Goal: Contribute content: Contribute content

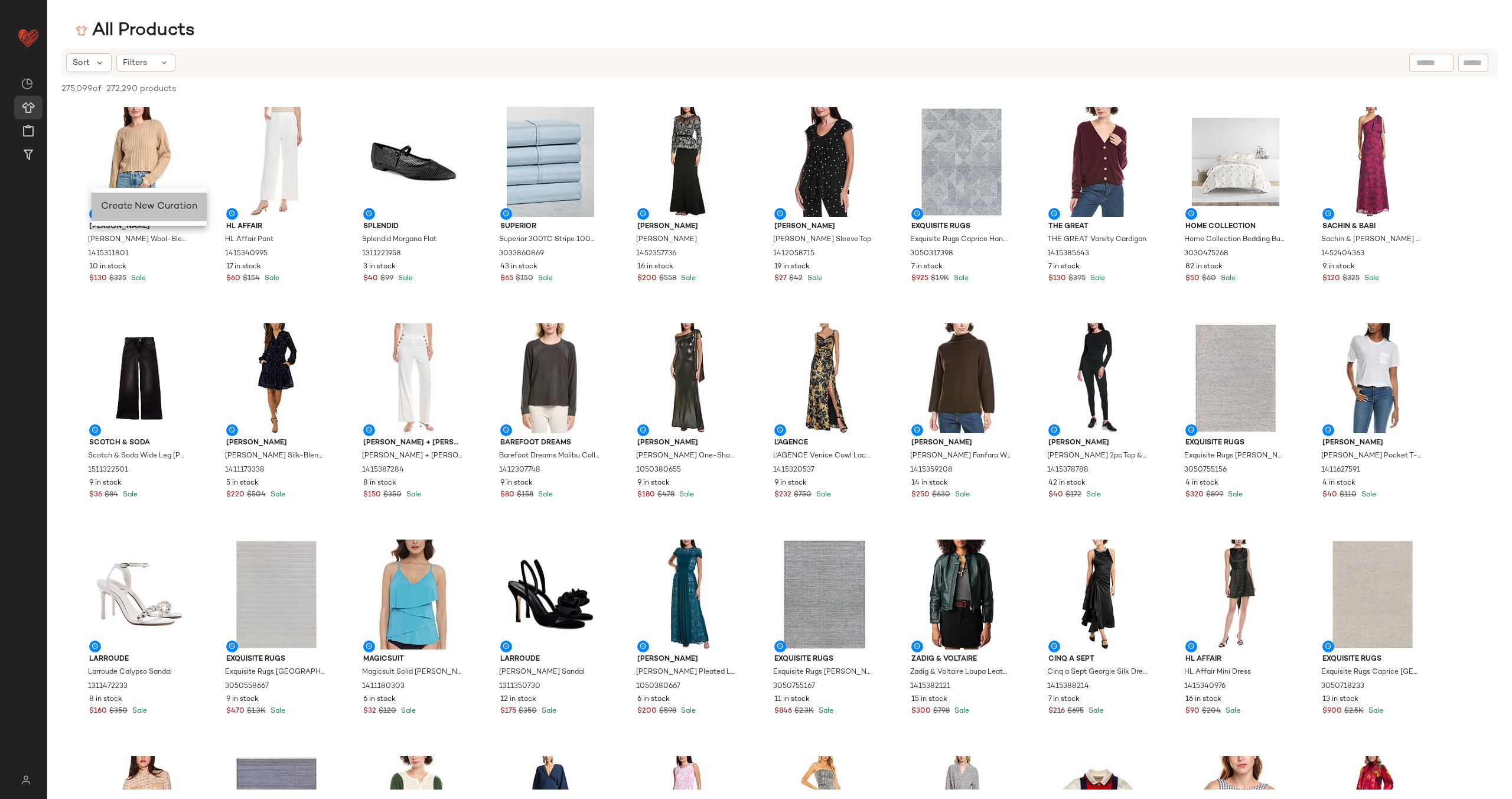
click at [146, 210] on span "Create New Curation" at bounding box center [148, 206] width 96 height 10
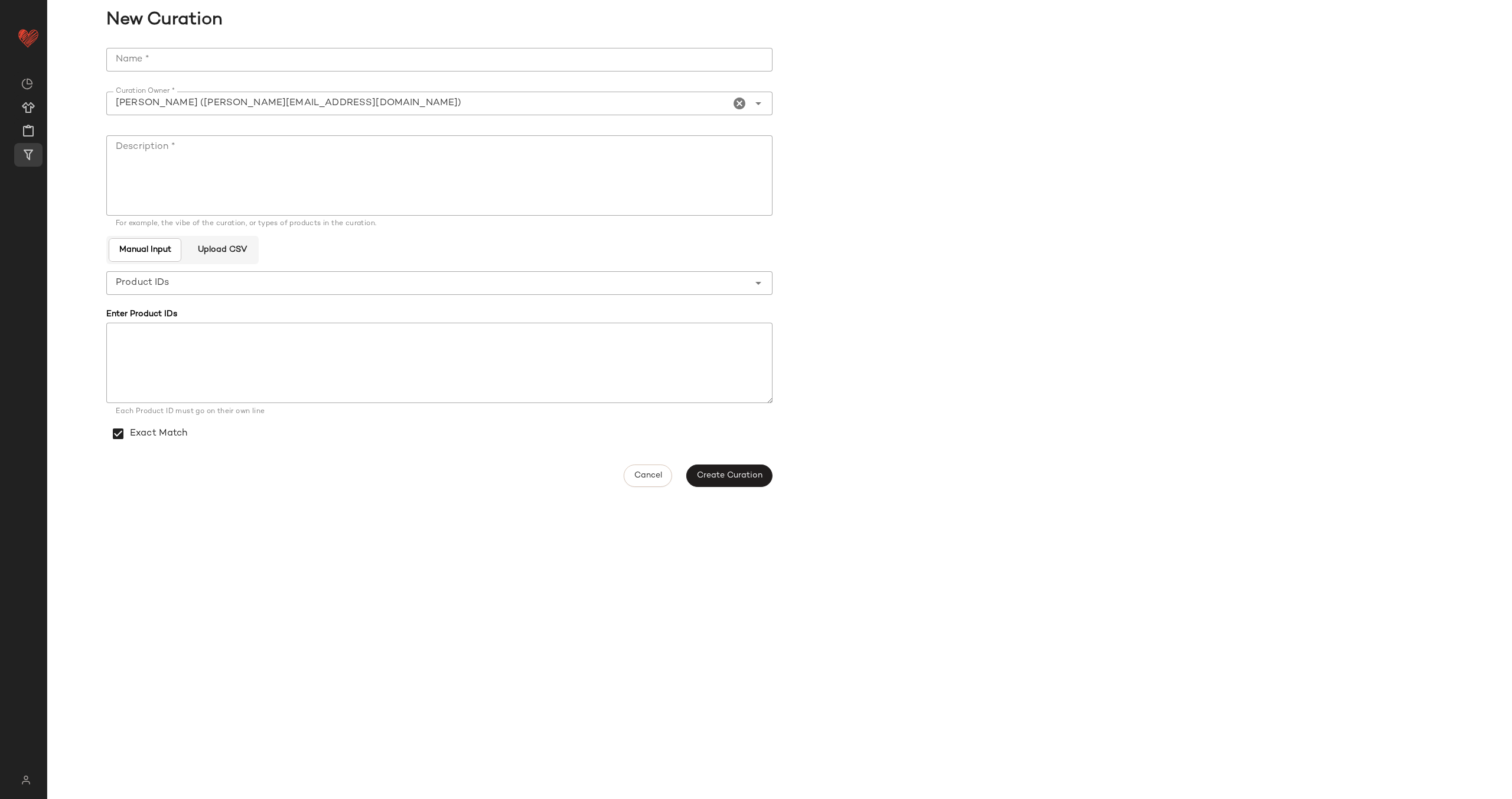
click at [257, 61] on input "Name *" at bounding box center [439, 60] width 666 height 24
drag, startPoint x: 269, startPoint y: 64, endPoint x: 109, endPoint y: 64, distance: 160.0
click at [109, 64] on input "**********" at bounding box center [439, 60] width 666 height 24
type input "**********"
click at [261, 147] on textarea "Description *" at bounding box center [439, 175] width 666 height 80
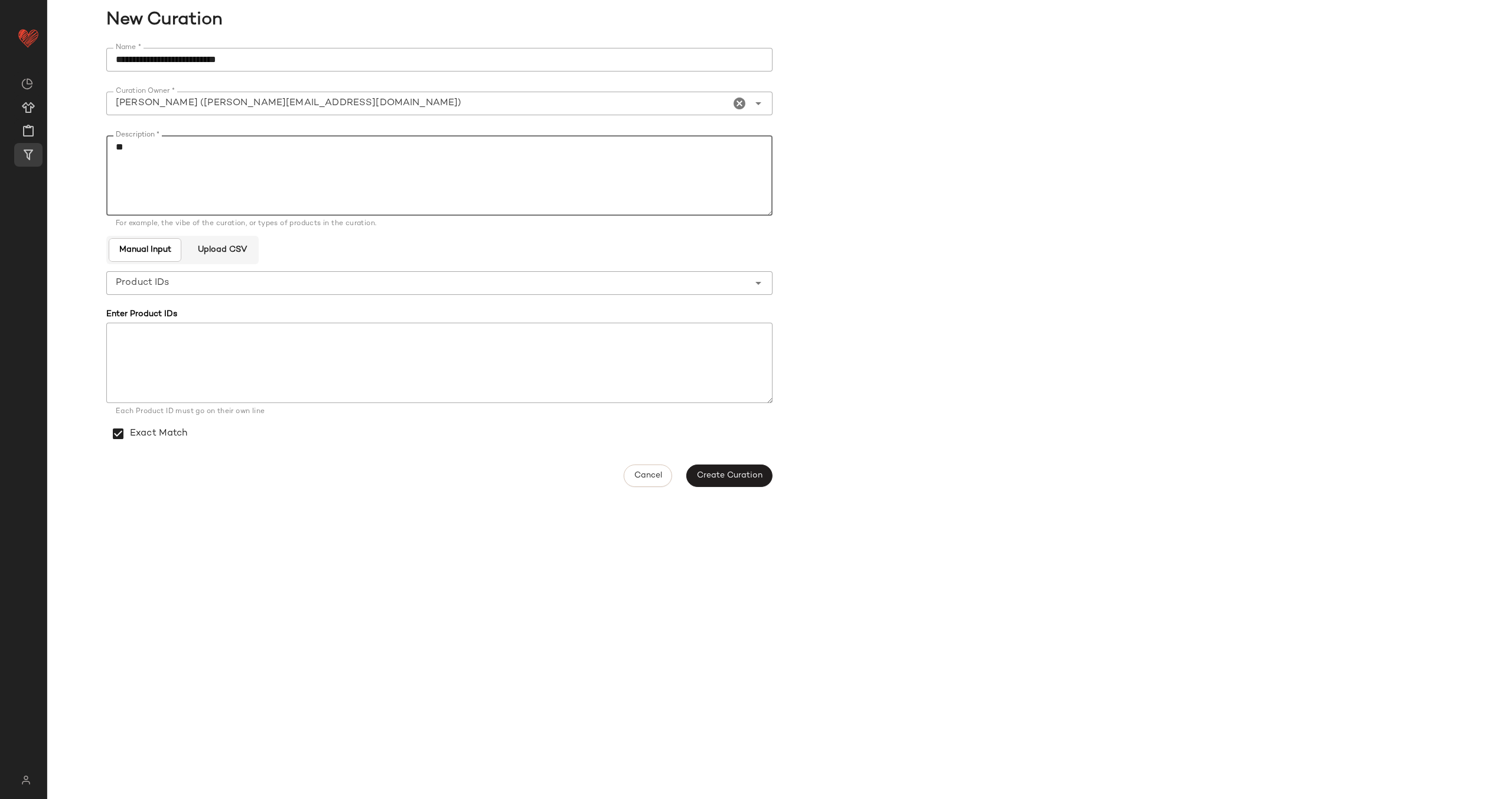
type textarea "*"
type textarea "**********"
click at [353, 57] on input "**********" at bounding box center [439, 60] width 666 height 24
type input "**********"
click at [723, 475] on span "Create Curation" at bounding box center [730, 475] width 66 height 9
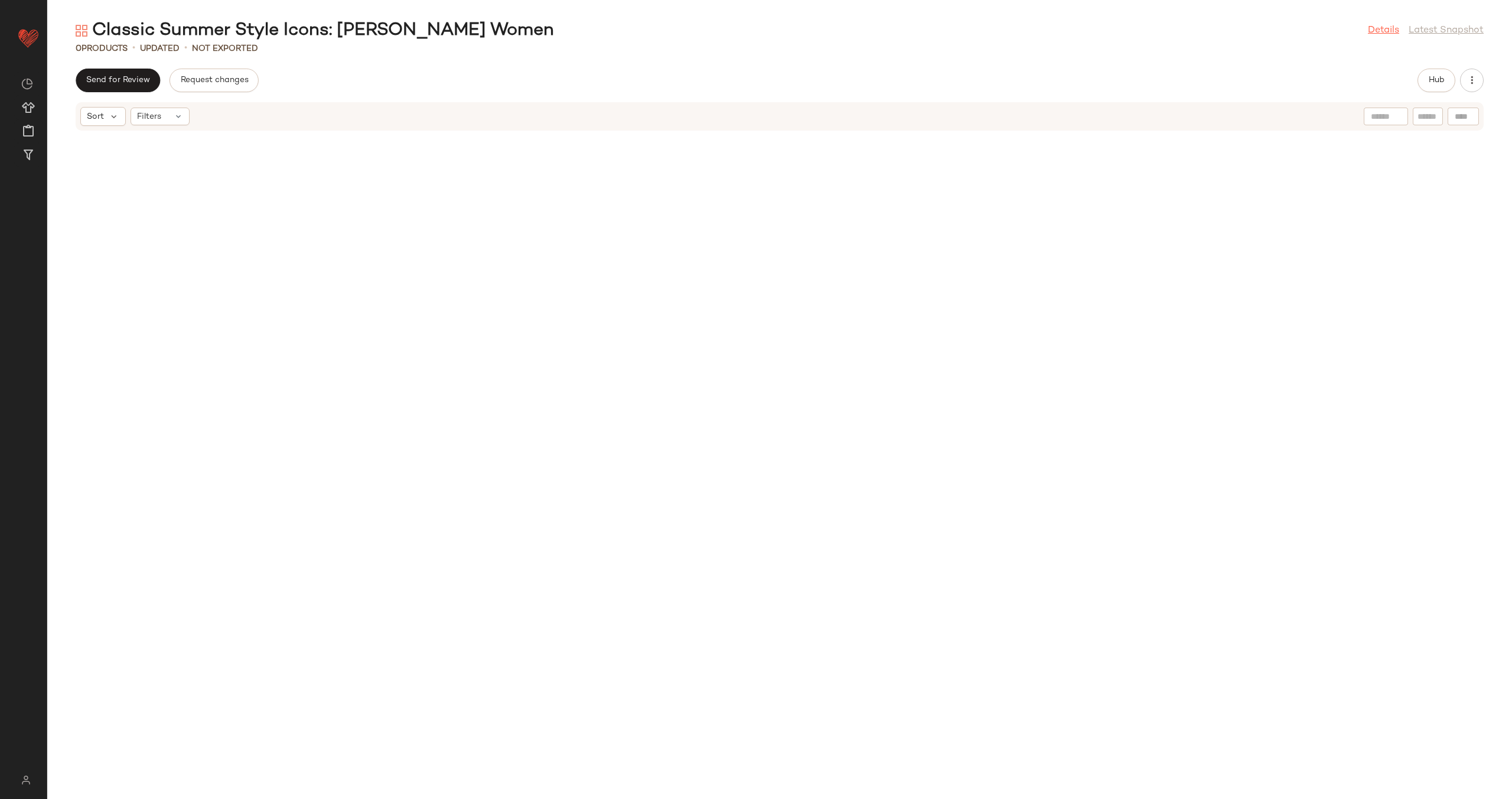
click at [1376, 32] on link "Details" at bounding box center [1383, 31] width 31 height 14
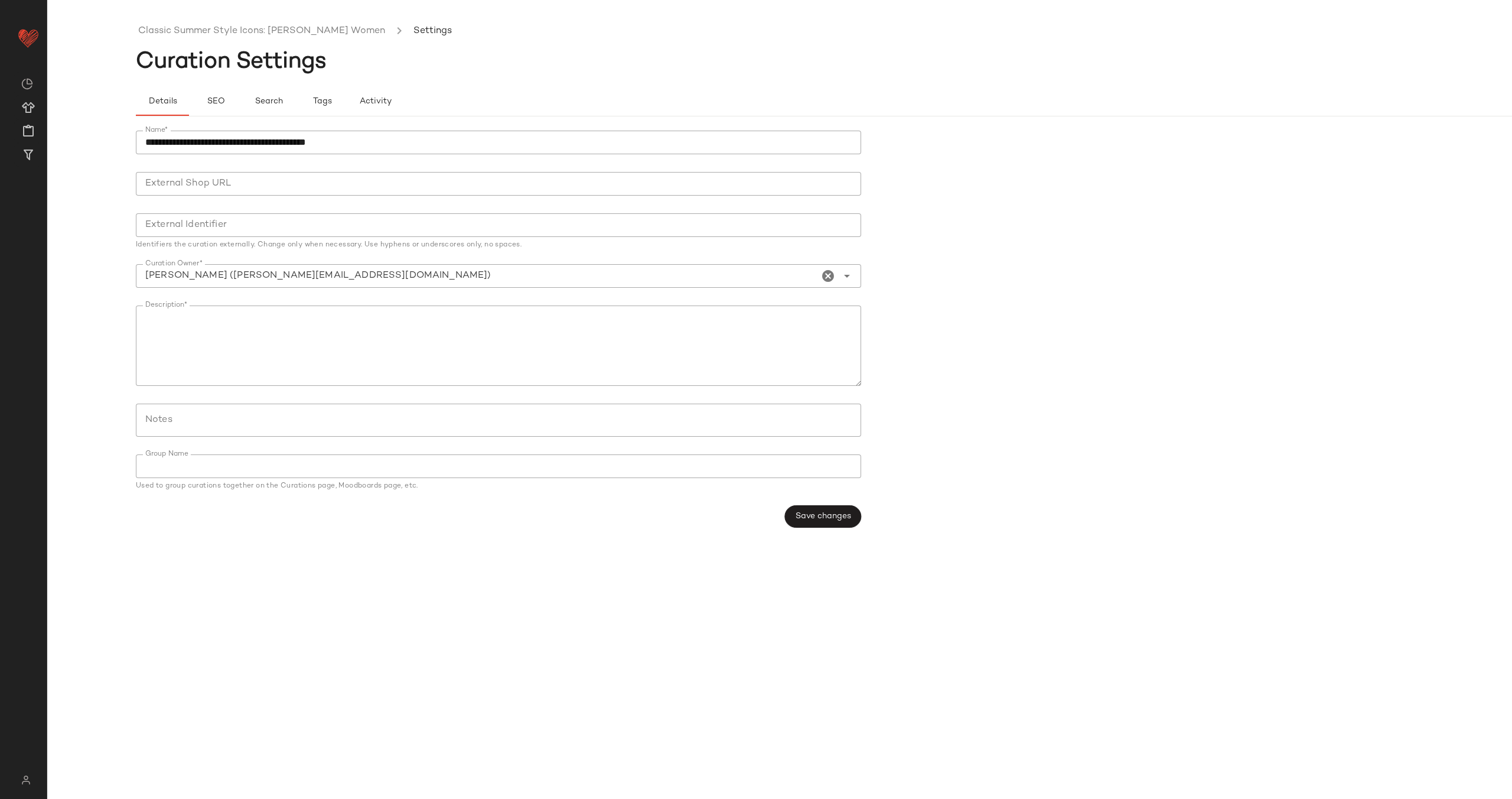
click at [475, 137] on input "**********" at bounding box center [498, 143] width 725 height 24
type input "**********"
click at [818, 524] on button "Save changes" at bounding box center [823, 517] width 76 height 23
click at [117, 209] on span "Create New Curation" at bounding box center [139, 209] width 96 height 10
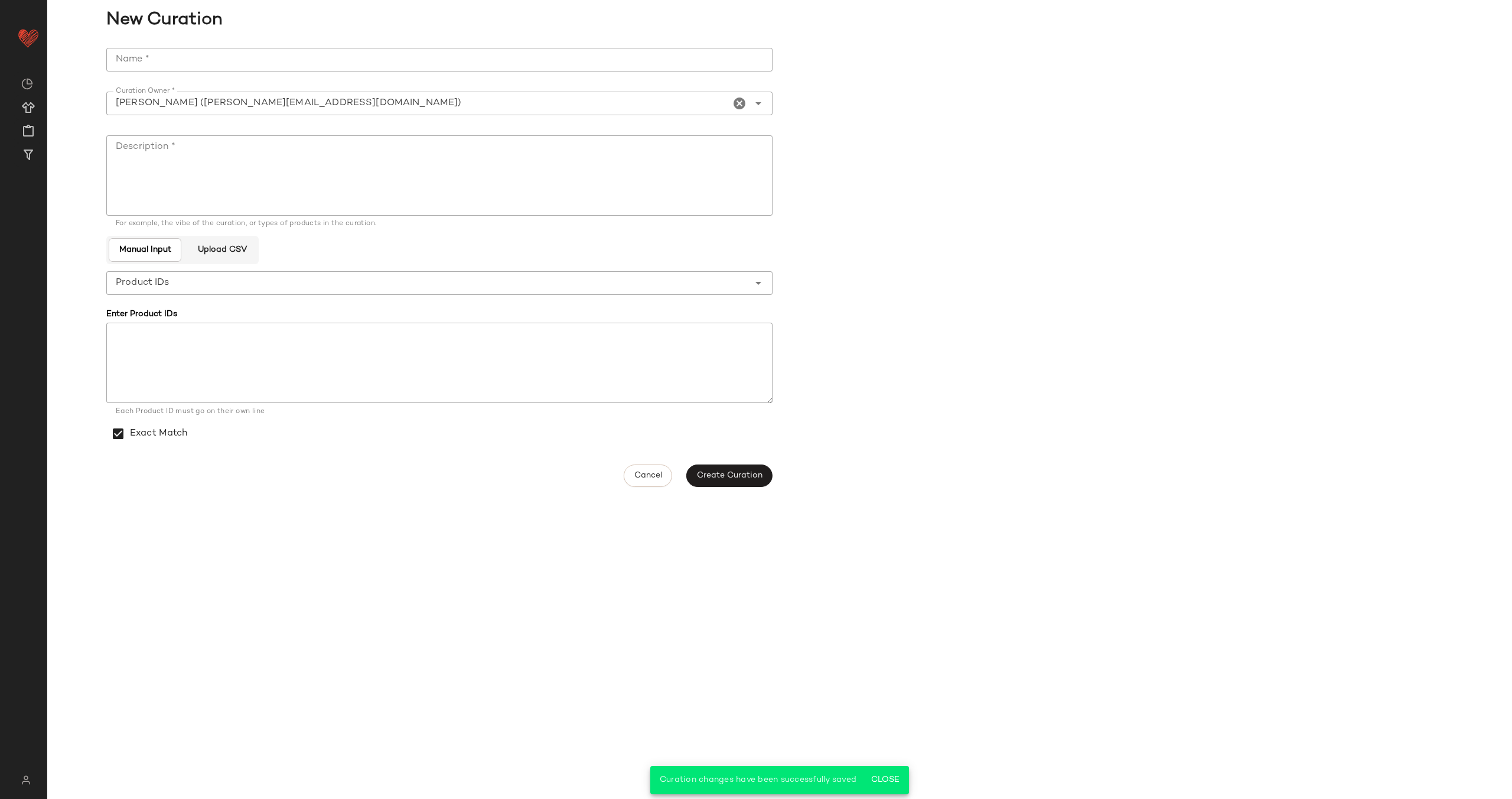
click at [223, 63] on input "Name *" at bounding box center [439, 60] width 666 height 24
paste input "**********"
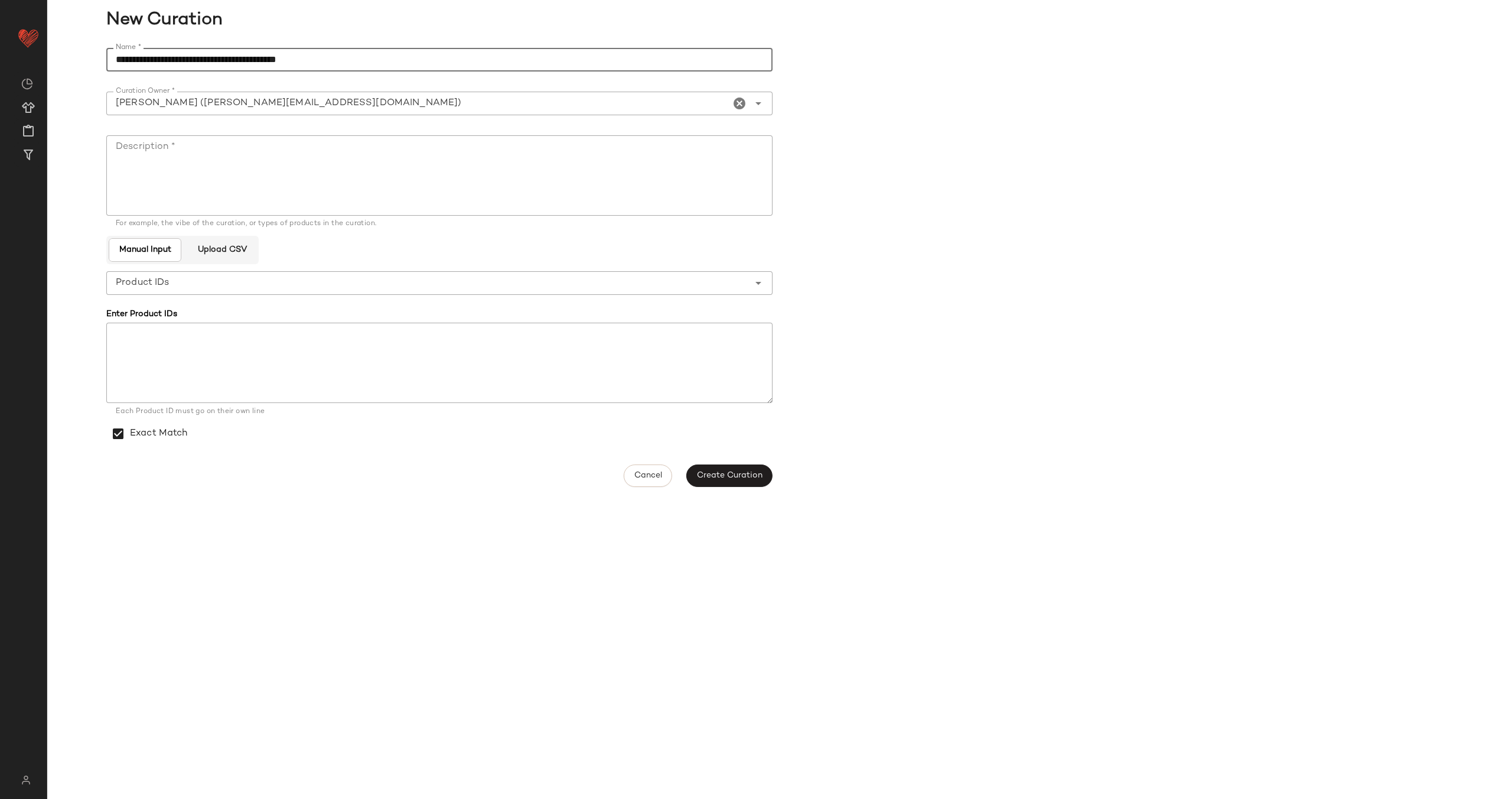
type input "**********"
click at [284, 171] on textarea "Description *" at bounding box center [439, 175] width 666 height 80
type textarea "**********"
click at [729, 469] on button "Create Curation" at bounding box center [729, 475] width 86 height 23
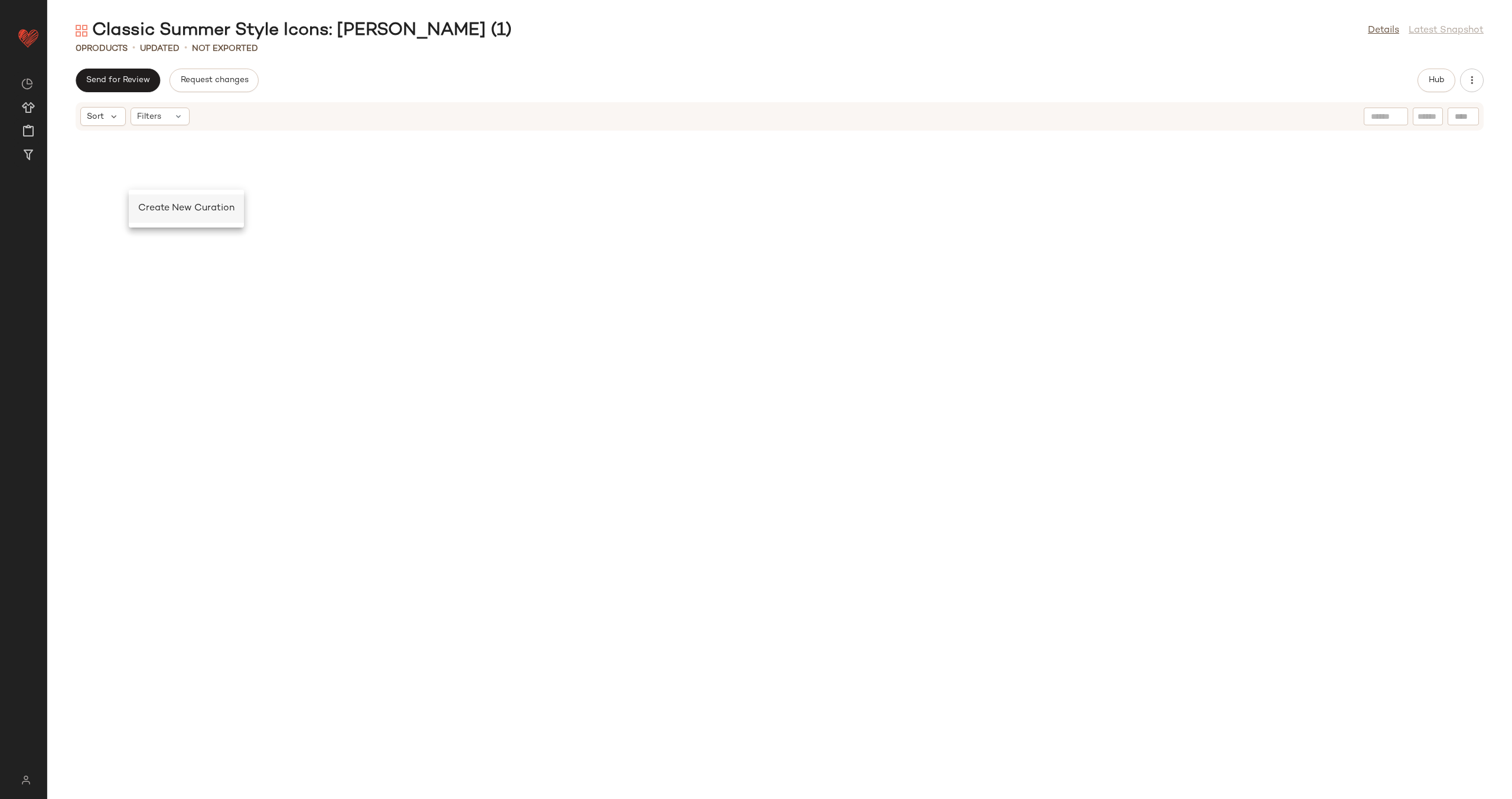
click at [145, 206] on span "Create New Curation" at bounding box center [186, 208] width 96 height 10
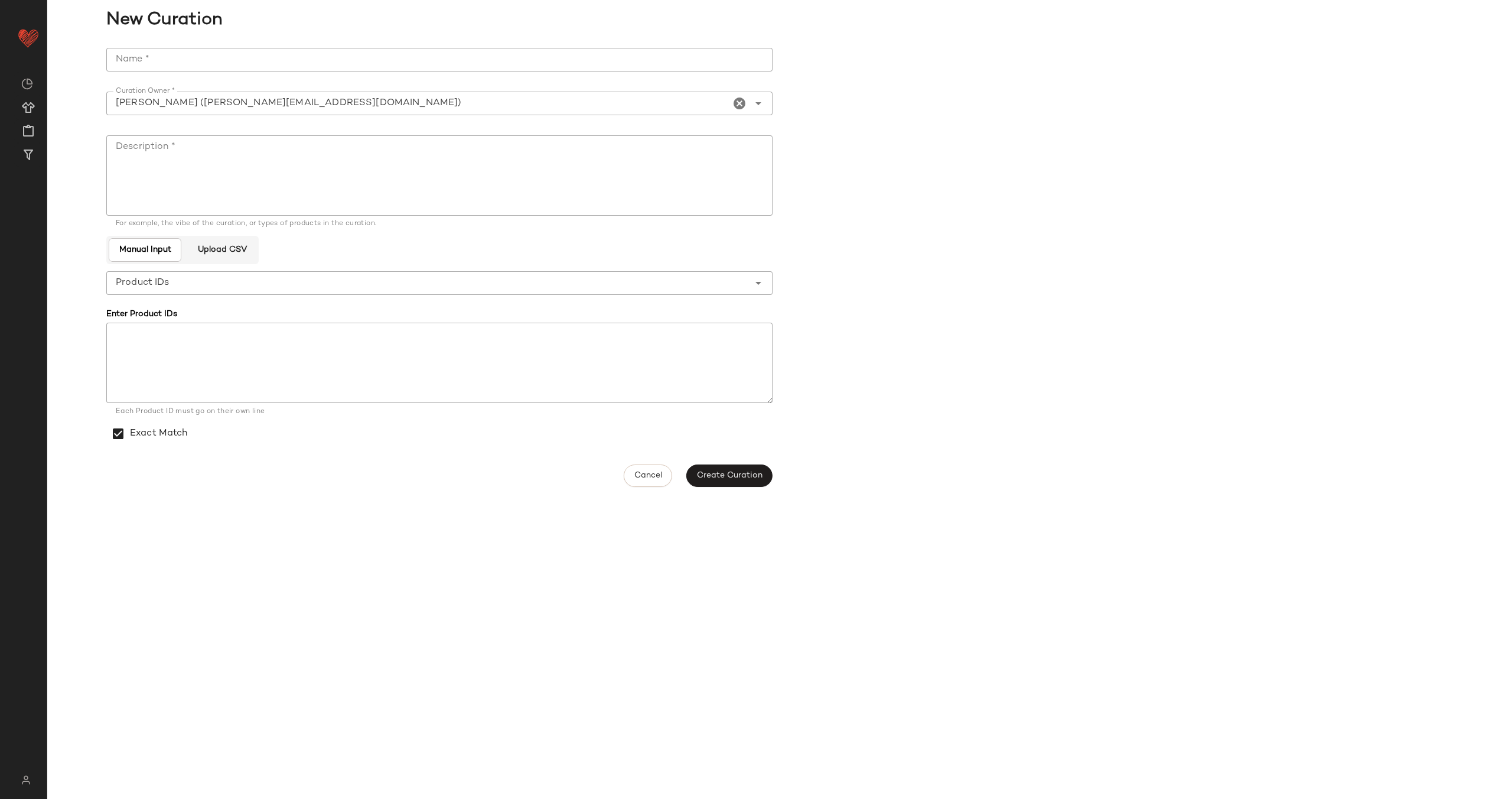
click at [217, 62] on input "Name *" at bounding box center [439, 60] width 666 height 24
paste input "**********"
type input "**********"
click at [296, 154] on textarea "Description *" at bounding box center [439, 175] width 666 height 80
type textarea "**********"
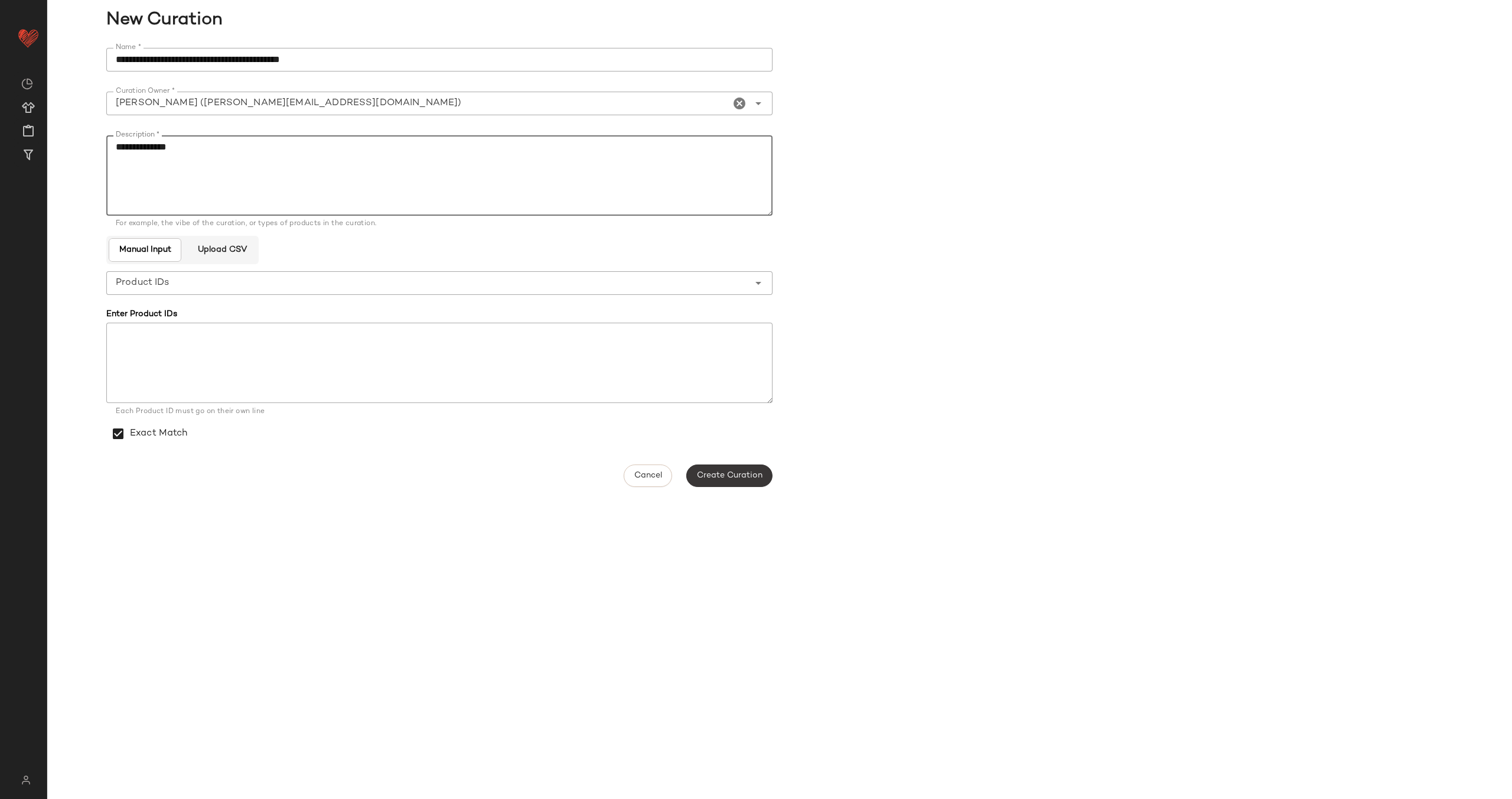
click at [755, 475] on span "Create Curation" at bounding box center [730, 475] width 66 height 9
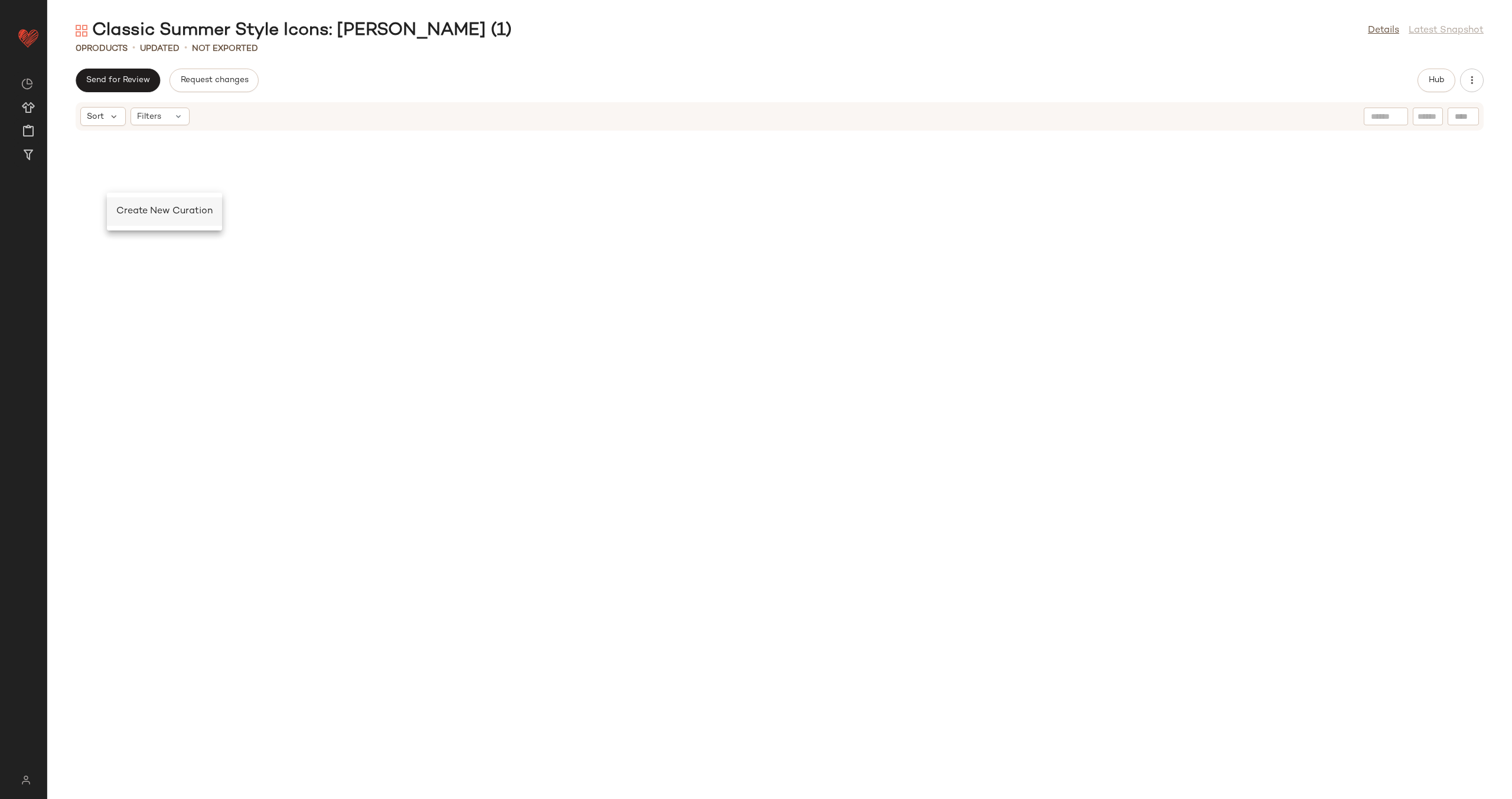
click at [144, 208] on span "Create New Curation" at bounding box center [164, 211] width 96 height 10
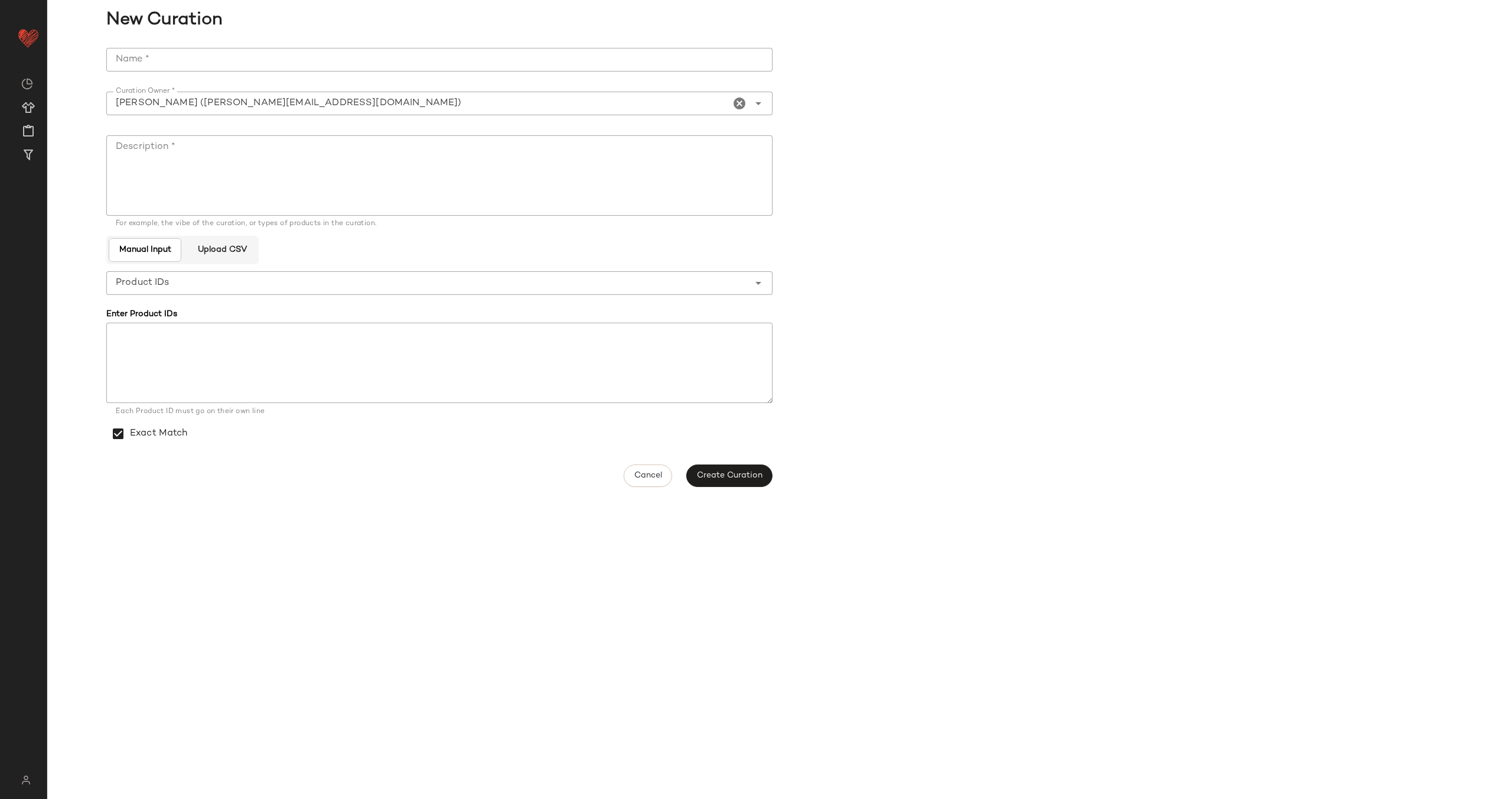
click at [235, 65] on input "Name *" at bounding box center [439, 60] width 666 height 24
type input "**********"
click at [262, 143] on textarea "Description *" at bounding box center [439, 175] width 666 height 80
type textarea "**********"
click at [715, 472] on span "Create Curation" at bounding box center [730, 475] width 66 height 9
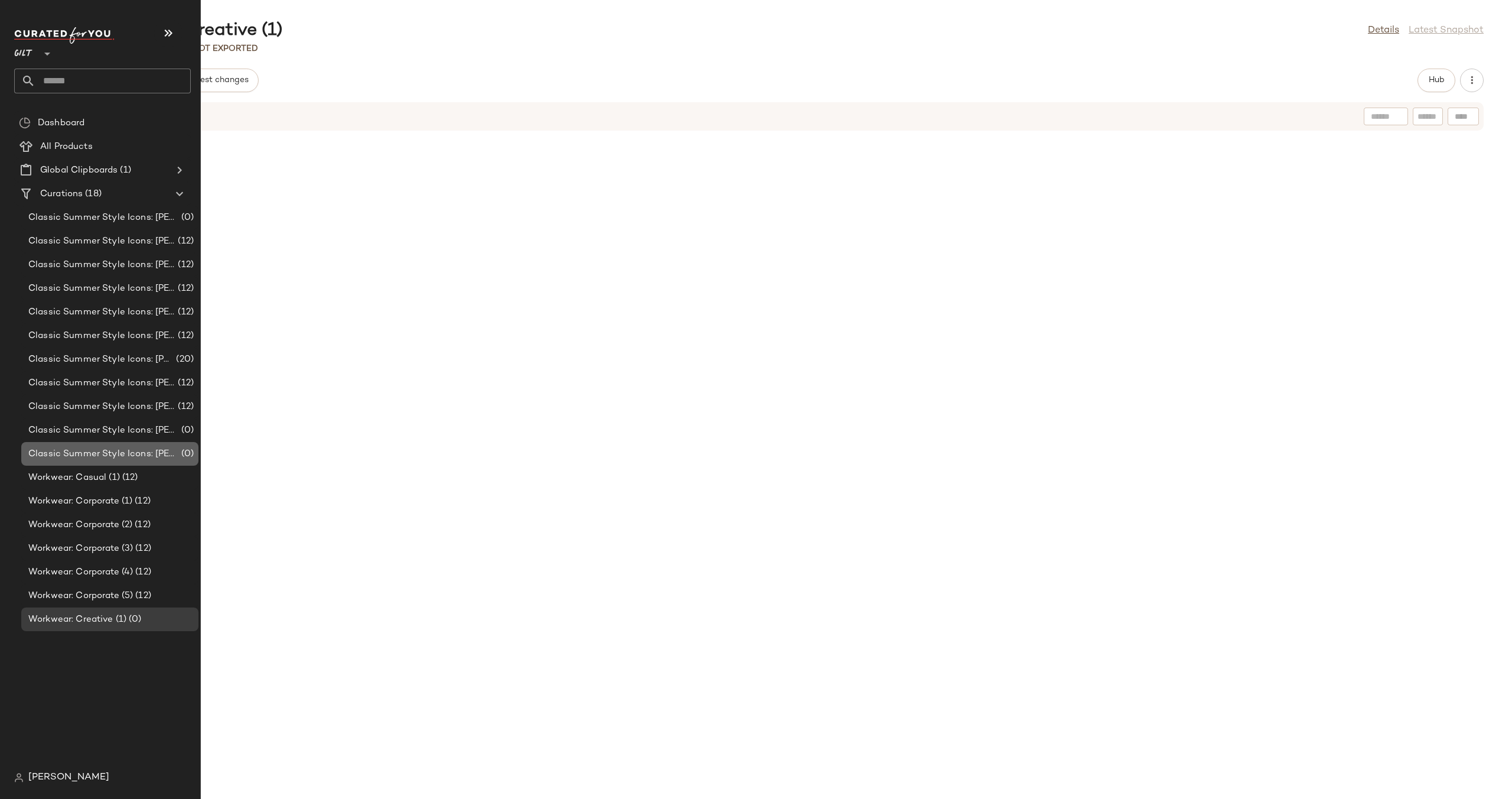
click at [122, 451] on span "Classic Summer Style Icons: [PERSON_NAME] Women (1)" at bounding box center [103, 454] width 150 height 13
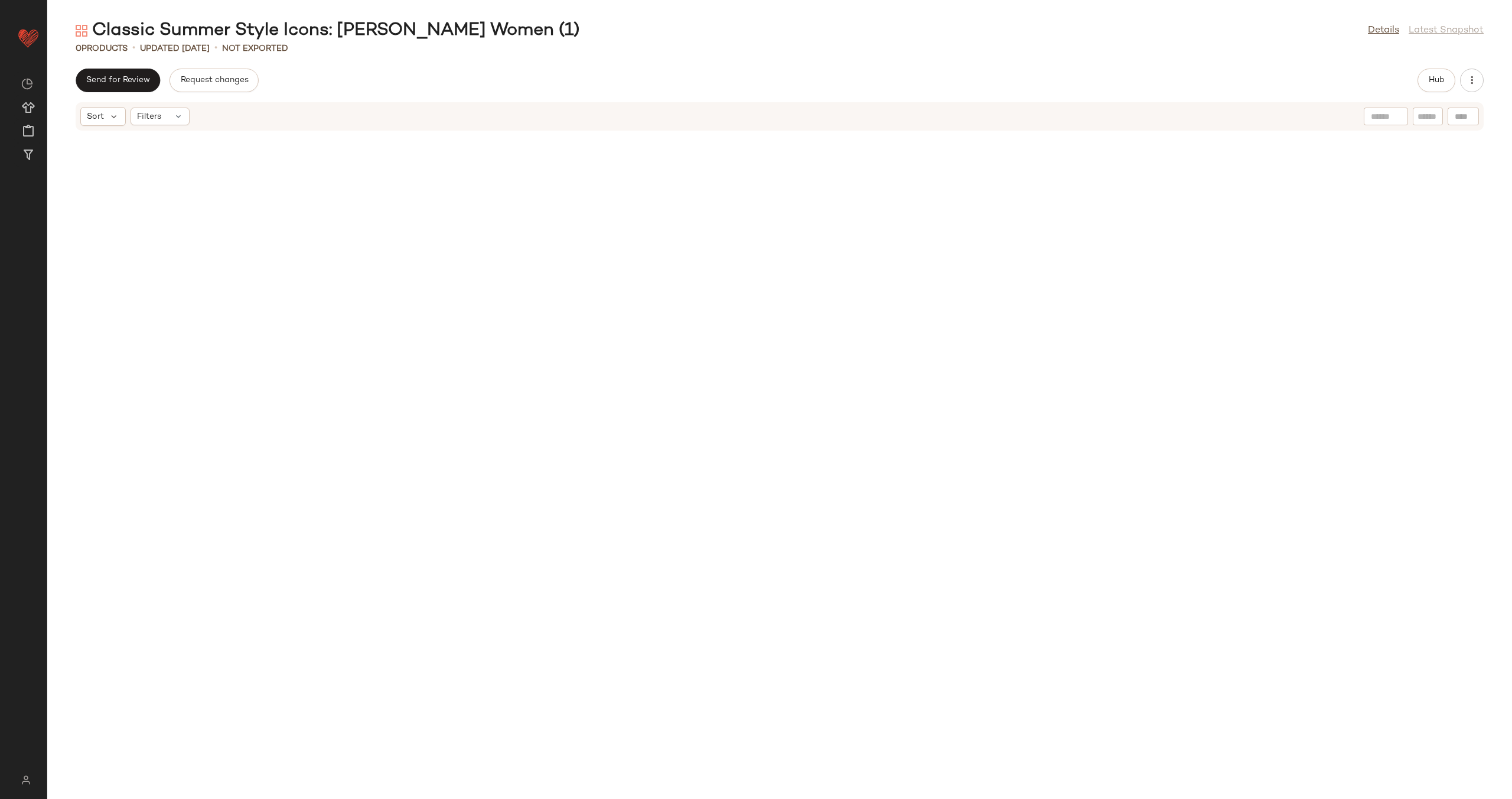
click at [958, 231] on div at bounding box center [780, 458] width 1465 height 654
click at [1359, 8] on main "Classic Summer Style Icons: Slim Aarons Women (1) Details Latest Snapshot 0 Pro…" at bounding box center [756, 399] width 1512 height 799
click at [1088, 24] on div "Classic Summer Style Icons: Slim Aarons Women (1) Details Latest Snapshot" at bounding box center [780, 31] width 1465 height 24
click at [1430, 86] on button "Hub" at bounding box center [1436, 80] width 38 height 24
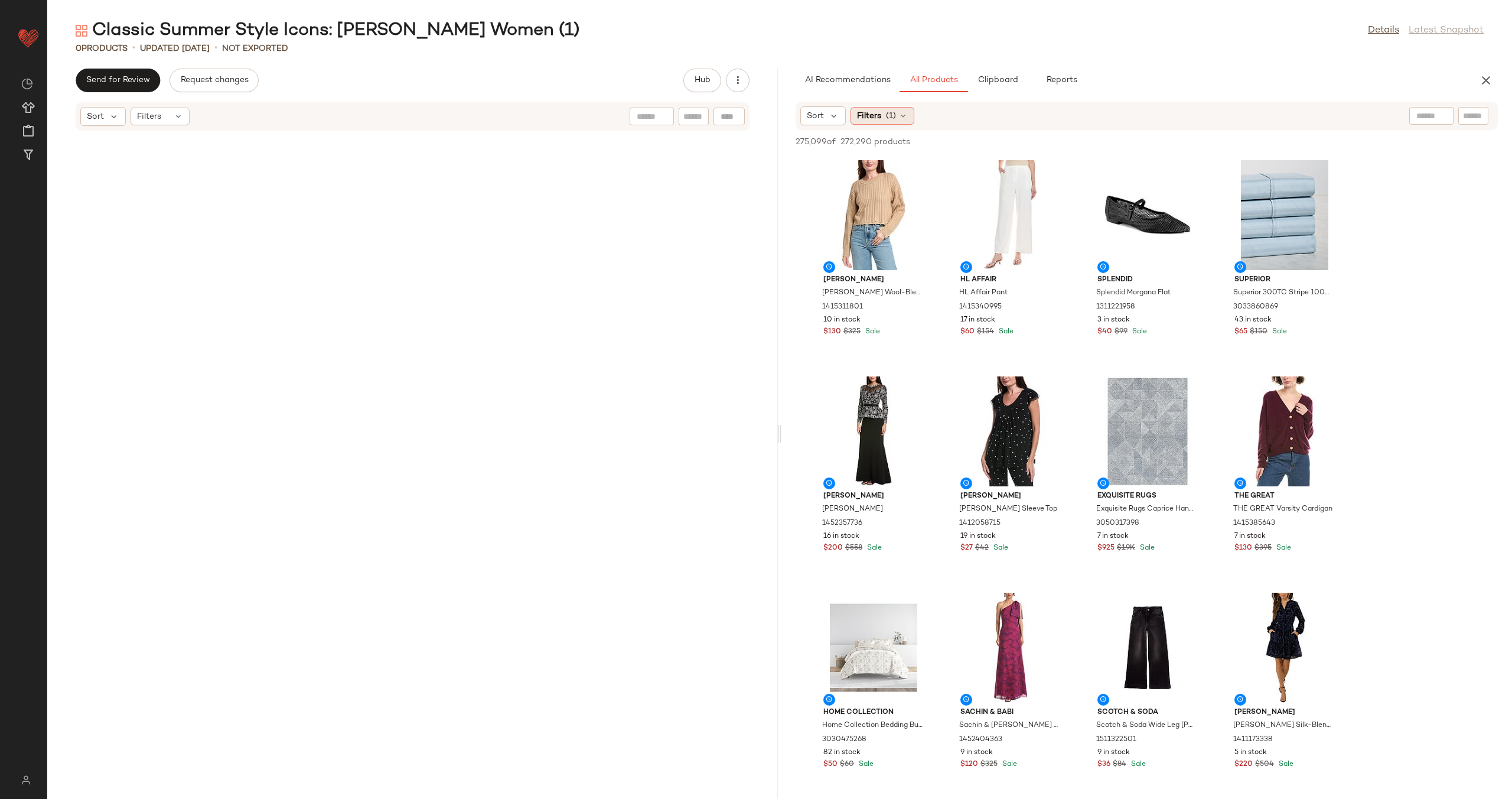
click at [900, 113] on icon at bounding box center [903, 116] width 9 height 9
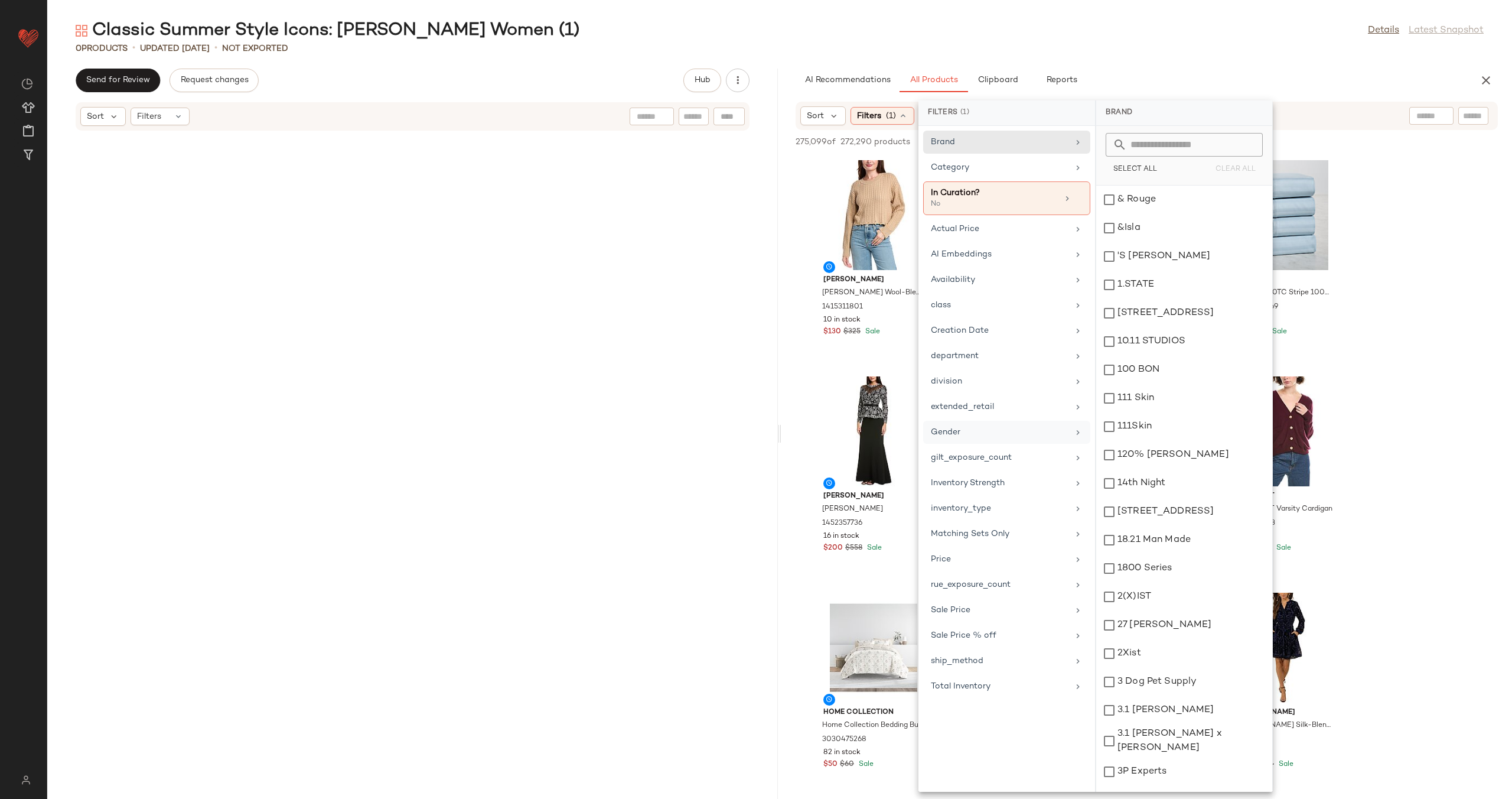
click at [1027, 427] on div "Gender" at bounding box center [1000, 432] width 138 height 13
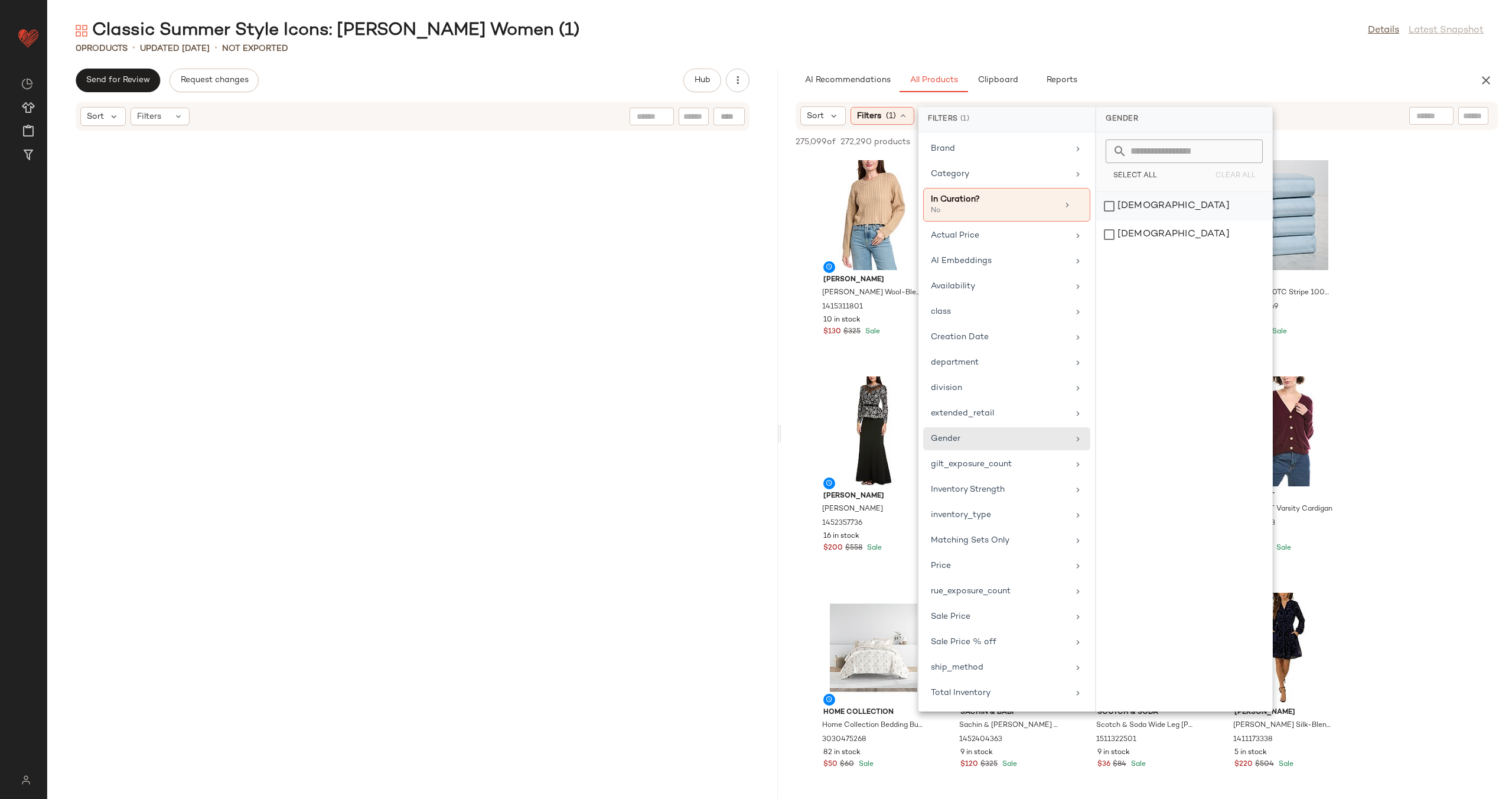
click at [1169, 220] on div "female" at bounding box center [1185, 234] width 176 height 29
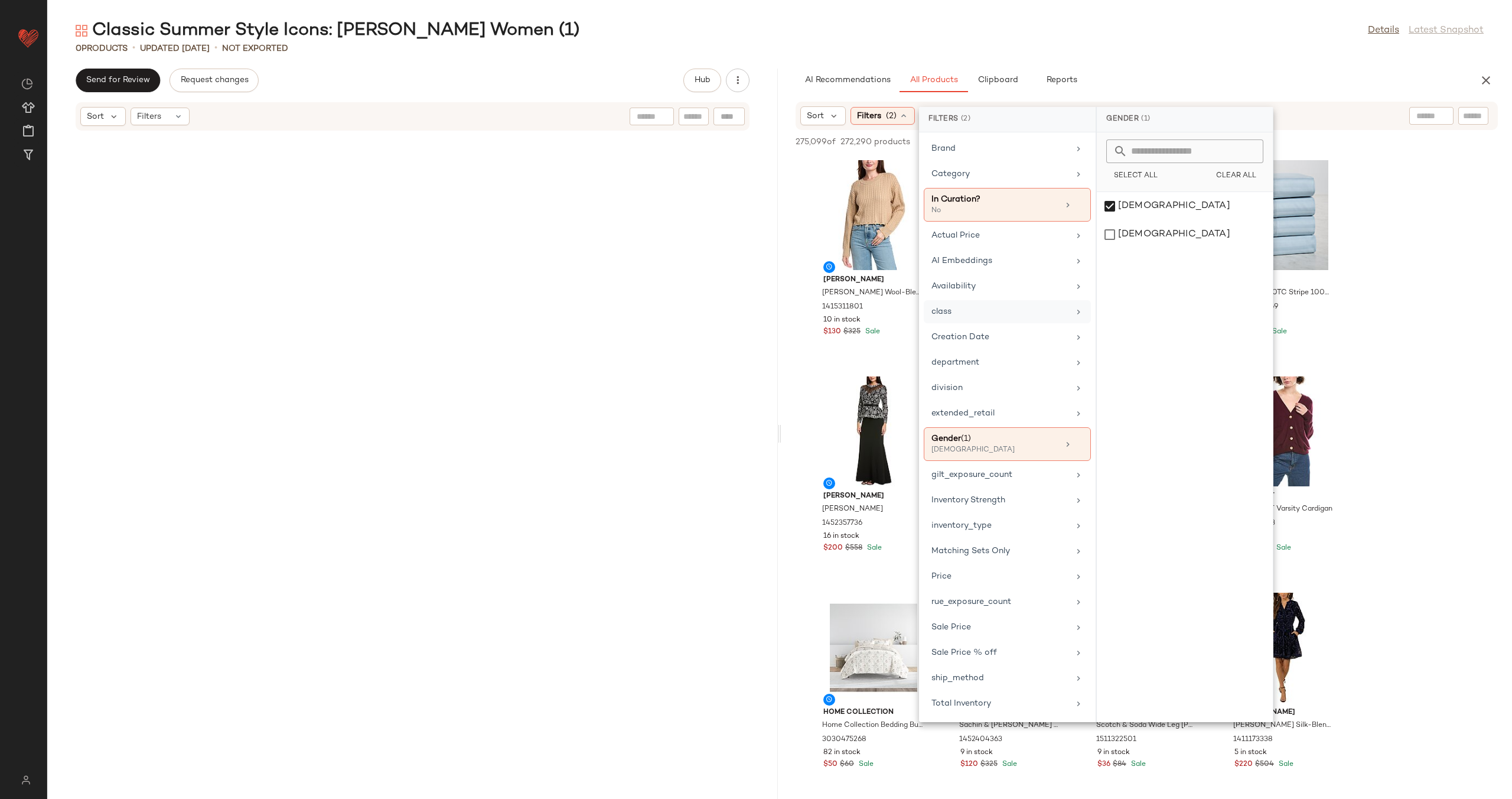
click at [1082, 312] on icon at bounding box center [1078, 312] width 9 height 9
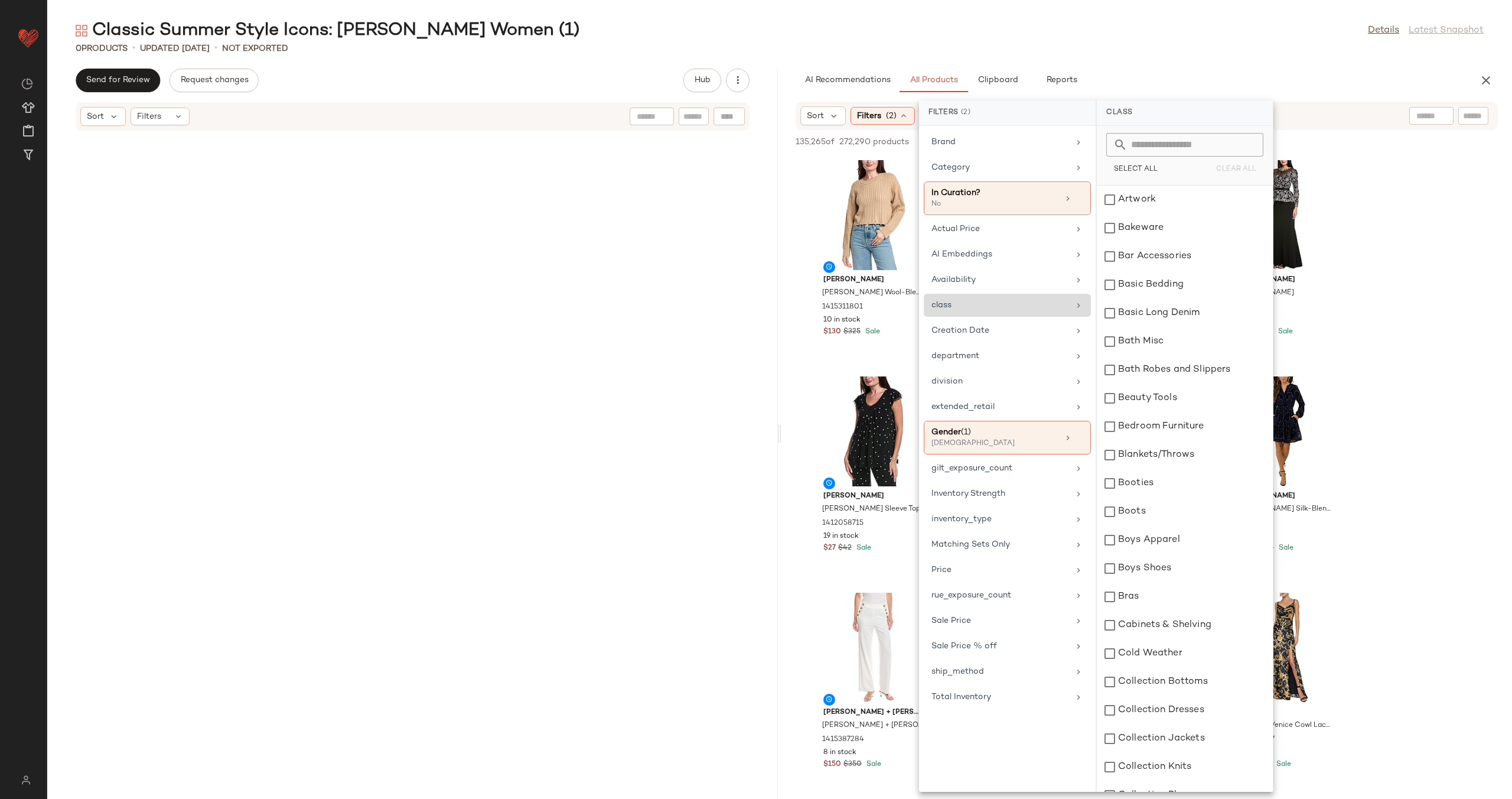
click at [1076, 306] on icon at bounding box center [1078, 306] width 9 height 9
click at [996, 522] on div "inventory_type" at bounding box center [1000, 519] width 138 height 13
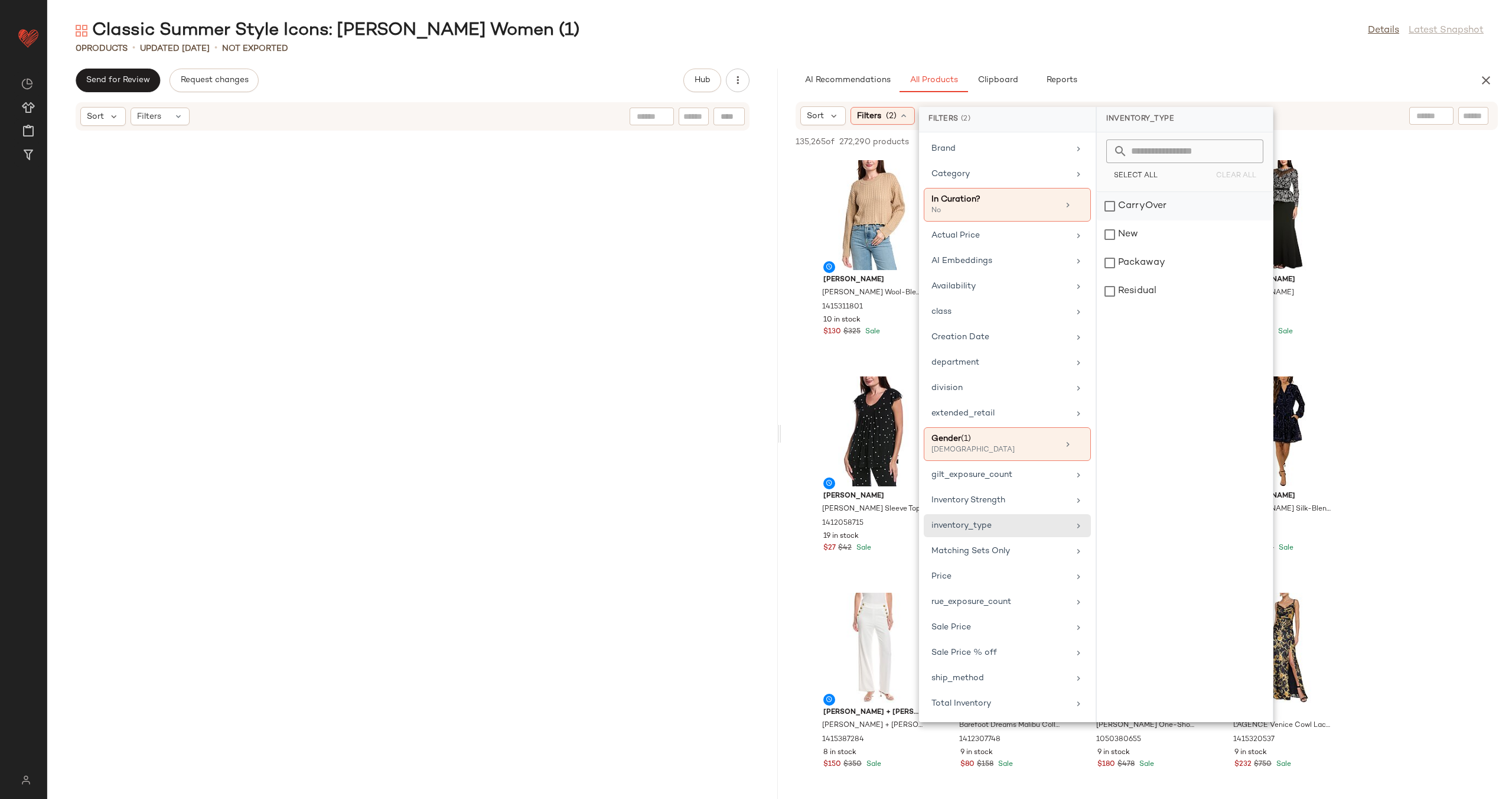
click at [1173, 220] on div "CarryOver" at bounding box center [1185, 234] width 176 height 29
click at [1166, 249] on div "New" at bounding box center [1185, 263] width 176 height 29
click at [1164, 277] on div "Packaway" at bounding box center [1185, 291] width 176 height 29
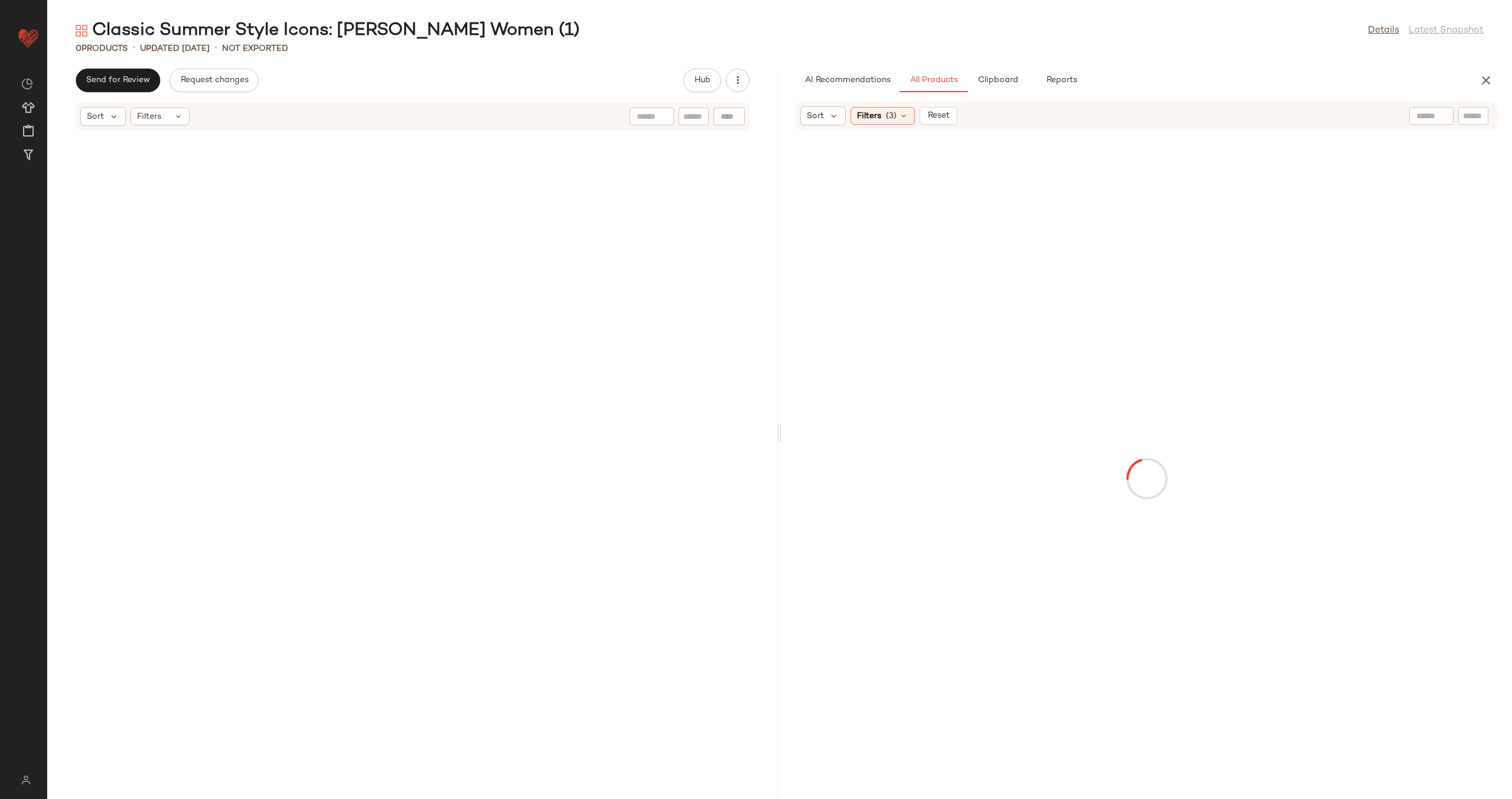
click at [1421, 117] on input "text" at bounding box center [1431, 116] width 30 height 13
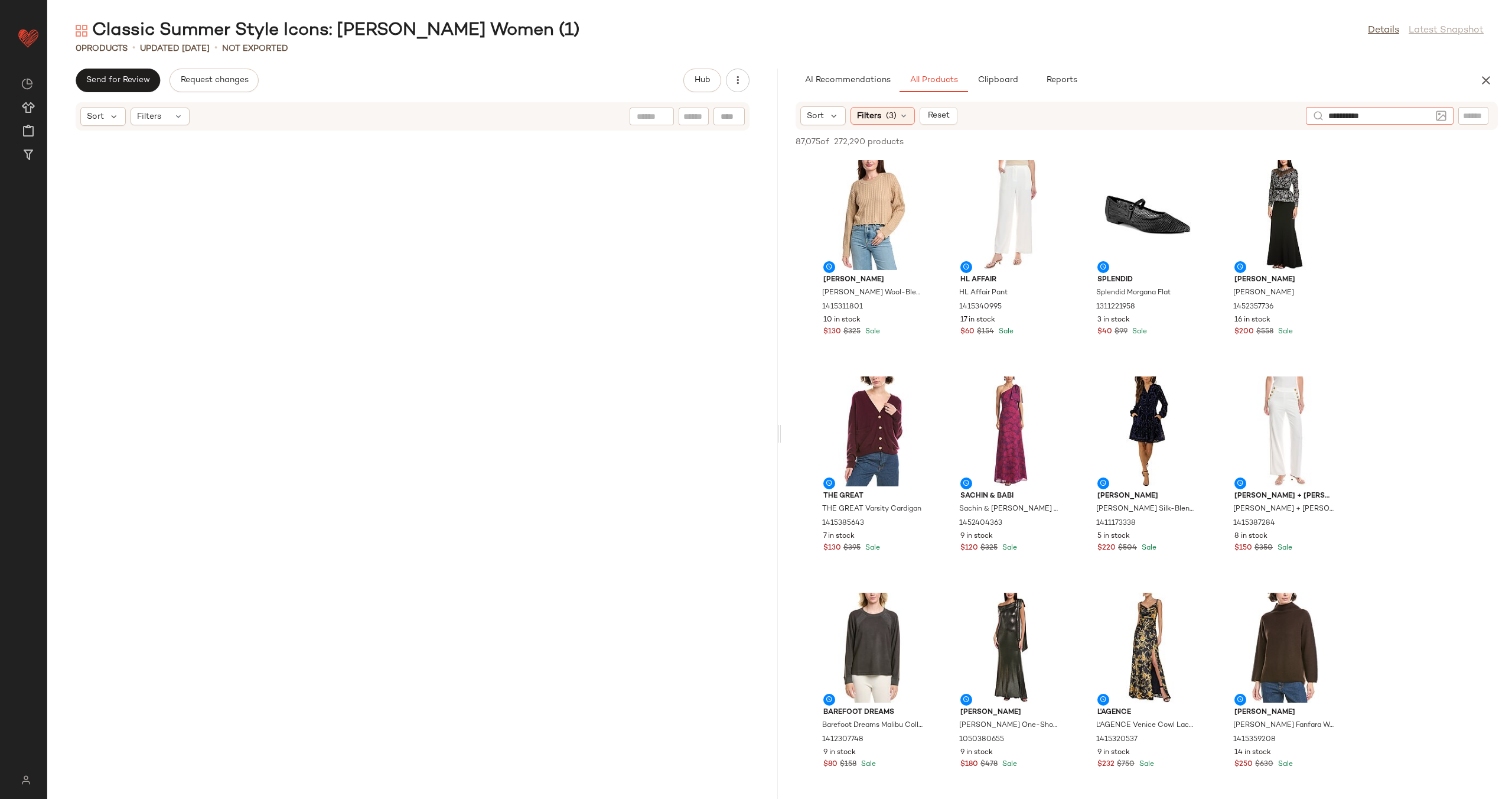
type input "**********"
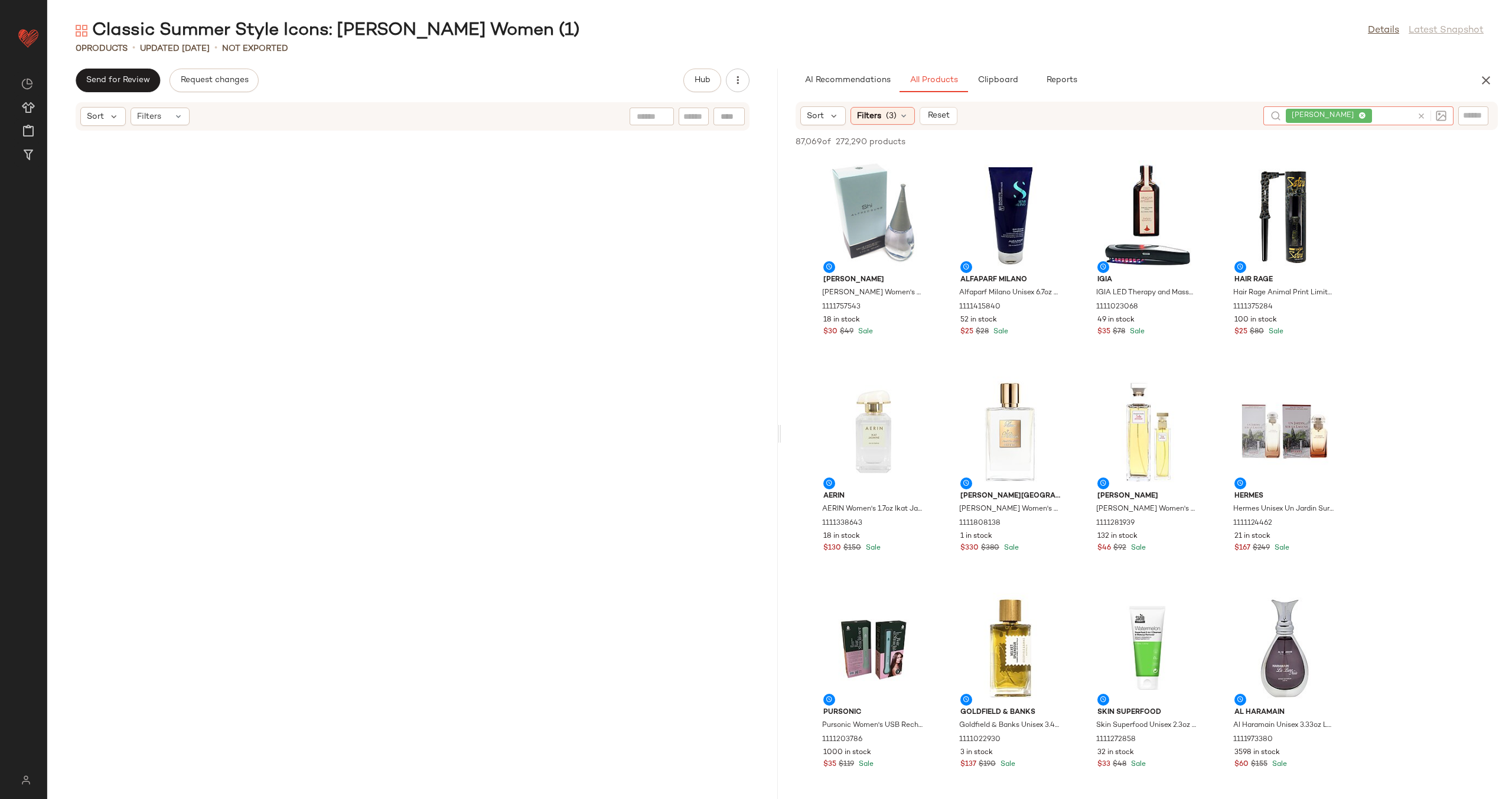
click at [1420, 116] on icon at bounding box center [1421, 115] width 9 height 9
click at [1441, 115] on img at bounding box center [1441, 116] width 11 height 11
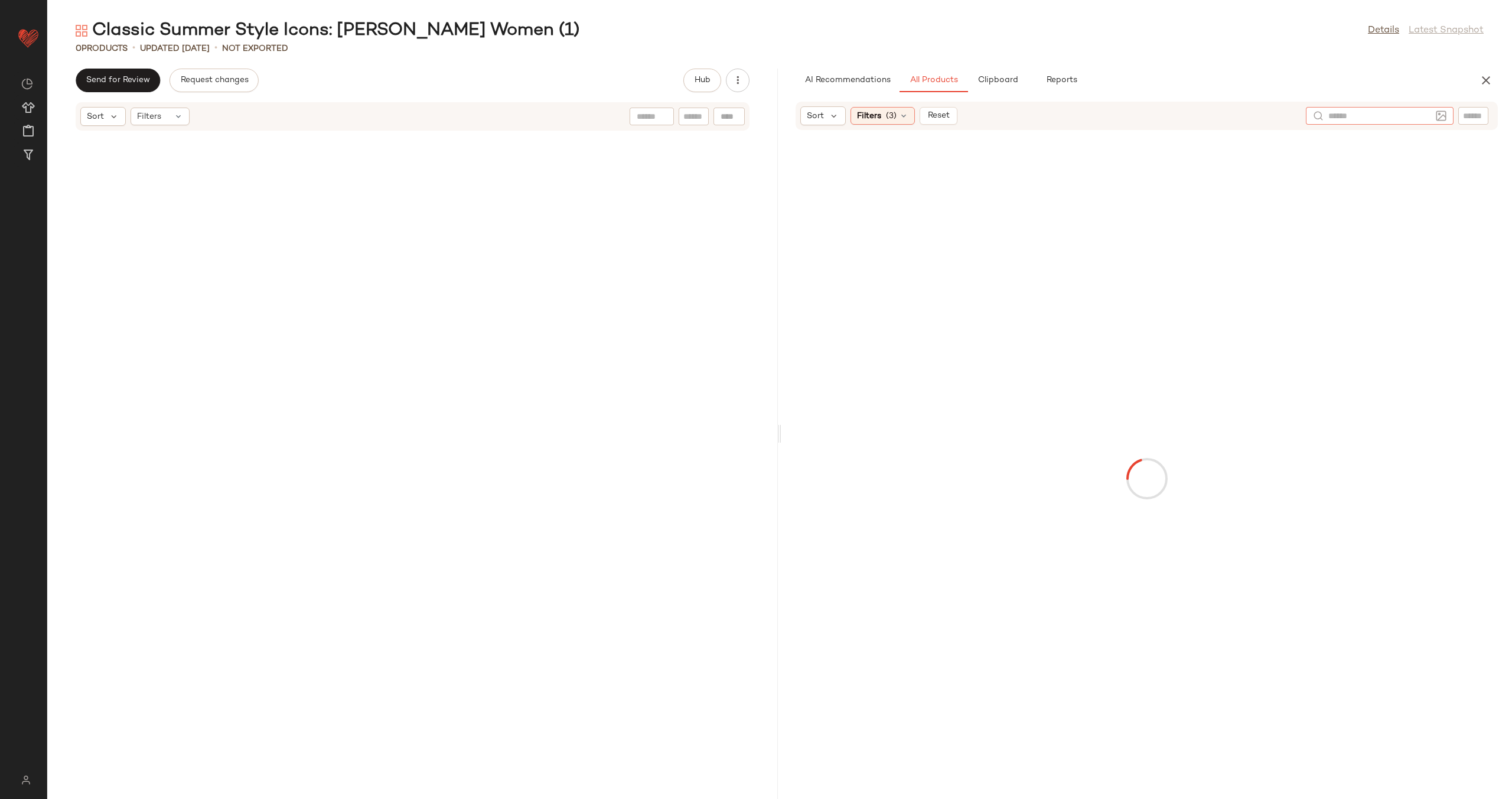
click at [1438, 116] on img at bounding box center [1441, 116] width 11 height 11
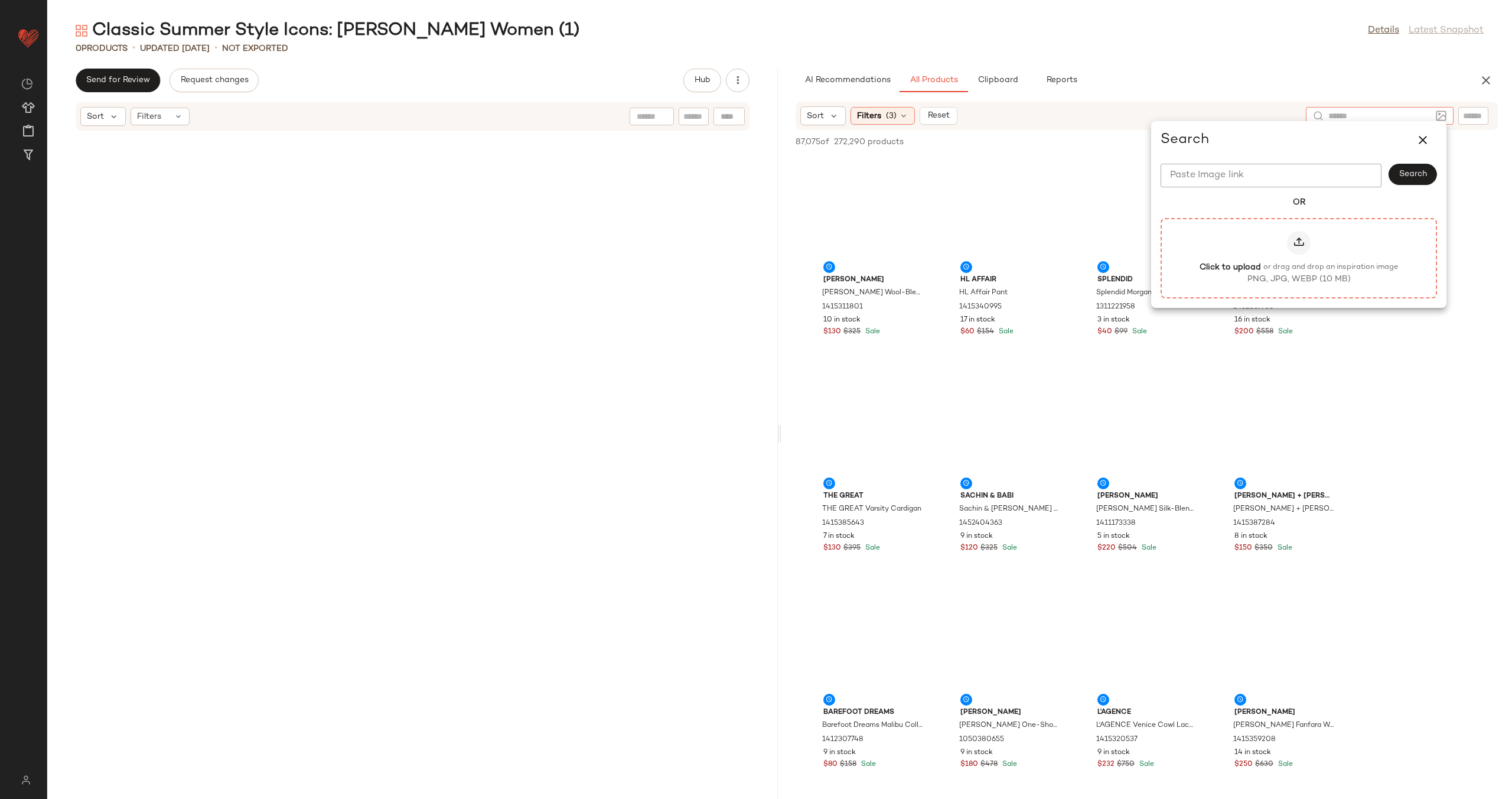
click at [1301, 247] on icon at bounding box center [1299, 243] width 12 height 12
click at [1299, 258] on input "Click to upload or drag and drop an inspiration image PNG, JPG, WEBP (10 MB)" at bounding box center [1299, 258] width 1 height 1
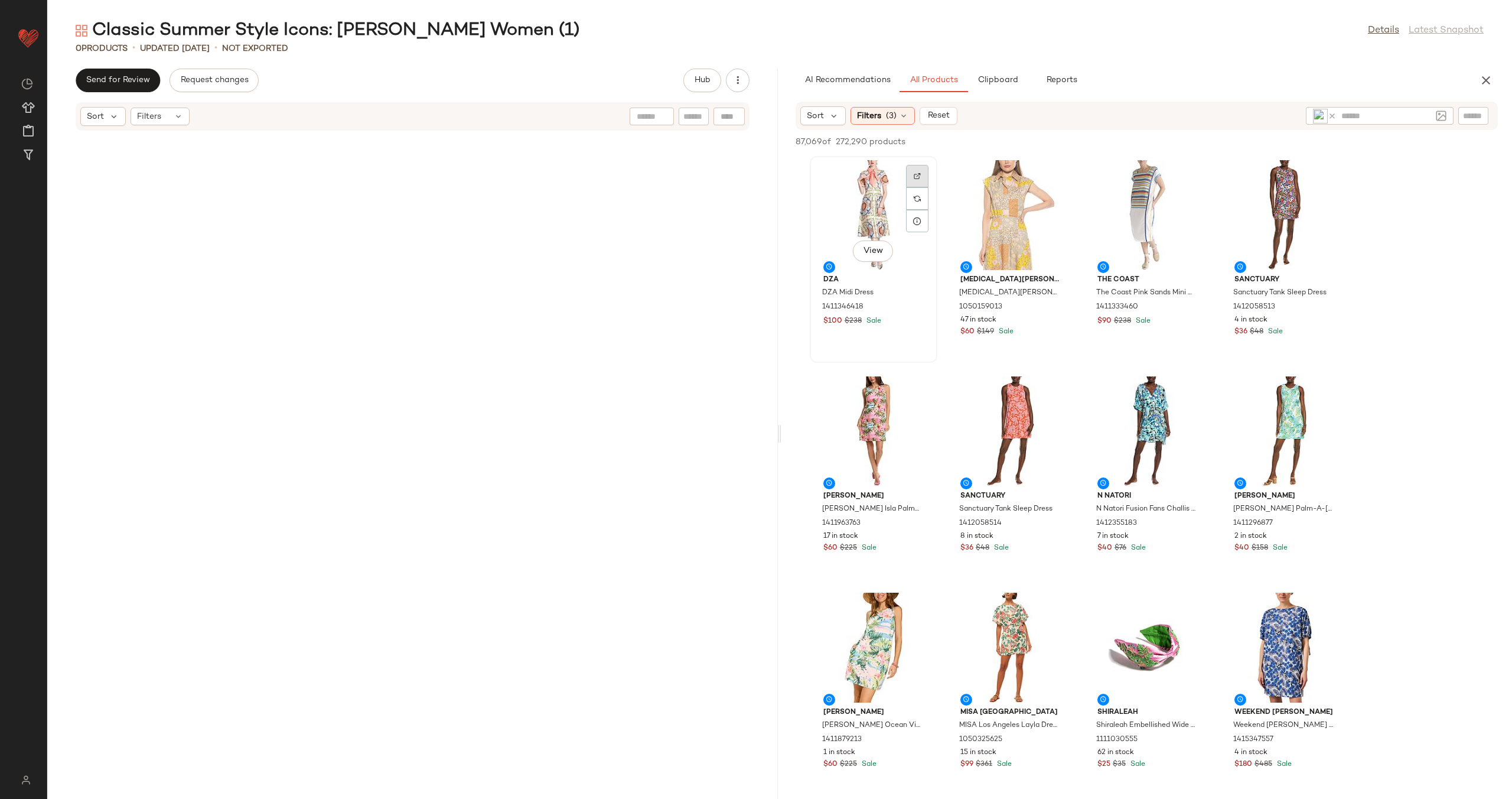
click at [911, 187] on div at bounding box center [917, 198] width 23 height 23
click at [913, 404] on div at bounding box center [917, 415] width 23 height 23
click at [862, 209] on div "View" at bounding box center [874, 215] width 119 height 110
click at [1006, 219] on div "View" at bounding box center [1011, 215] width 119 height 110
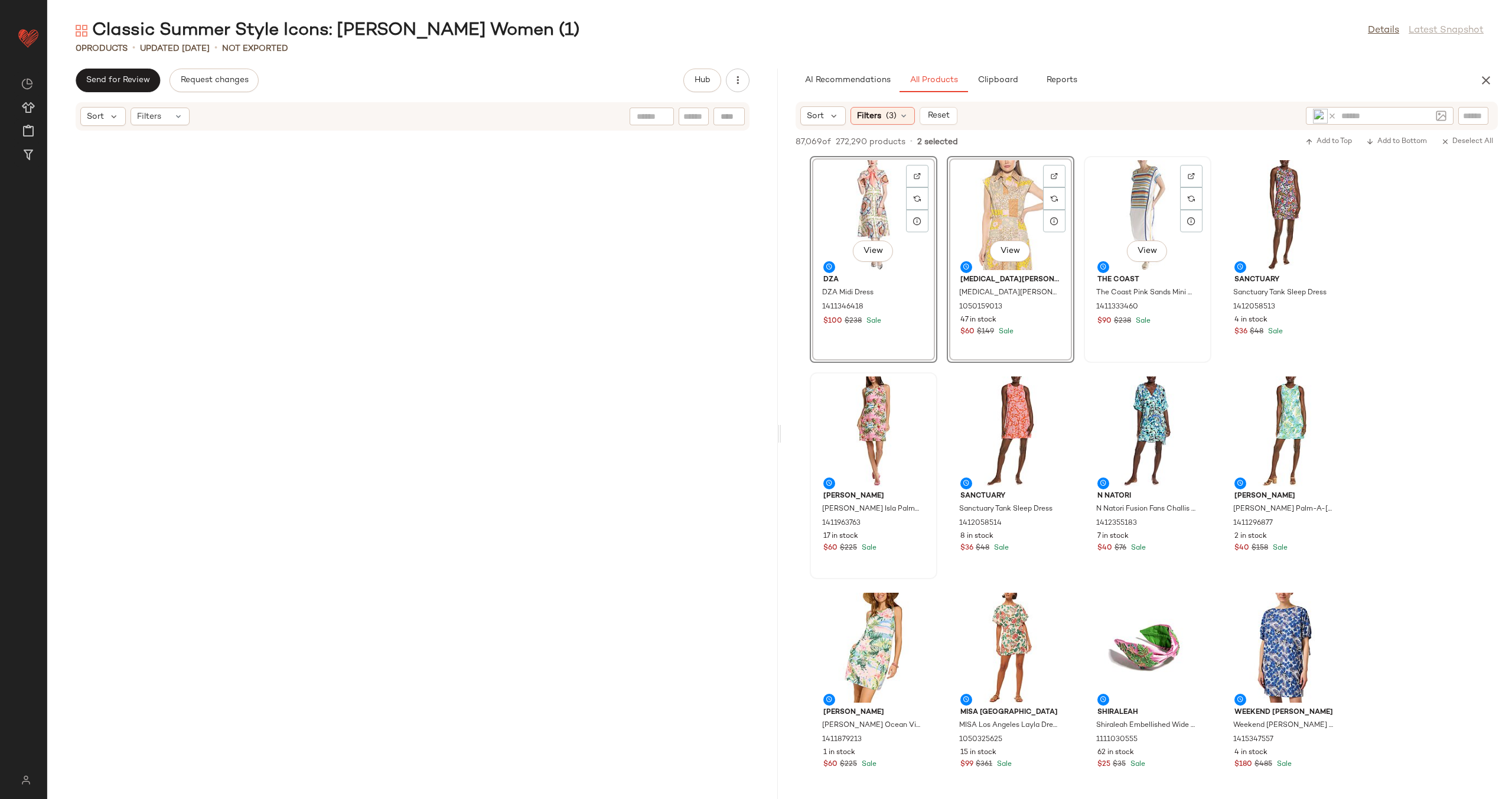
click at [1113, 210] on div "View" at bounding box center [1147, 215] width 119 height 110
click at [854, 420] on div "View" at bounding box center [874, 432] width 119 height 110
click at [1048, 404] on div at bounding box center [1055, 415] width 23 height 23
click at [856, 218] on div "View" at bounding box center [874, 215] width 119 height 110
click at [1007, 218] on div "View" at bounding box center [1011, 215] width 119 height 110
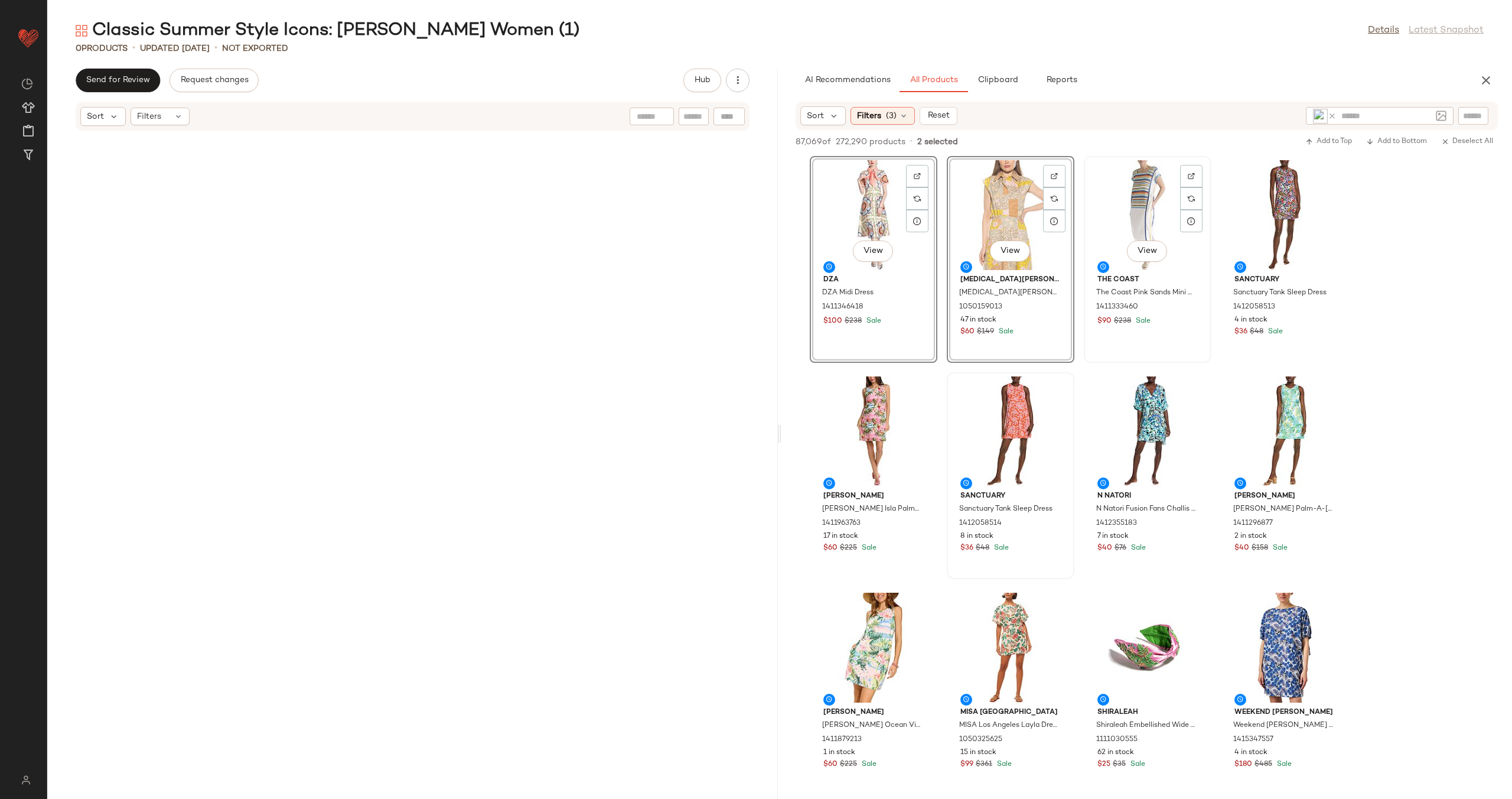
click at [1114, 202] on div "View" at bounding box center [1147, 215] width 119 height 110
click at [1254, 208] on div "View" at bounding box center [1285, 215] width 119 height 110
click at [865, 422] on div "View" at bounding box center [874, 432] width 119 height 110
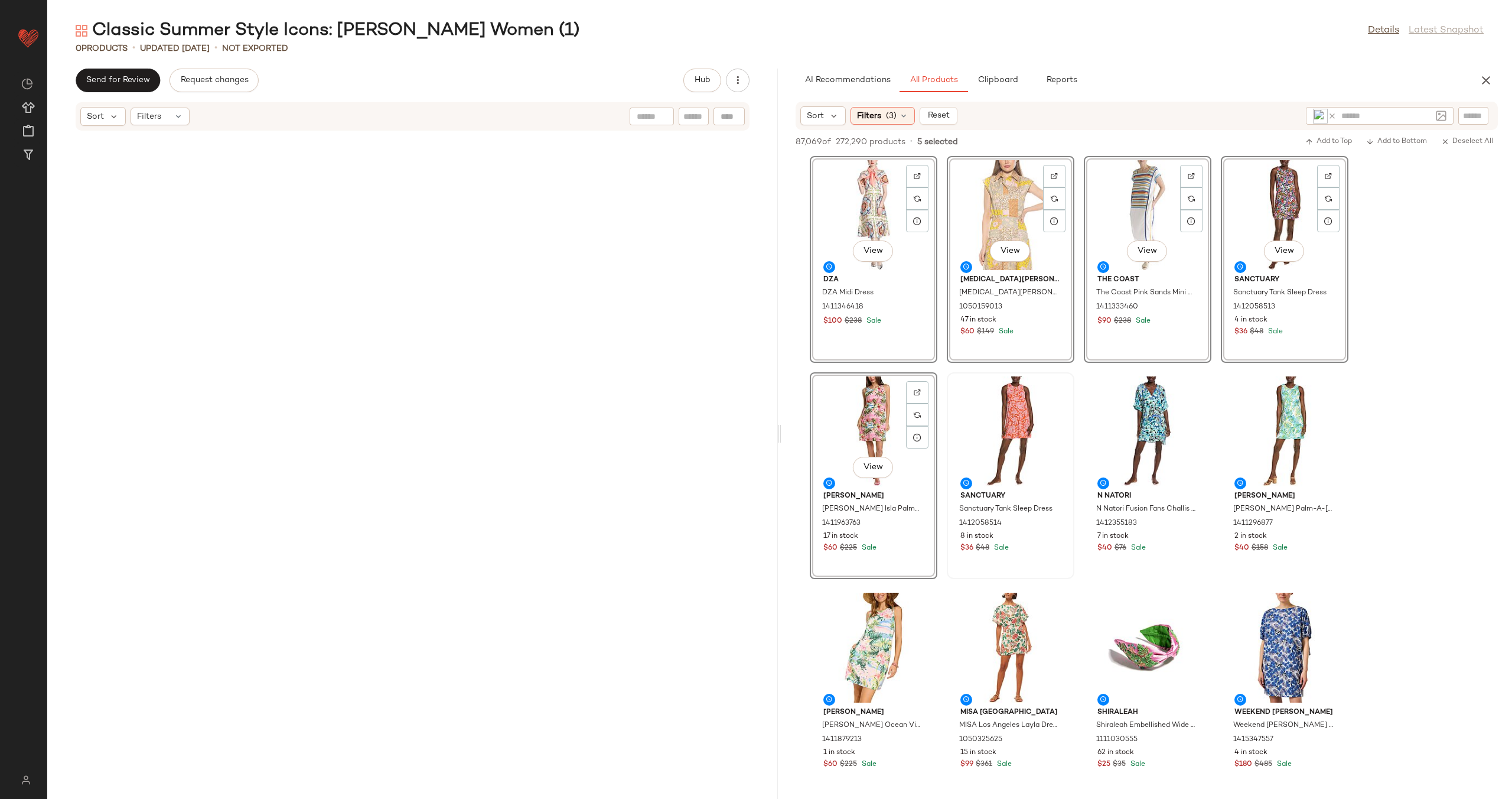
click at [1244, 200] on div "View" at bounding box center [1285, 215] width 119 height 110
click at [1008, 413] on div "View" at bounding box center [1011, 432] width 119 height 110
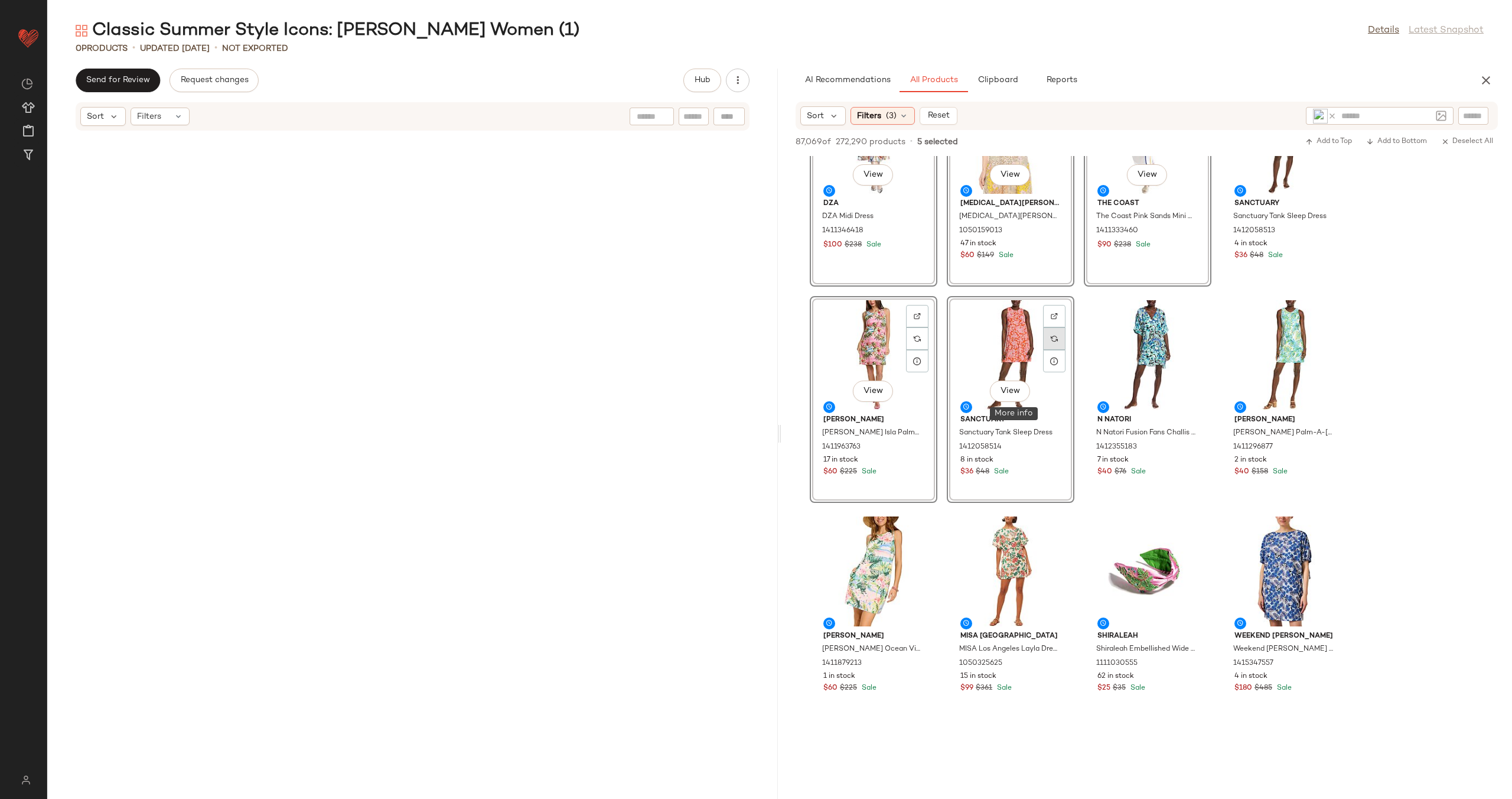
scroll to position [187, 0]
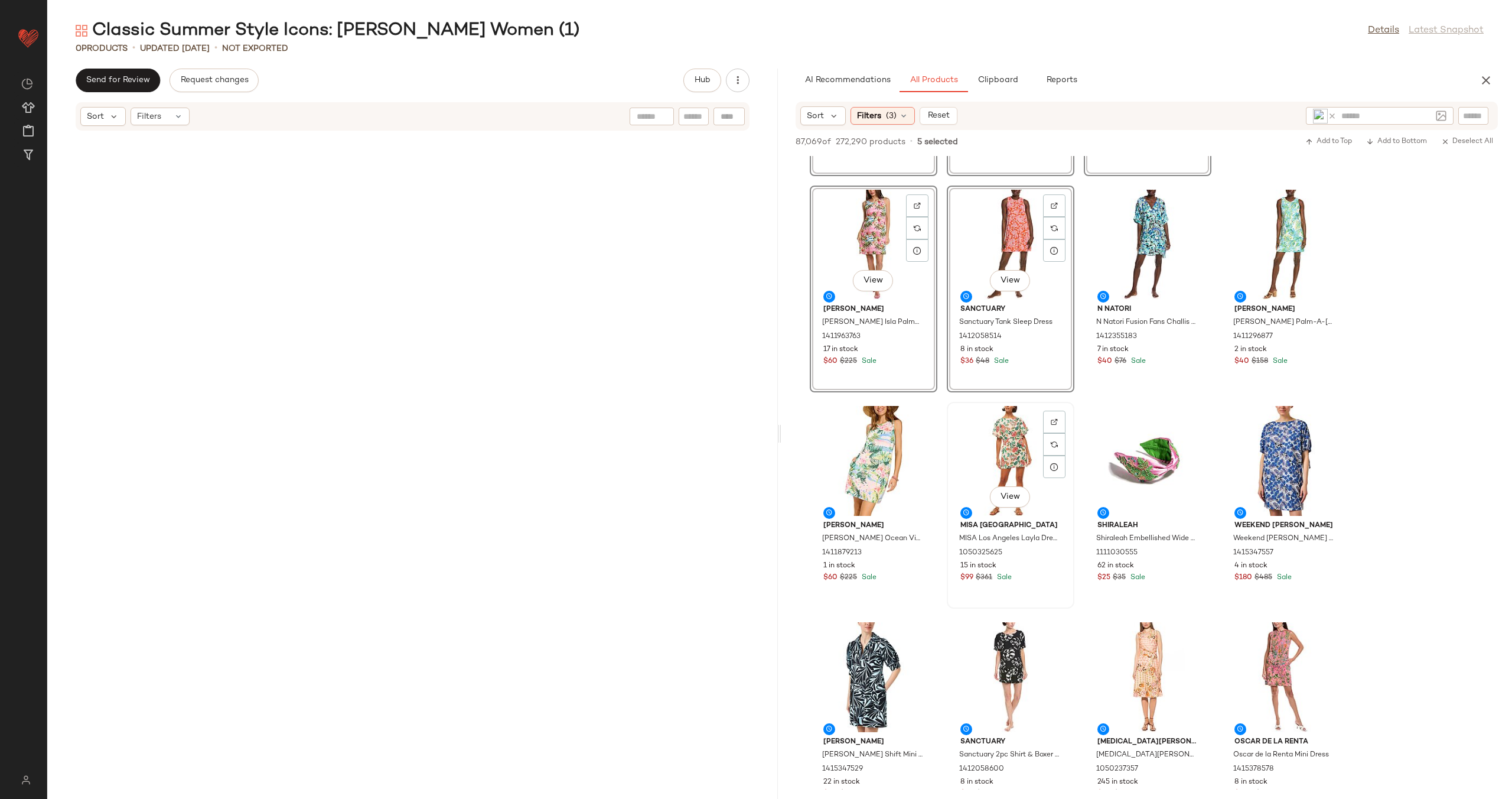
click at [1010, 443] on div "View" at bounding box center [1011, 461] width 119 height 110
click at [1141, 469] on div "View" at bounding box center [1147, 461] width 119 height 110
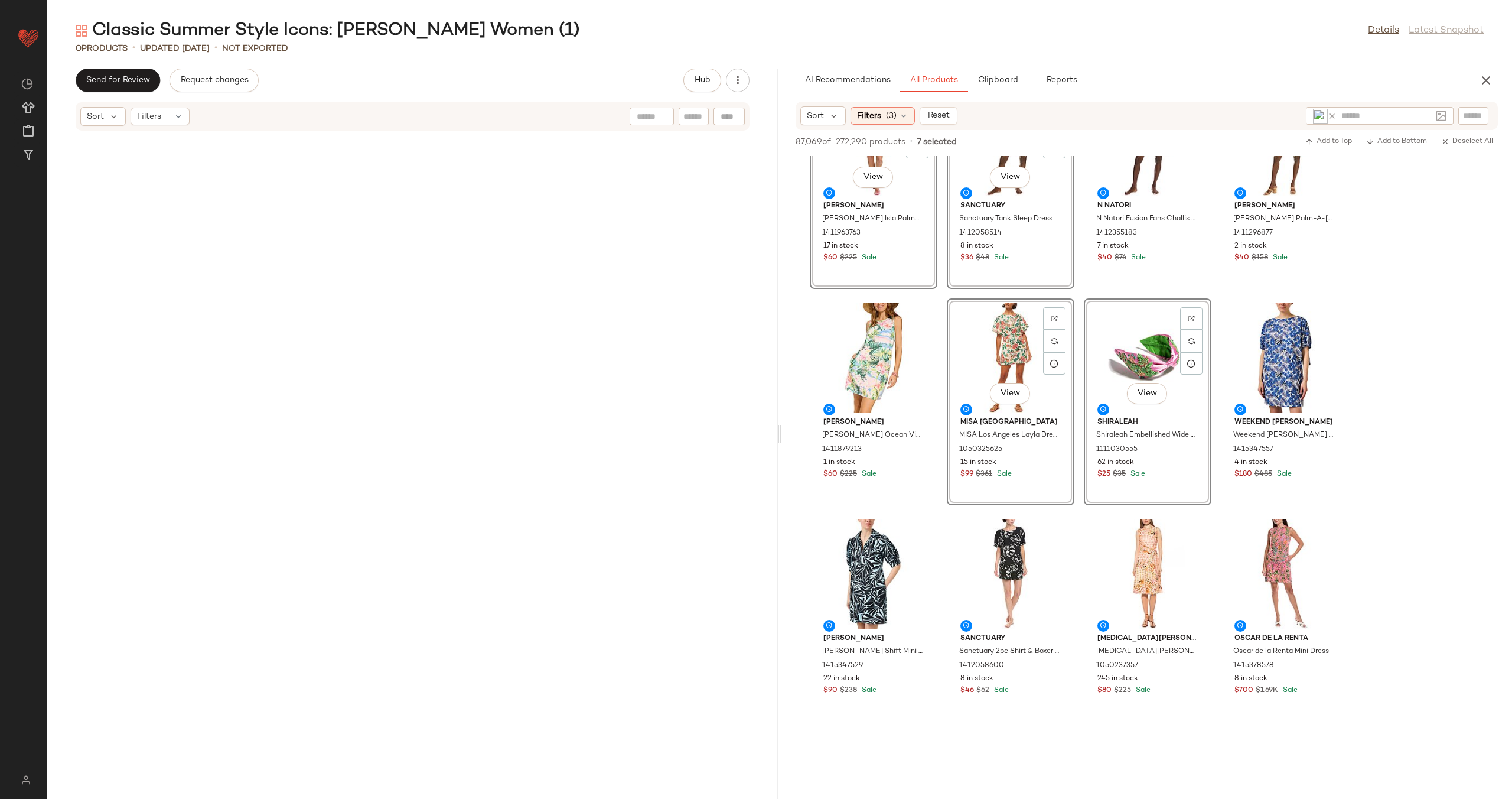
scroll to position [474, 0]
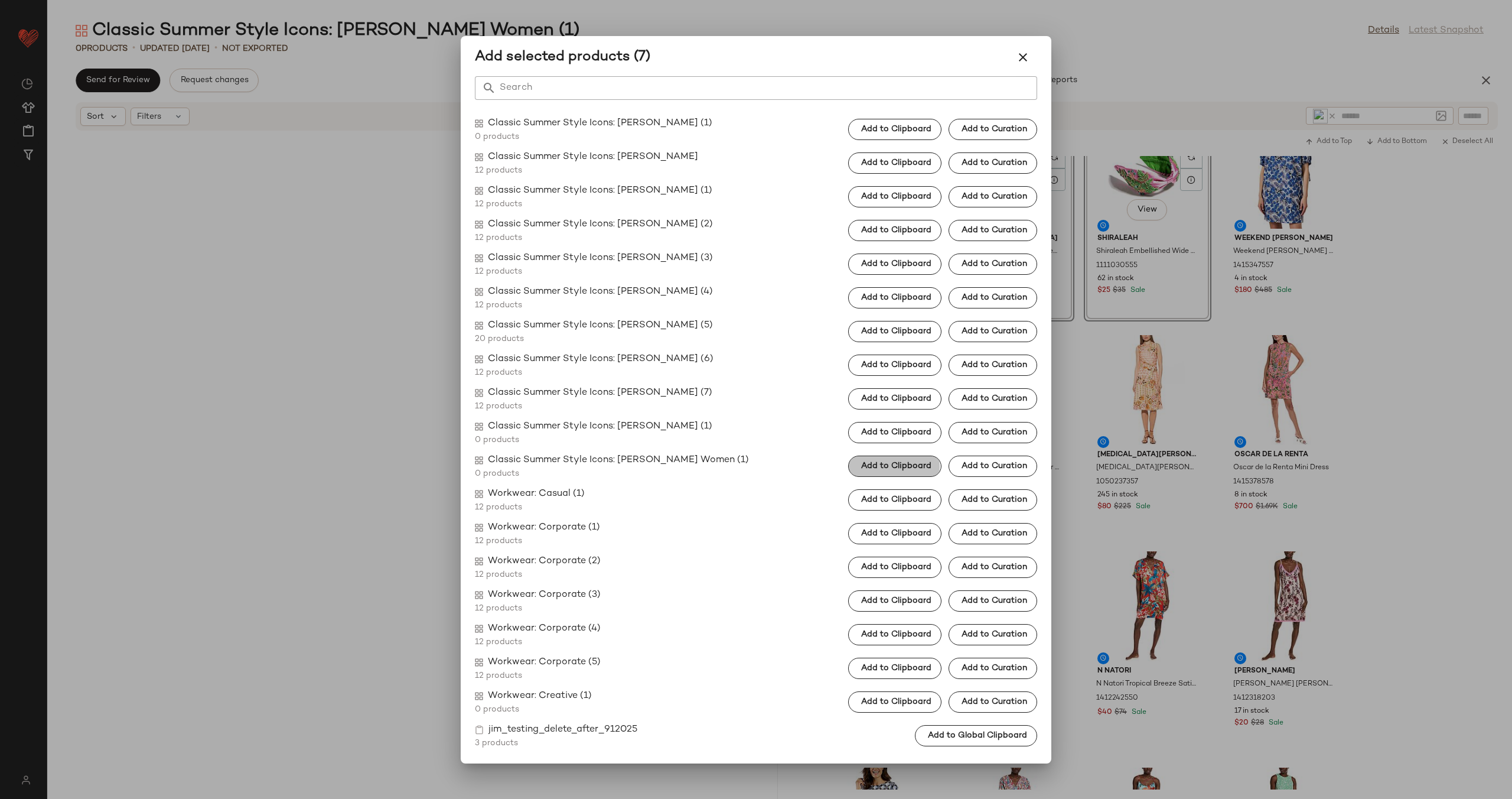
click at [914, 463] on span "Add to Clipboard" at bounding box center [896, 466] width 71 height 9
click at [1071, 434] on div at bounding box center [756, 399] width 1512 height 799
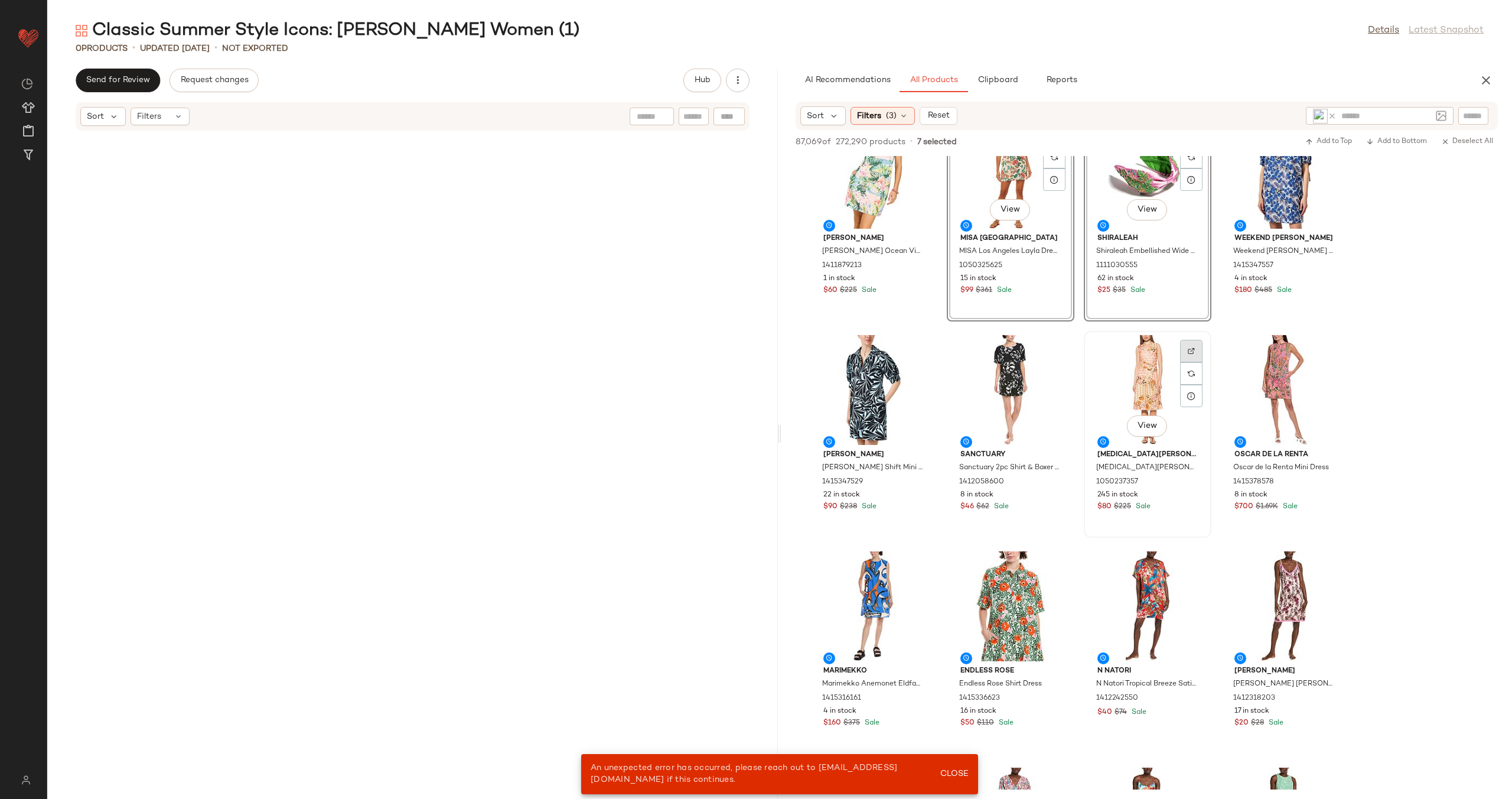
click at [1186, 362] on div at bounding box center [1191, 373] width 23 height 23
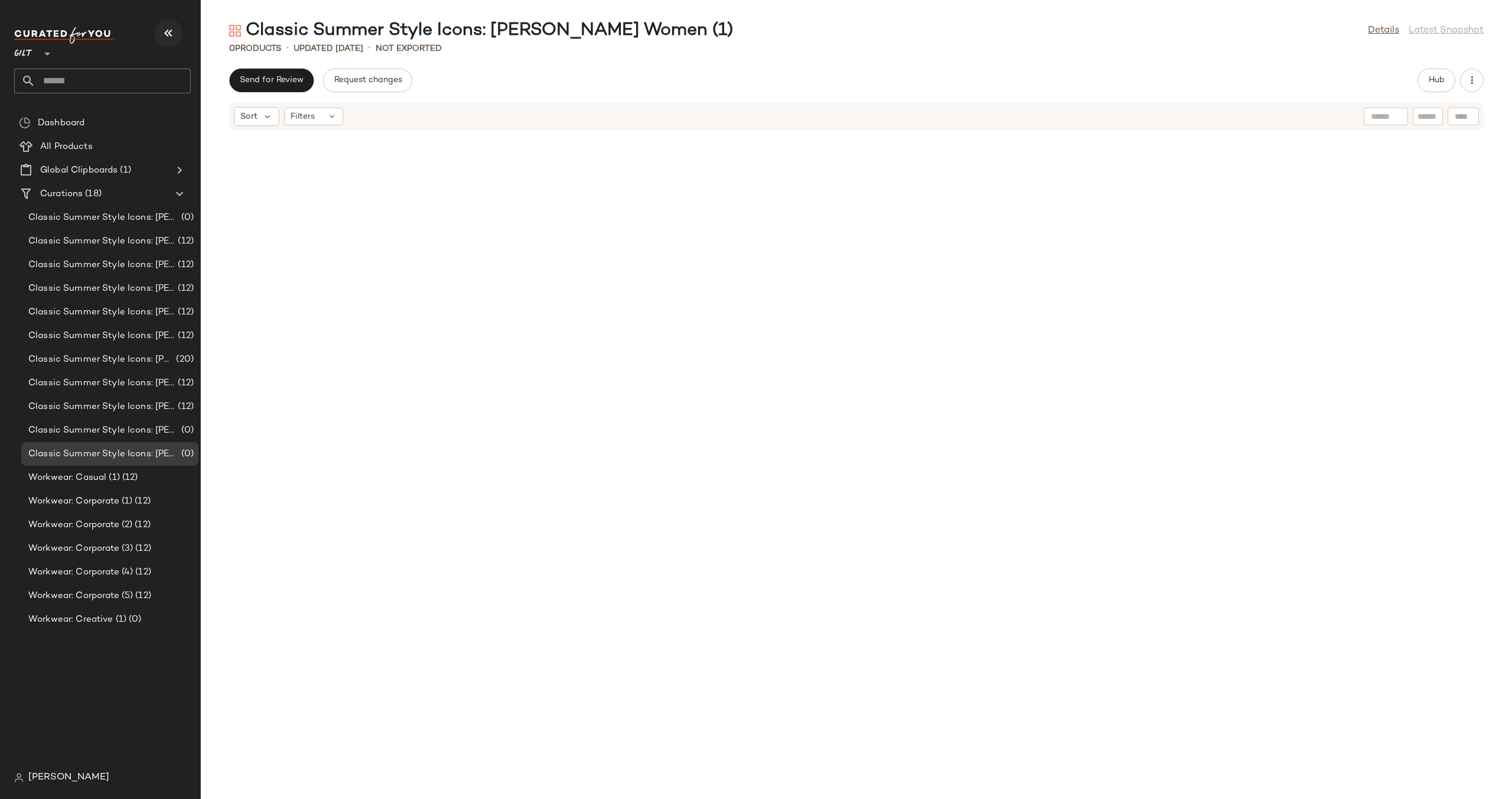
click at [173, 31] on icon "button" at bounding box center [168, 32] width 14 height 14
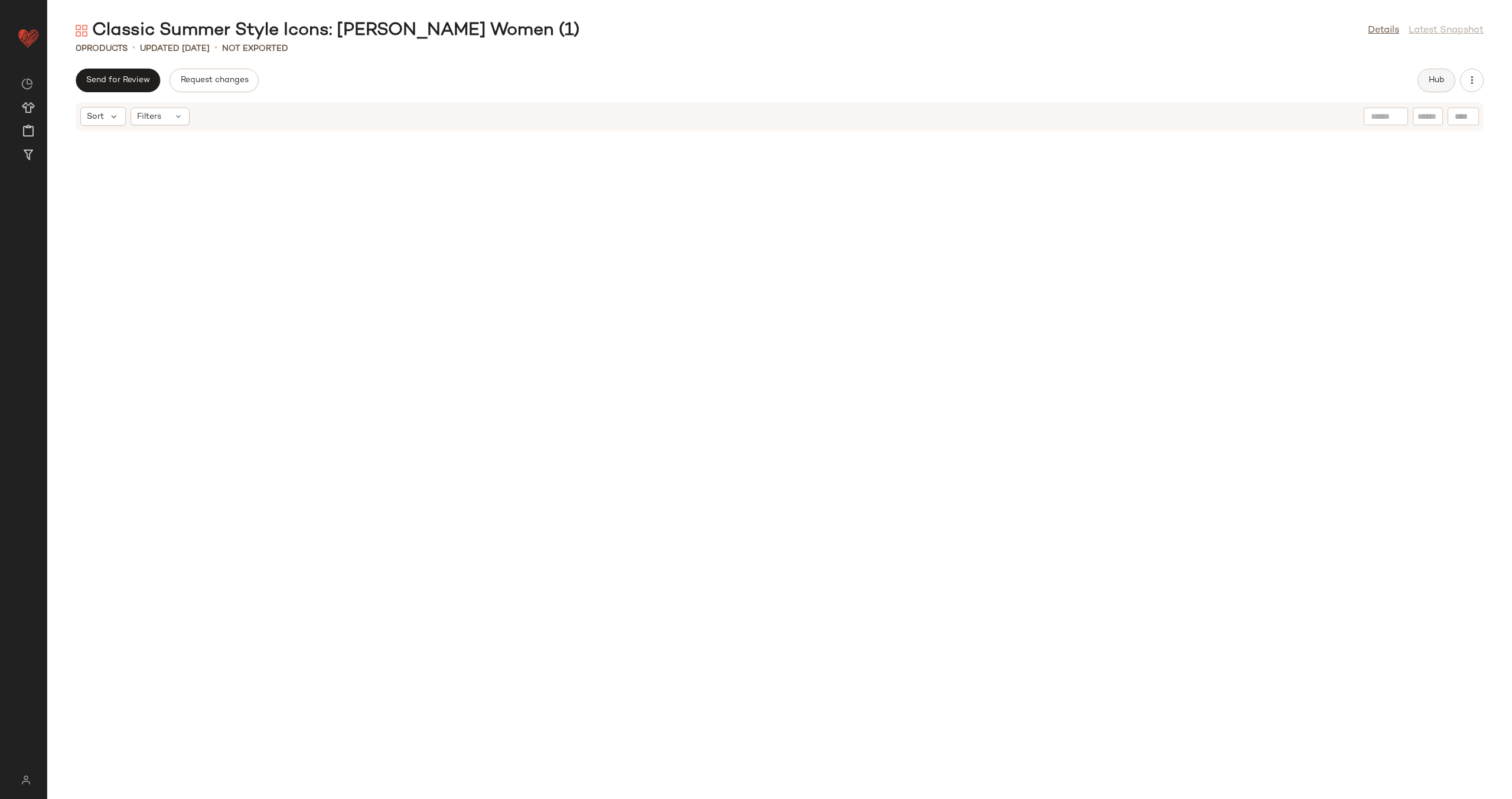
click at [1448, 78] on button "Hub" at bounding box center [1436, 80] width 38 height 24
click at [1419, 115] on input "text" at bounding box center [1431, 116] width 30 height 13
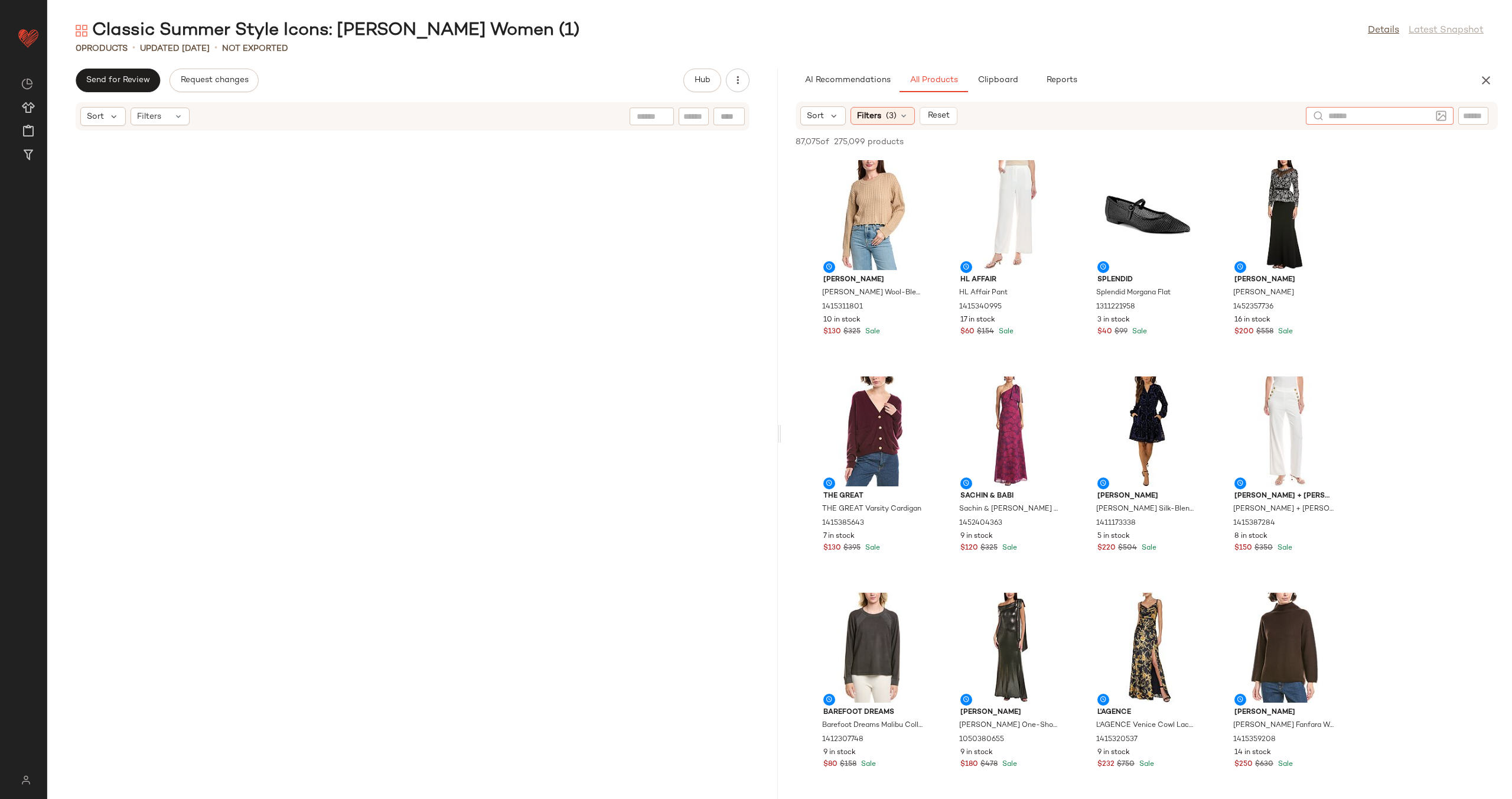
click at [1446, 115] on img at bounding box center [1441, 116] width 11 height 11
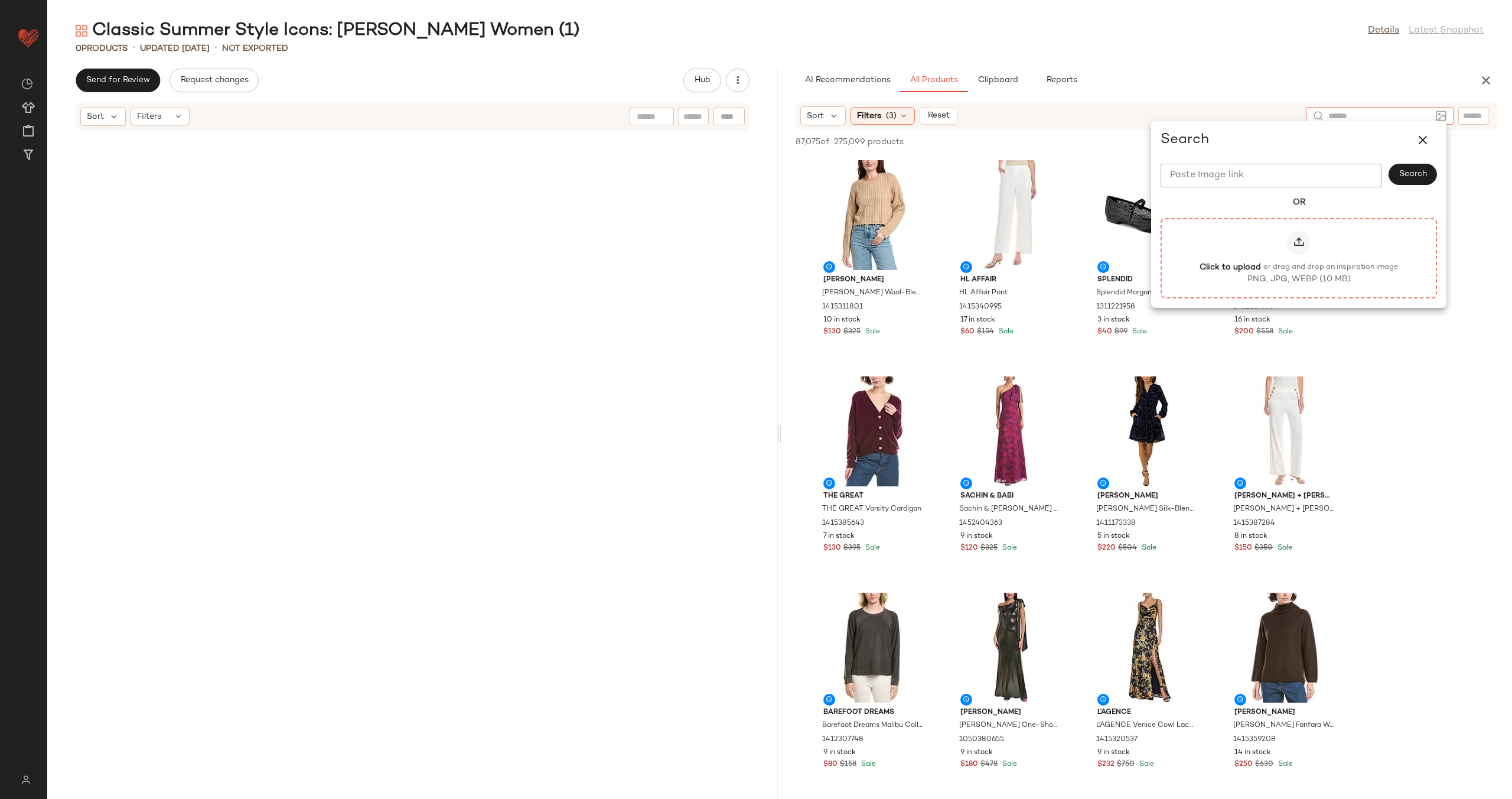
click at [1300, 247] on icon at bounding box center [1299, 243] width 12 height 12
click at [1299, 258] on input "Click to upload or drag and drop an inspiration image PNG, JPG, WEBP (10 MB)" at bounding box center [1299, 258] width 1 height 1
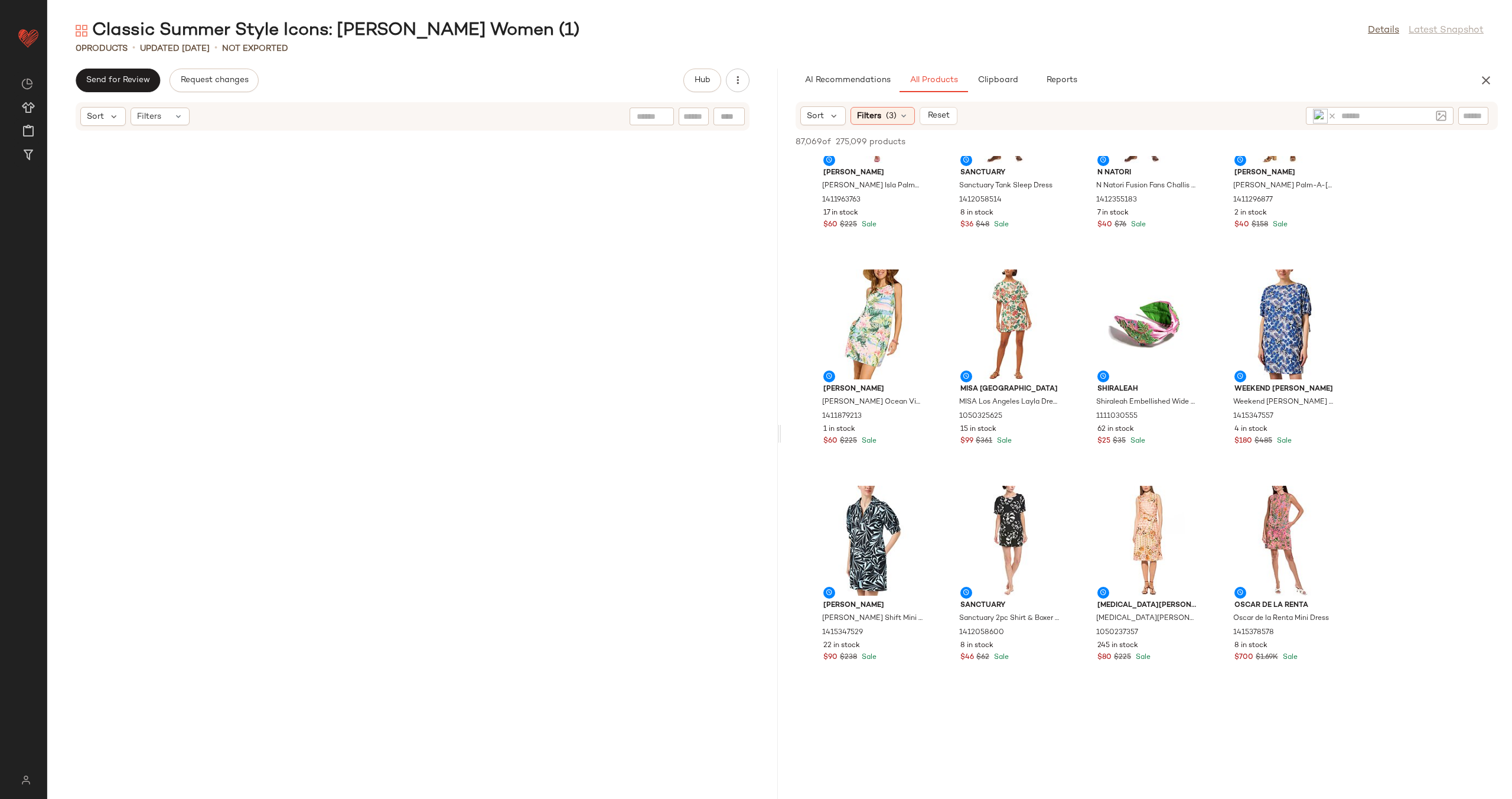
scroll to position [534, 0]
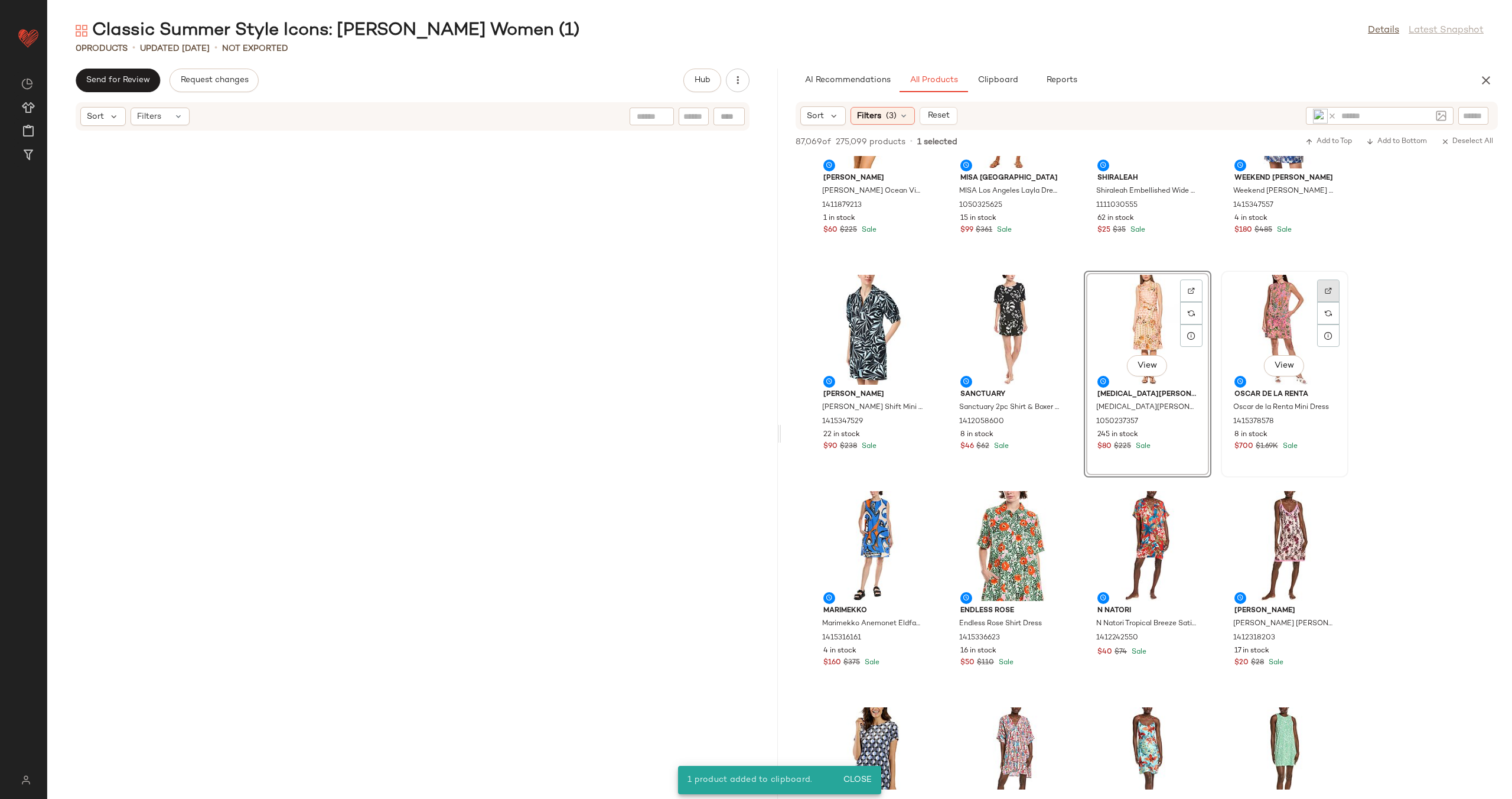
click at [1326, 289] on img at bounding box center [1328, 290] width 7 height 7
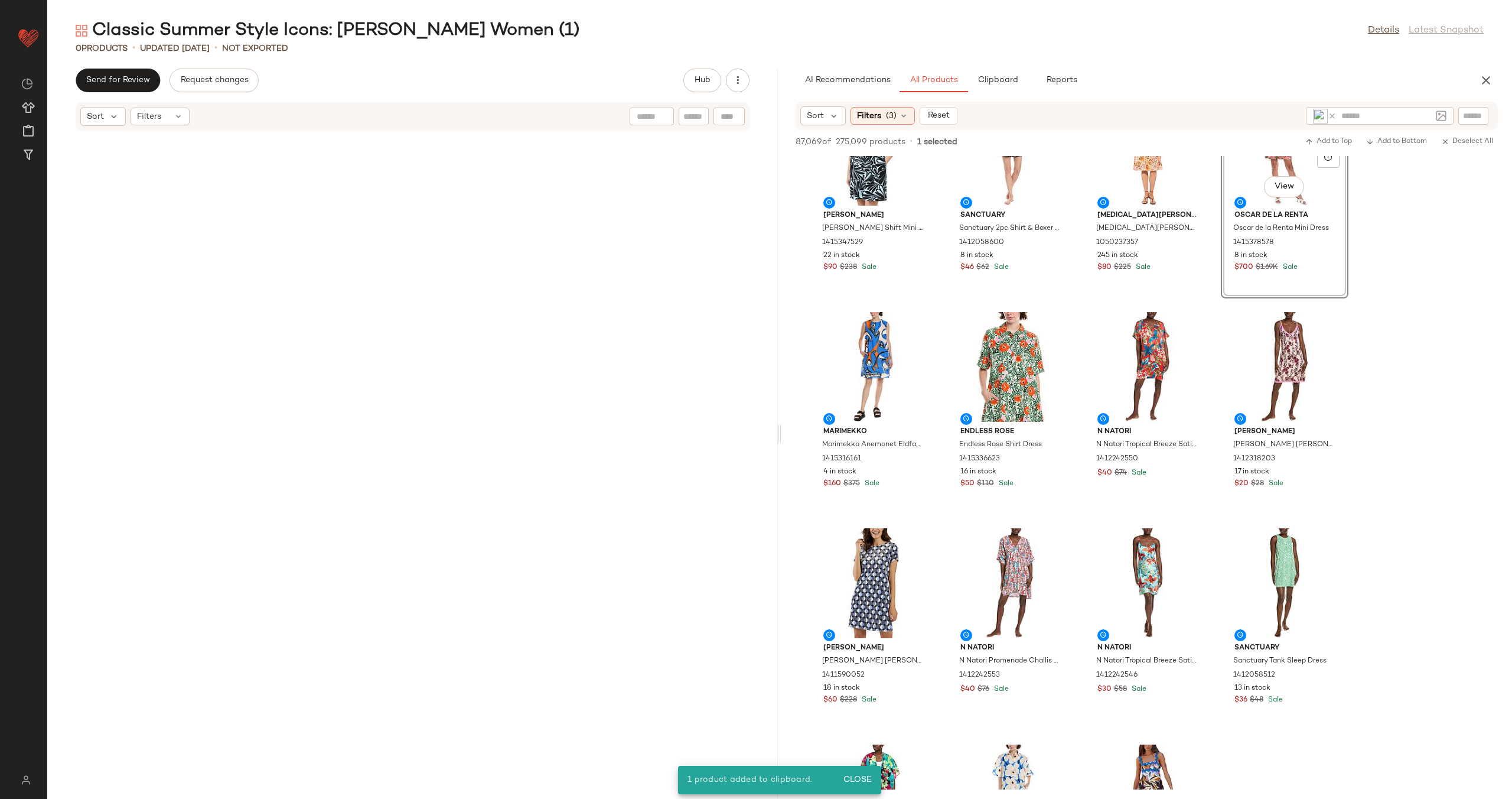
scroll to position [713, 0]
click at [1190, 339] on div at bounding box center [1191, 350] width 23 height 23
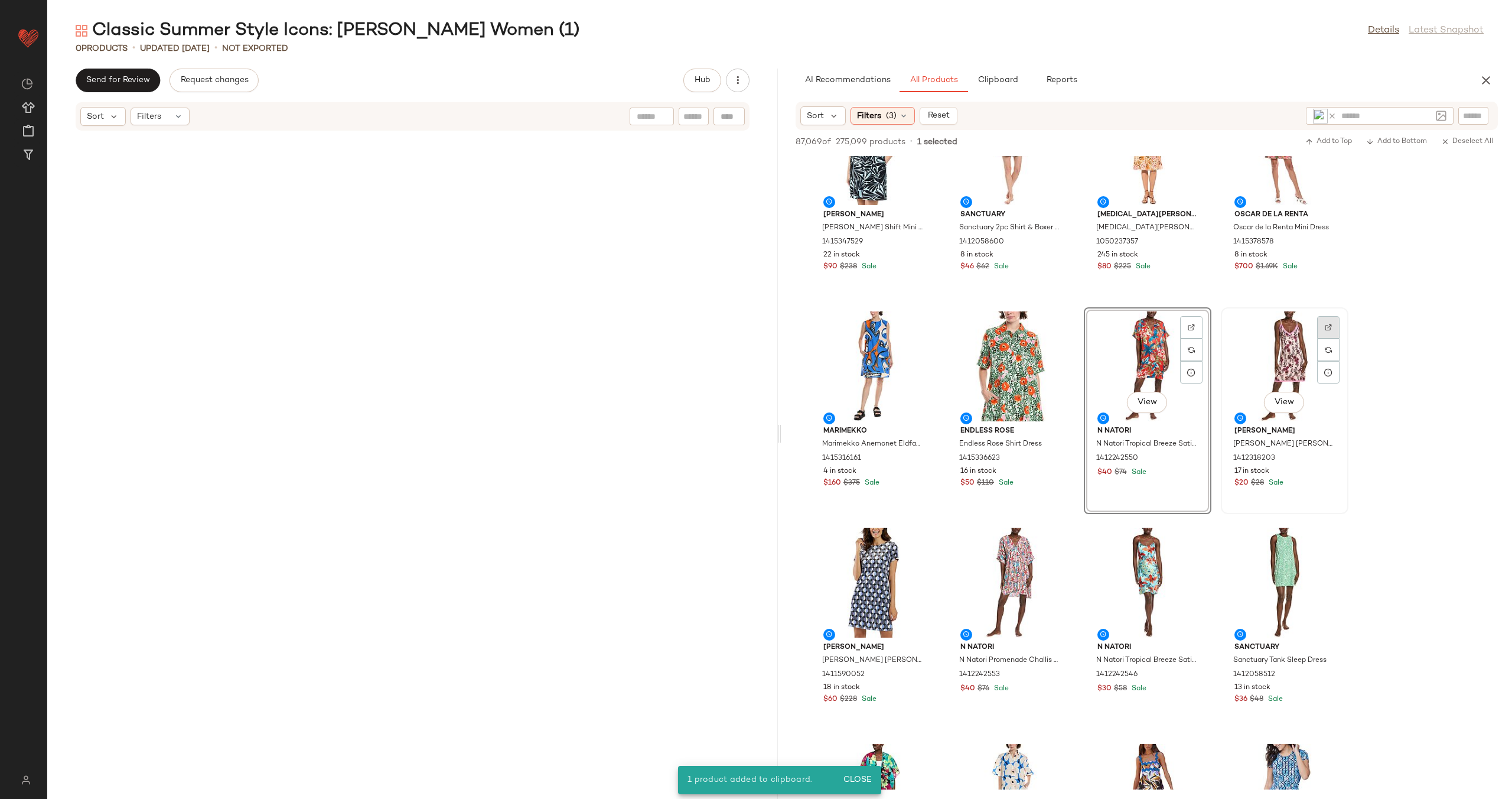
click at [1329, 339] on div at bounding box center [1328, 350] width 23 height 23
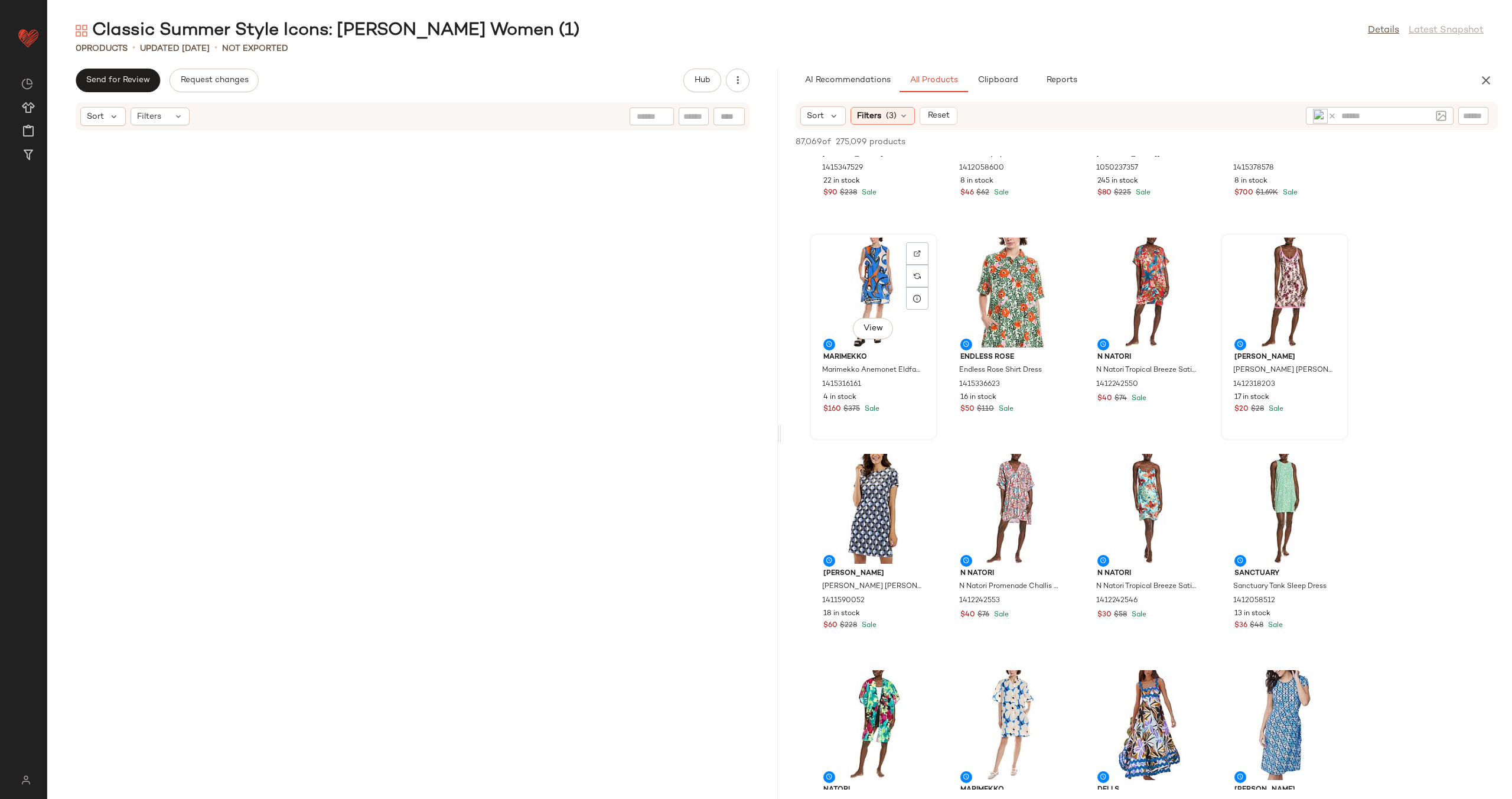
scroll to position [896, 0]
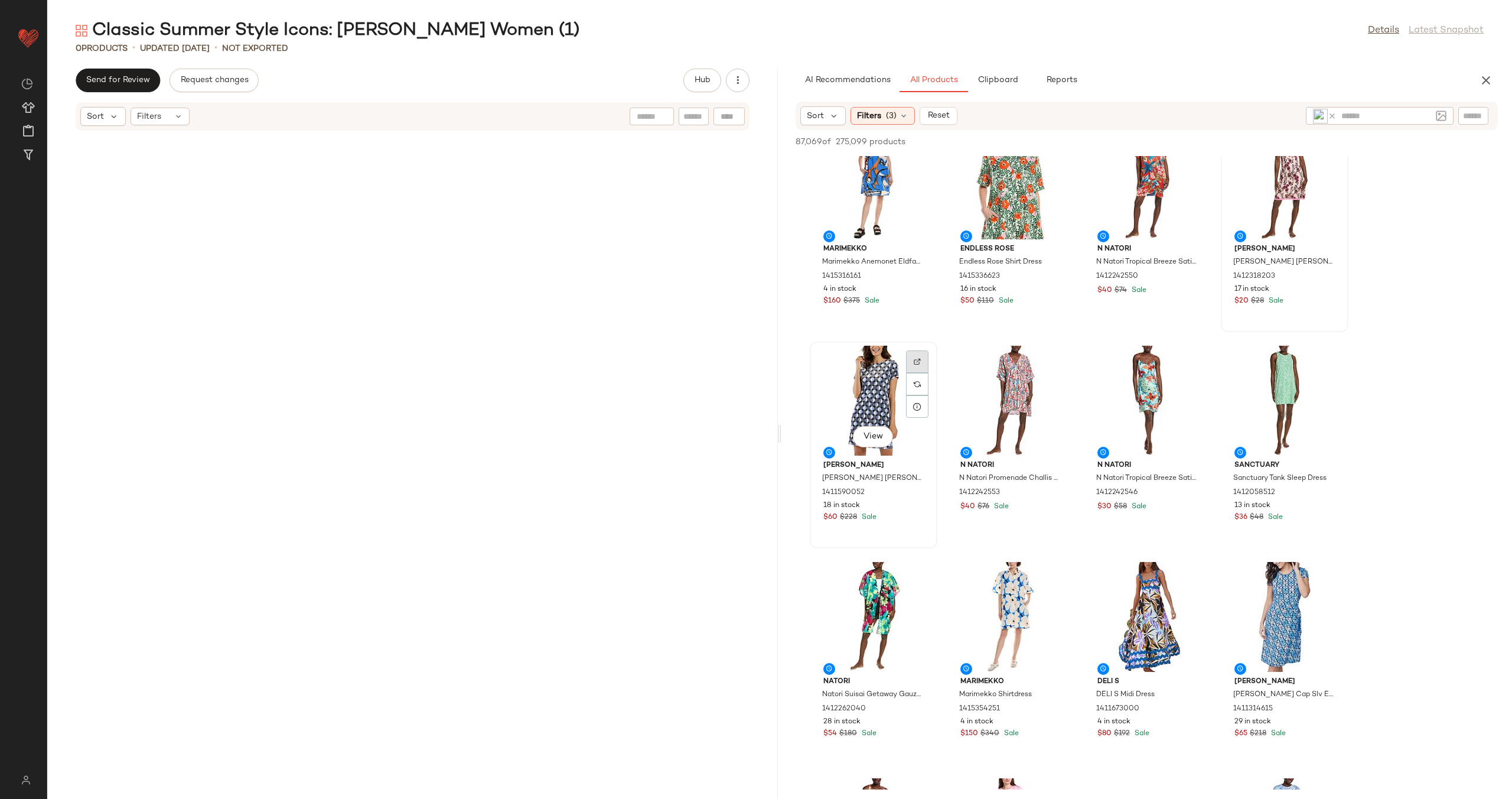
click at [923, 373] on div at bounding box center [917, 384] width 23 height 23
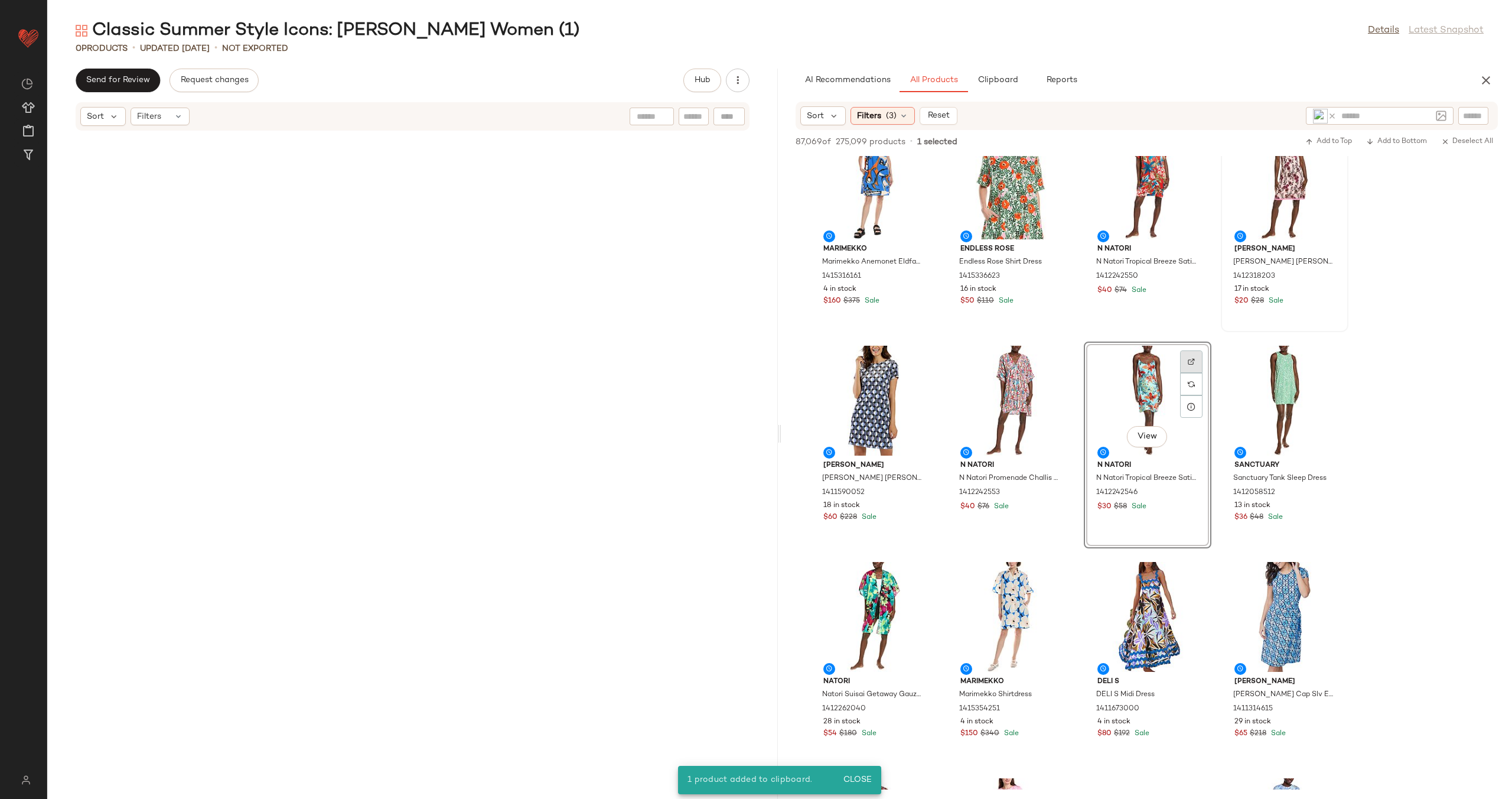
click at [1185, 373] on div at bounding box center [1191, 384] width 23 height 23
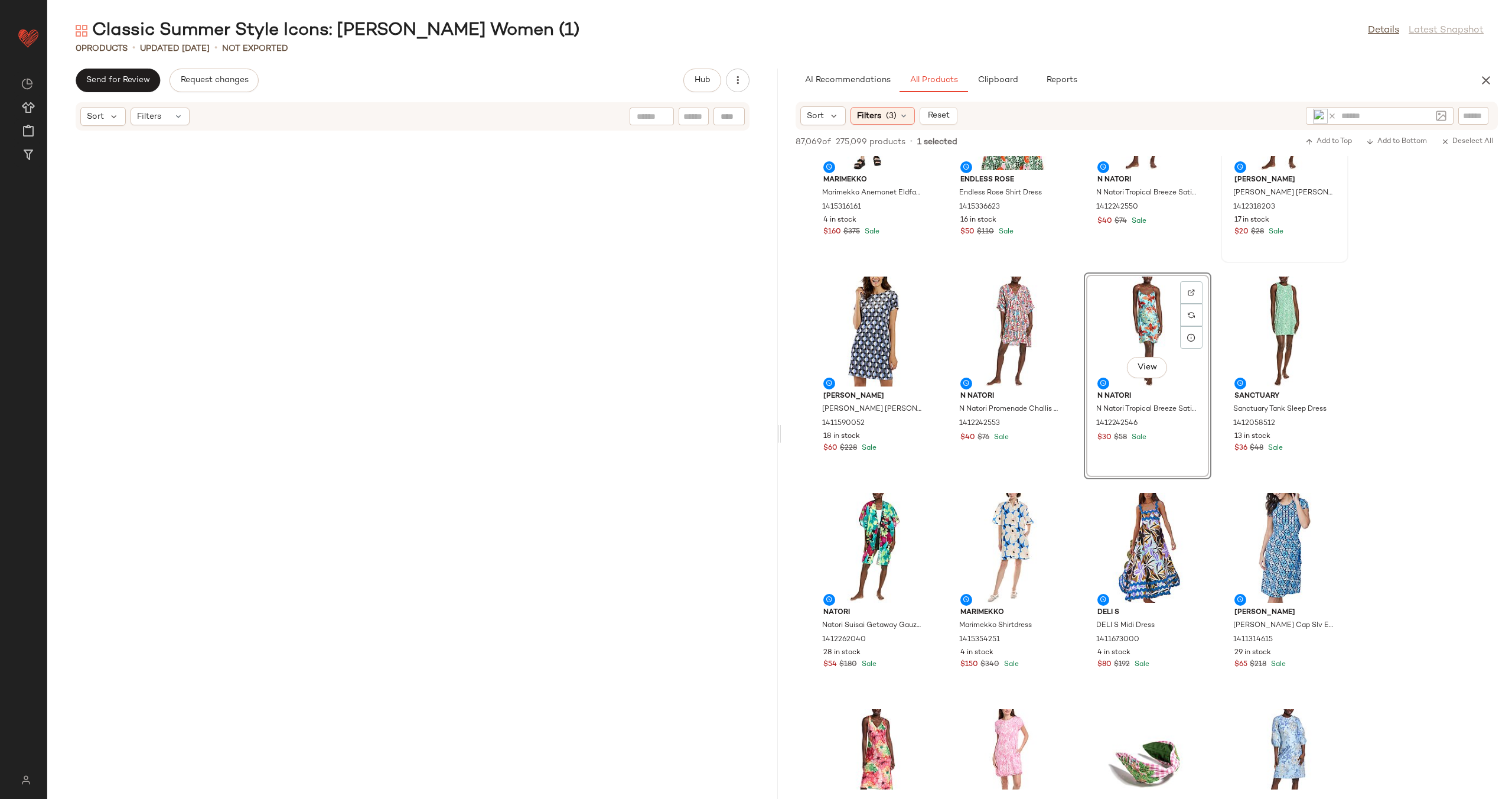
scroll to position [1074, 0]
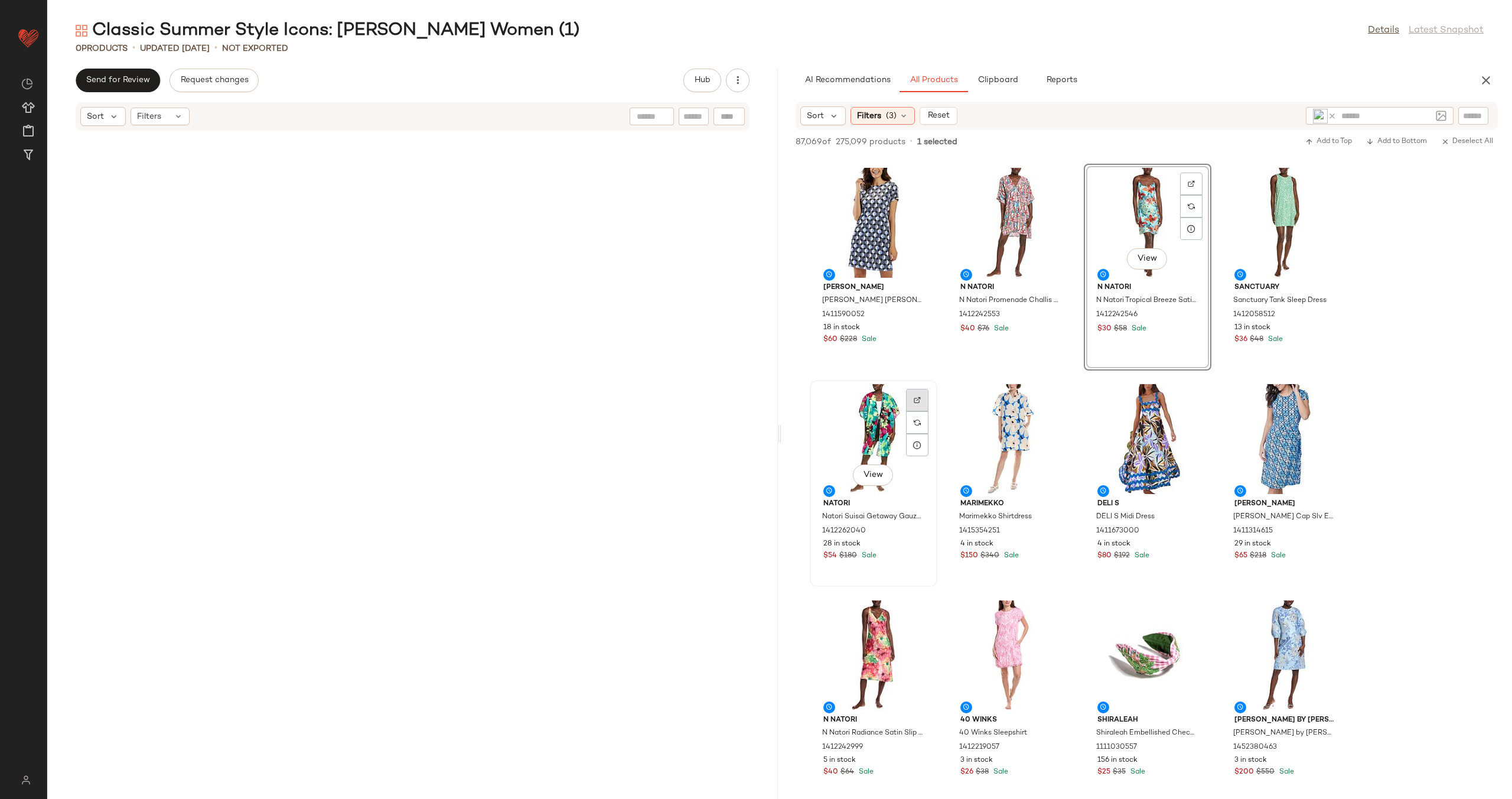
click at [921, 411] on div at bounding box center [917, 422] width 23 height 23
click at [876, 422] on div "View" at bounding box center [874, 439] width 119 height 110
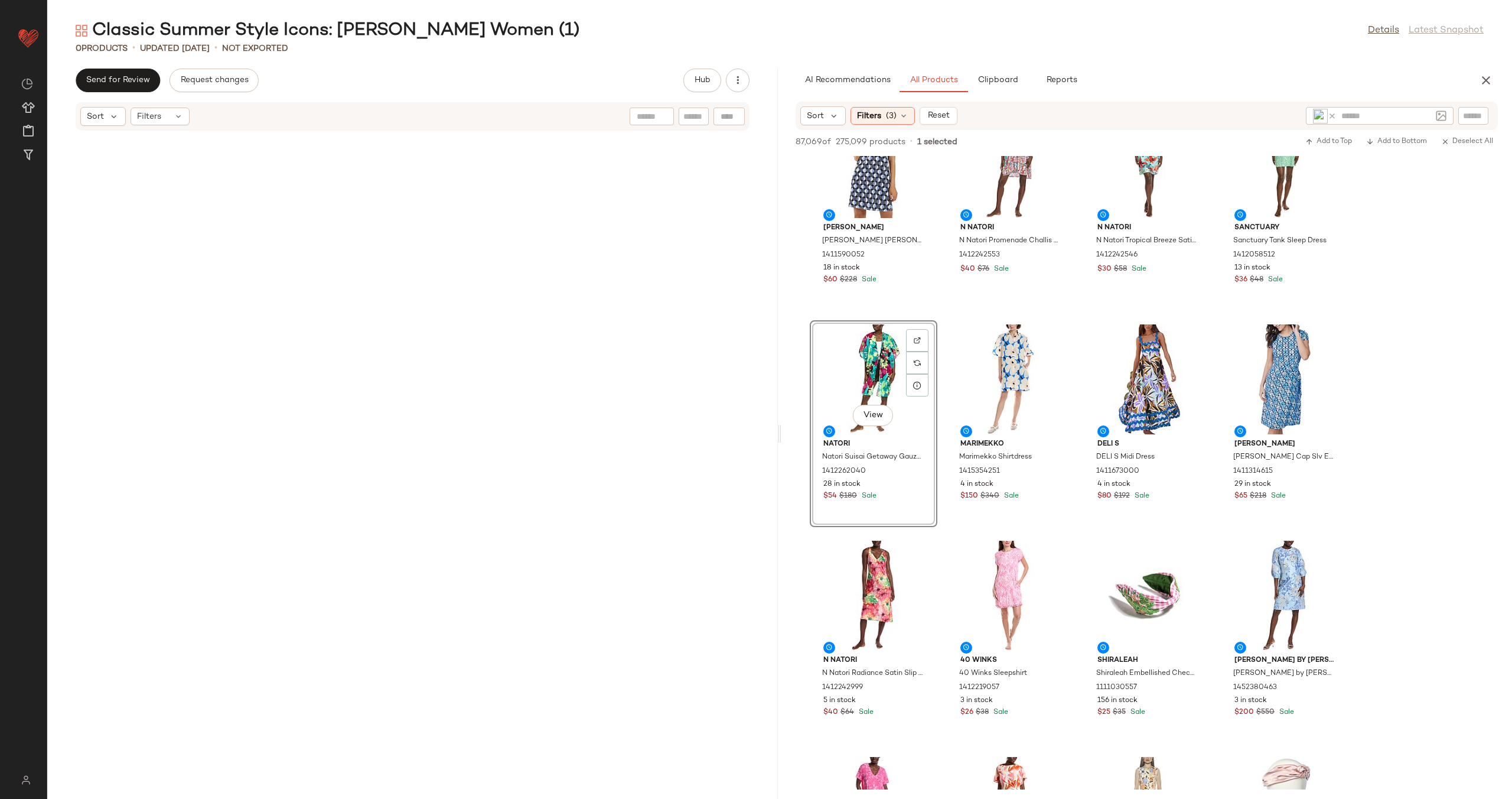
scroll to position [1162, 0]
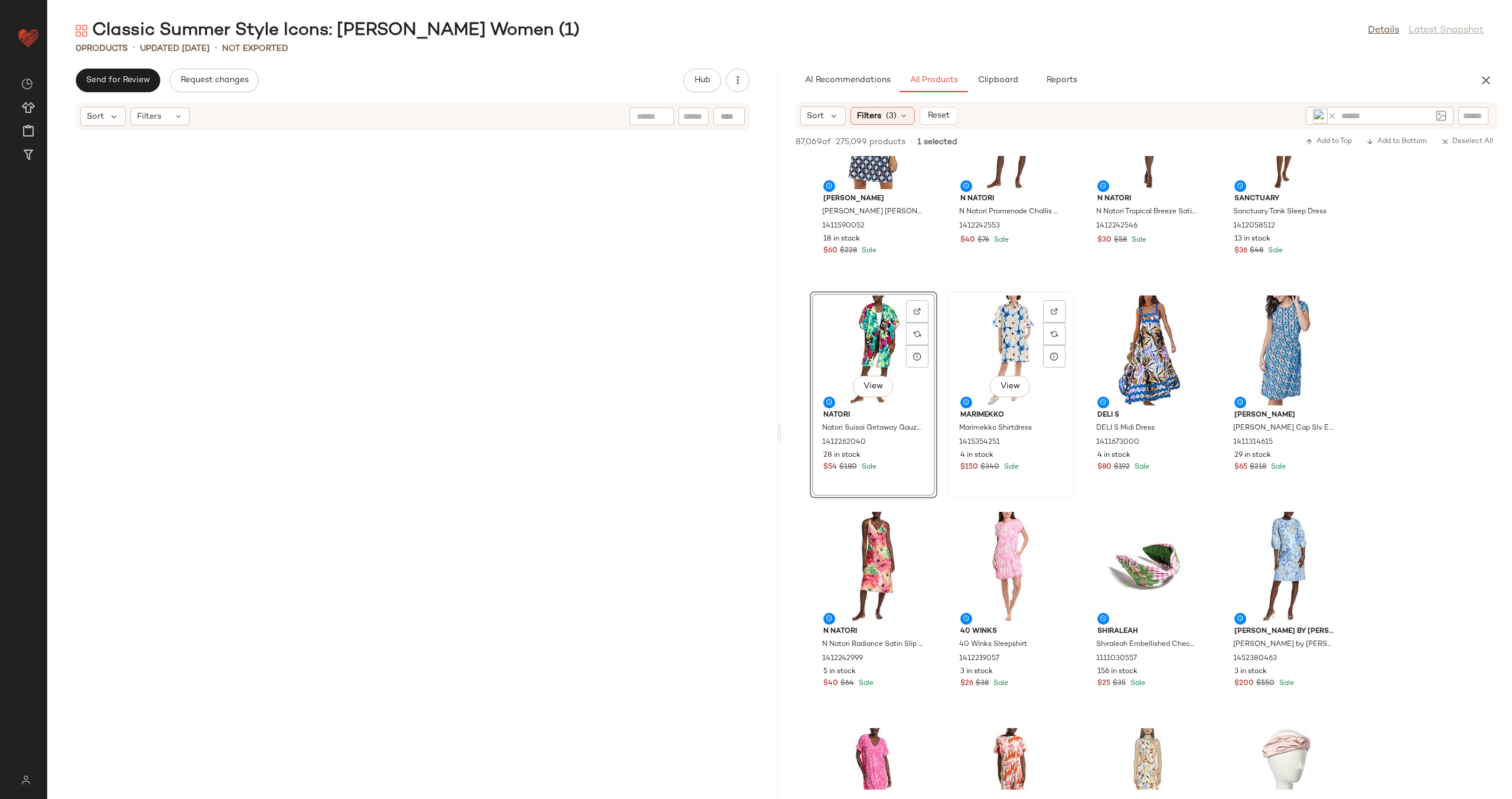
click at [1011, 341] on div "View" at bounding box center [1011, 351] width 119 height 110
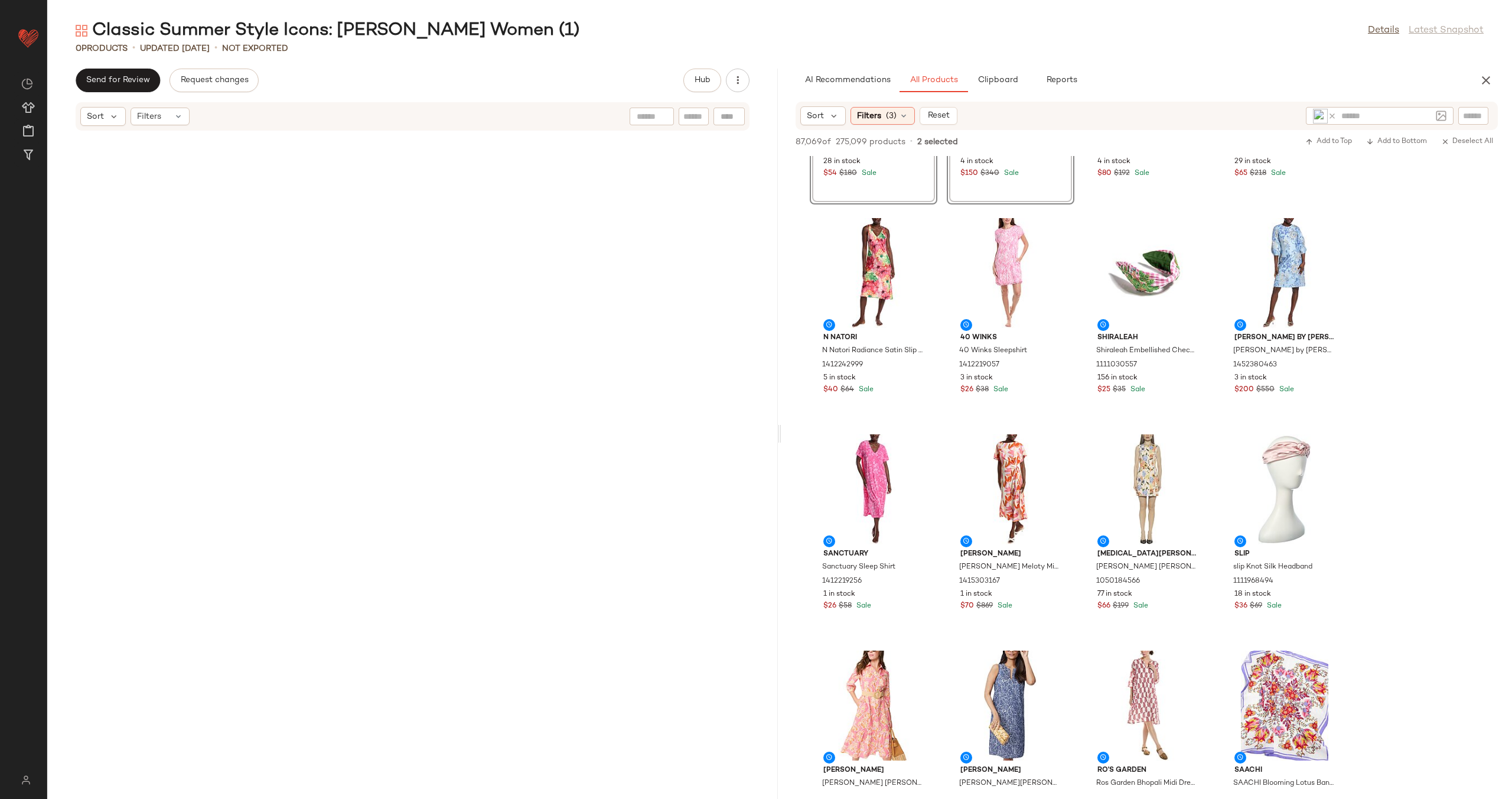
scroll to position [1482, 0]
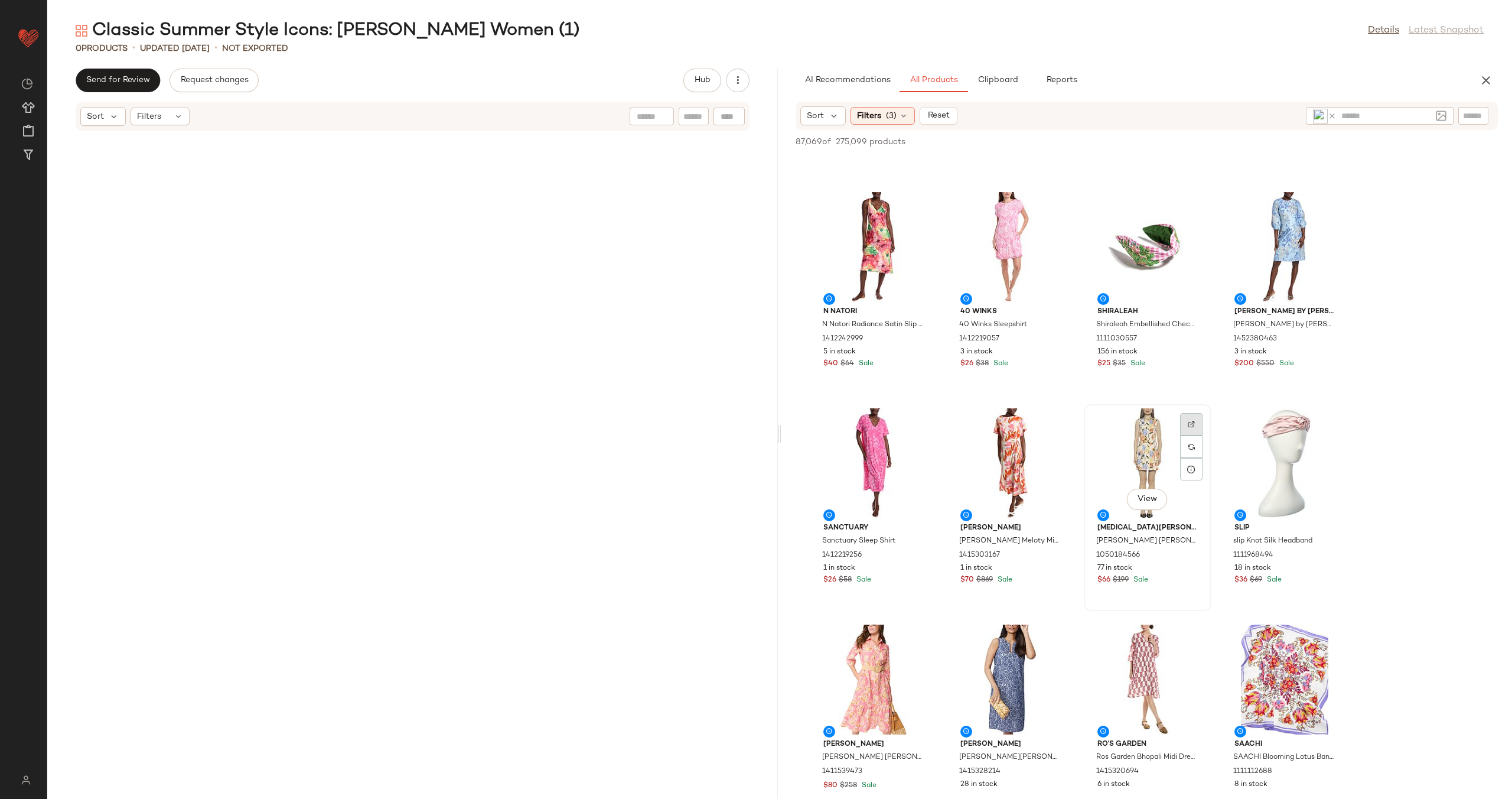
click at [1183, 436] on div at bounding box center [1191, 447] width 23 height 23
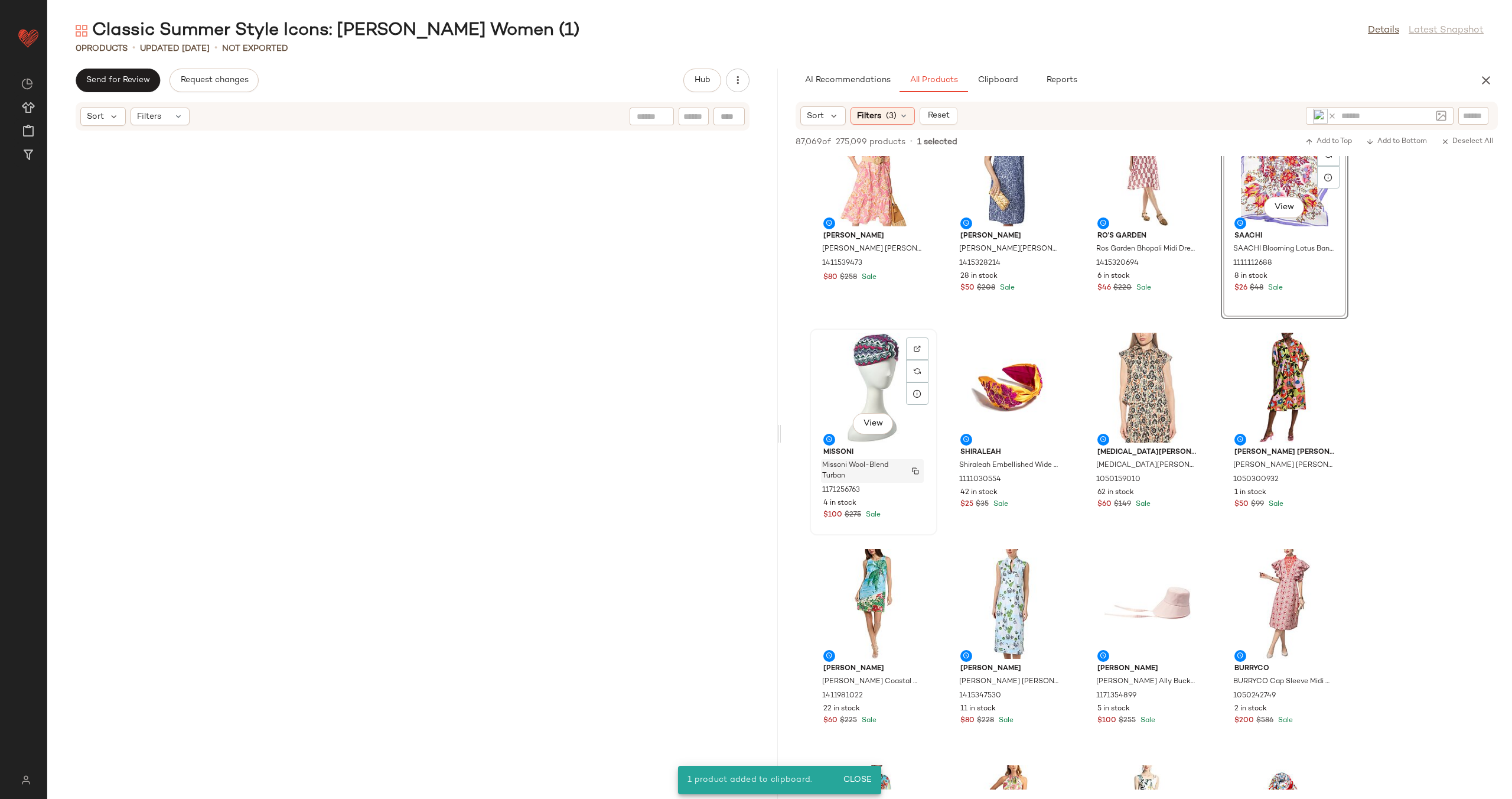
scroll to position [1951, 0]
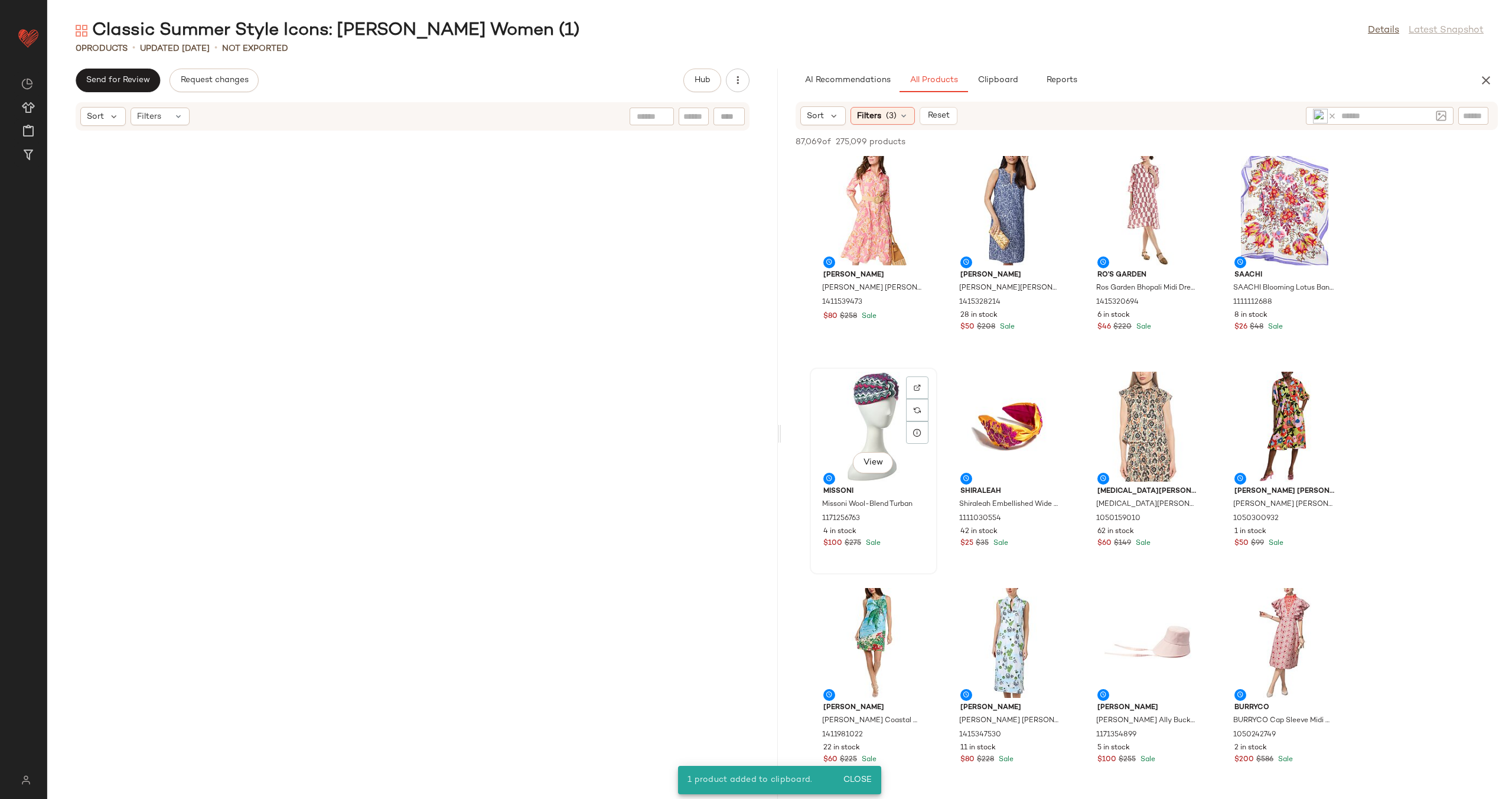
click at [864, 417] on div "View" at bounding box center [874, 426] width 119 height 110
click at [1010, 420] on div "View" at bounding box center [1011, 426] width 119 height 110
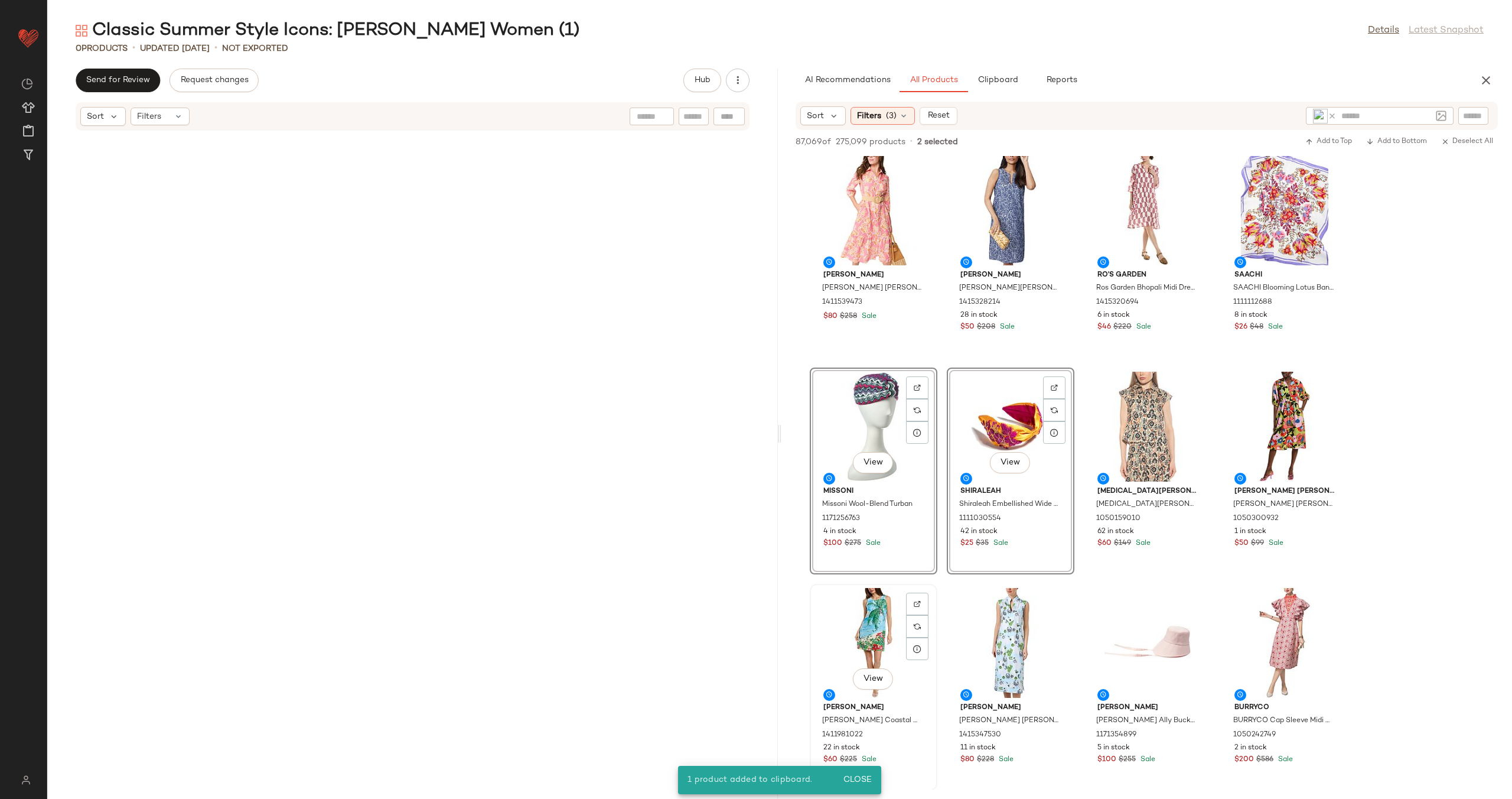
click at [876, 626] on div "View" at bounding box center [874, 643] width 119 height 110
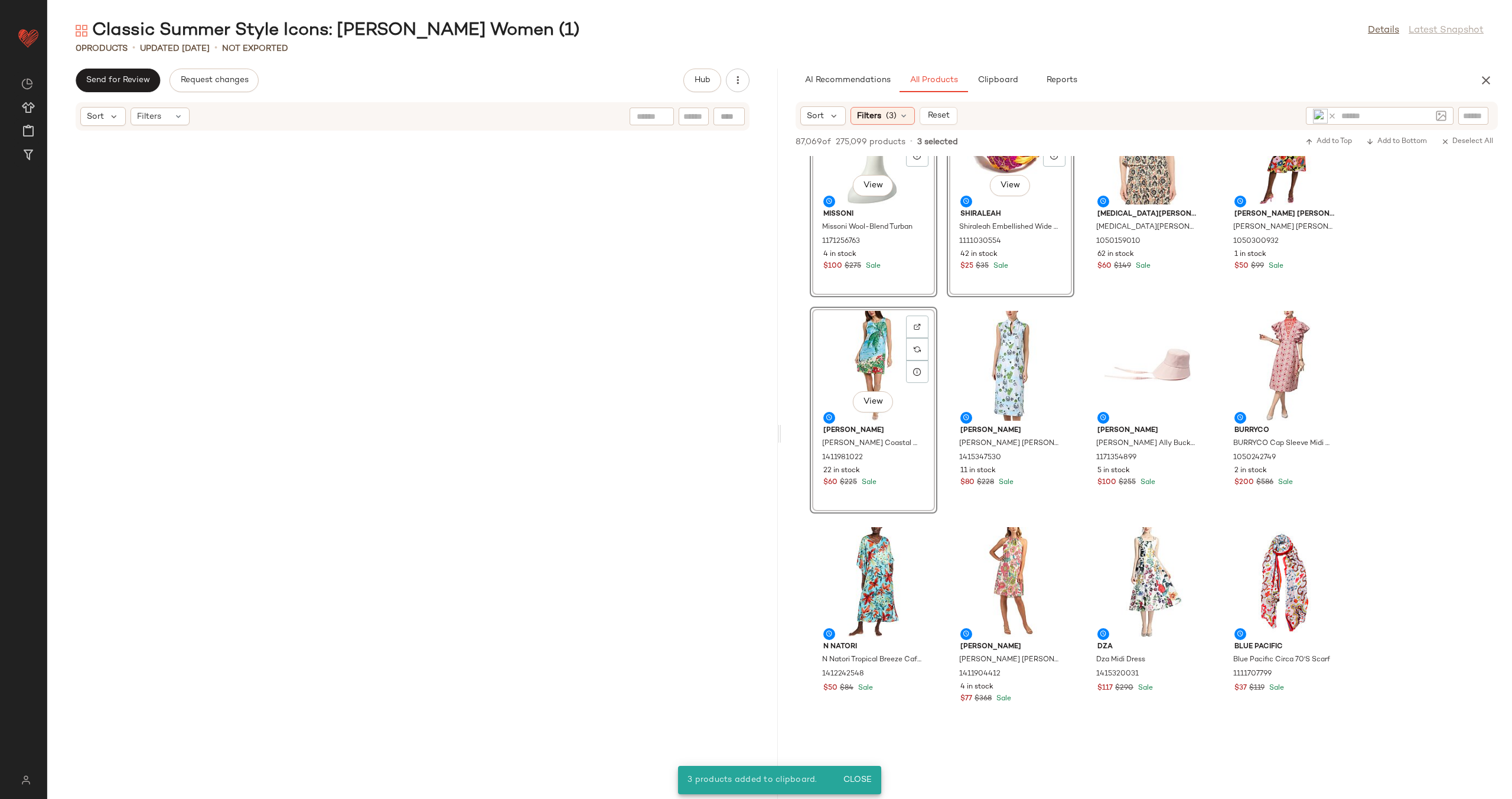
scroll to position [2231, 0]
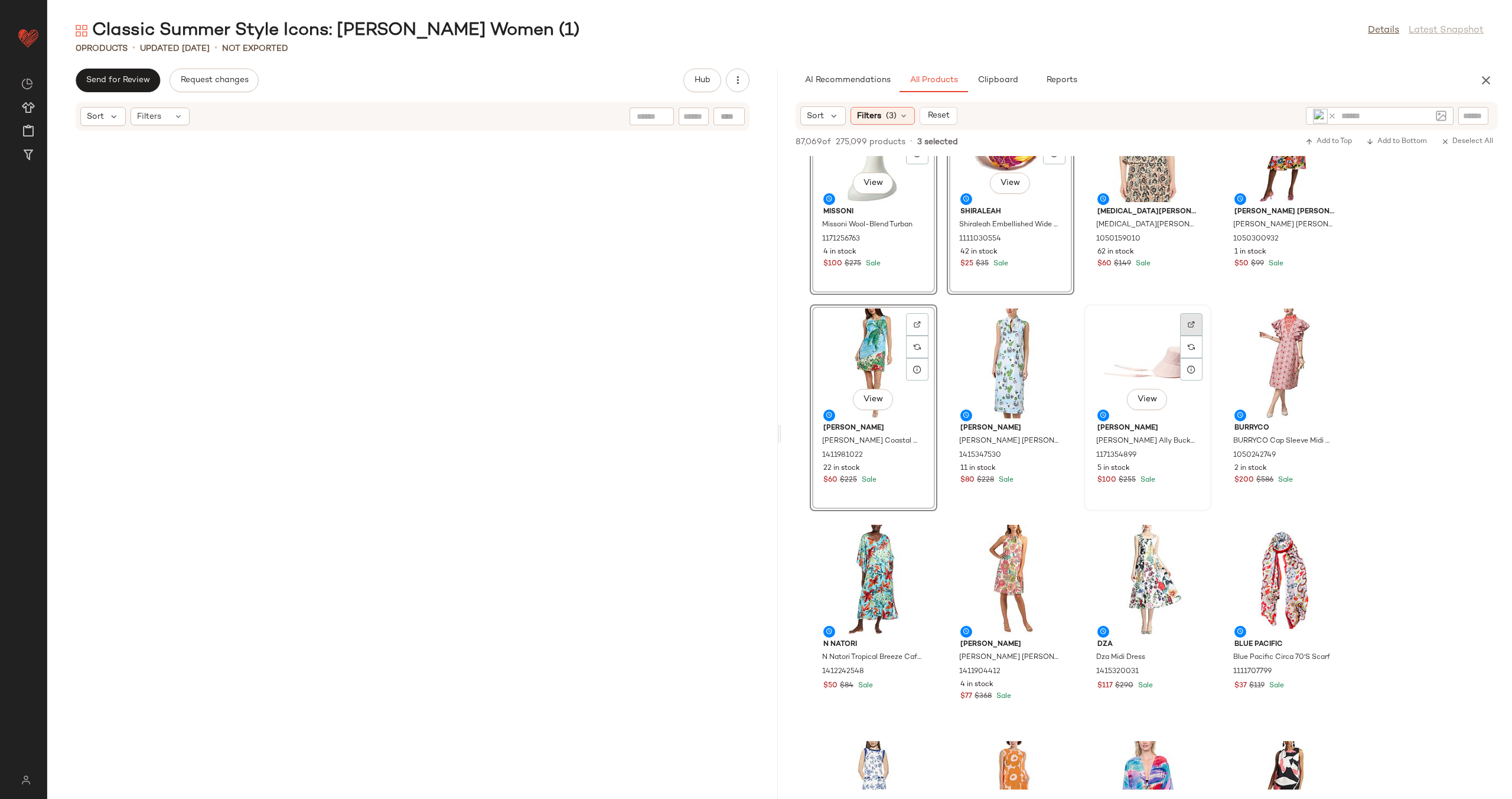
click at [1192, 323] on img at bounding box center [1191, 324] width 7 height 7
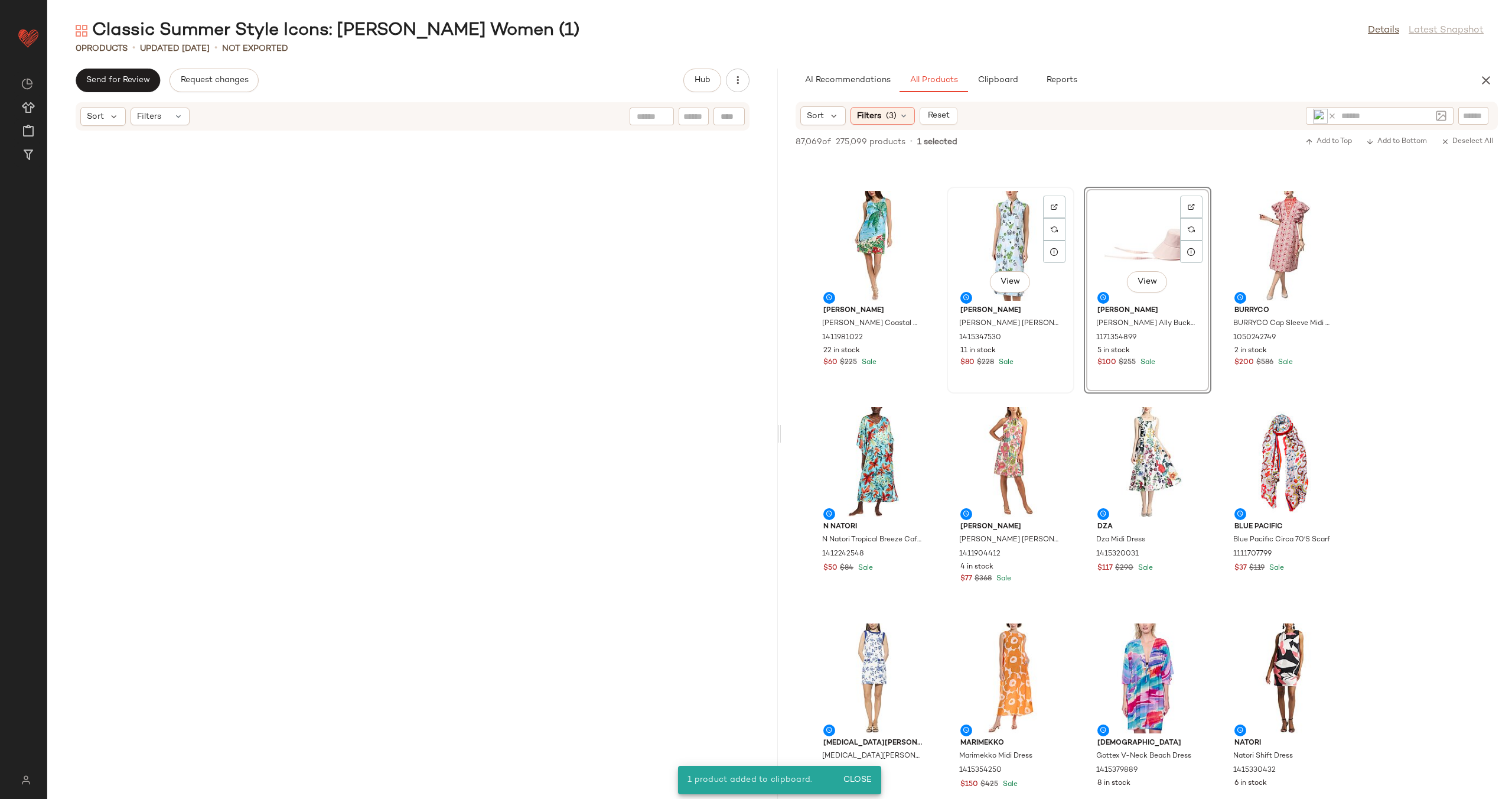
scroll to position [2349, 0]
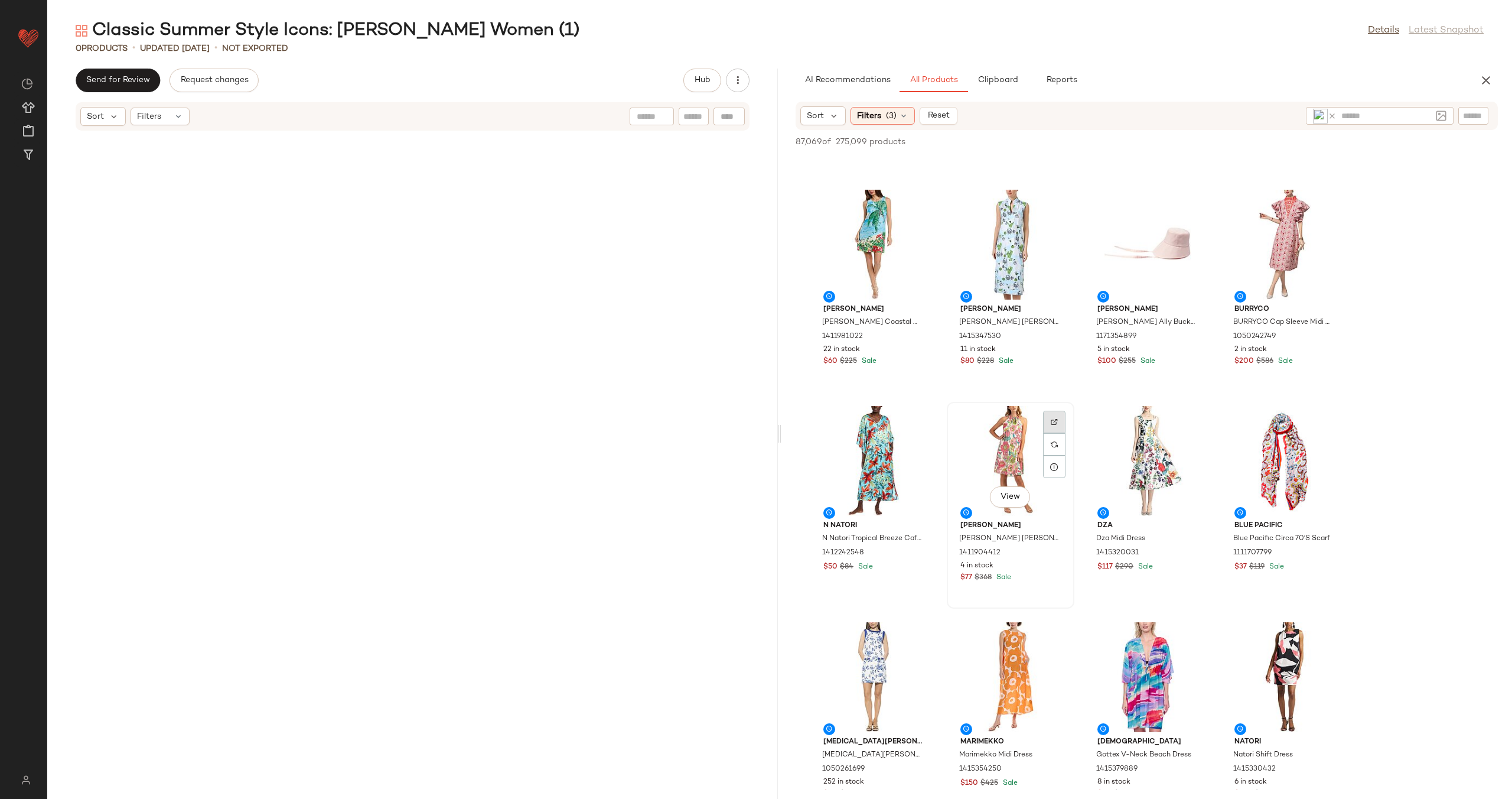
click at [1060, 433] on div at bounding box center [1055, 444] width 23 height 23
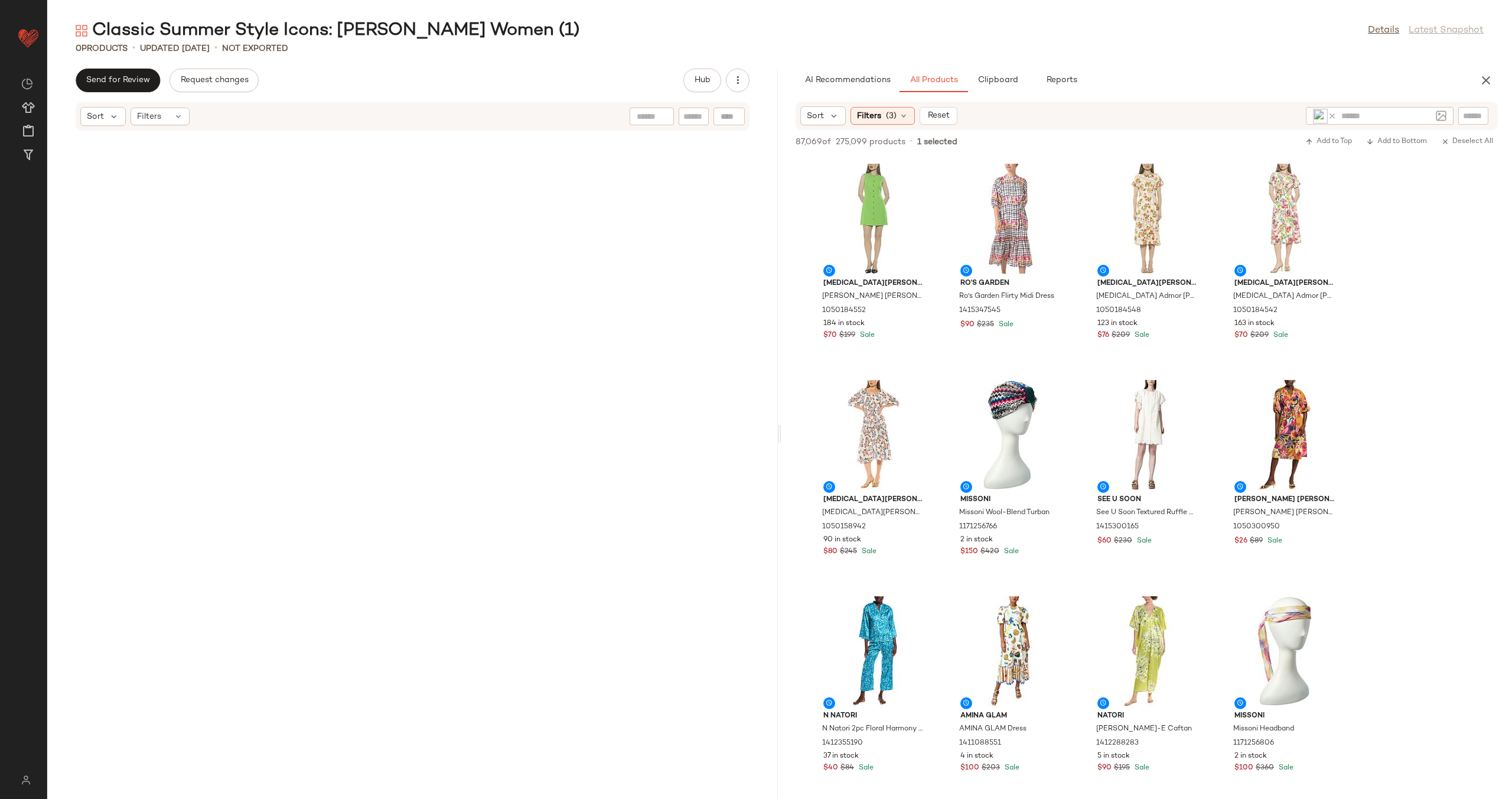
scroll to position [3246, 0]
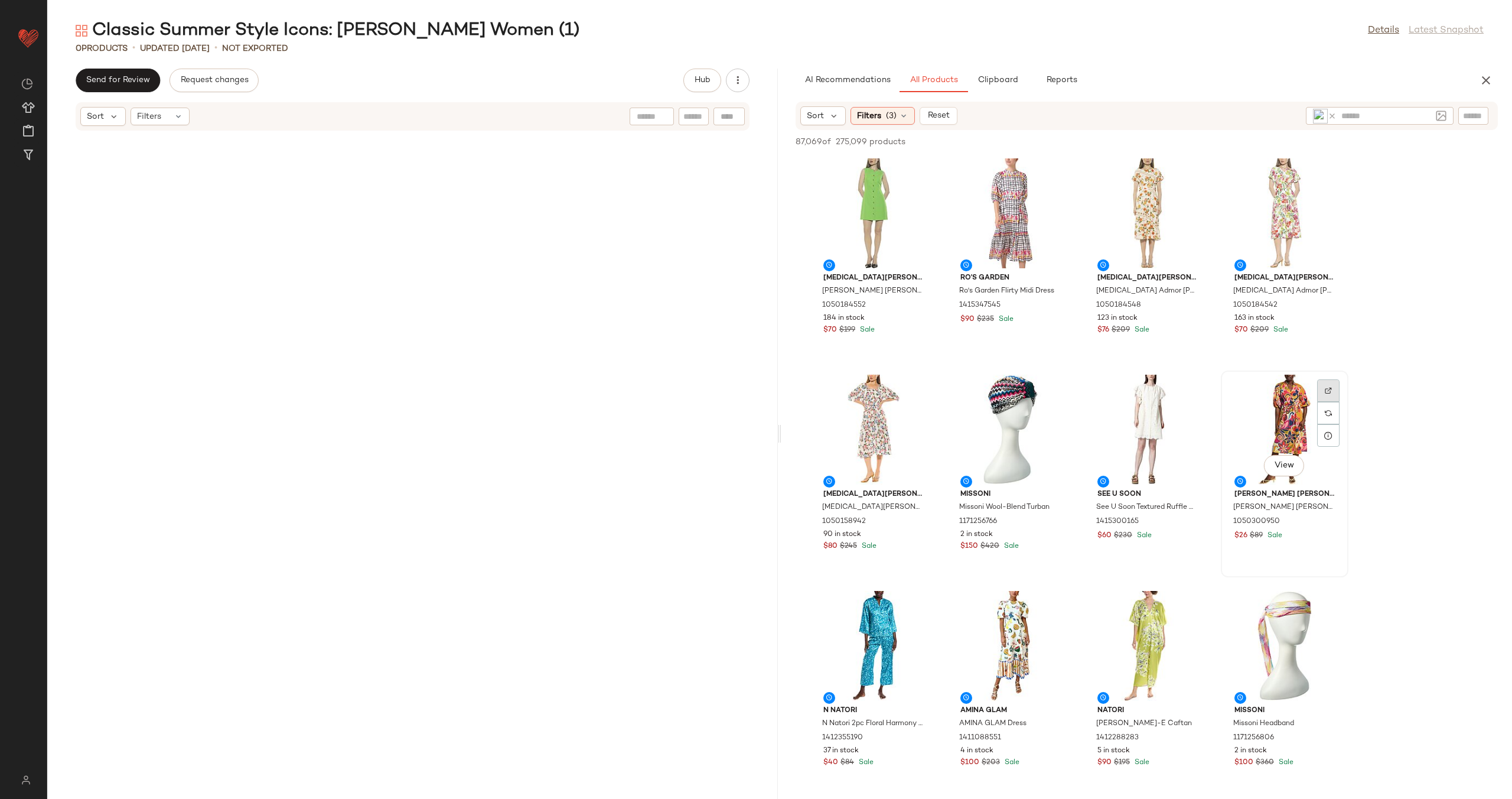
click at [1328, 388] on img at bounding box center [1328, 391] width 7 height 7
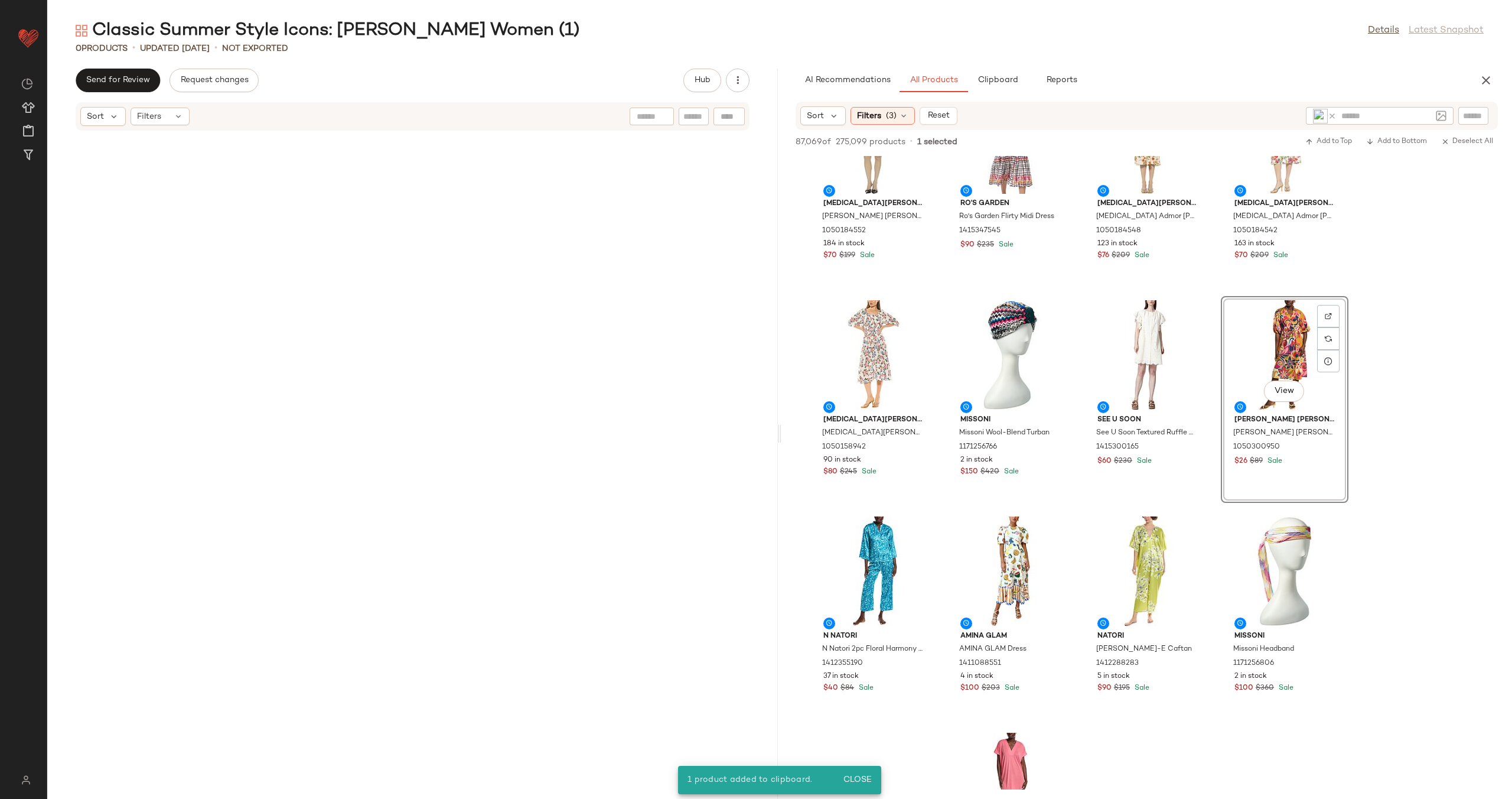
scroll to position [3399, 0]
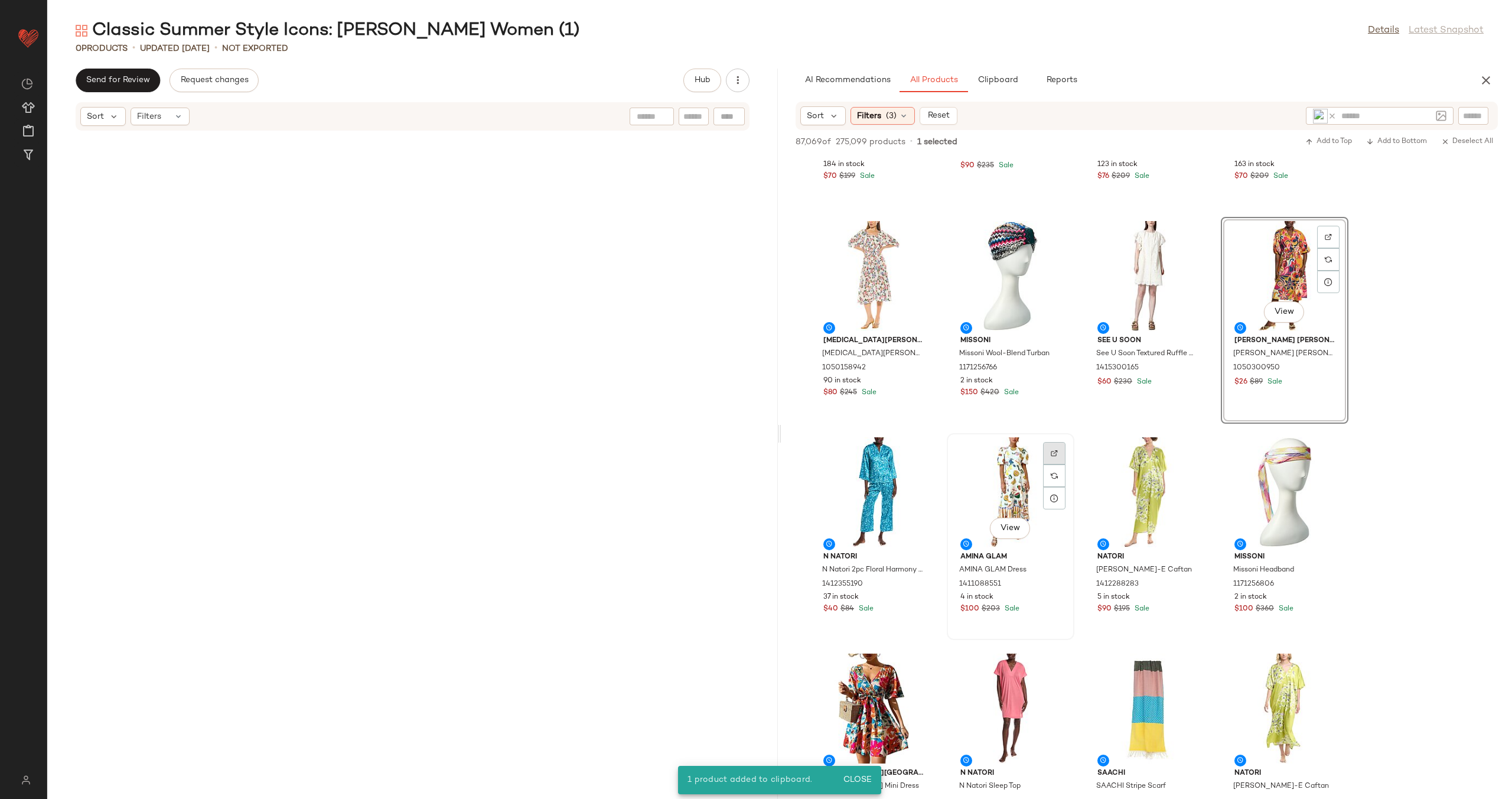
click at [1046, 464] on div at bounding box center [1055, 475] width 23 height 23
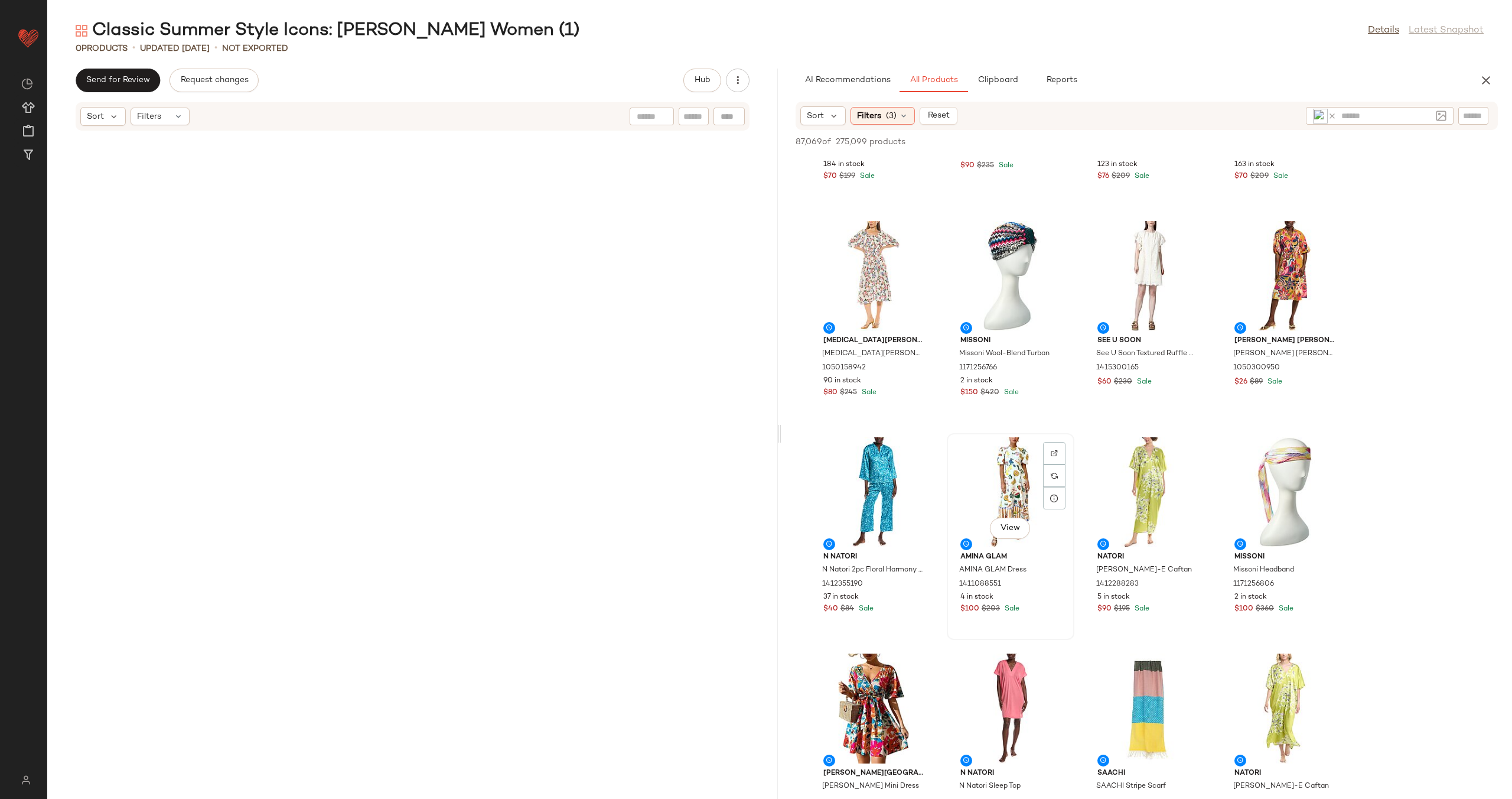
click at [985, 482] on div "View" at bounding box center [1011, 492] width 119 height 110
click at [1133, 485] on div "View" at bounding box center [1147, 492] width 119 height 110
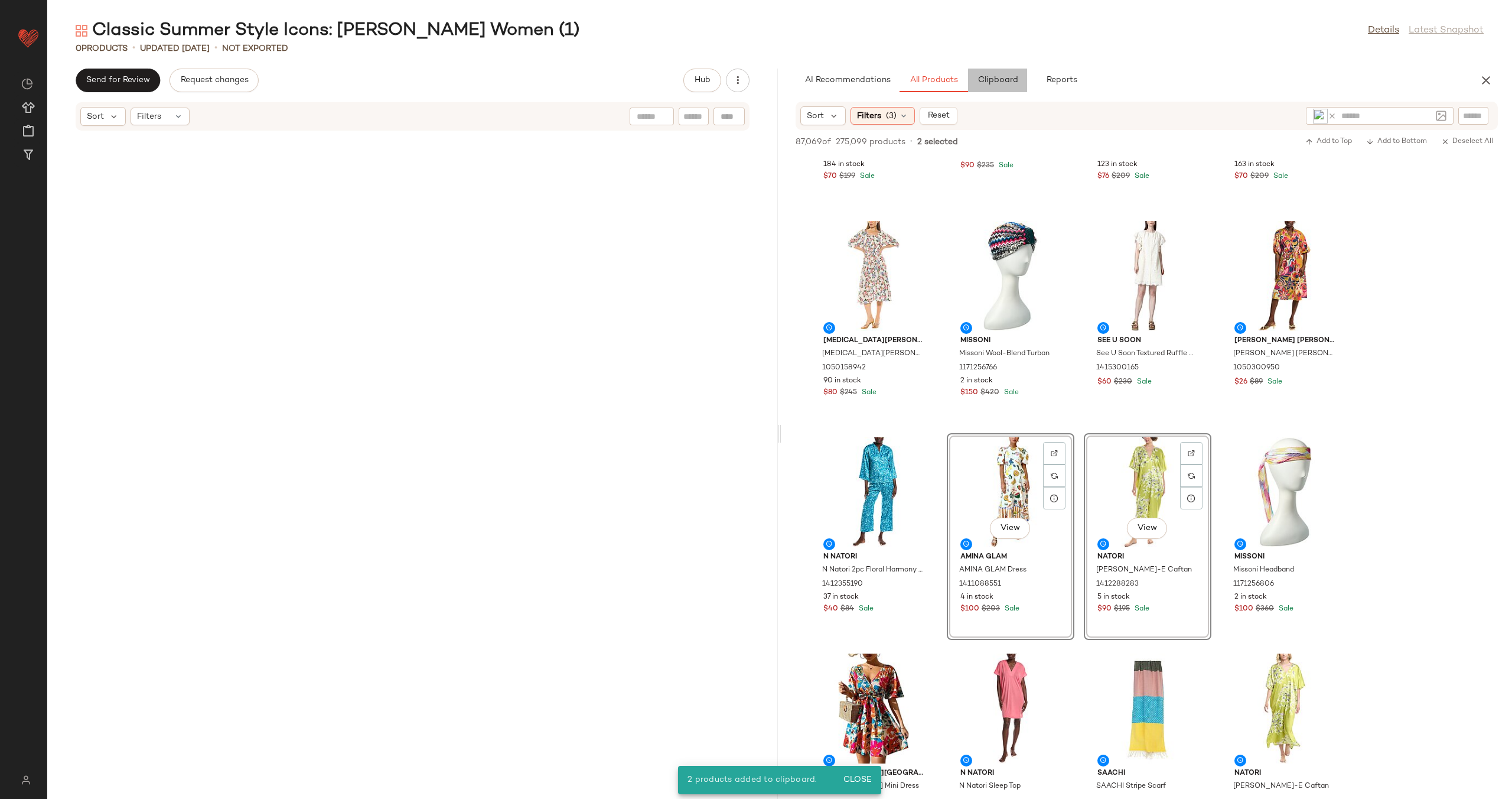
click at [1002, 76] on button "Clipboard" at bounding box center [997, 80] width 59 height 24
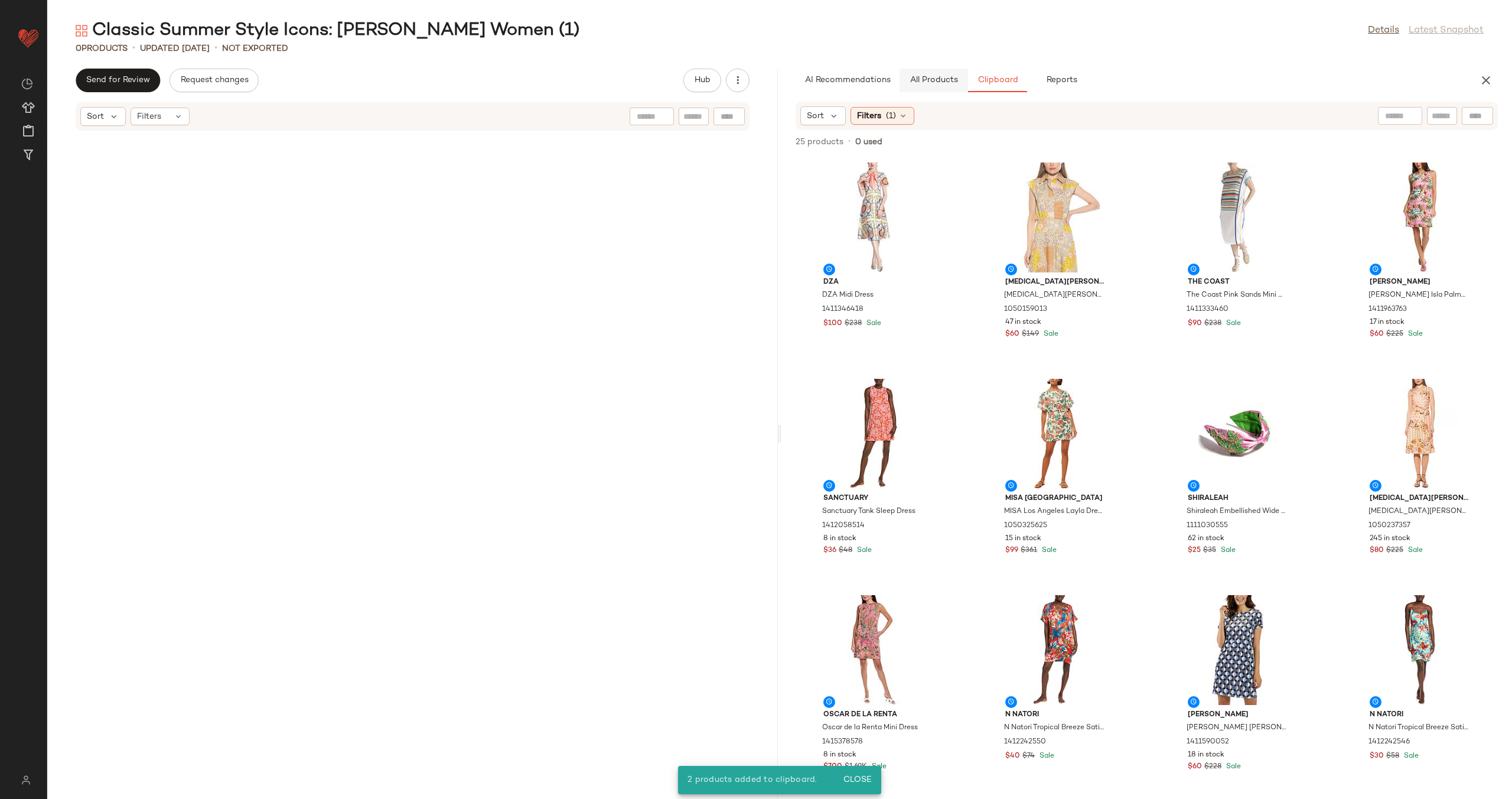
click at [934, 77] on span "All Products" at bounding box center [933, 80] width 48 height 9
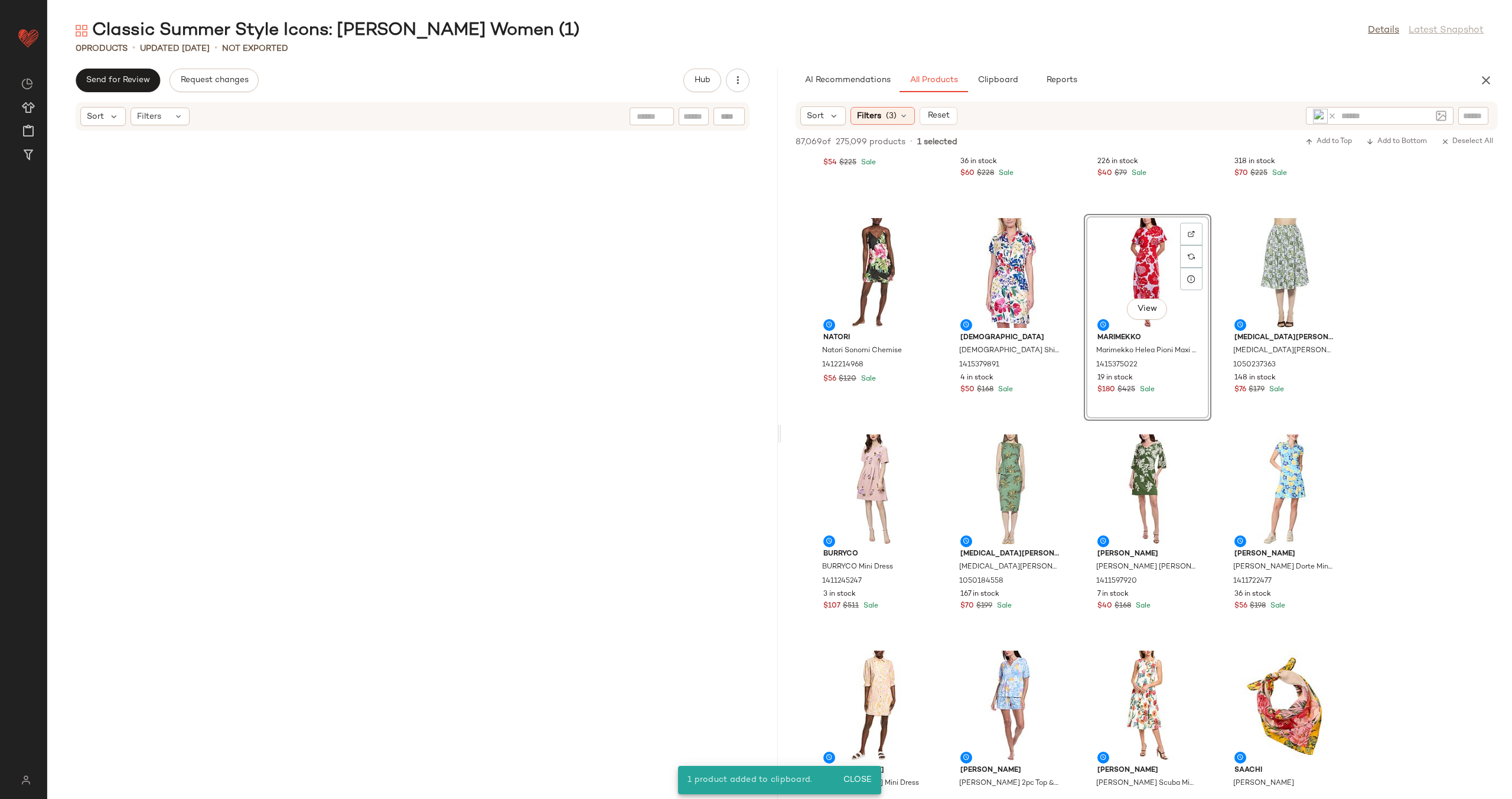
scroll to position [4370, 0]
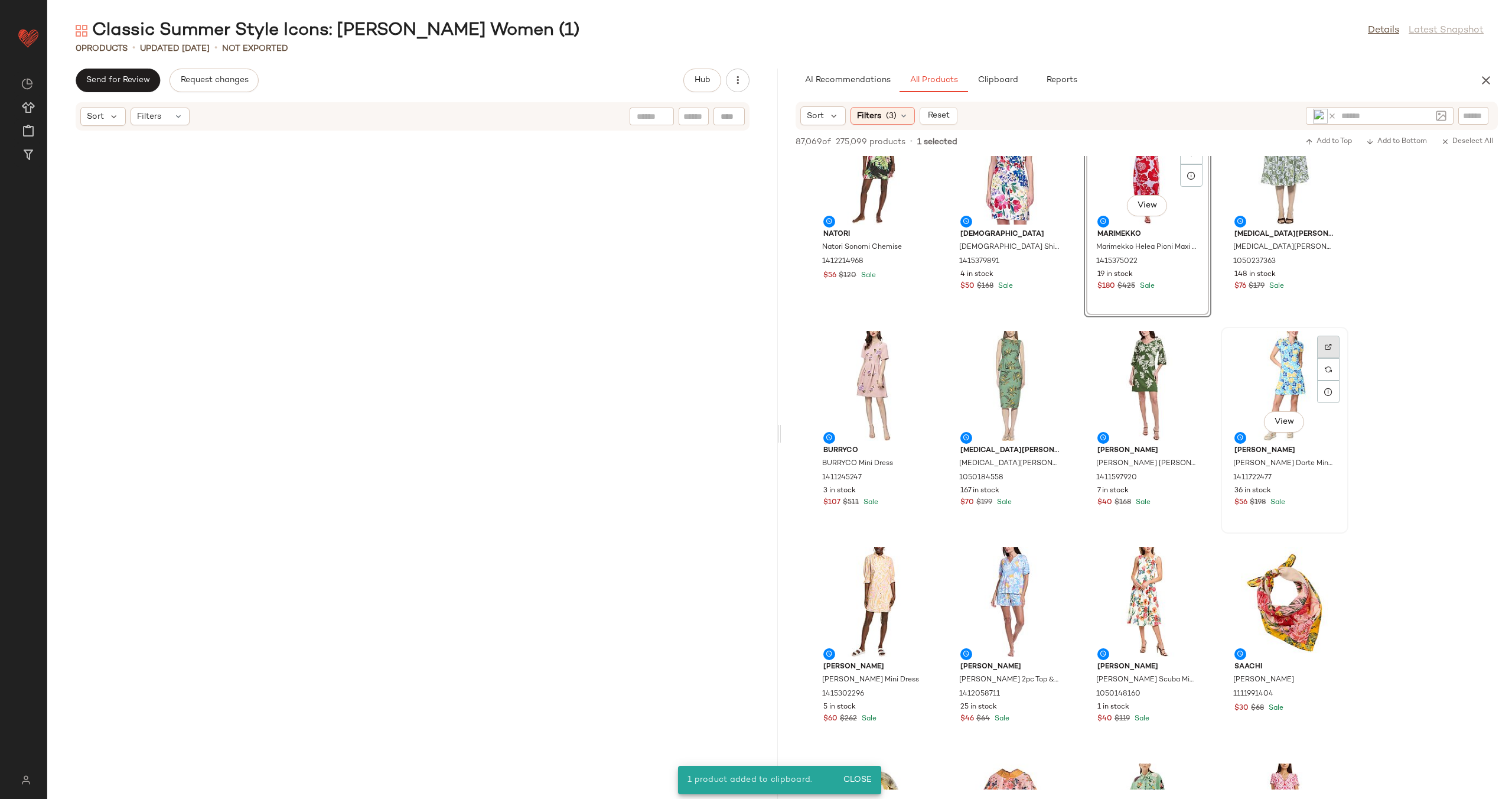
click at [1324, 358] on div at bounding box center [1328, 369] width 23 height 23
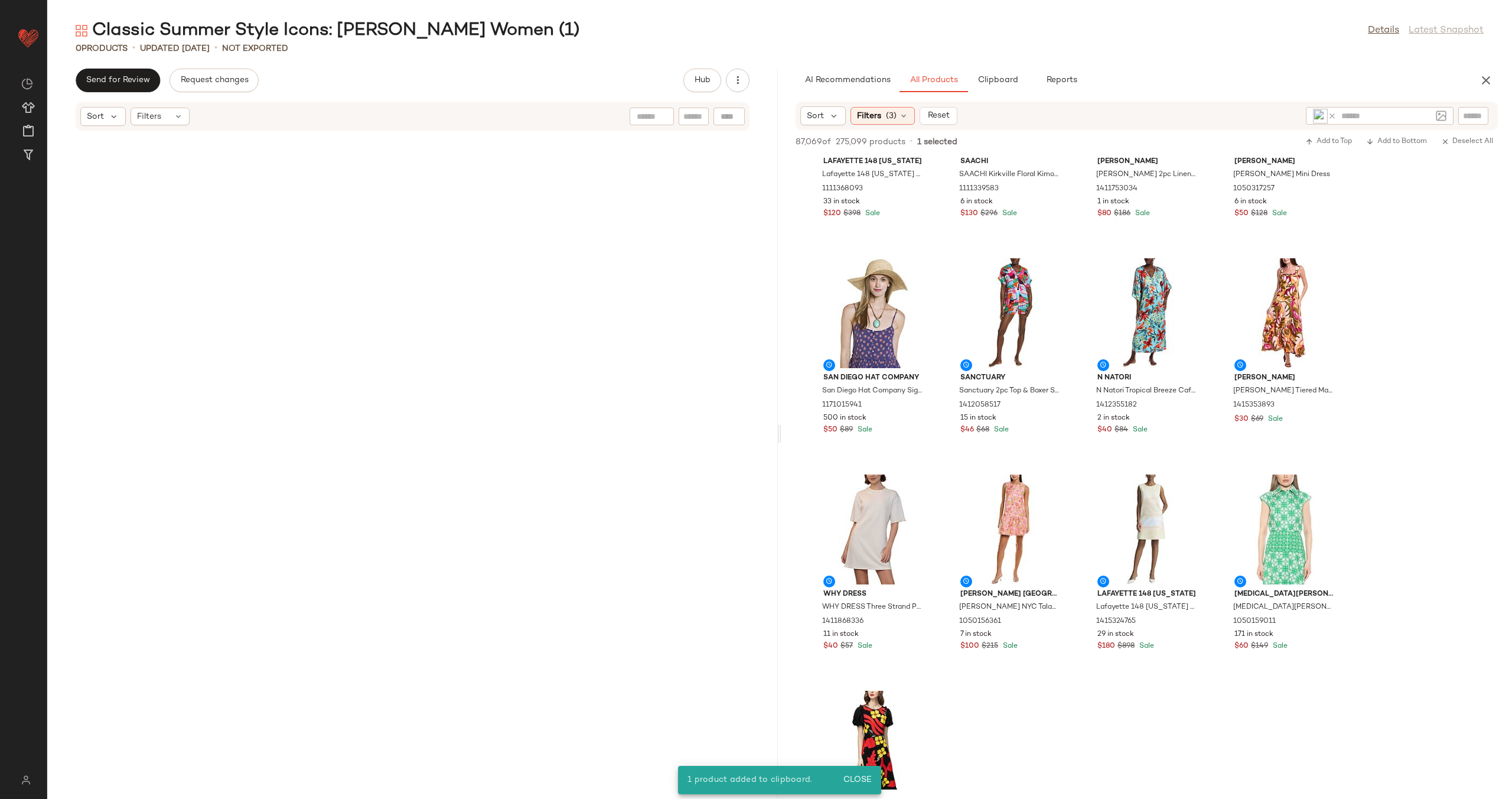
scroll to position [5093, 0]
click at [1326, 269] on img at bounding box center [1328, 273] width 7 height 7
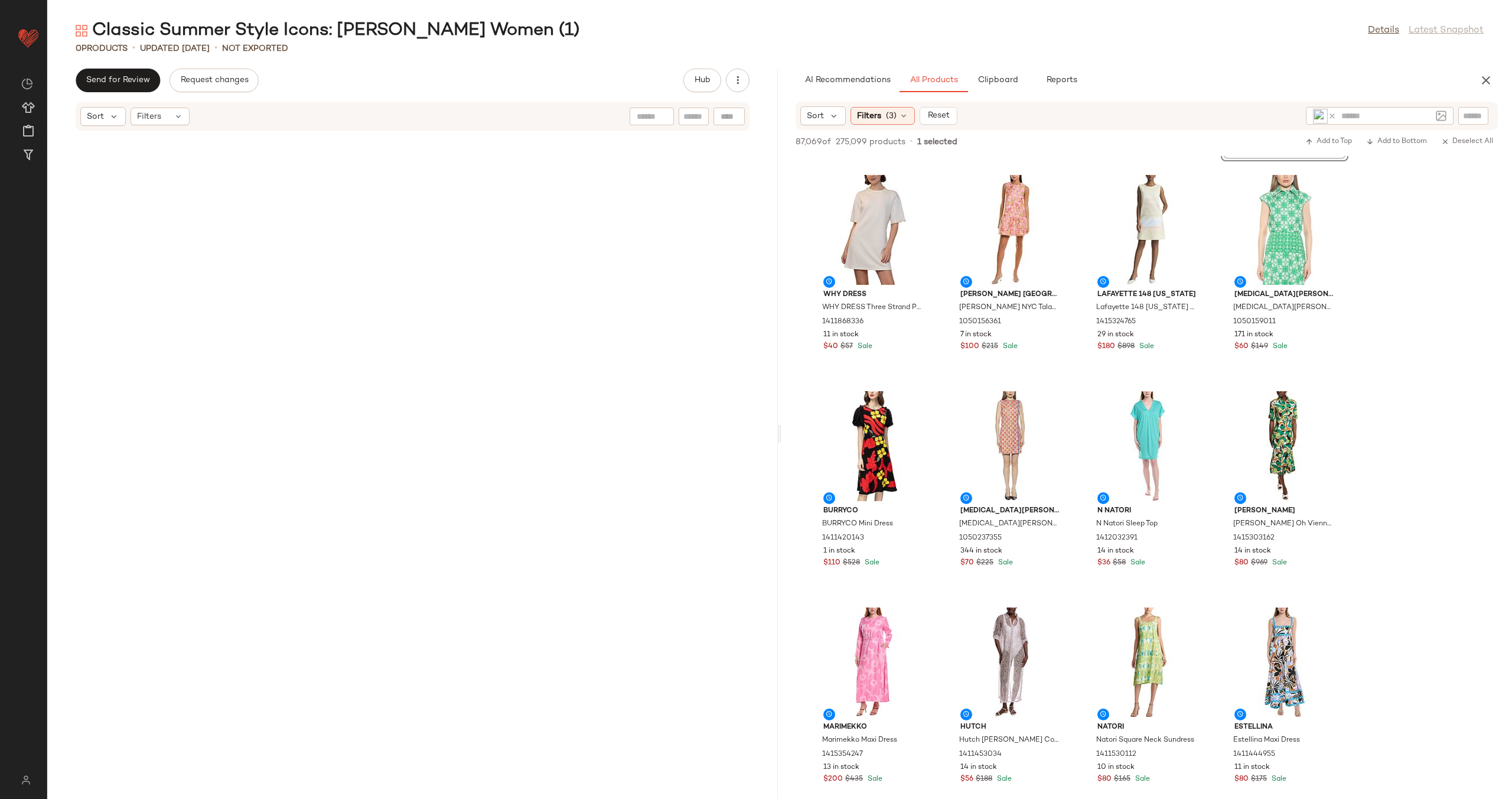
scroll to position [5417, 0]
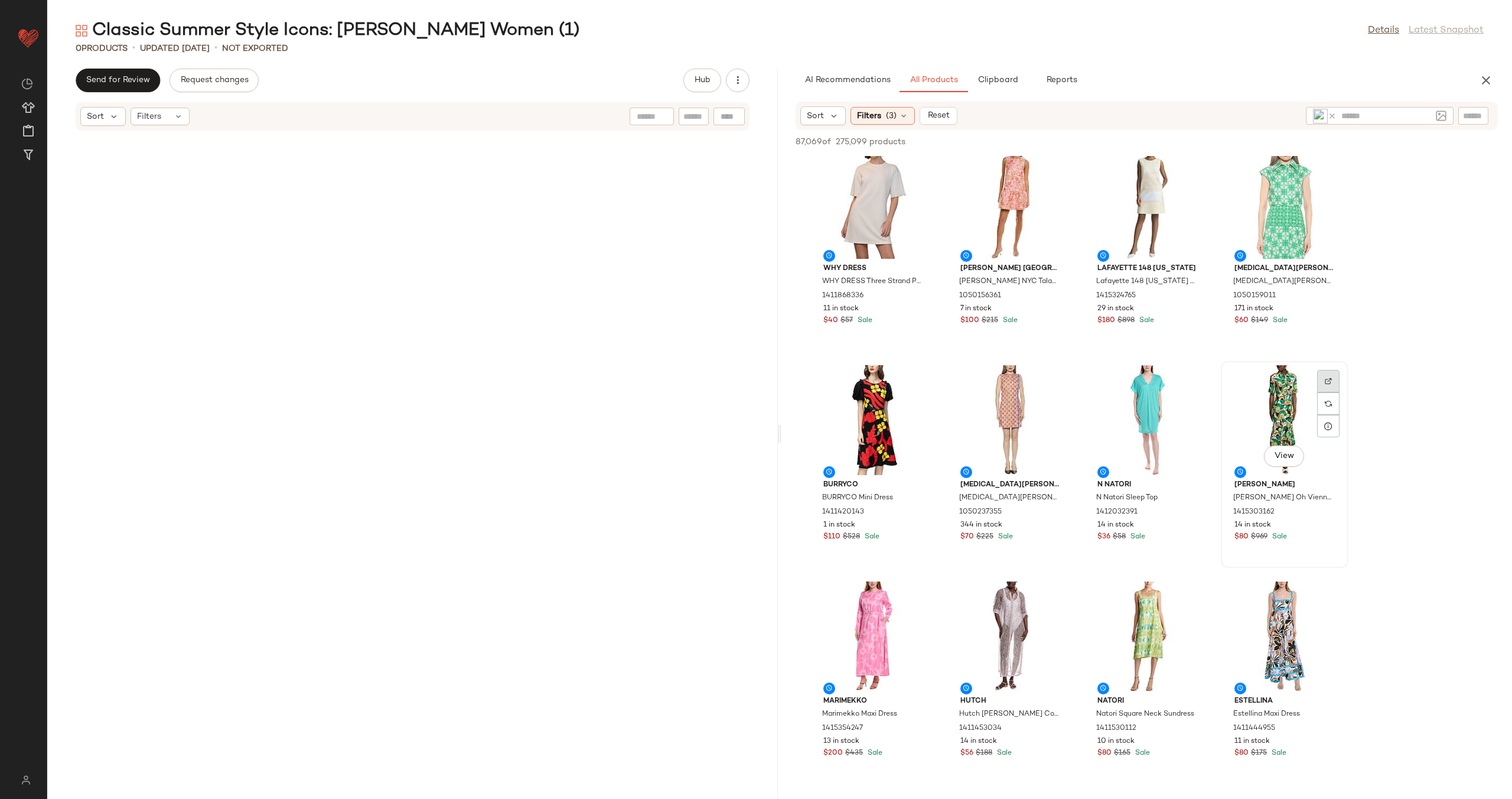
click at [1334, 393] on div at bounding box center [1328, 404] width 23 height 23
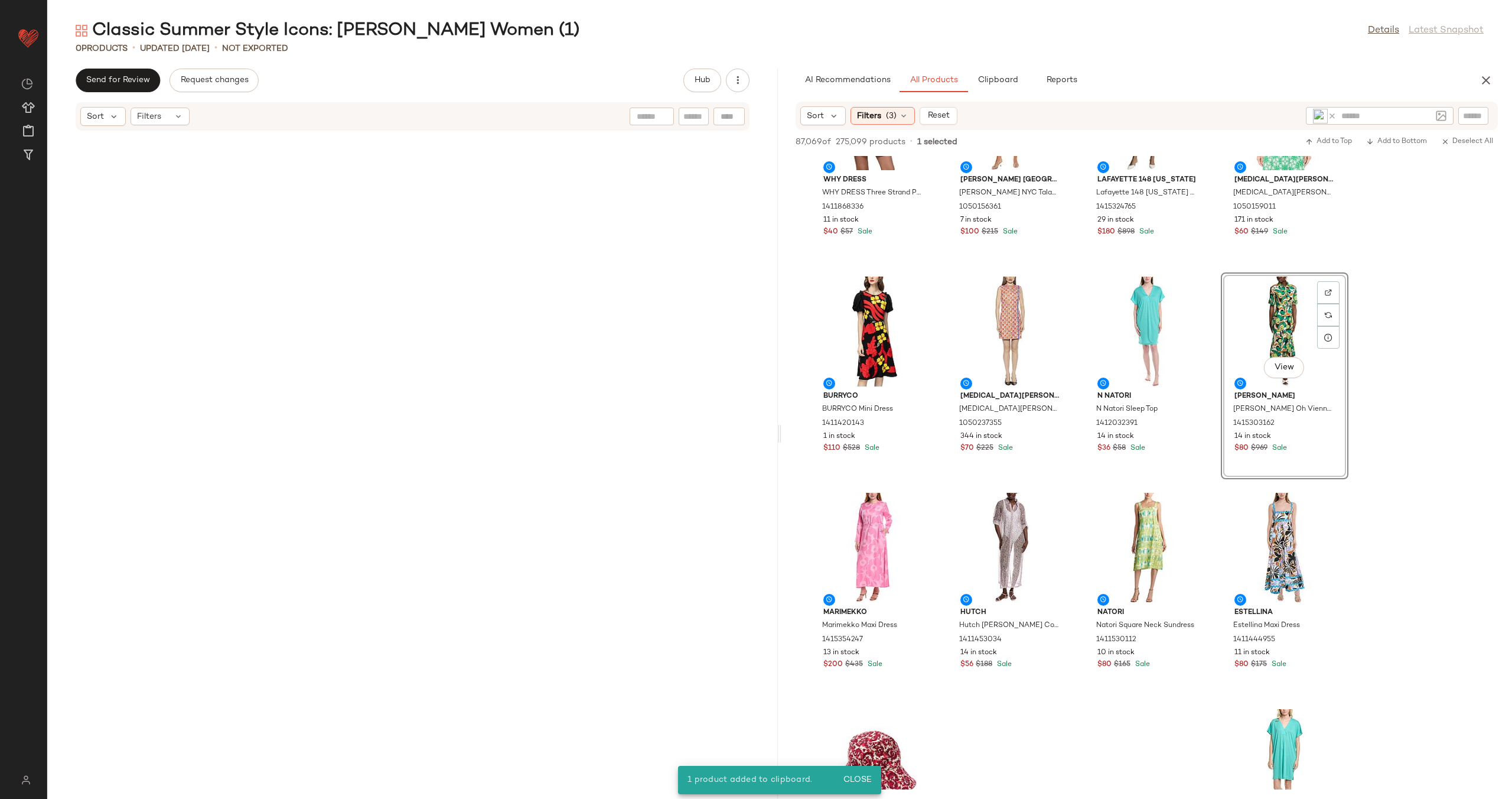
scroll to position [5586, 0]
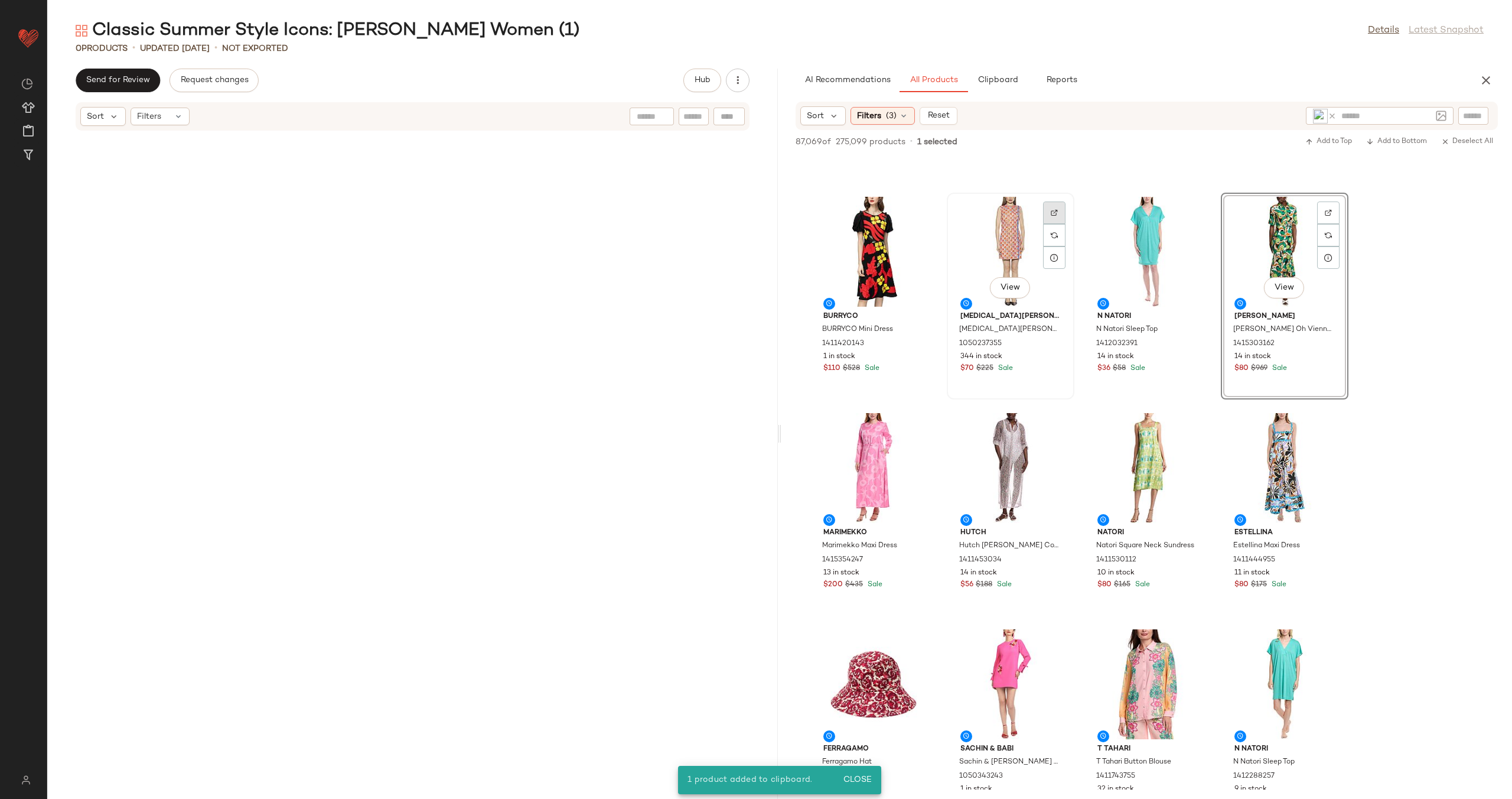
click at [1055, 209] on img at bounding box center [1054, 212] width 7 height 7
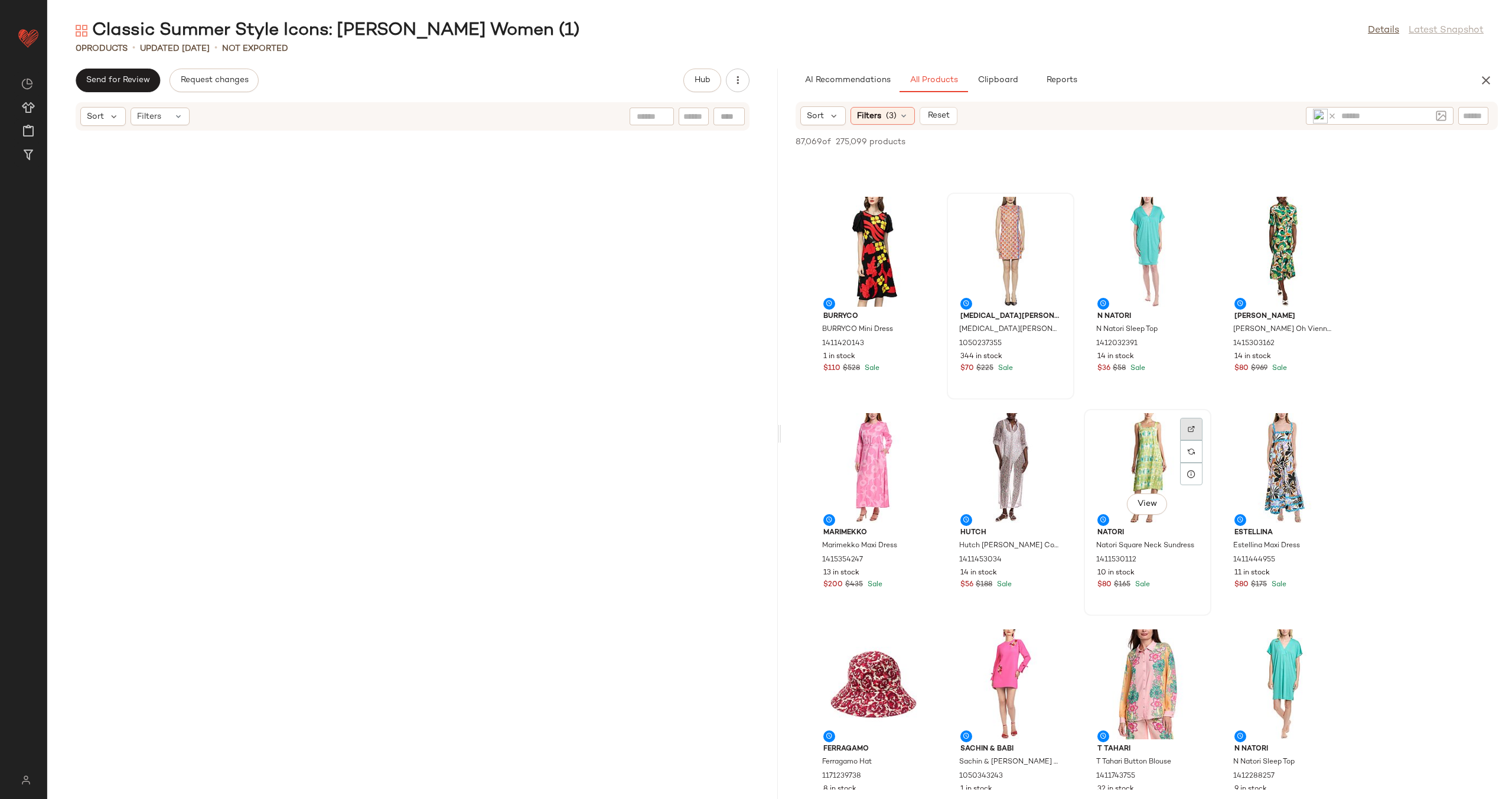
click at [1187, 440] on div at bounding box center [1191, 452] width 23 height 23
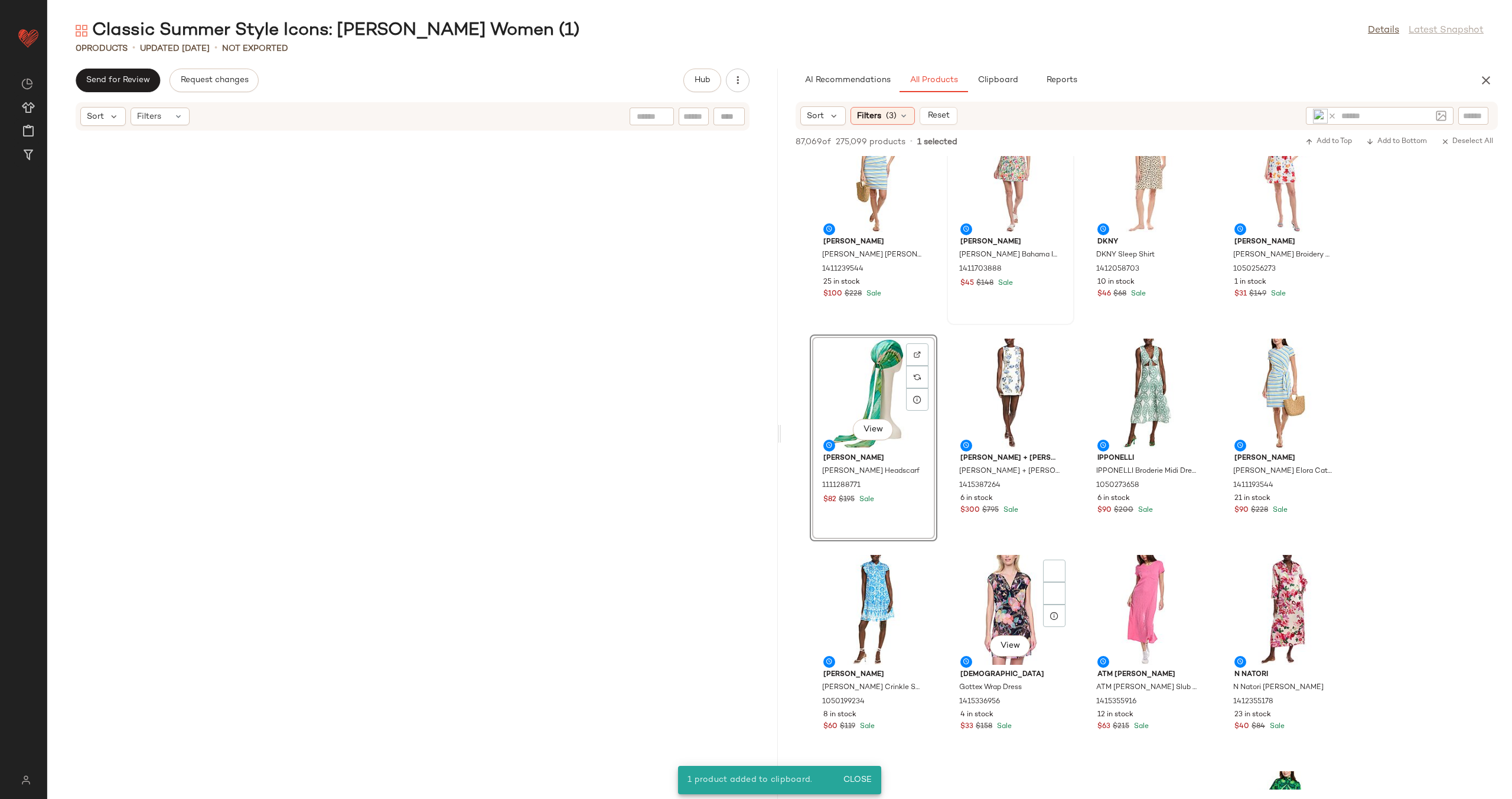
scroll to position [7054, 0]
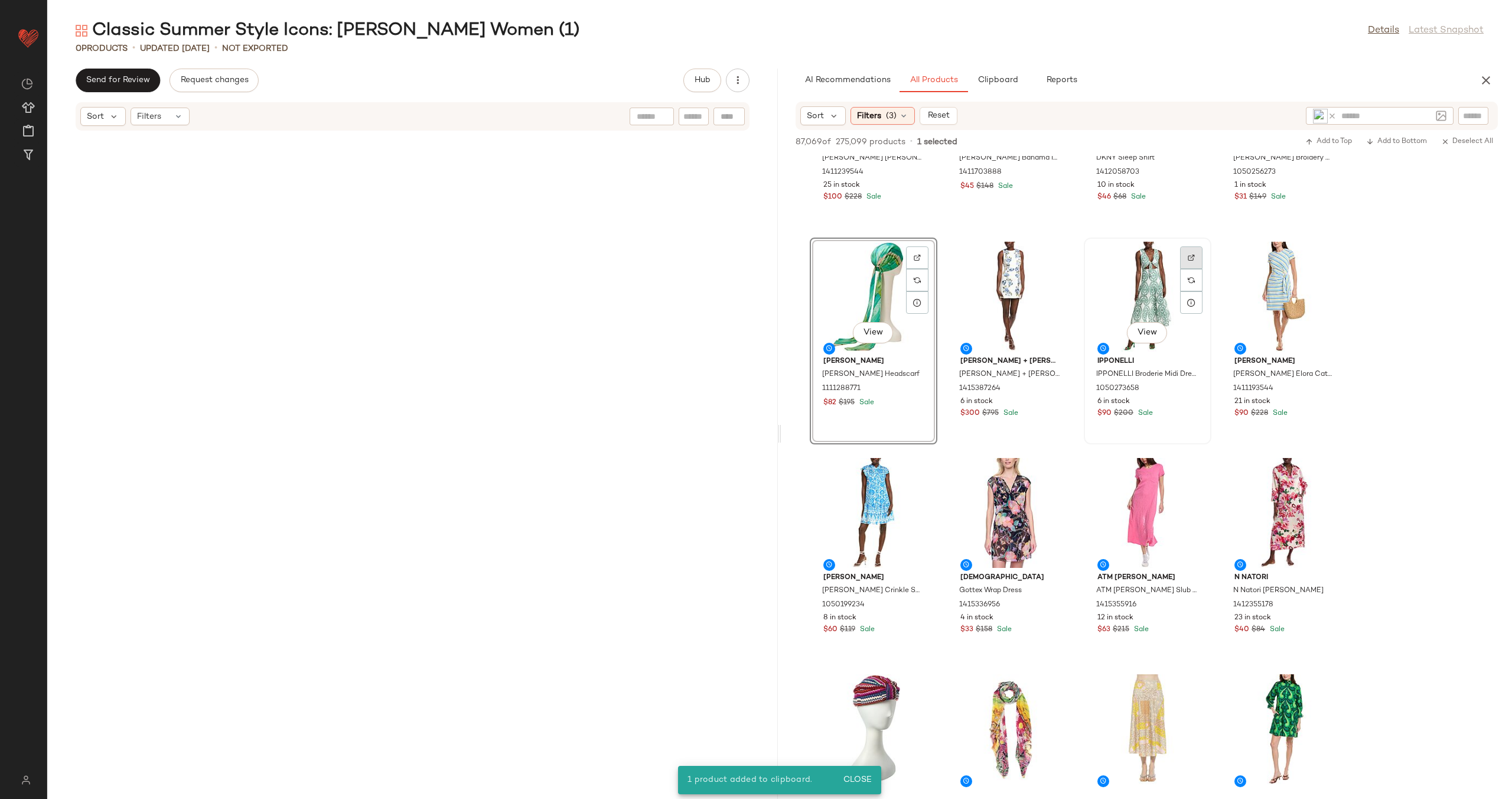
click at [1198, 269] on div at bounding box center [1191, 280] width 23 height 23
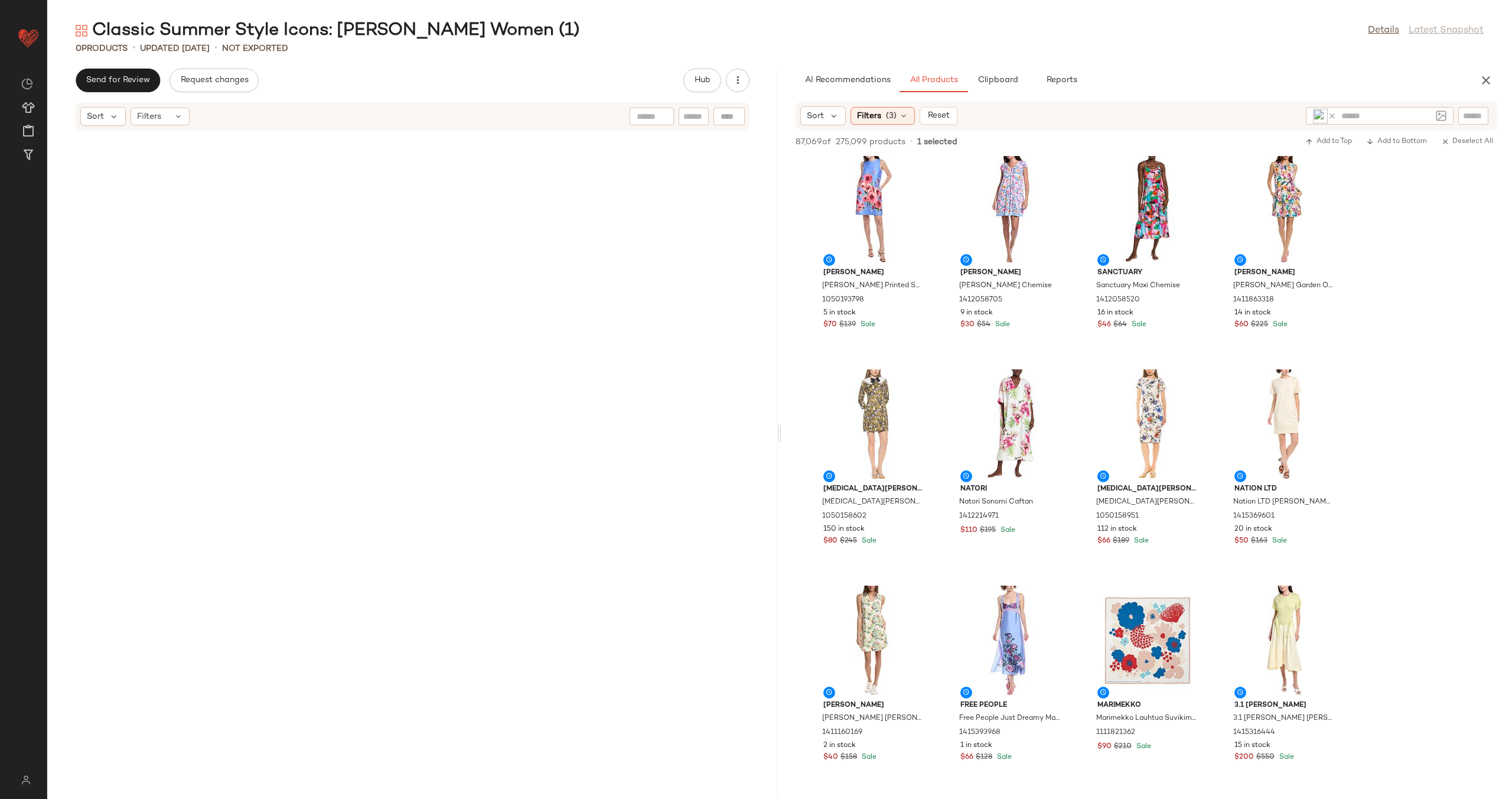
scroll to position [8225, 0]
click at [1047, 612] on div at bounding box center [1055, 623] width 23 height 23
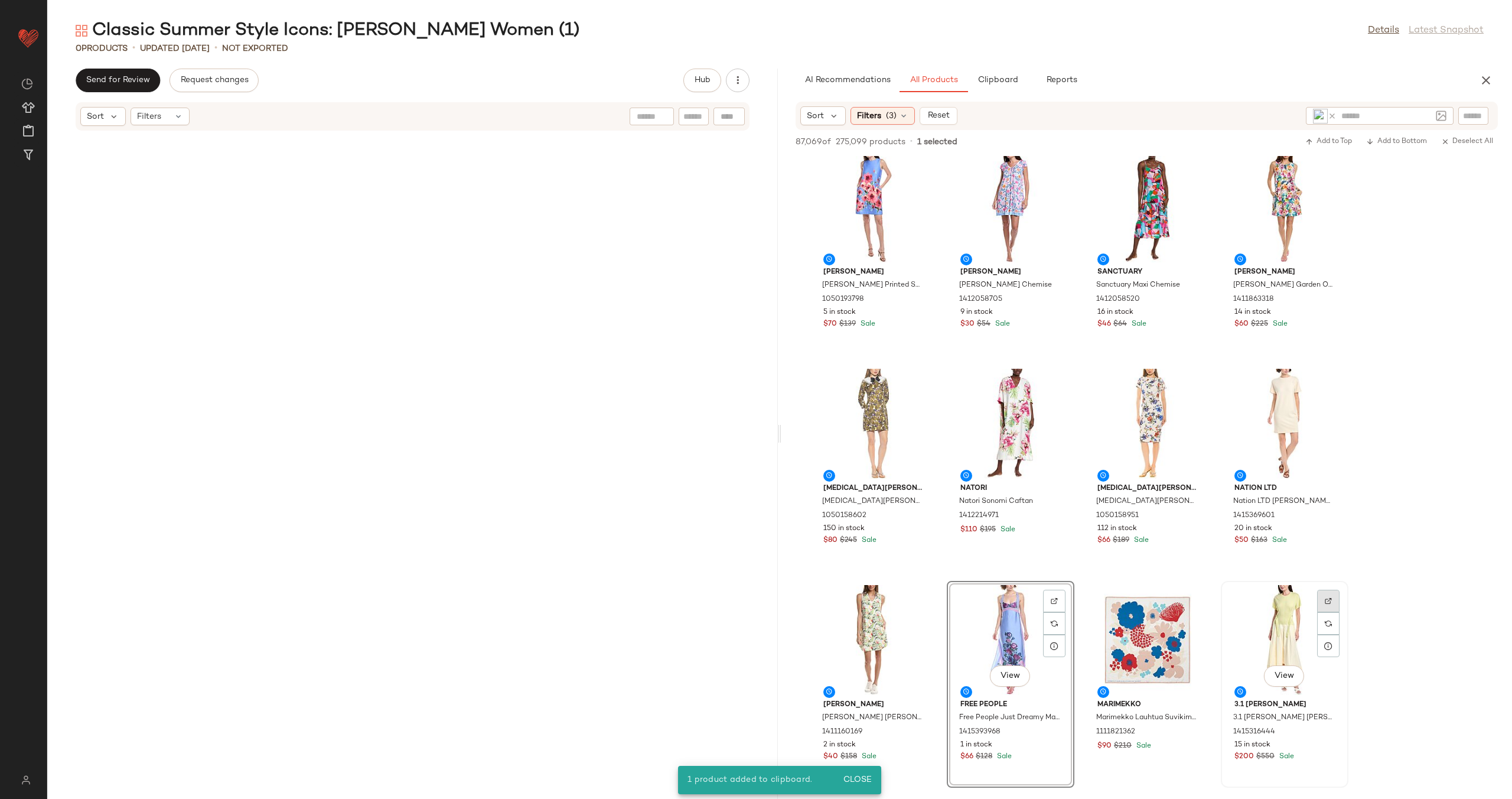
click at [1325, 601] on img at bounding box center [1328, 601] width 7 height 7
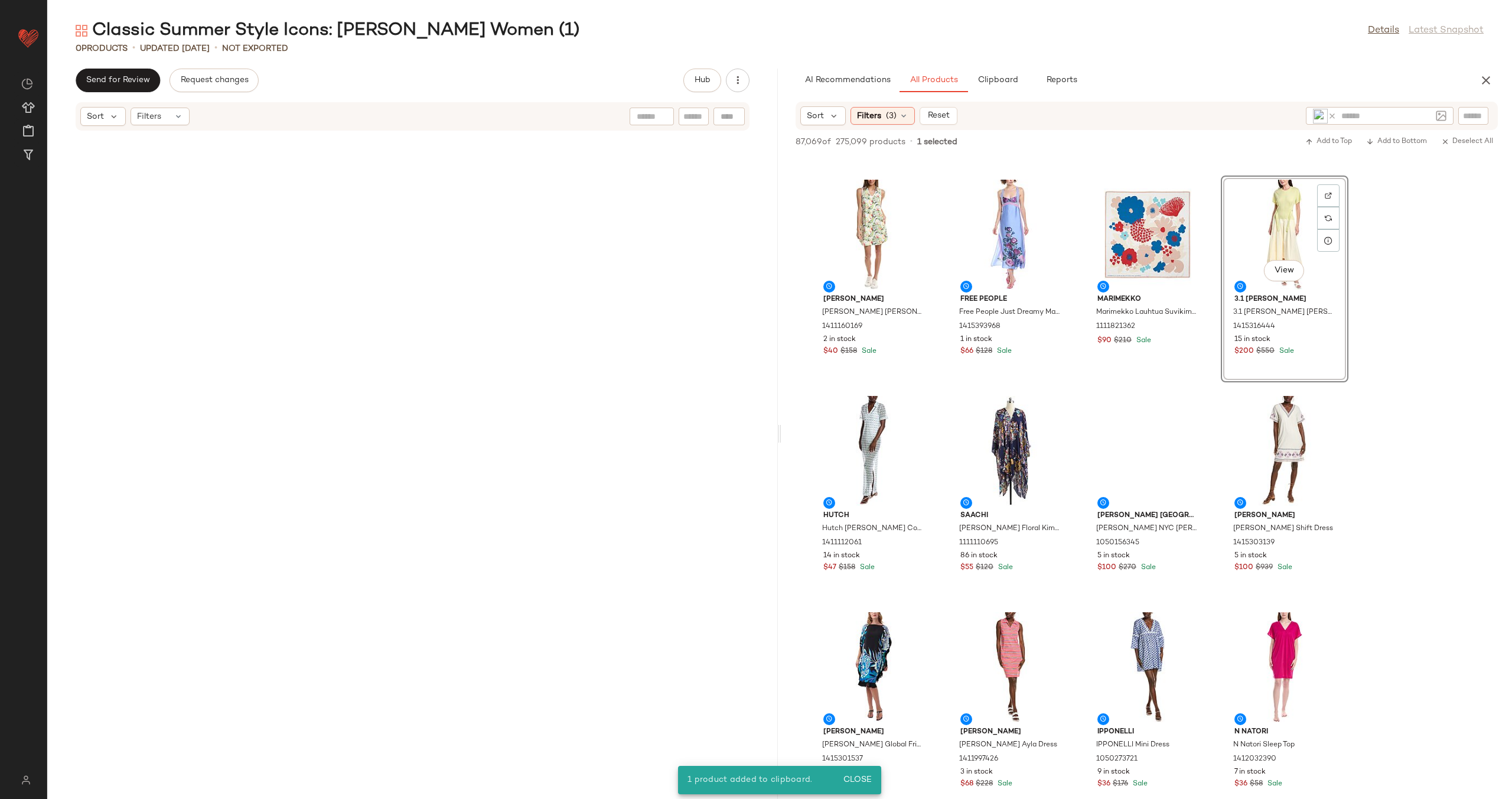
scroll to position [8672, 0]
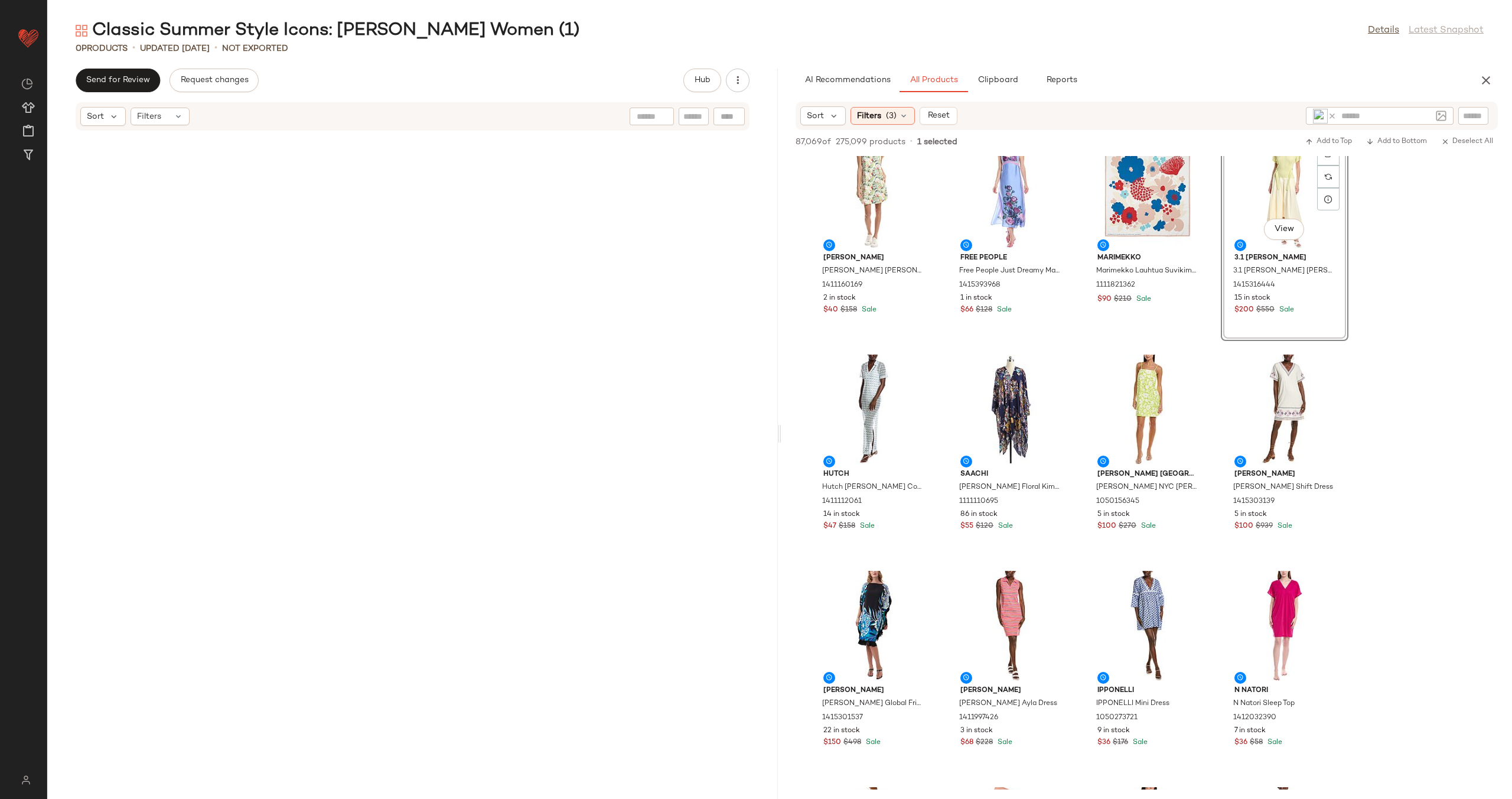
click at [1333, 115] on icon at bounding box center [1332, 115] width 9 height 9
click at [1445, 117] on img at bounding box center [1441, 116] width 11 height 11
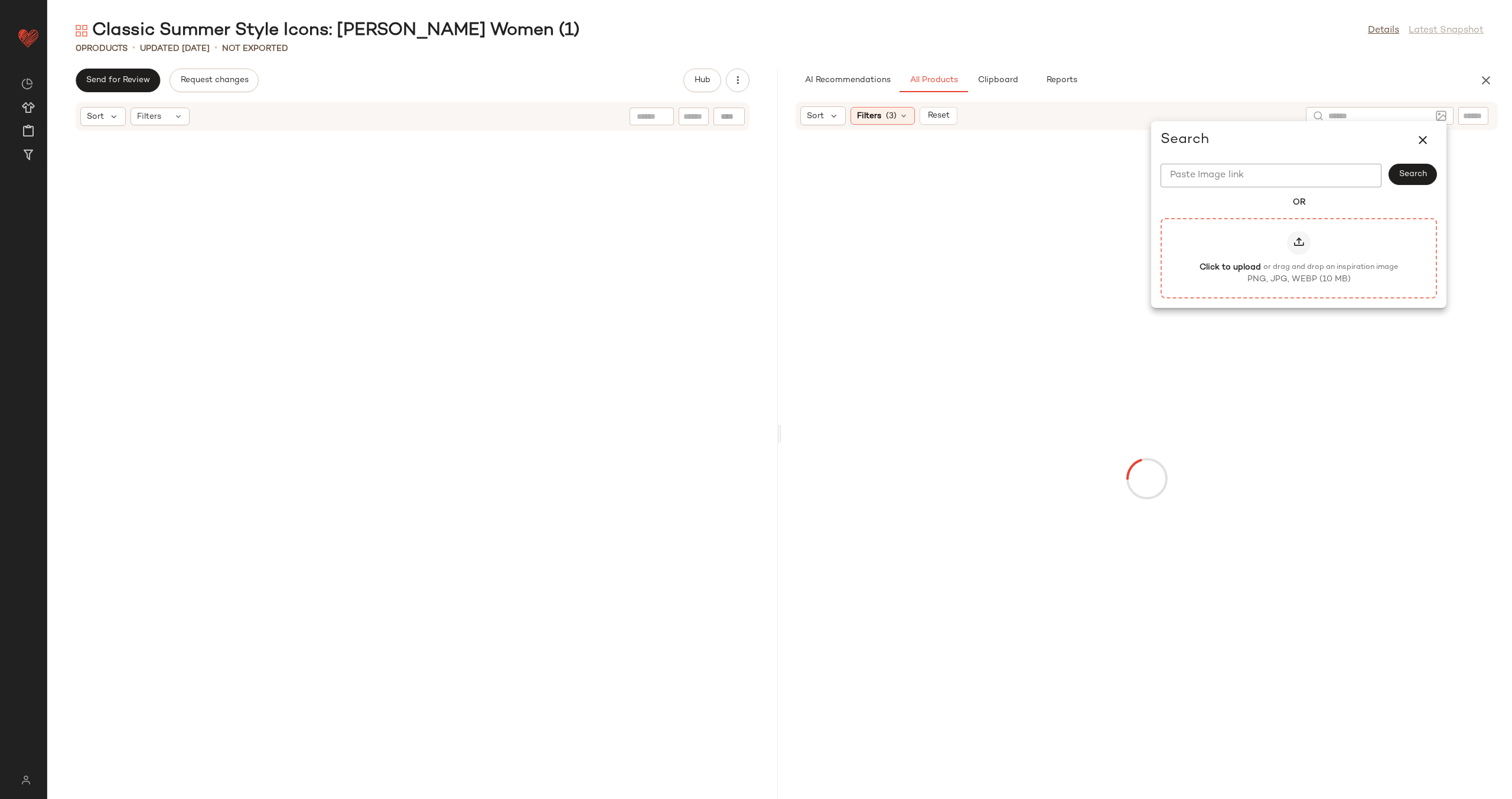
click at [1305, 236] on div at bounding box center [1299, 243] width 24 height 24
click at [1299, 258] on input "Click to upload or drag and drop an inspiration image PNG, JPG, WEBP (10 MB)" at bounding box center [1299, 258] width 1 height 1
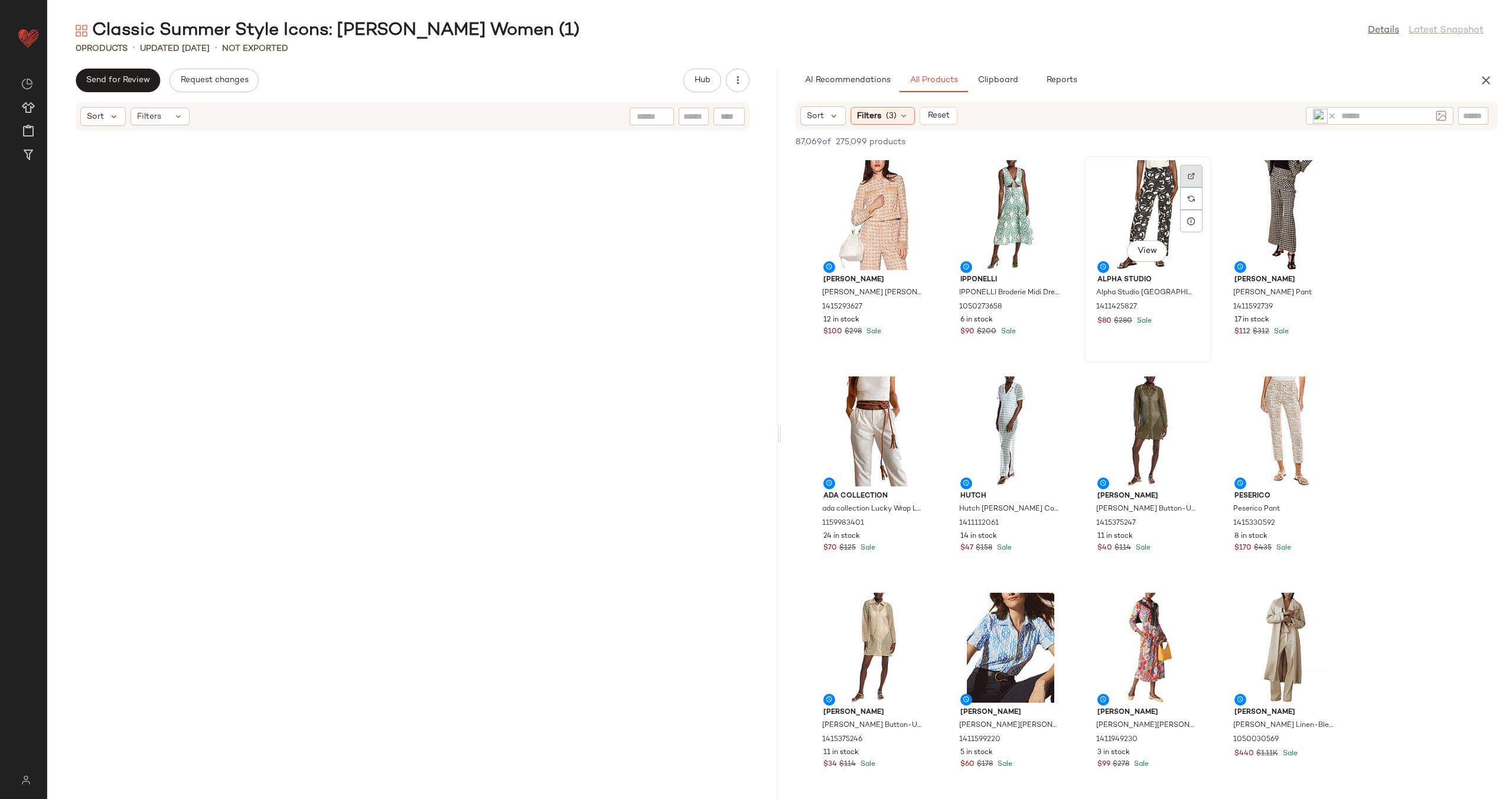
click at [1186, 187] on div at bounding box center [1191, 198] width 23 height 23
click at [1050, 404] on div at bounding box center [1055, 415] width 23 height 23
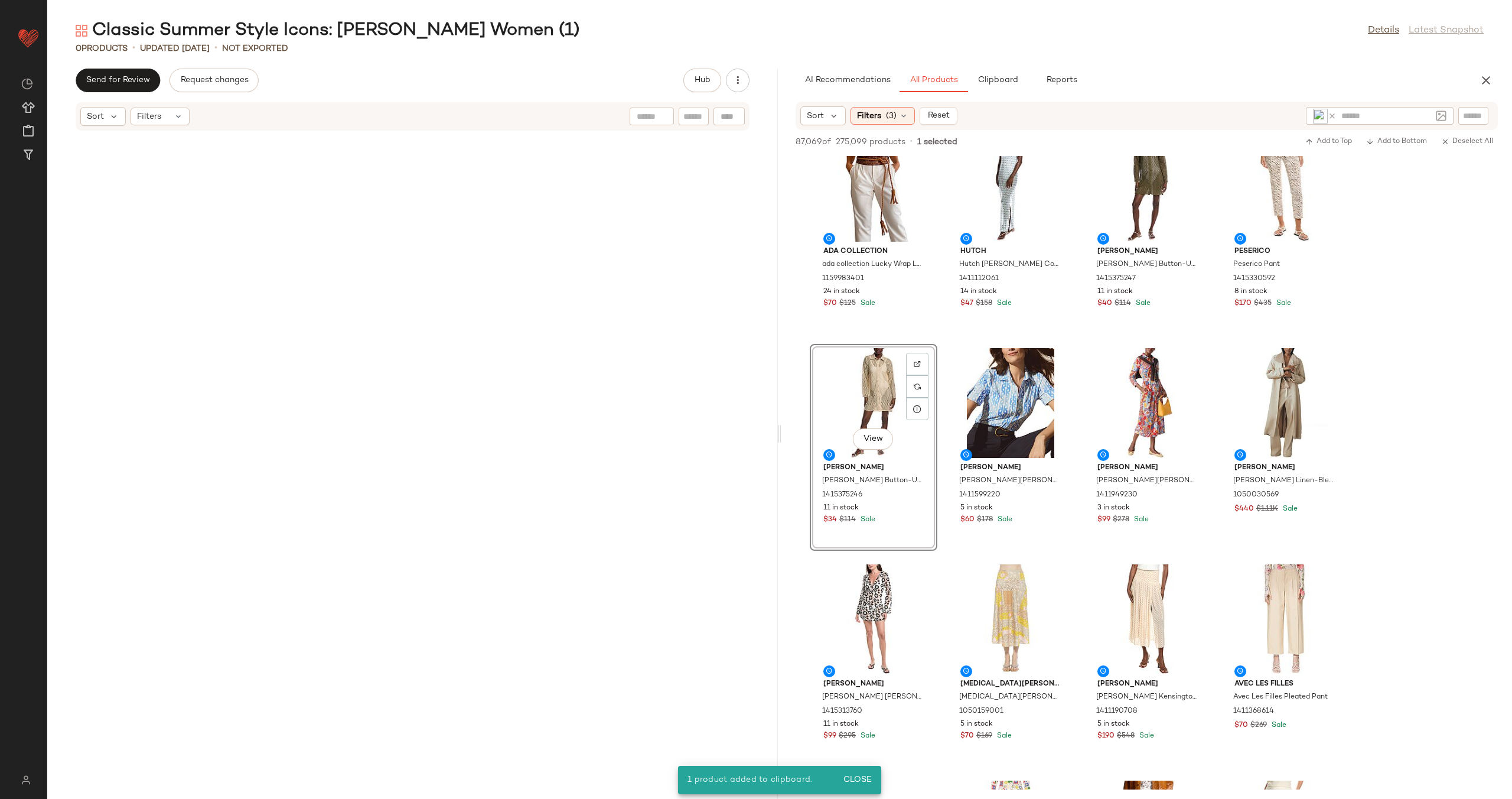
scroll to position [247, 0]
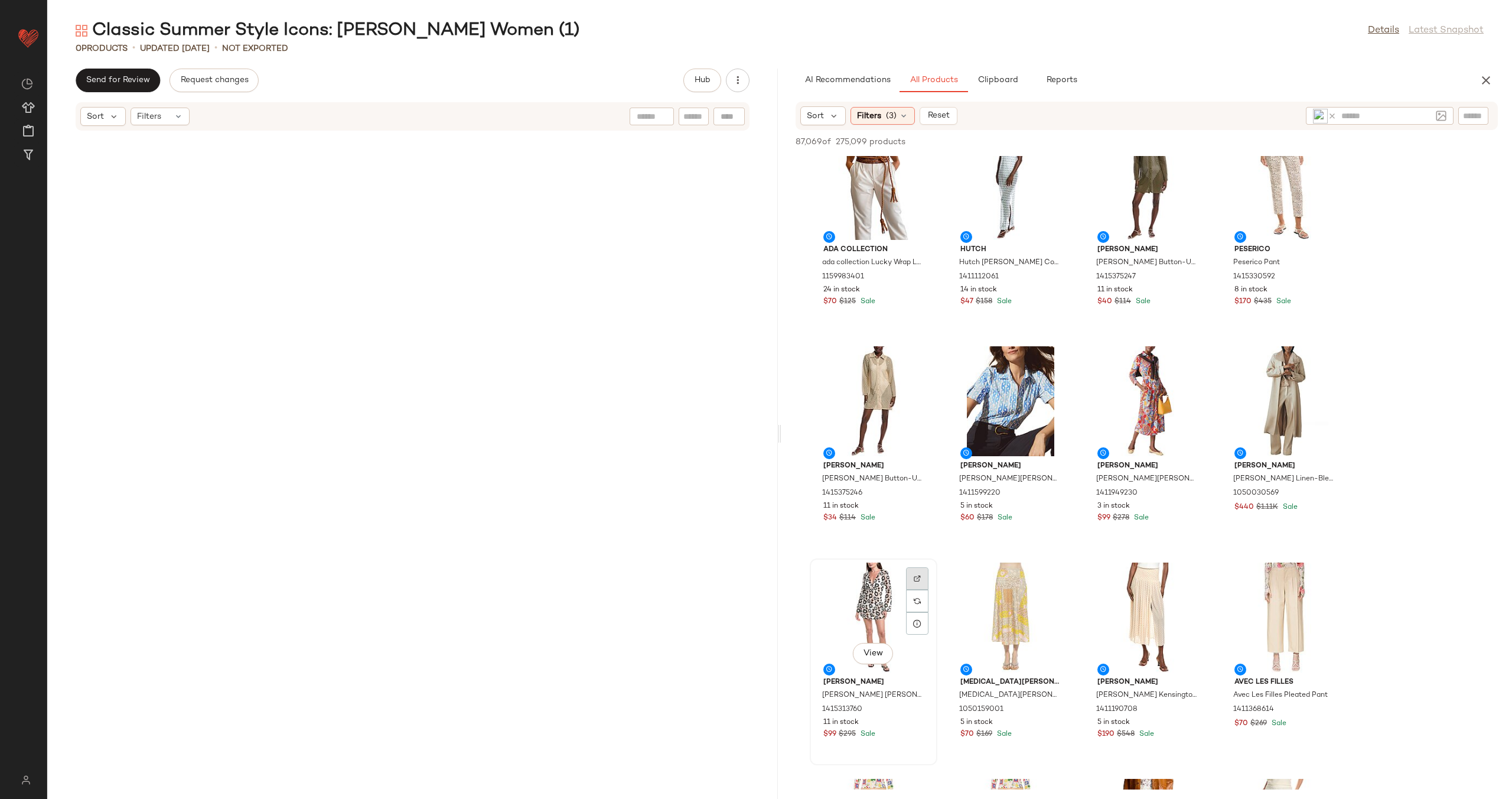
click at [927, 589] on div at bounding box center [917, 601] width 23 height 23
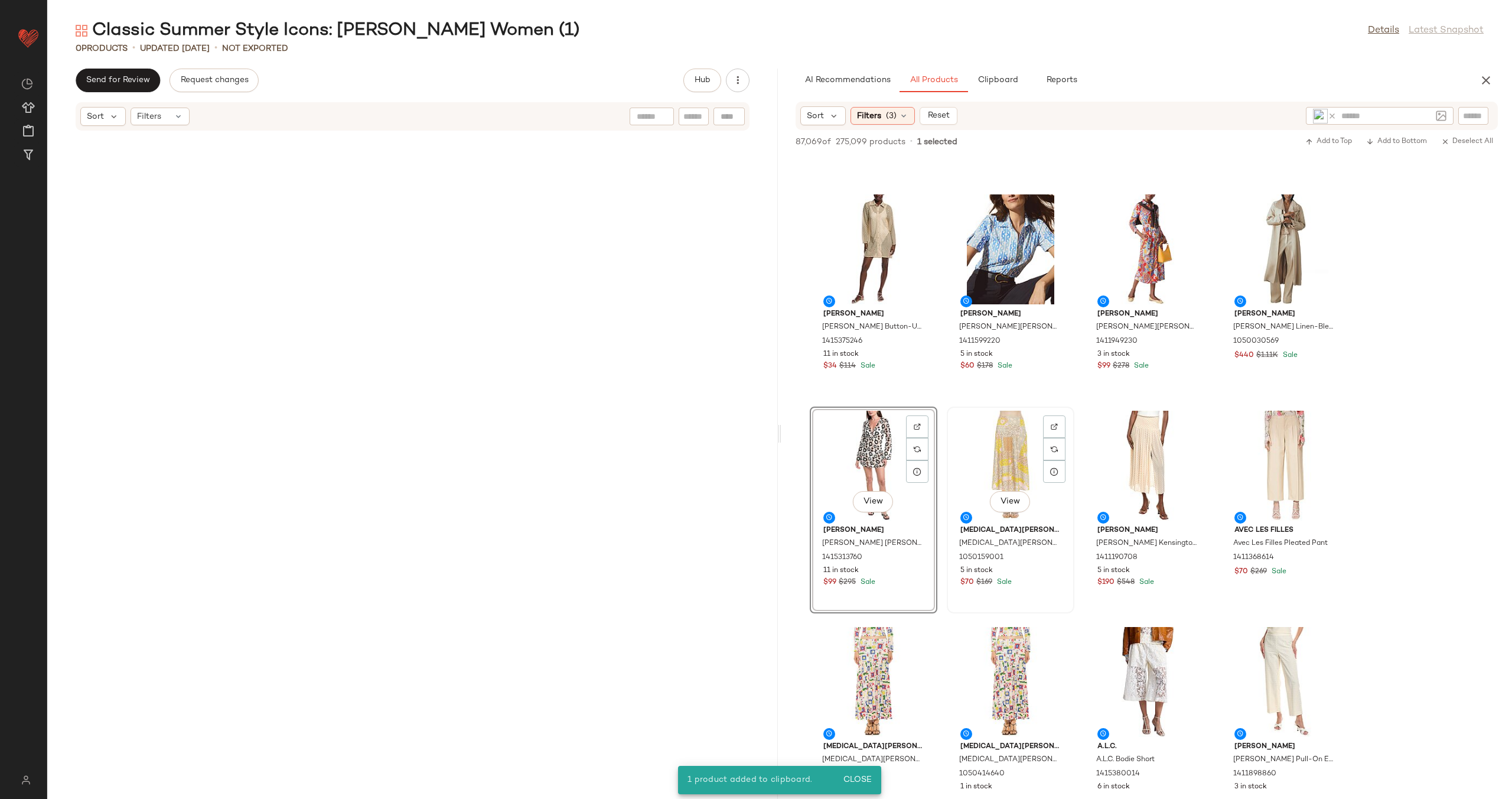
scroll to position [523, 0]
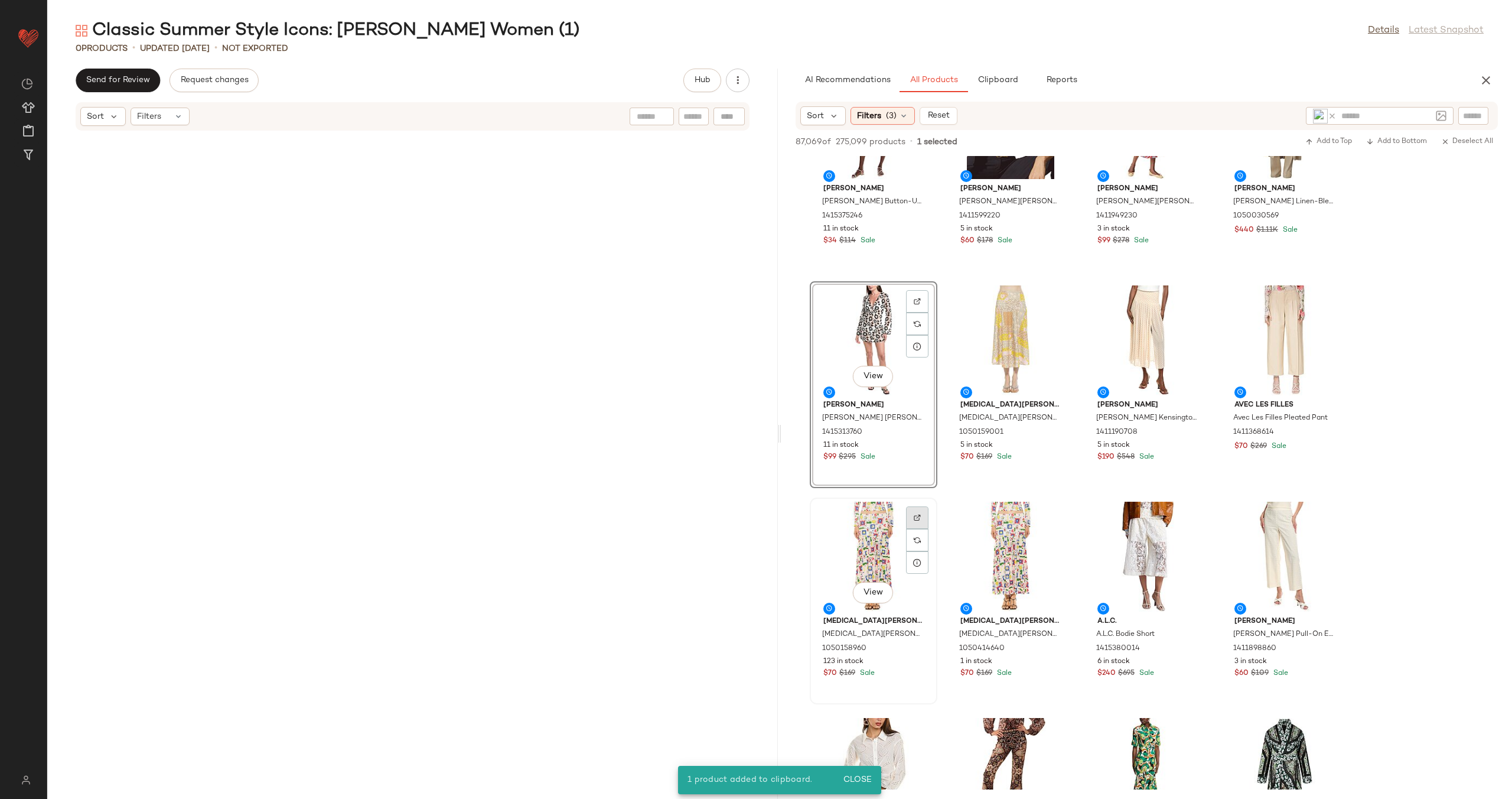
click at [907, 528] on div at bounding box center [917, 540] width 23 height 23
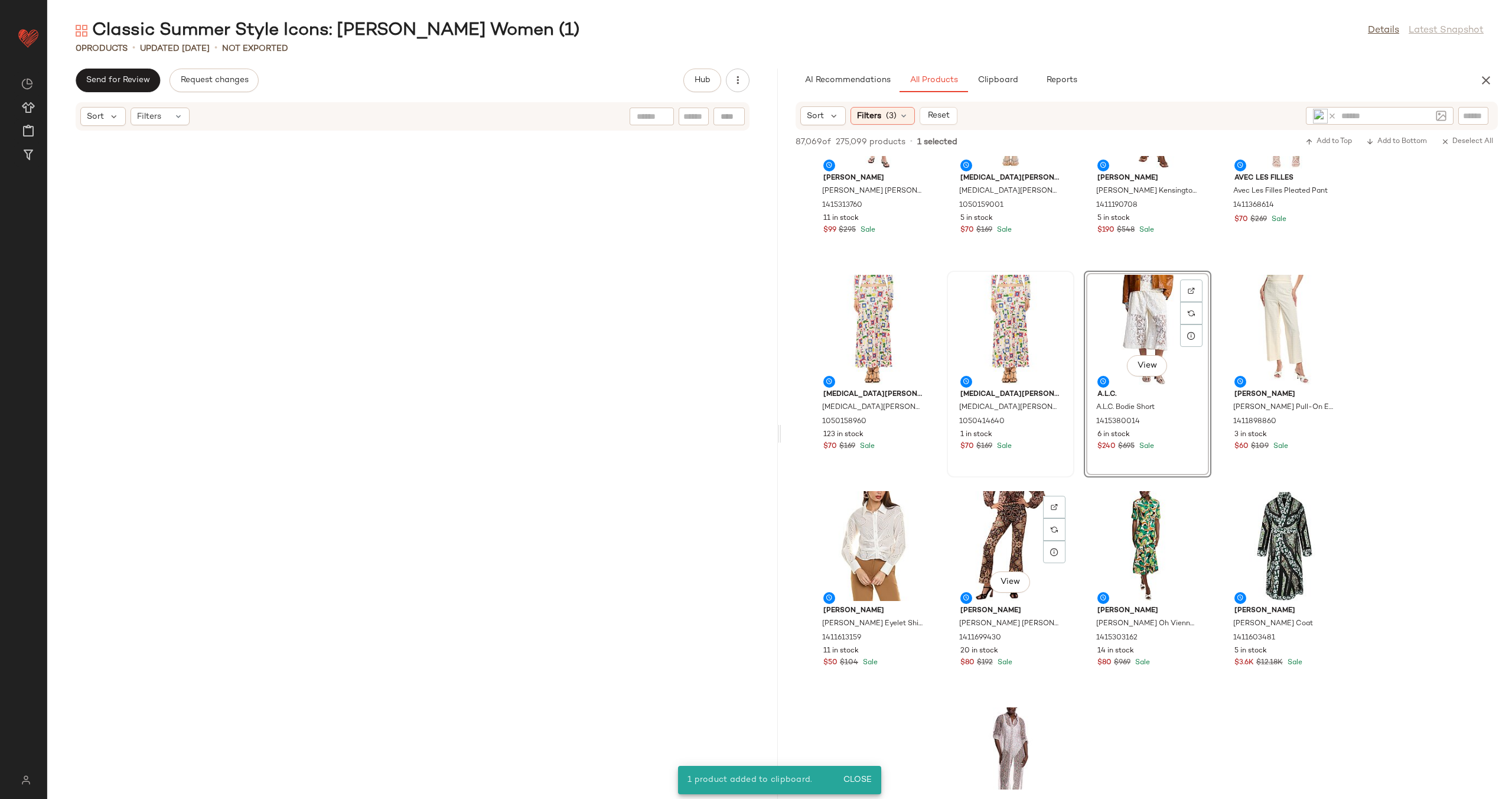
scroll to position [774, 0]
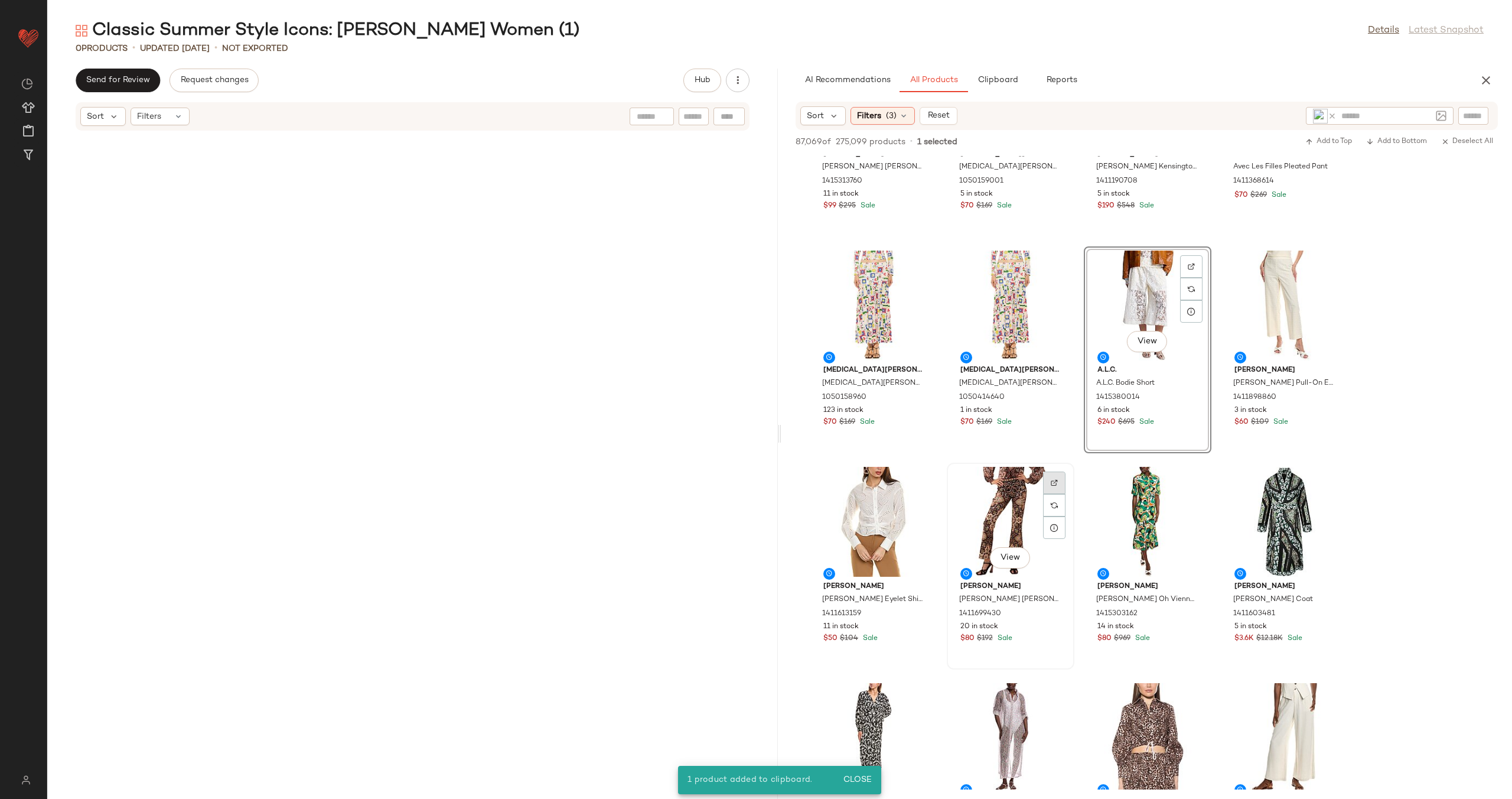
click at [1053, 484] on img at bounding box center [1054, 483] width 7 height 7
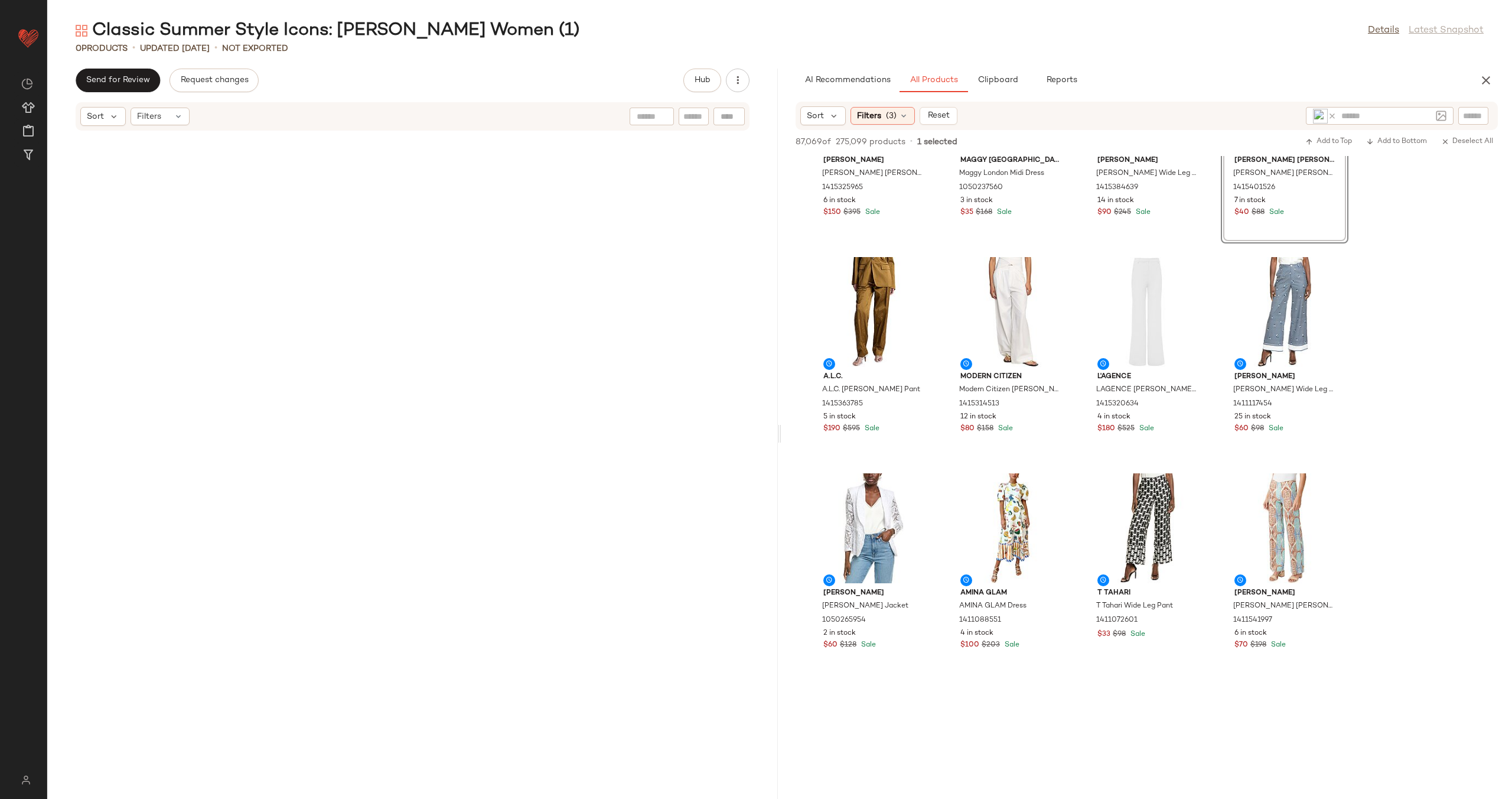
scroll to position [1731, 0]
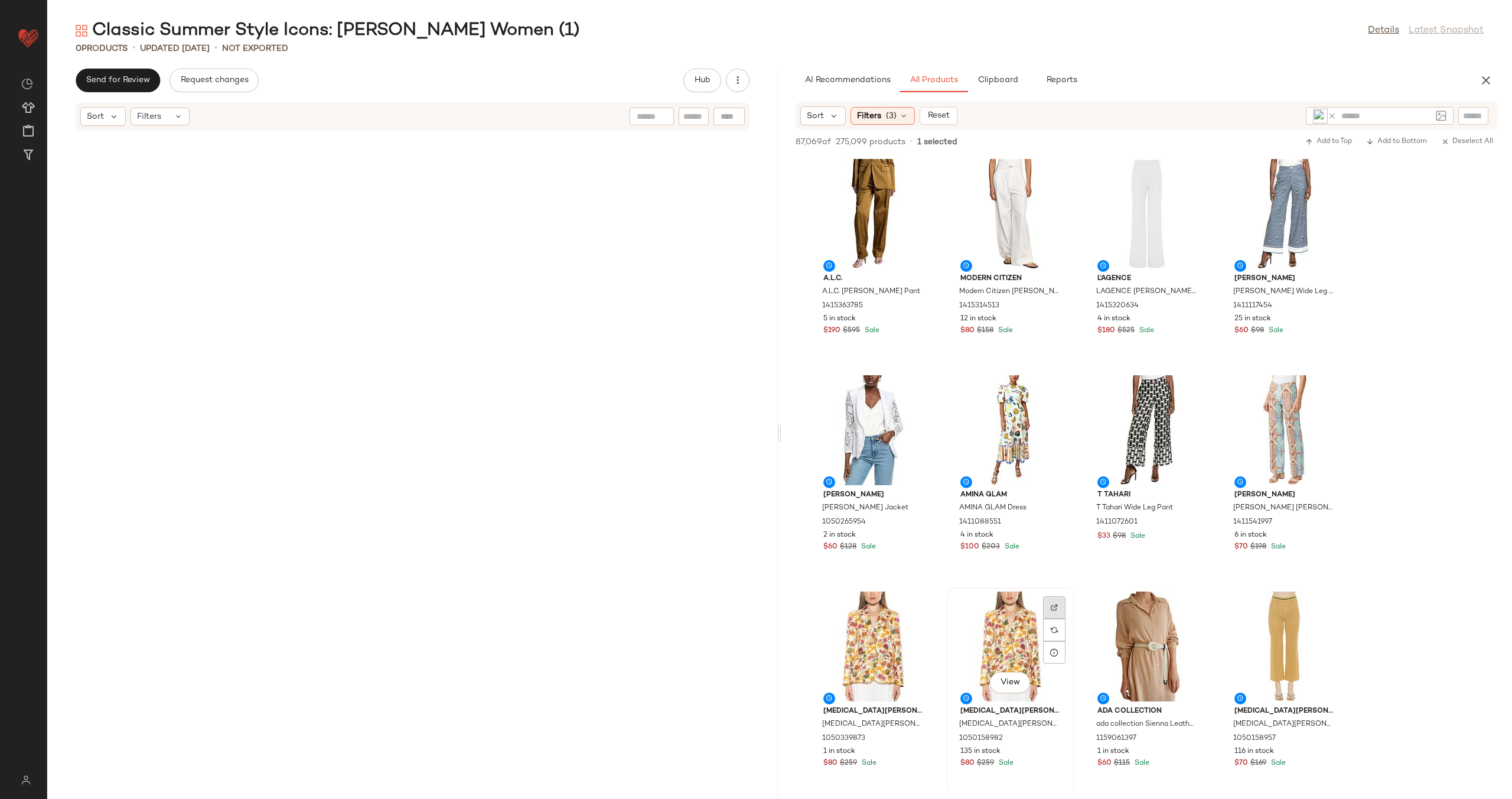
click at [1051, 607] on img at bounding box center [1054, 607] width 7 height 7
click at [991, 623] on div "View" at bounding box center [1011, 646] width 119 height 110
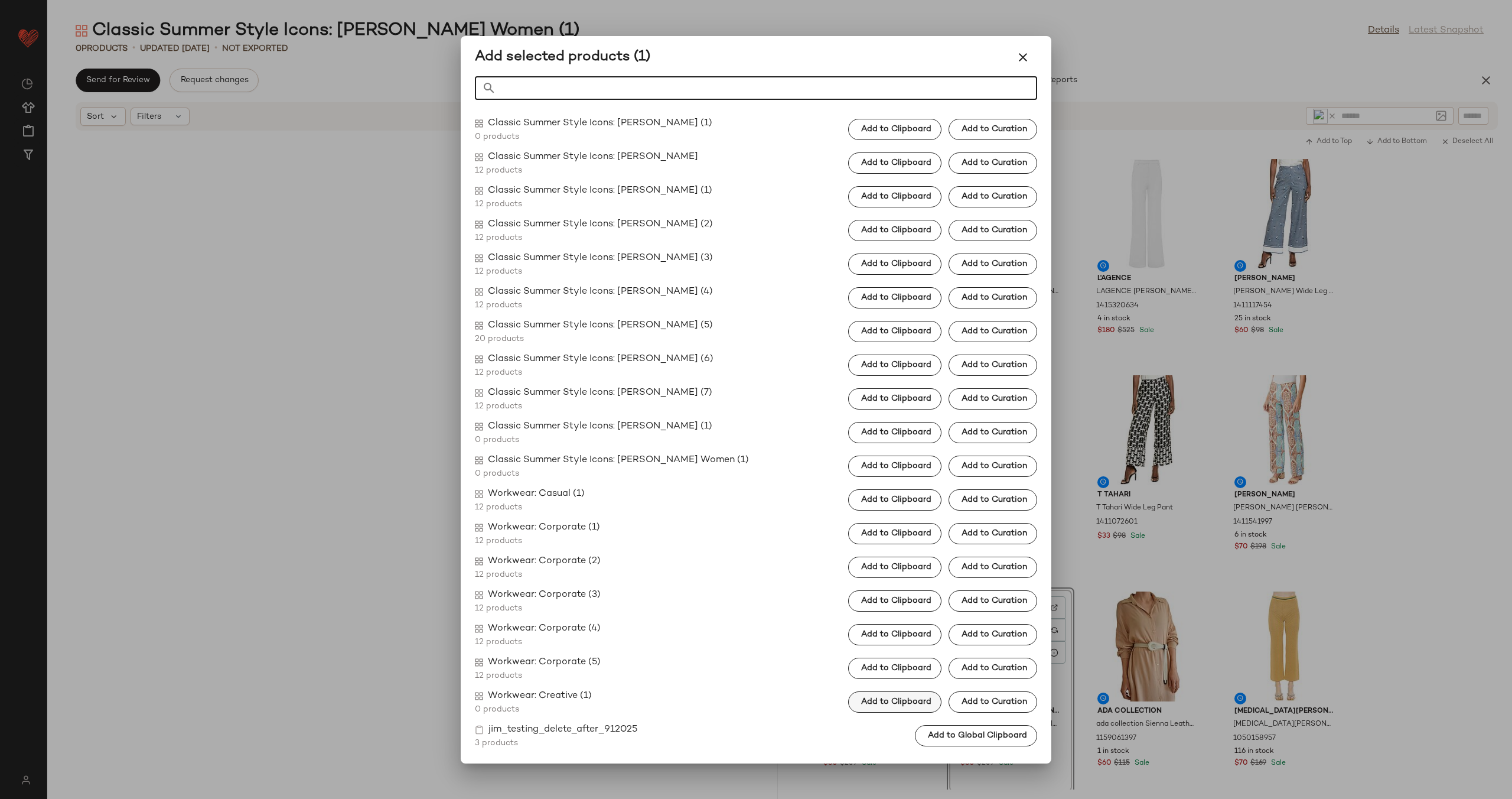
click at [889, 706] on span "Add to Clipboard" at bounding box center [896, 702] width 71 height 9
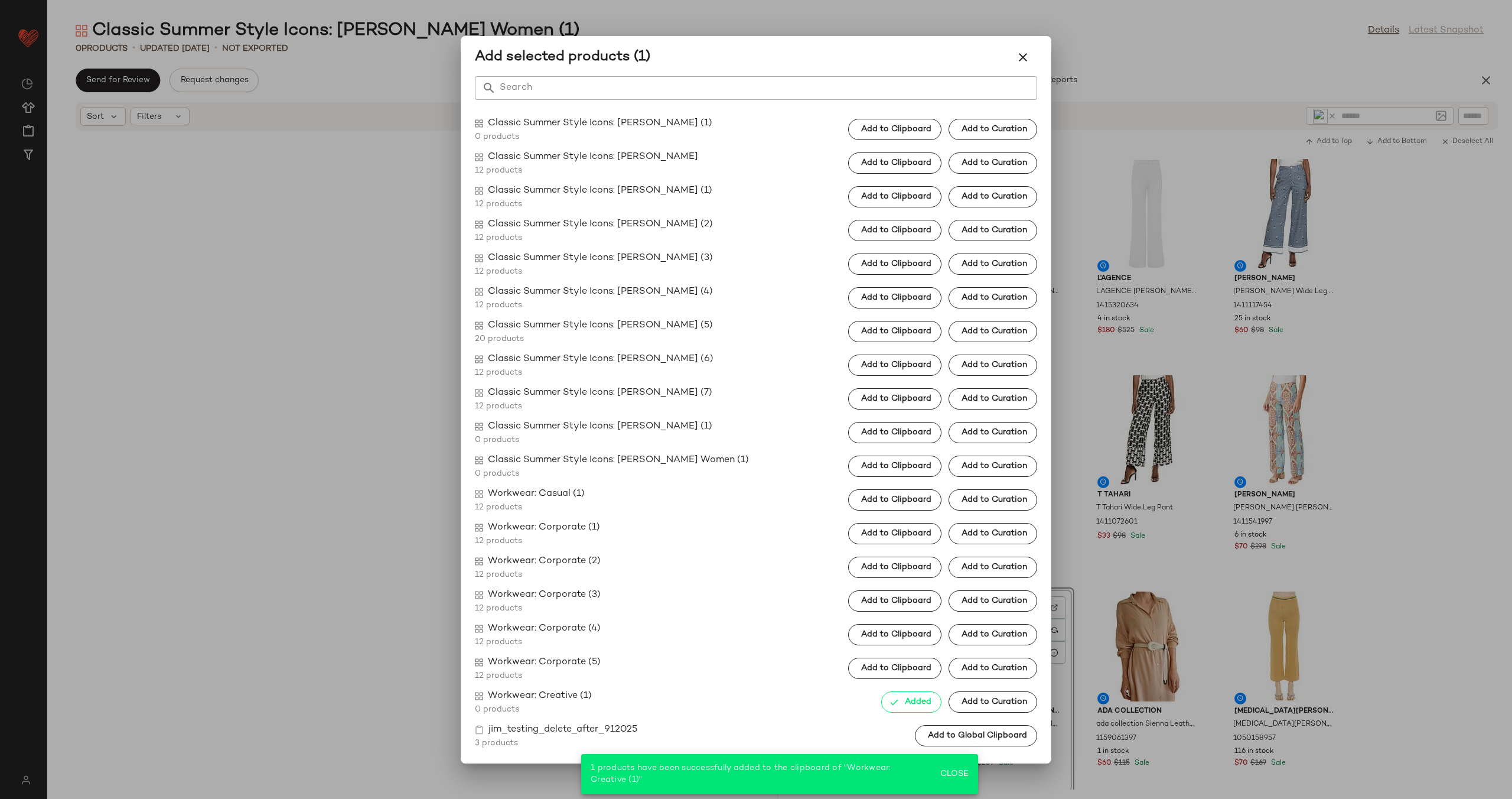
click at [1092, 574] on div at bounding box center [756, 399] width 1512 height 799
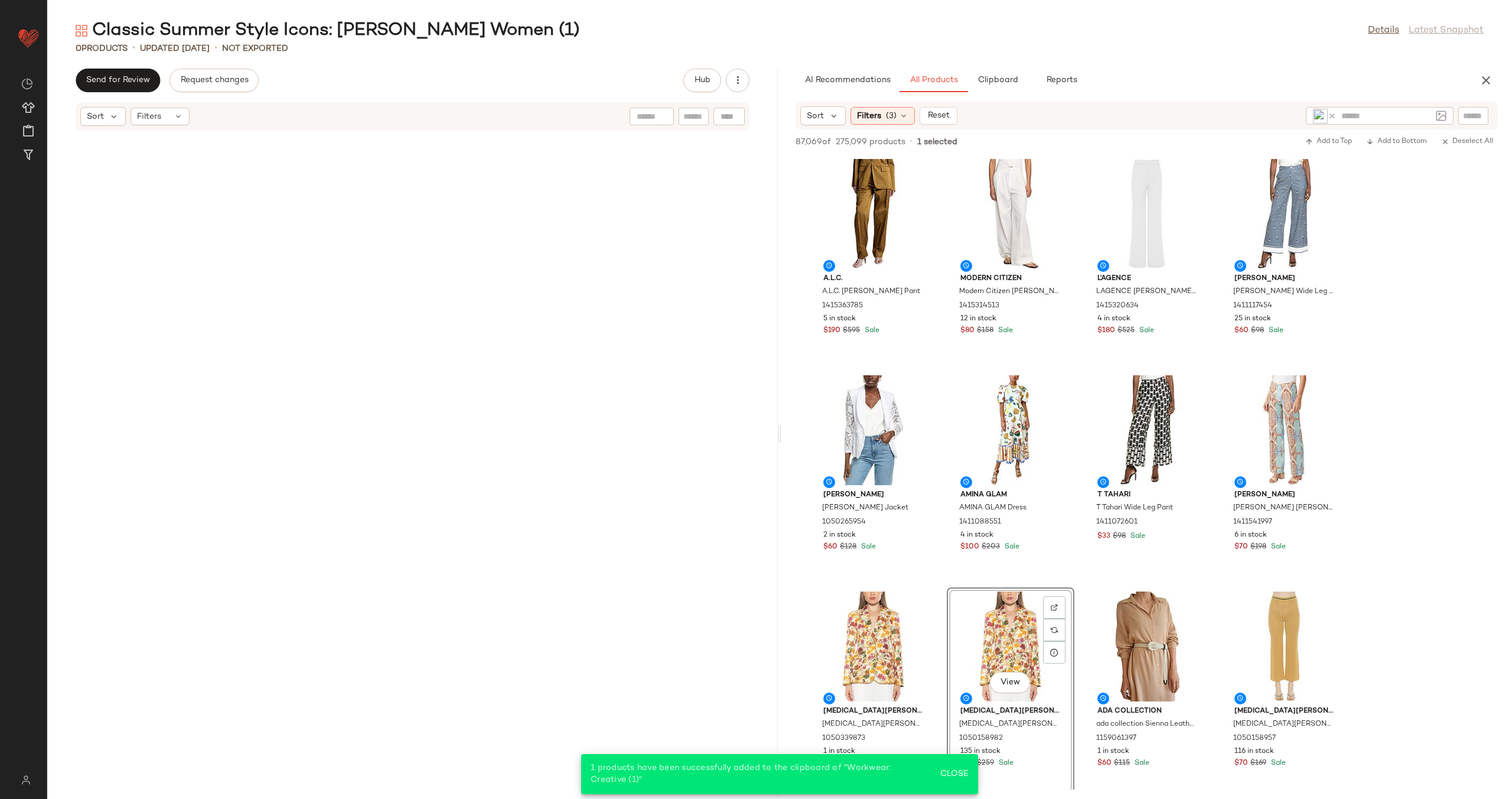
click at [1316, 388] on div "View" at bounding box center [1285, 430] width 119 height 110
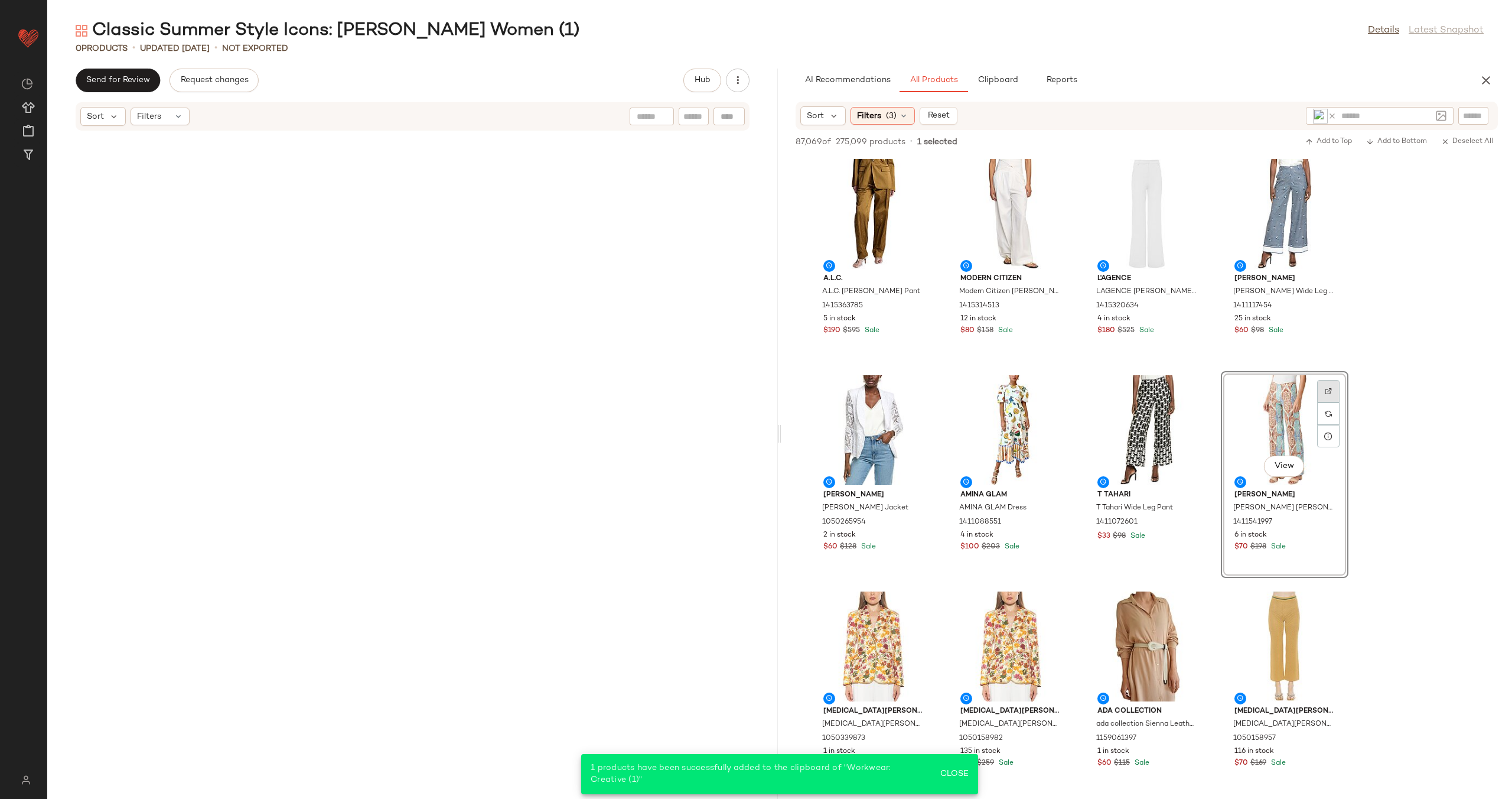
click at [1330, 388] on img at bounding box center [1328, 391] width 7 height 7
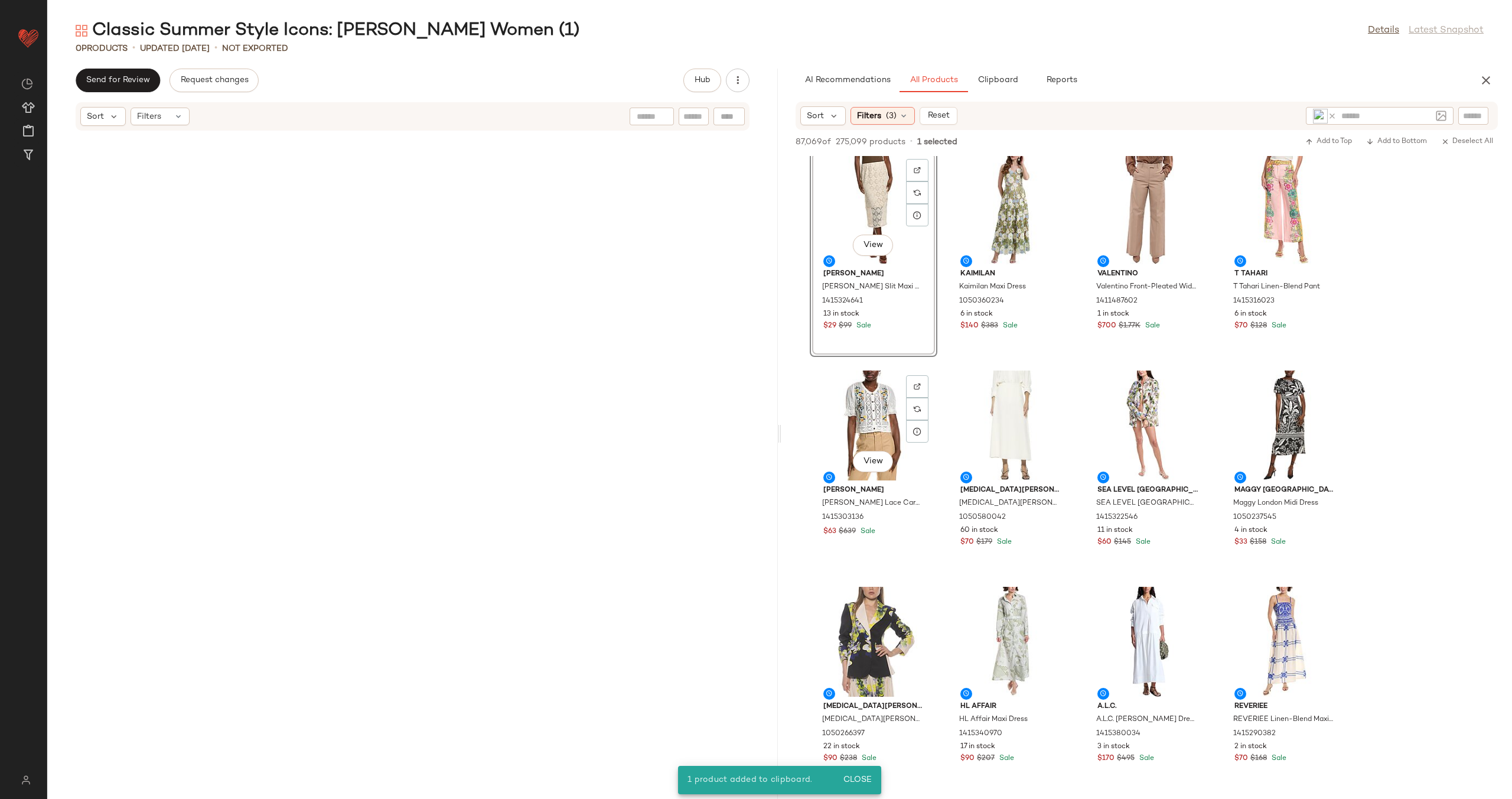
scroll to position [2606, 0]
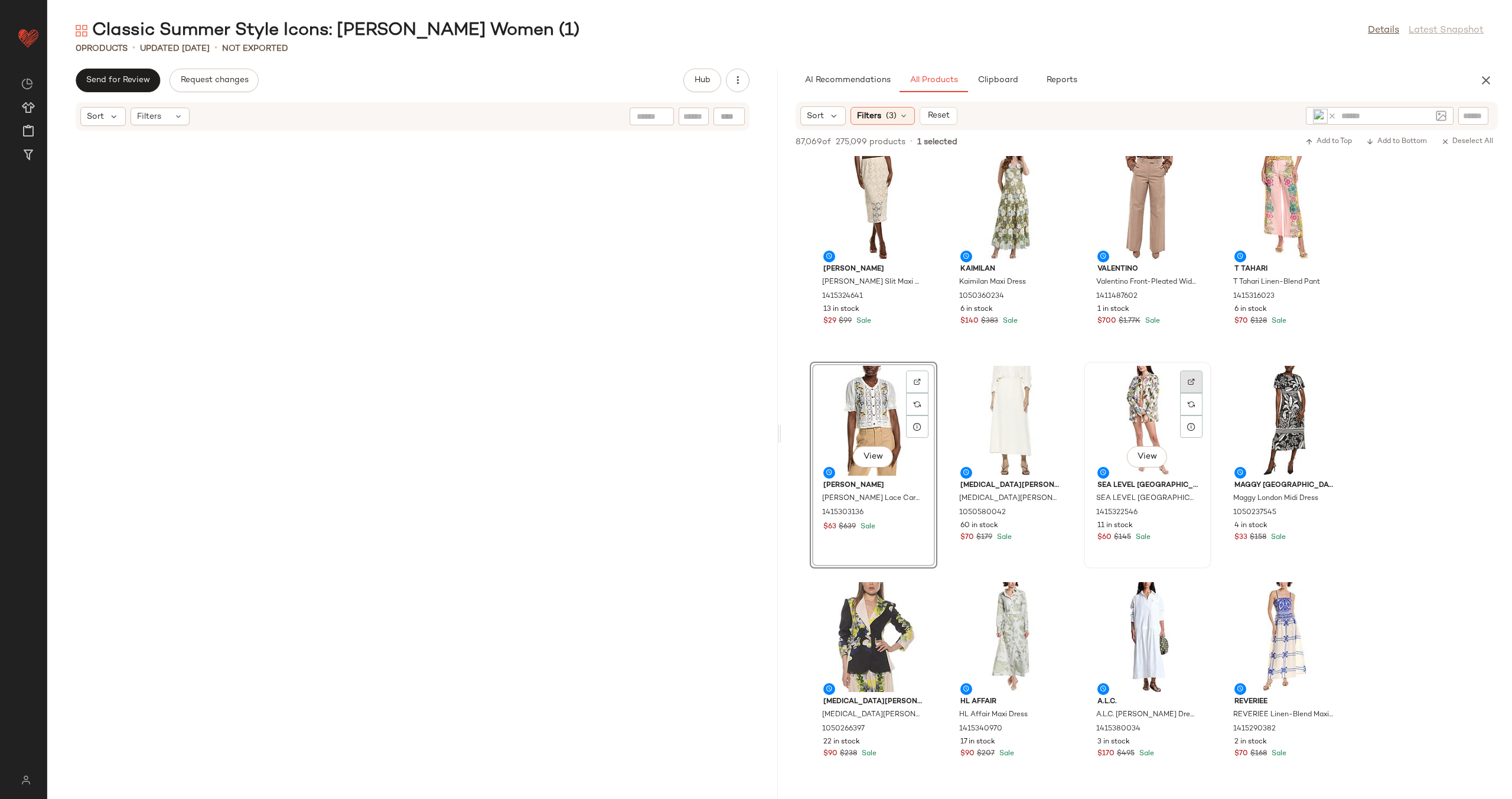
click at [1191, 393] on div at bounding box center [1191, 404] width 23 height 23
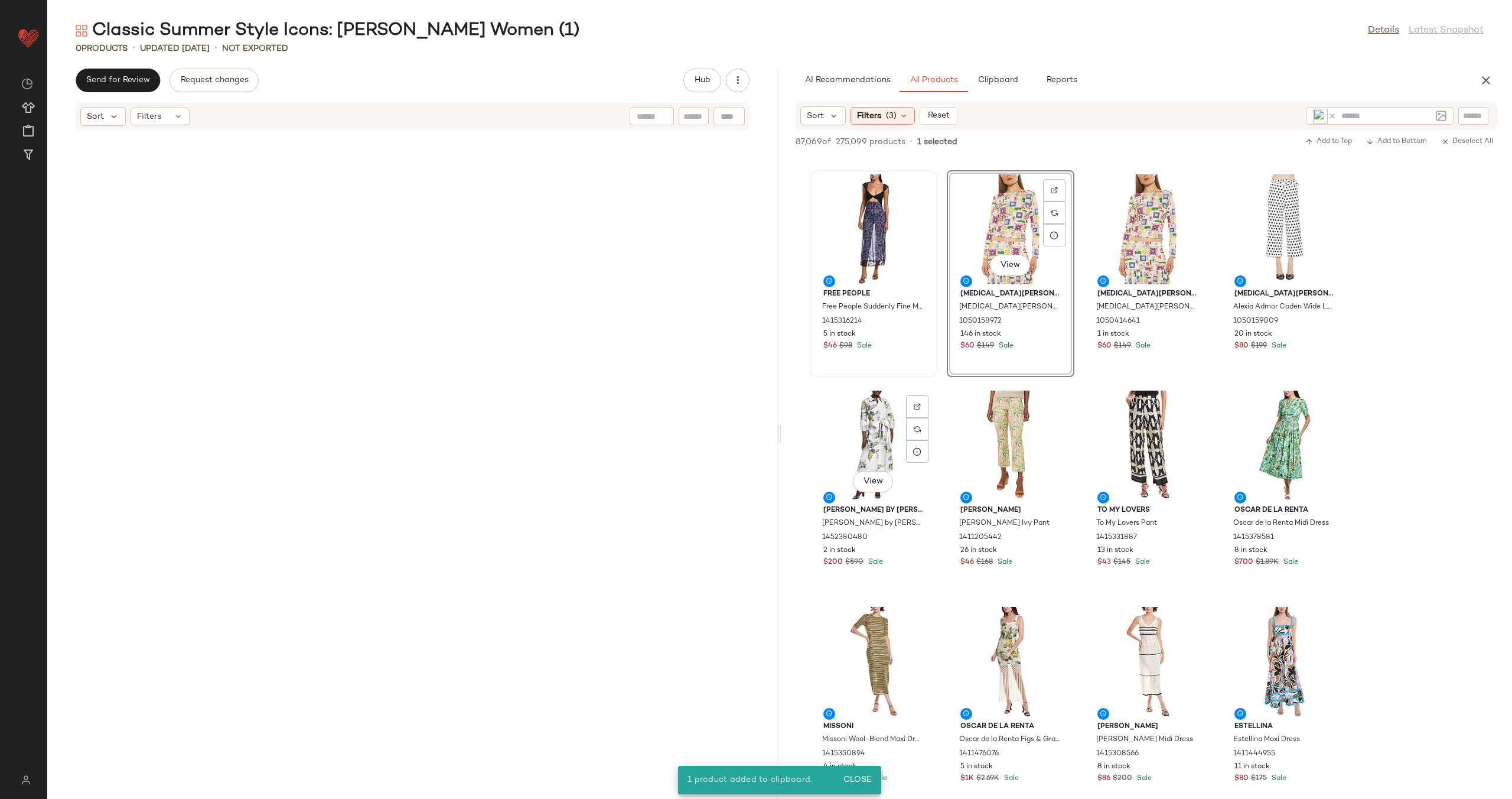
scroll to position [3880, 0]
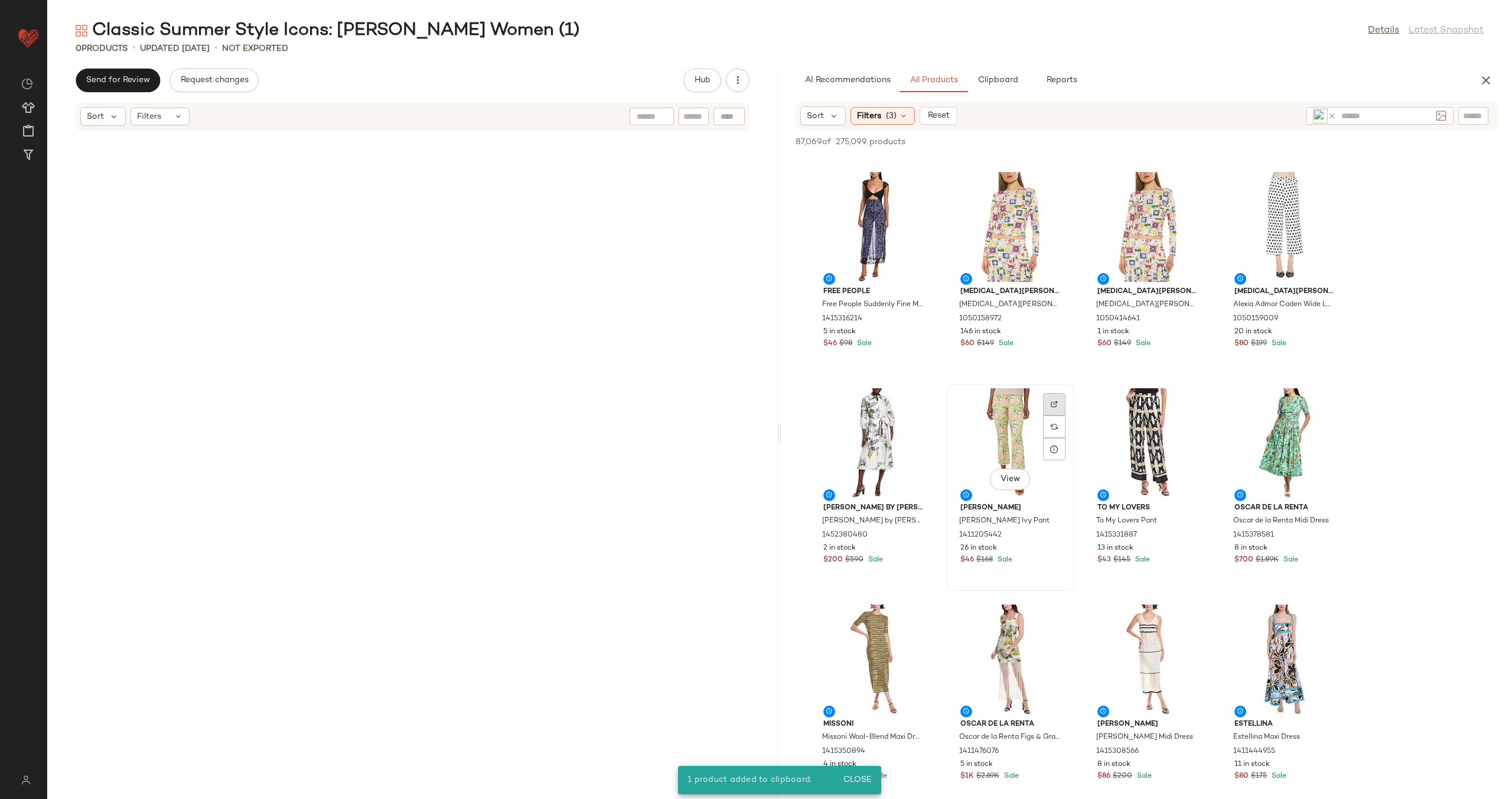
click at [1053, 401] on img at bounding box center [1054, 404] width 7 height 7
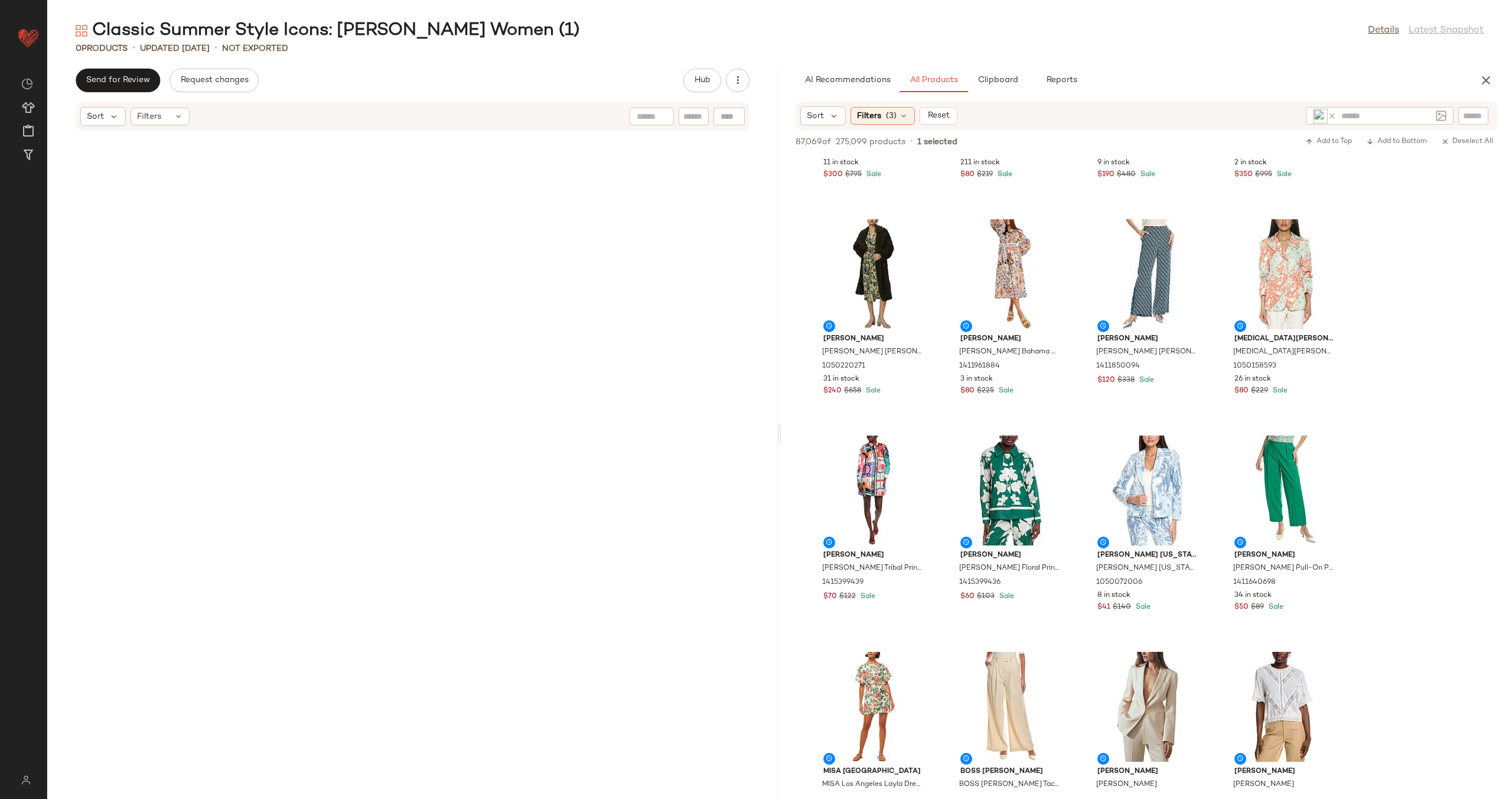
scroll to position [5590, 0]
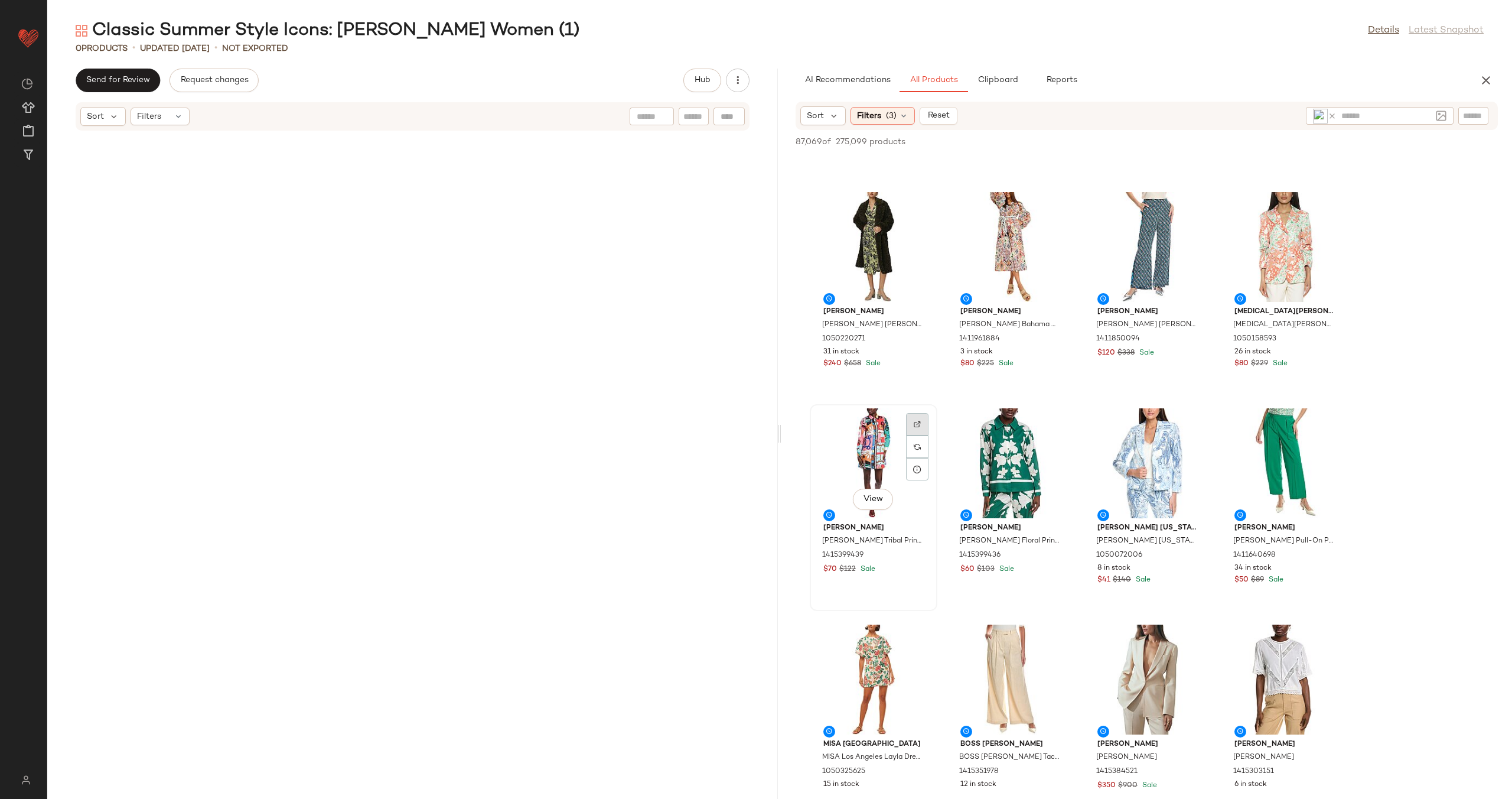
click at [914, 436] on div at bounding box center [917, 447] width 23 height 23
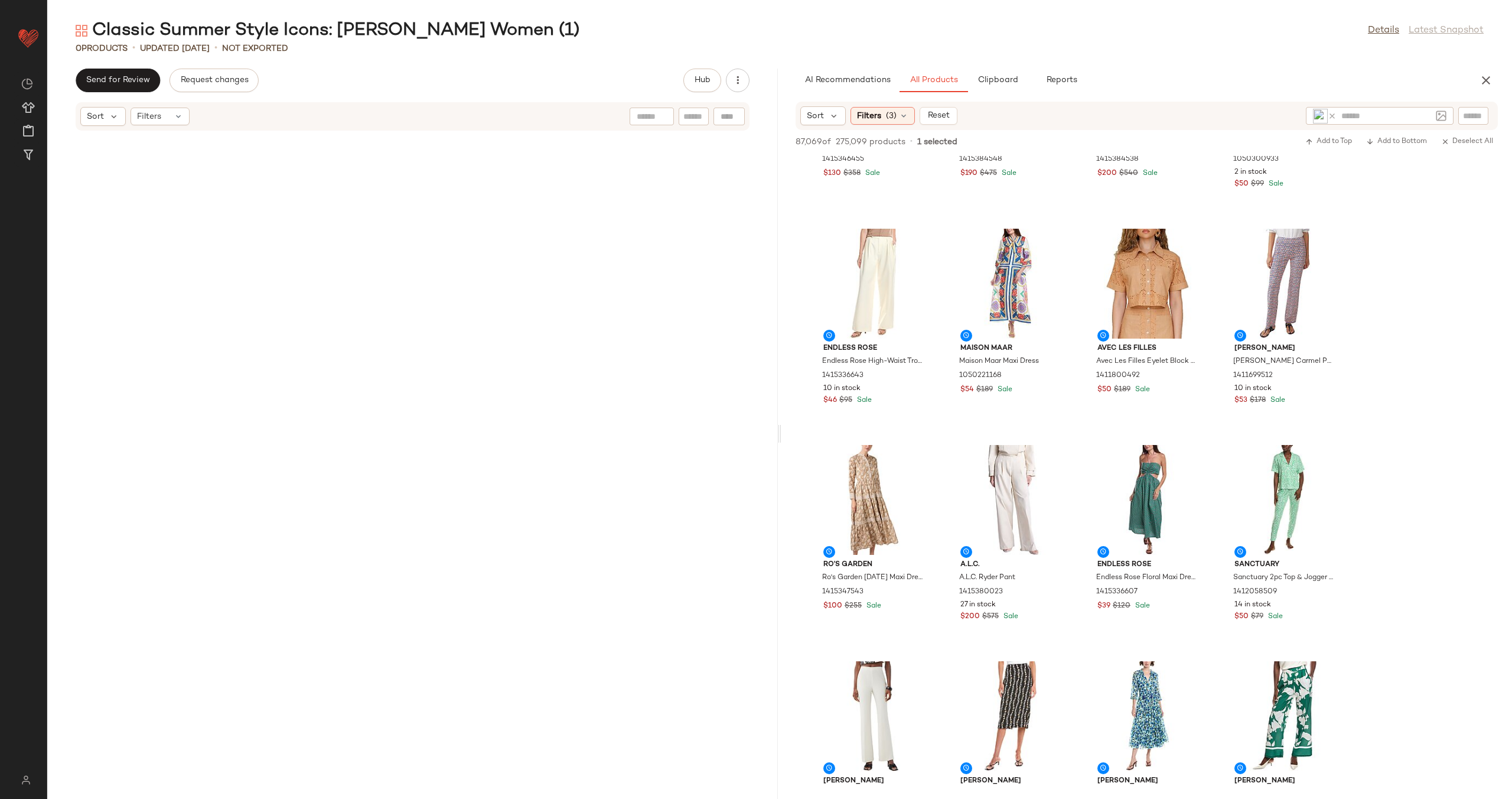
scroll to position [7101, 0]
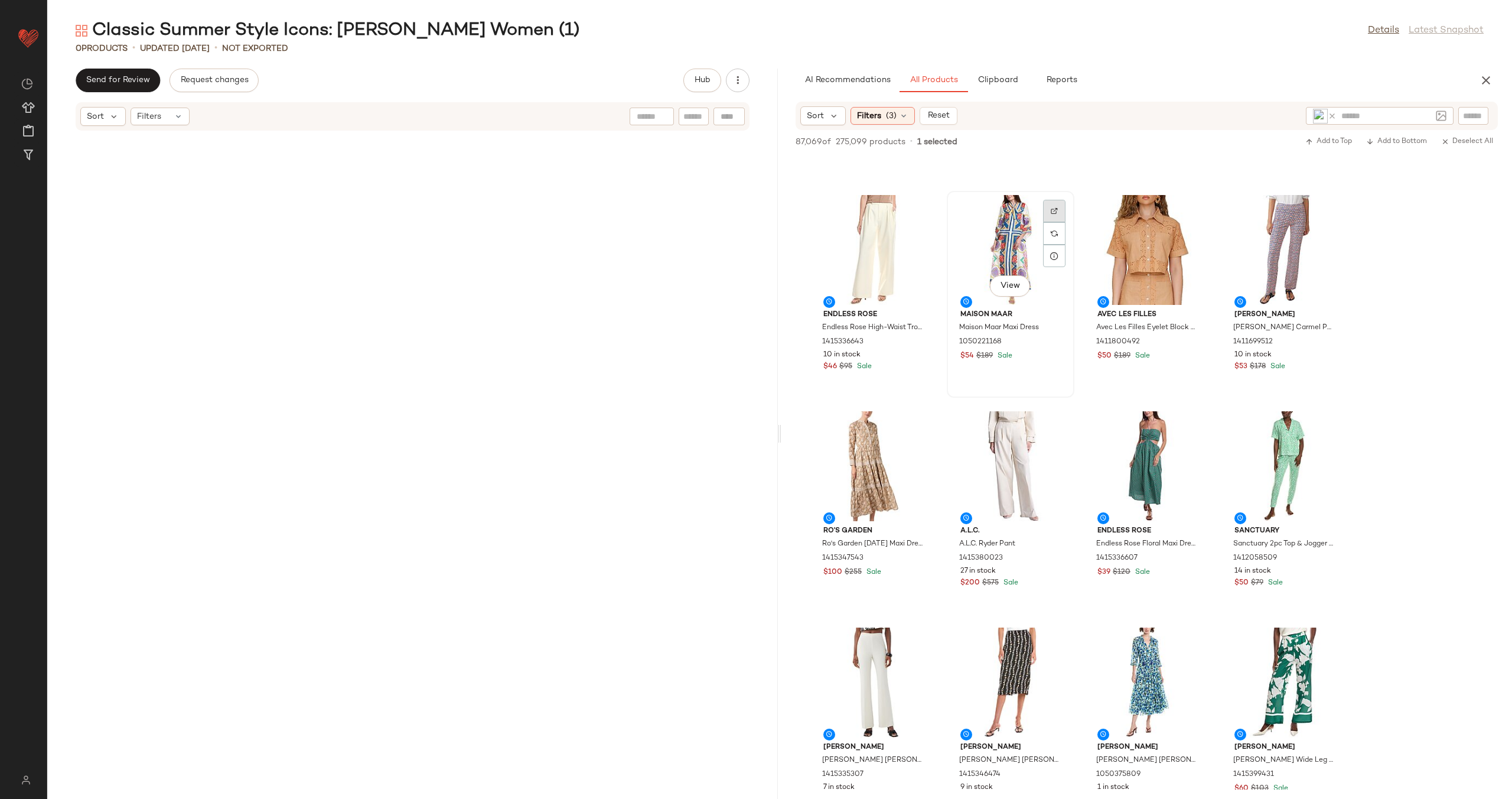
click at [1049, 222] on div at bounding box center [1055, 233] width 23 height 23
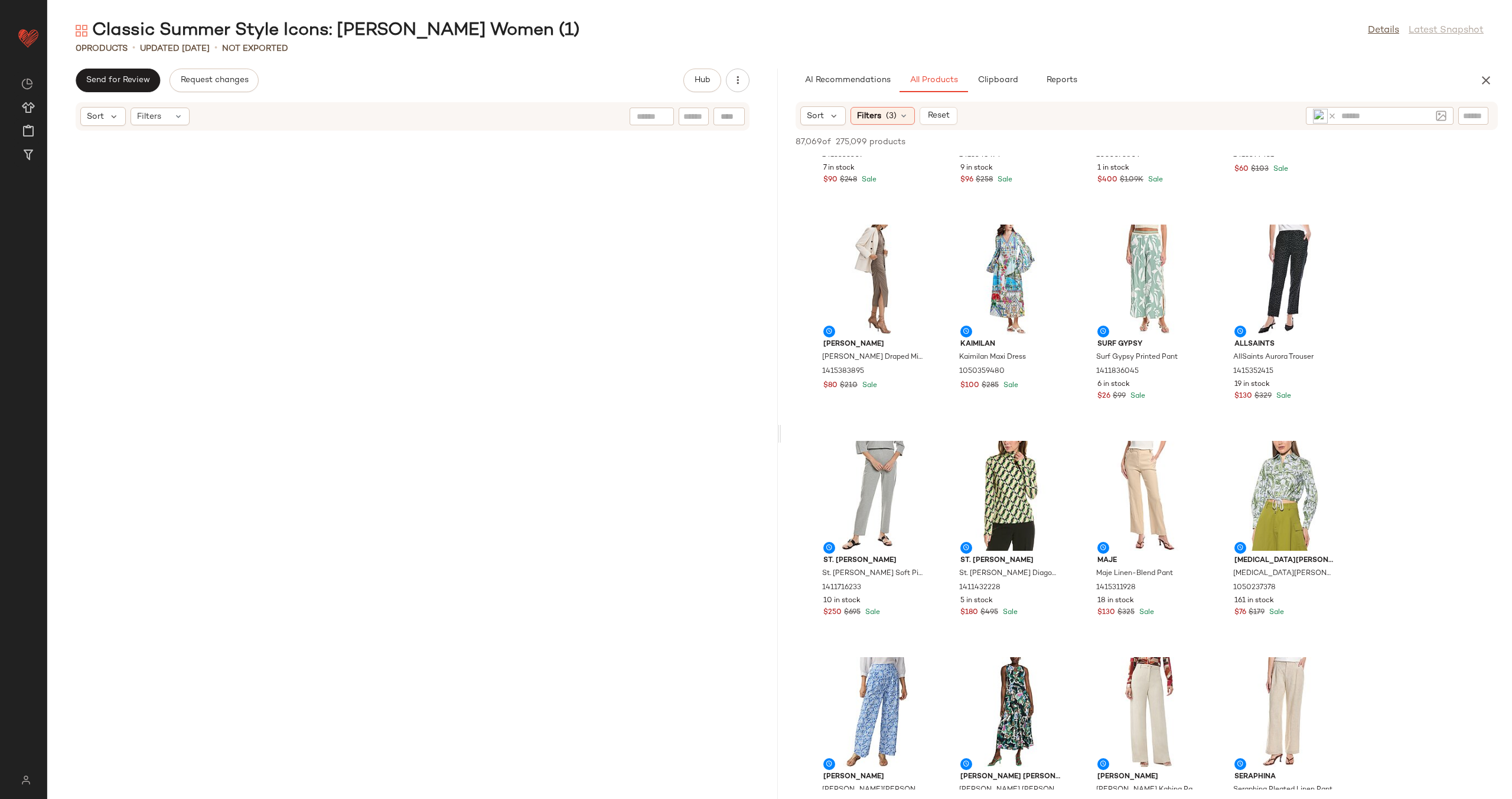
scroll to position [7788, 0]
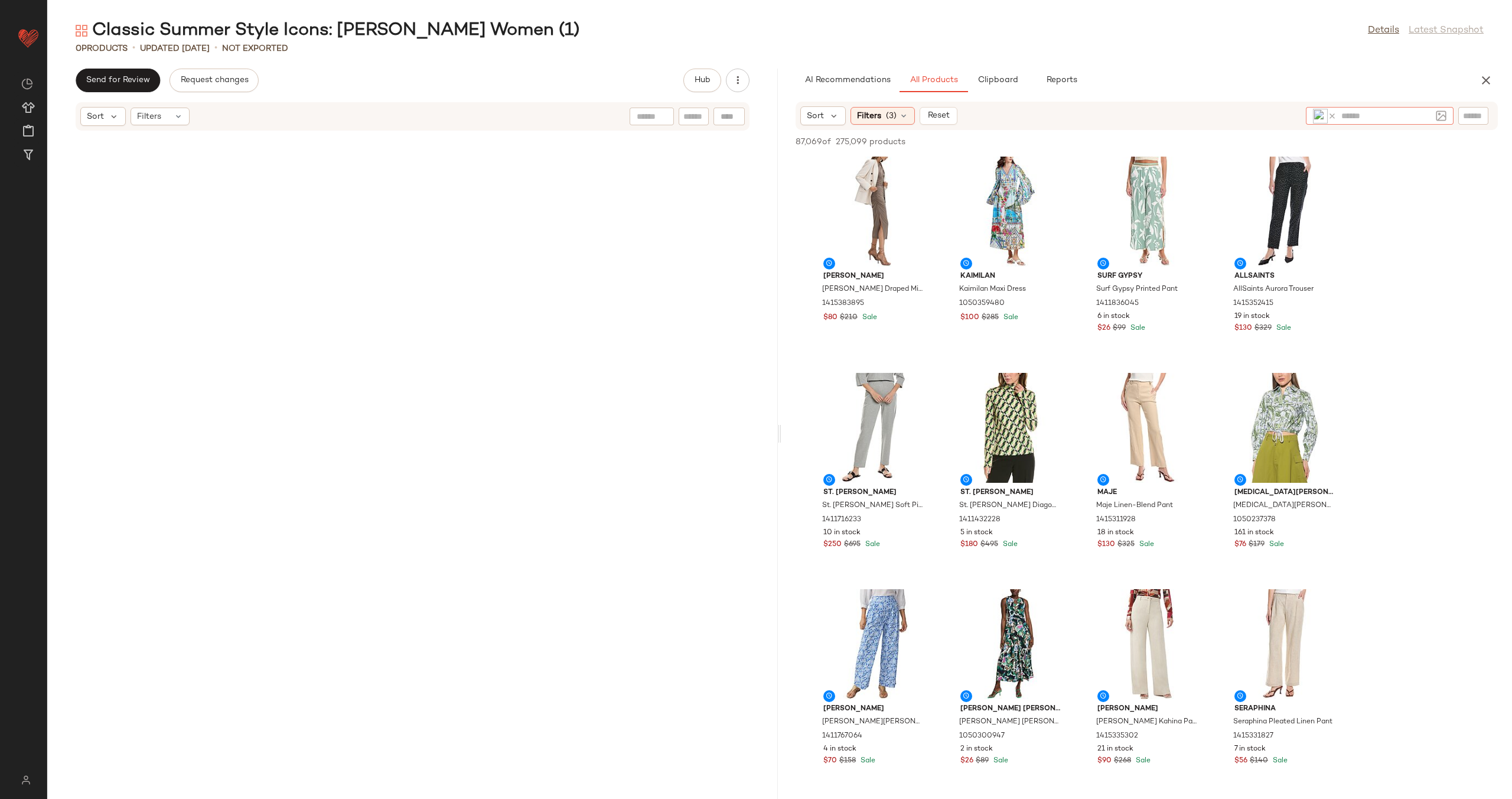
click at [1332, 117] on icon at bounding box center [1332, 115] width 9 height 9
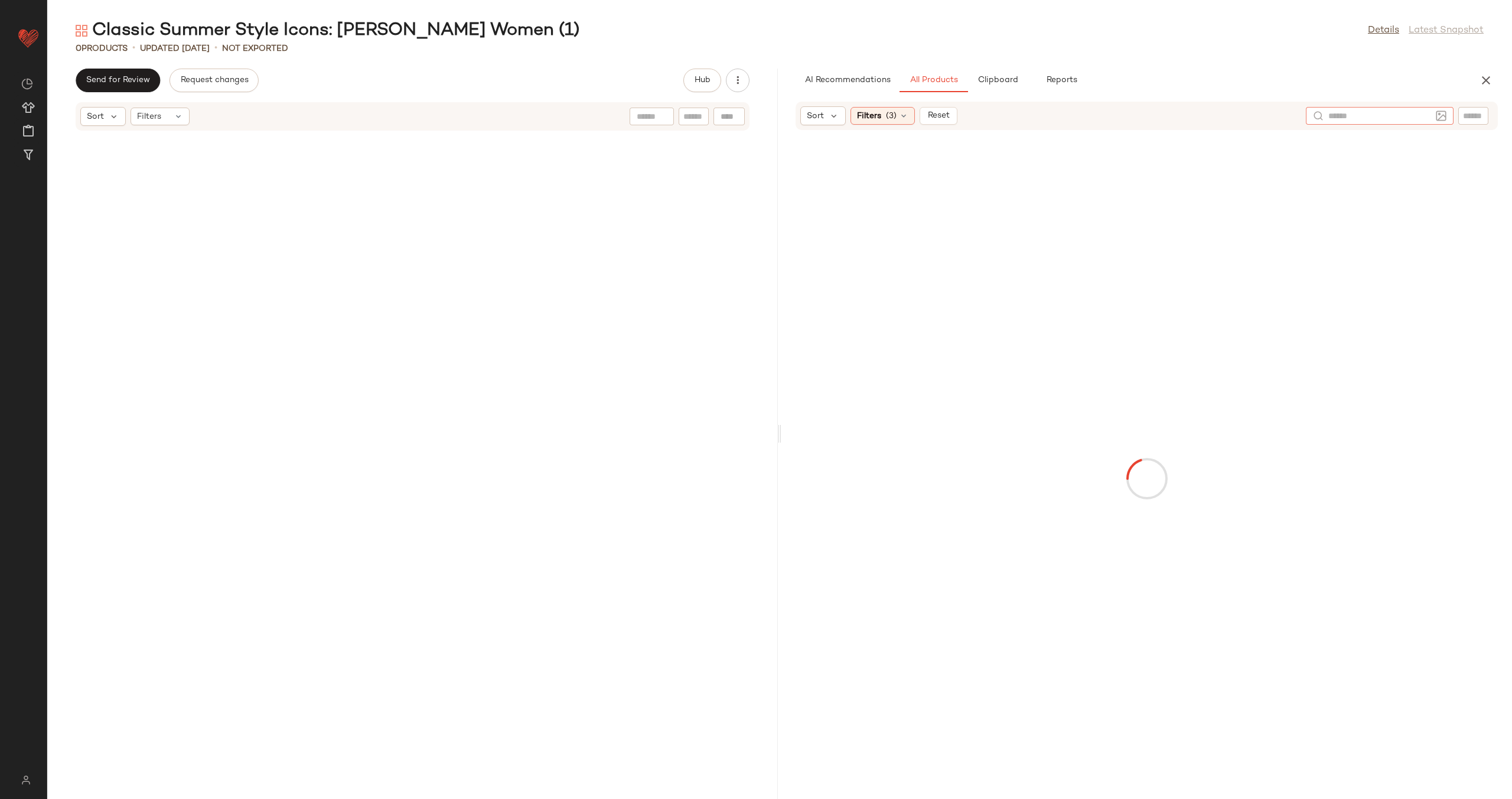
click at [1436, 117] on img at bounding box center [1441, 116] width 11 height 11
click at [1291, 241] on div at bounding box center [1299, 243] width 24 height 24
click at [1299, 258] on input "Click to upload or drag and drop an inspiration image PNG, JPG, WEBP (10 MB)" at bounding box center [1299, 258] width 1 height 1
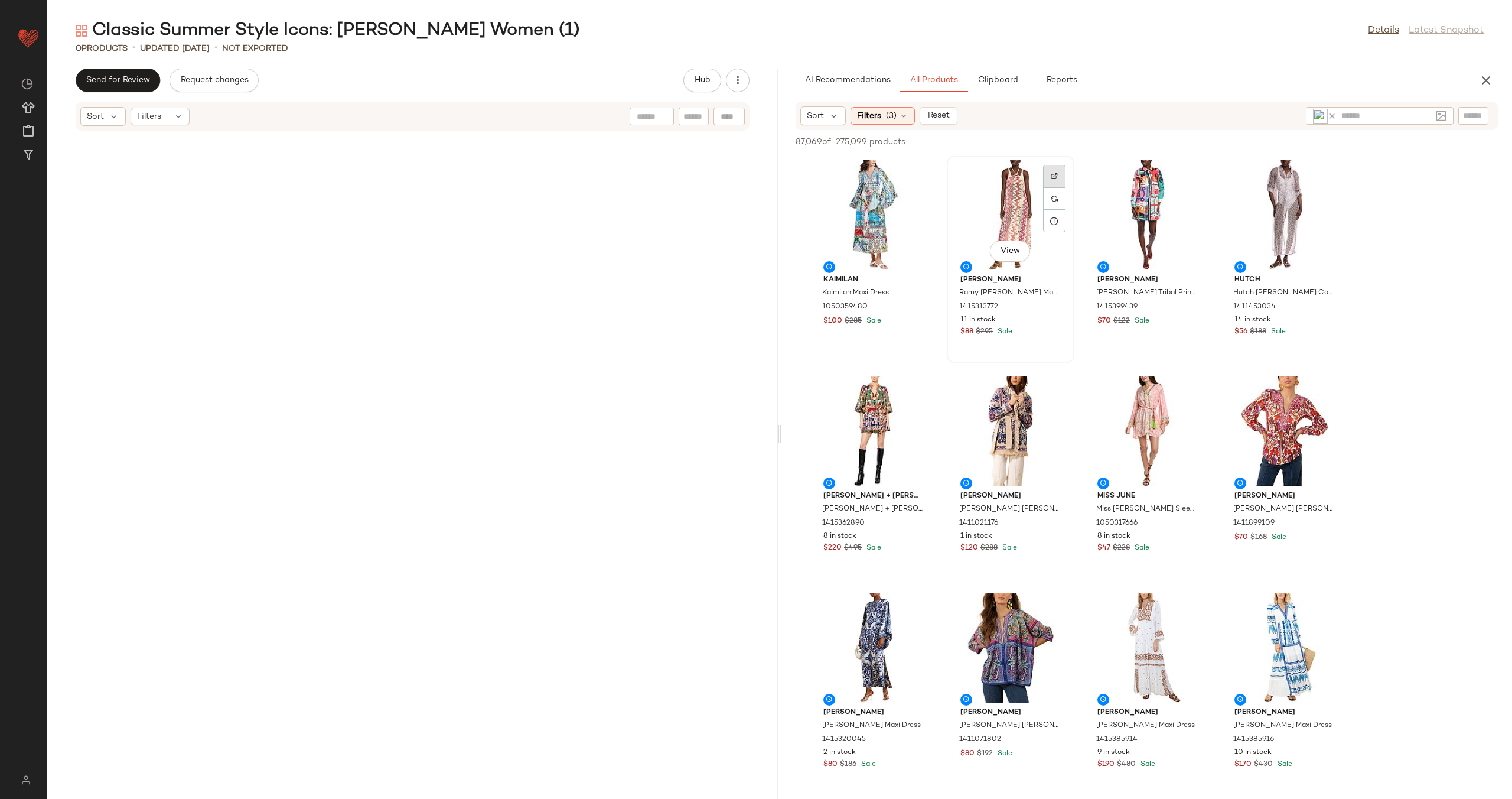
click at [1053, 178] on img at bounding box center [1054, 176] width 7 height 7
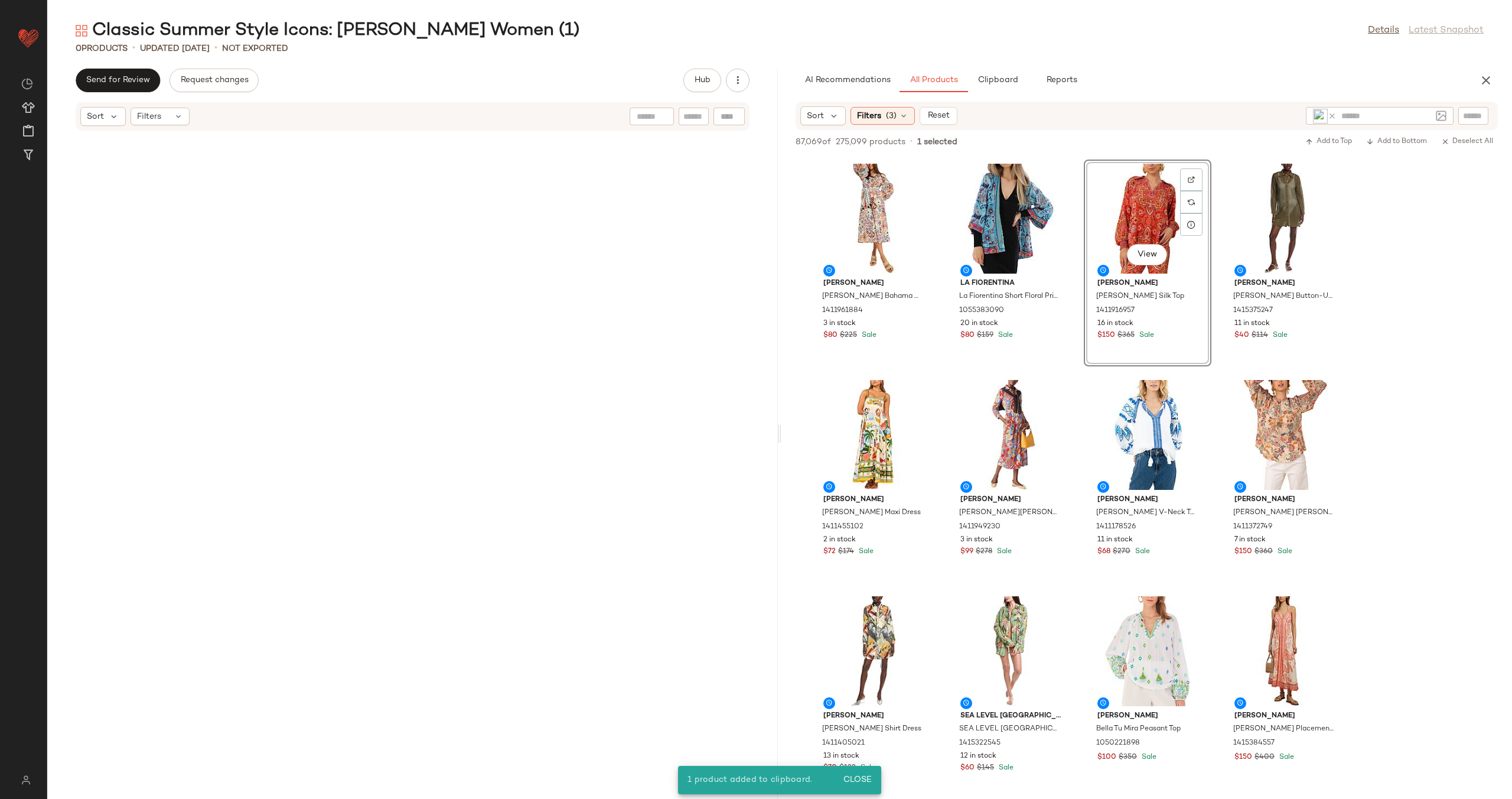
scroll to position [1175, 0]
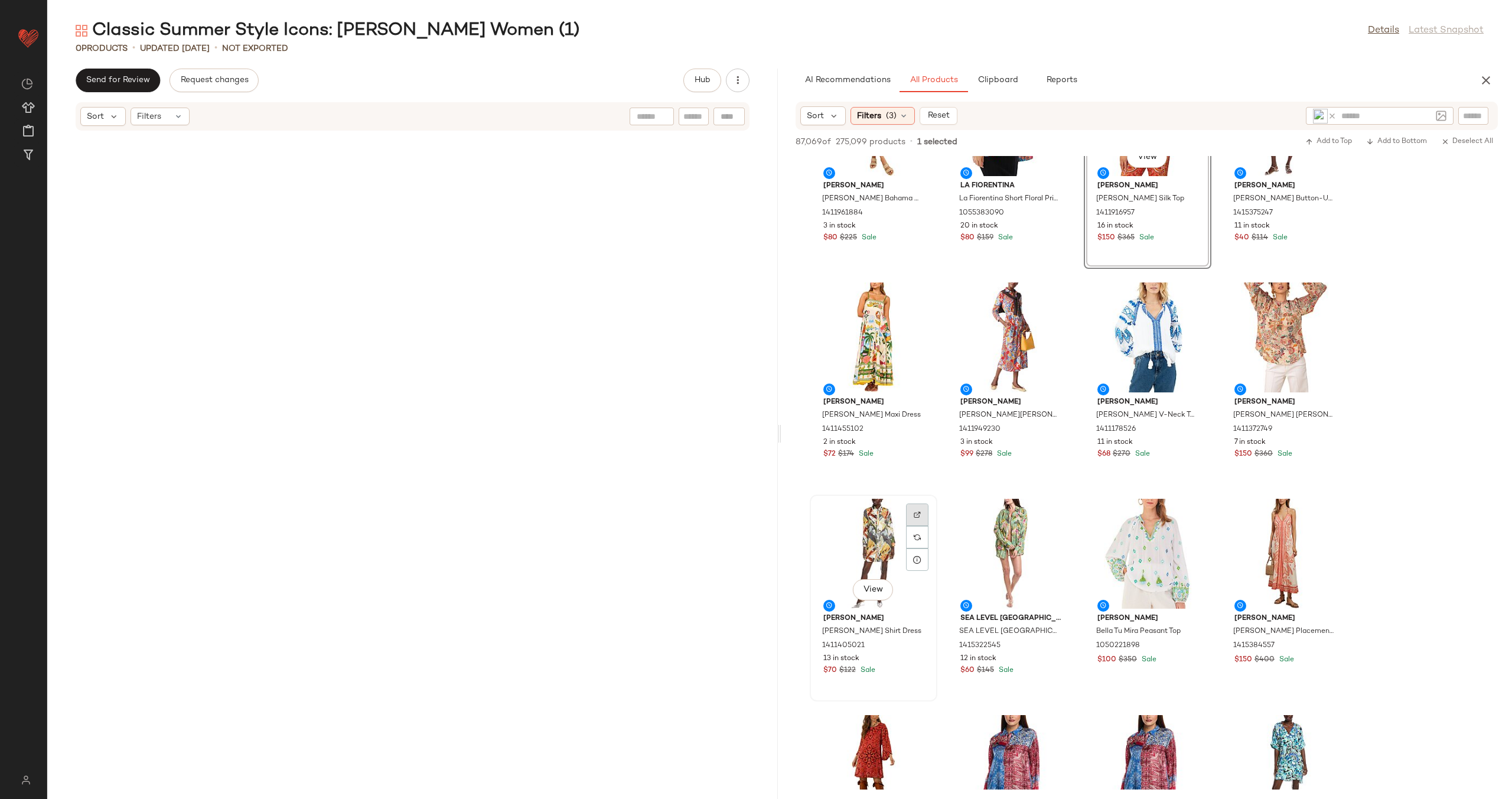
click at [912, 526] on div at bounding box center [917, 537] width 23 height 23
click at [872, 540] on div "View" at bounding box center [874, 554] width 119 height 110
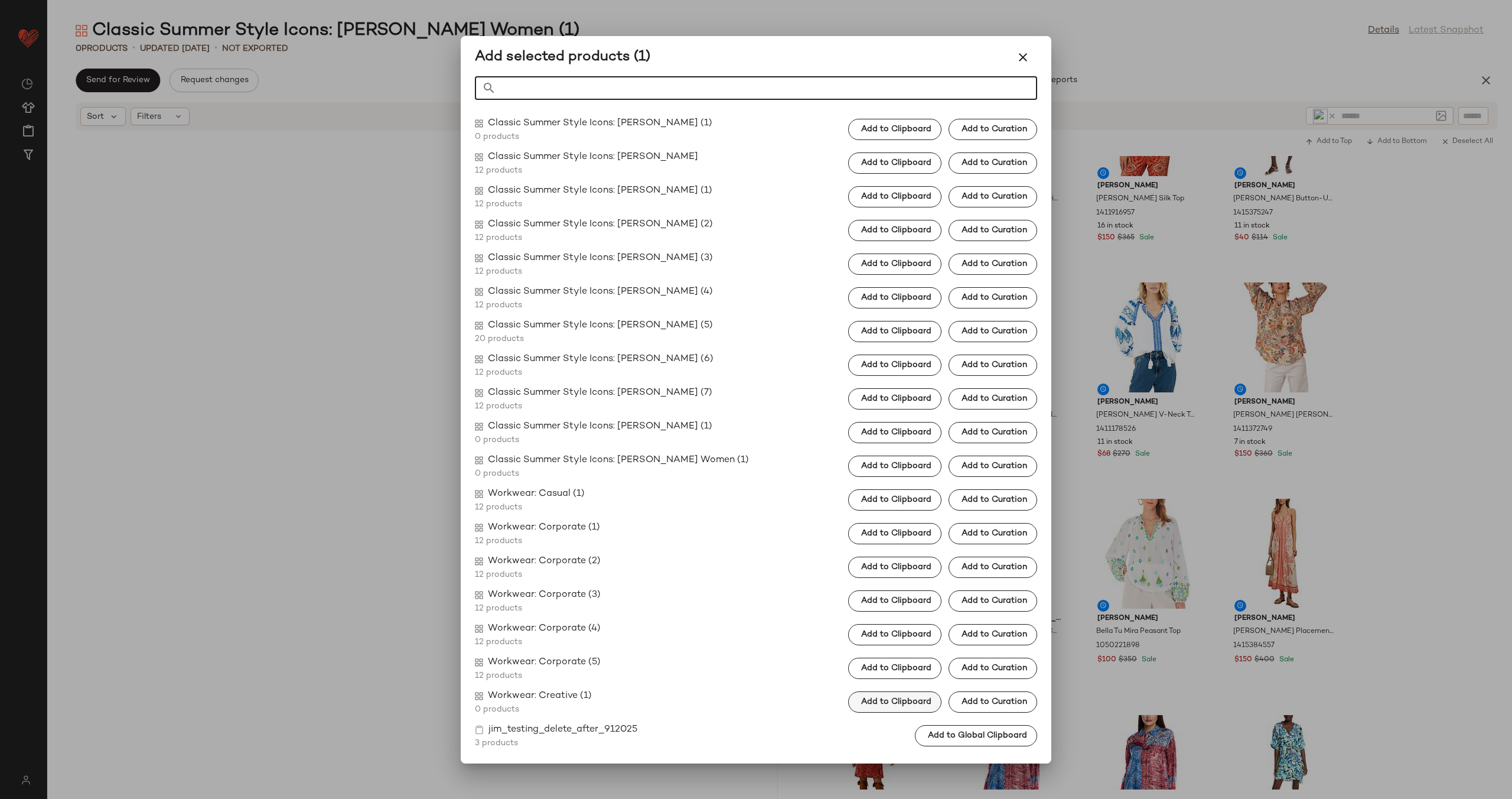
click at [890, 703] on span "Add to Clipboard" at bounding box center [896, 702] width 71 height 9
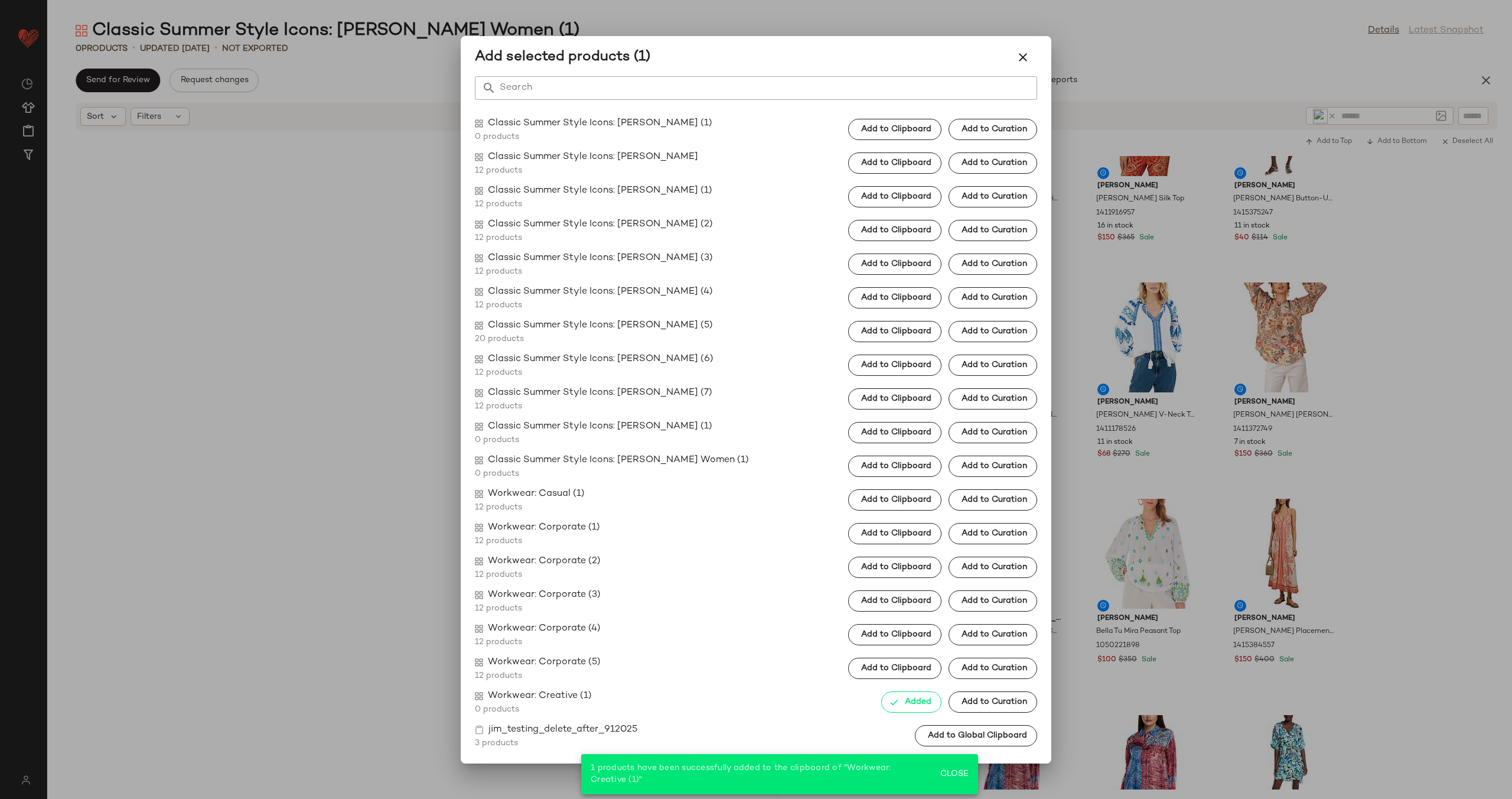
click at [1423, 546] on div at bounding box center [756, 399] width 1512 height 799
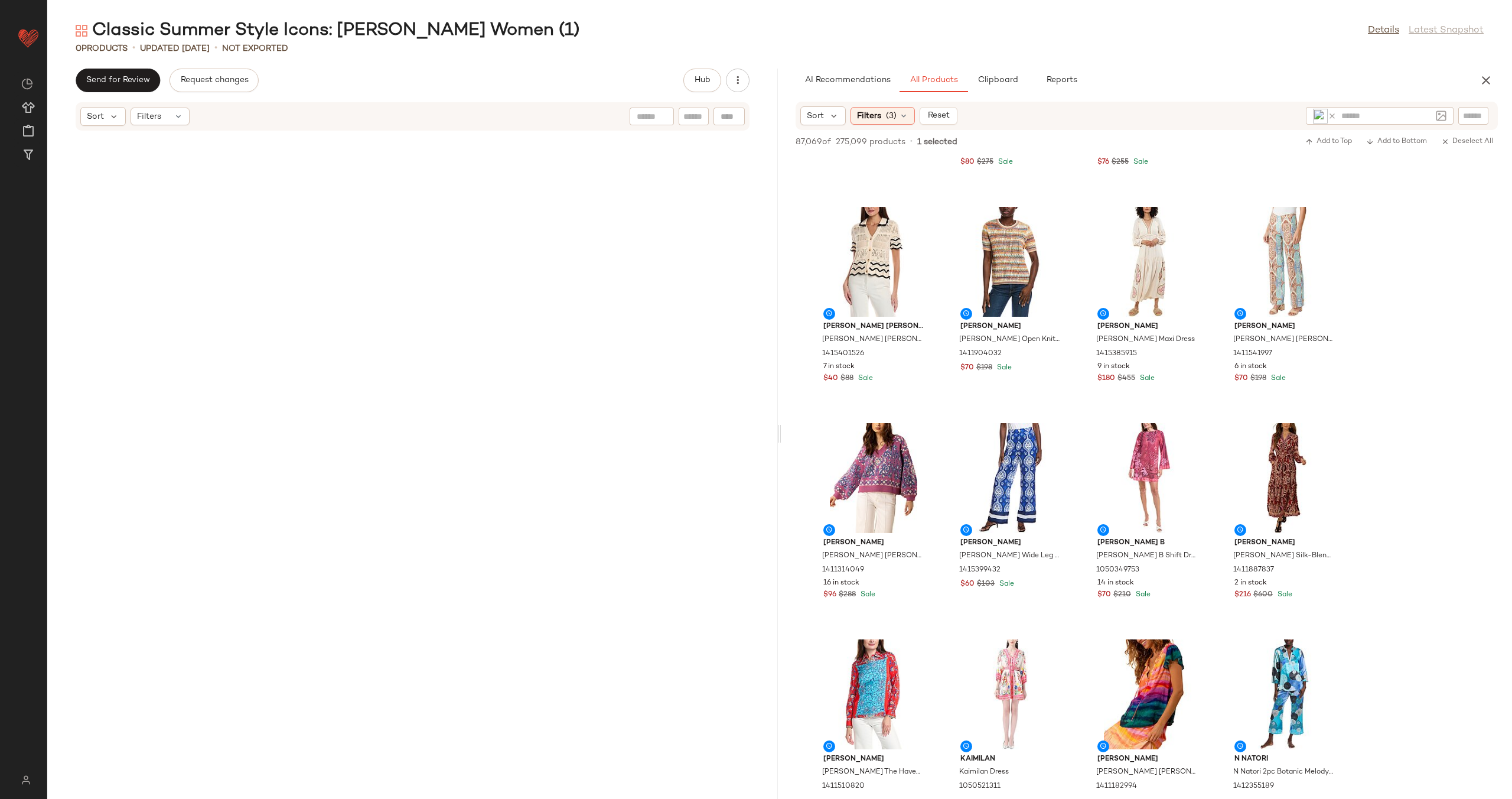
scroll to position [3608, 0]
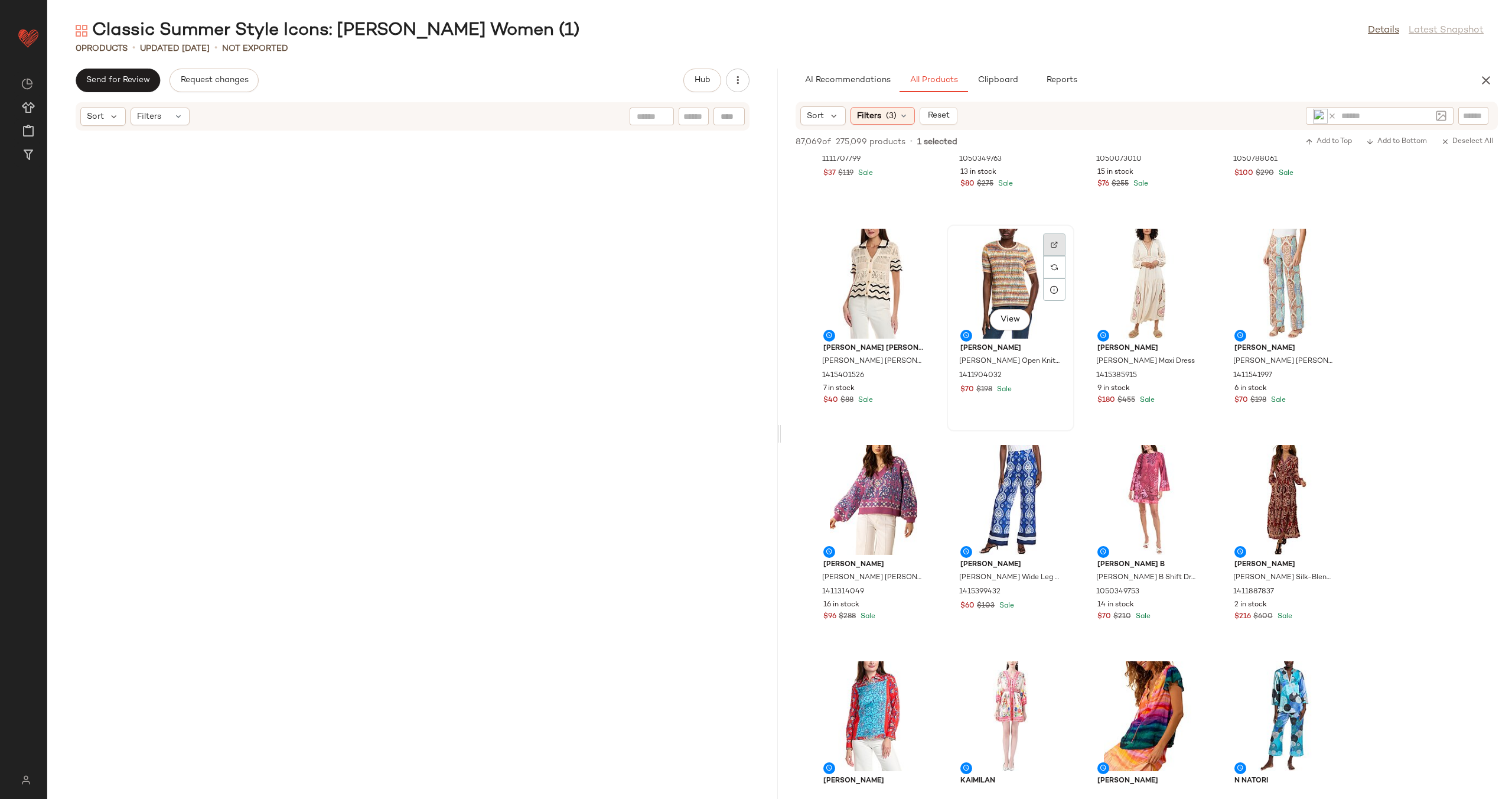
click at [1050, 256] on div at bounding box center [1055, 267] width 23 height 23
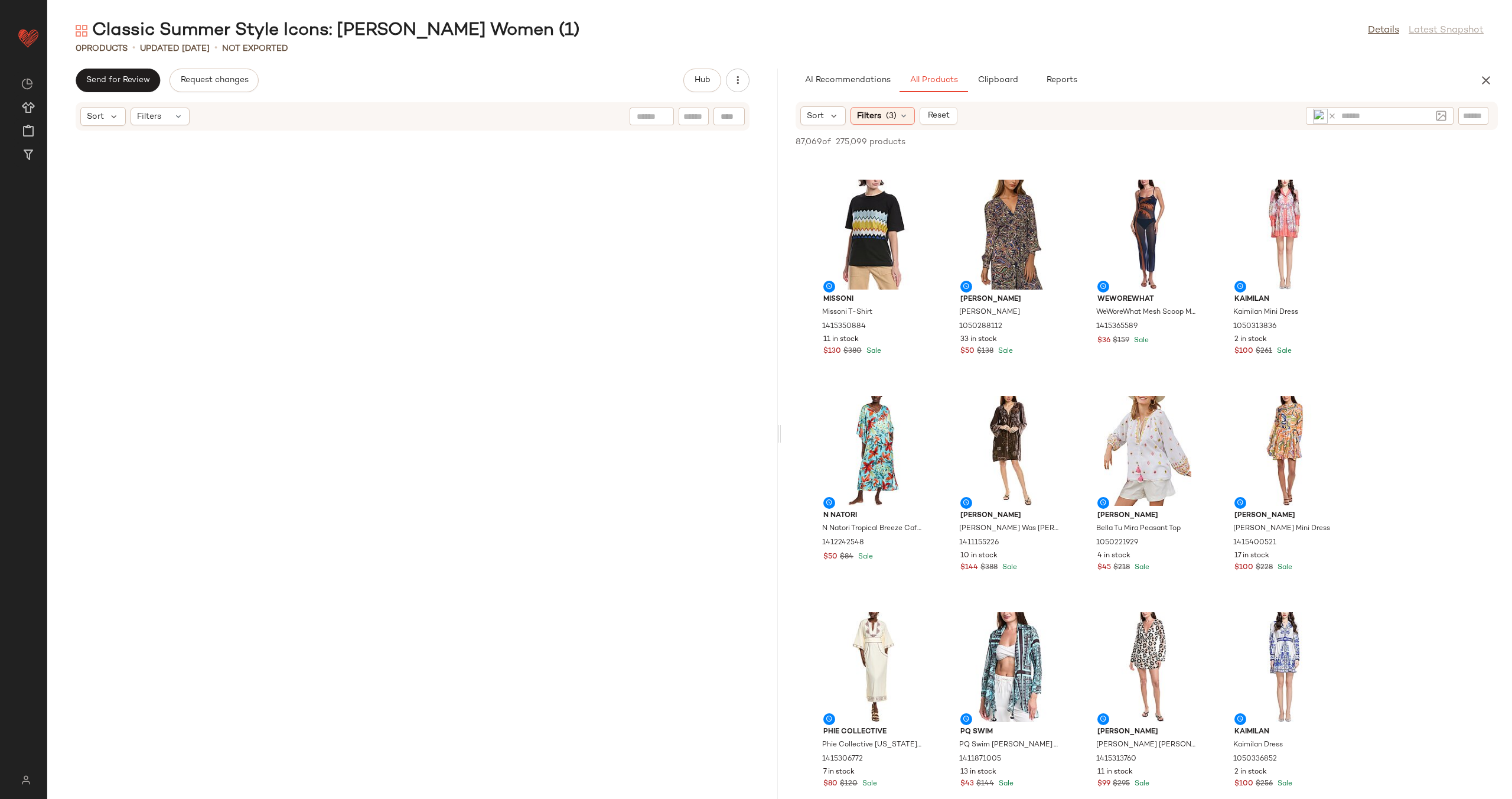
scroll to position [6977, 0]
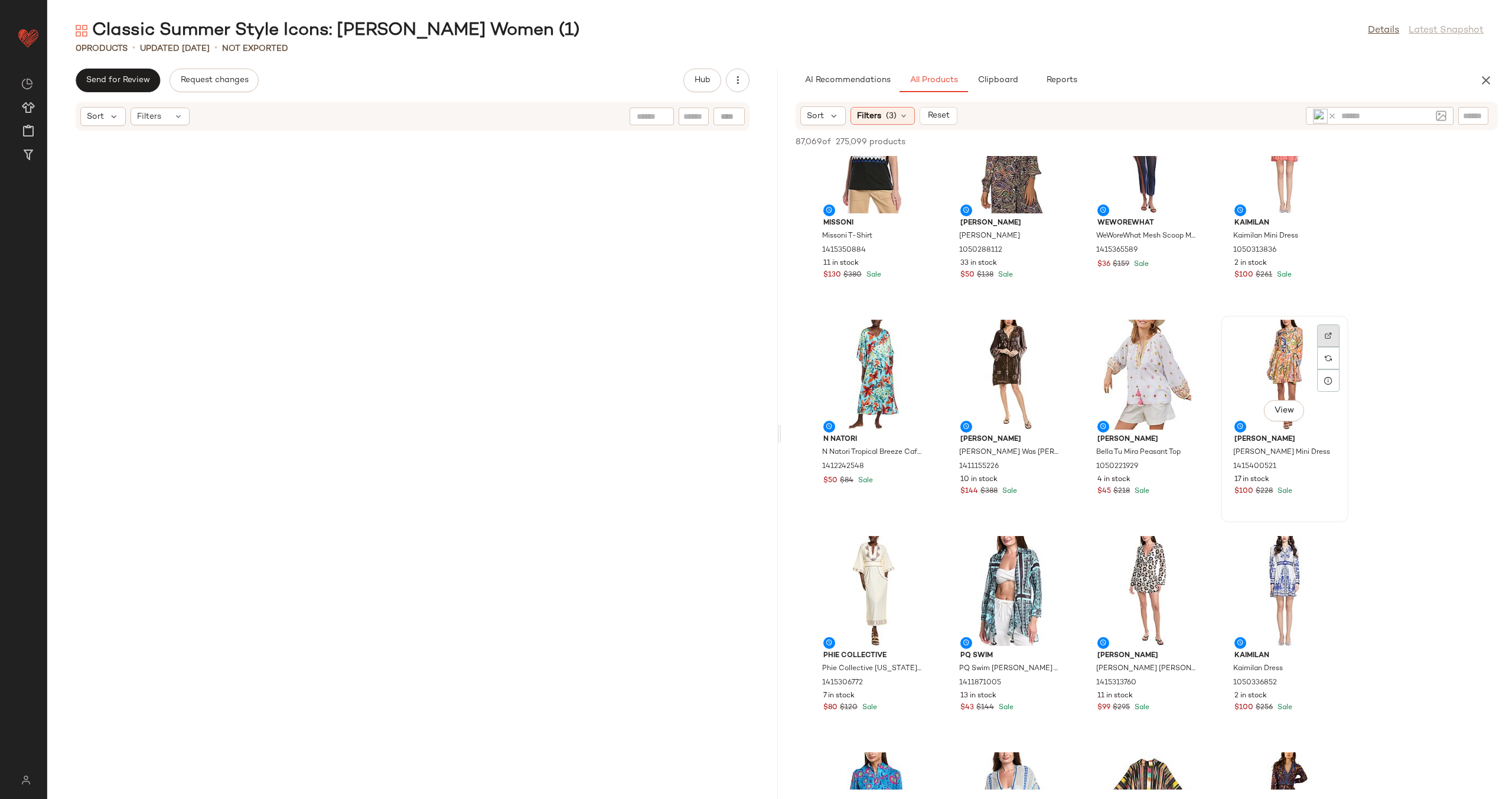
click at [1332, 347] on div at bounding box center [1328, 358] width 23 height 23
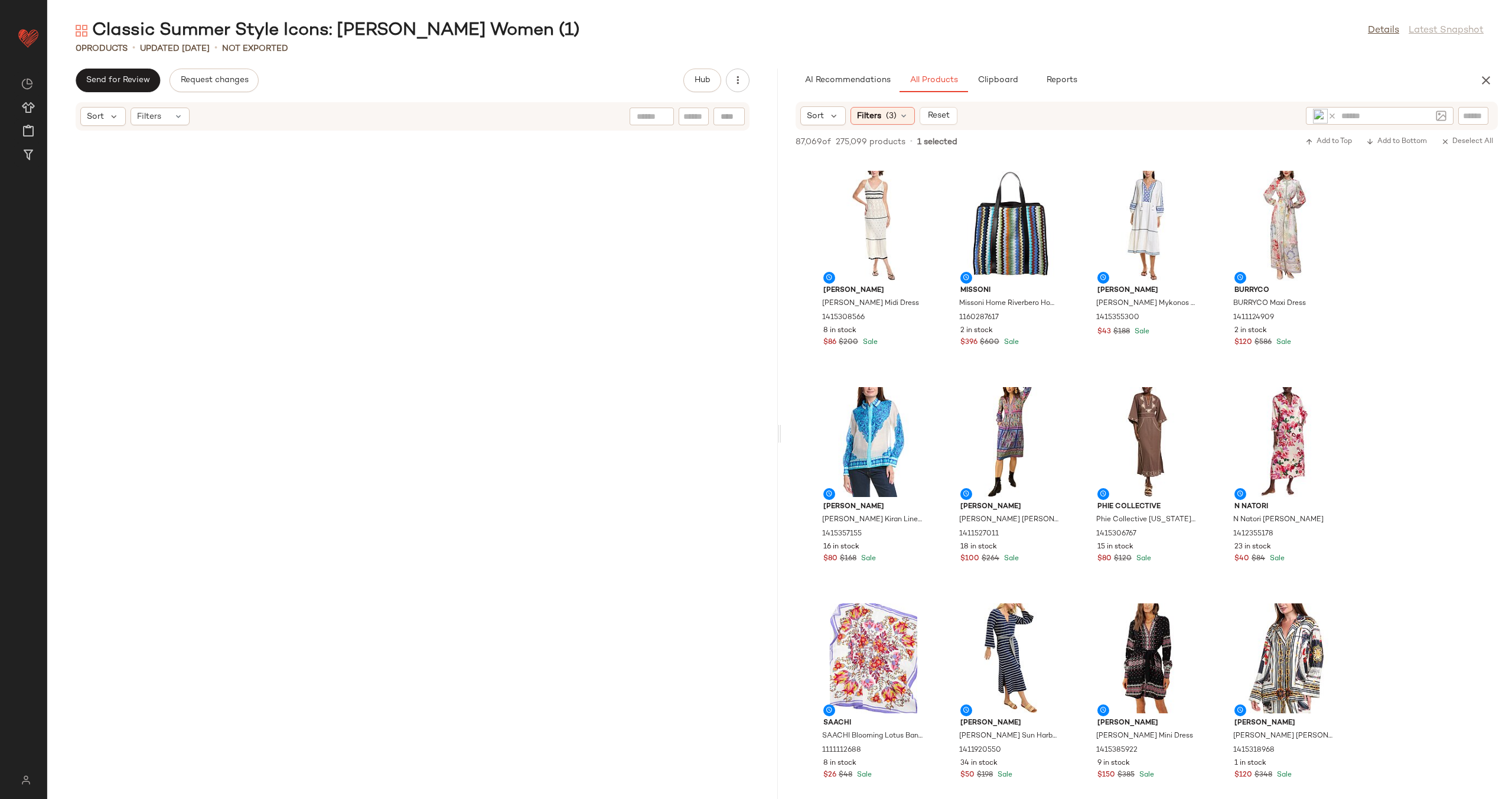
scroll to position [8018, 0]
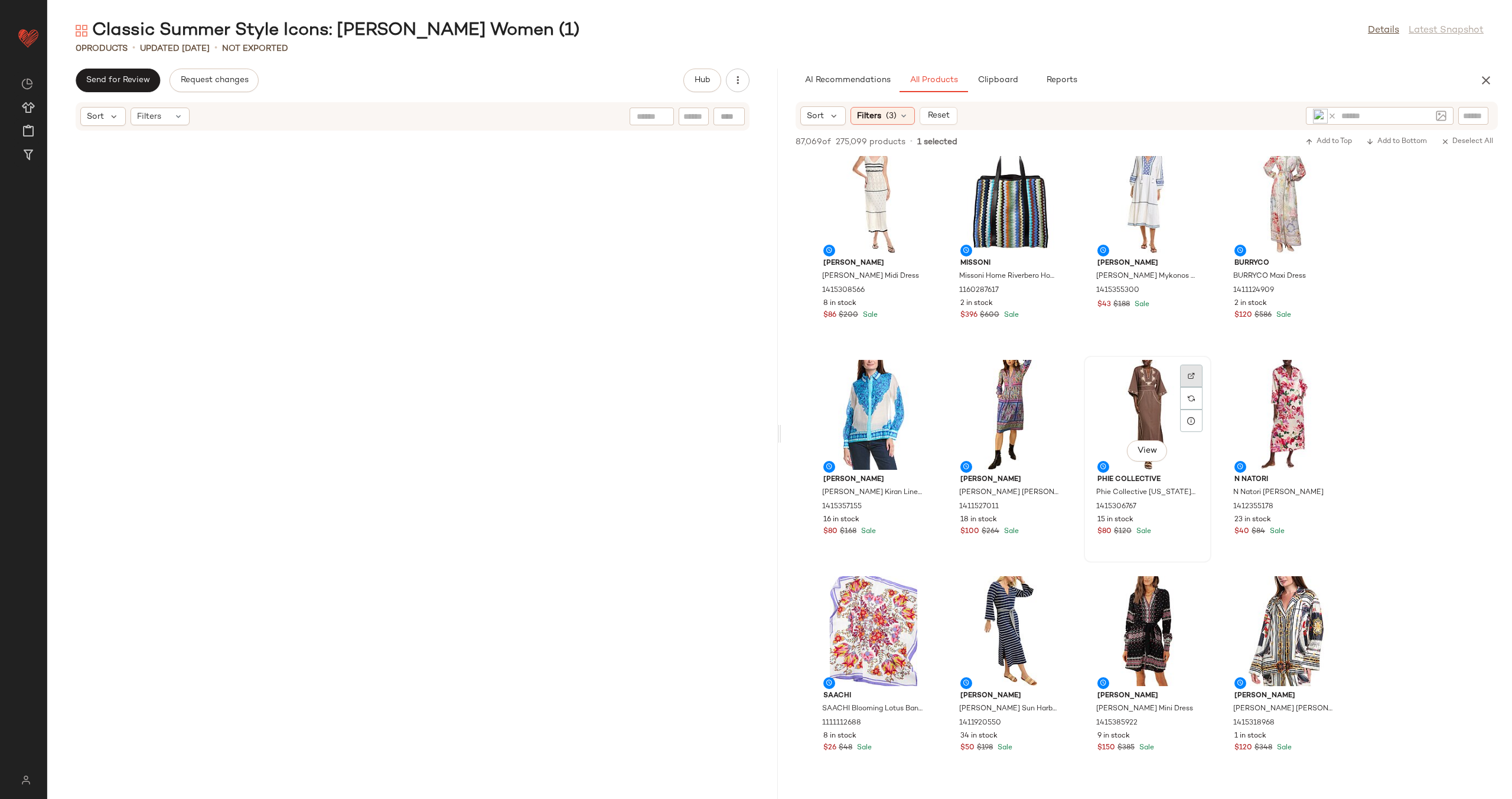
click at [1195, 387] on div at bounding box center [1191, 399] width 23 height 23
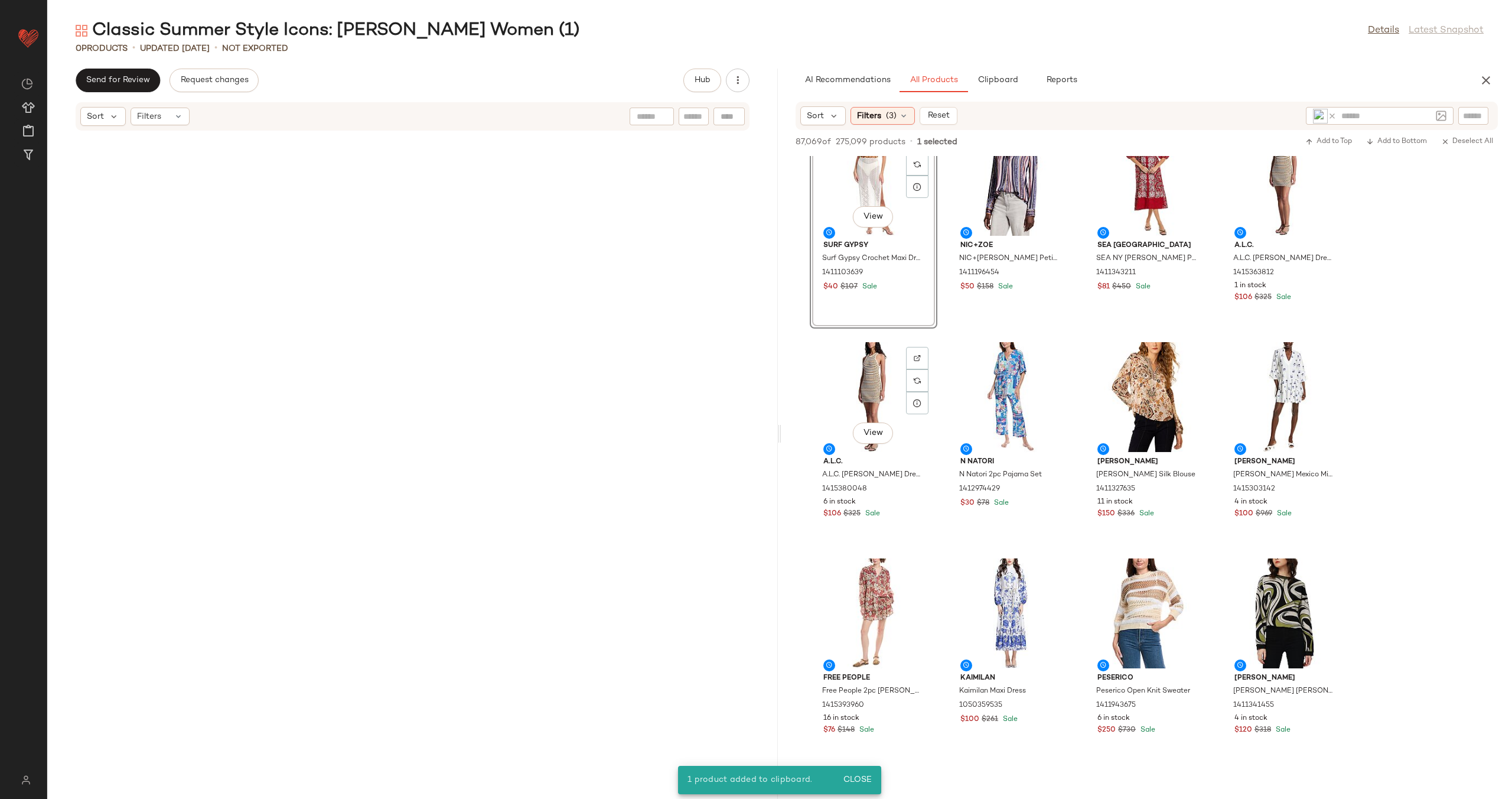
scroll to position [11063, 0]
drag, startPoint x: 858, startPoint y: 479, endPoint x: 1141, endPoint y: 3, distance: 553.8
click at [1413, 115] on input "text" at bounding box center [1386, 116] width 89 height 13
click at [1330, 115] on icon at bounding box center [1332, 115] width 9 height 9
click at [1444, 118] on img at bounding box center [1441, 116] width 11 height 11
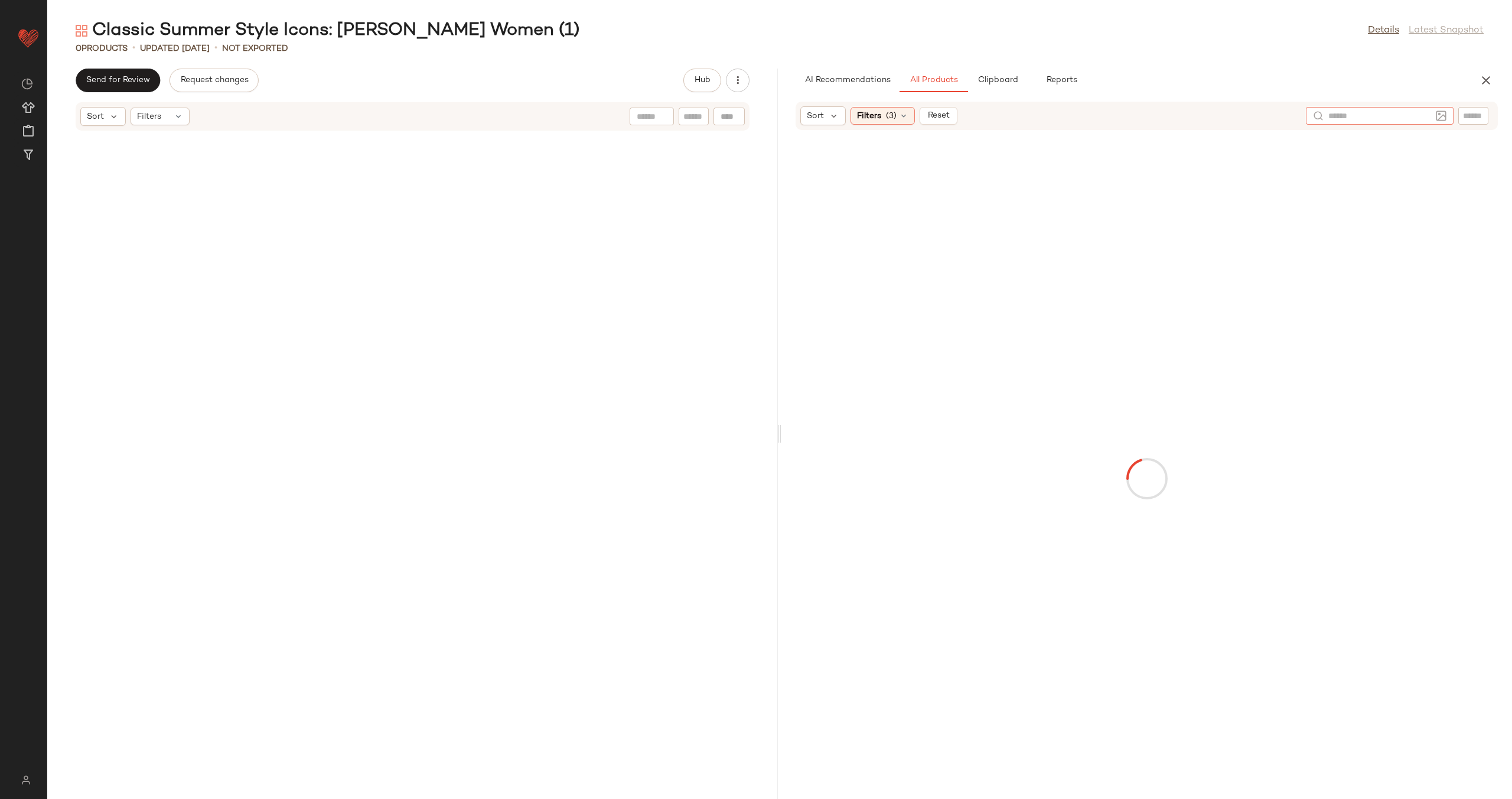
click at [1444, 117] on img at bounding box center [1441, 116] width 11 height 11
click at [1307, 247] on div at bounding box center [1299, 243] width 24 height 24
click at [1299, 258] on input "Click to upload or drag and drop an inspiration image PNG, JPG, WEBP (10 MB)" at bounding box center [1299, 258] width 1 height 1
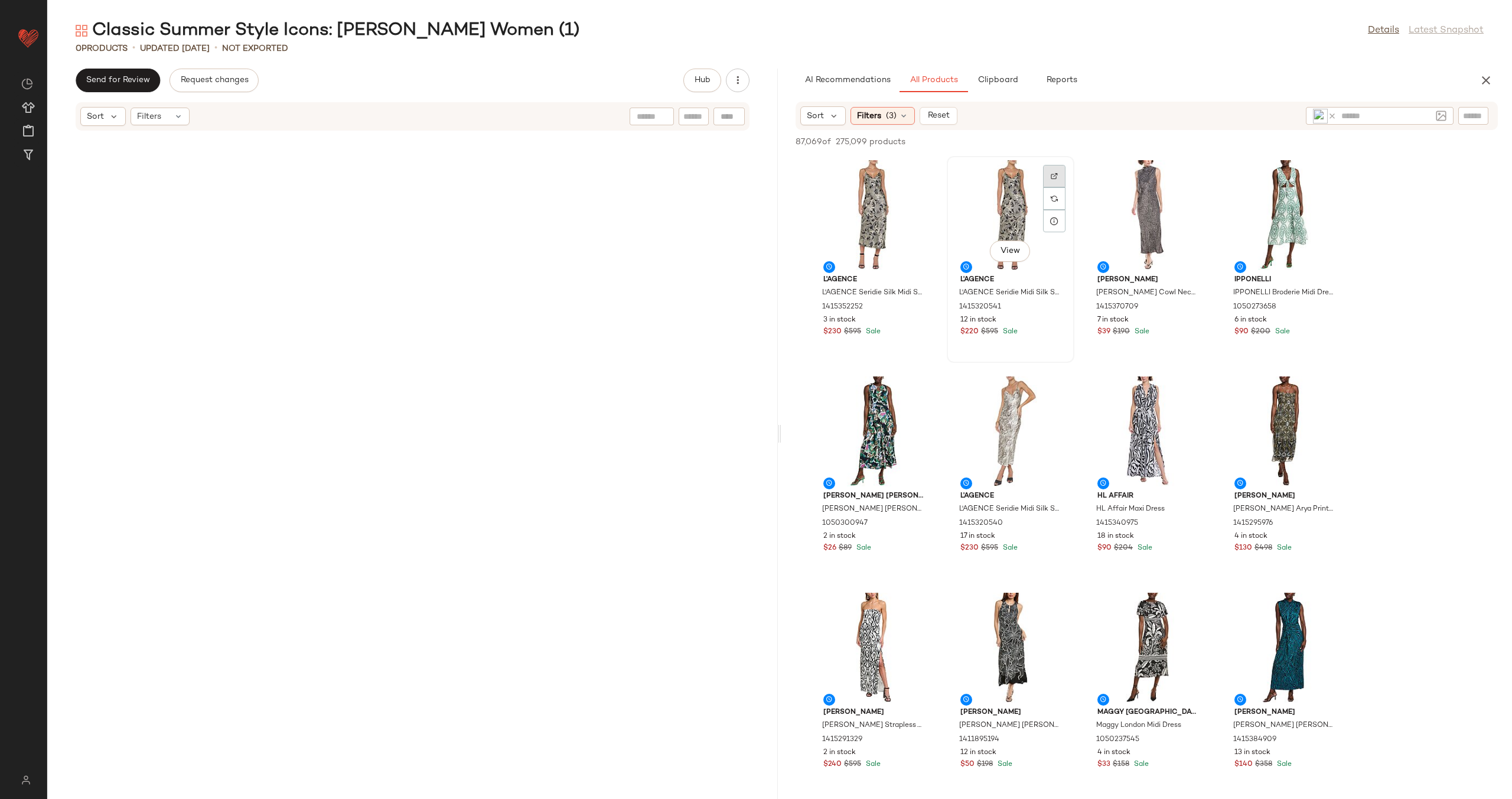
click at [1055, 178] on img at bounding box center [1054, 176] width 7 height 7
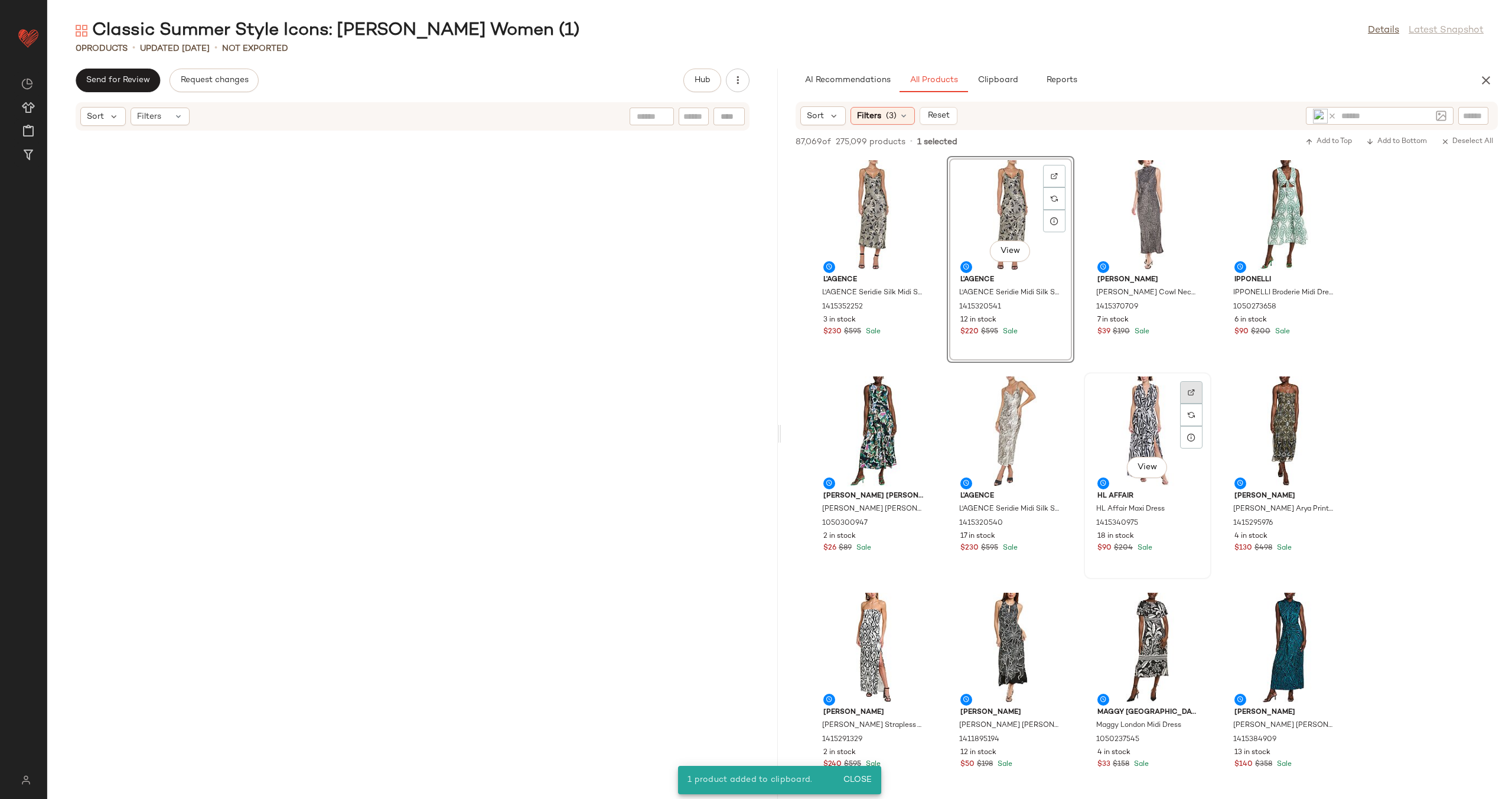
click at [1194, 404] on div at bounding box center [1191, 415] width 23 height 23
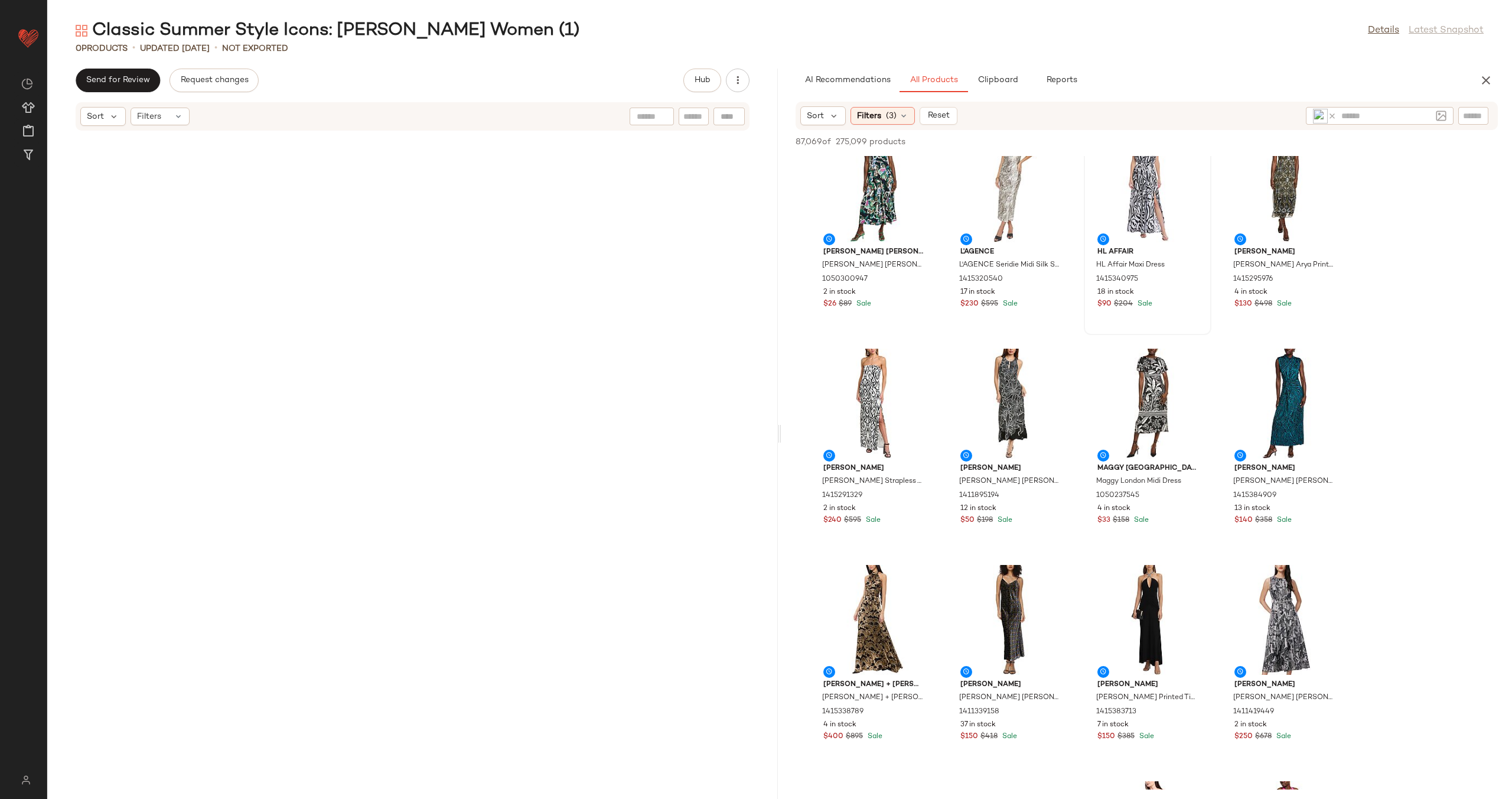
scroll to position [275, 0]
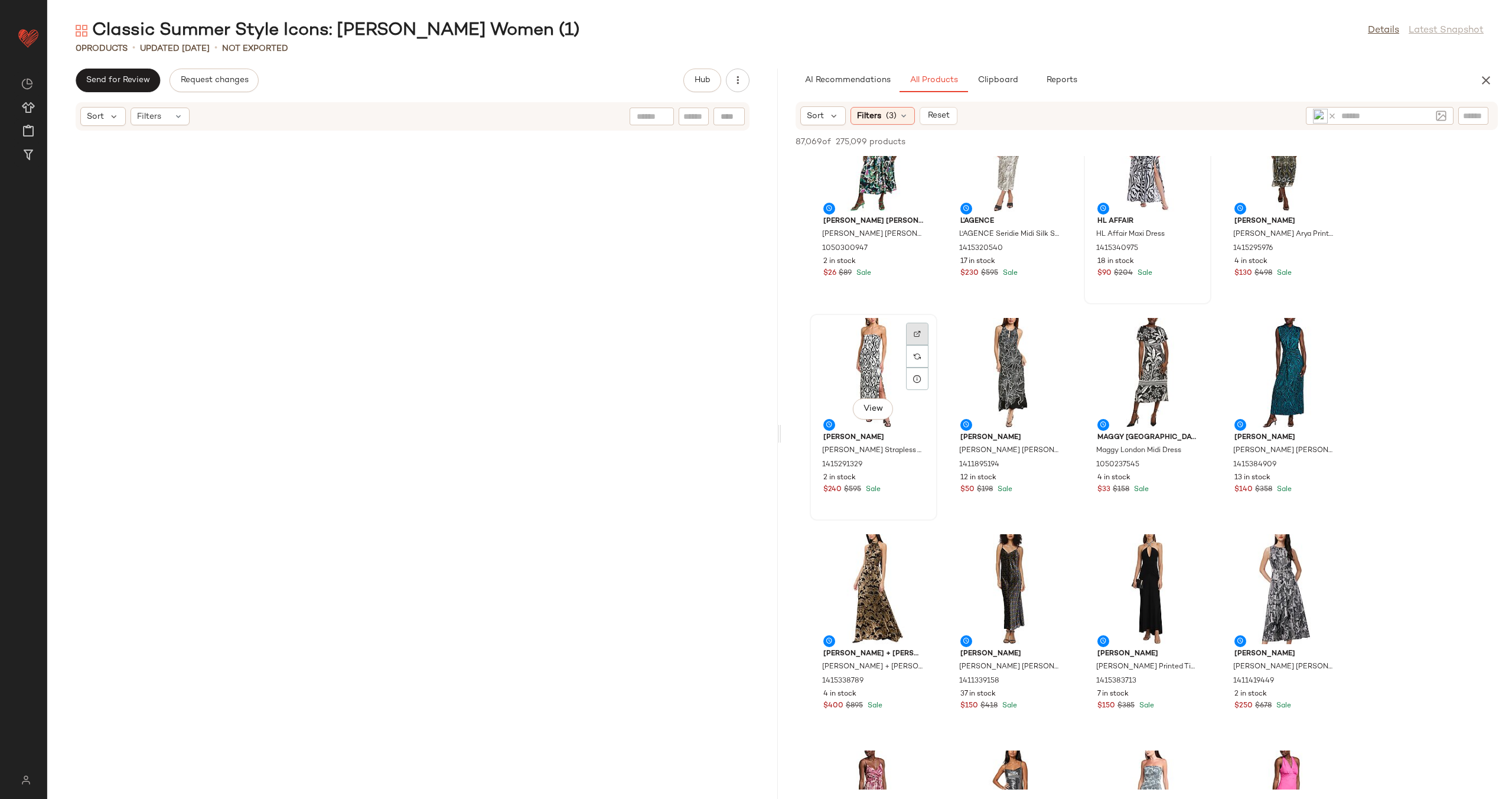
click at [921, 345] on div at bounding box center [917, 356] width 23 height 23
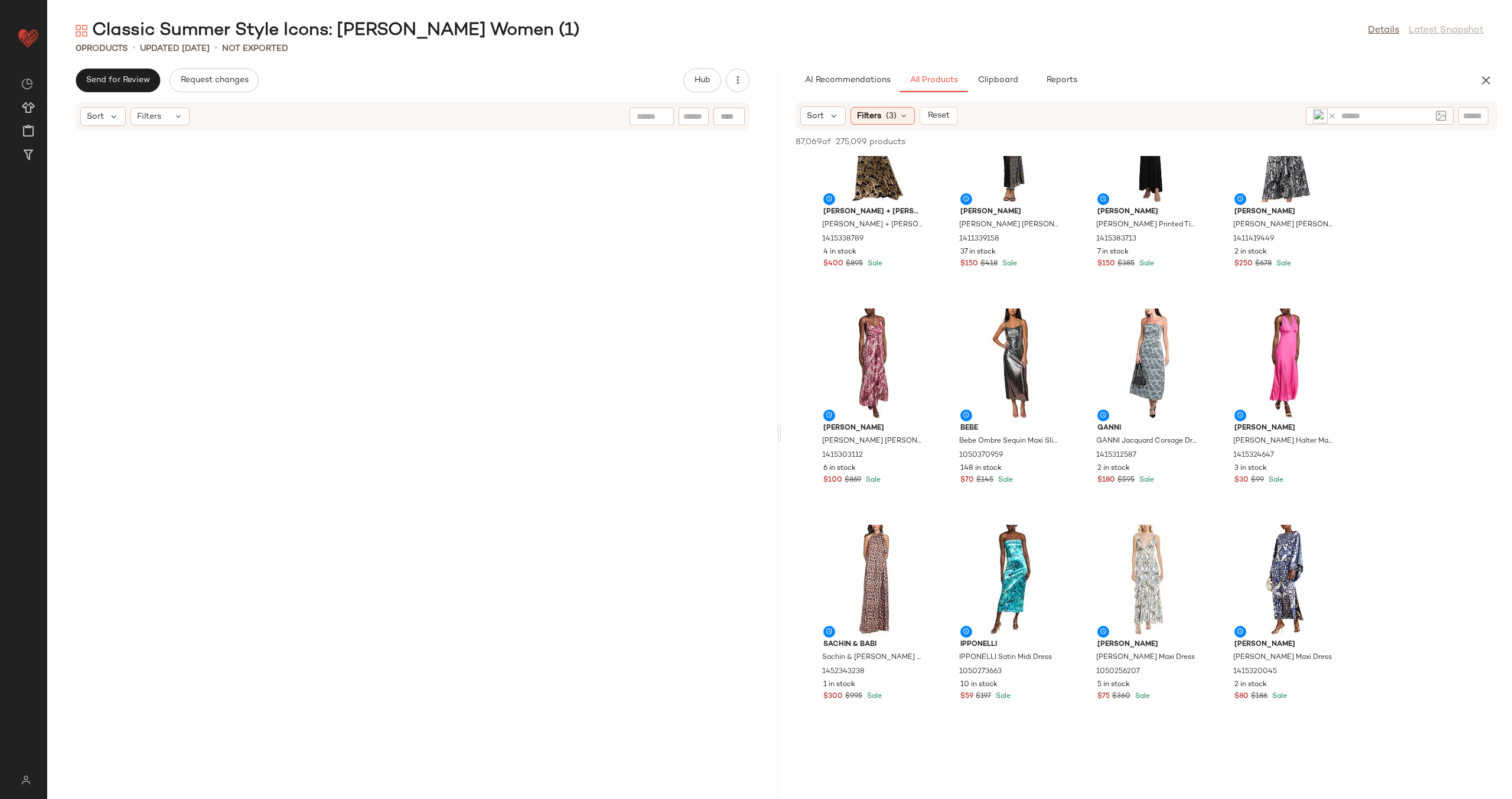
scroll to position [824, 0]
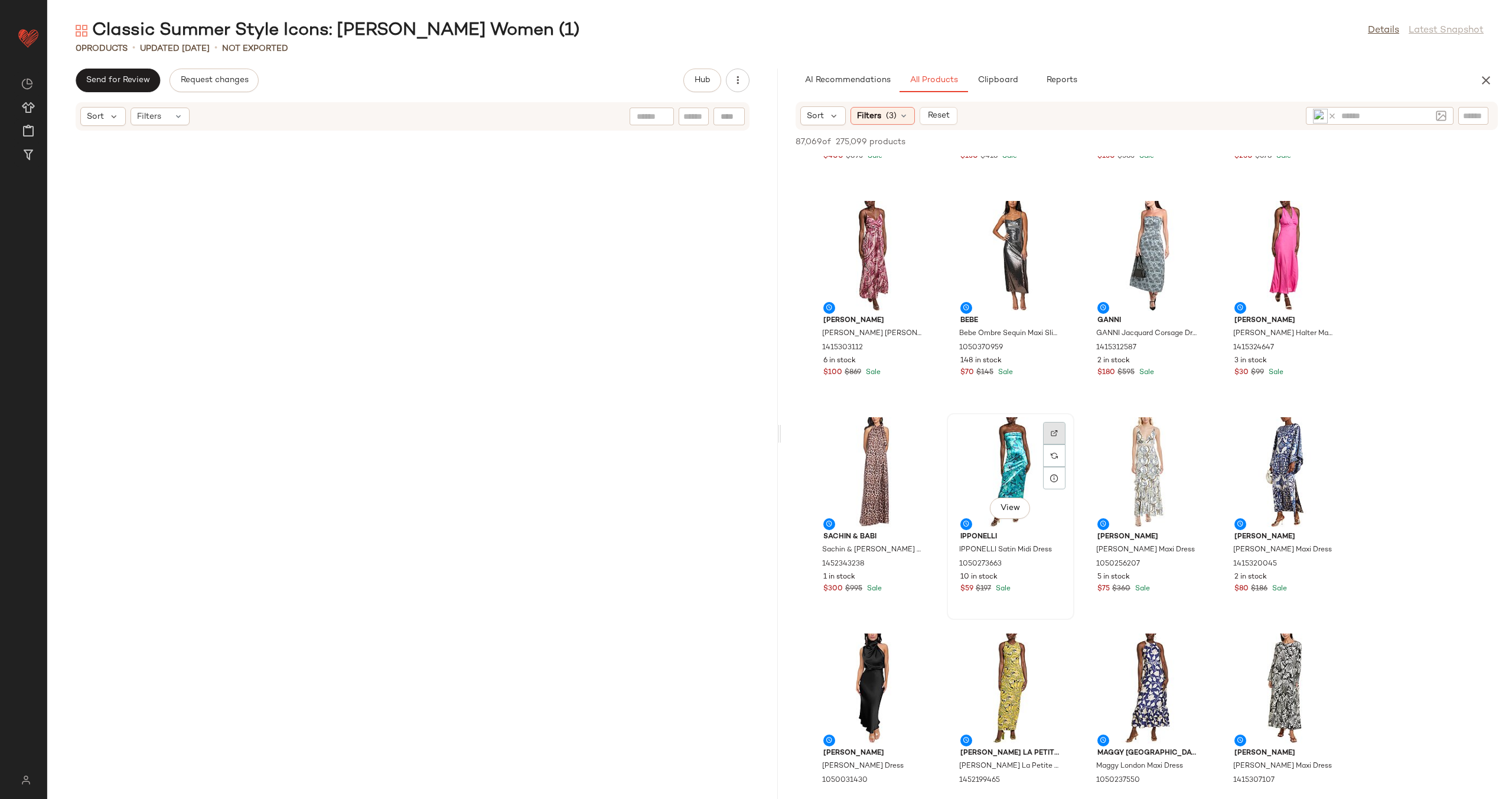
click at [1049, 444] on div at bounding box center [1055, 456] width 23 height 23
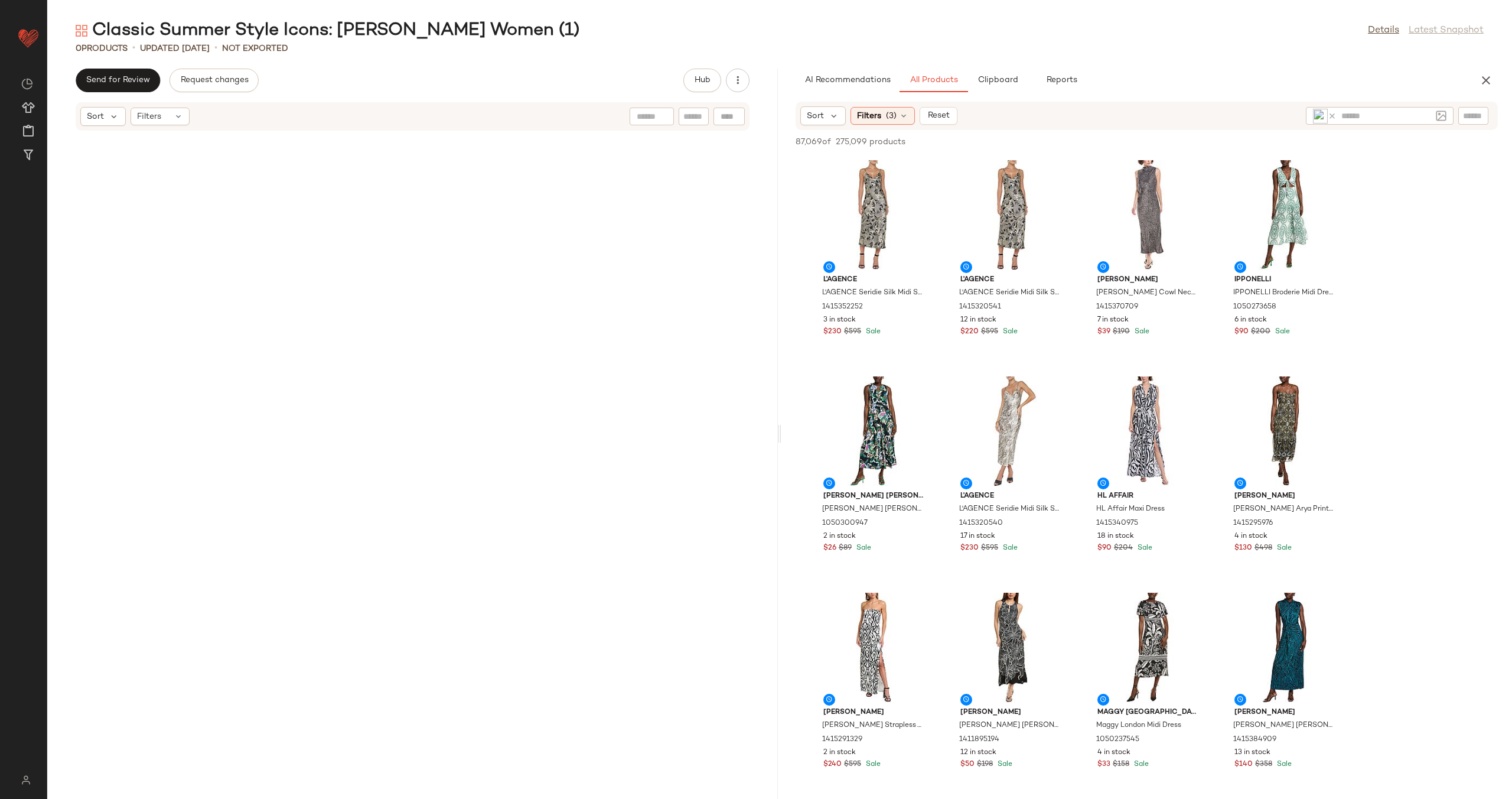
scroll to position [824, 0]
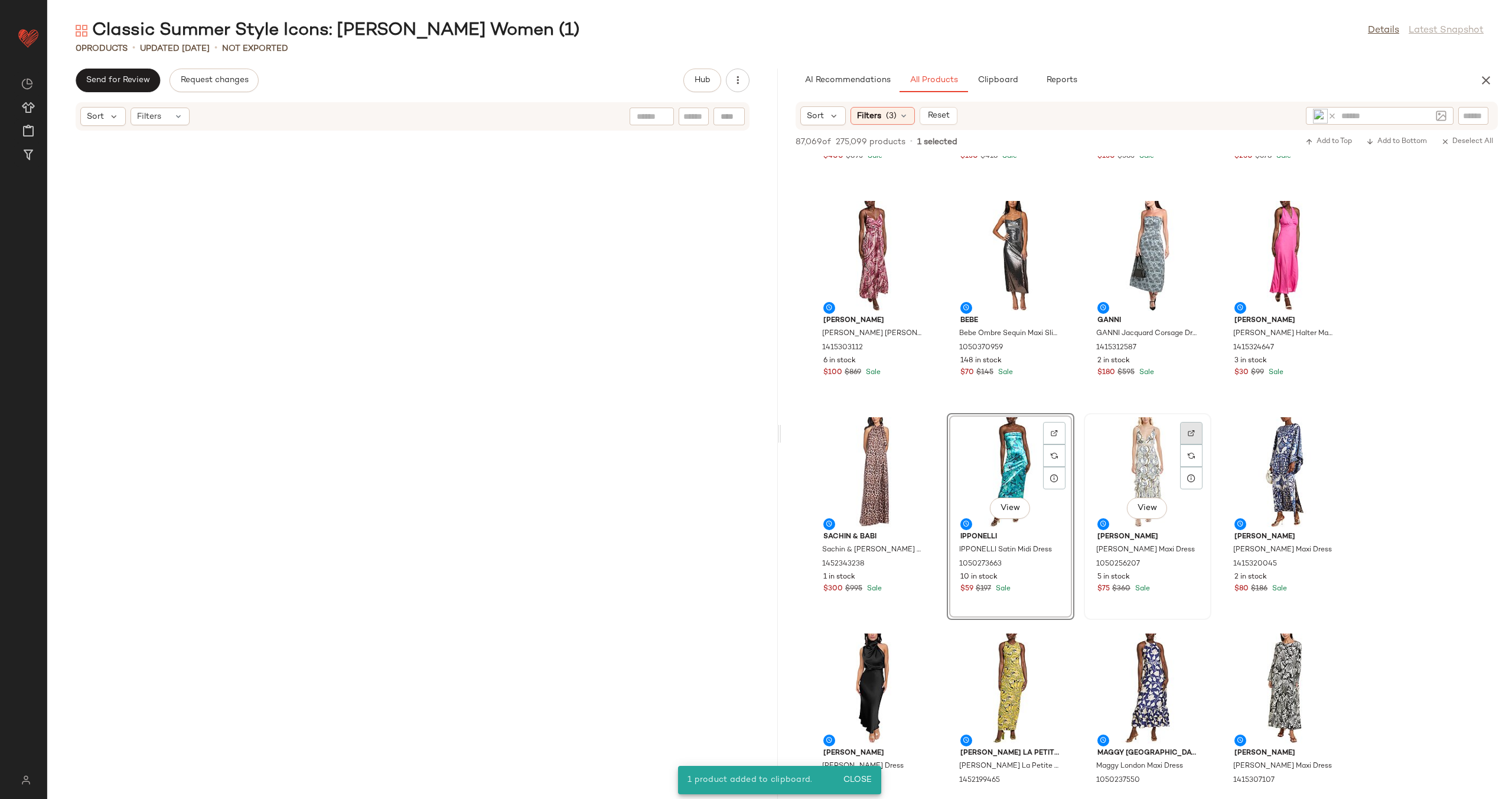
click at [1192, 436] on img at bounding box center [1191, 433] width 7 height 7
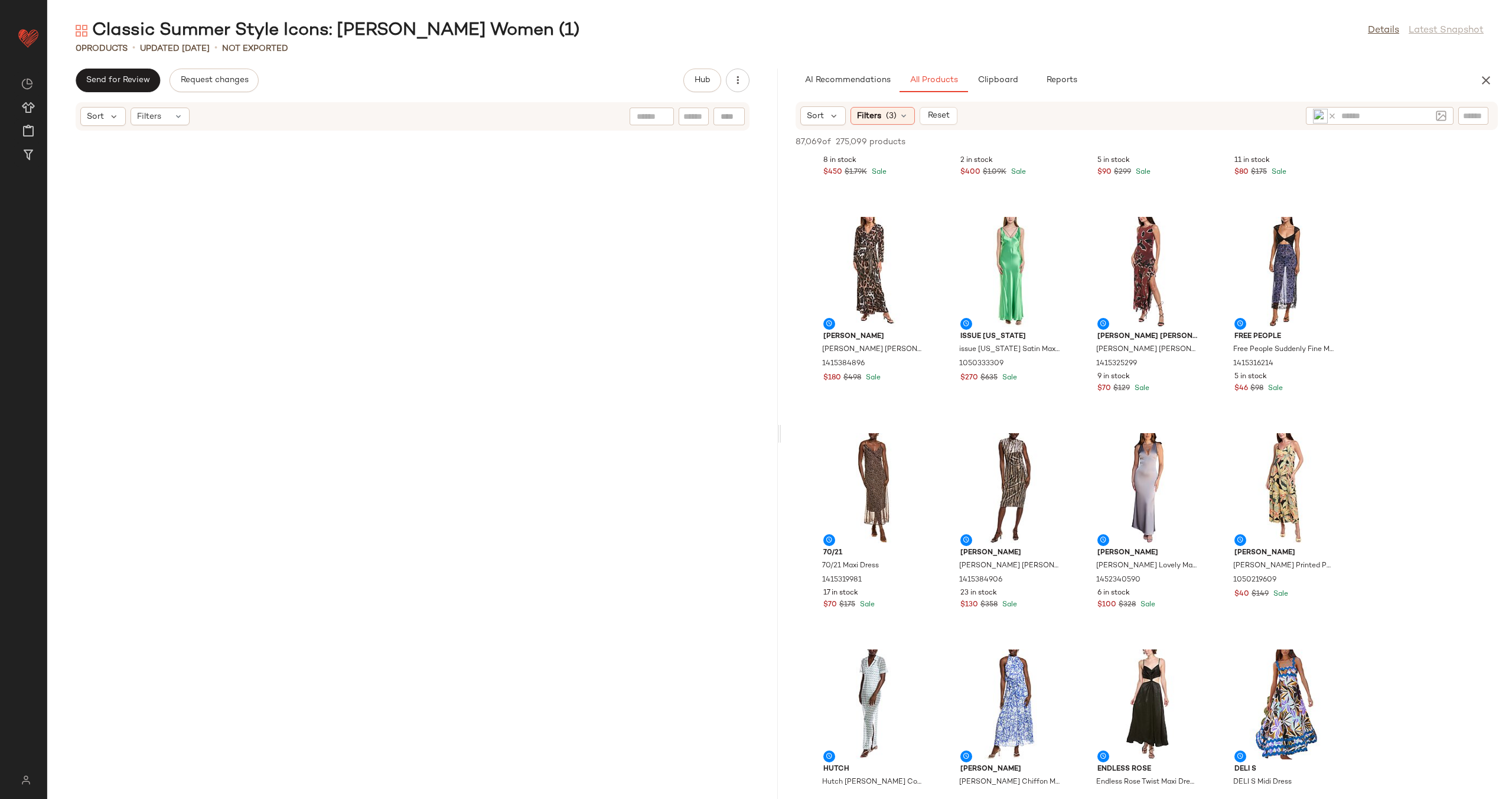
scroll to position [1709, 0]
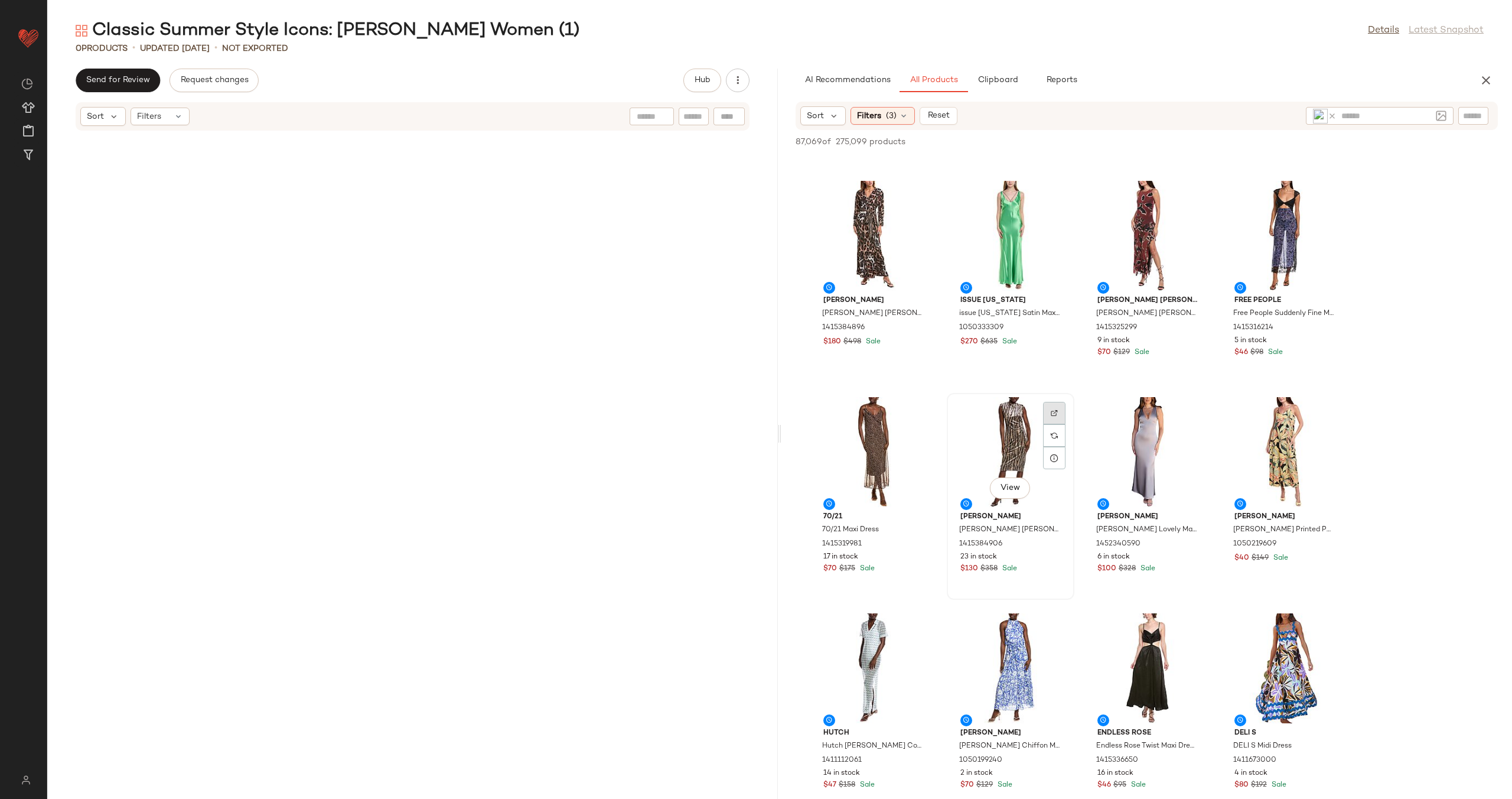
click at [1051, 412] on img at bounding box center [1054, 413] width 7 height 7
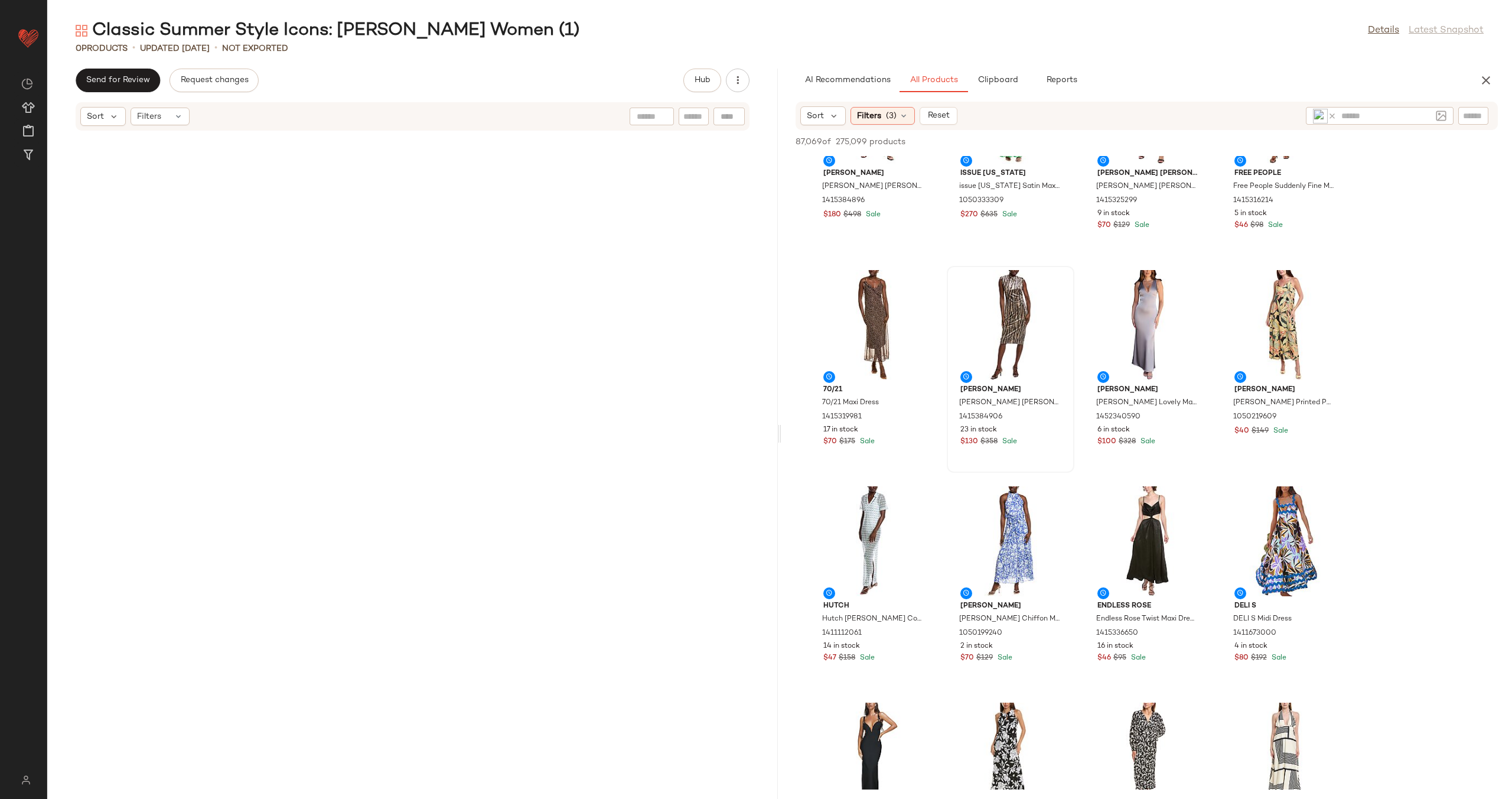
scroll to position [1867, 0]
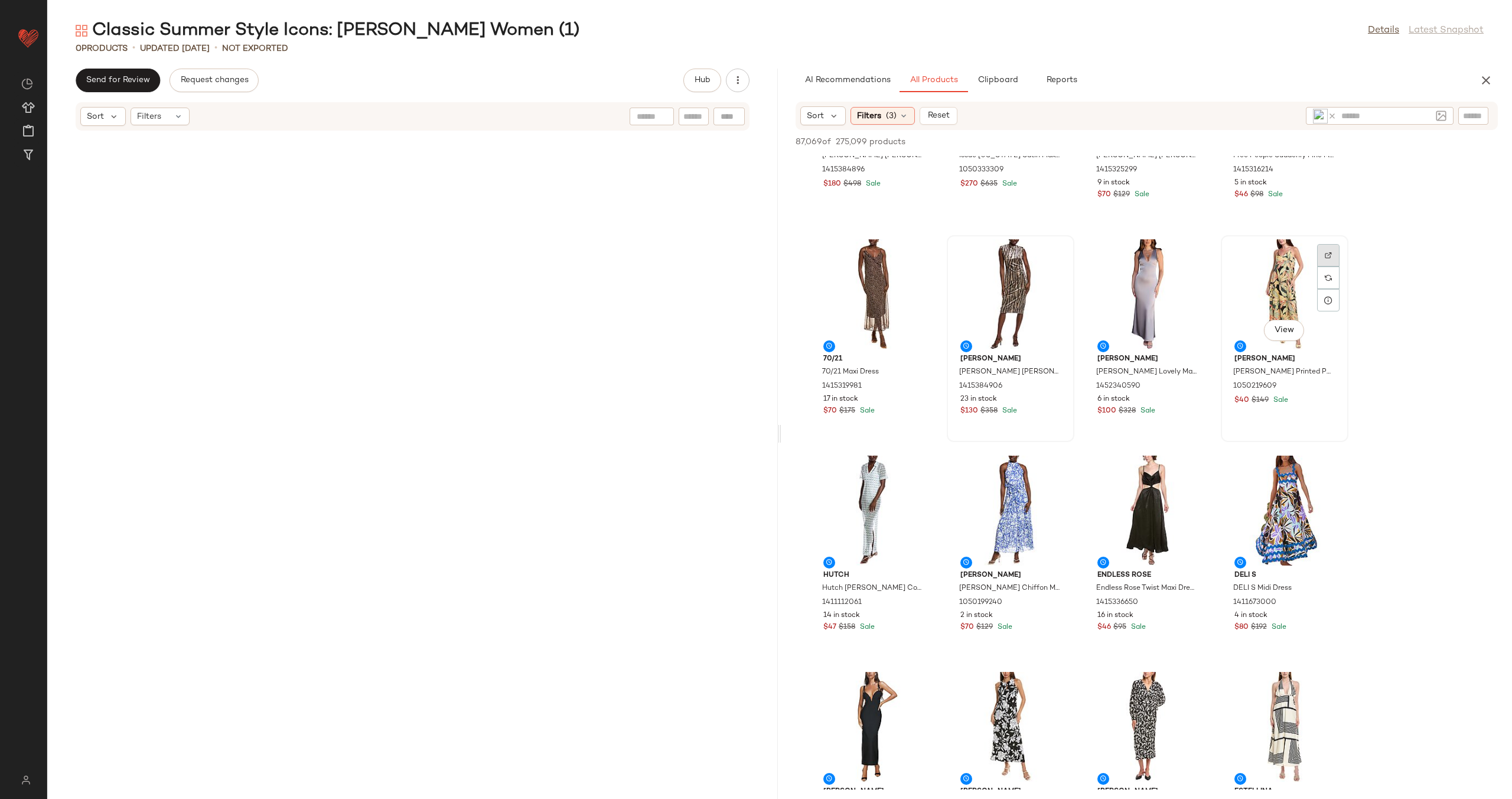
click at [1331, 267] on div at bounding box center [1328, 278] width 23 height 23
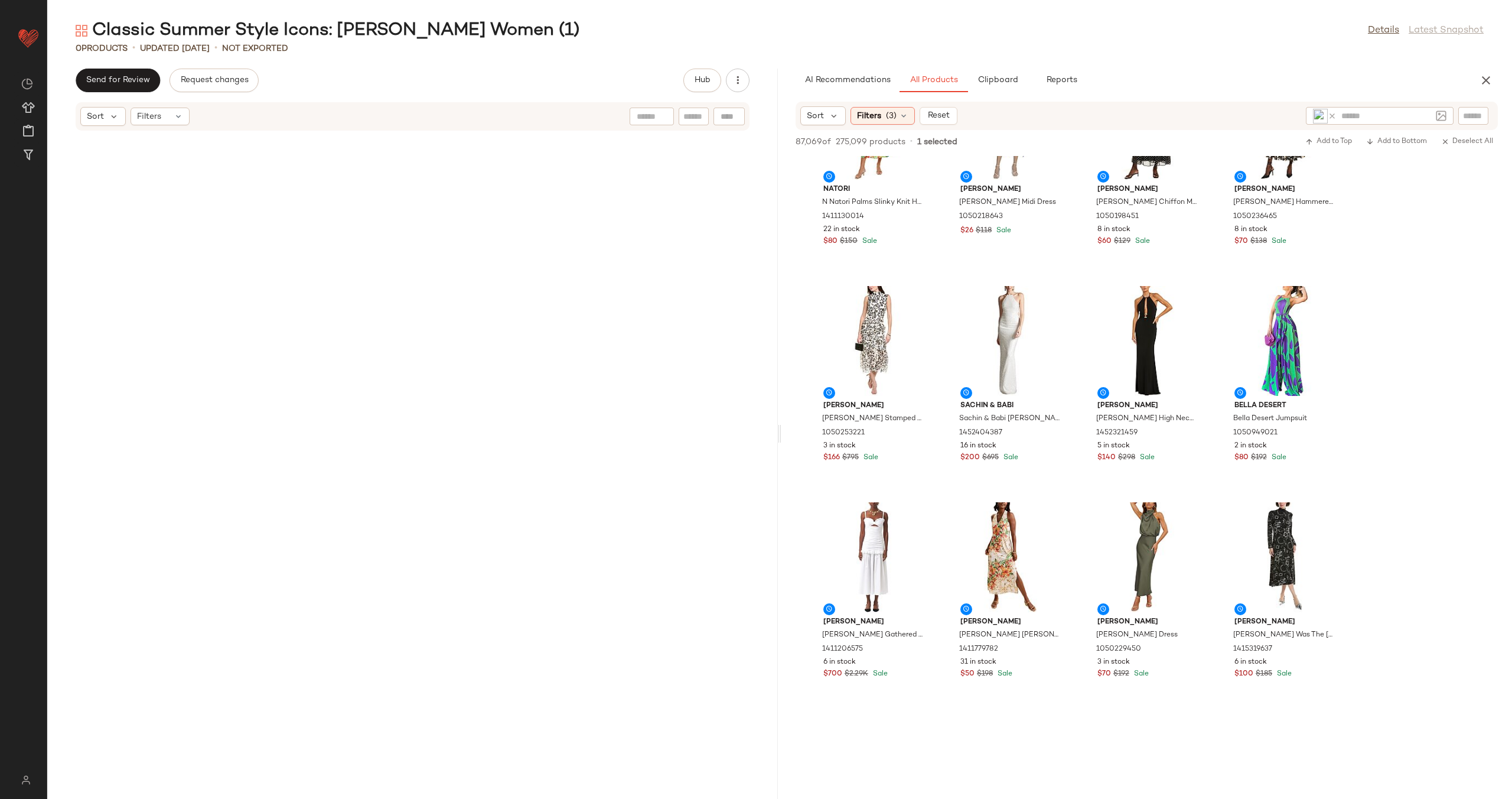
scroll to position [5589, 0]
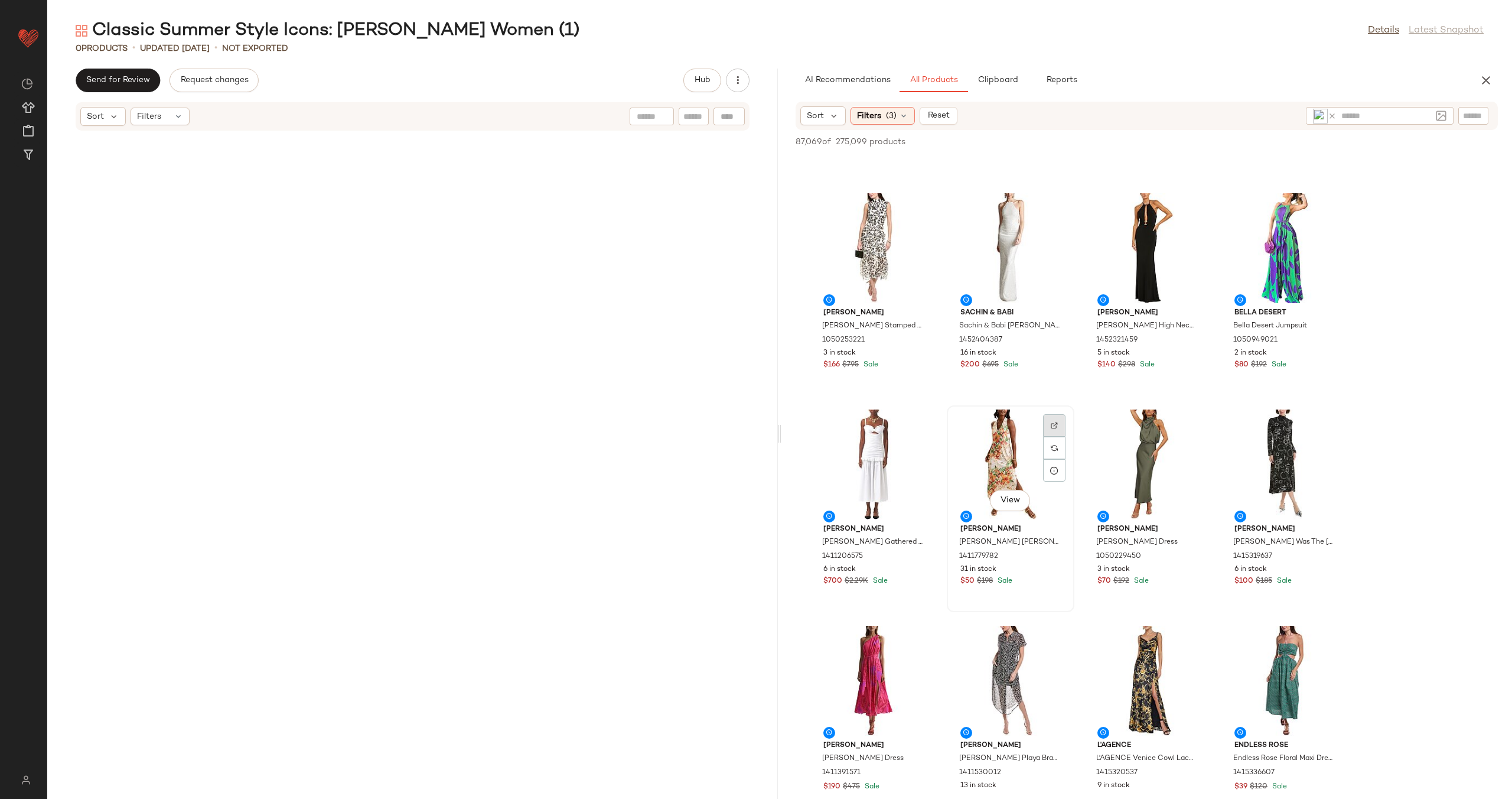
click at [1055, 436] on div at bounding box center [1055, 448] width 23 height 23
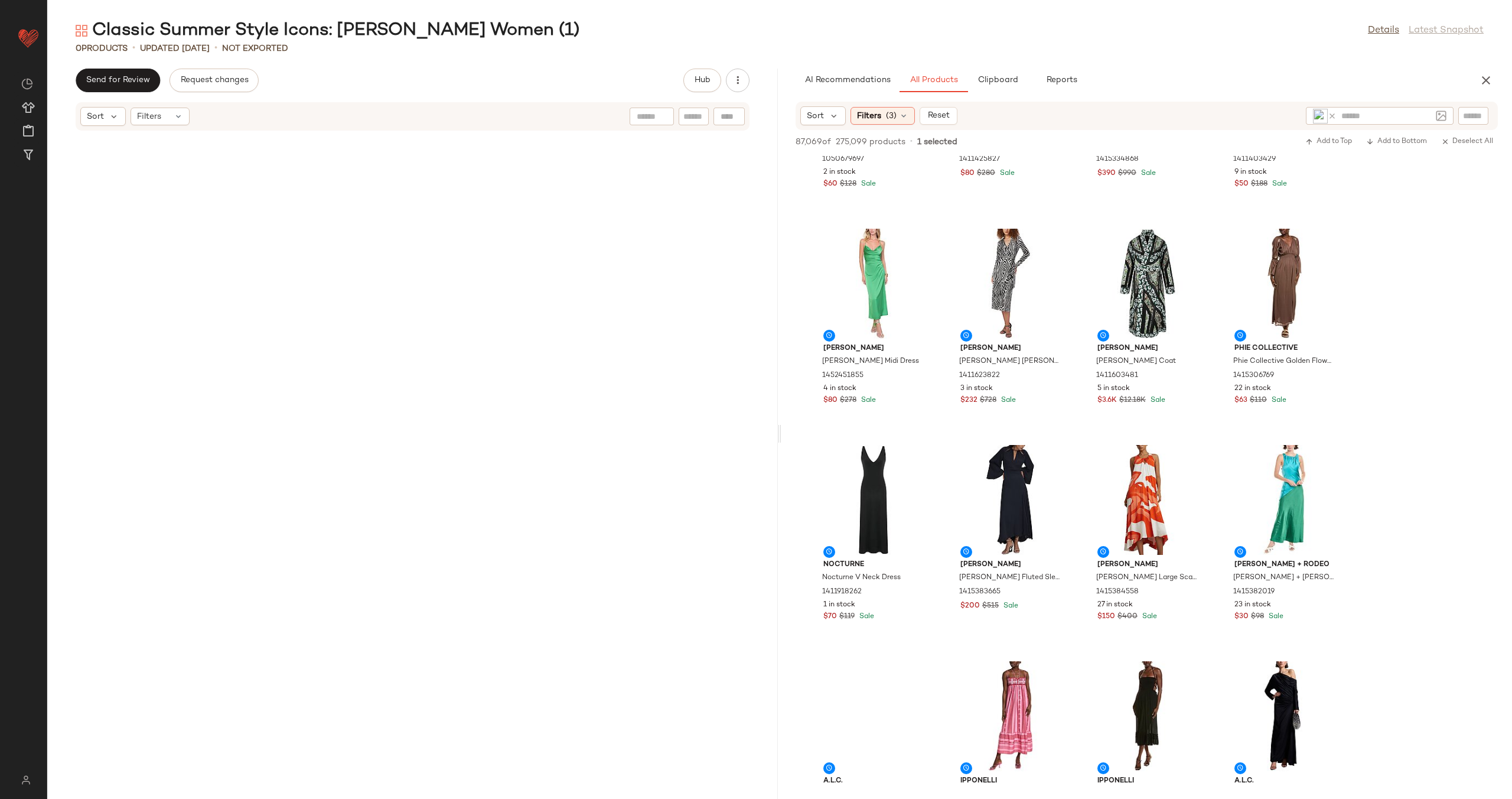
scroll to position [6558, 0]
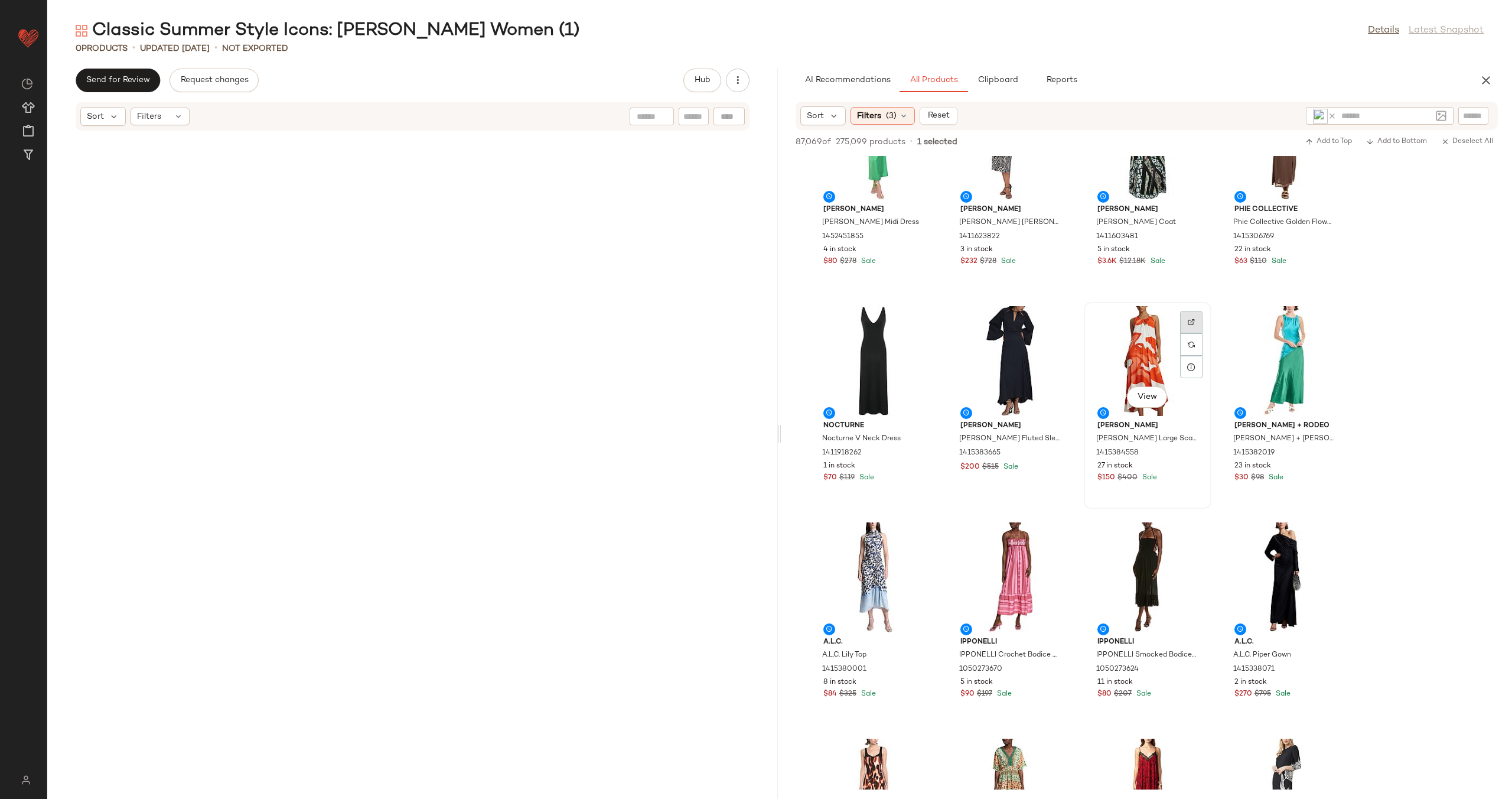
click at [1196, 334] on div at bounding box center [1191, 345] width 23 height 23
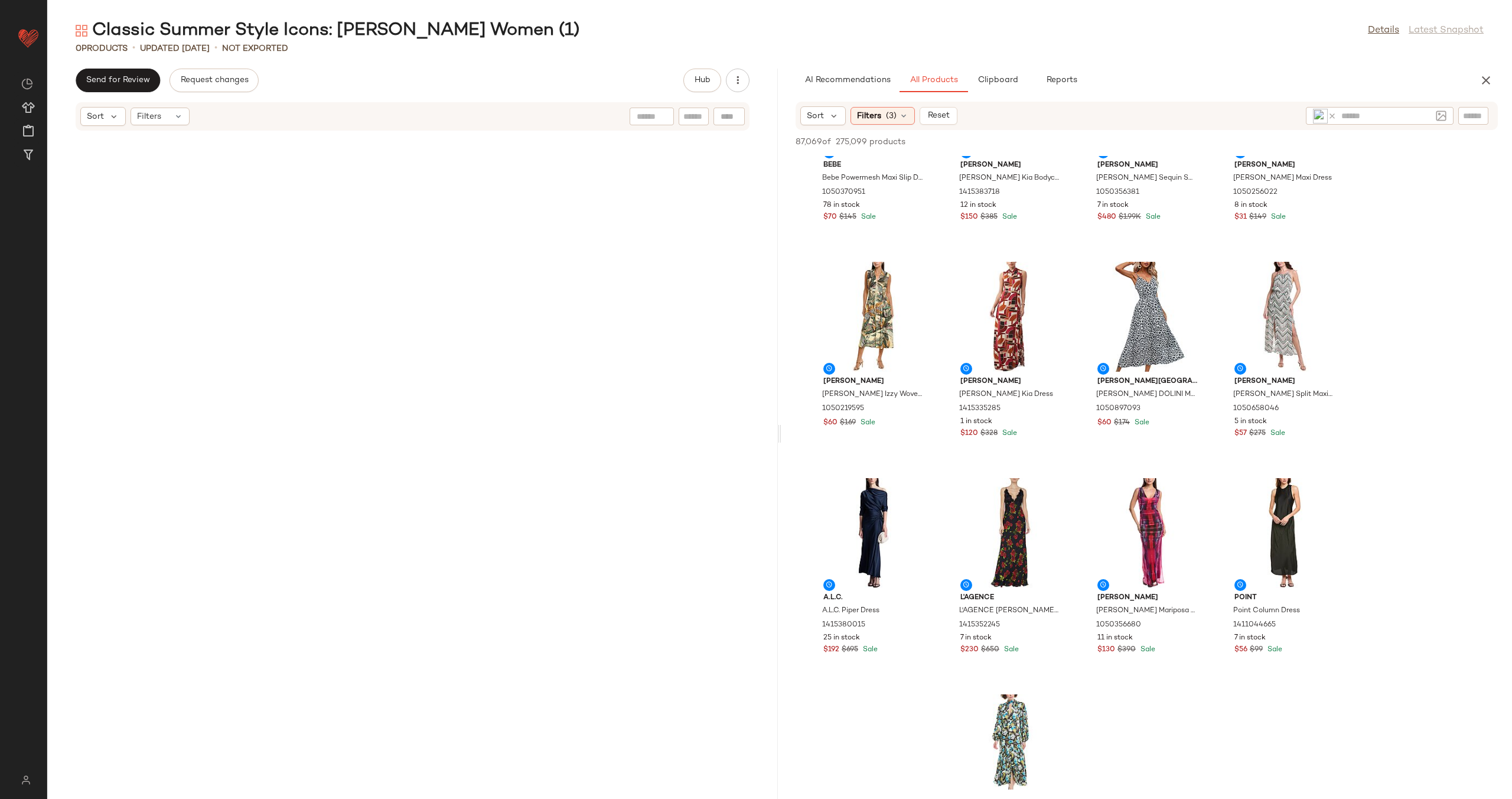
scroll to position [9004, 0]
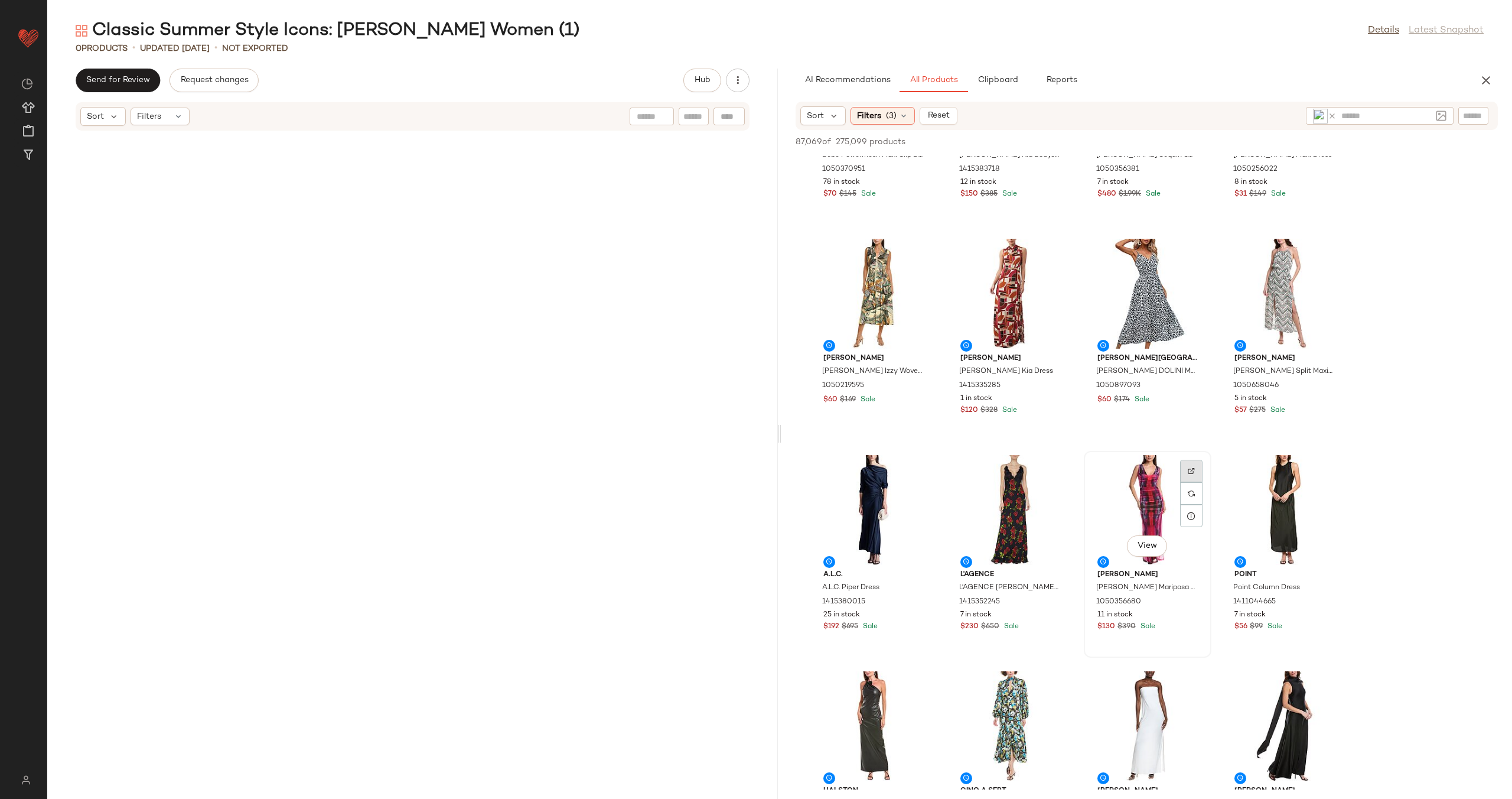
click at [1193, 471] on img at bounding box center [1191, 471] width 7 height 7
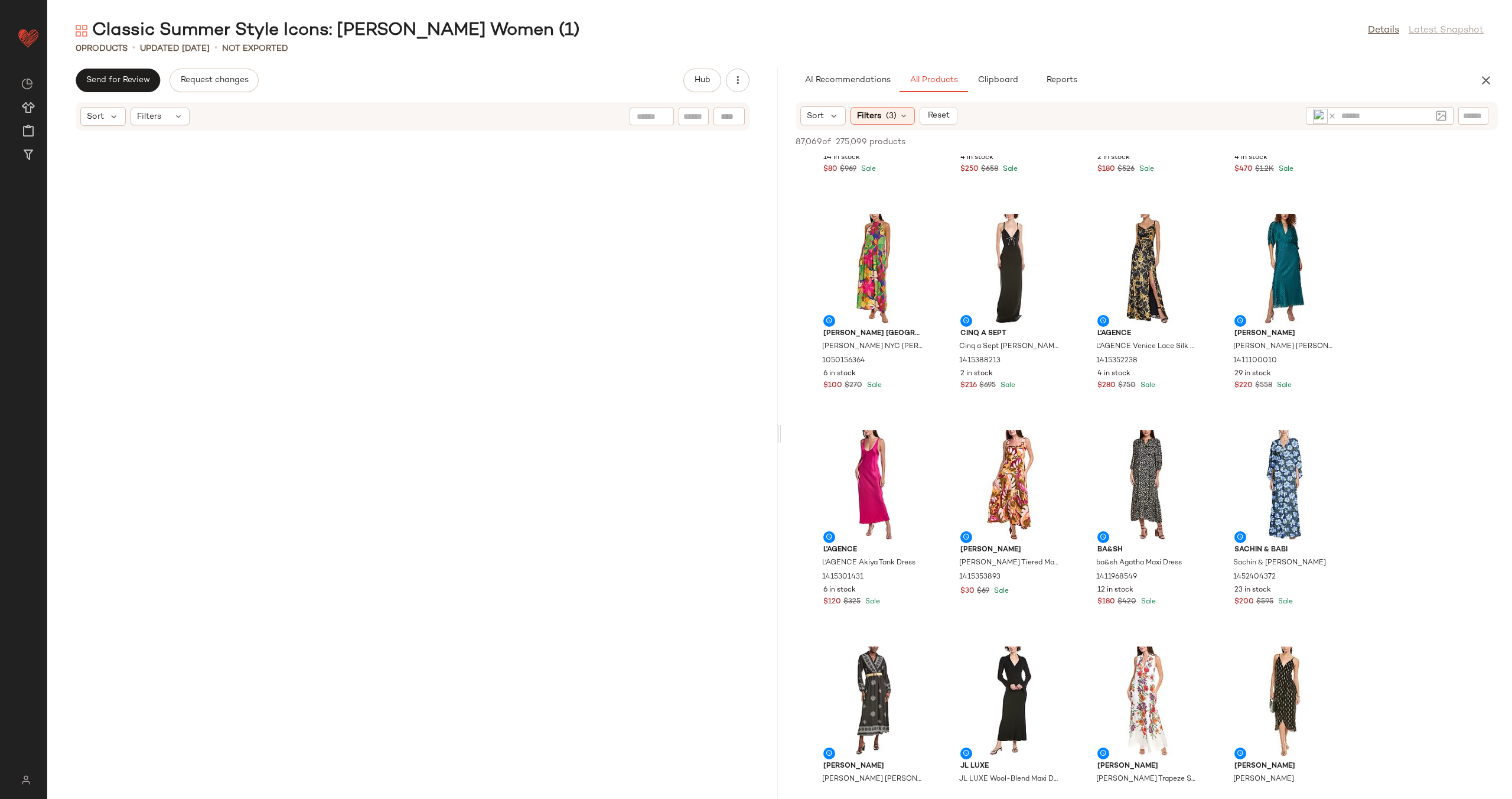
scroll to position [9965, 0]
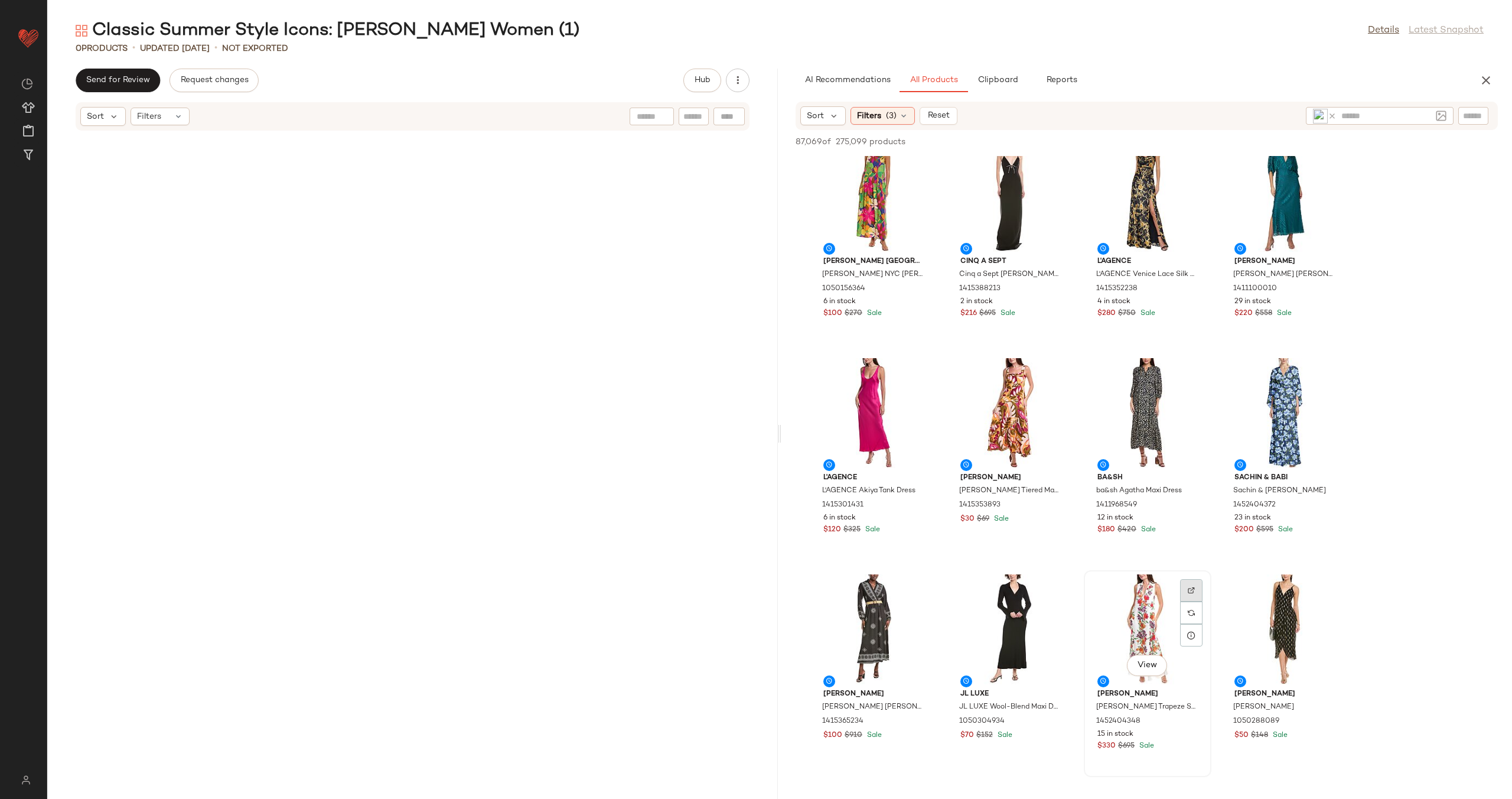
click at [1189, 592] on img at bounding box center [1191, 590] width 7 height 7
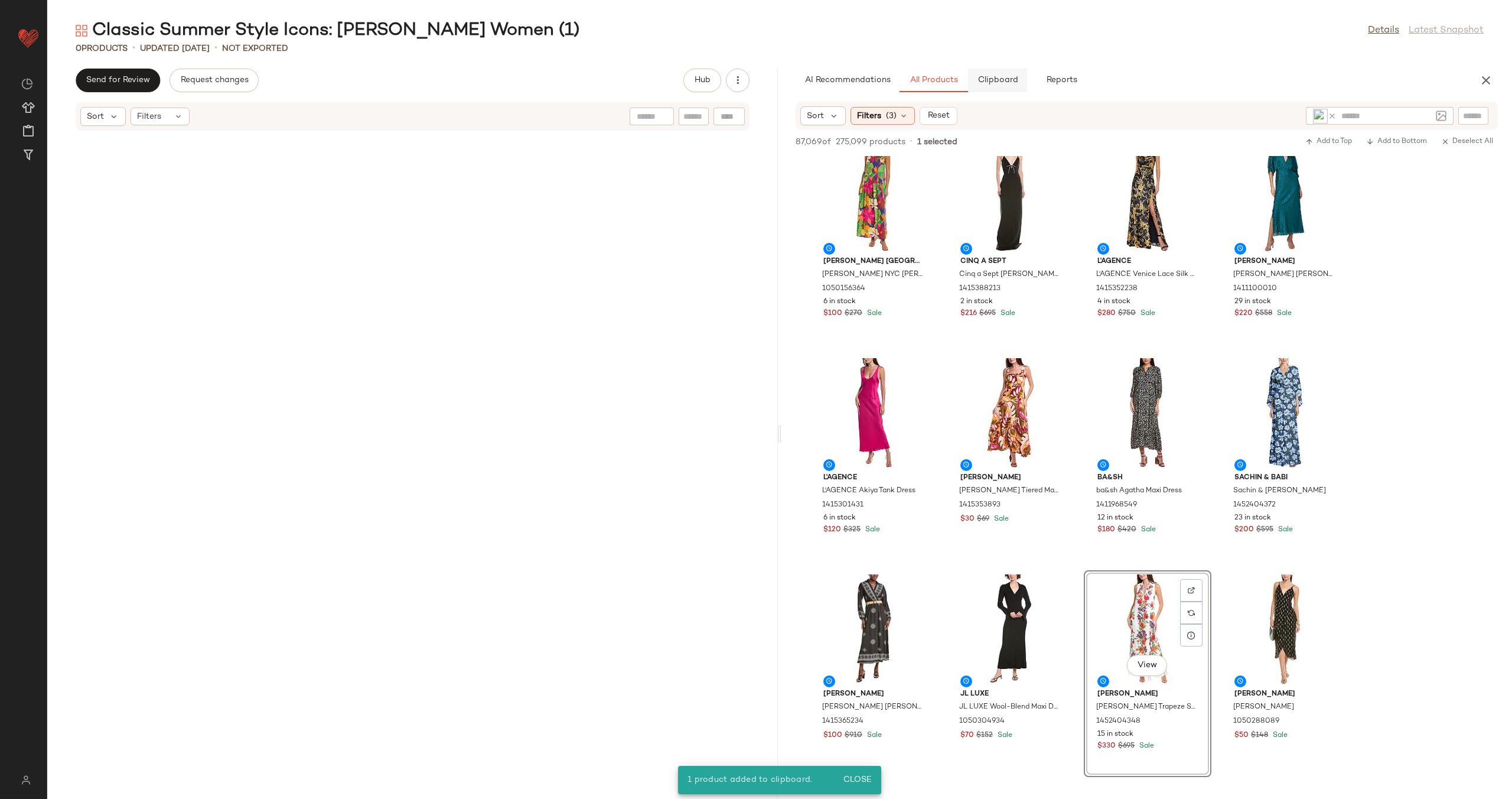
click at [1000, 80] on span "Clipboard" at bounding box center [997, 80] width 40 height 9
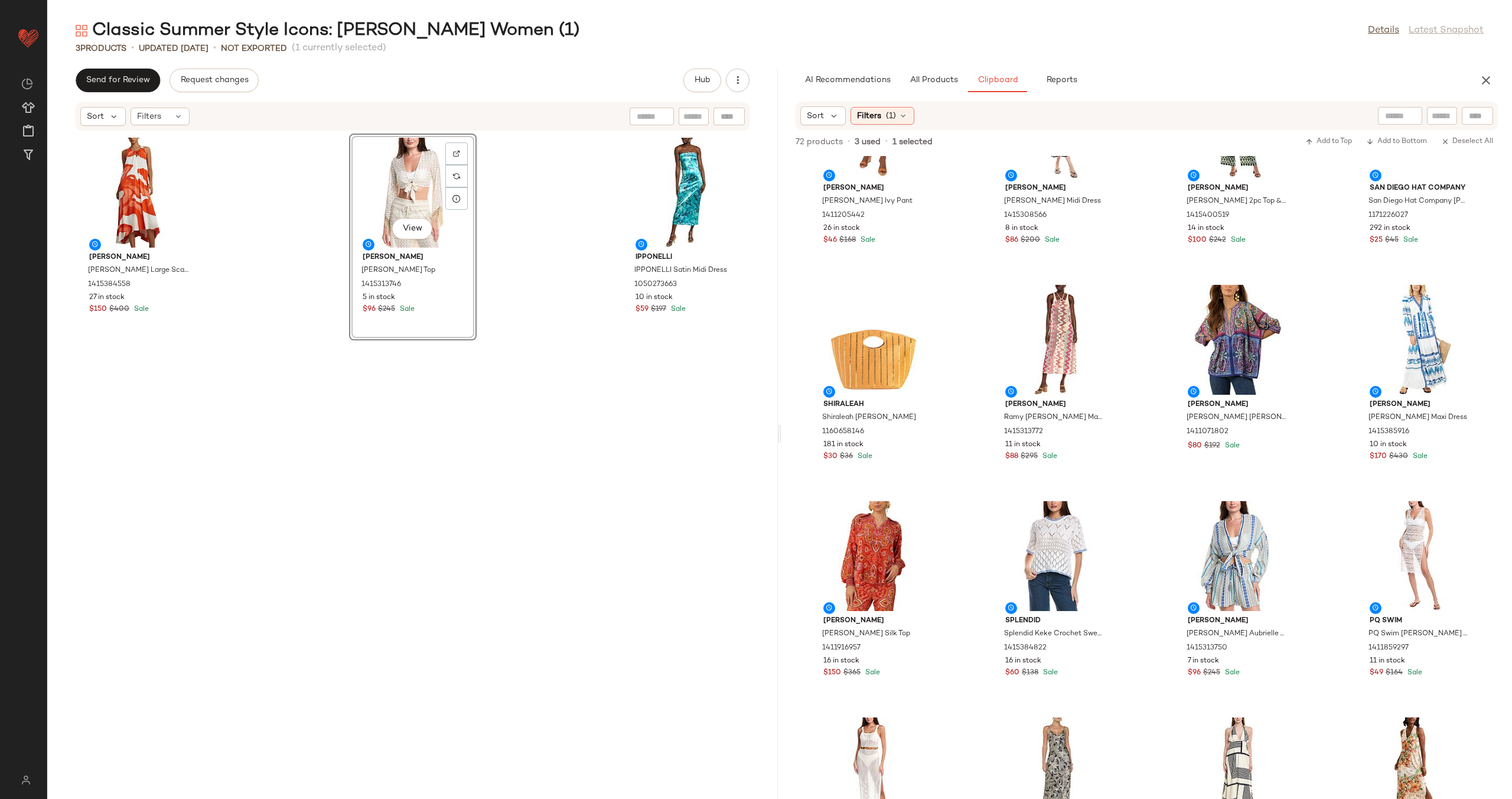
scroll to position [2904, 0]
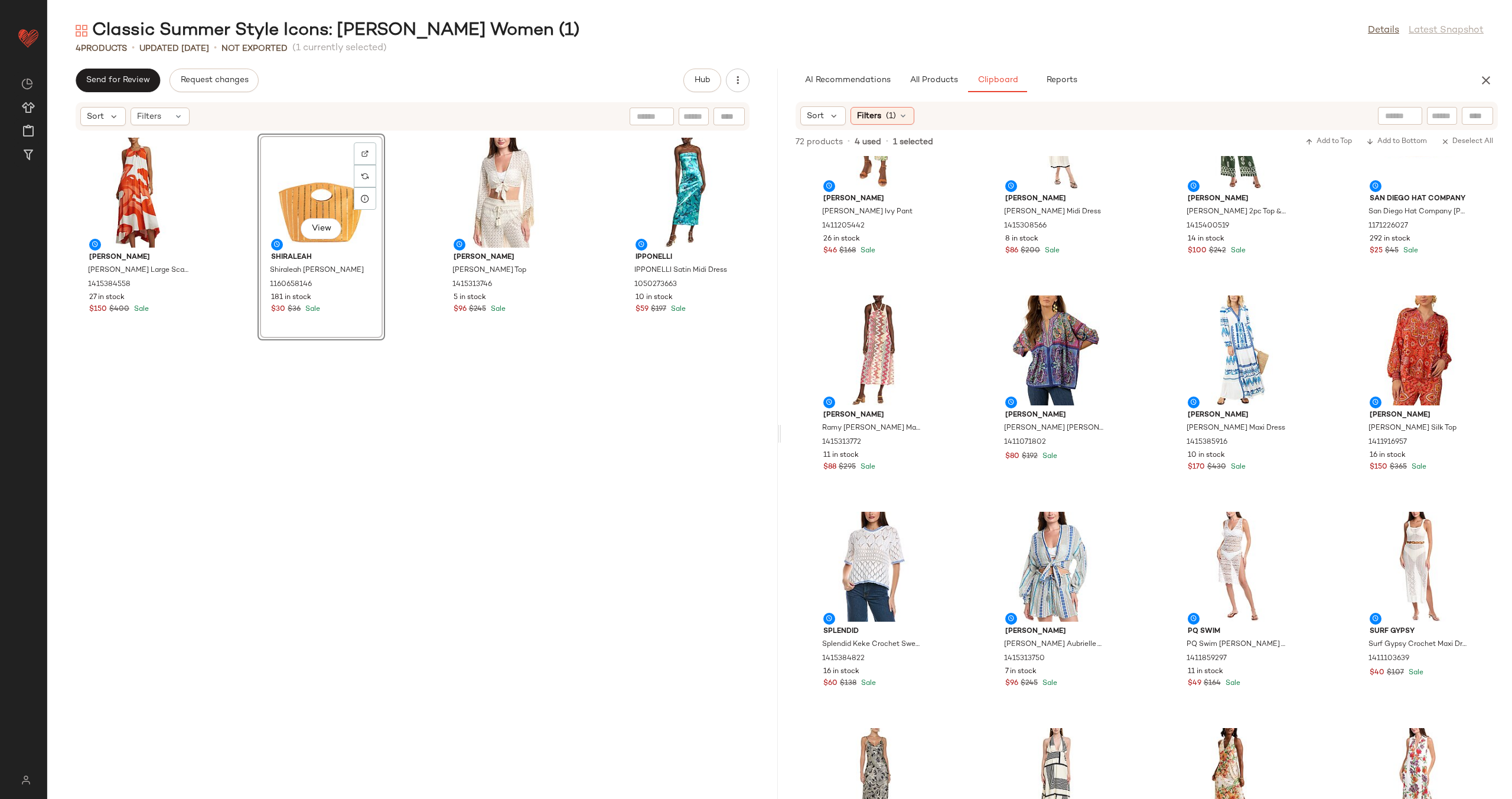
click at [578, 265] on div "[PERSON_NAME] [PERSON_NAME] Large Scale Printed Midi Dress 1415384558 27 in sto…" at bounding box center [412, 458] width 730 height 654
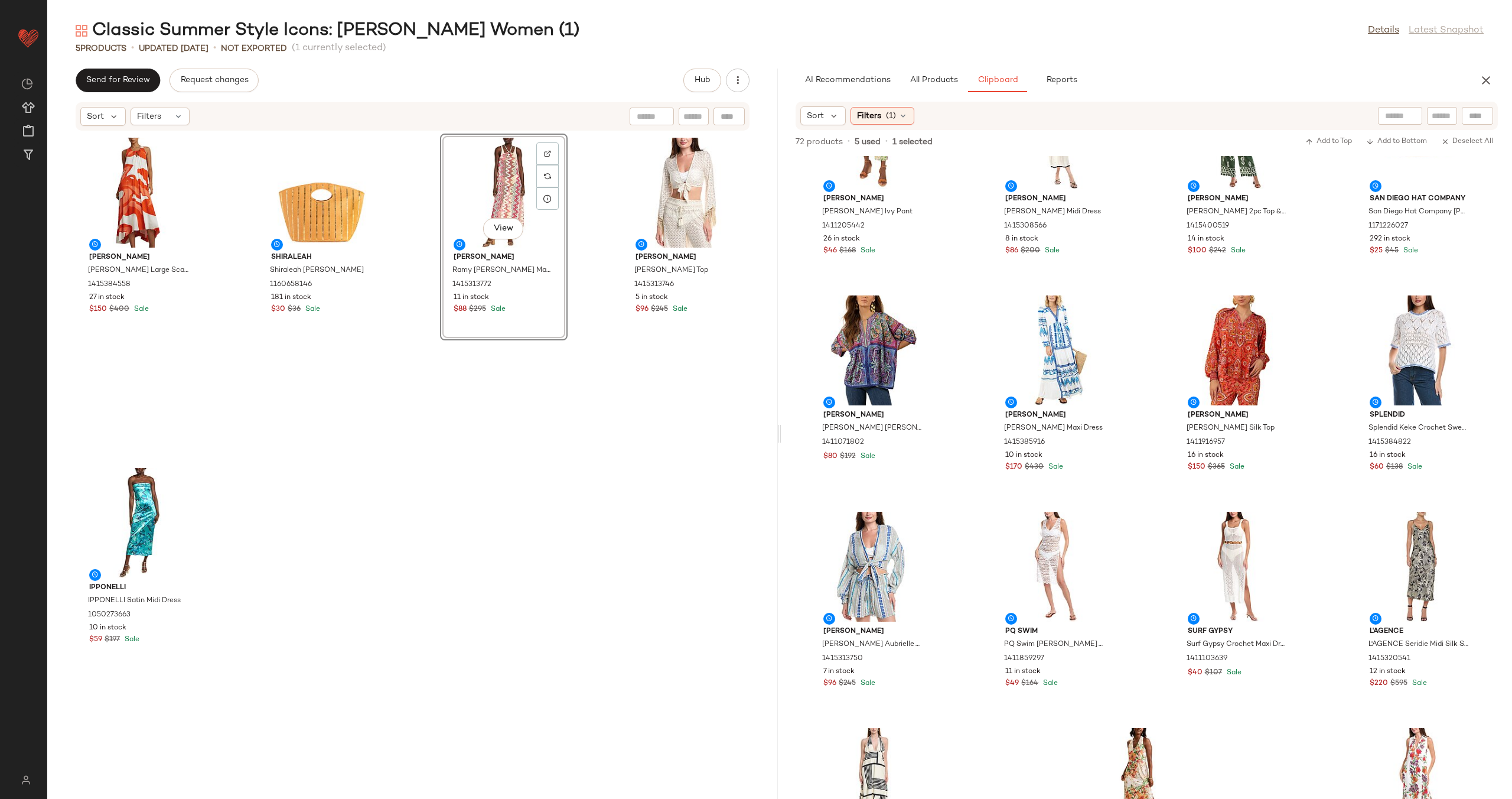
click at [581, 259] on div "[PERSON_NAME] [PERSON_NAME] Large Scale Printed Midi Dress 1415384558 27 in sto…" at bounding box center [412, 458] width 730 height 654
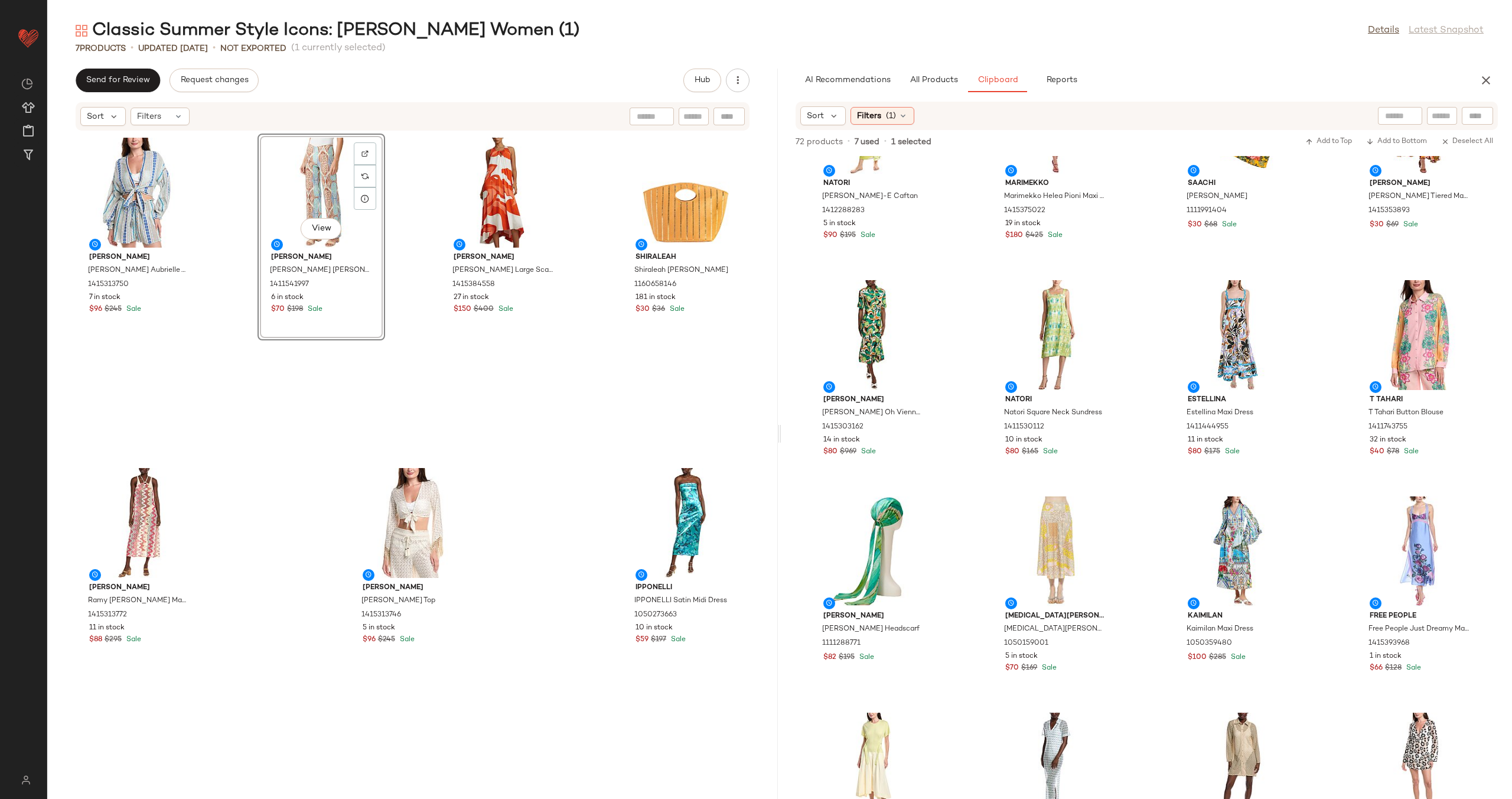
scroll to position [1405, 0]
click at [1278, 509] on img at bounding box center [1281, 513] width 7 height 7
click at [676, 540] on div at bounding box center [686, 523] width 119 height 110
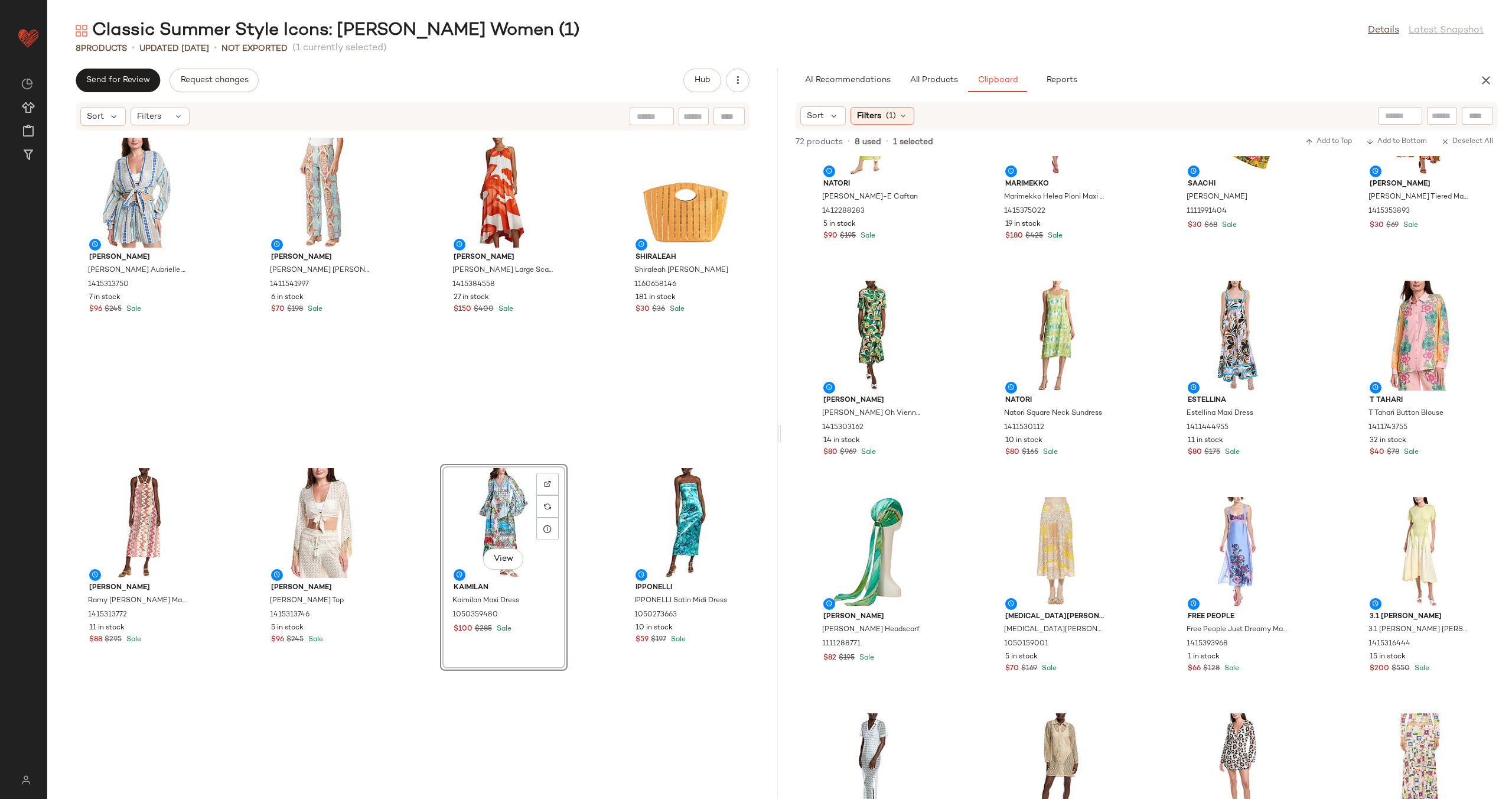
click at [955, 469] on div "Natori Natori Sumi-E Caftan 1412288283 5 in stock $90 $195 Sale [PERSON_NAME] H…" at bounding box center [1147, 477] width 730 height 643
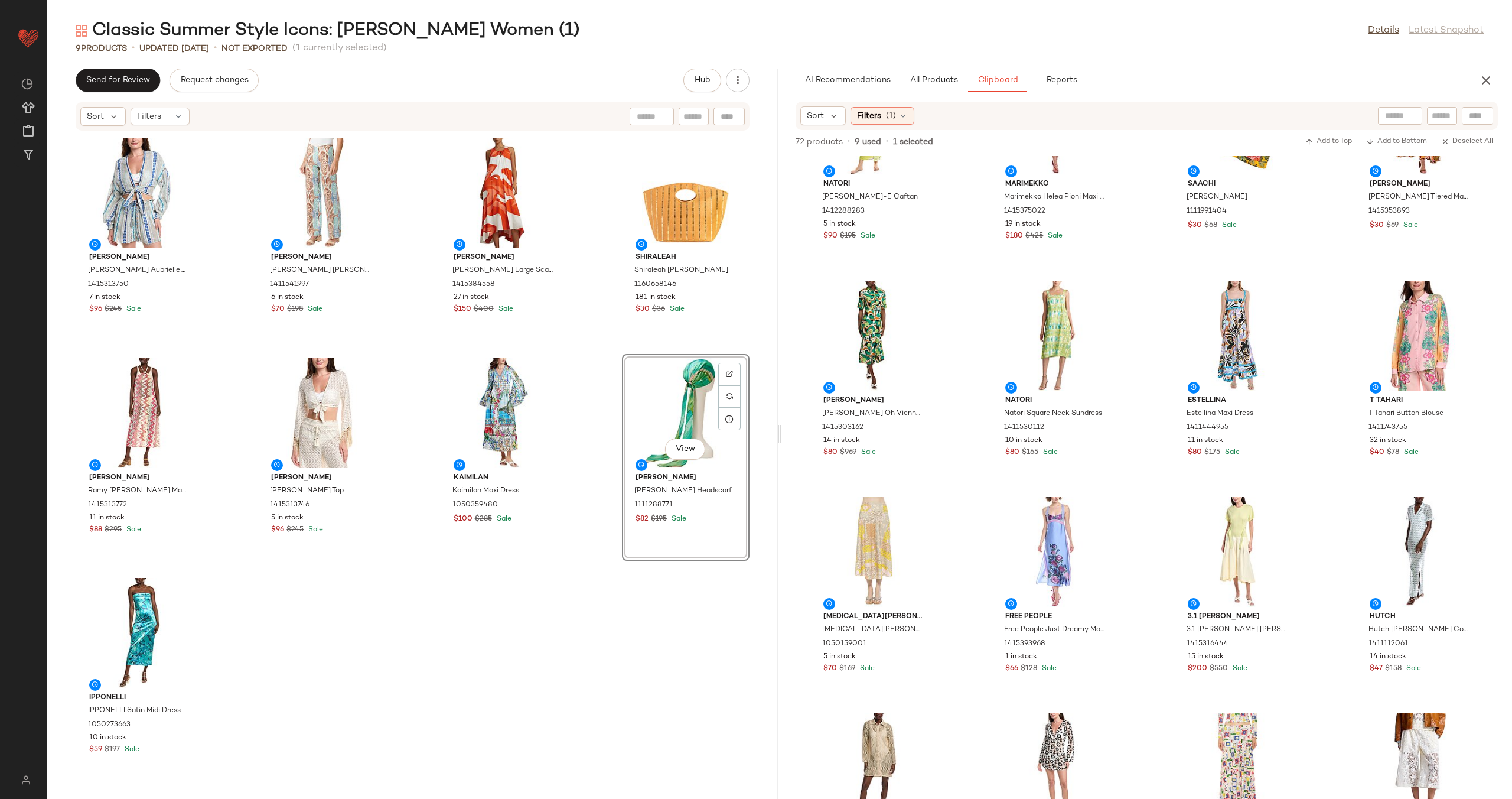
click at [970, 459] on div "Natori Natori Sumi-E Caftan 1412288283 5 in stock $90 $195 Sale [PERSON_NAME] H…" at bounding box center [1147, 477] width 730 height 643
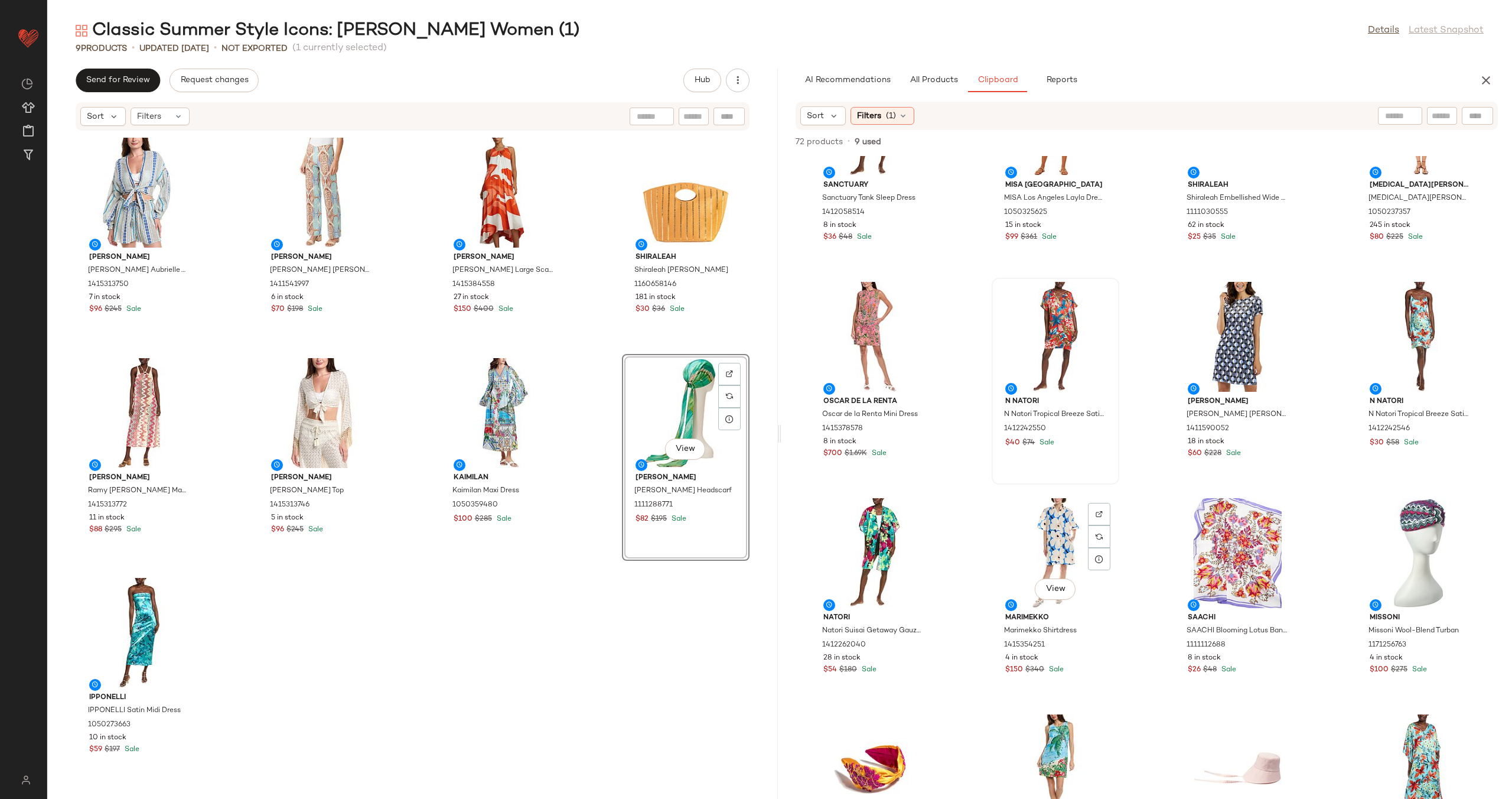
scroll to position [363, 0]
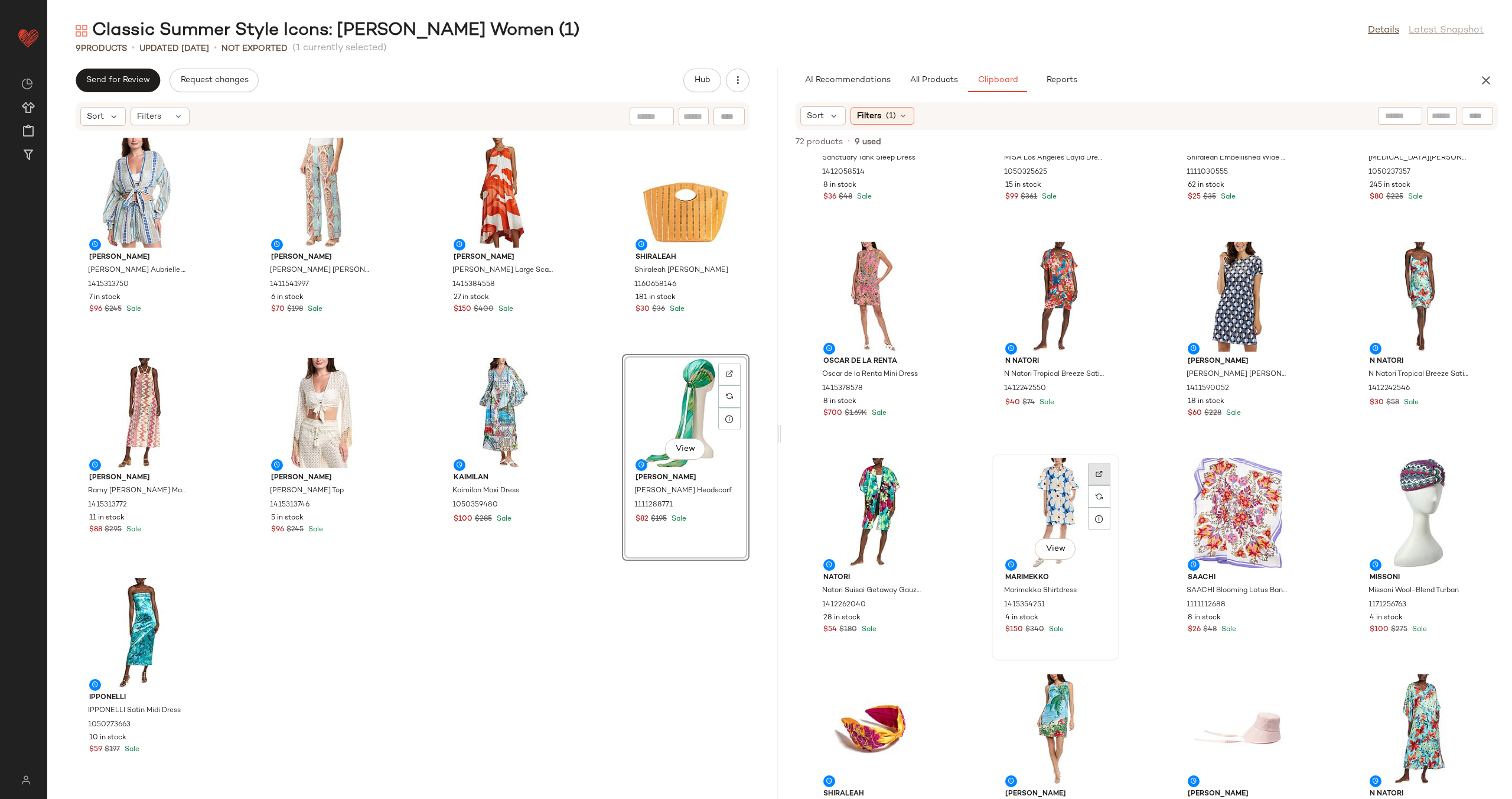
click at [1096, 473] on img at bounding box center [1099, 473] width 7 height 7
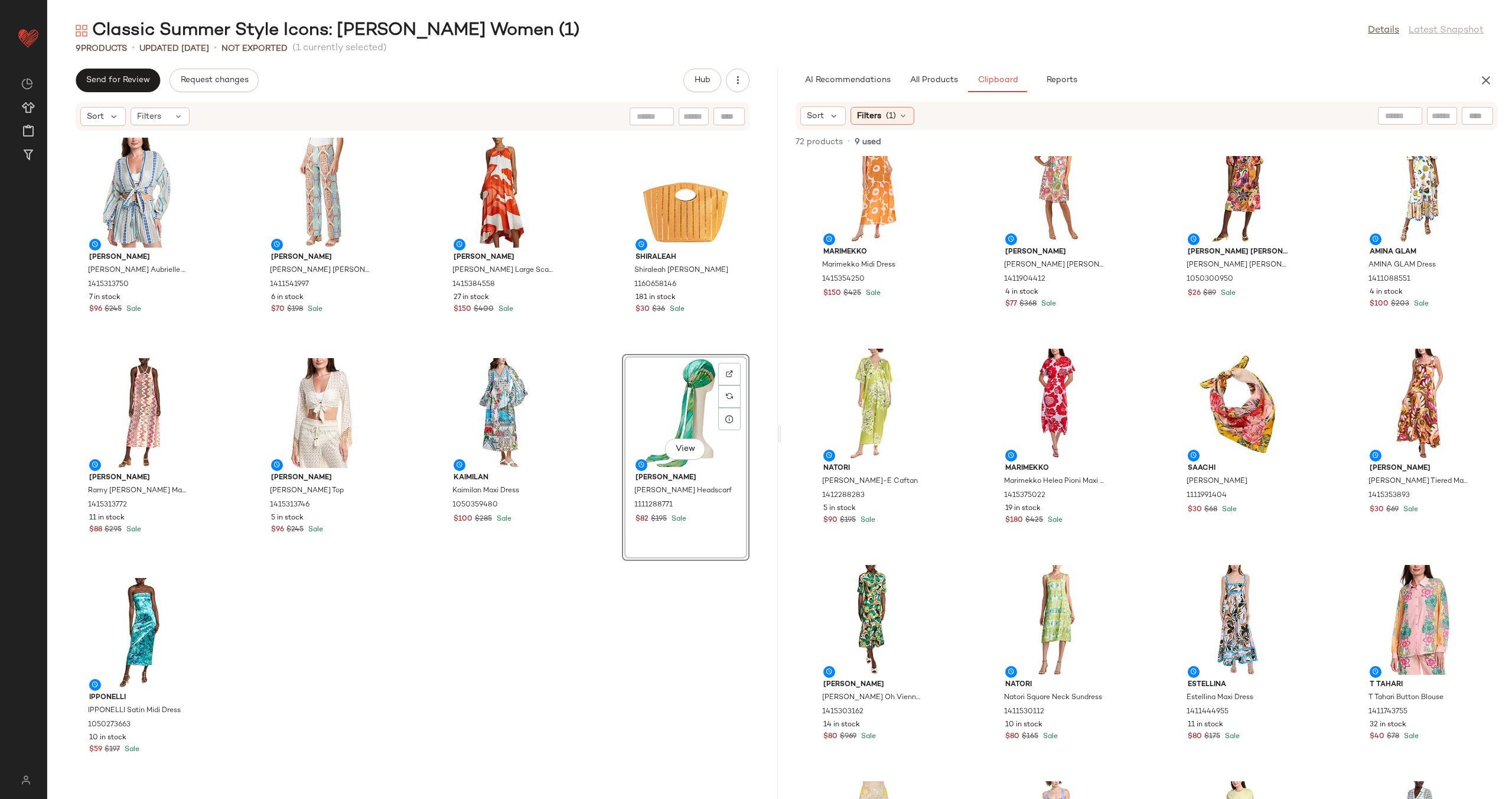
scroll to position [1202, 0]
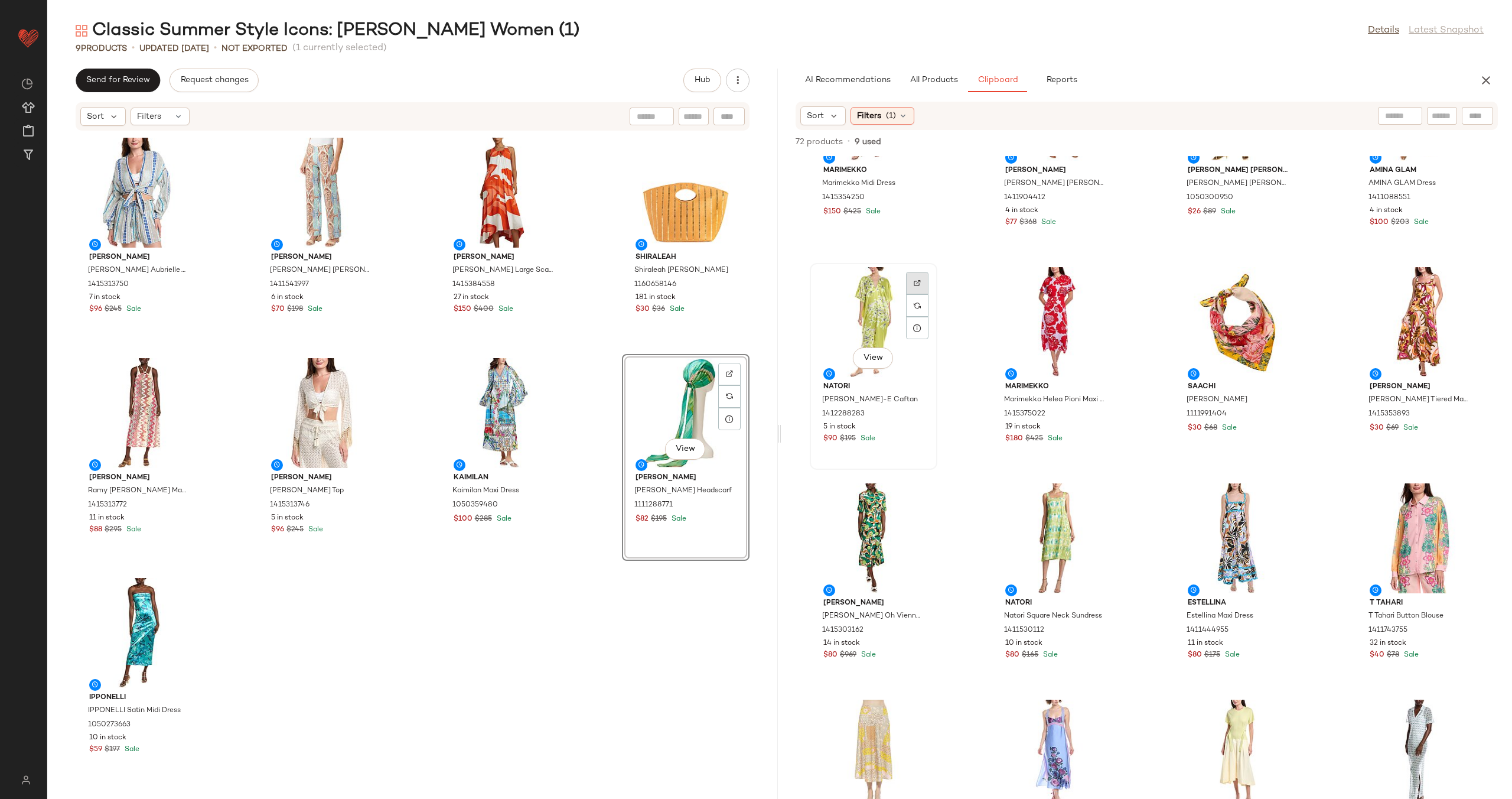
click at [917, 283] on img at bounding box center [917, 282] width 7 height 7
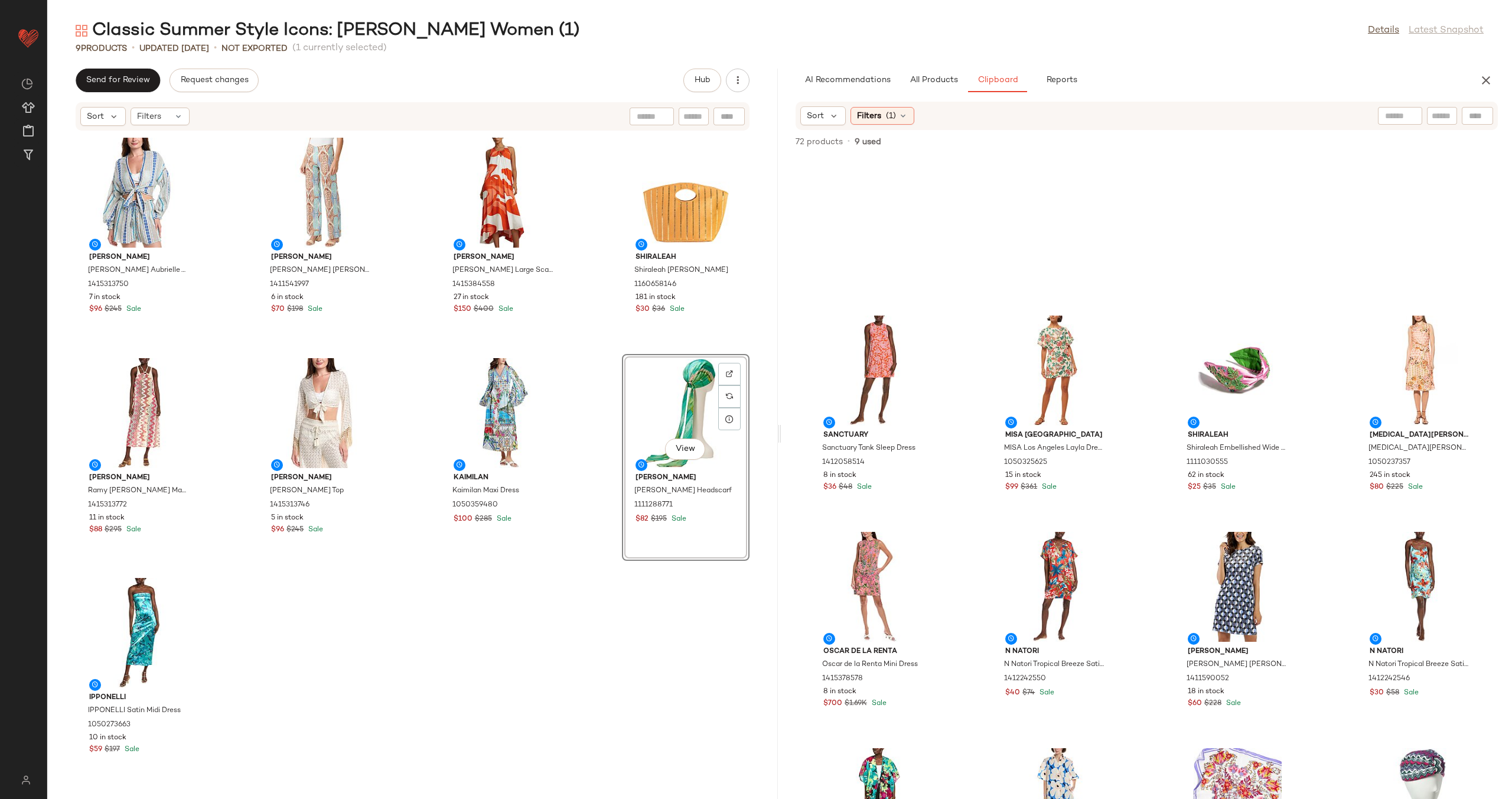
scroll to position [0, 0]
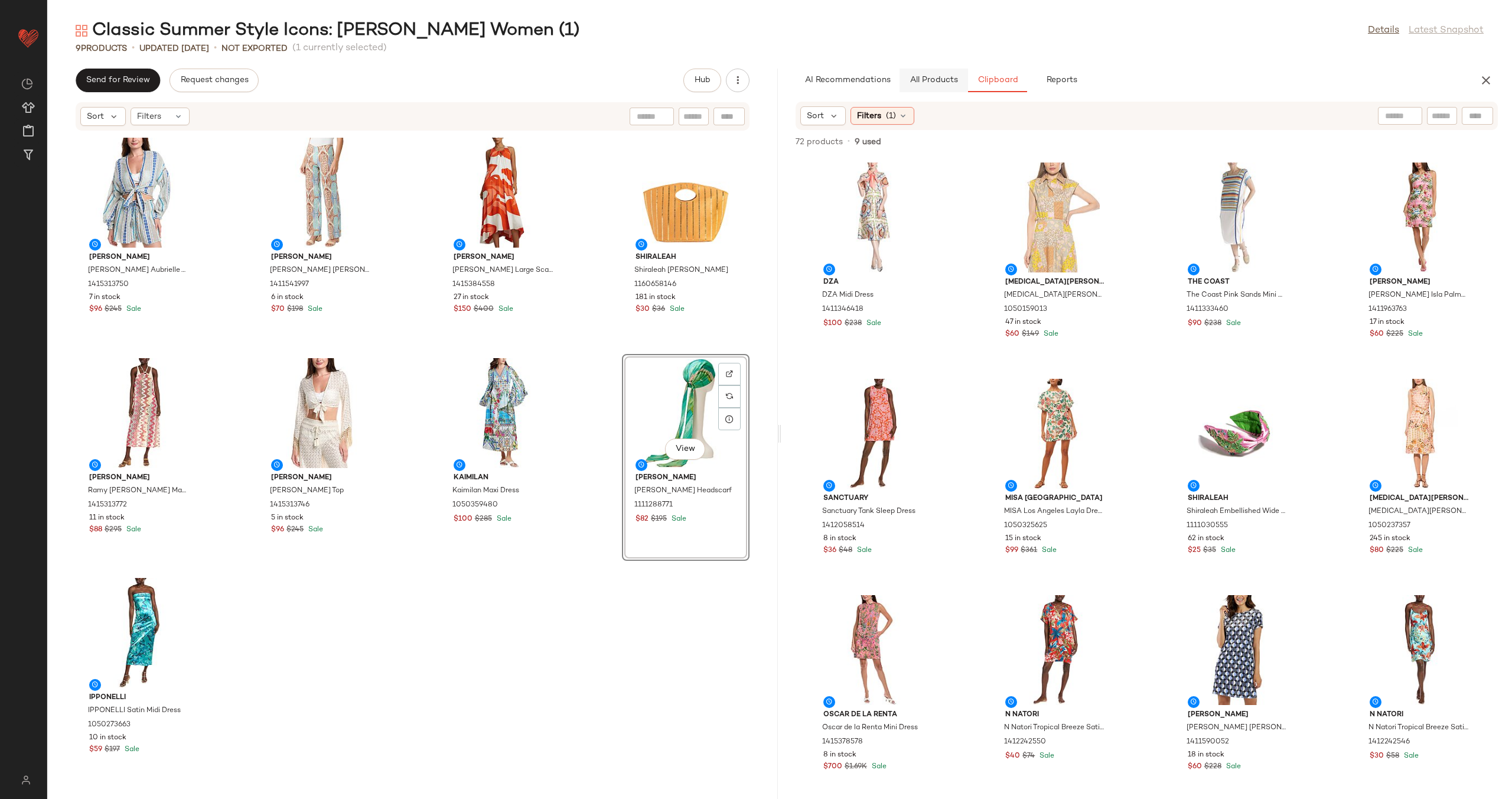
click at [945, 80] on span "All Products" at bounding box center [933, 80] width 48 height 9
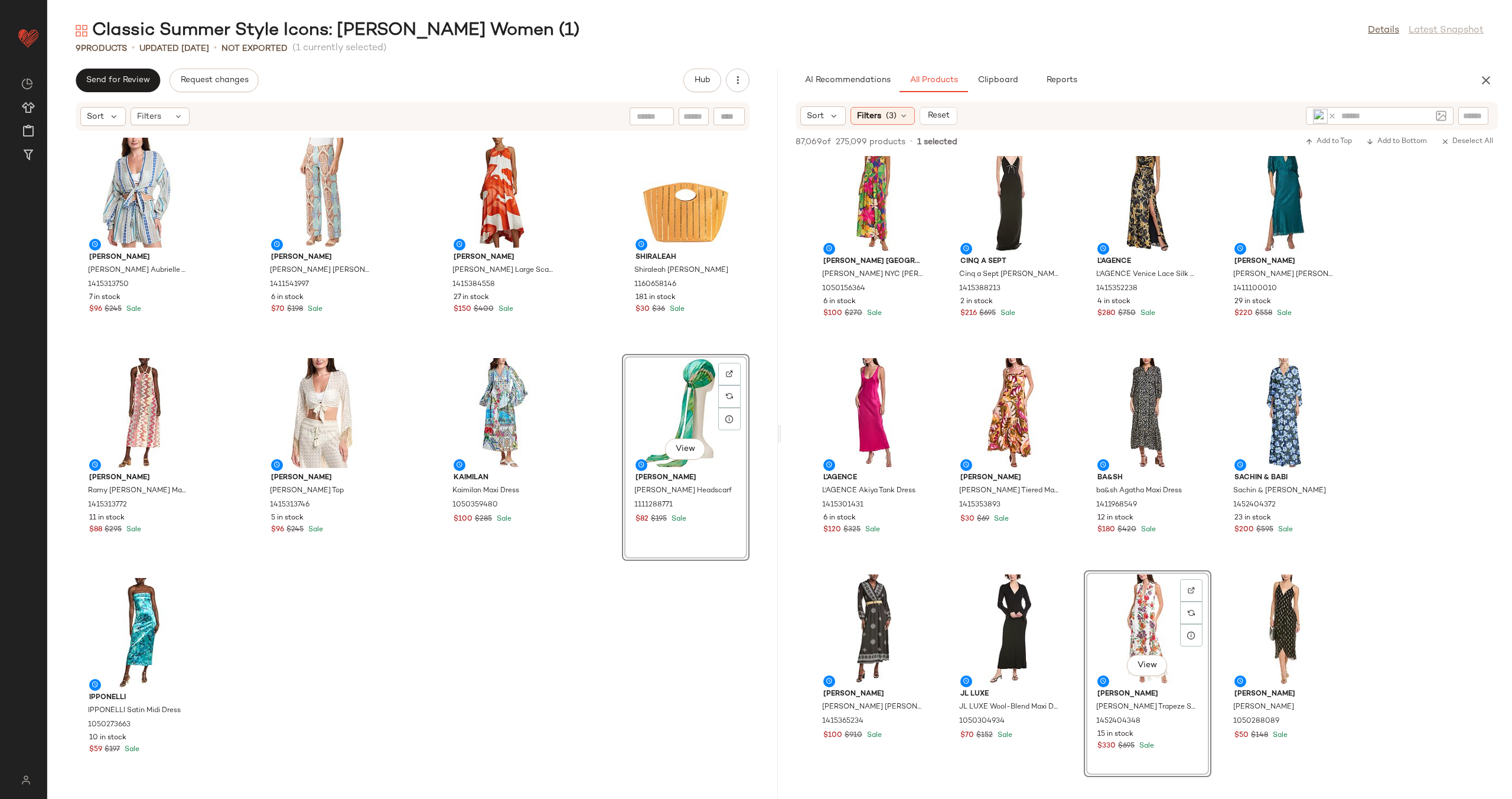
click at [1417, 116] on input "text" at bounding box center [1386, 116] width 89 height 13
click at [1330, 113] on icon at bounding box center [1332, 115] width 9 height 9
click at [1476, 122] on div at bounding box center [1434, 115] width 110 height 18
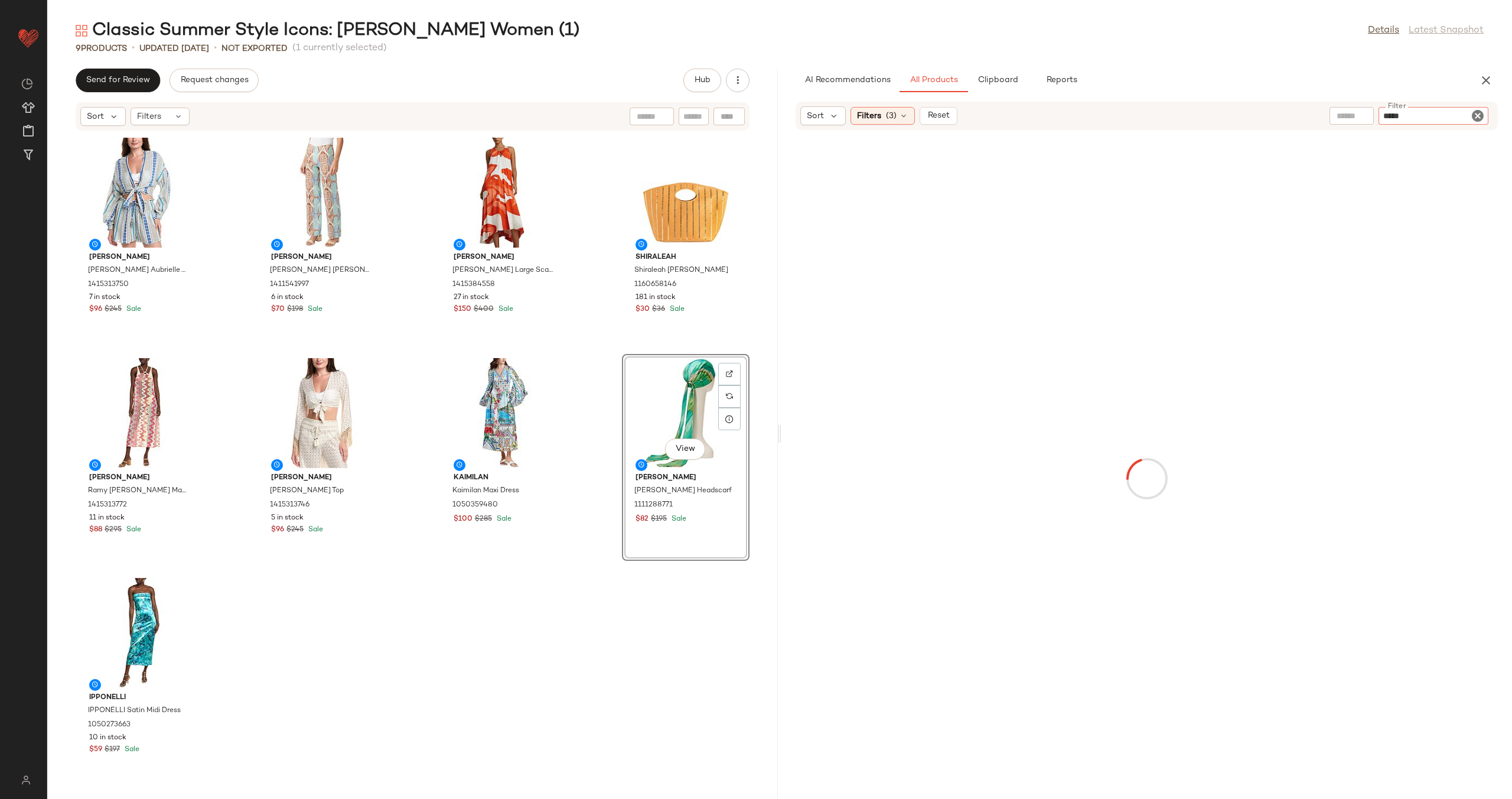
type input "******"
click at [1310, 110] on input "text" at bounding box center [1330, 115] width 103 height 13
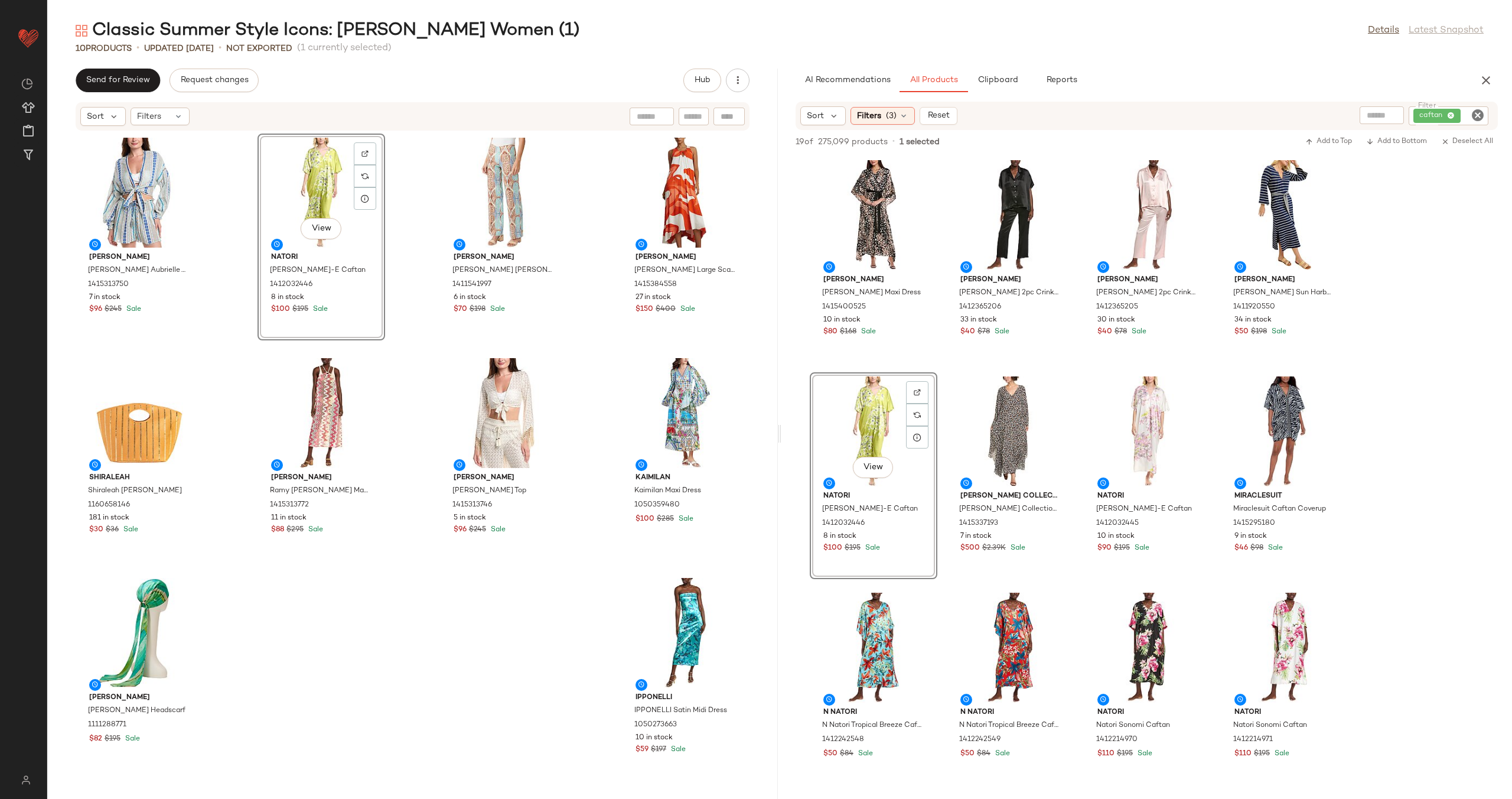
click at [411, 328] on div "[PERSON_NAME] [PERSON_NAME] Aubrielle Top 1415313750 7 in stock $96 $245 Sale V…" at bounding box center [412, 458] width 730 height 654
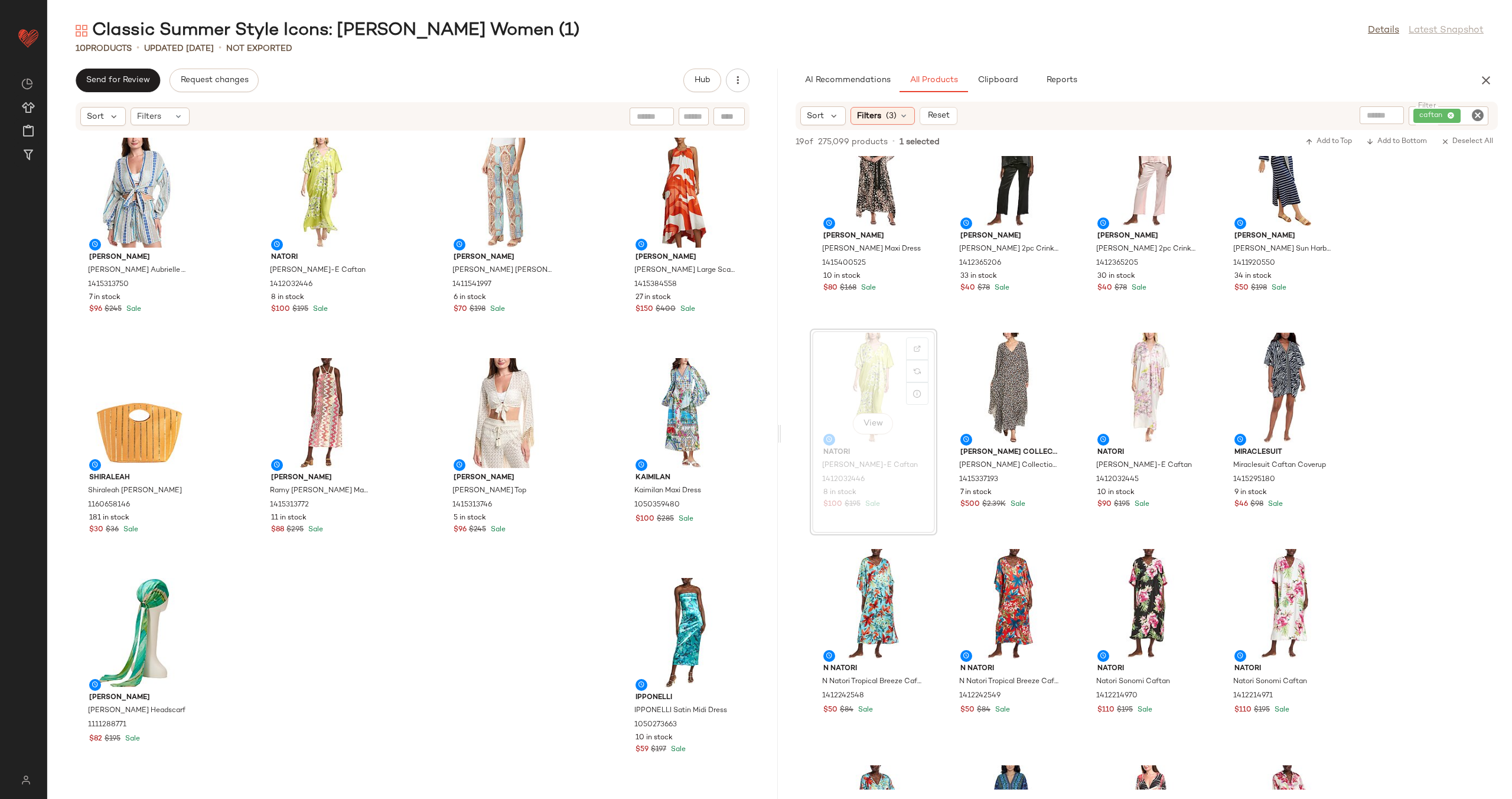
scroll to position [42, 0]
click at [913, 568] on img at bounding box center [917, 566] width 7 height 7
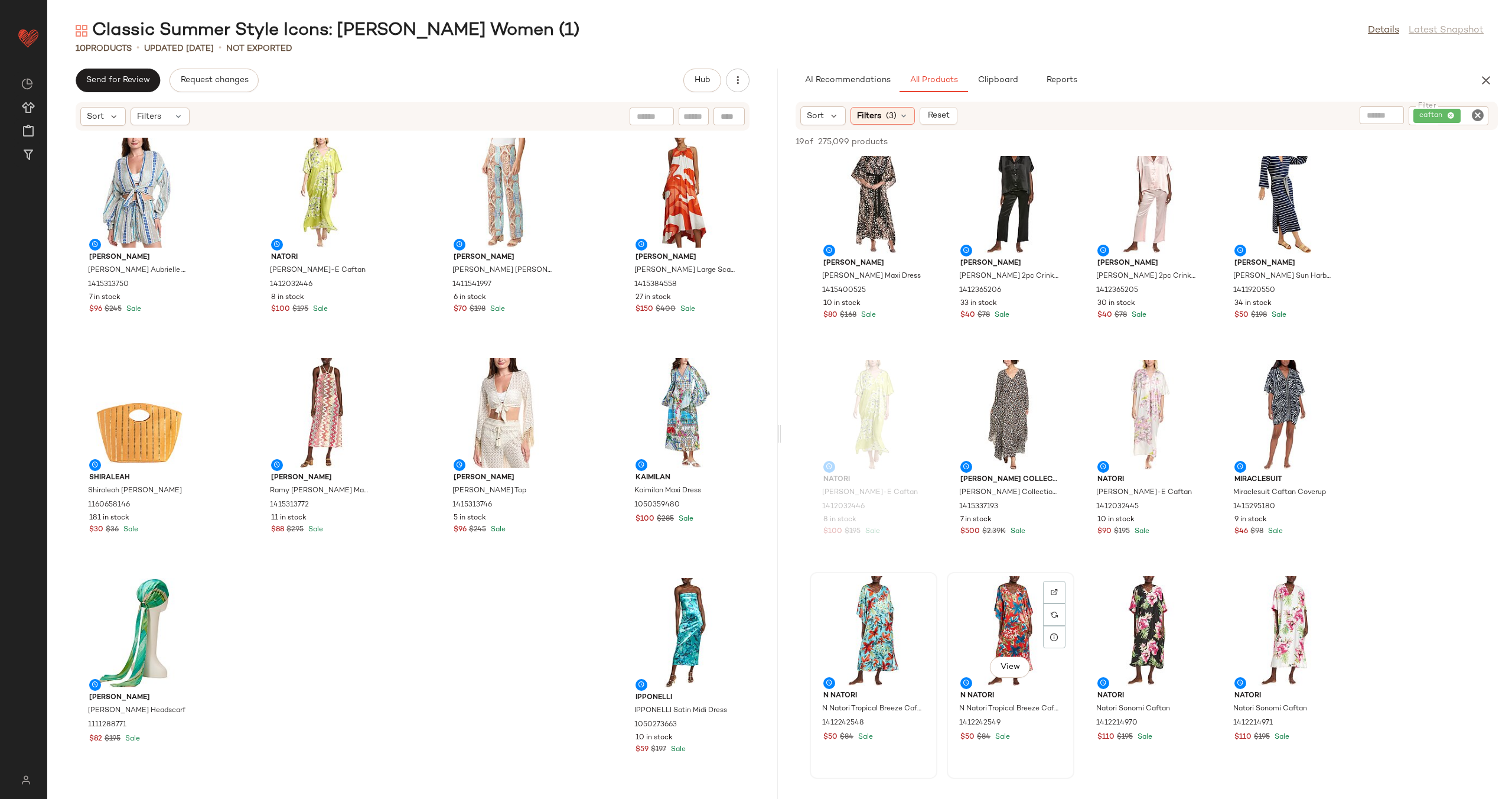
scroll to position [0, 0]
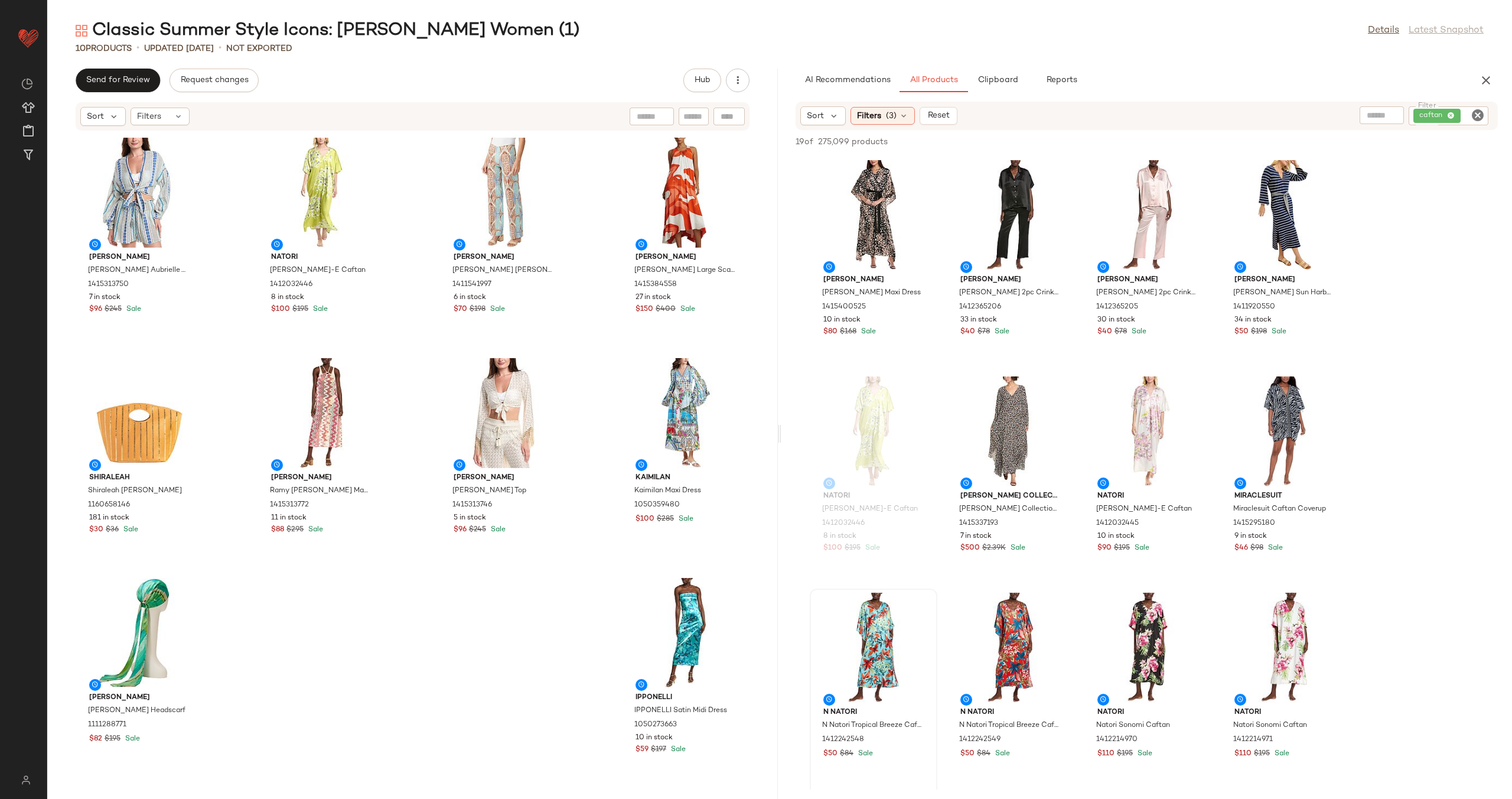
click at [1478, 114] on icon "Clear Filter" at bounding box center [1478, 115] width 14 height 14
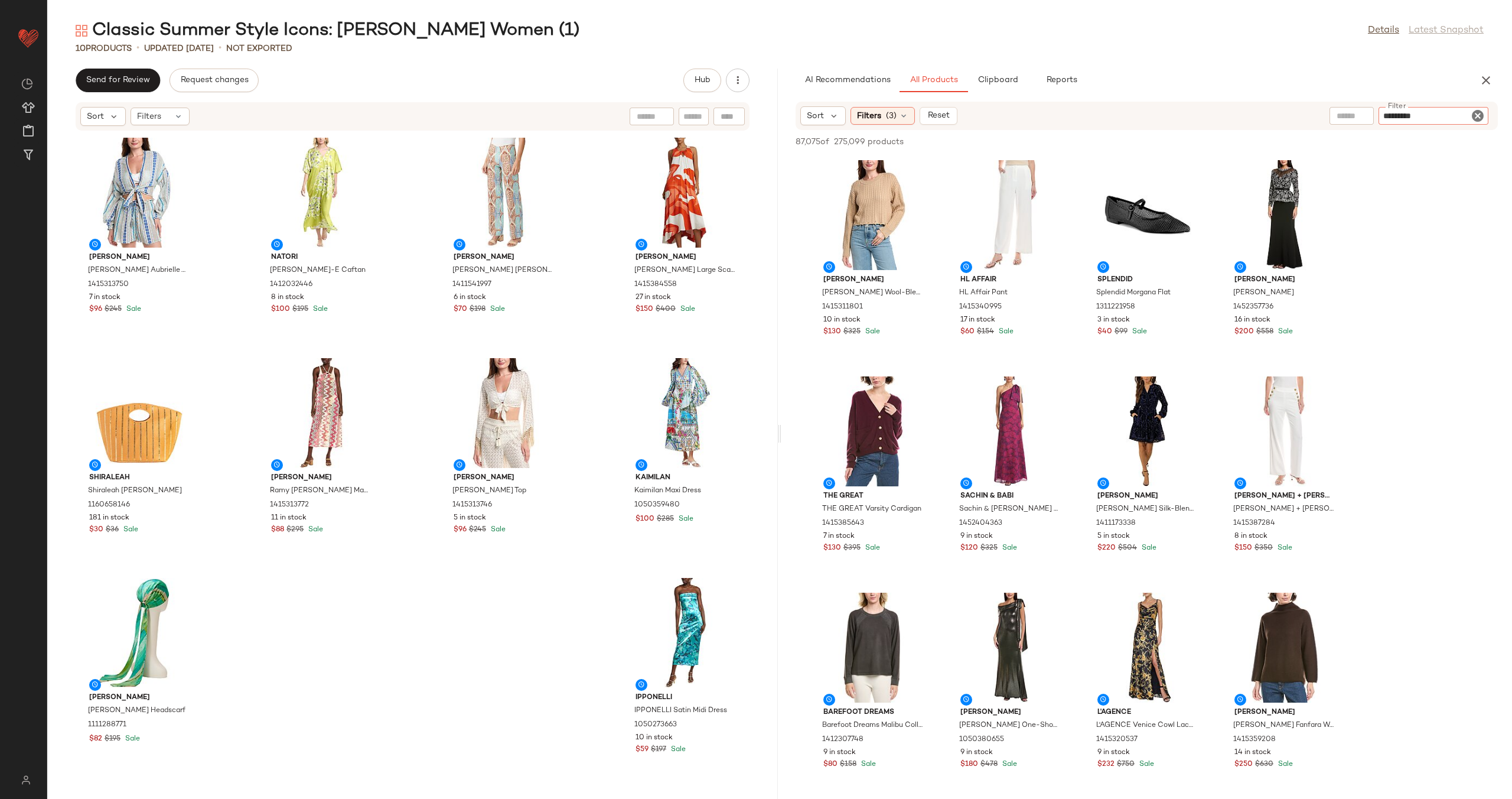
type input "**********"
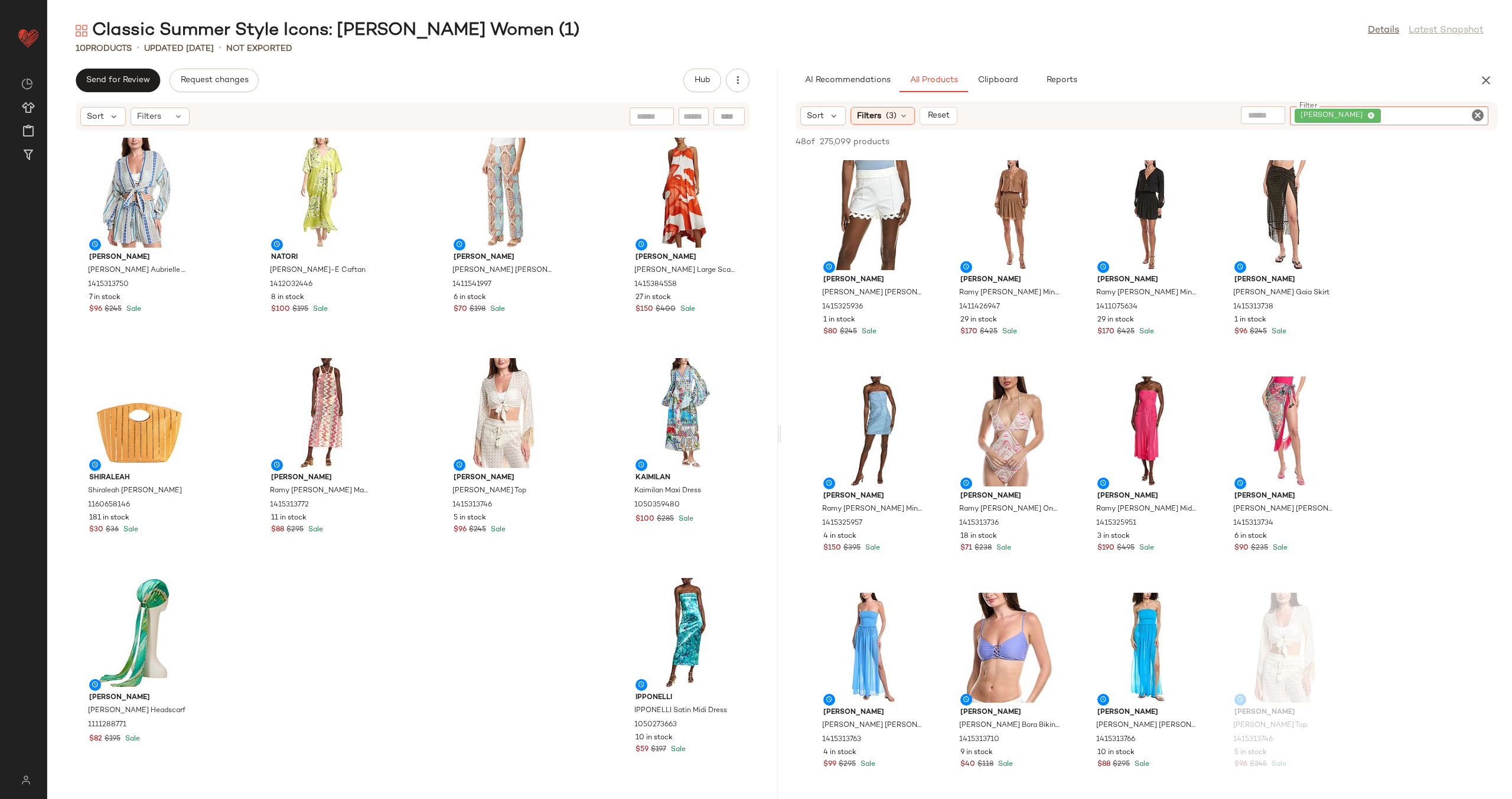
click at [1278, 116] on input "text" at bounding box center [1263, 115] width 30 height 13
type input "**********"
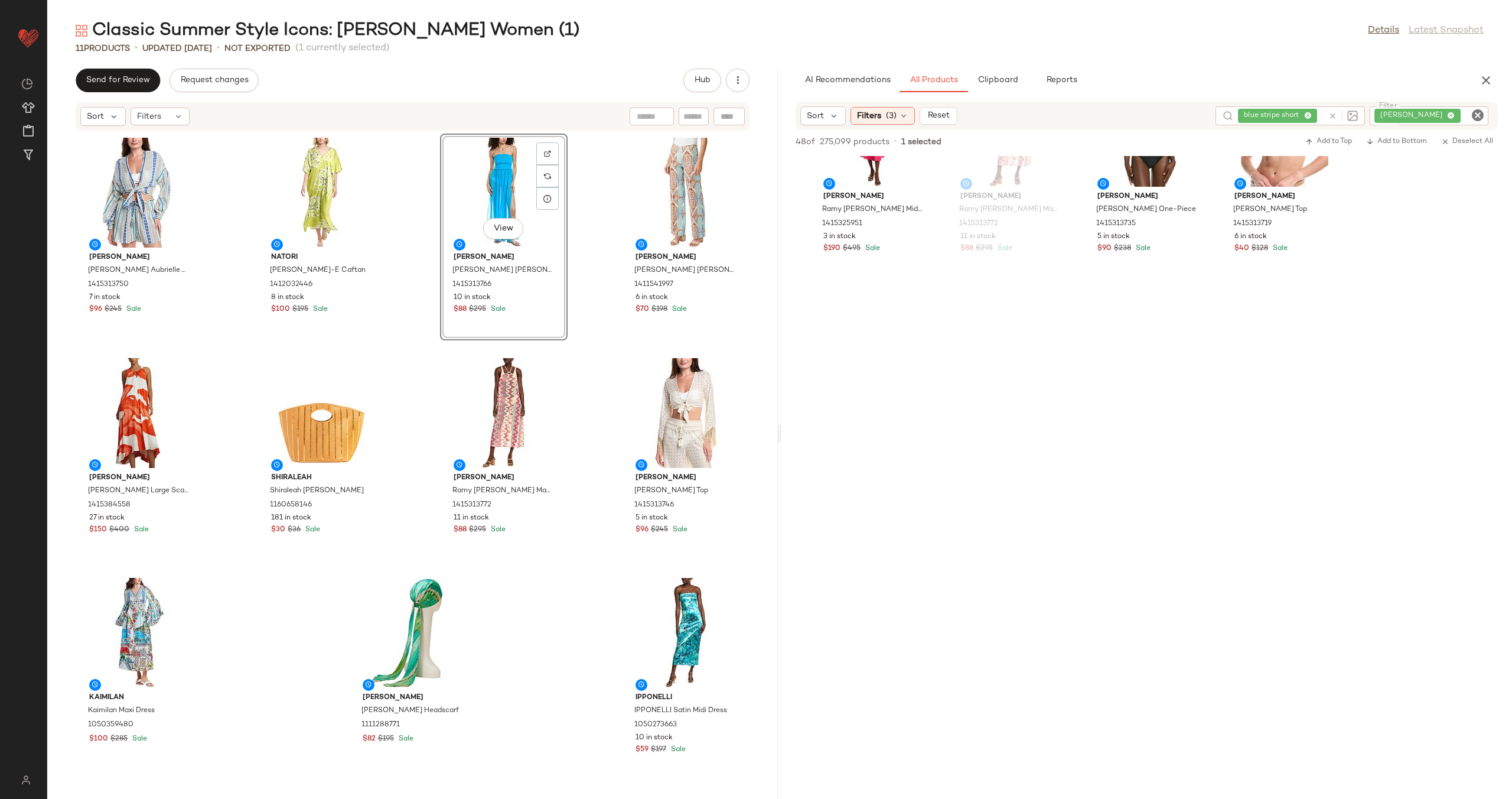
scroll to position [2329, 0]
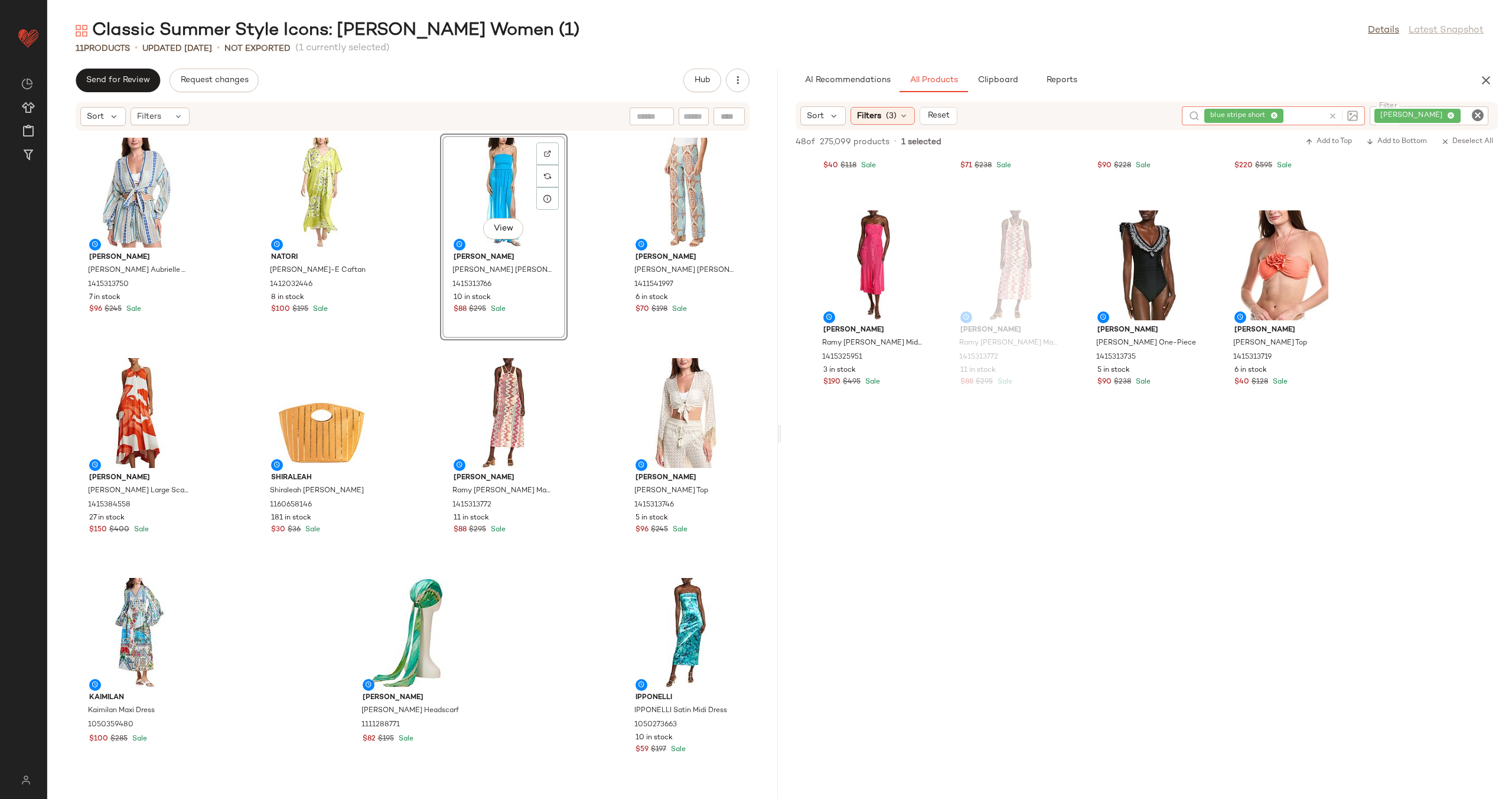
click at [1337, 113] on icon at bounding box center [1332, 115] width 9 height 9
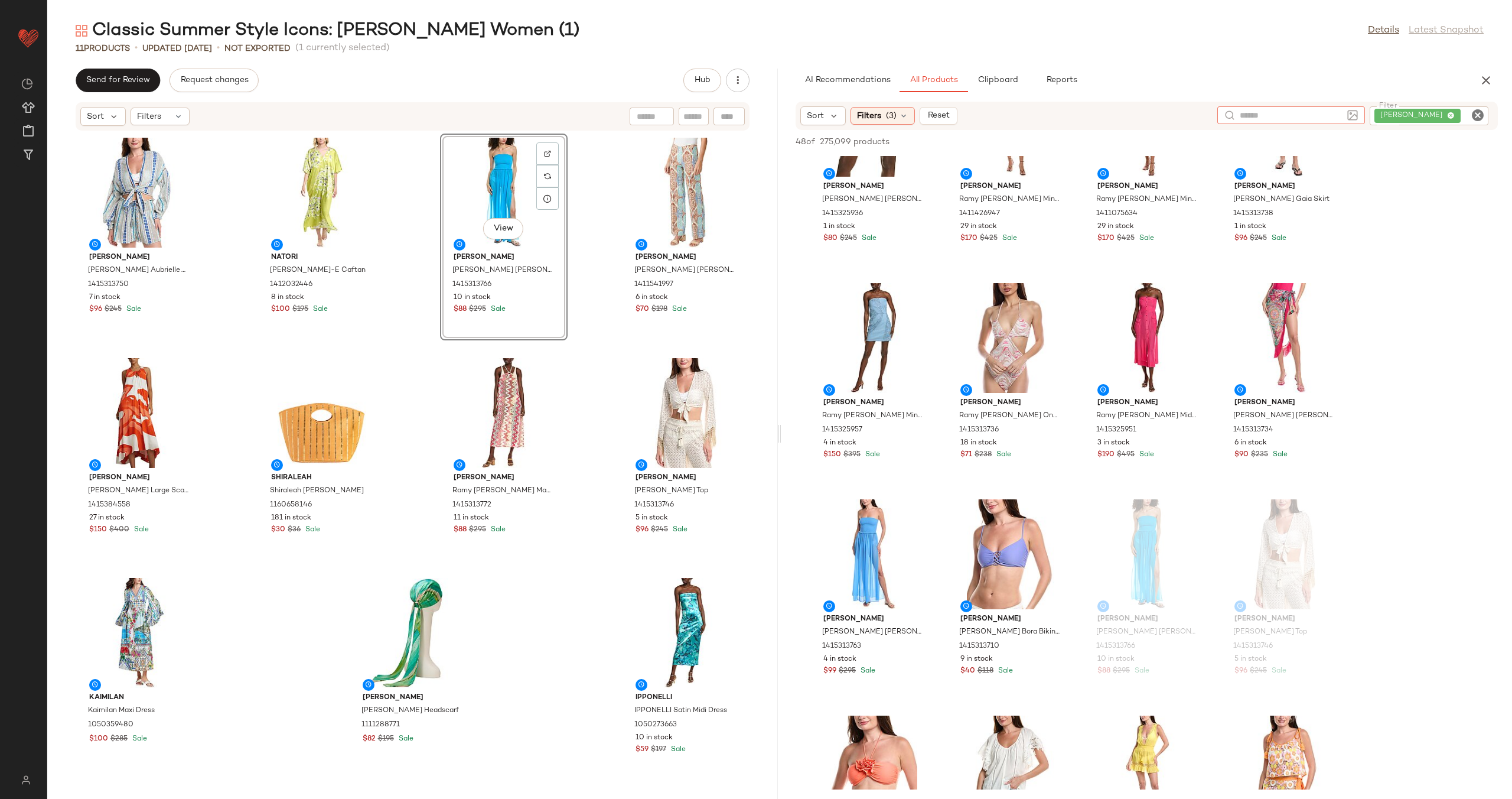
scroll to position [0, 0]
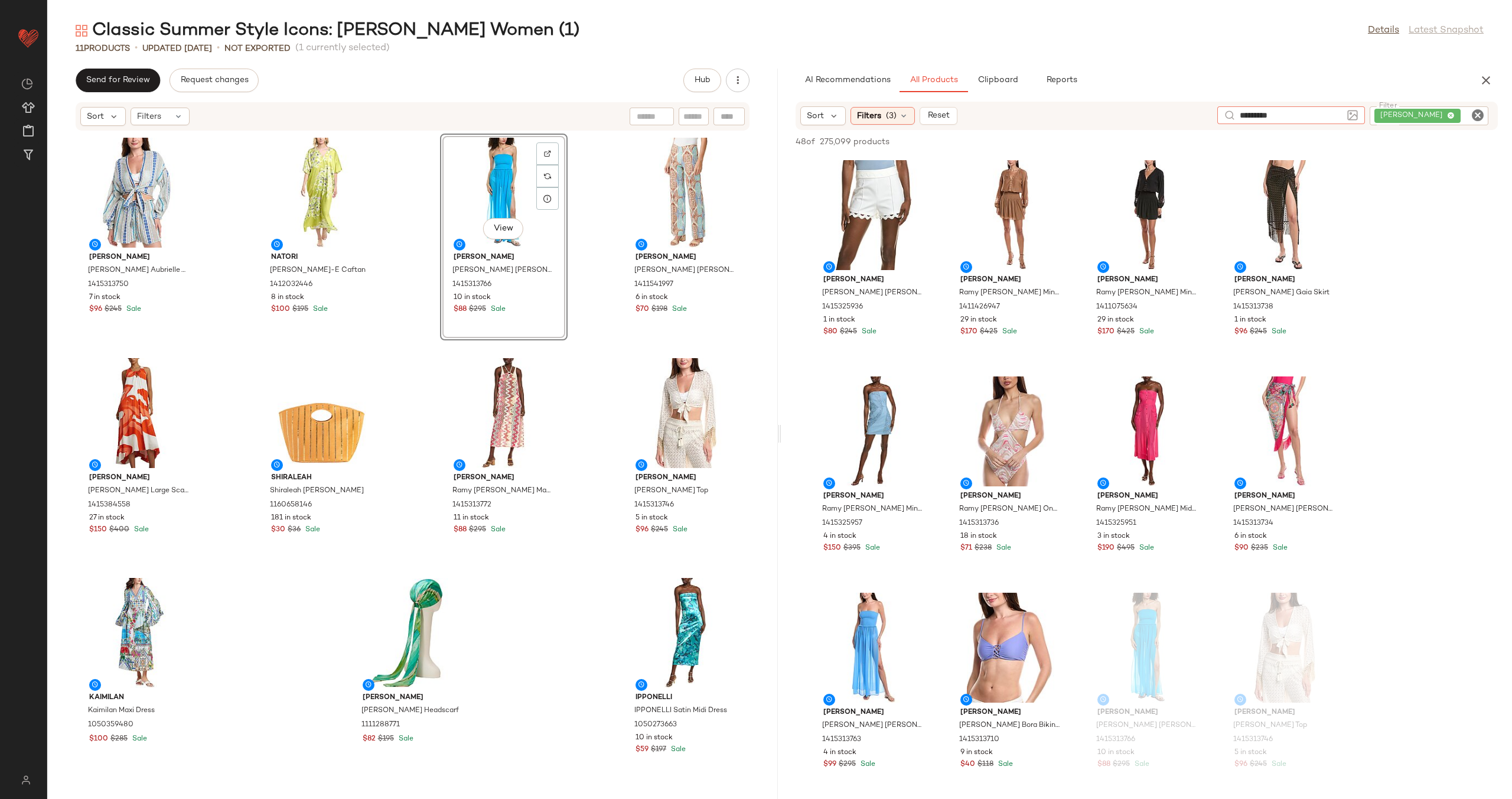
type input "**********"
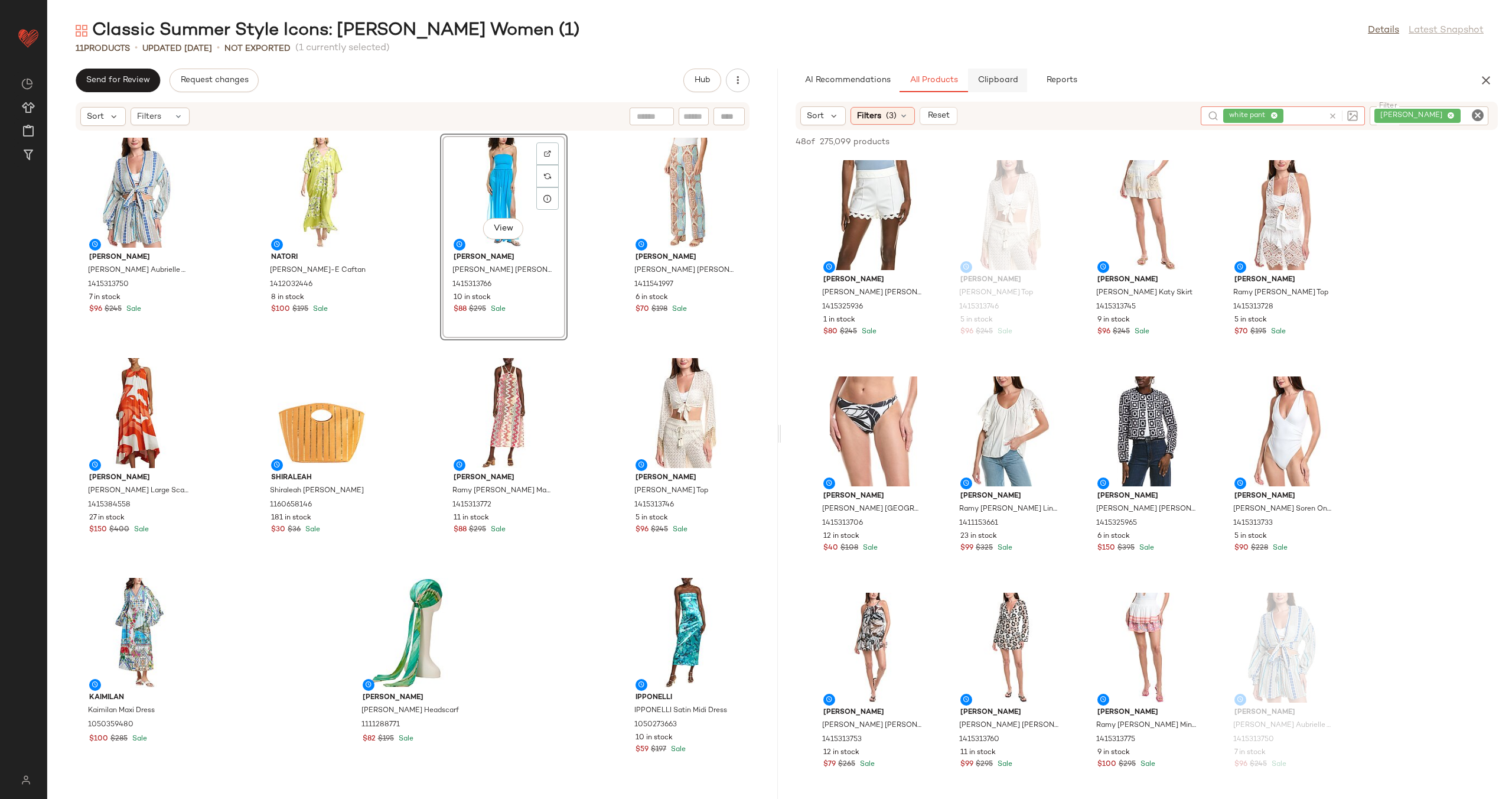
click at [986, 78] on span "Clipboard" at bounding box center [997, 80] width 40 height 9
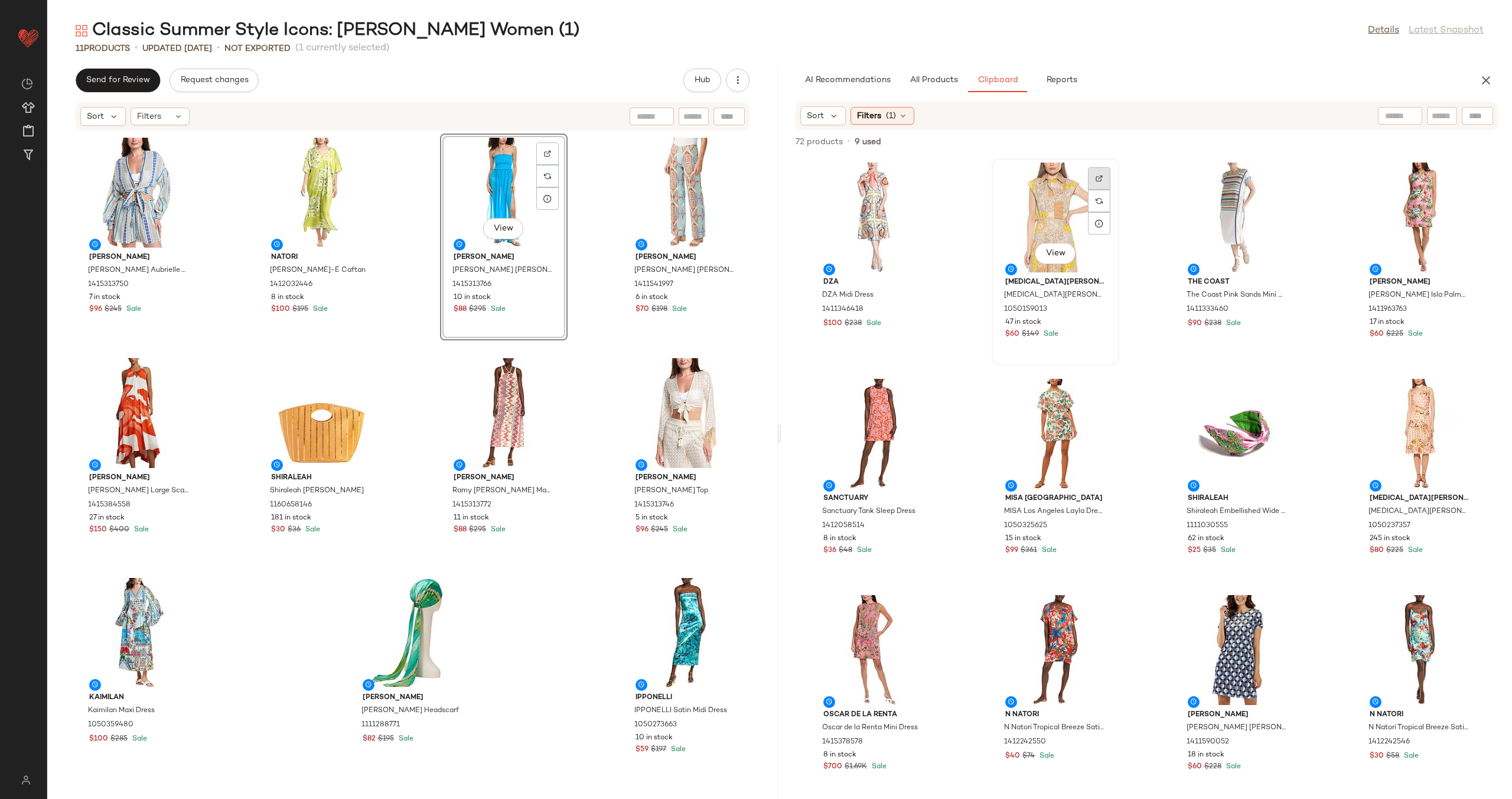
click at [1092, 190] on div at bounding box center [1099, 201] width 23 height 23
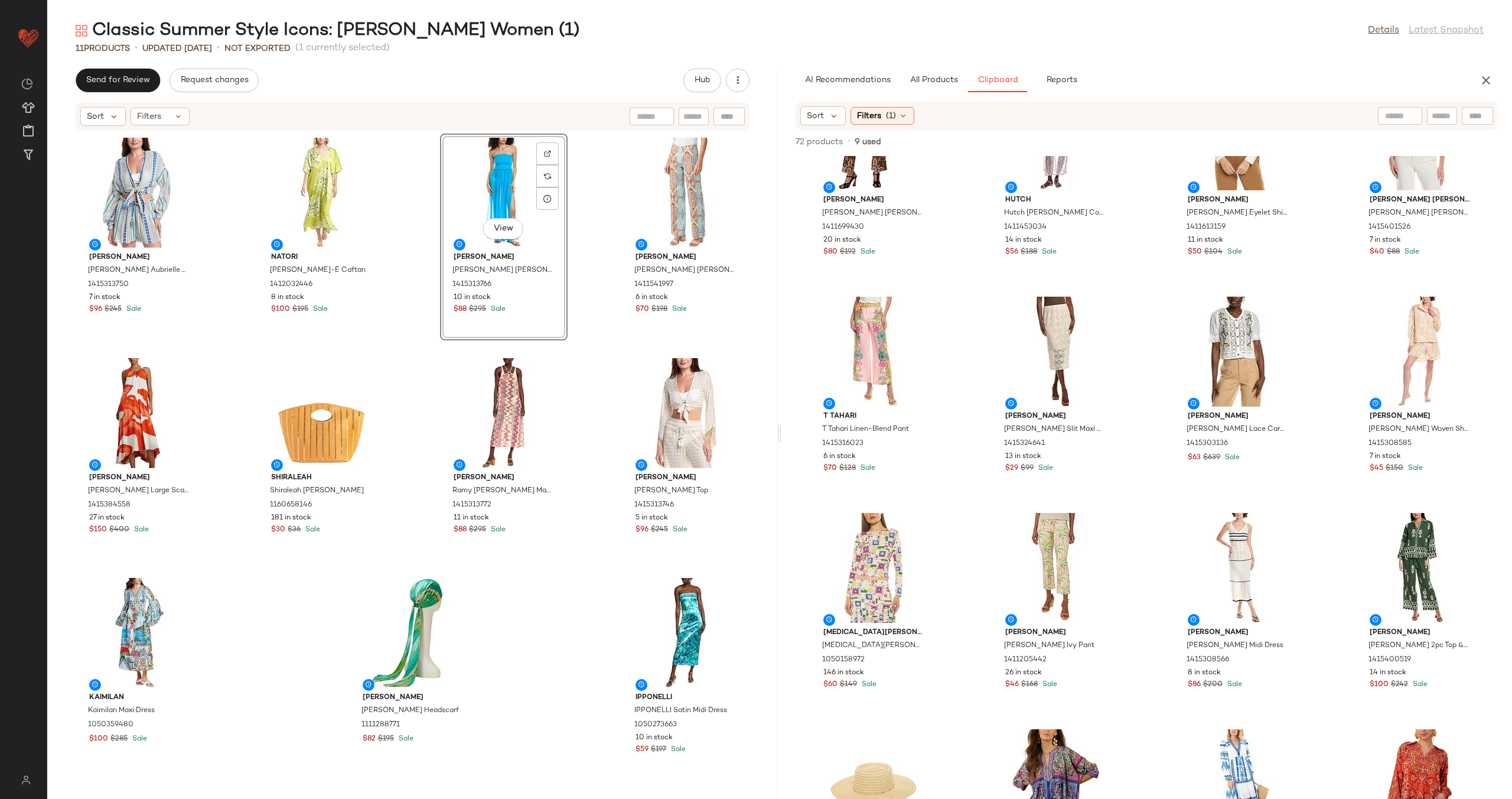
scroll to position [2258, 0]
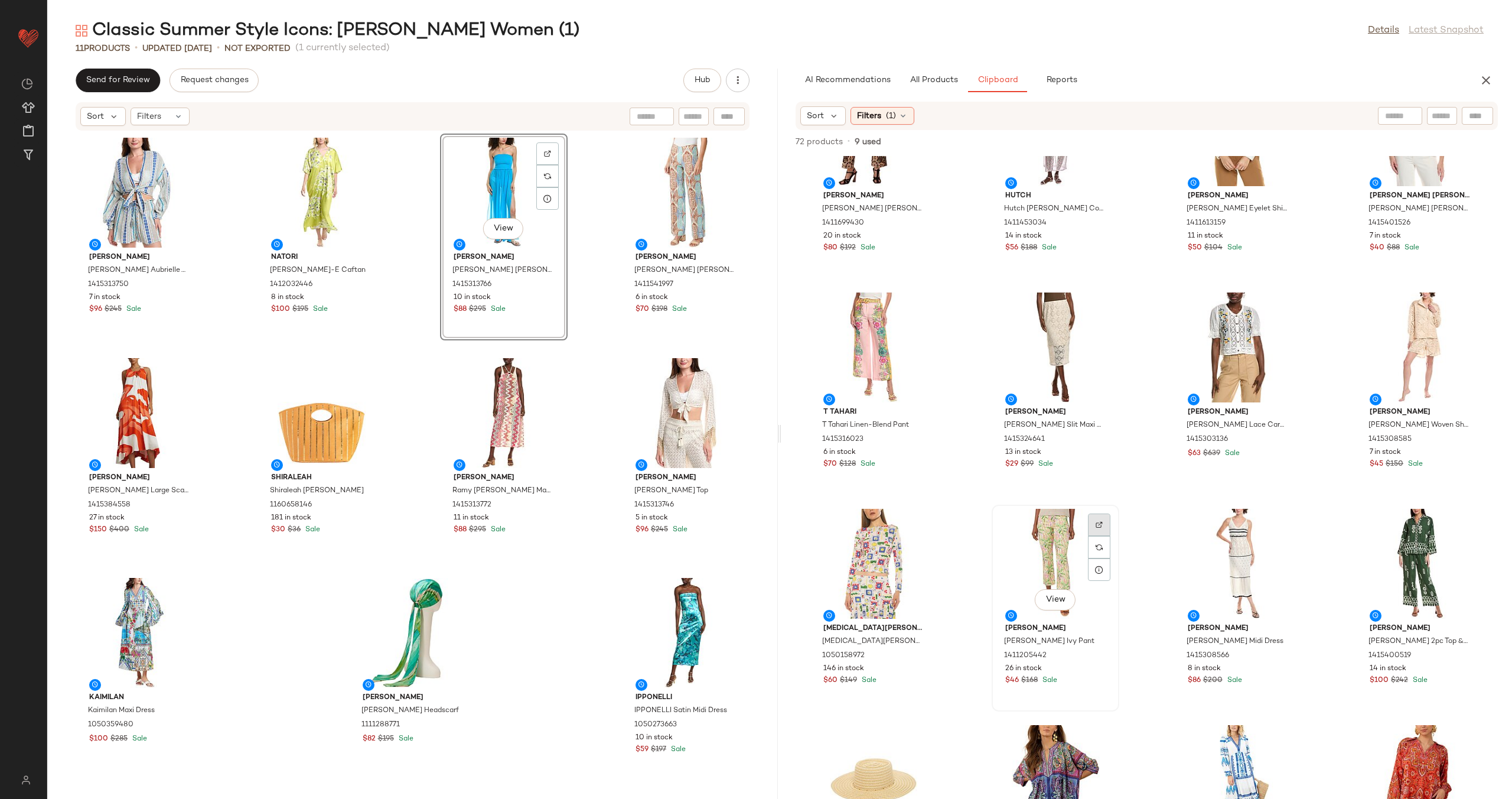
click at [1094, 536] on div at bounding box center [1099, 547] width 23 height 23
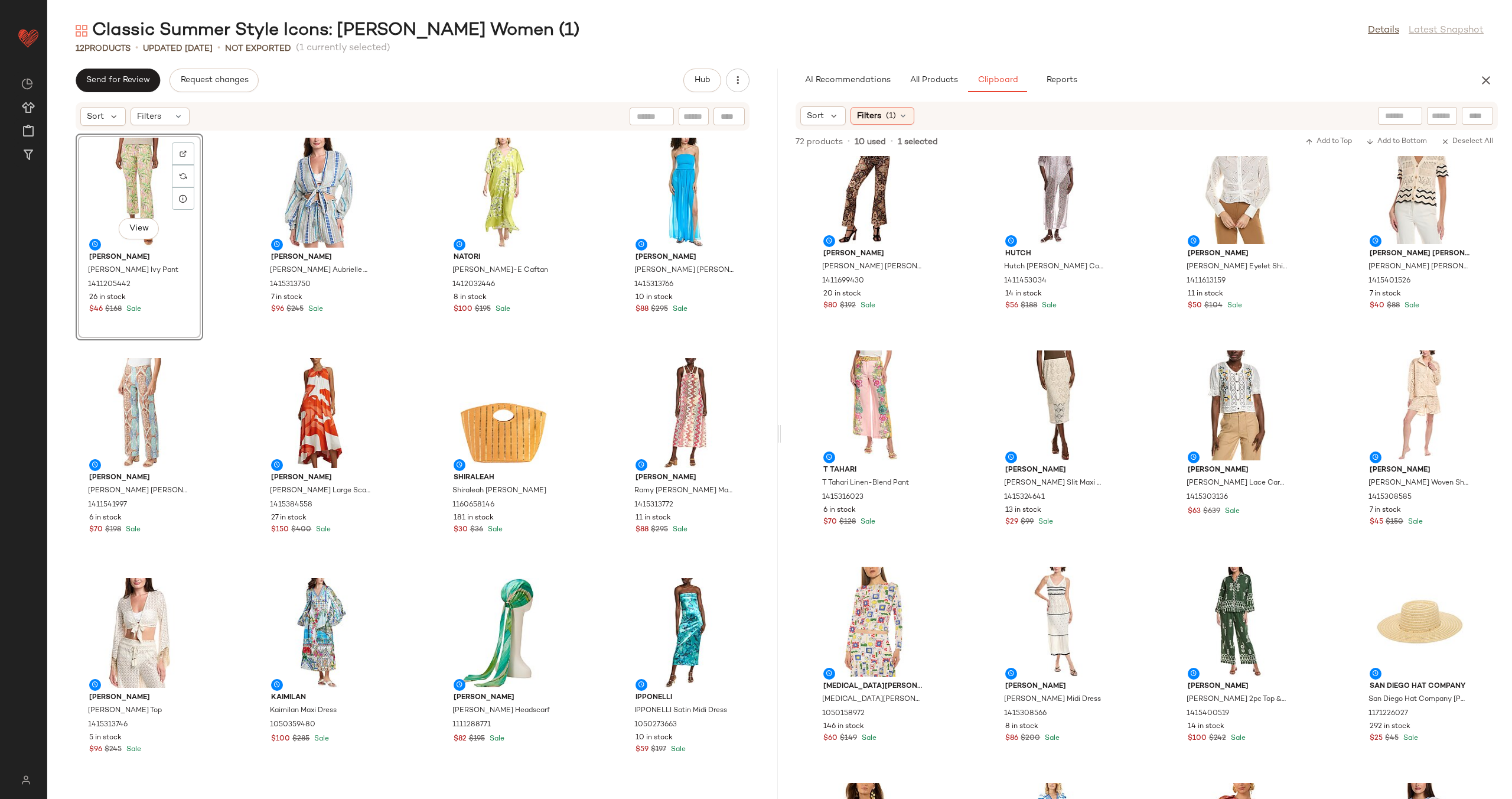
scroll to position [2075, 0]
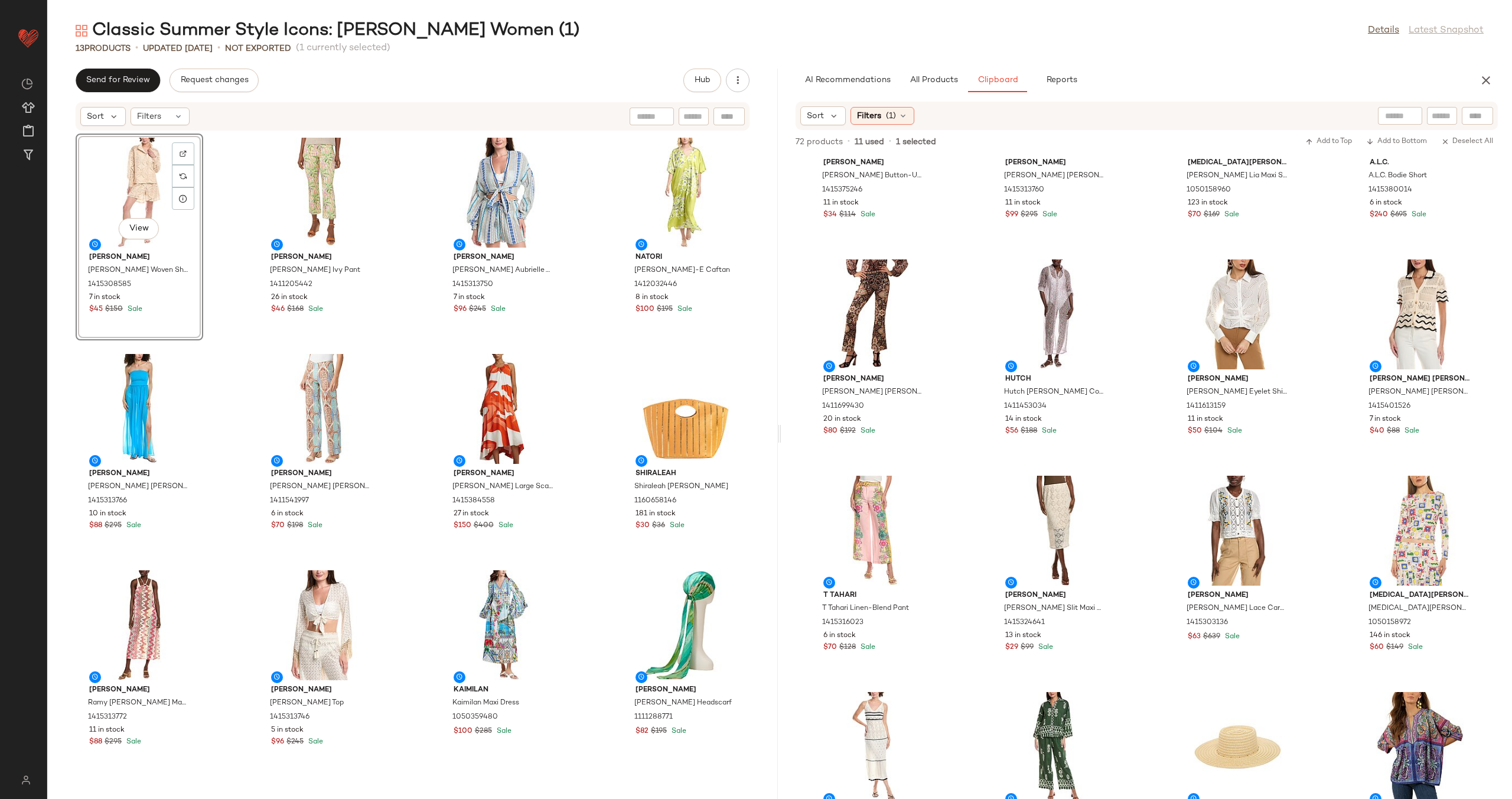
click at [216, 245] on div "View [PERSON_NAME] [PERSON_NAME] Woven Shirt 1415308585 7 in stock $45 $150 Sal…" at bounding box center [412, 458] width 730 height 654
click at [186, 165] on div at bounding box center [183, 176] width 23 height 23
click at [917, 83] on span "All Products" at bounding box center [933, 80] width 48 height 9
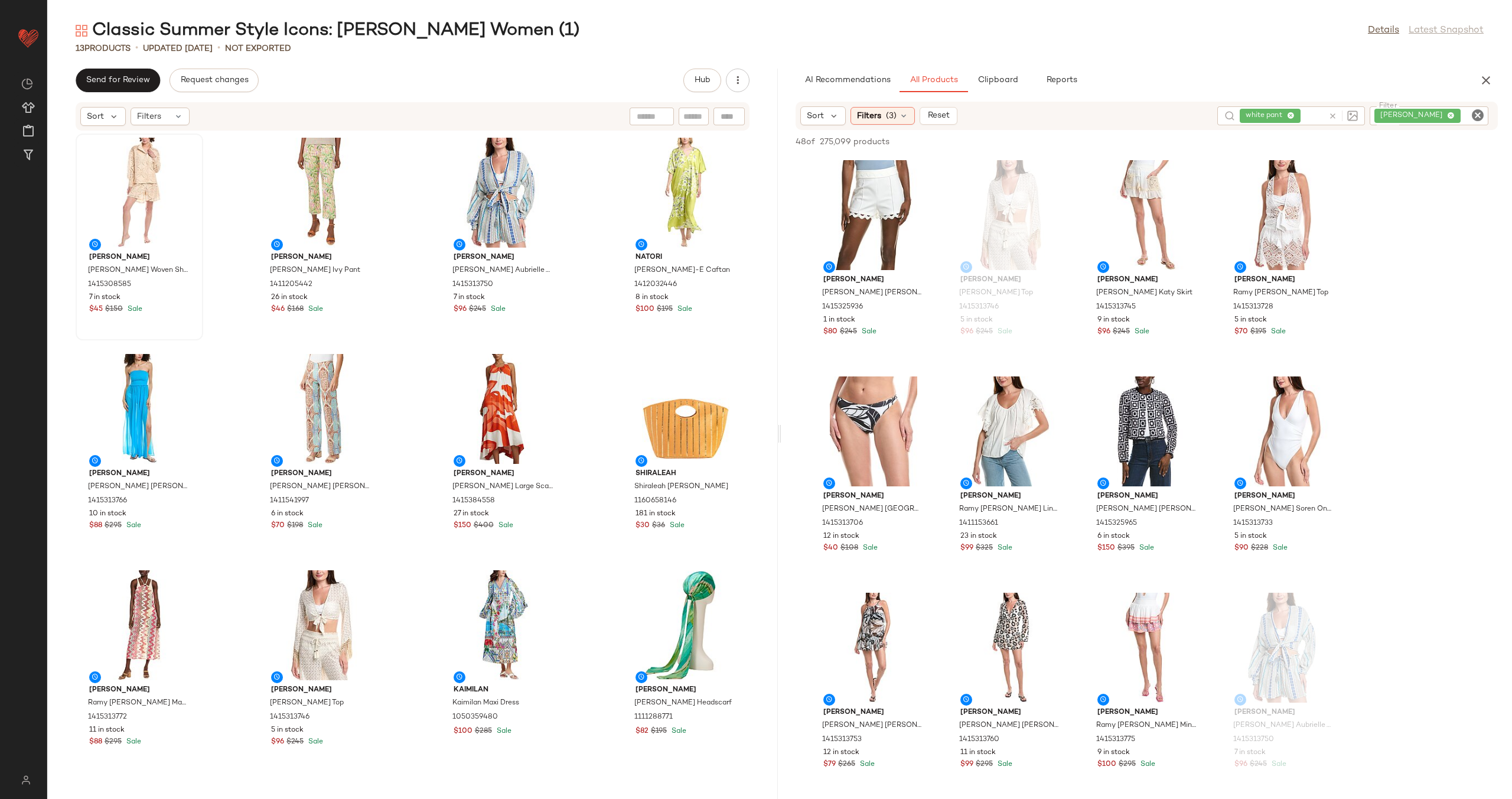
click at [1480, 114] on icon "Clear Filter" at bounding box center [1478, 115] width 14 height 14
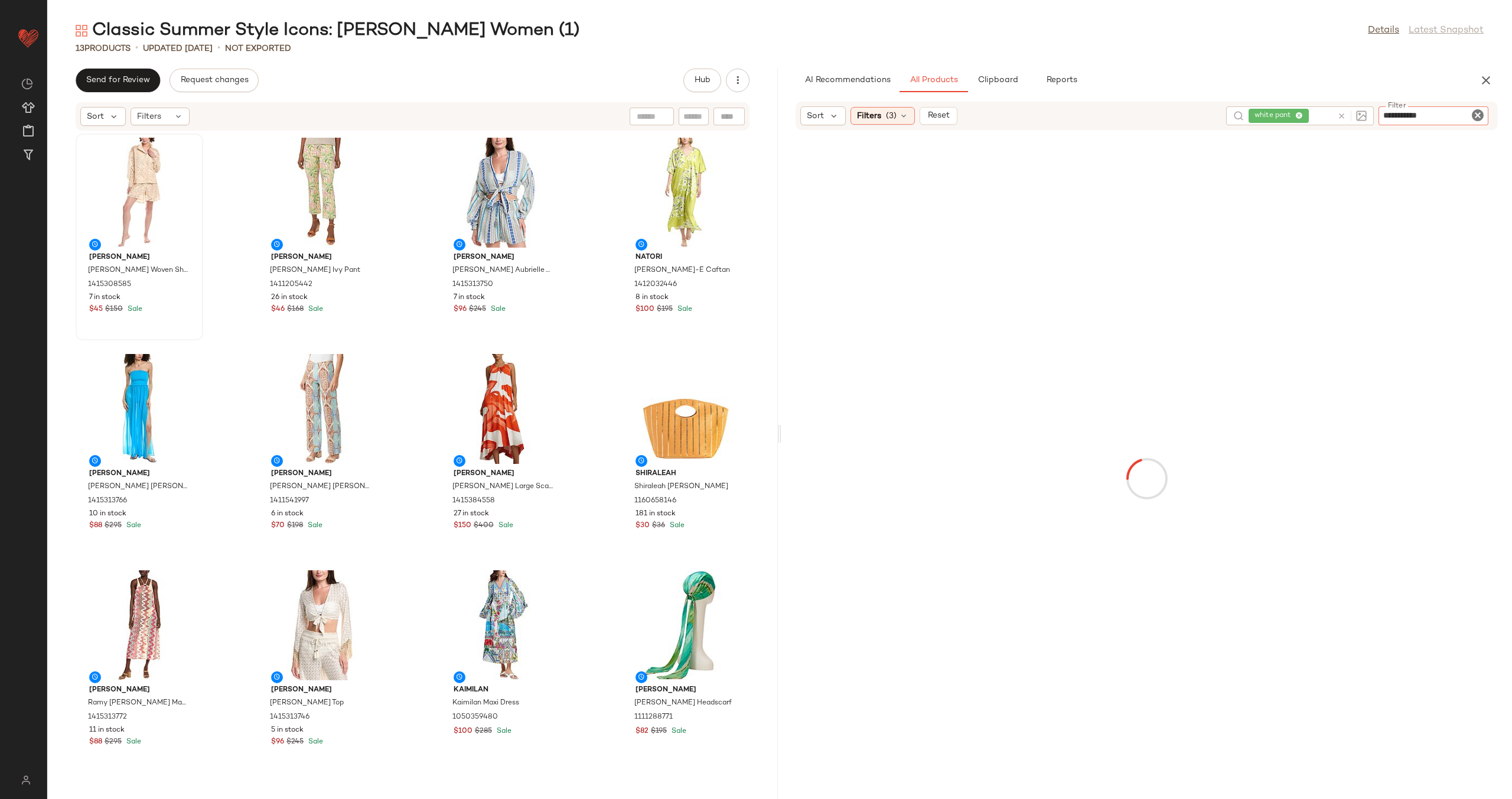
type input "**********"
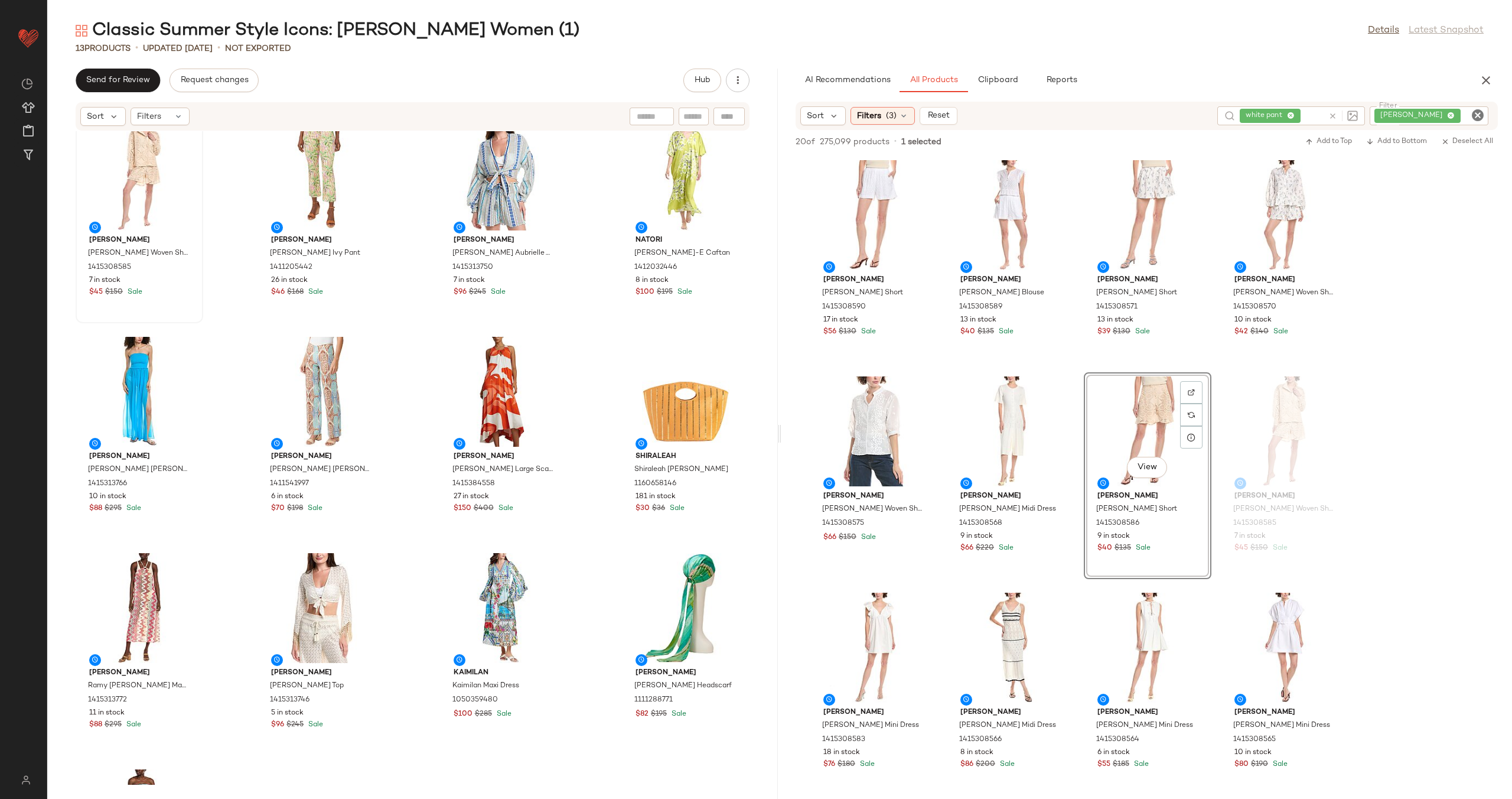
scroll to position [0, 0]
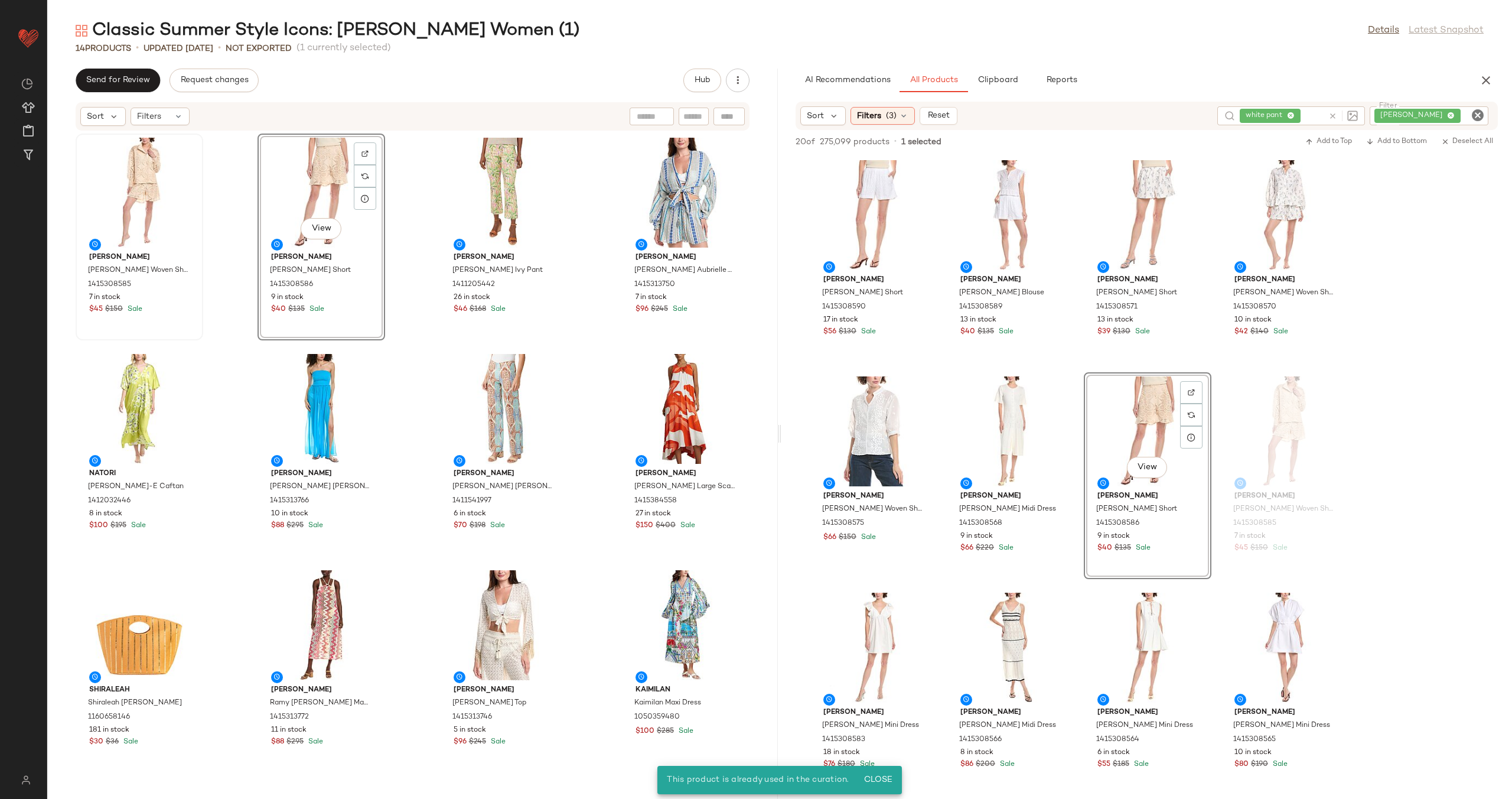
click at [411, 256] on div "[PERSON_NAME] [PERSON_NAME] Woven Shirt 1415308585 7 in stock $45 $150 Sale Vie…" at bounding box center [412, 458] width 730 height 654
click at [408, 274] on div "[PERSON_NAME] [PERSON_NAME] Woven Shirt 1415308585 7 in stock $45 $150 Sale [PE…" at bounding box center [412, 458] width 730 height 654
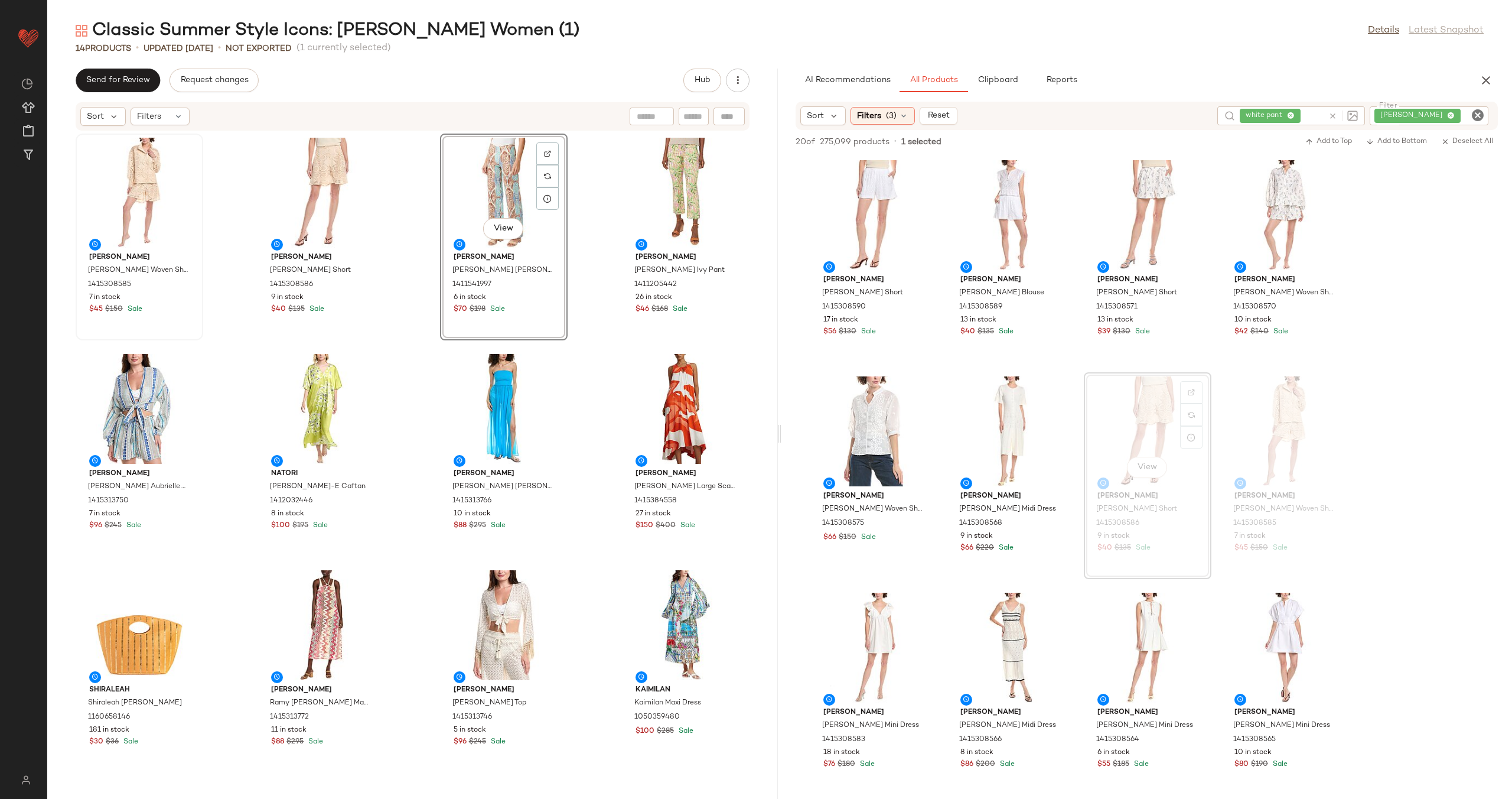
click at [589, 301] on div "[PERSON_NAME] [PERSON_NAME] Woven Shirt 1415308585 7 in stock $45 $150 Sale [PE…" at bounding box center [412, 458] width 730 height 654
click at [1337, 111] on icon at bounding box center [1332, 115] width 9 height 9
click at [1480, 111] on icon "Clear Filter" at bounding box center [1478, 115] width 14 height 14
click at [1343, 111] on input "text" at bounding box center [1351, 116] width 30 height 13
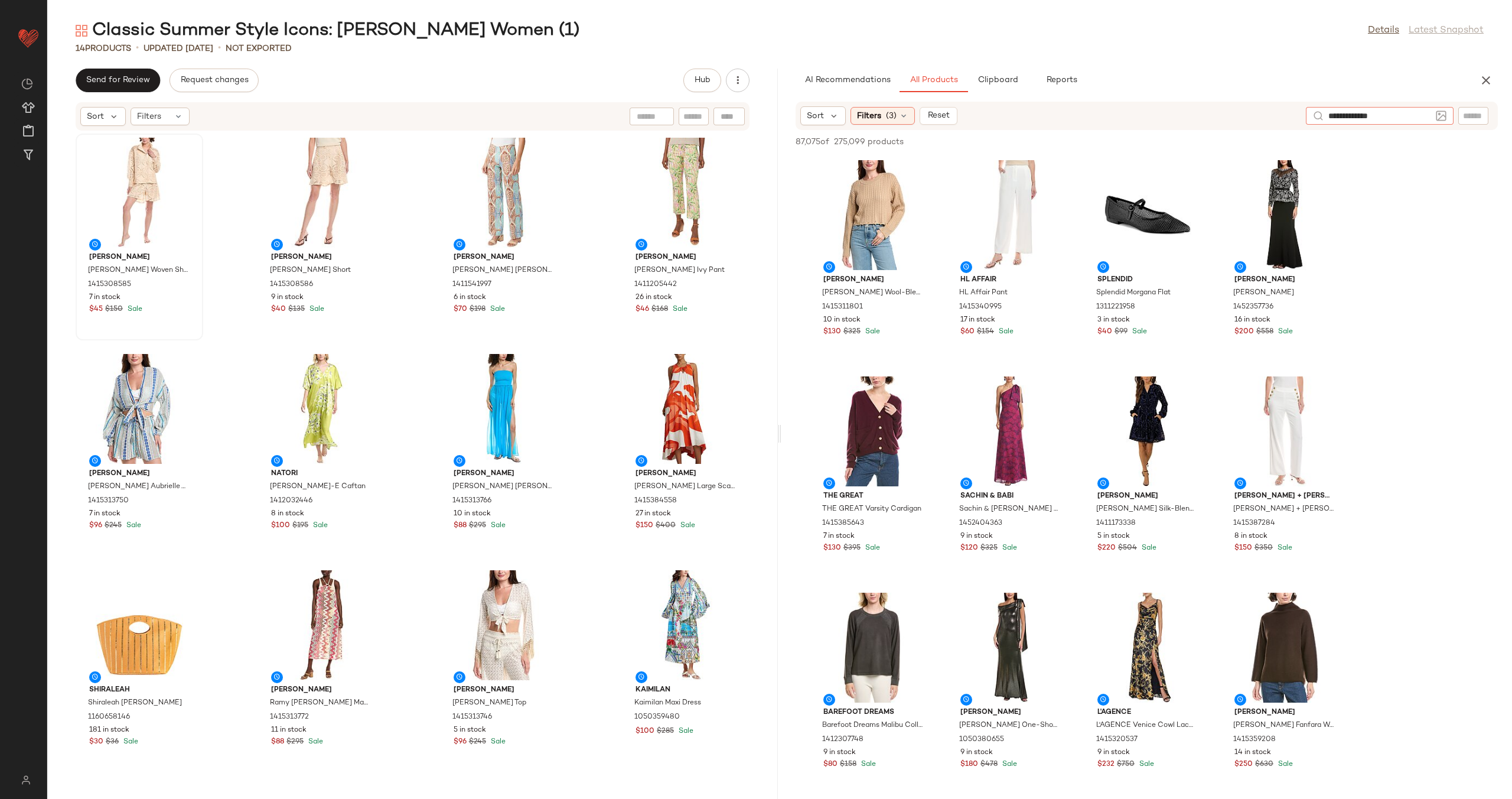
type input "**********"
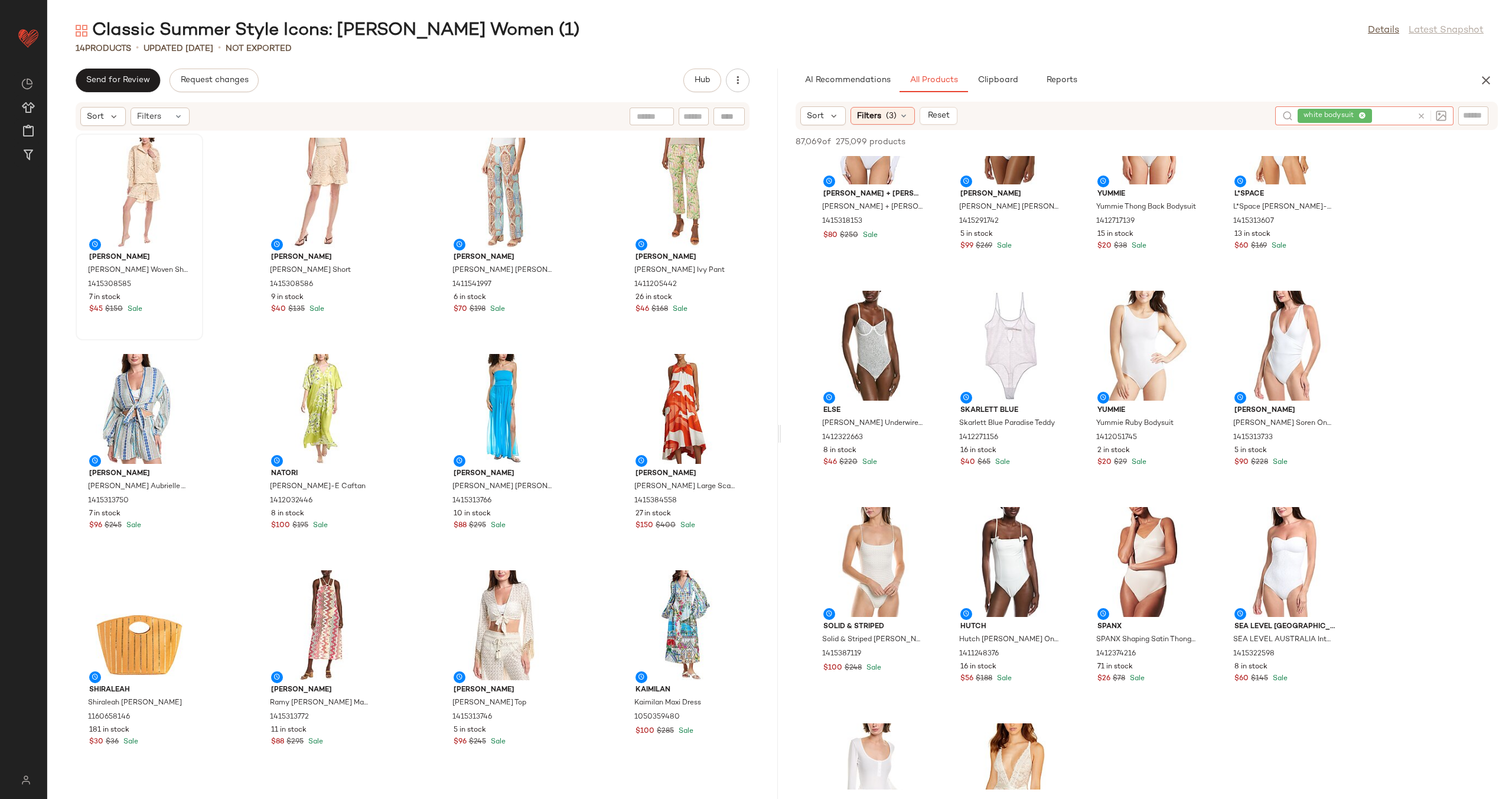
scroll to position [86, 0]
click at [925, 534] on div at bounding box center [917, 545] width 23 height 23
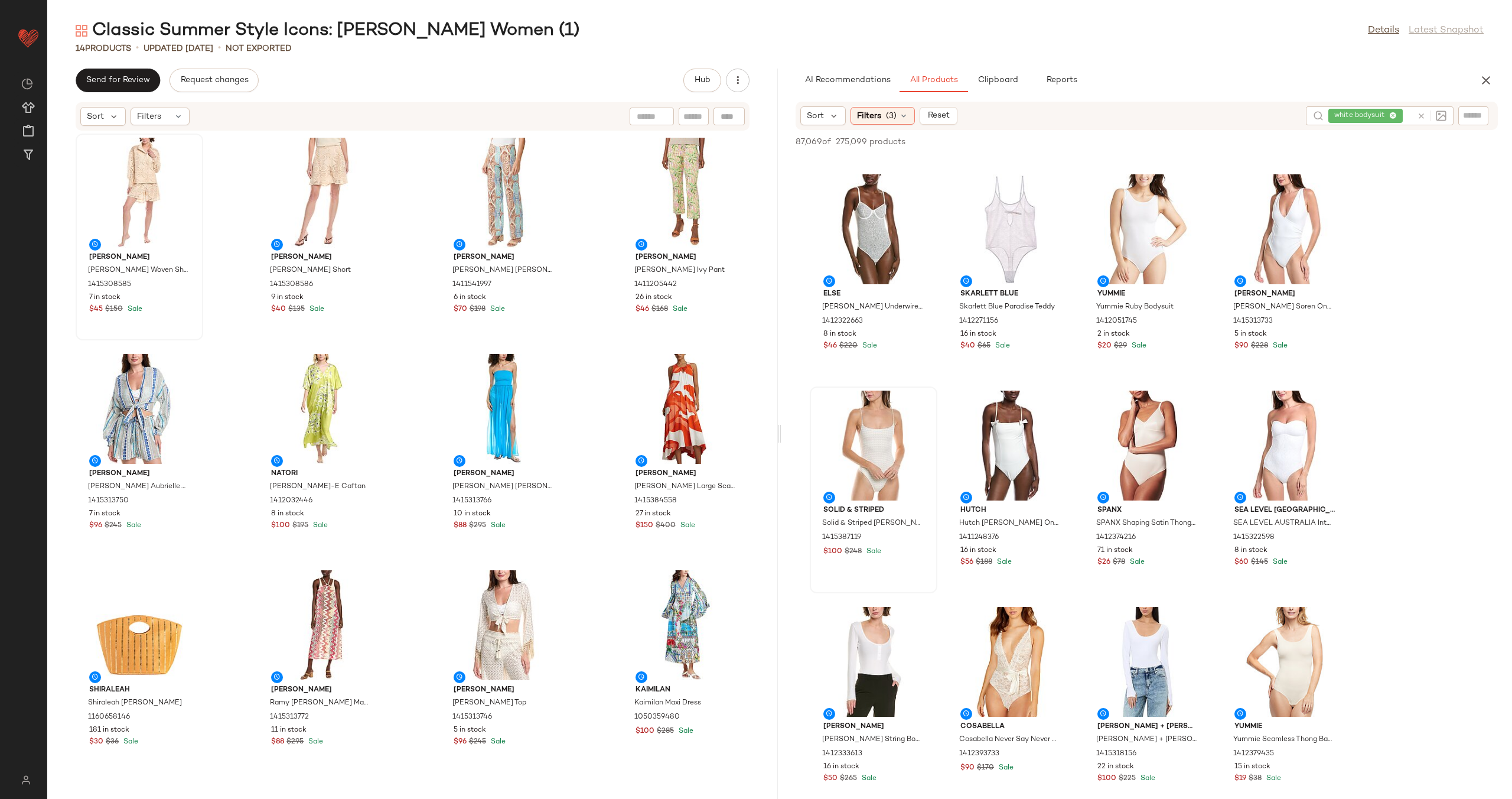
scroll to position [198, 0]
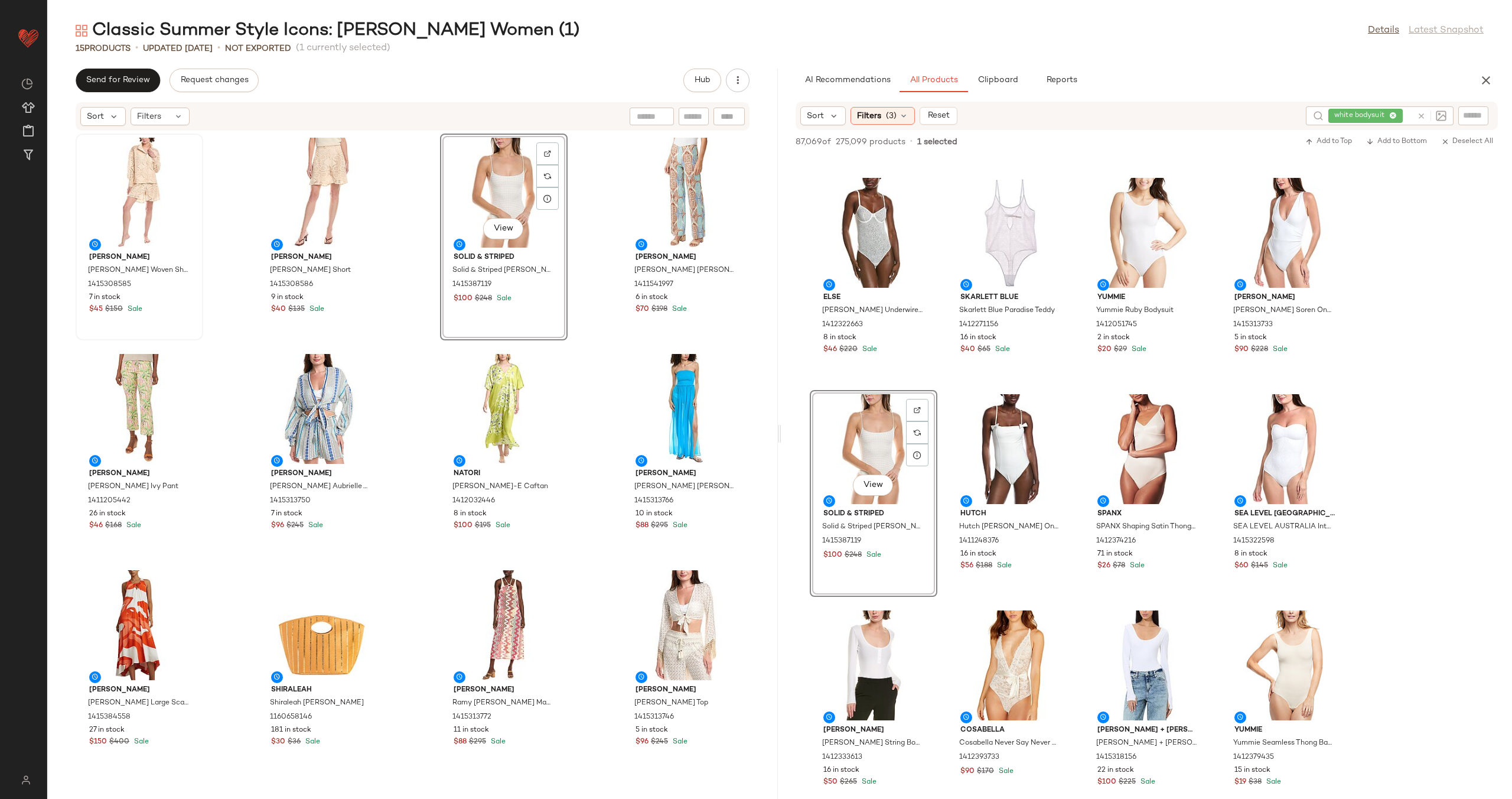
click at [584, 261] on div "[PERSON_NAME] [PERSON_NAME] Woven Shirt 1415308585 7 in stock $45 $150 Sale [PE…" at bounding box center [412, 458] width 730 height 654
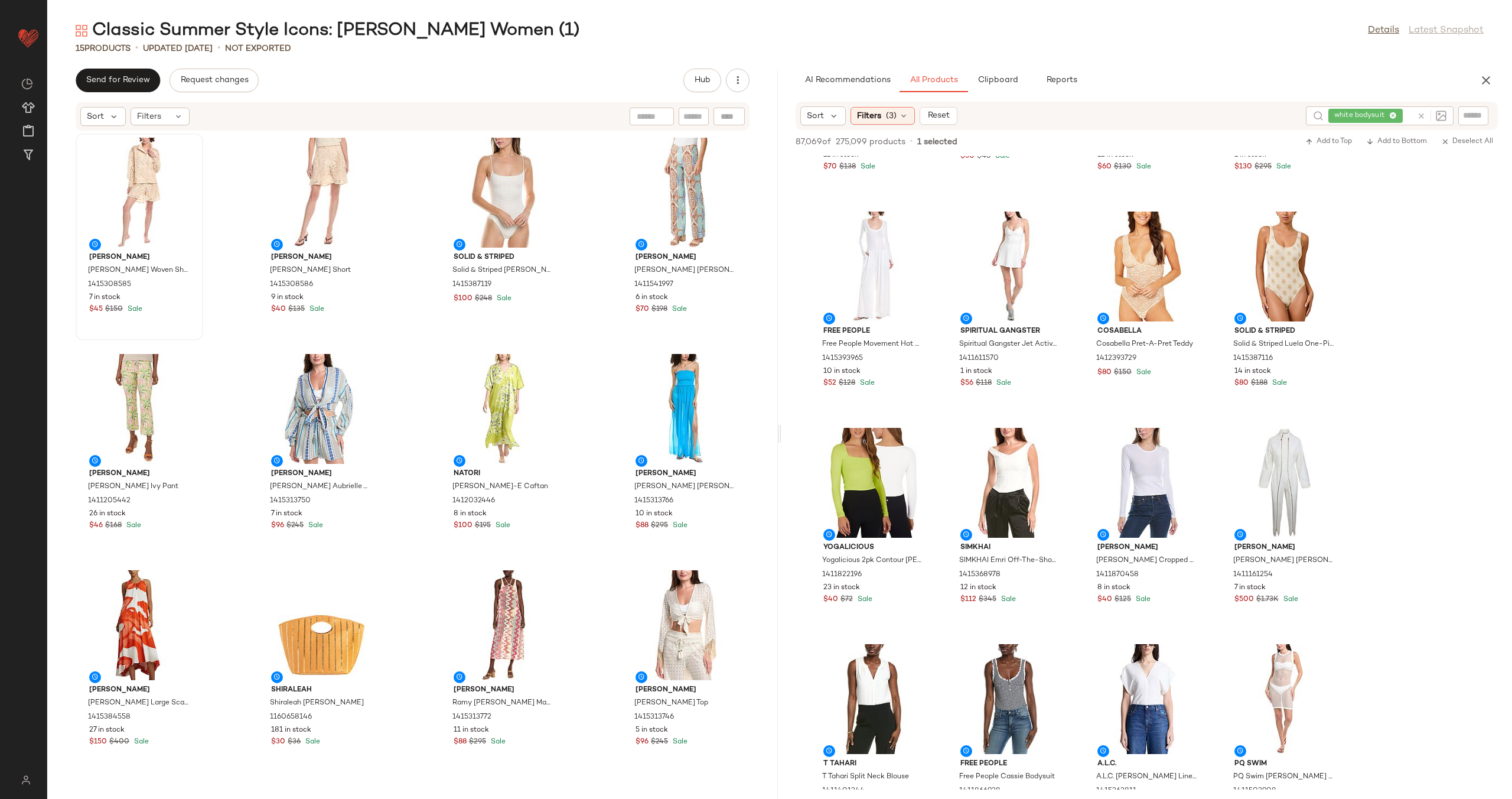
scroll to position [1786, 0]
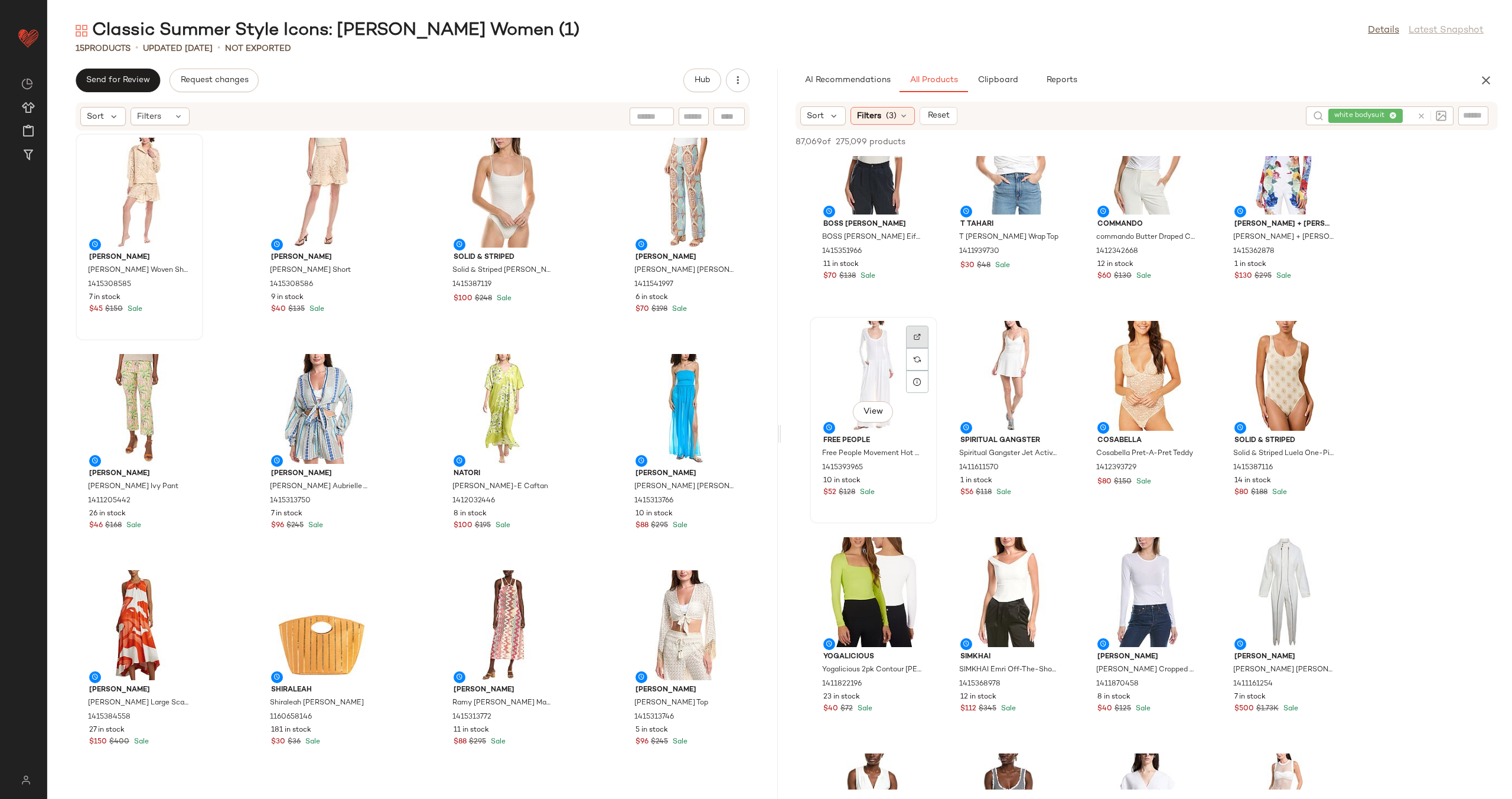
click at [922, 348] on div at bounding box center [917, 359] width 23 height 23
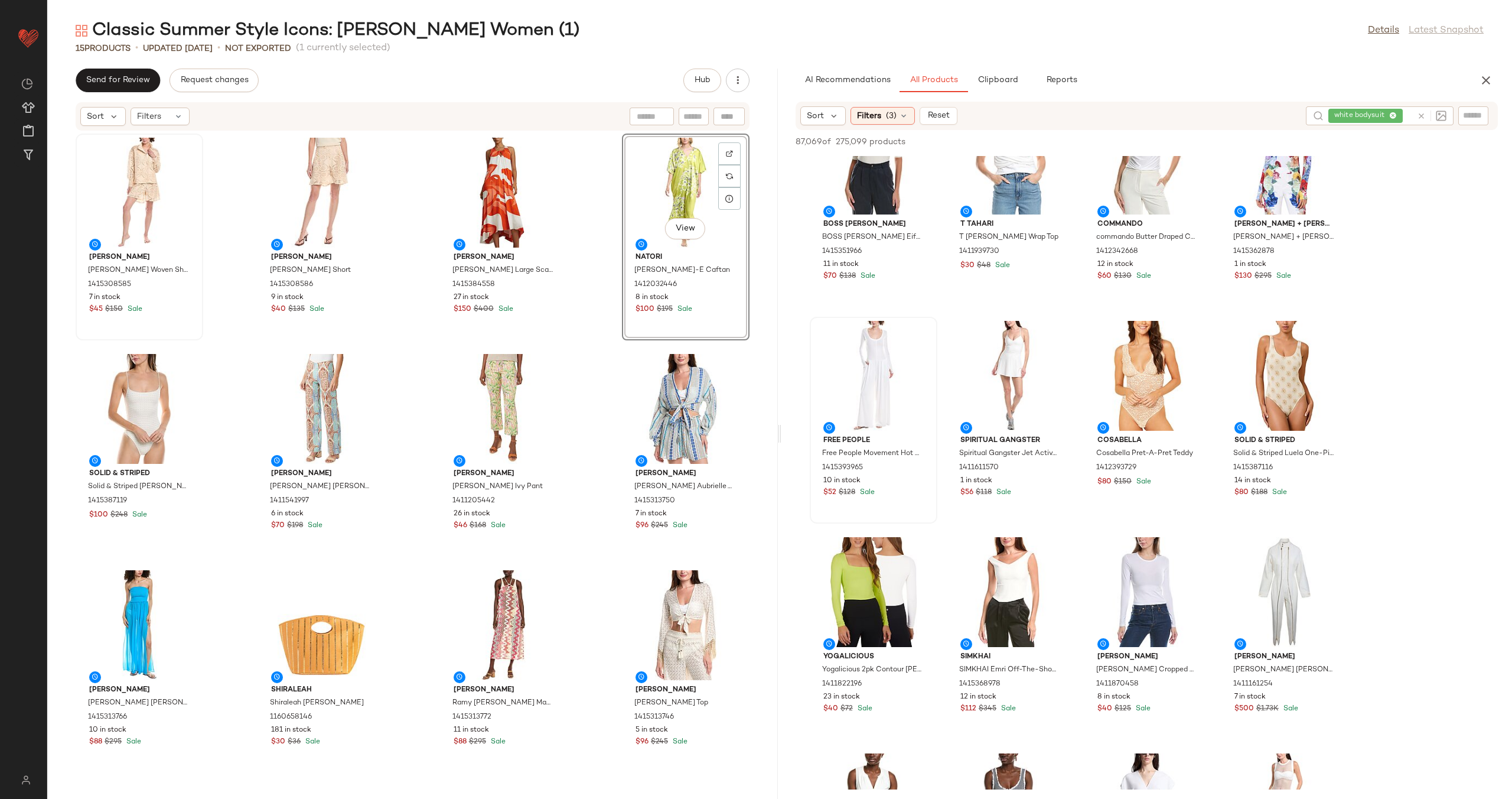
click at [600, 316] on div "[PERSON_NAME] [PERSON_NAME] Woven Shirt 1415308585 7 in stock $45 $150 Sale [PE…" at bounding box center [412, 458] width 730 height 654
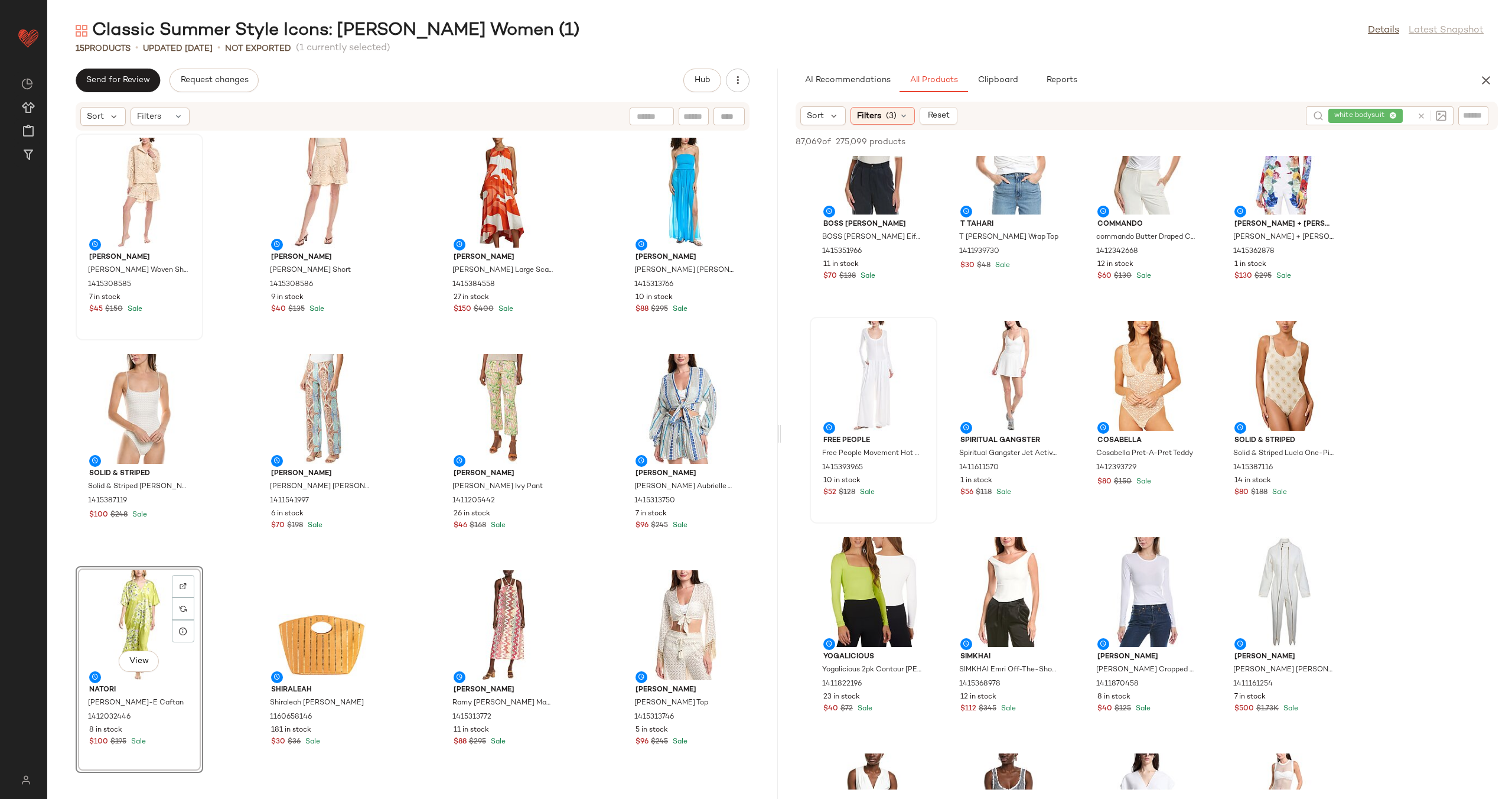
click at [404, 562] on div "[PERSON_NAME] [PERSON_NAME] Woven Shirt 1415308585 7 in stock $45 $150 Sale [PE…" at bounding box center [412, 458] width 730 height 654
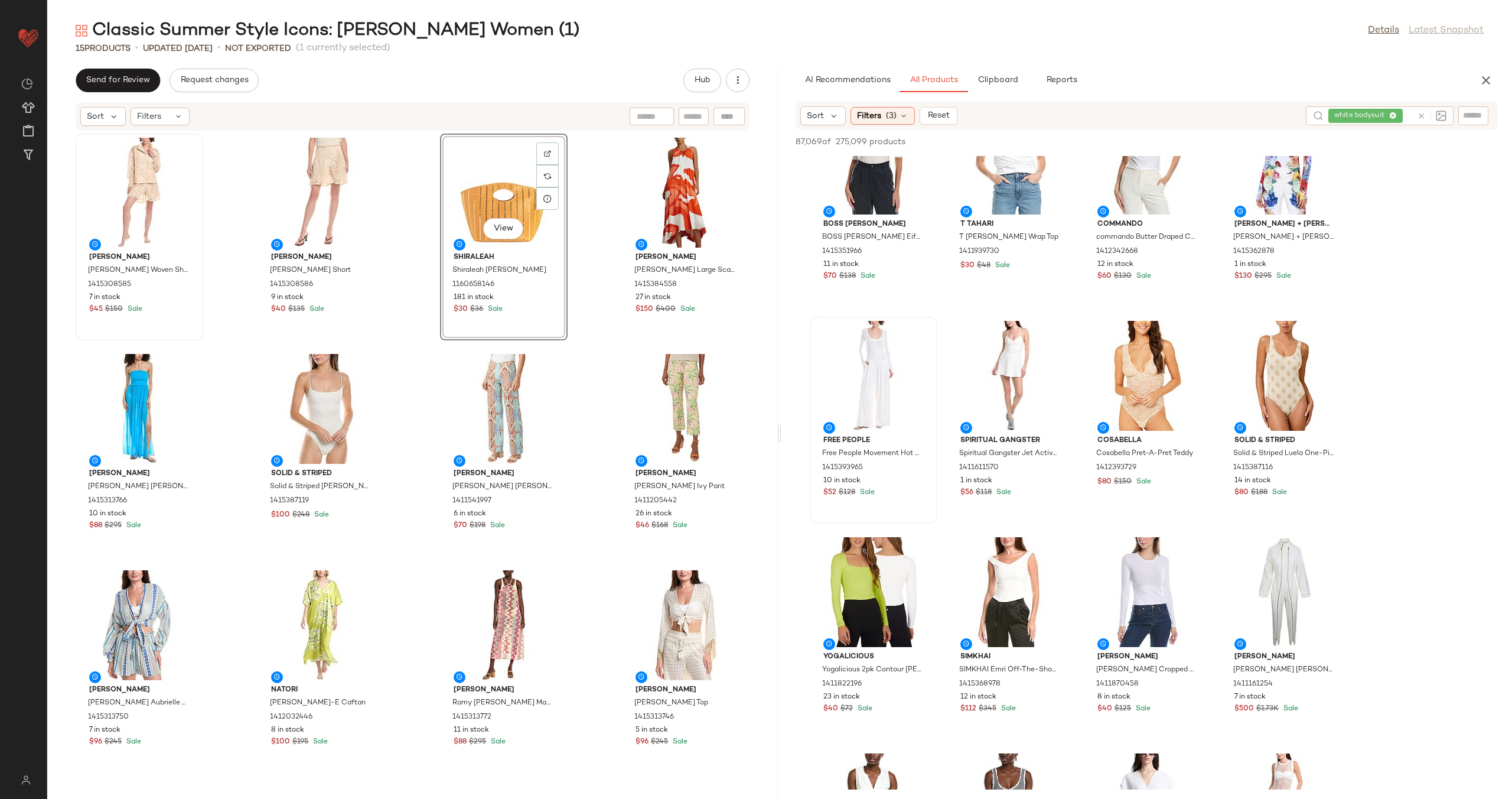
click at [420, 290] on div "[PERSON_NAME] [PERSON_NAME] Woven Shirt 1415308585 7 in stock $45 $150 Sale [PE…" at bounding box center [412, 458] width 730 height 654
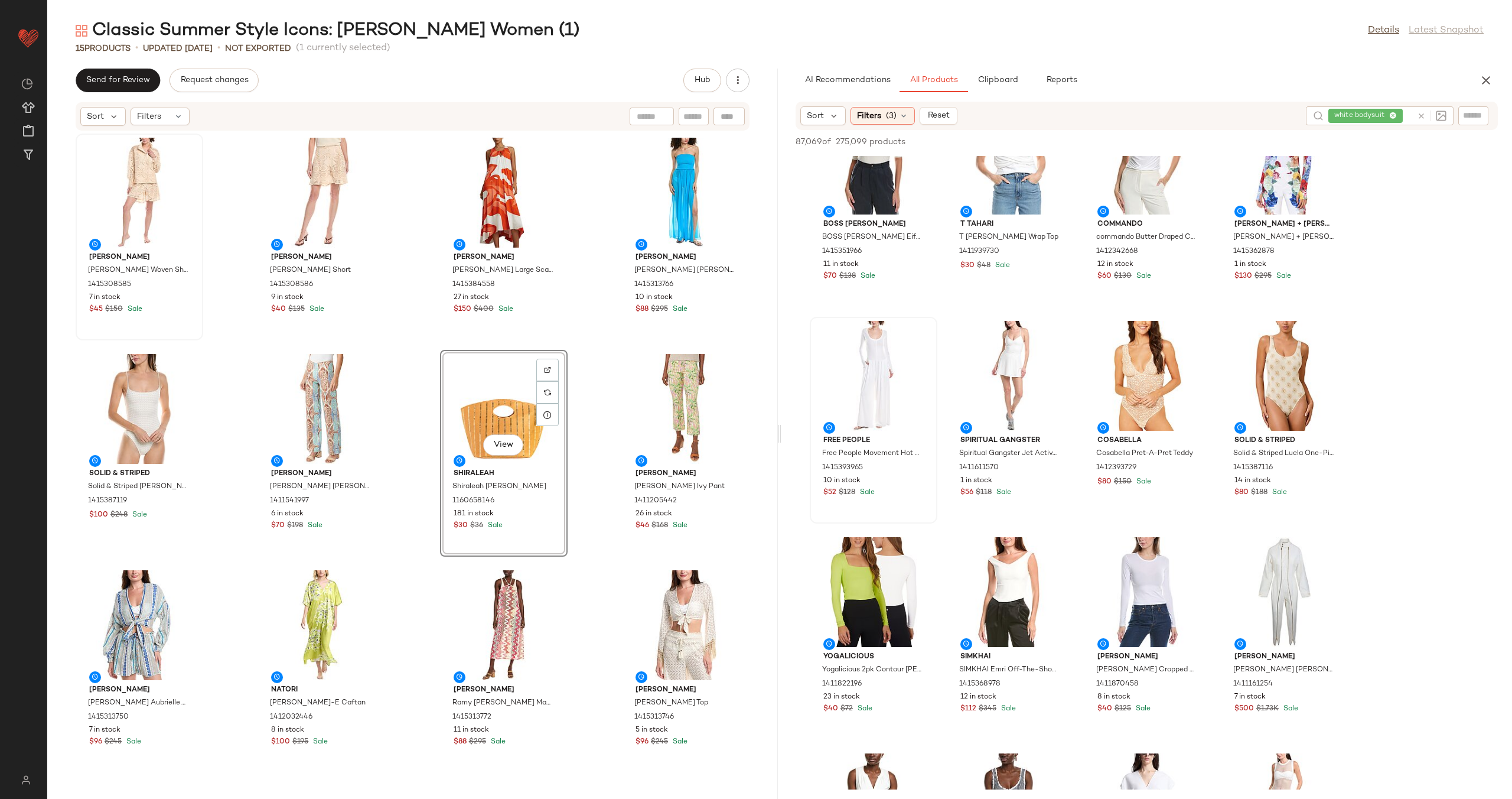
click at [404, 438] on div "[PERSON_NAME] [PERSON_NAME] Woven Shirt 1415308585 7 in stock $45 $150 Sale [PE…" at bounding box center [412, 458] width 730 height 654
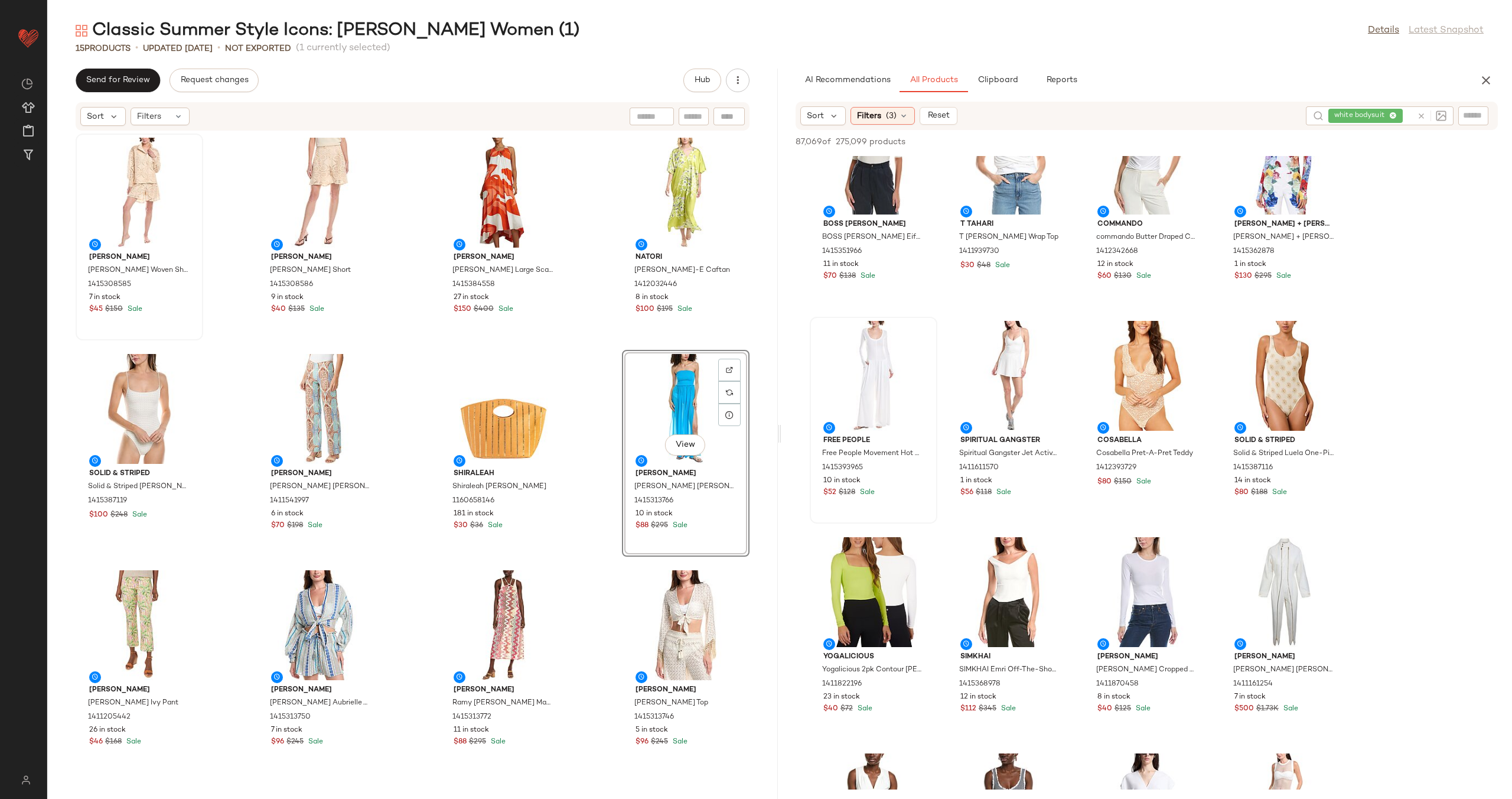
click at [579, 520] on div "[PERSON_NAME] [PERSON_NAME] Woven Shirt 1415308585 7 in stock $45 $150 Sale [PE…" at bounding box center [412, 458] width 730 height 654
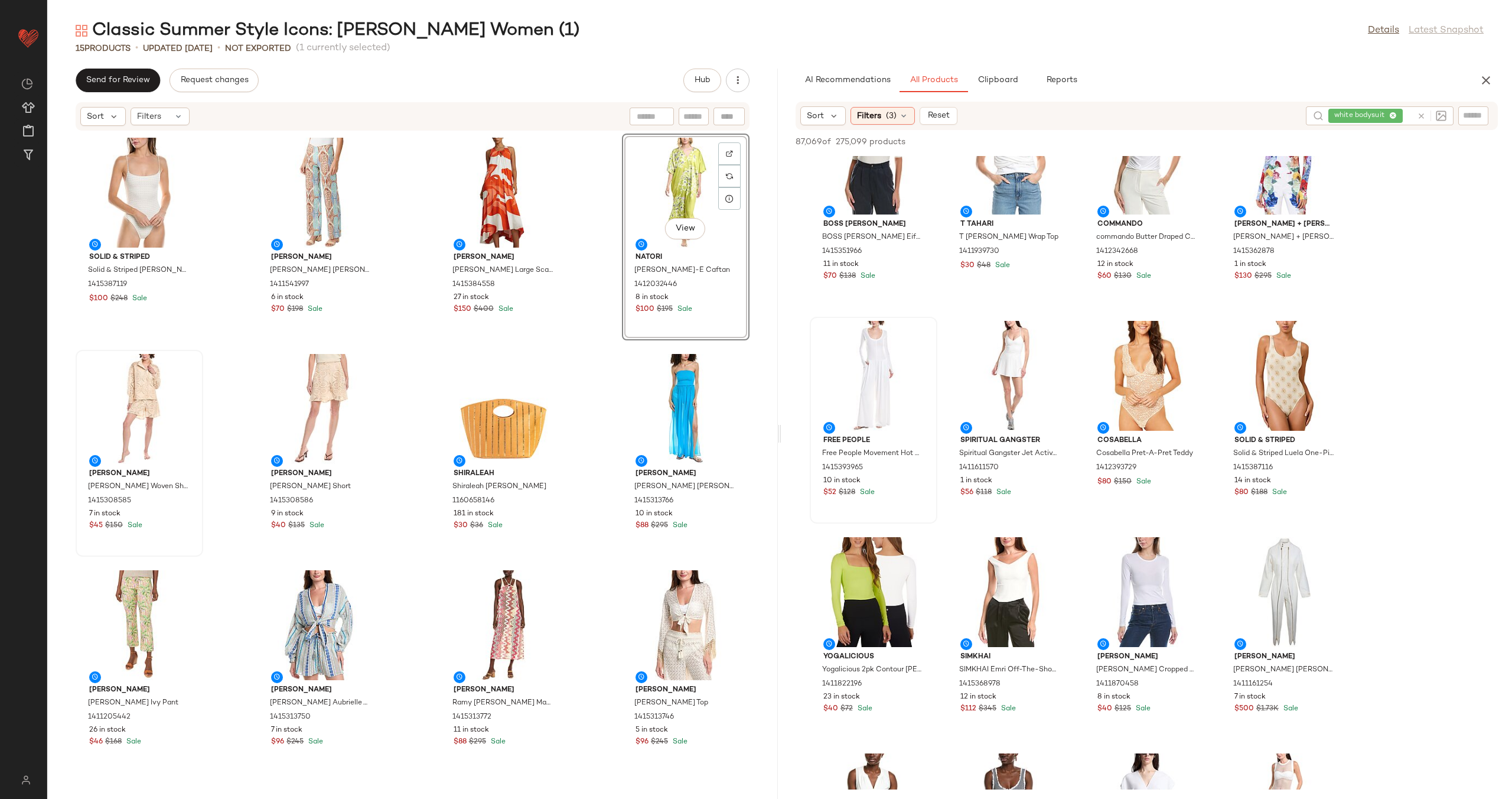
click at [579, 282] on div "Solid & Striped Solid & Striped Renna One-Piece 1415387119 $100 $248 Sale J.McL…" at bounding box center [412, 458] width 730 height 654
click at [1421, 115] on icon at bounding box center [1421, 115] width 9 height 9
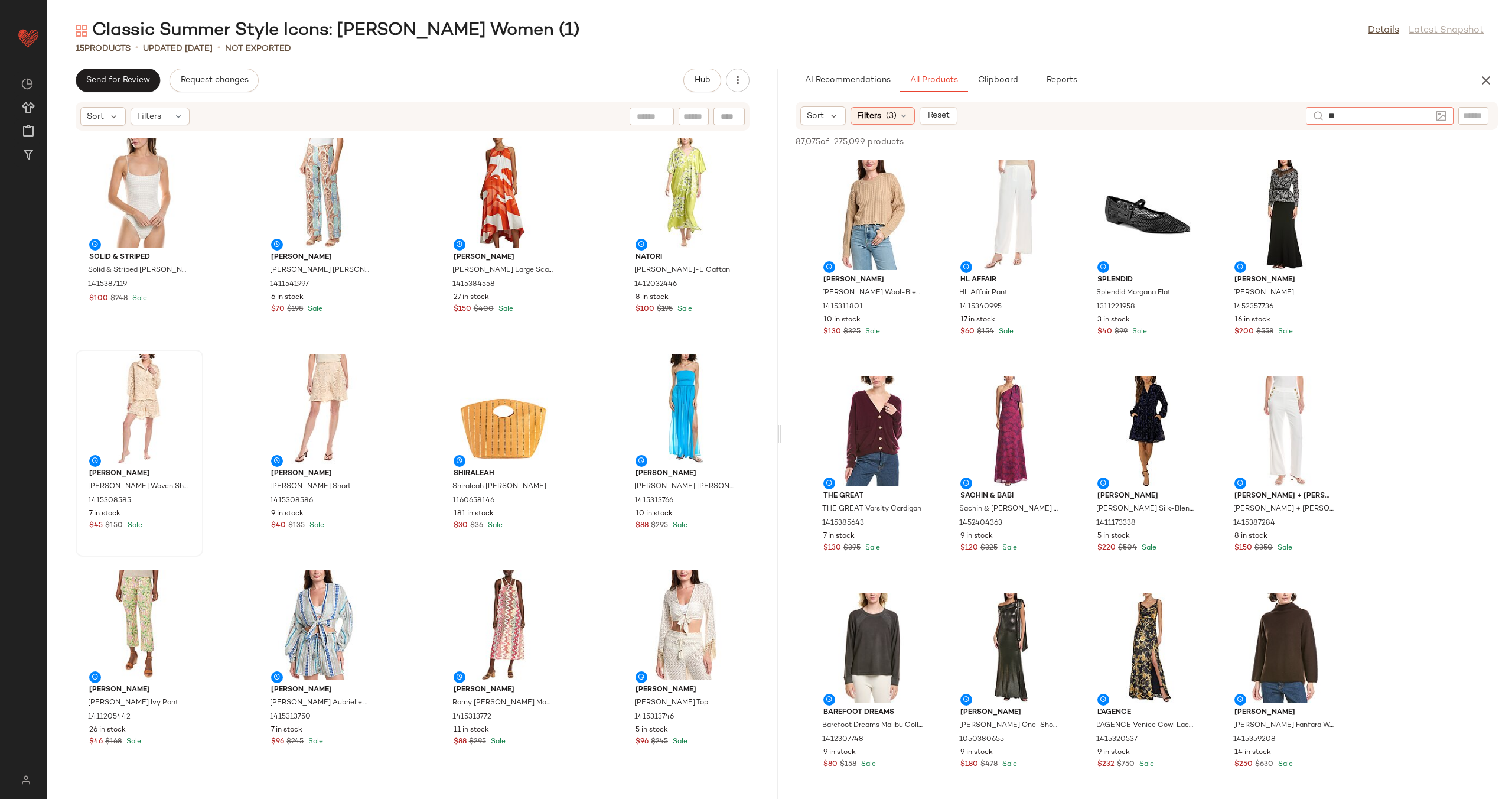
type input "*"
type input "**********"
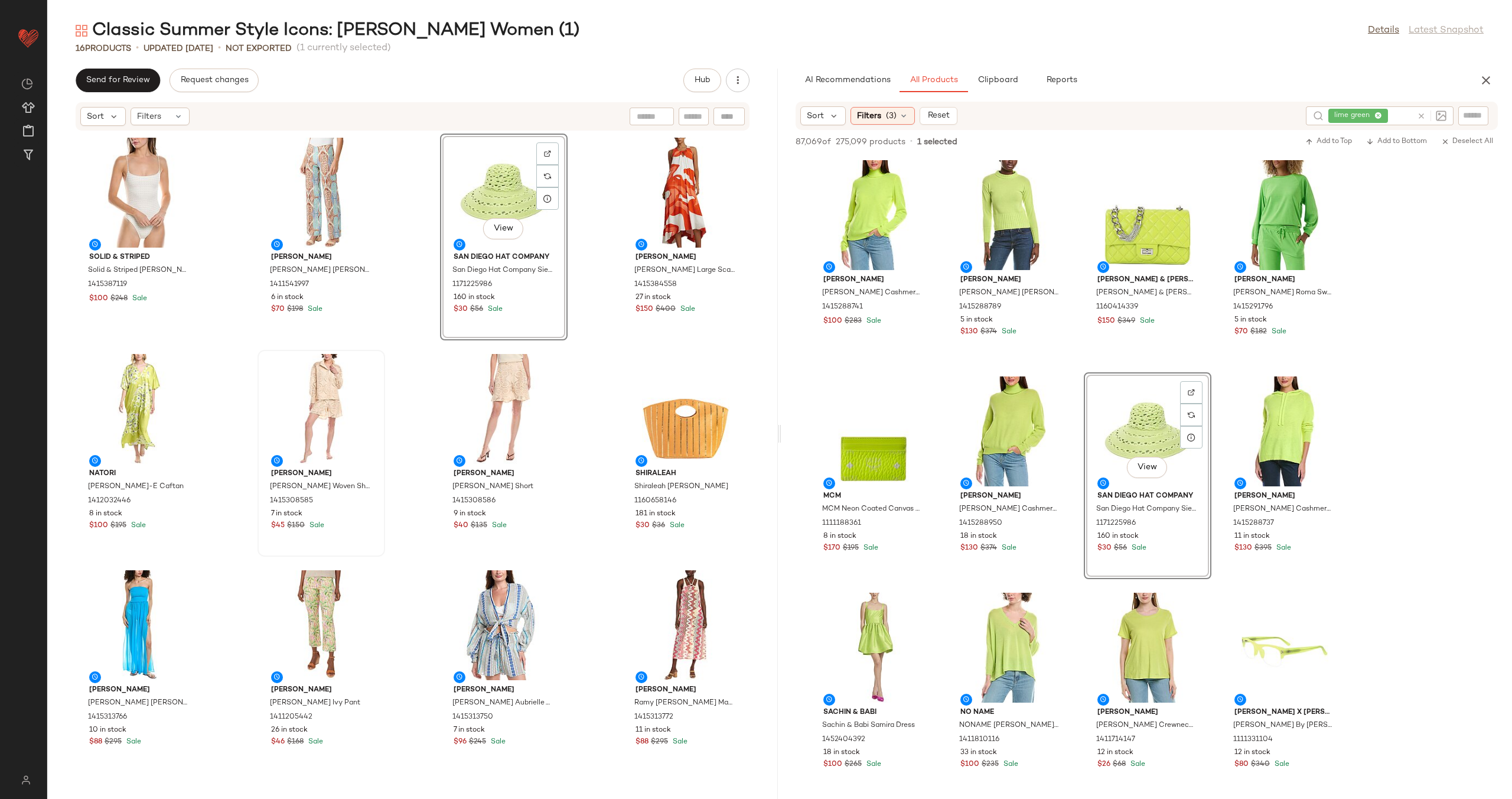
click at [596, 286] on div "Solid & Striped Solid & Striped Renna One-Piece 1415387119 $100 $248 Sale J.McL…" at bounding box center [412, 458] width 730 height 654
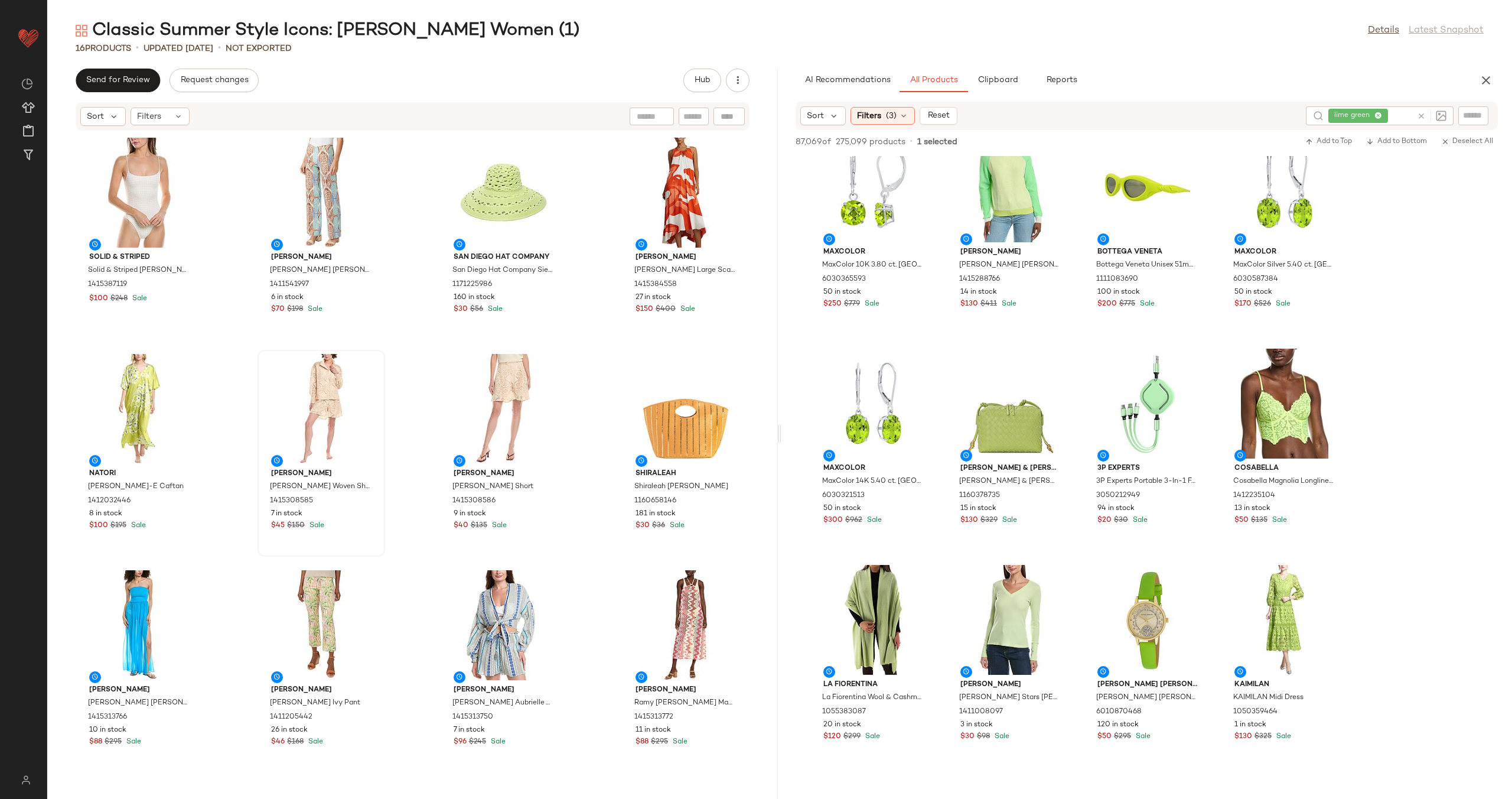
scroll to position [2417, 0]
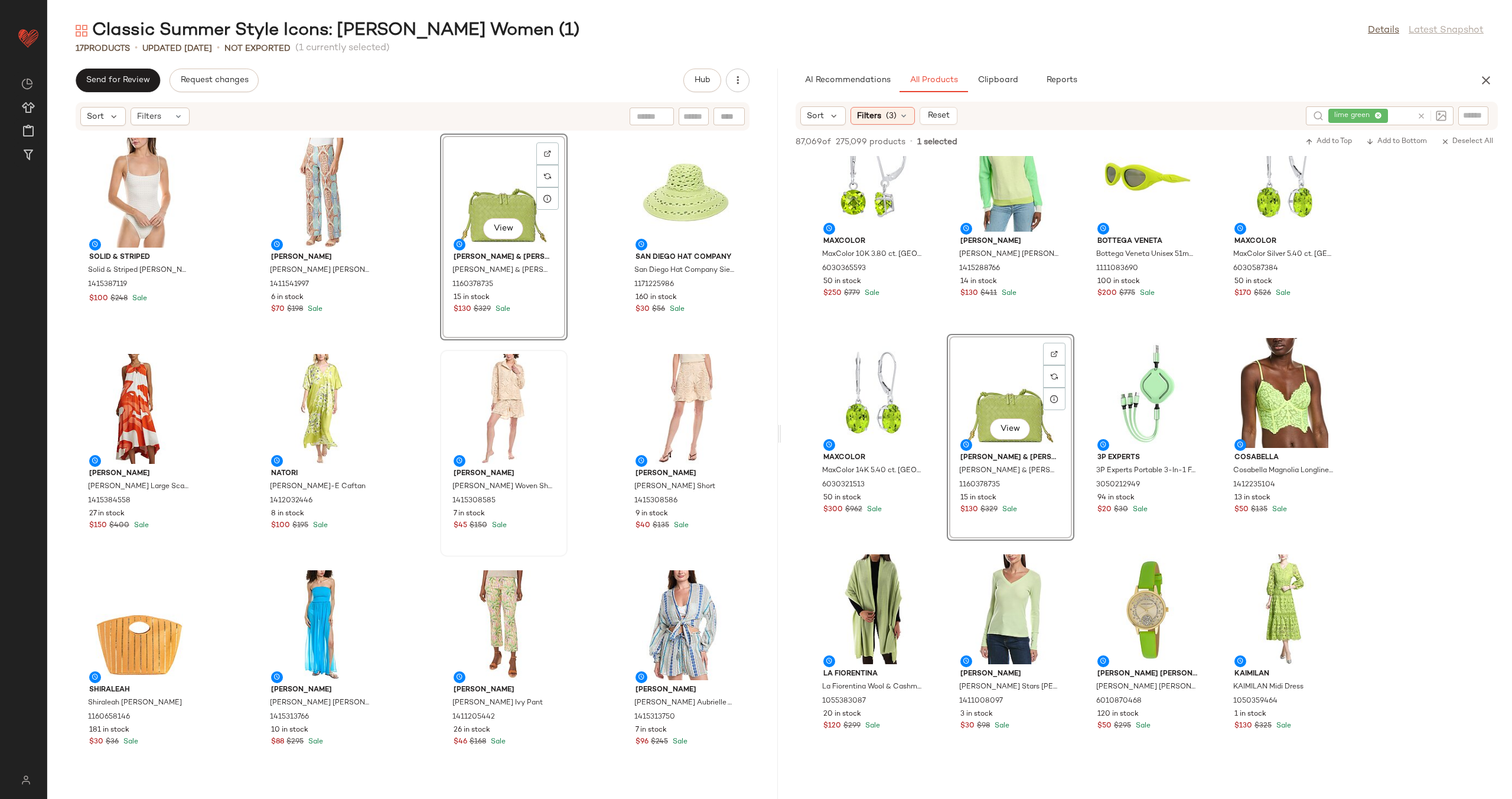
click at [591, 318] on div "Solid & Striped Solid & Striped Renna One-Piece 1415387119 $100 $248 Sale J.McL…" at bounding box center [412, 458] width 730 height 654
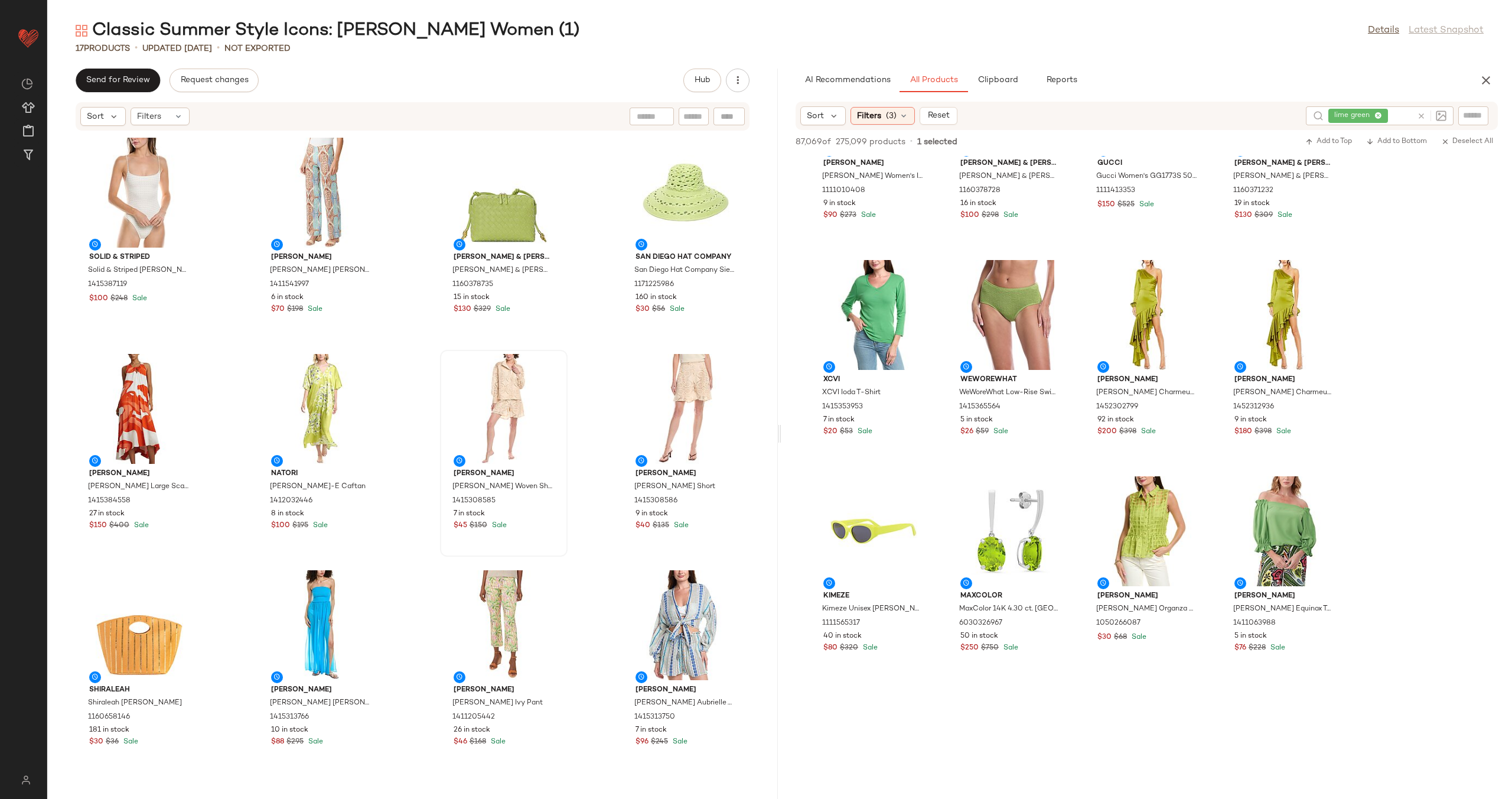
scroll to position [3157, 0]
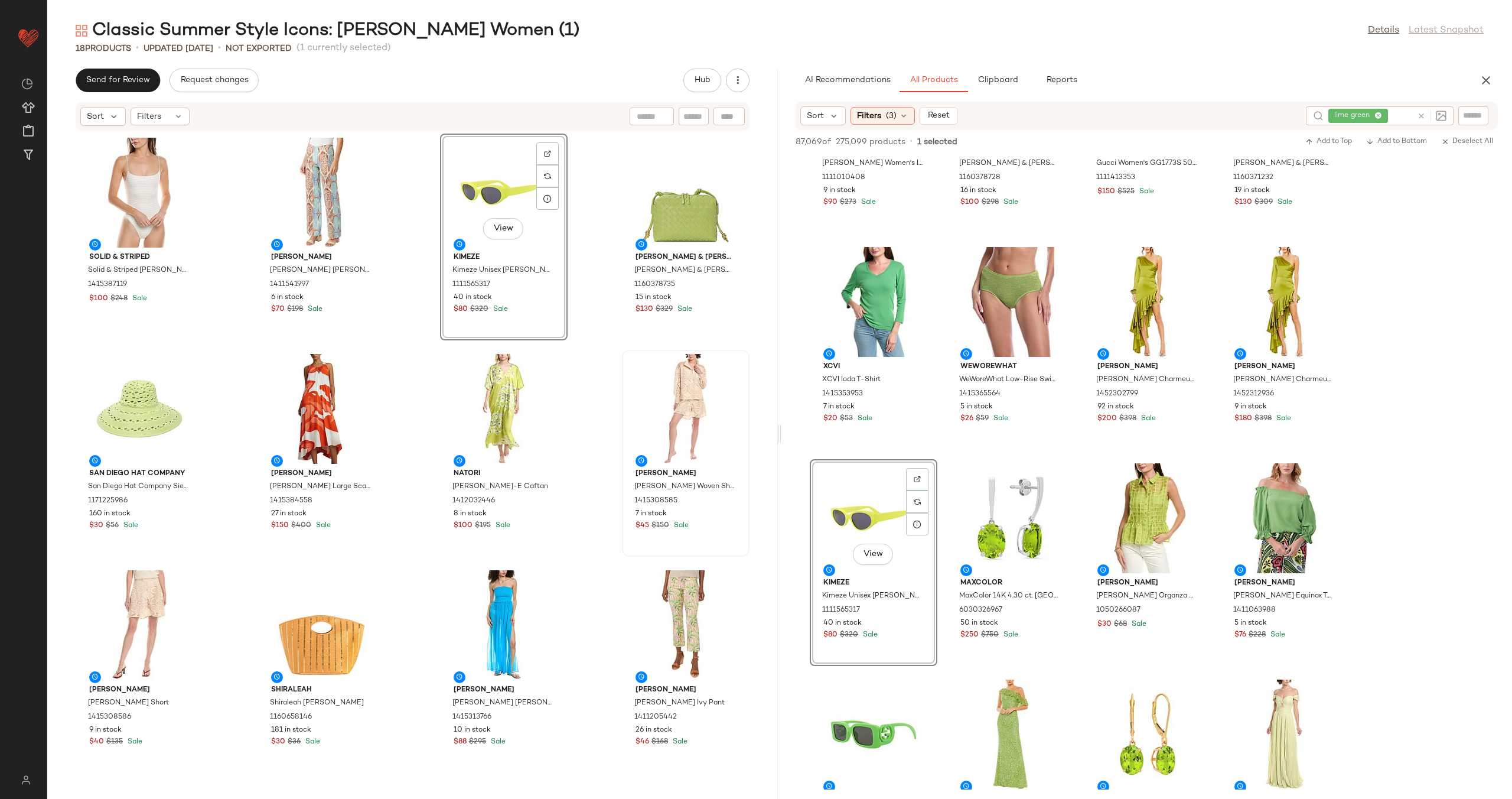
click at [583, 308] on div "Solid & Striped Solid & Striped Renna One-Piece 1415387119 $100 $248 Sale J.McL…" at bounding box center [412, 458] width 730 height 654
click at [491, 170] on div "View" at bounding box center [504, 193] width 119 height 110
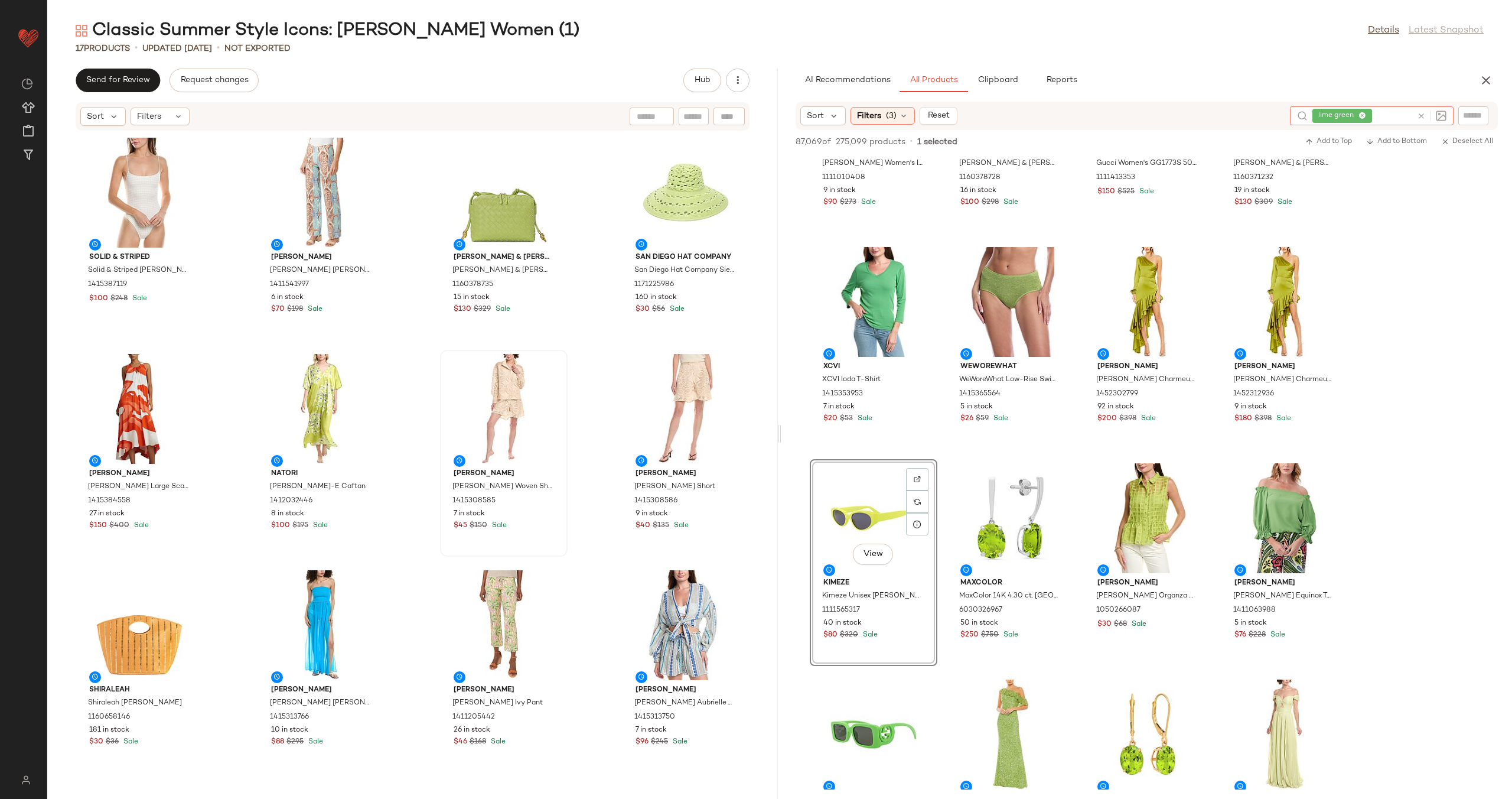
click at [1419, 112] on icon at bounding box center [1421, 115] width 9 height 9
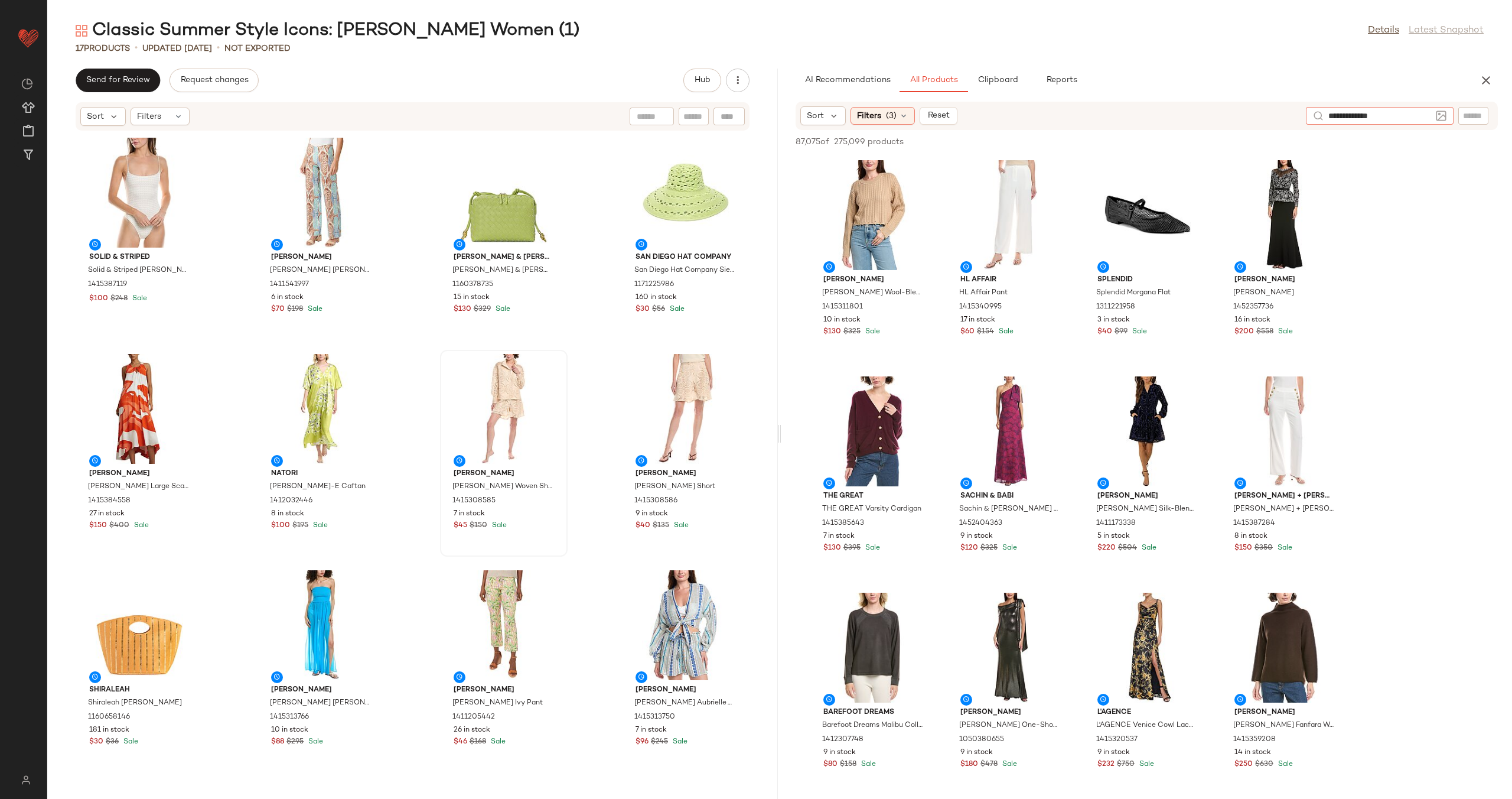
type input "**********"
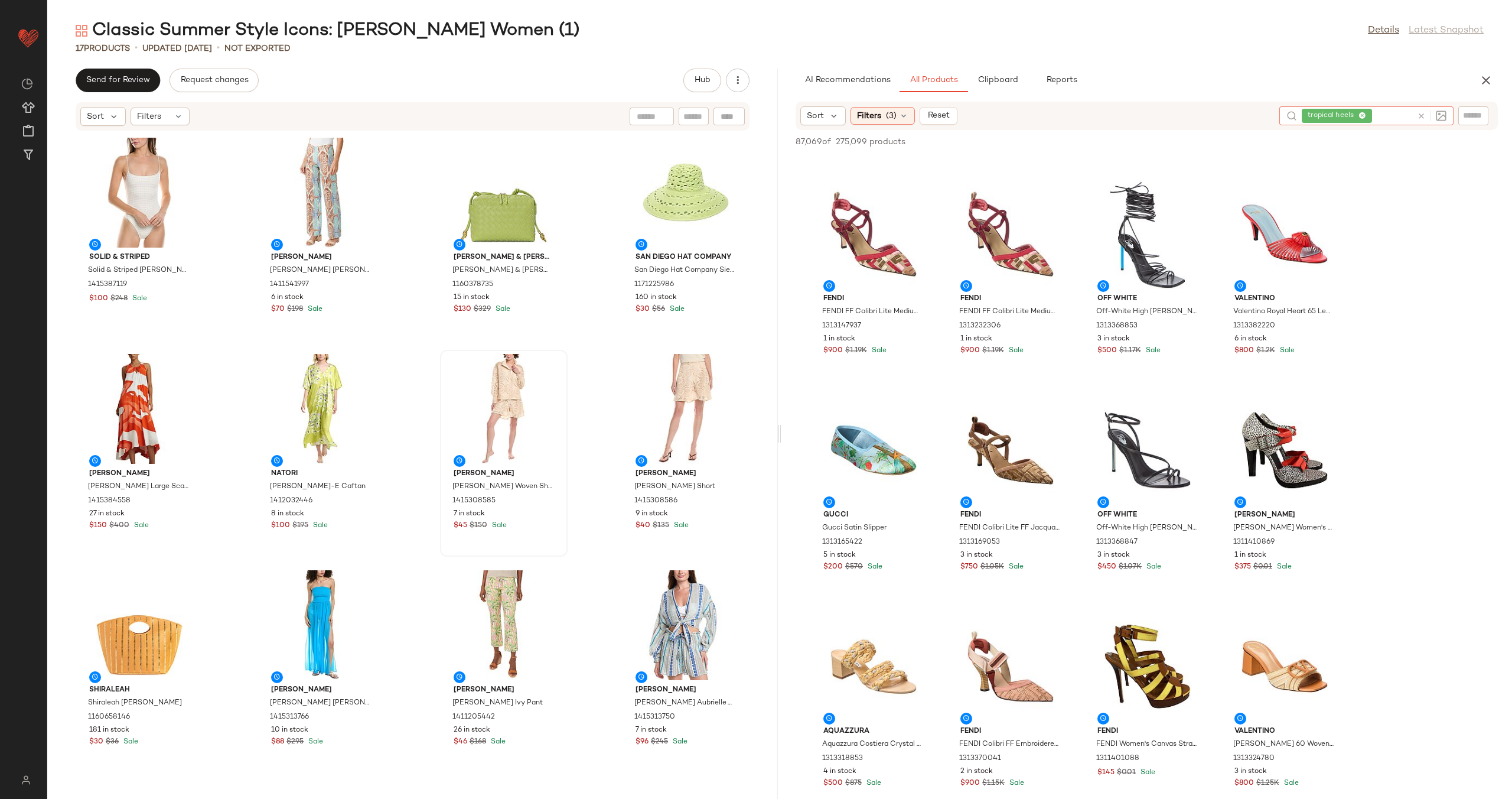
scroll to position [1318, 0]
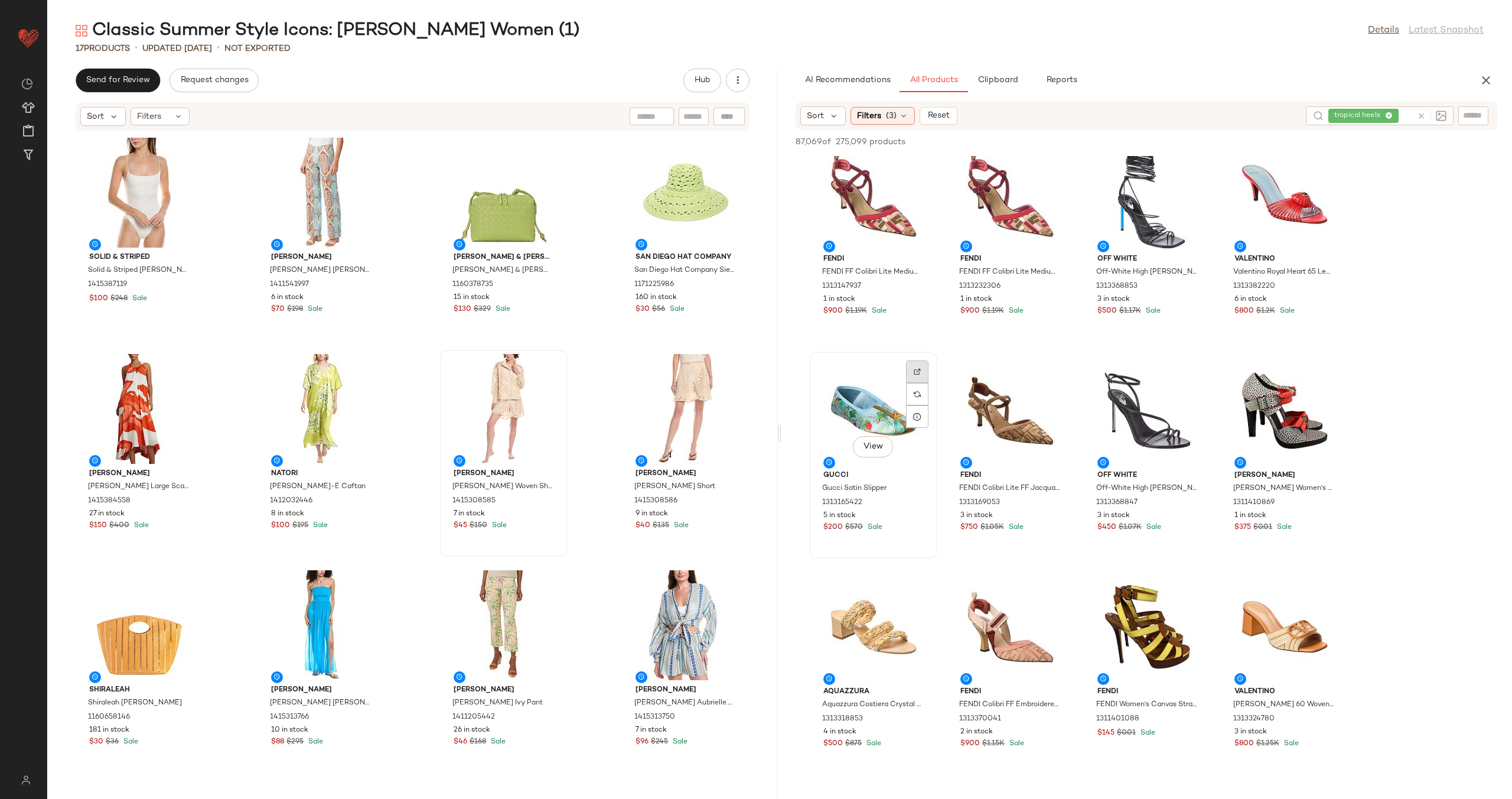
click at [921, 383] on div at bounding box center [917, 394] width 23 height 23
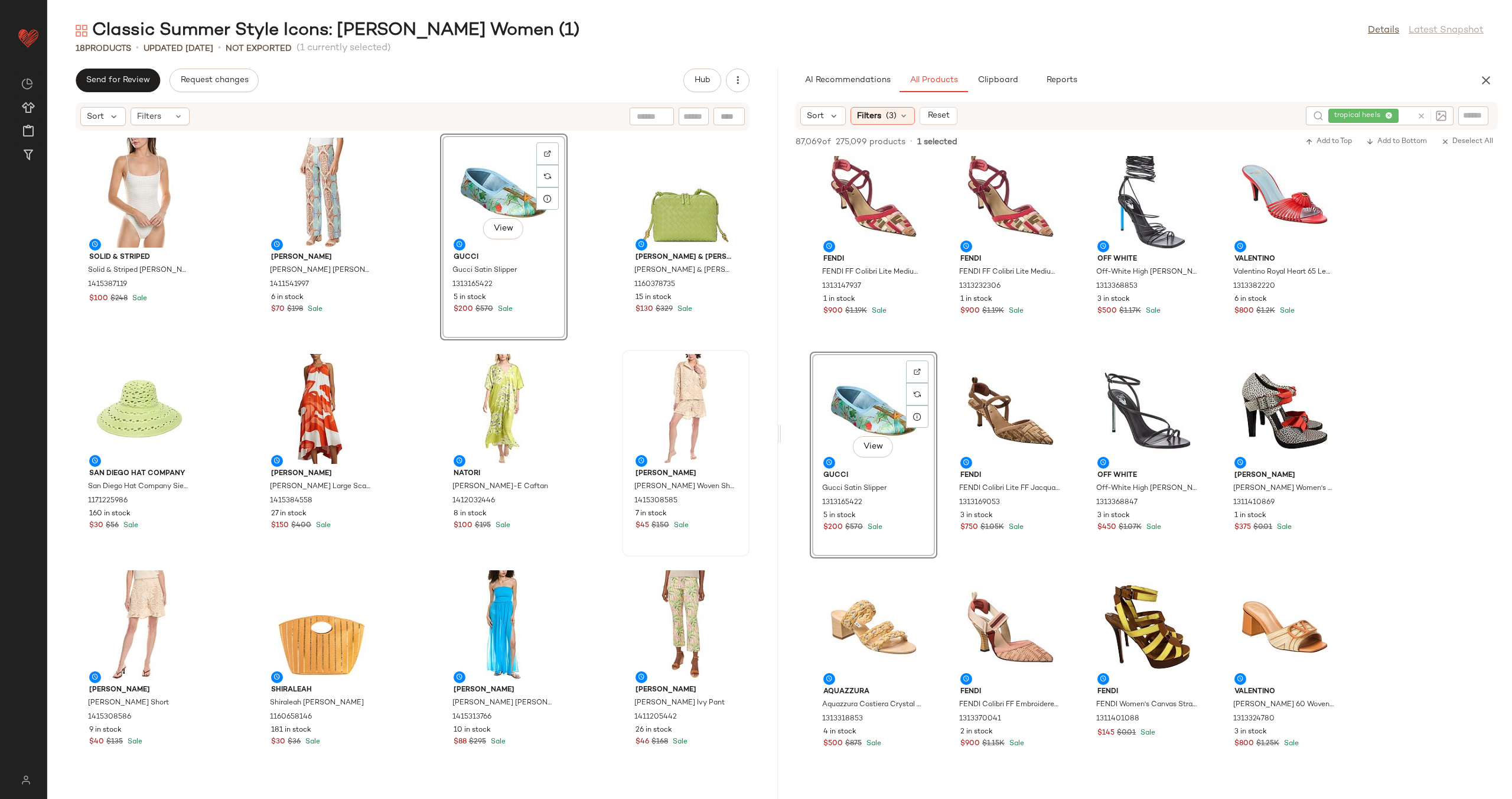
click at [589, 306] on div "Solid & Striped Solid & Striped Renna One-Piece 1415387119 $100 $248 Sale J.McL…" at bounding box center [412, 458] width 730 height 654
click at [660, 402] on div "View" at bounding box center [686, 409] width 119 height 110
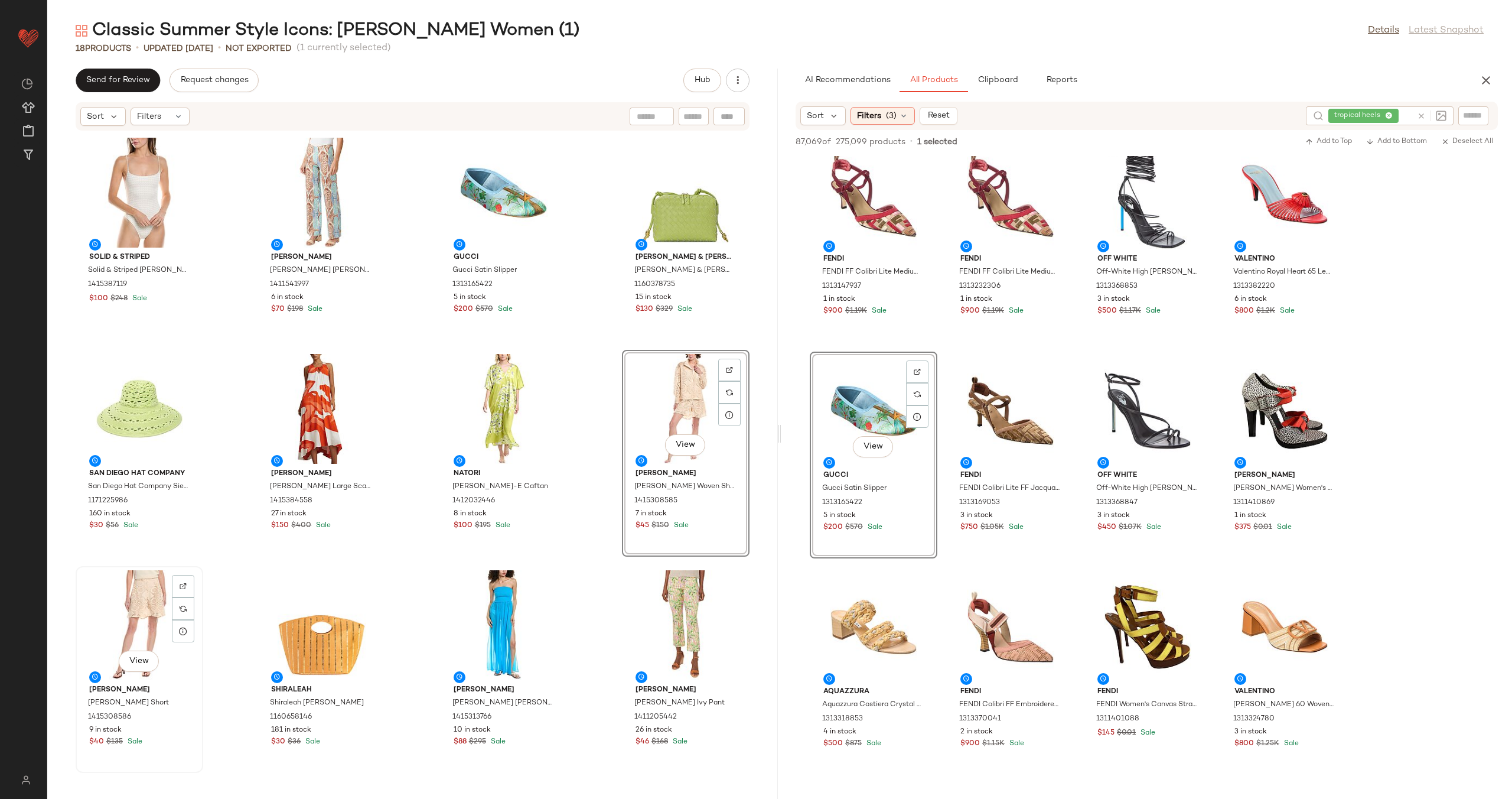
click at [131, 616] on div "View" at bounding box center [139, 625] width 119 height 110
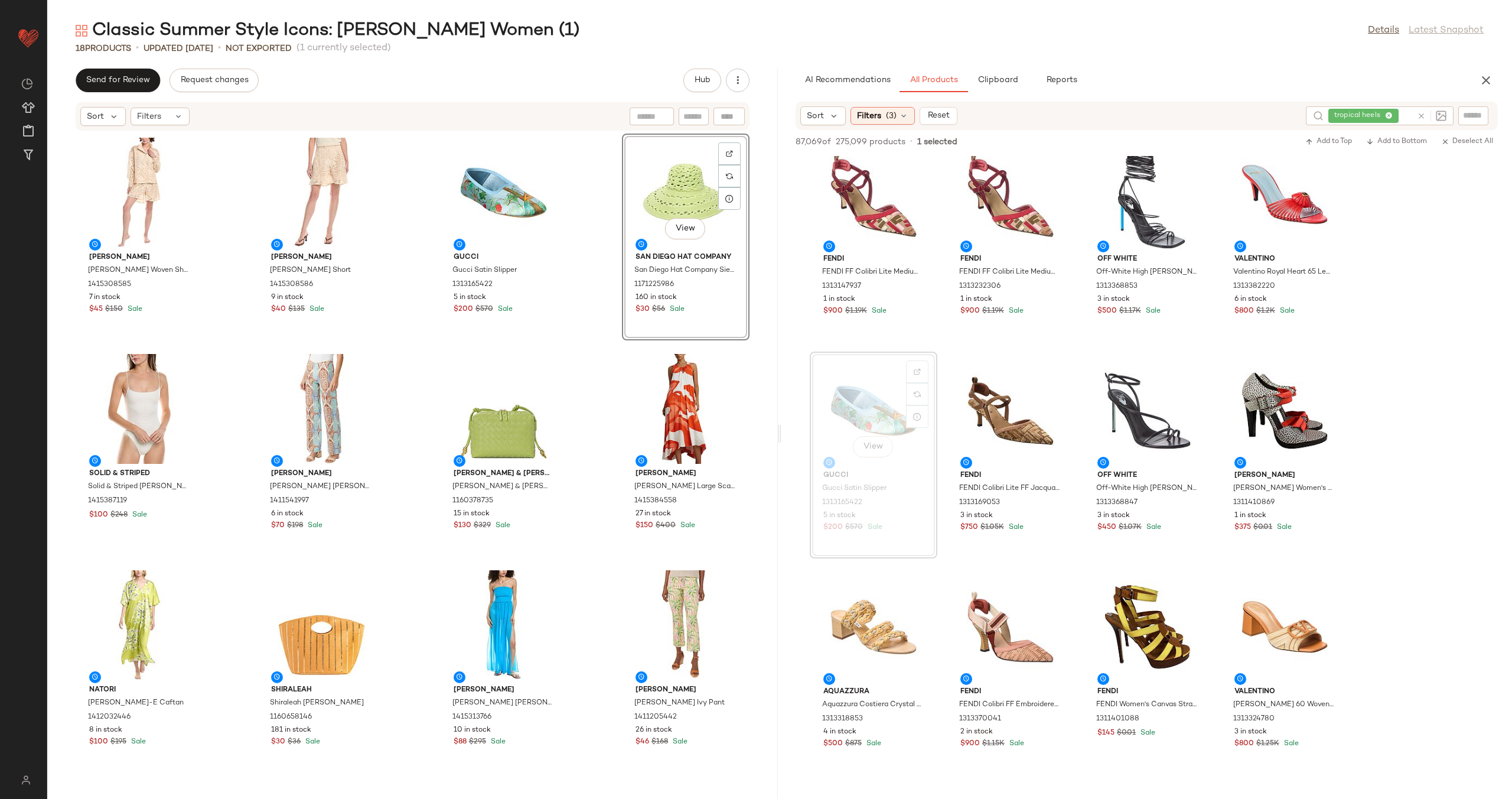
click at [579, 292] on div "Colette Rose Colette Rose Woven Shirt 1415308585 7 in stock $45 $150 Sale Colet…" at bounding box center [412, 458] width 730 height 654
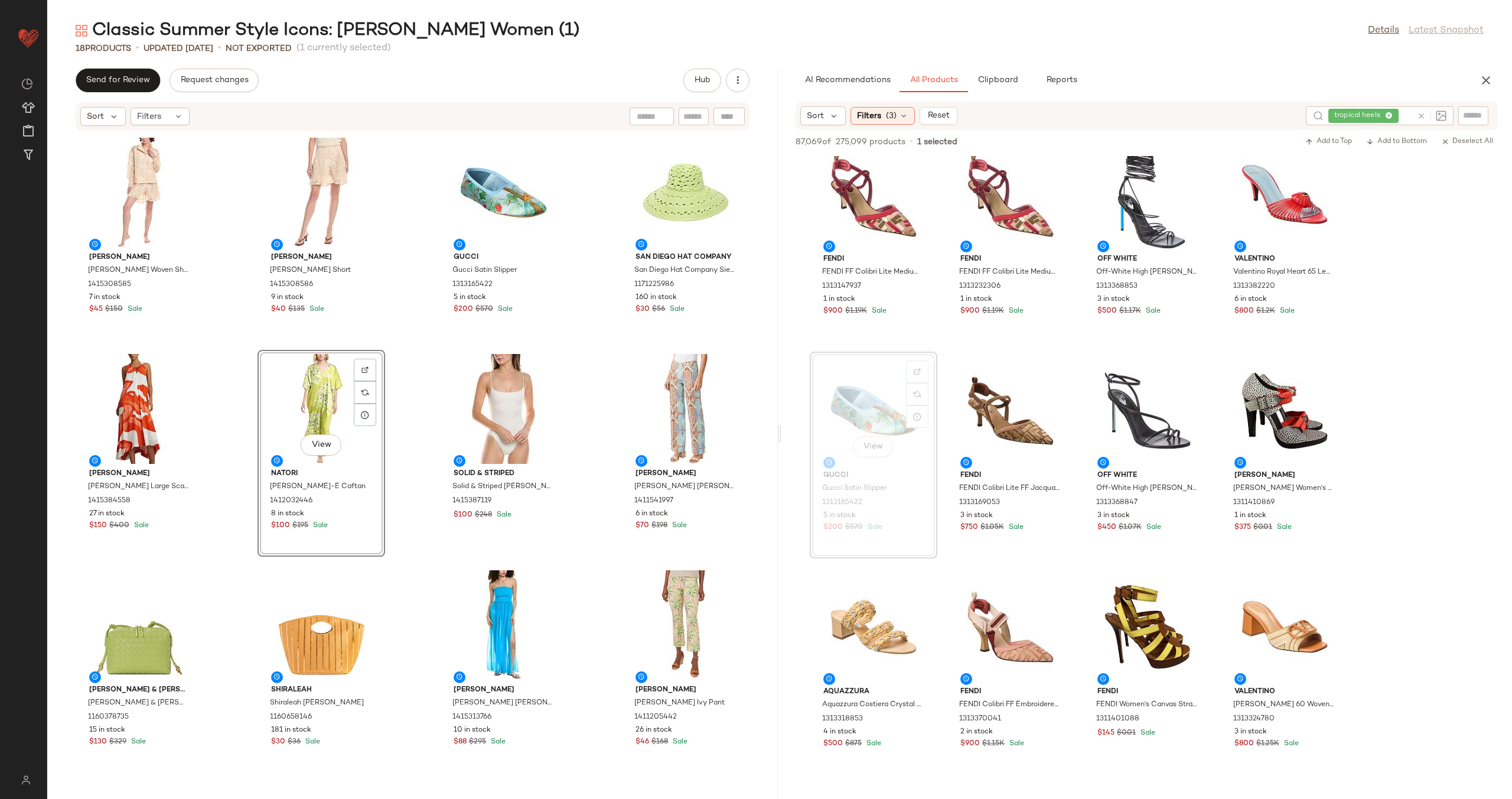
click at [414, 381] on div "Colette Rose Colette Rose Woven Shirt 1415308585 7 in stock $45 $150 Sale Colet…" at bounding box center [412, 458] width 730 height 654
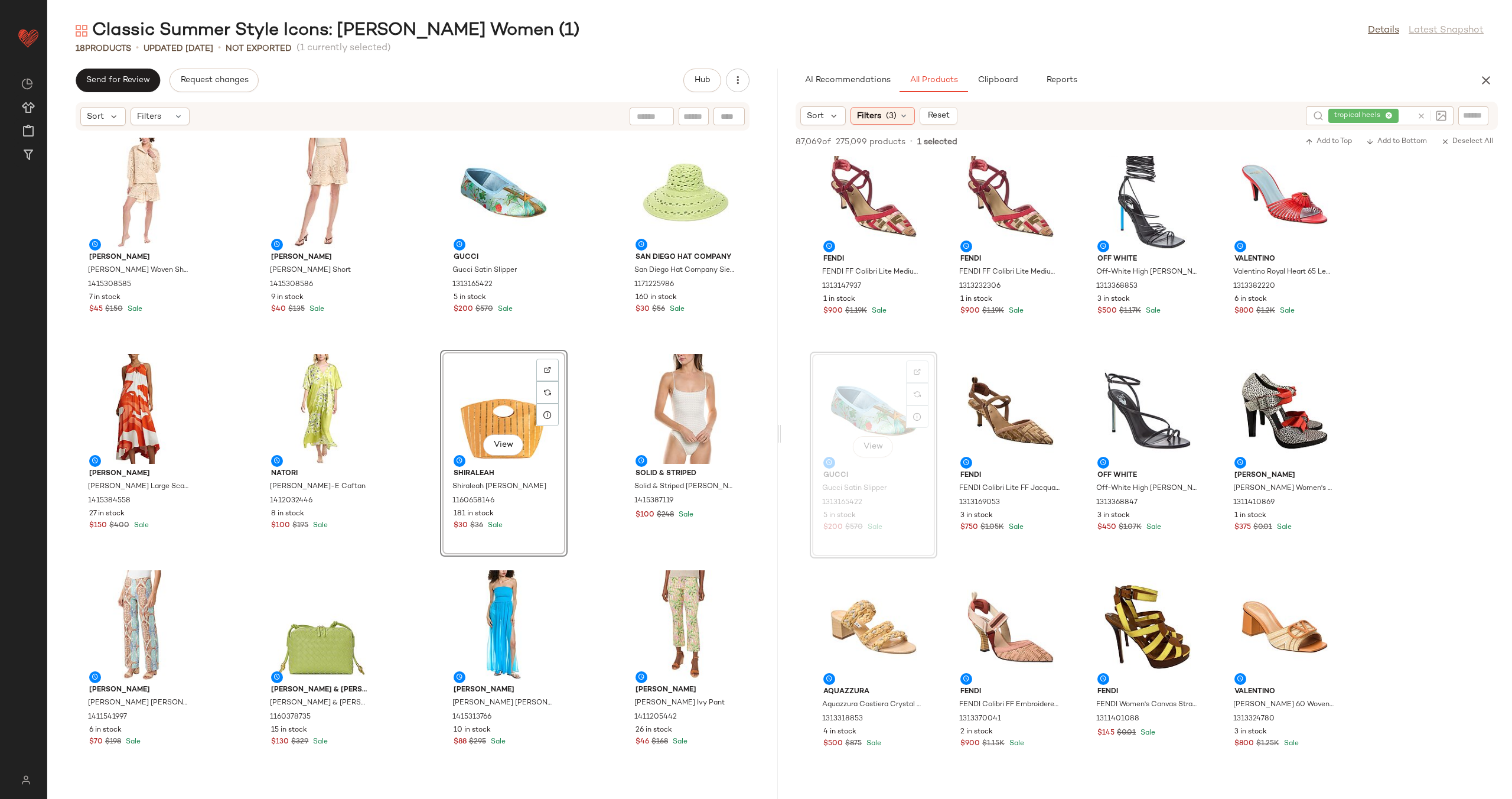
click at [419, 419] on div "Colette Rose Colette Rose Woven Shirt 1415308585 7 in stock $45 $150 Sale Colet…" at bounding box center [412, 458] width 730 height 654
click at [579, 426] on div "Colette Rose Colette Rose Woven Shirt 1415308585 7 in stock $45 $150 Sale Colet…" at bounding box center [412, 458] width 730 height 654
click at [585, 387] on div "Colette Rose Colette Rose Woven Shirt 1415308585 7 in stock $45 $150 Sale Colet…" at bounding box center [412, 458] width 730 height 654
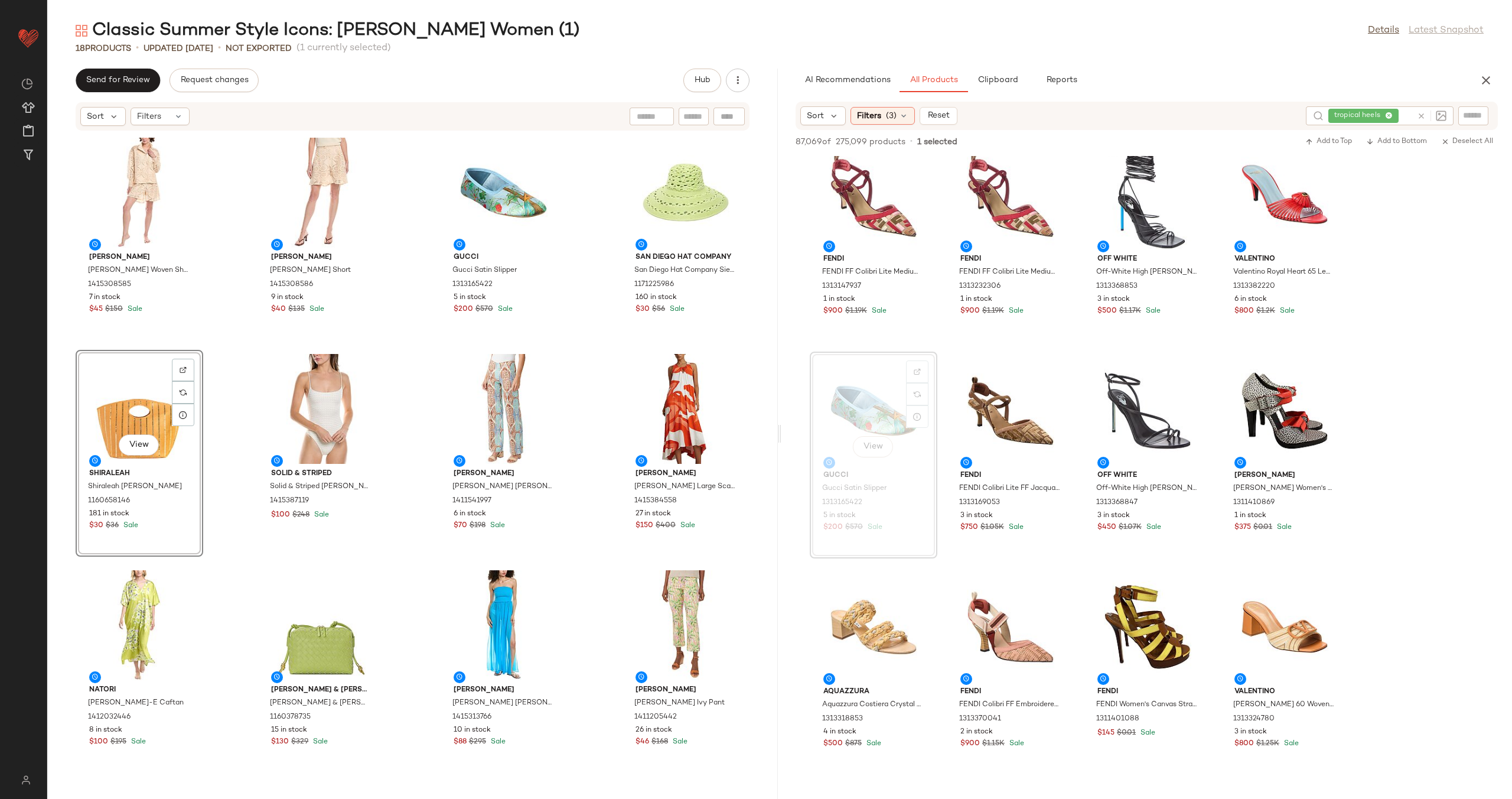
click at [410, 426] on div "Colette Rose Colette Rose Woven Shirt 1415308585 7 in stock $45 $150 Sale Colet…" at bounding box center [412, 458] width 730 height 654
click at [1419, 114] on icon at bounding box center [1421, 115] width 9 height 9
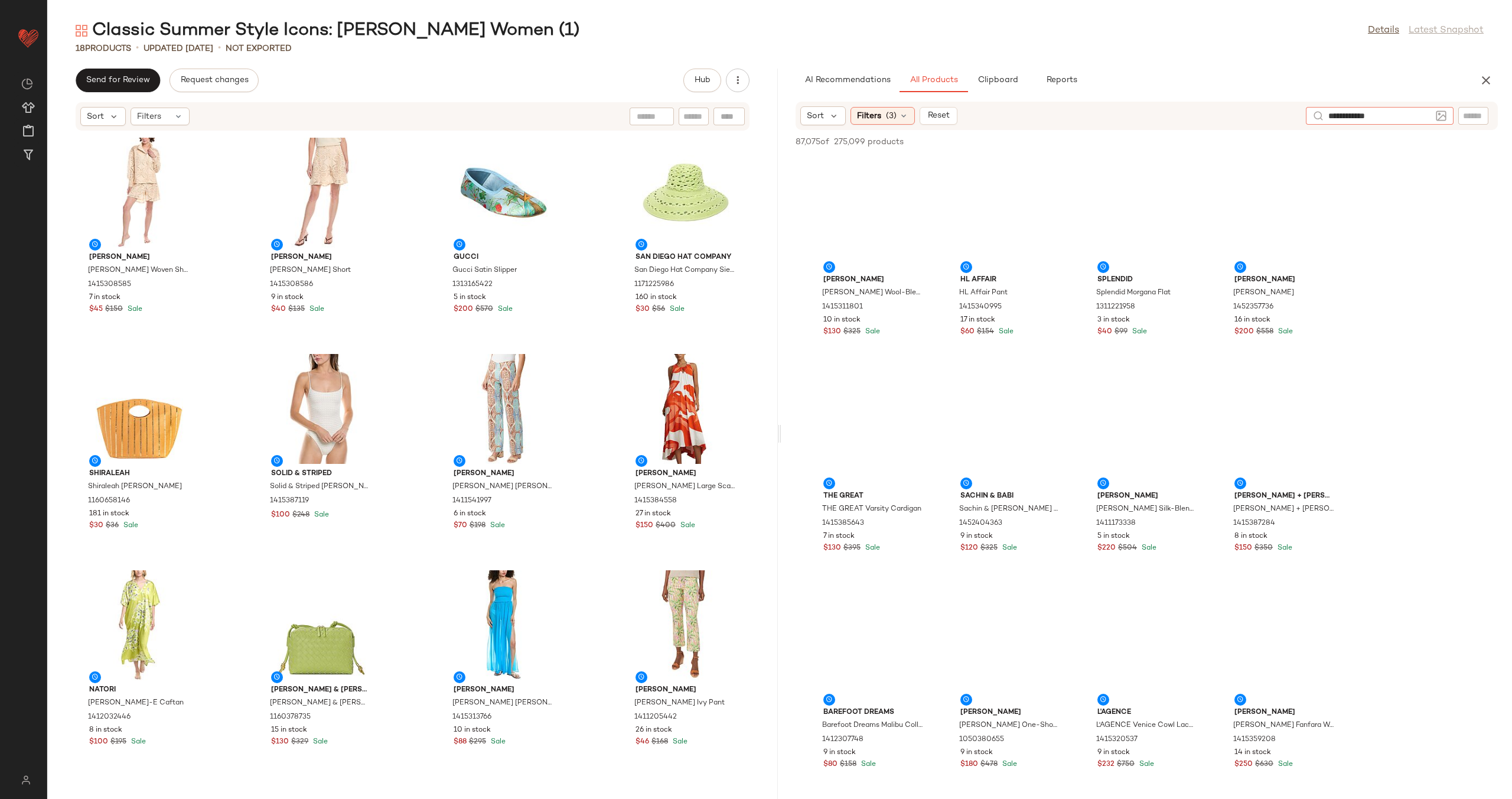
type input "**********"
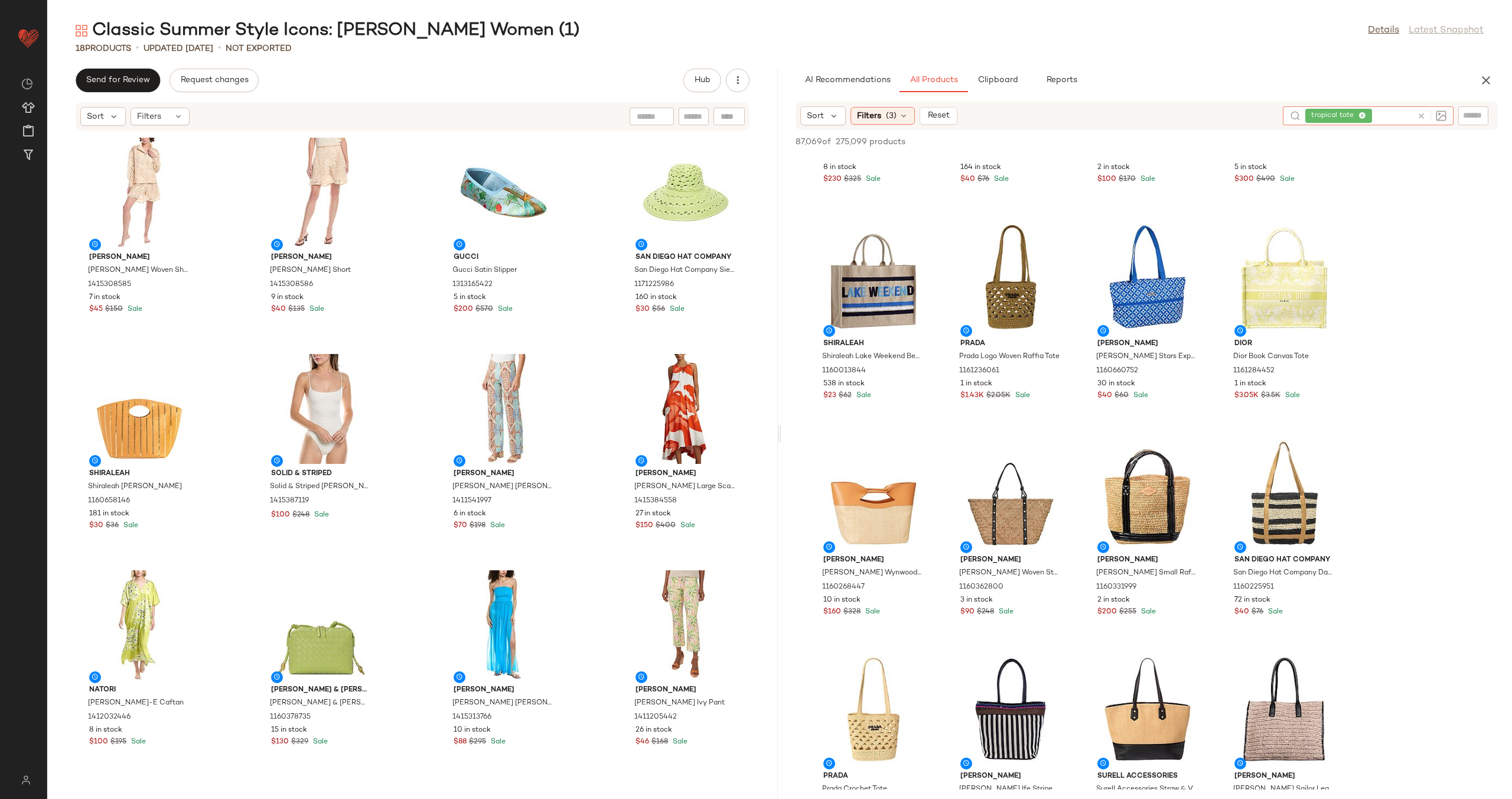
scroll to position [2285, 0]
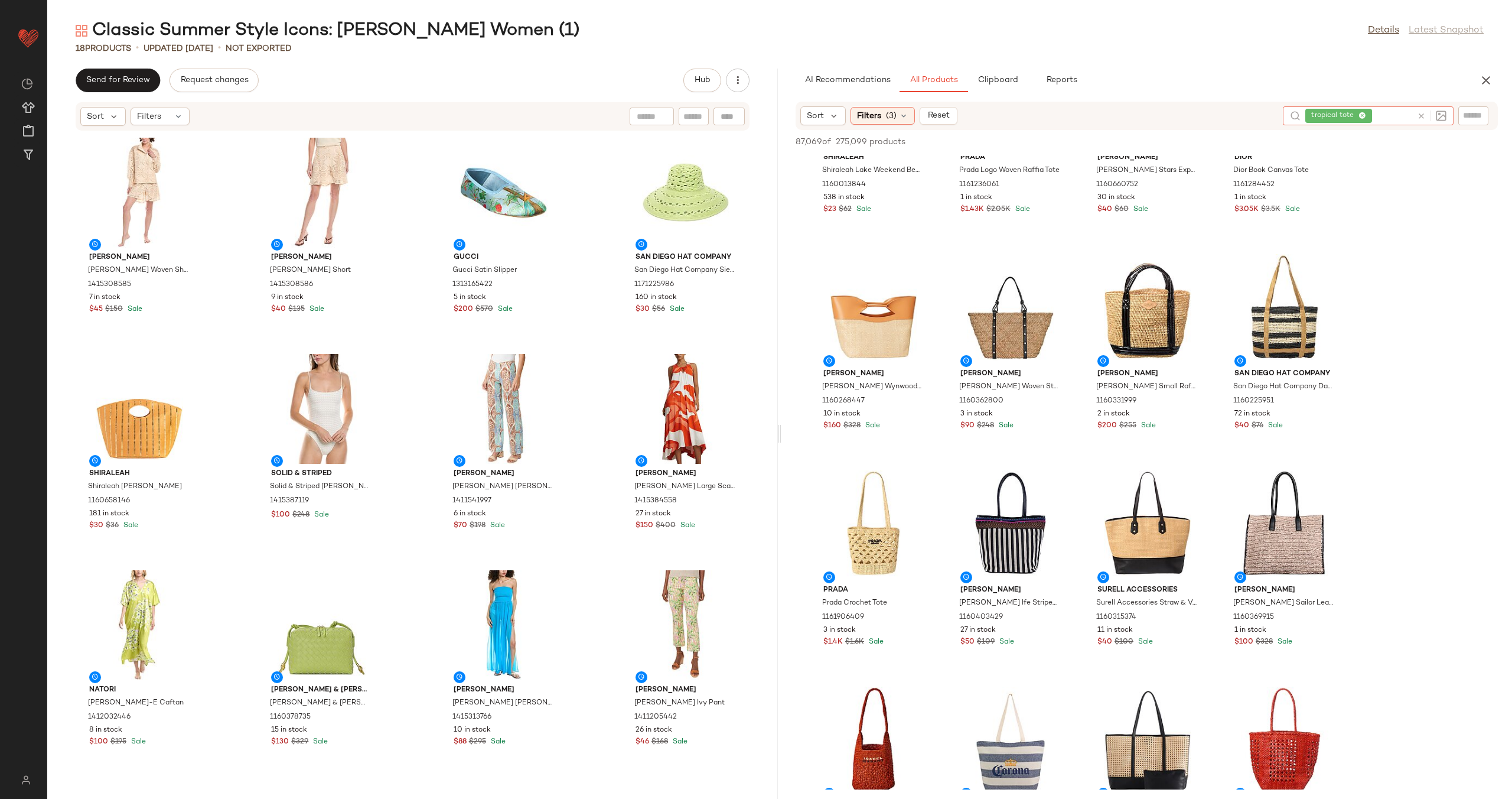
click at [1420, 117] on icon at bounding box center [1421, 115] width 9 height 9
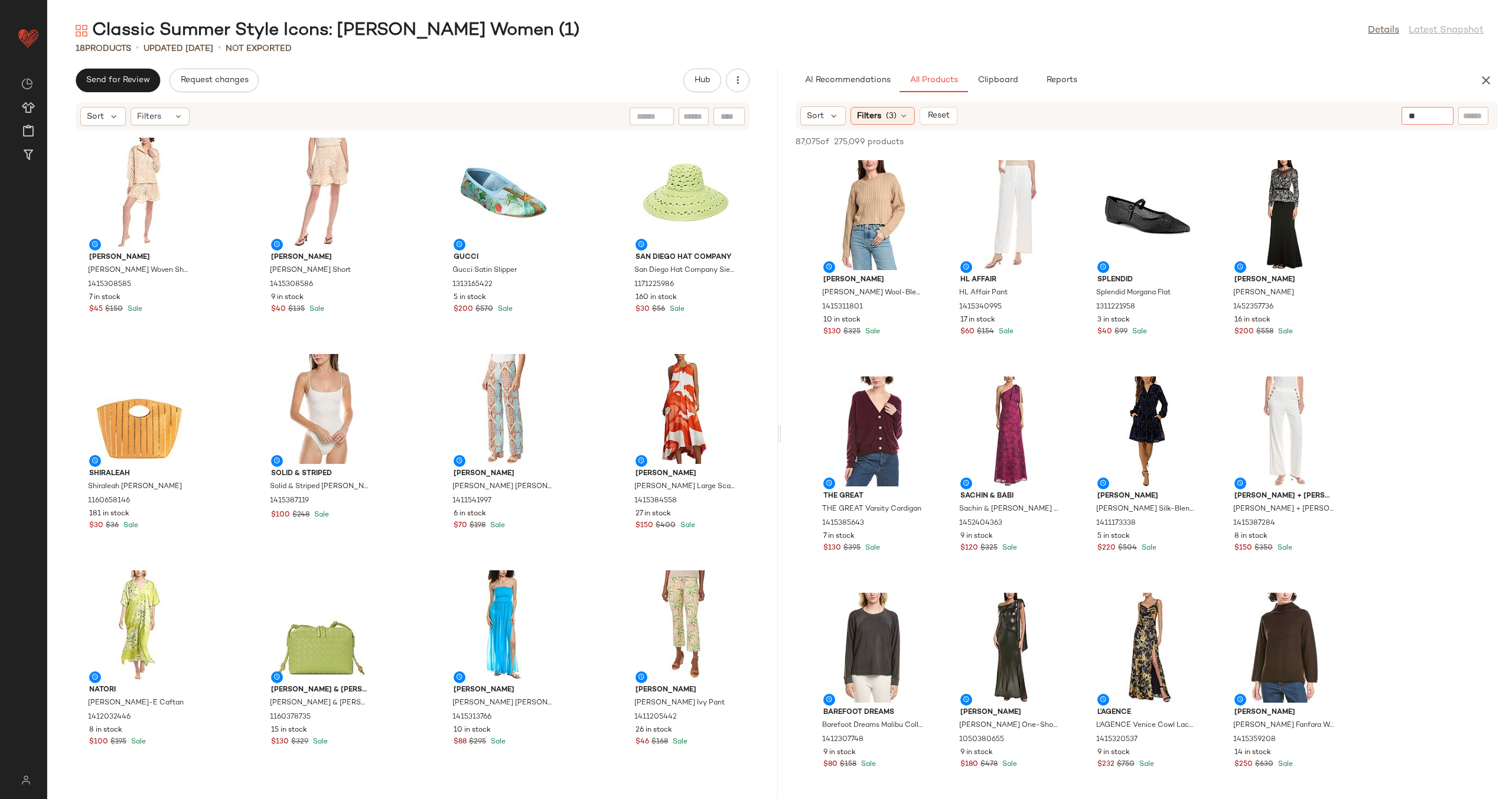
type input "*"
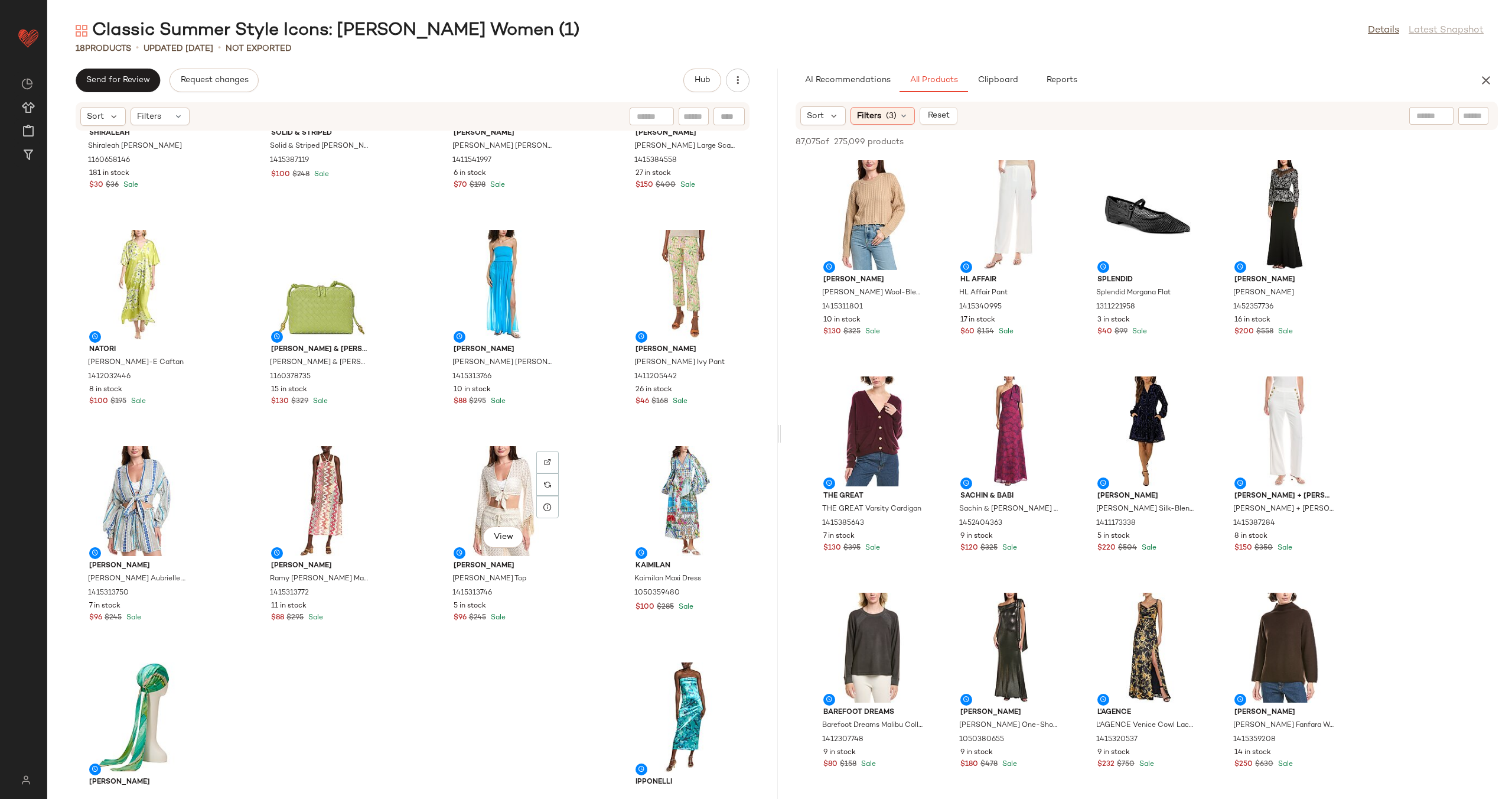
scroll to position [430, 0]
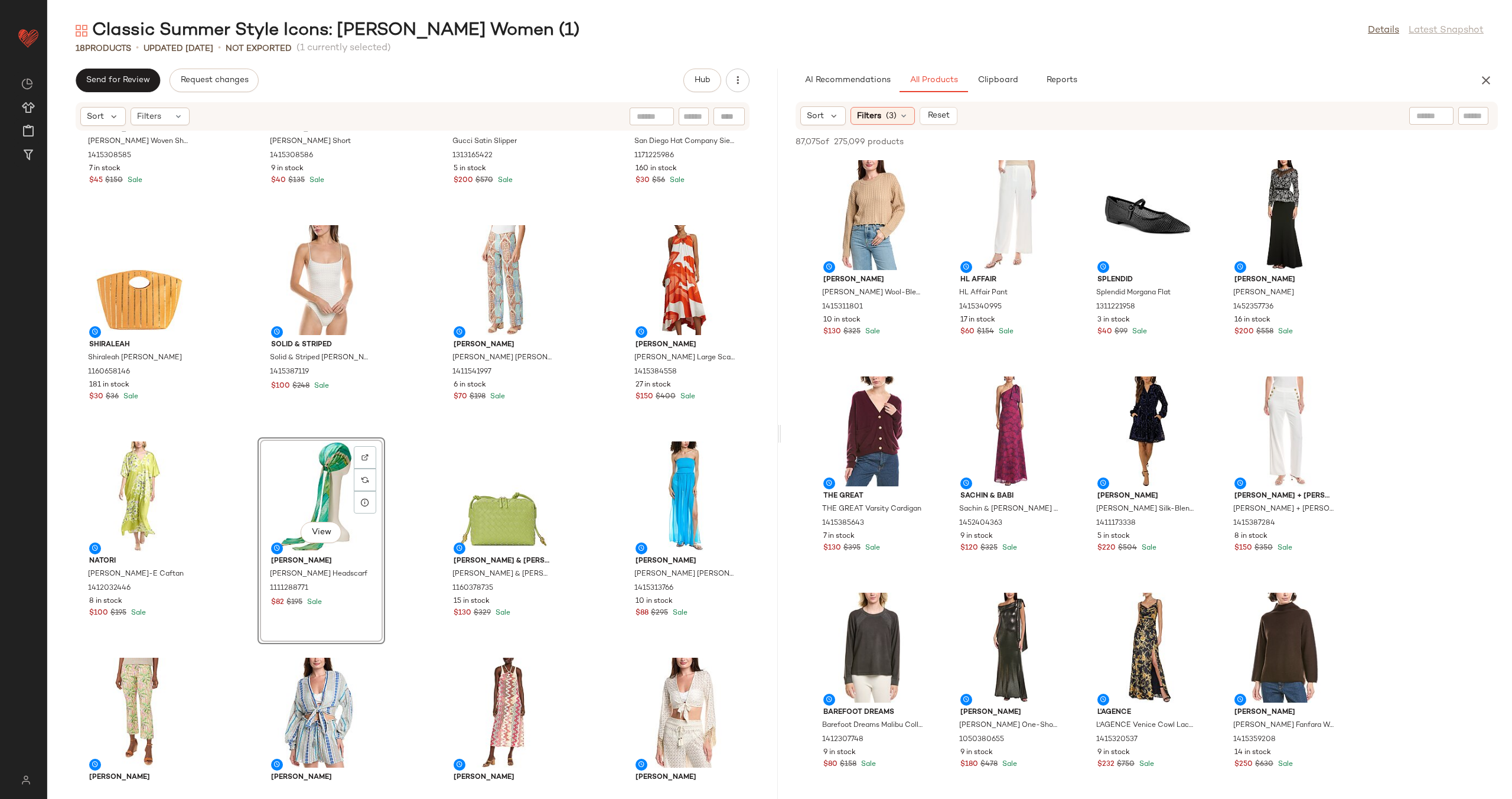
scroll to position [26, 0]
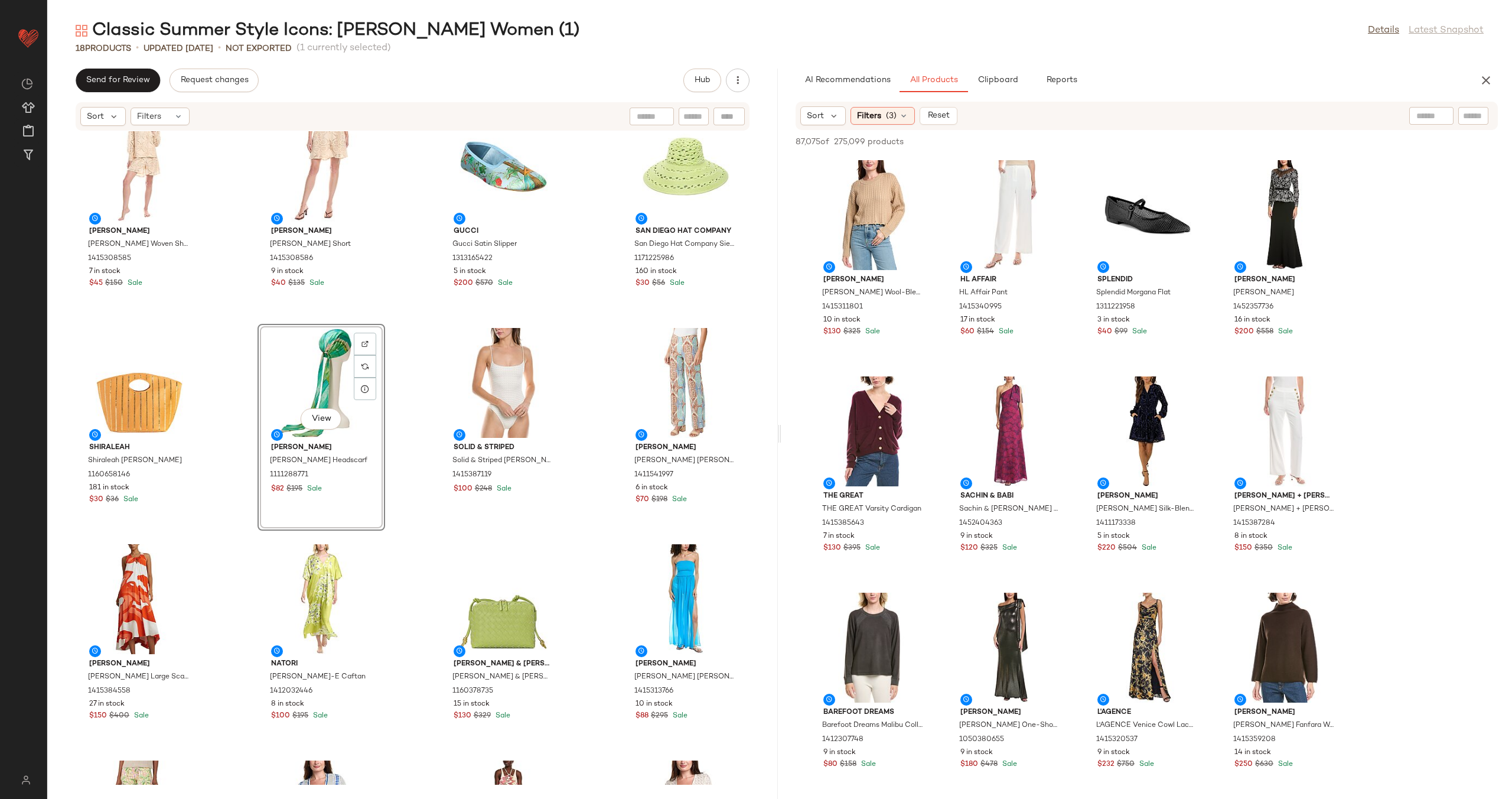
click at [402, 401] on div "Colette Rose Colette Rose Woven Shirt 1415308585 7 in stock $45 $150 Sale Colet…" at bounding box center [412, 458] width 730 height 654
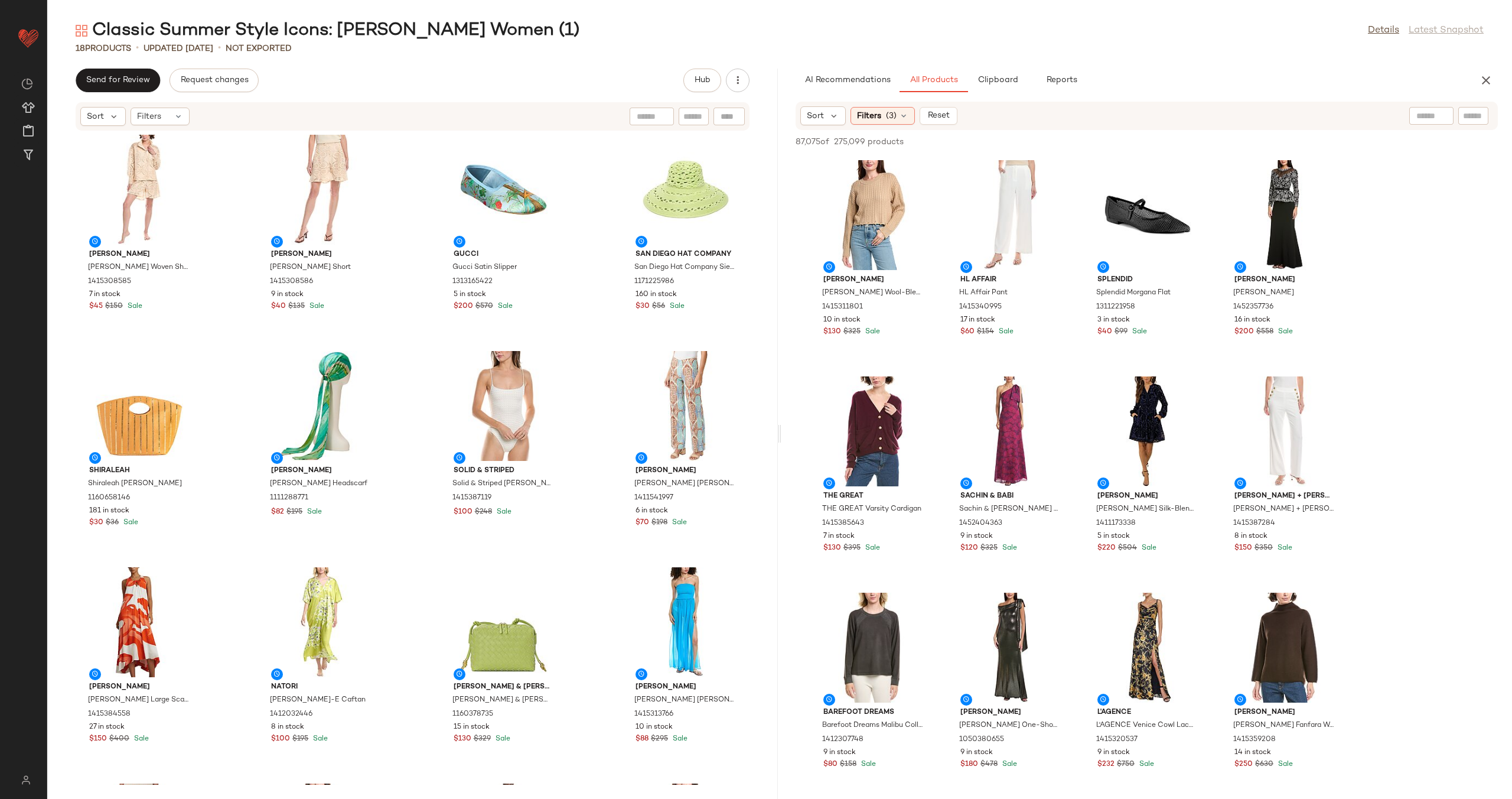
scroll to position [0, 0]
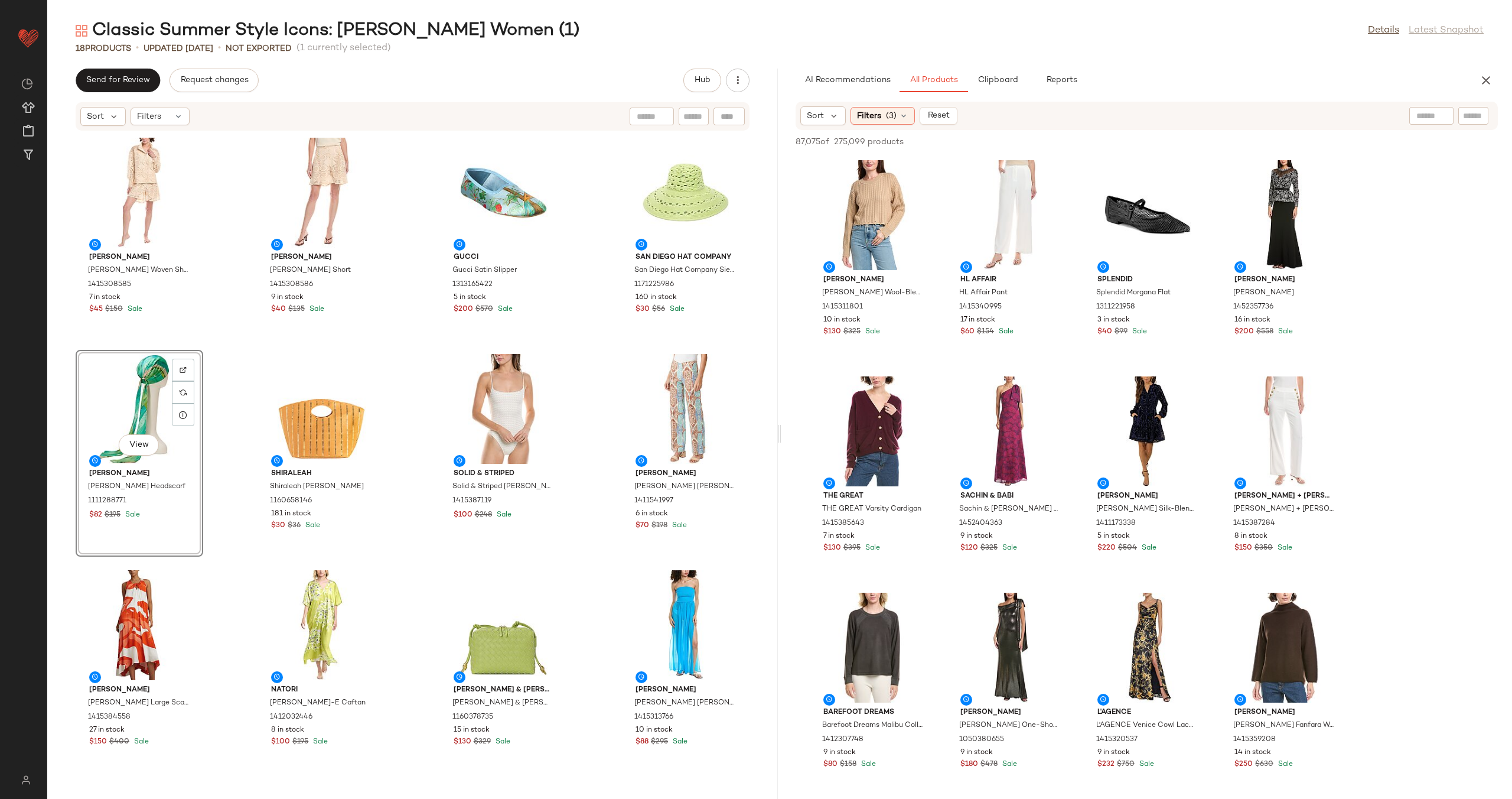
click at [424, 391] on div "Colette Rose Colette Rose Woven Shirt 1415308585 7 in stock $45 $150 Sale Colet…" at bounding box center [412, 458] width 730 height 654
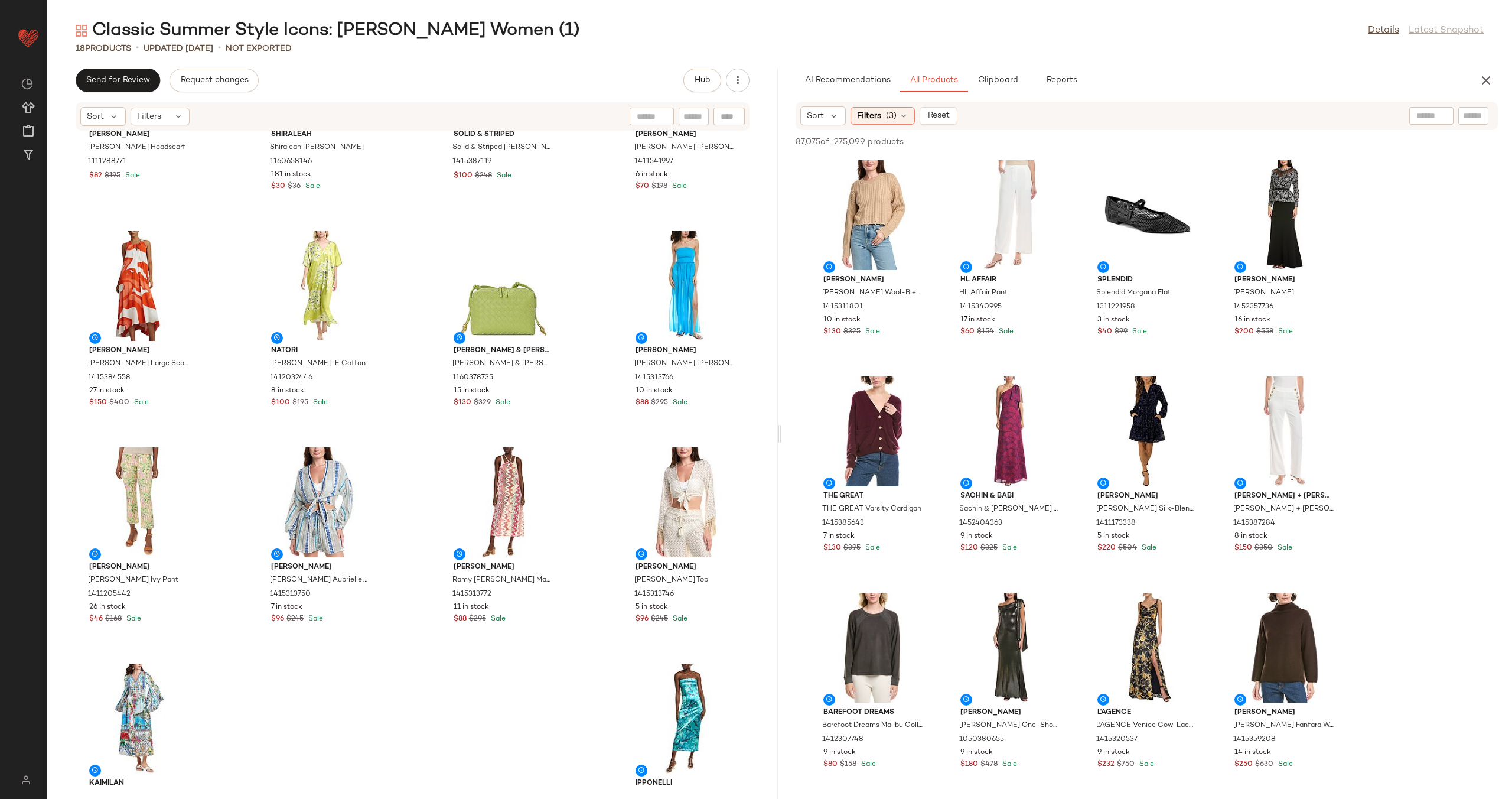
scroll to position [430, 0]
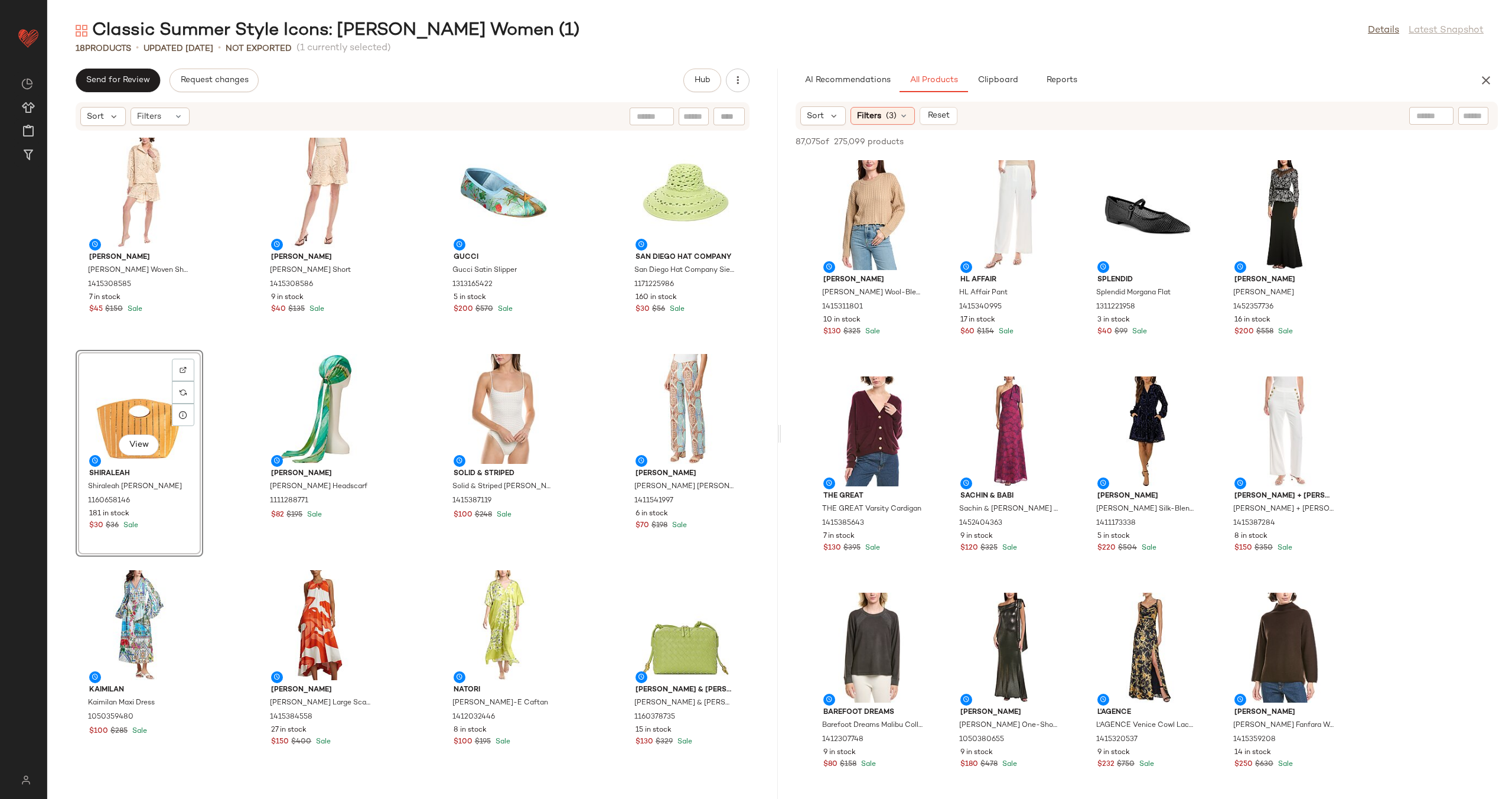
click at [406, 417] on div "Colette Rose Colette Rose Woven Shirt 1415308585 7 in stock $45 $150 Sale Colet…" at bounding box center [412, 458] width 730 height 654
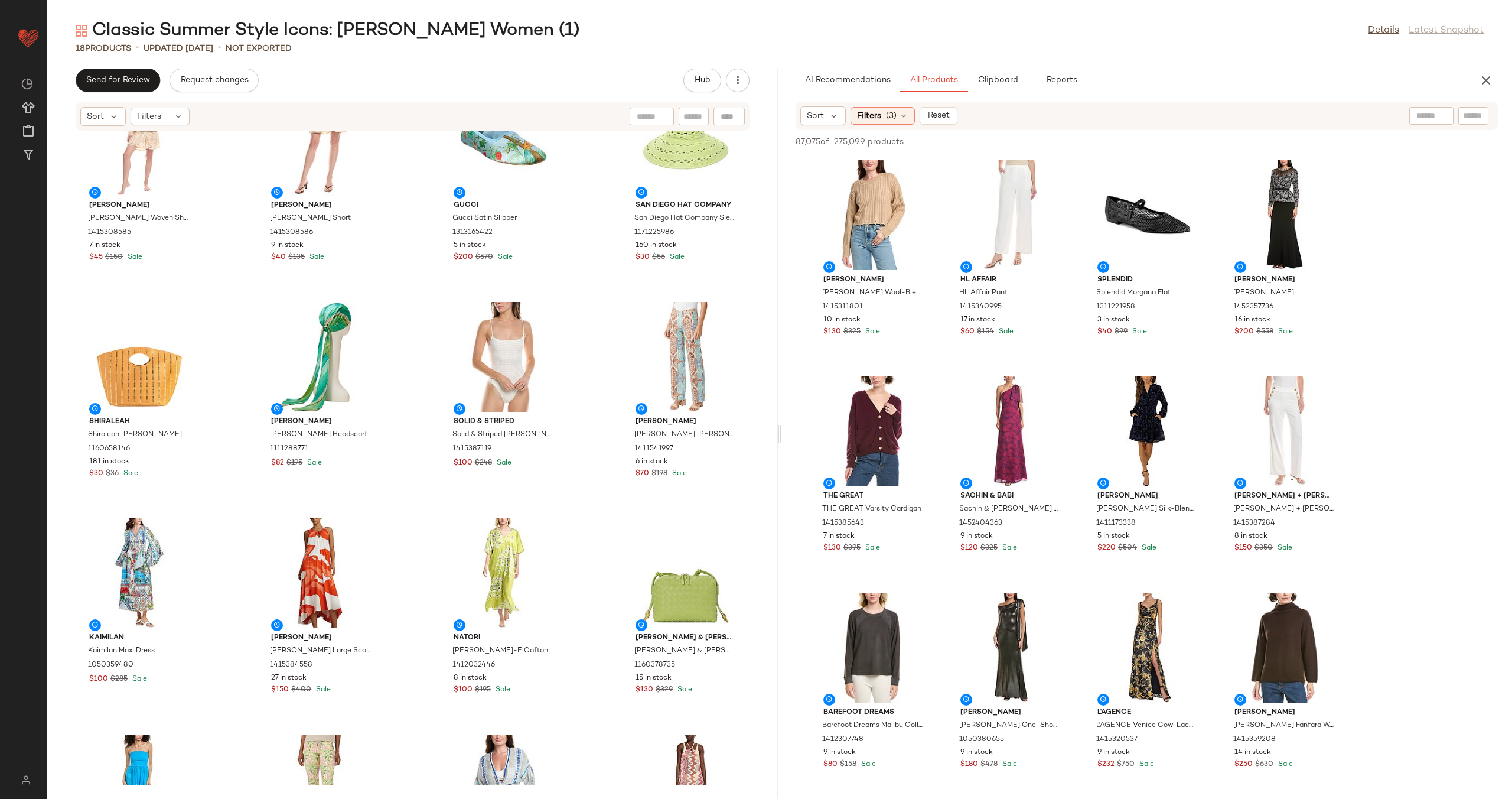
scroll to position [50, 0]
click at [998, 78] on span "Clipboard" at bounding box center [997, 80] width 40 height 9
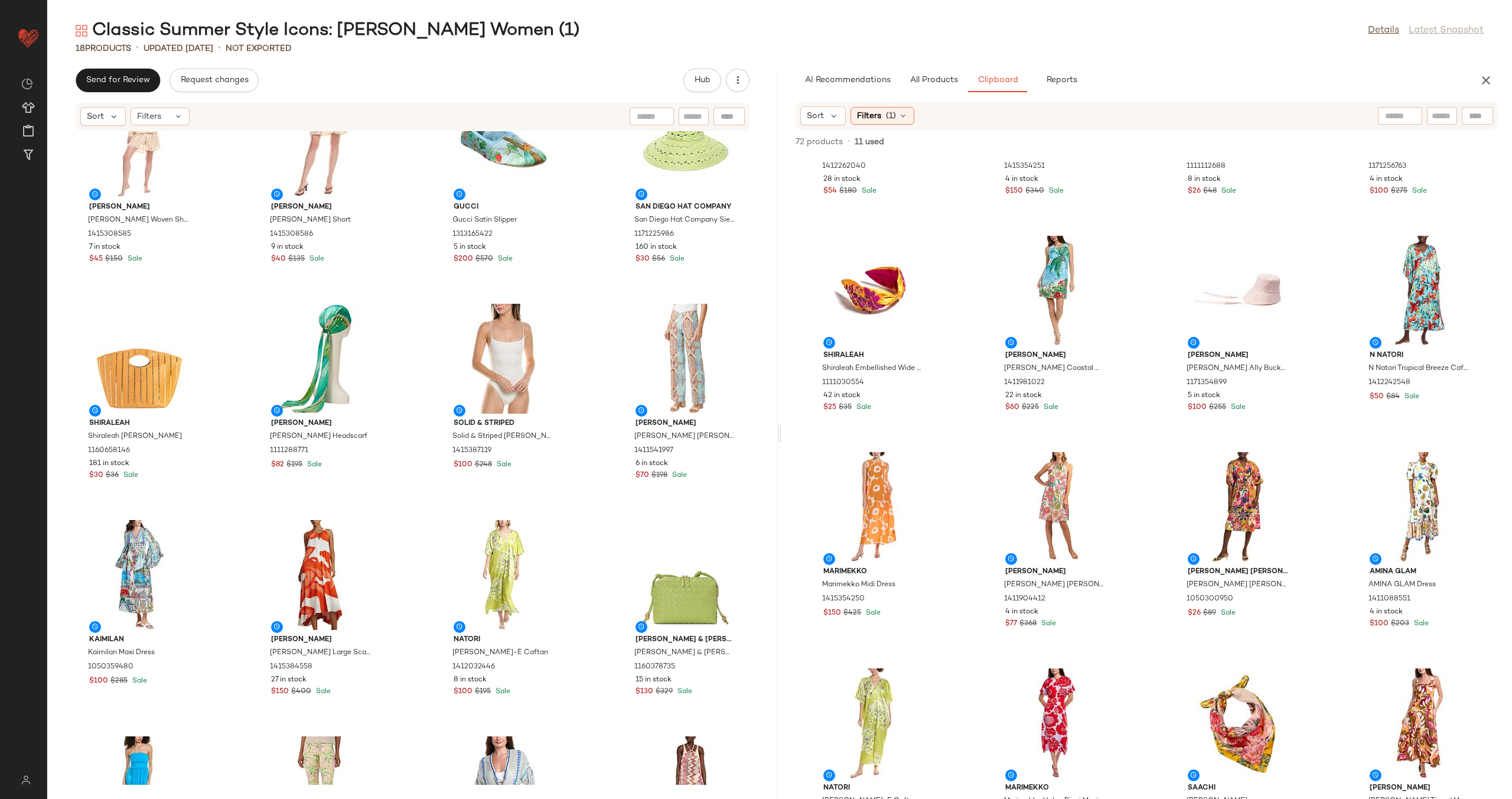
scroll to position [774, 0]
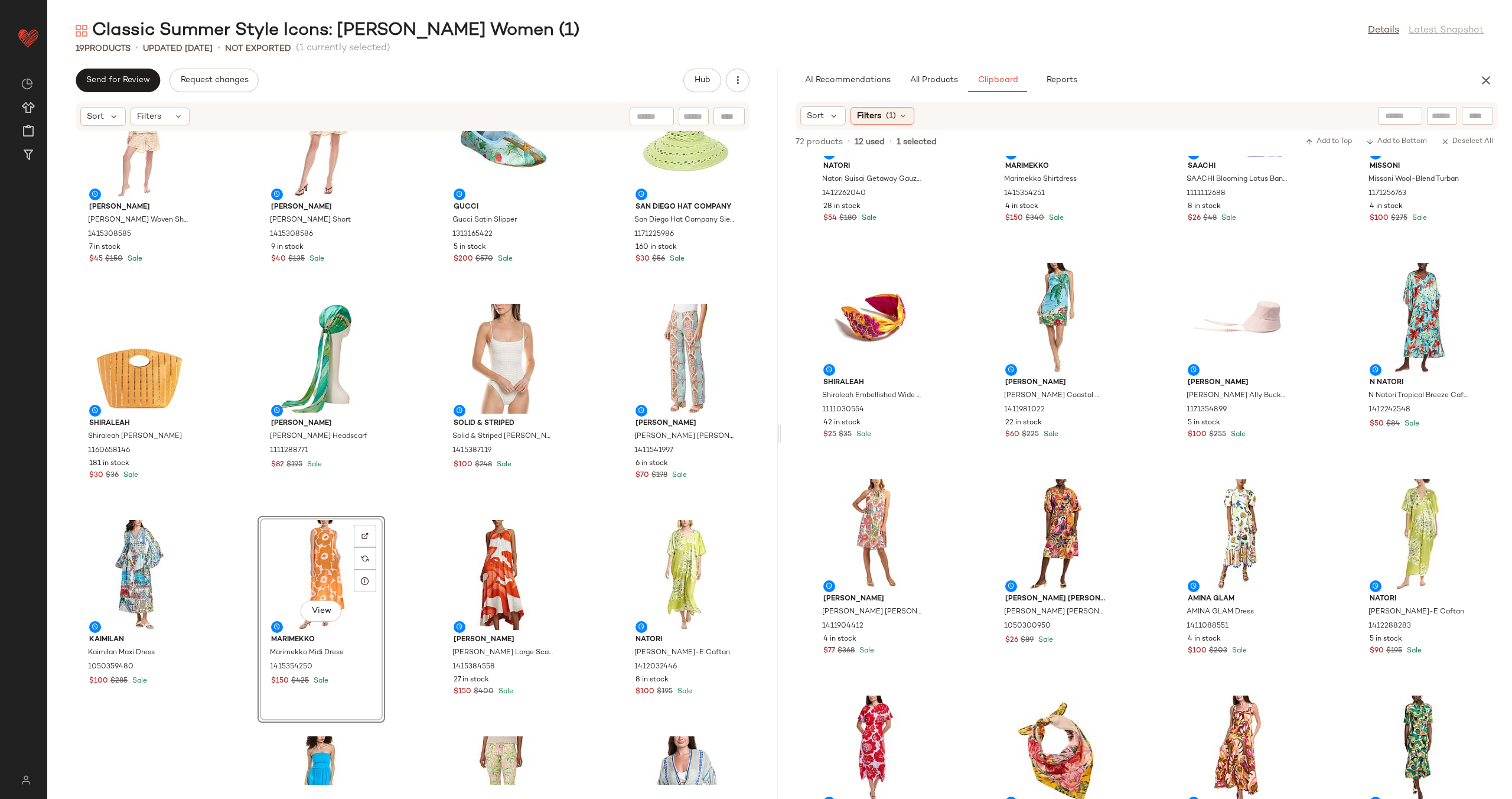
click at [396, 522] on div "Colette Rose Colette Rose Woven Shirt 1415308585 7 in stock $45 $150 Sale Colet…" at bounding box center [412, 458] width 730 height 654
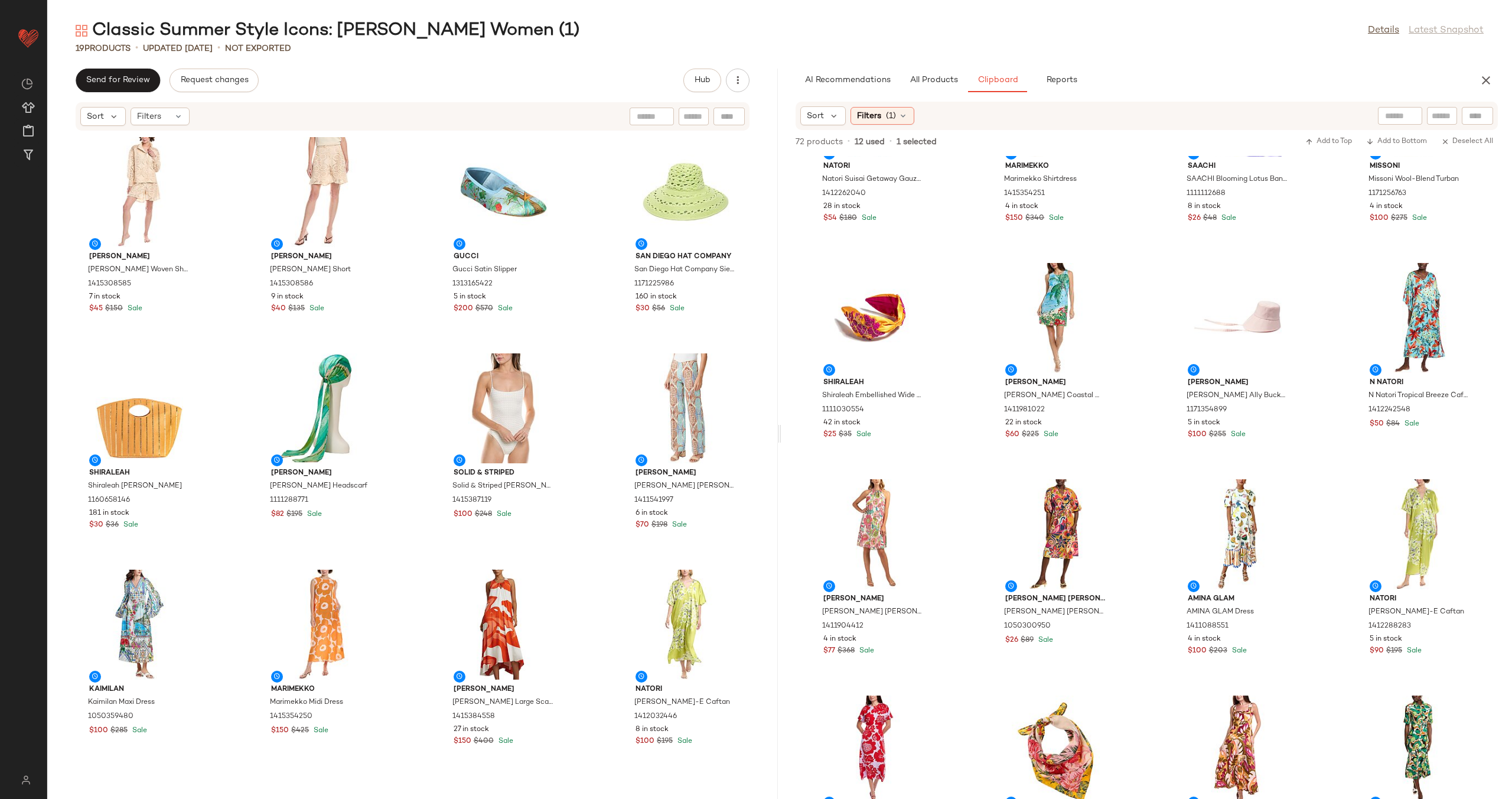
scroll to position [0, 0]
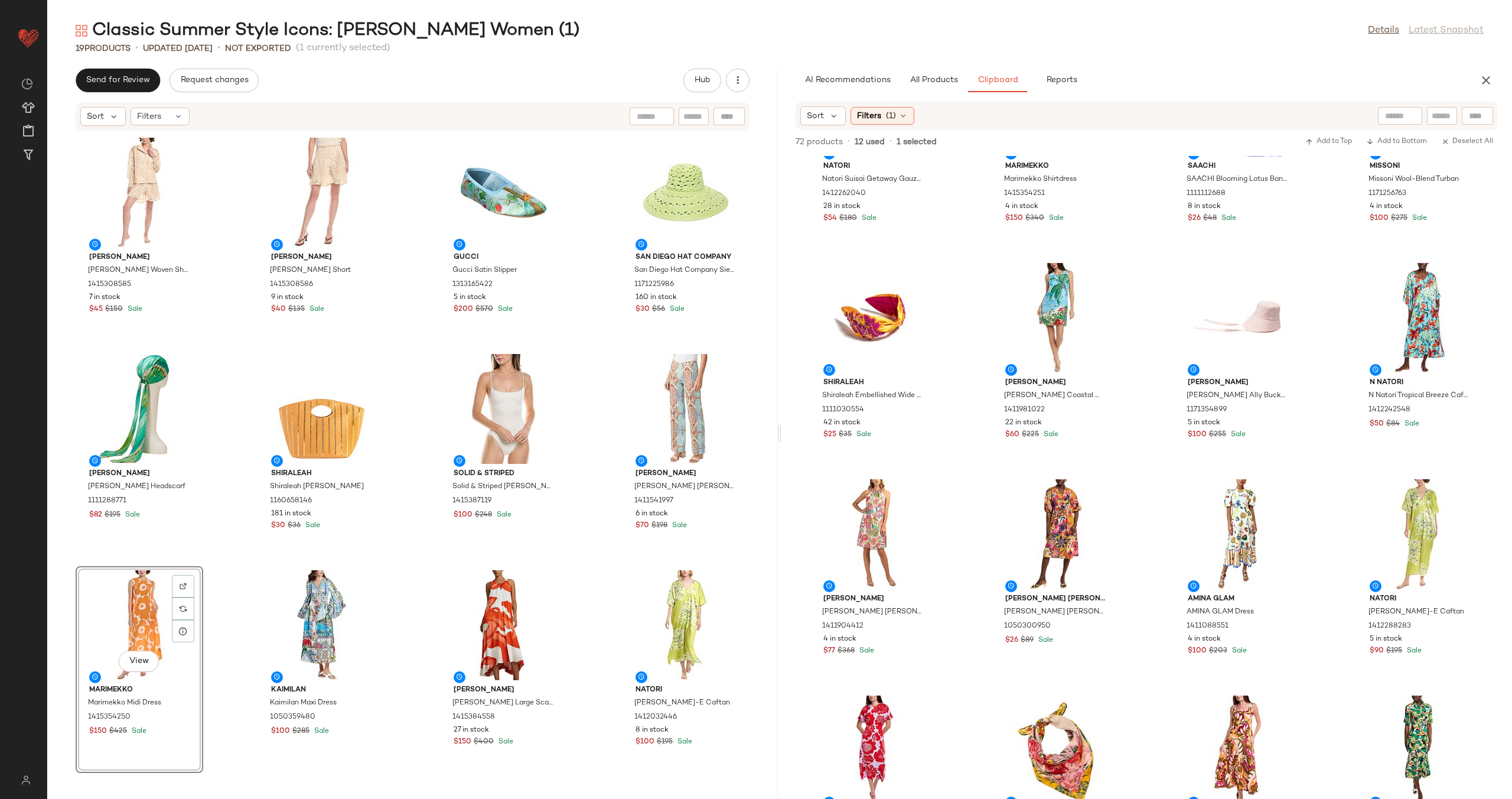
click at [417, 550] on div "Colette Rose Colette Rose Woven Shirt 1415308585 7 in stock $45 $150 Sale Colet…" at bounding box center [412, 458] width 730 height 654
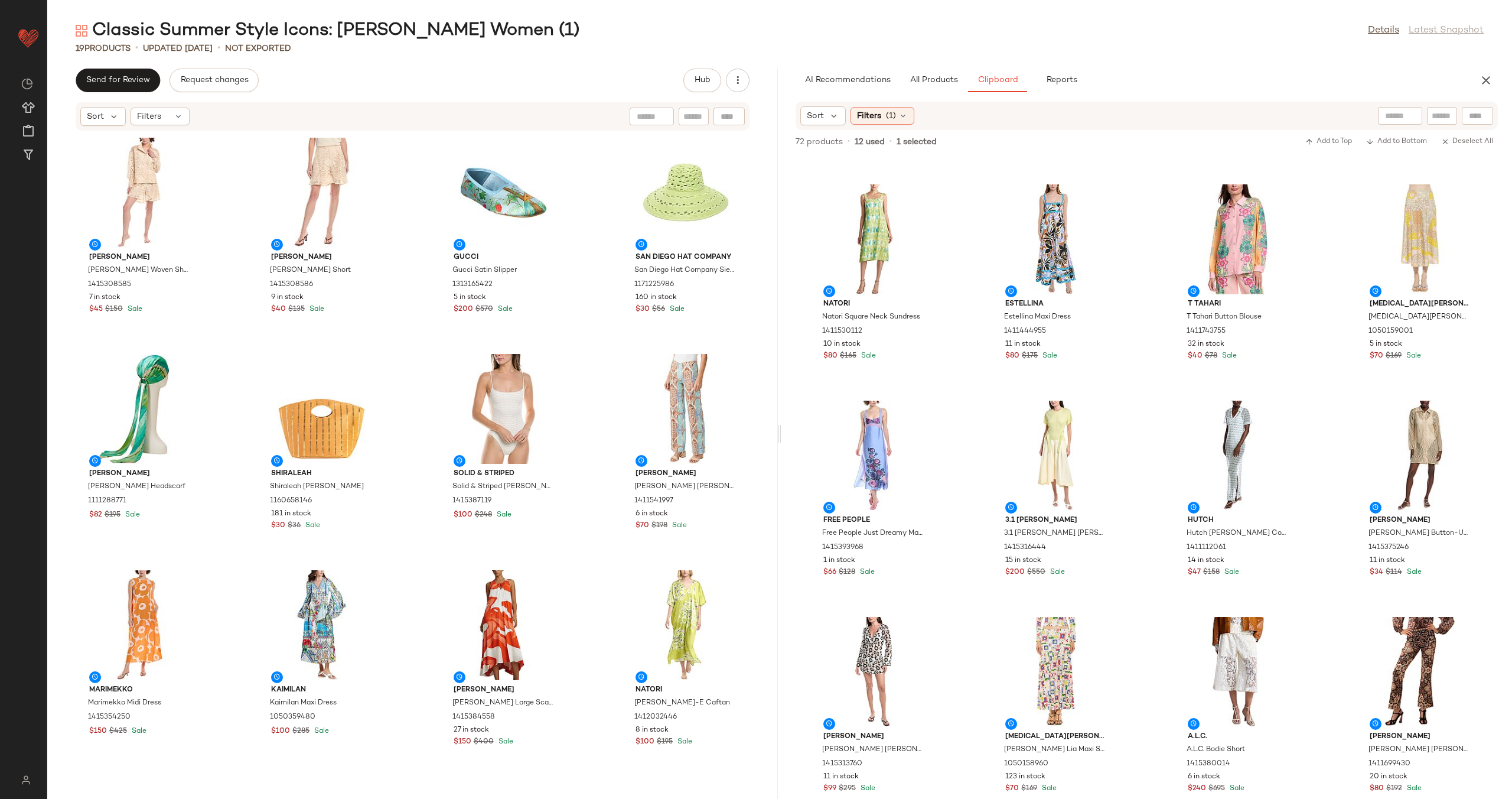
scroll to position [1469, 0]
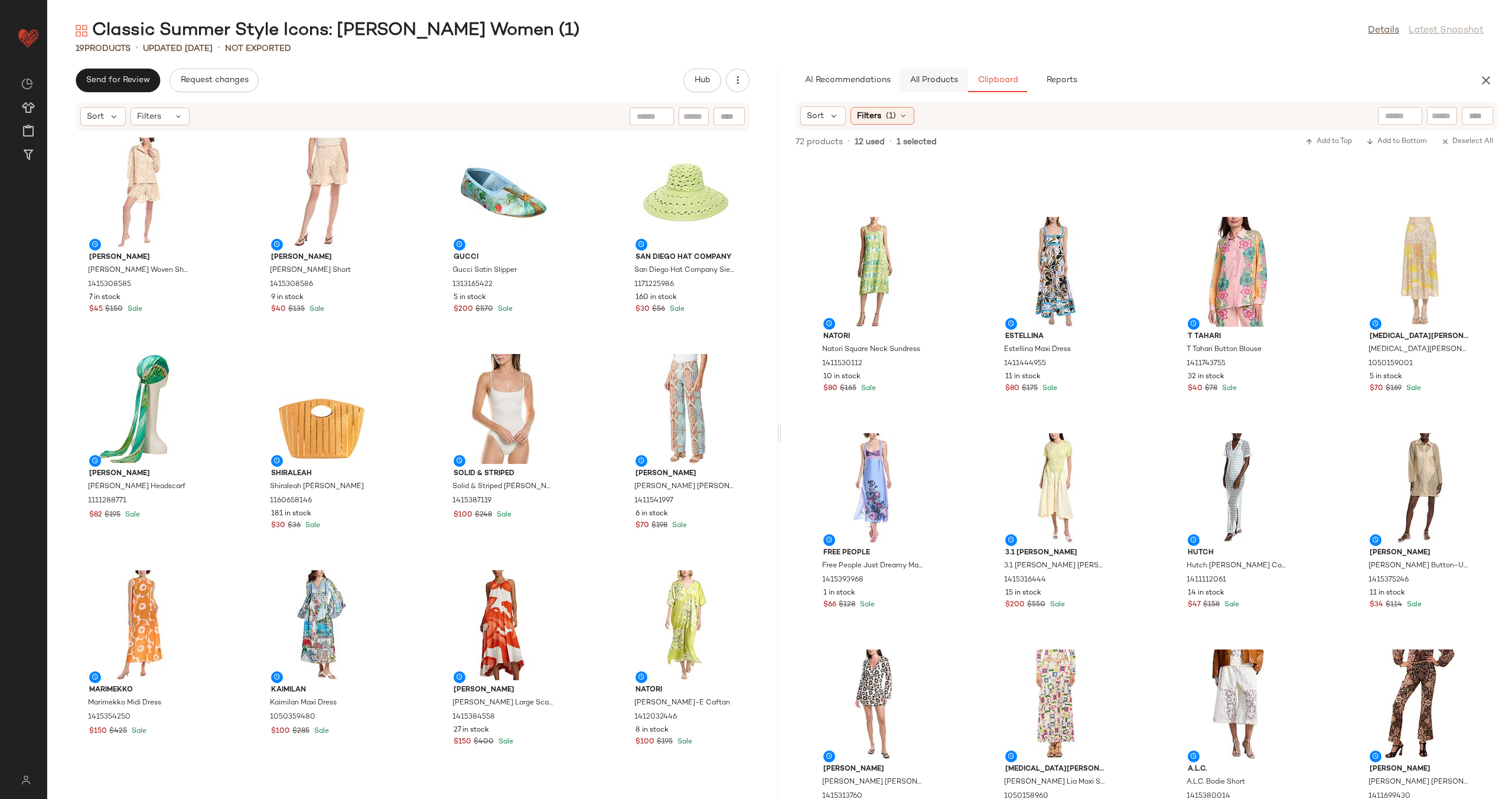
click at [941, 83] on span "All Products" at bounding box center [933, 80] width 48 height 9
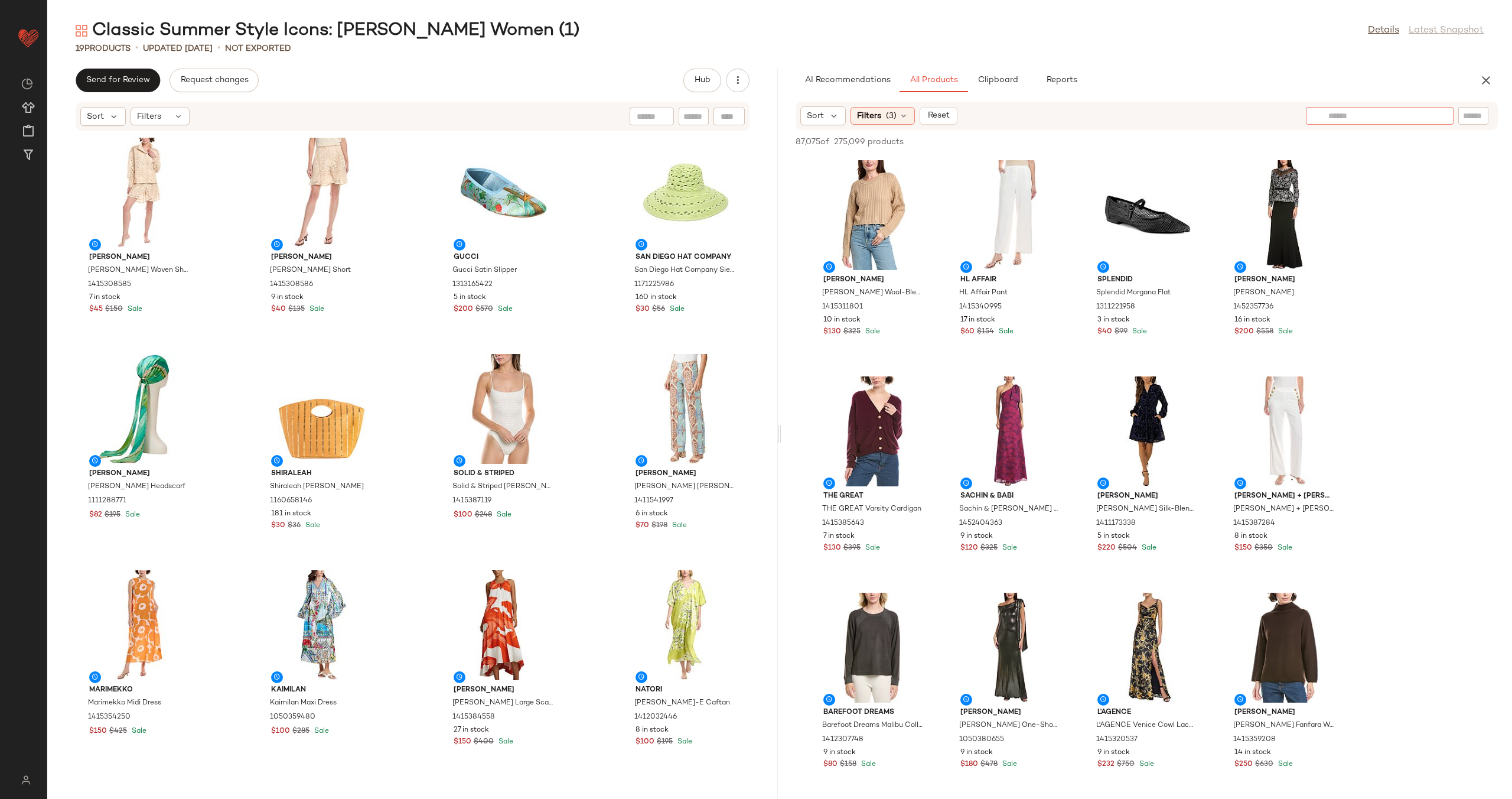
click at [1419, 117] on input "text" at bounding box center [1379, 116] width 103 height 13
type input "**********"
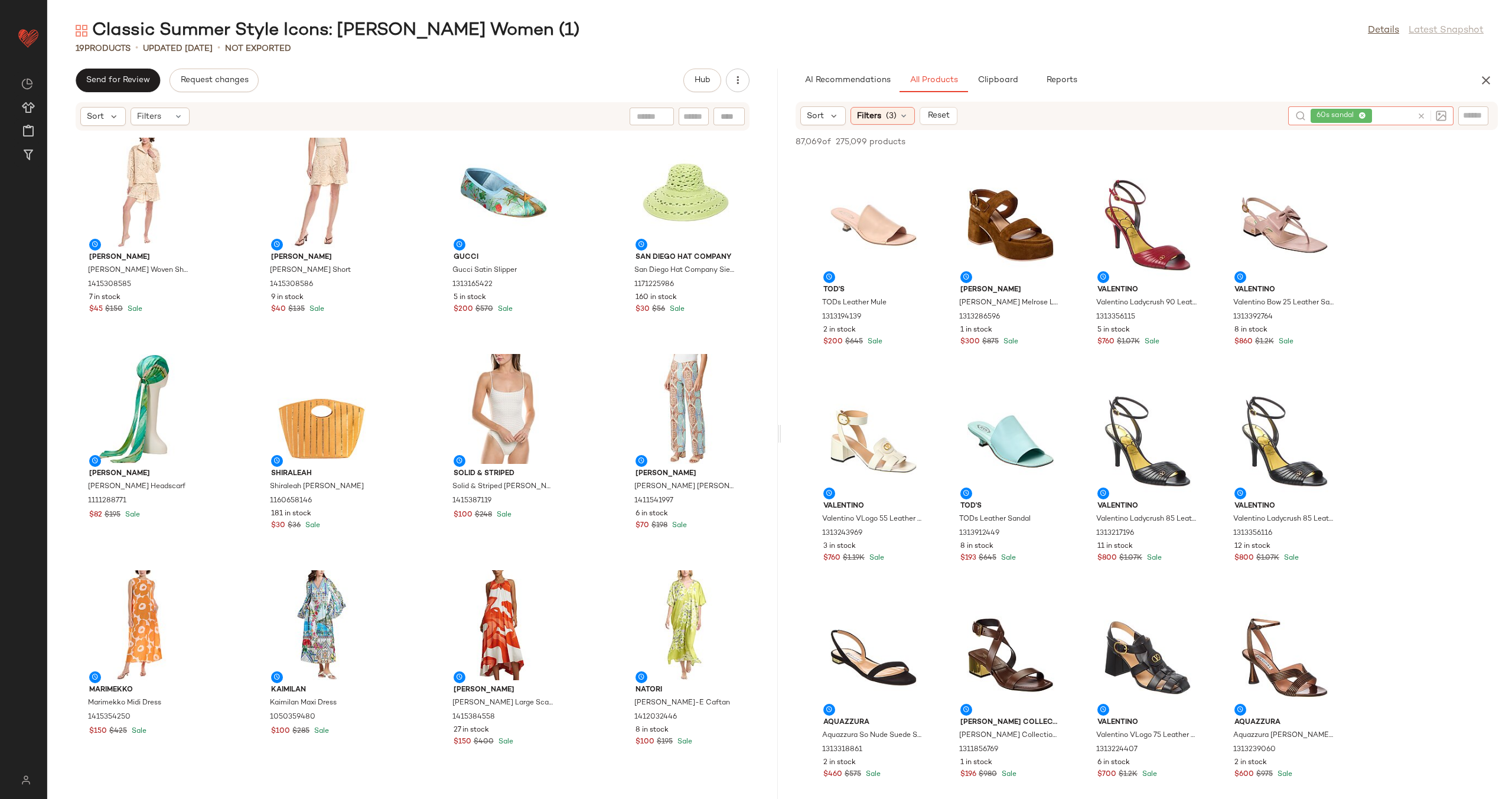
scroll to position [1967, 0]
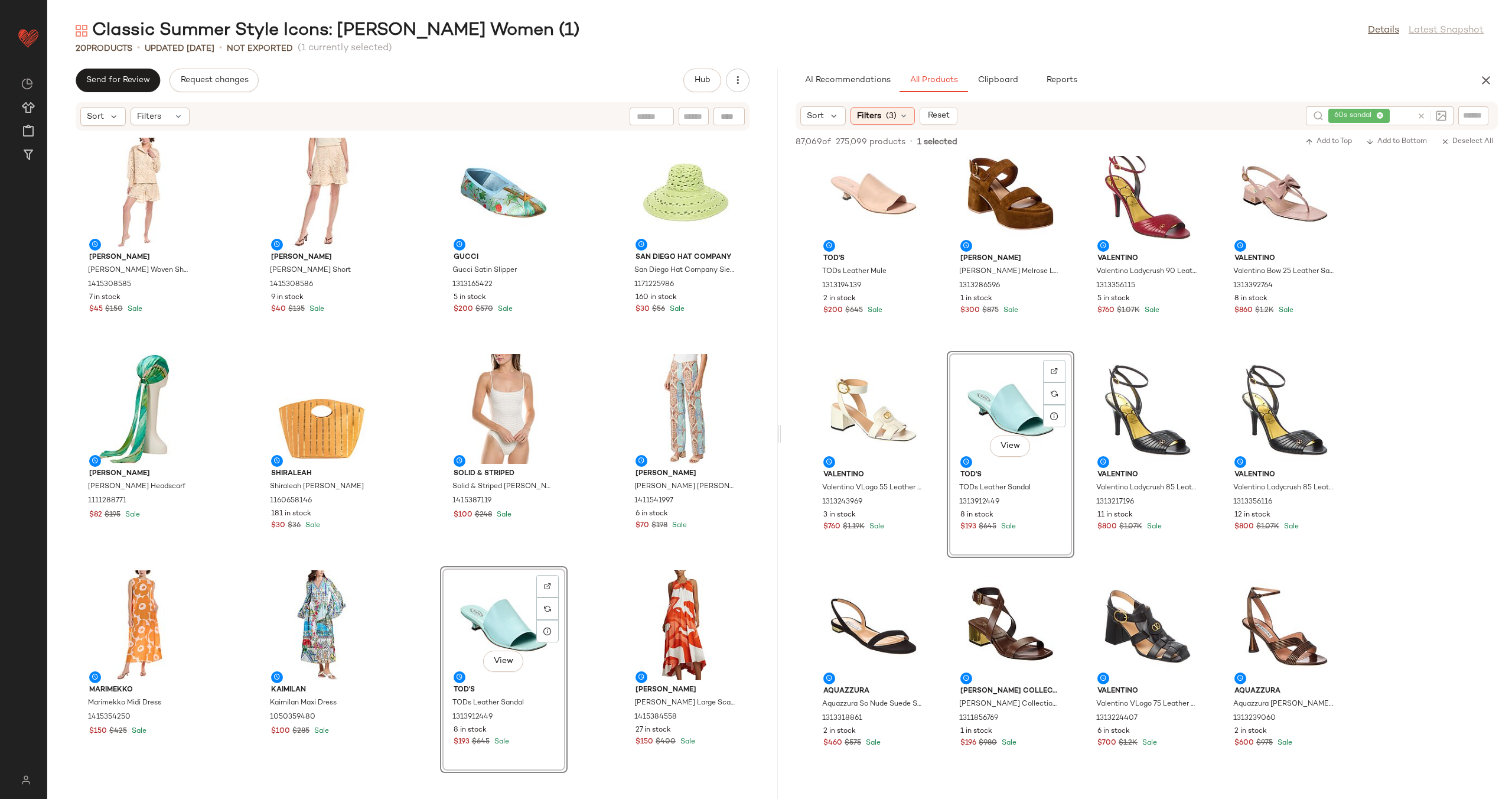
click at [588, 566] on div "Colette Rose Colette Rose Woven Shirt 1415308585 7 in stock $45 $150 Sale Colet…" at bounding box center [412, 458] width 730 height 654
click at [1422, 115] on icon at bounding box center [1421, 115] width 9 height 9
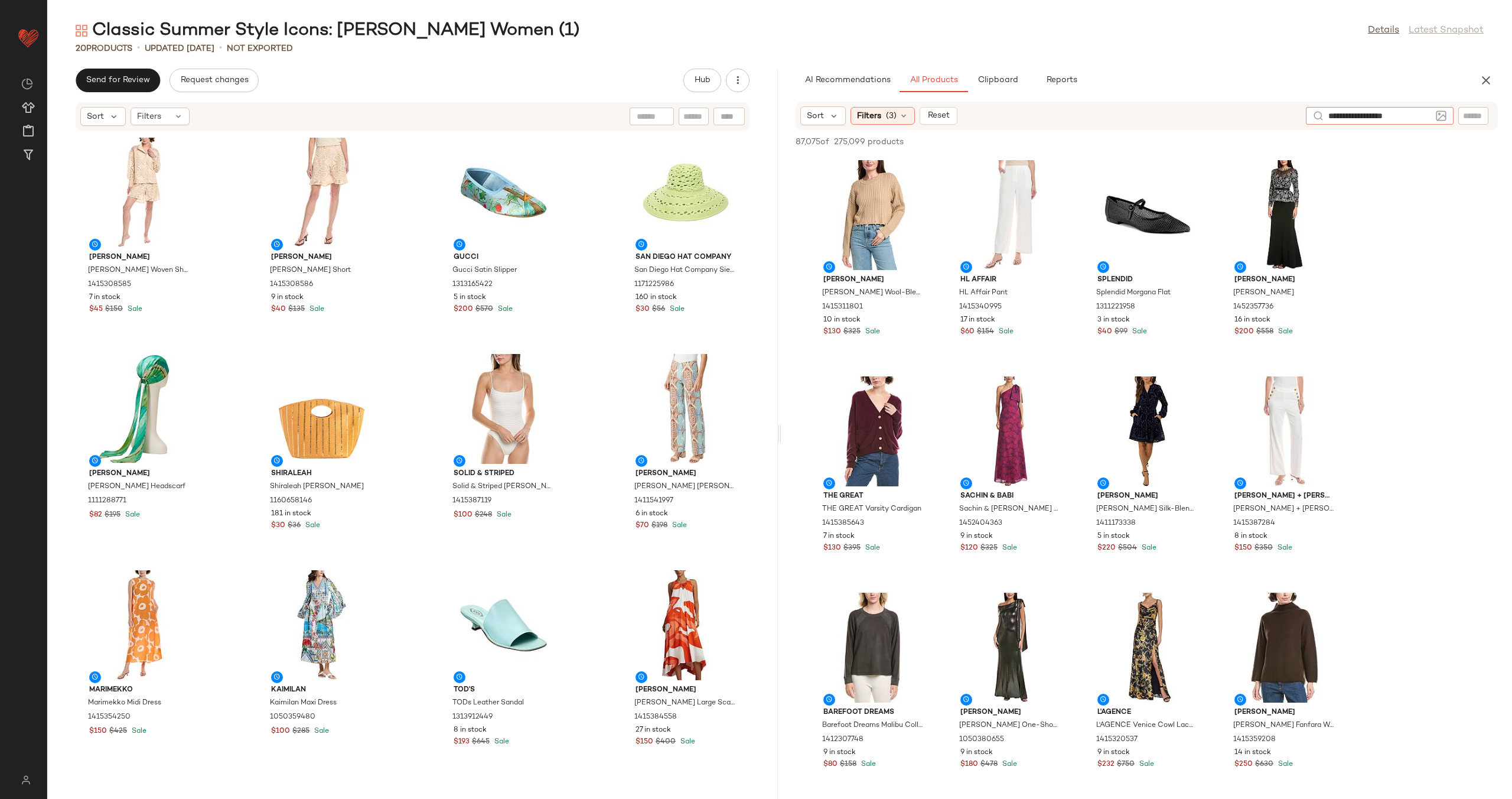
type input "**********"
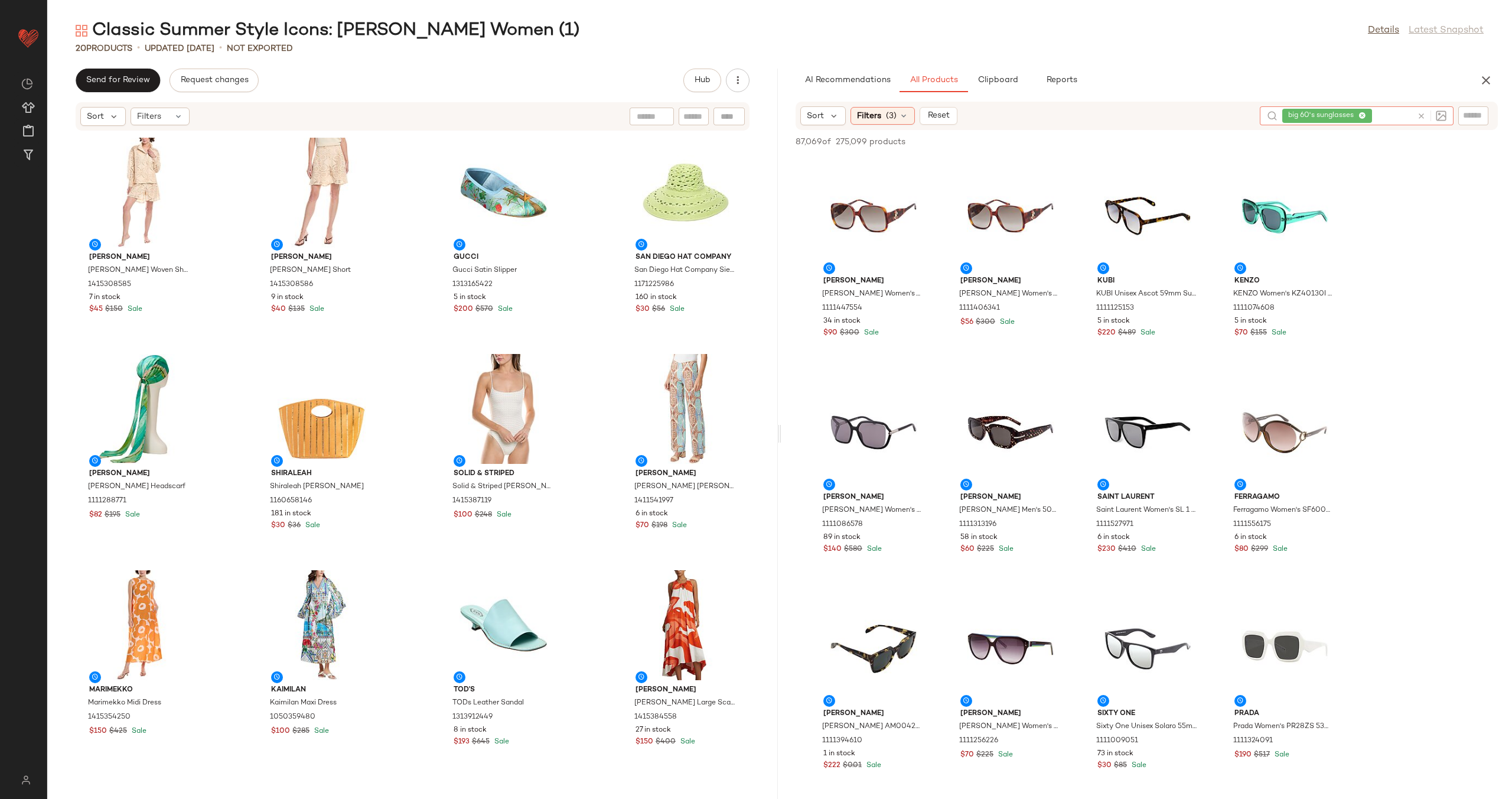
scroll to position [5190, 0]
click at [1477, 113] on input "text" at bounding box center [1473, 115] width 21 height 13
type input "*****"
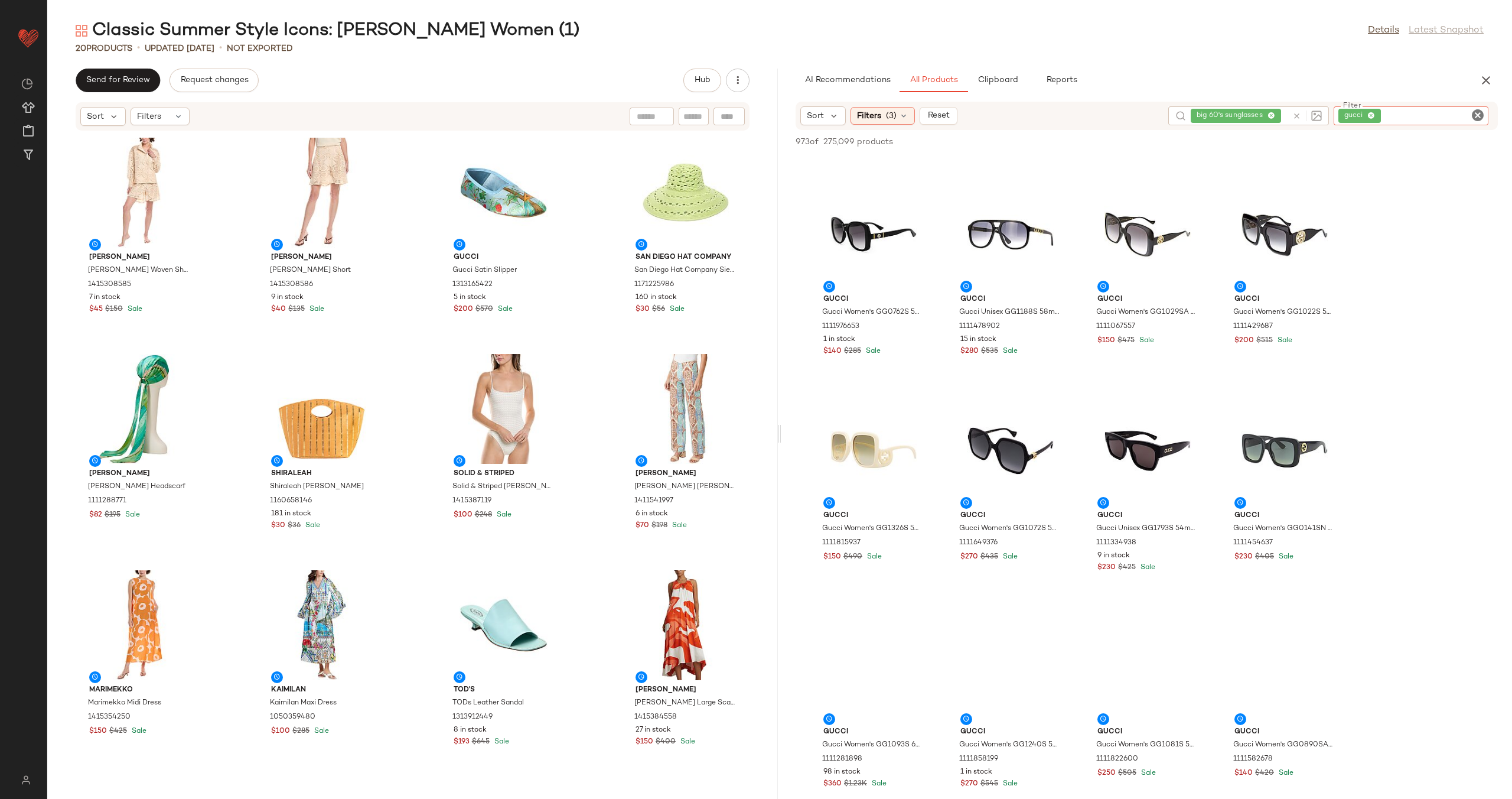
scroll to position [426, 0]
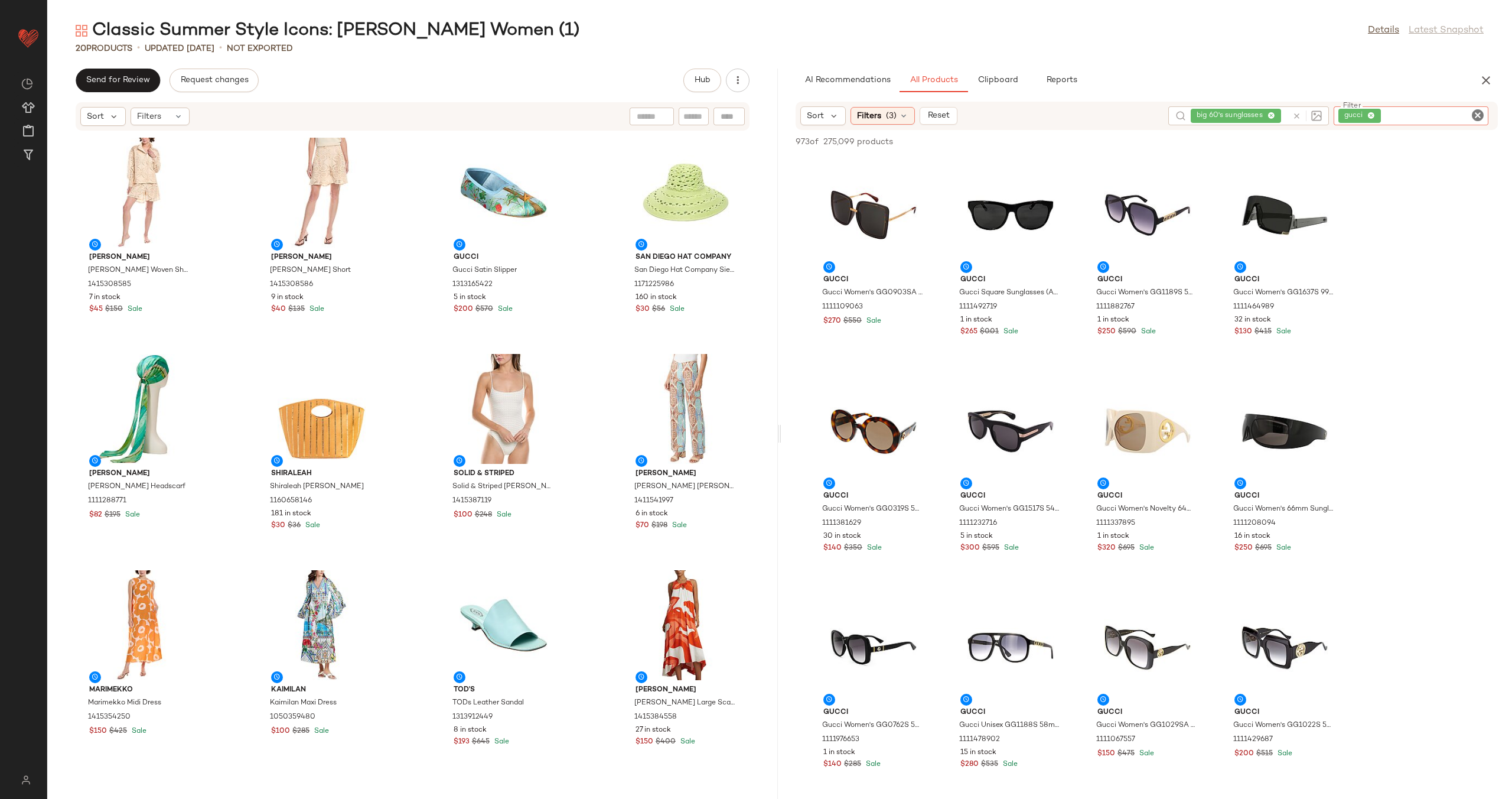
scroll to position [426, 0]
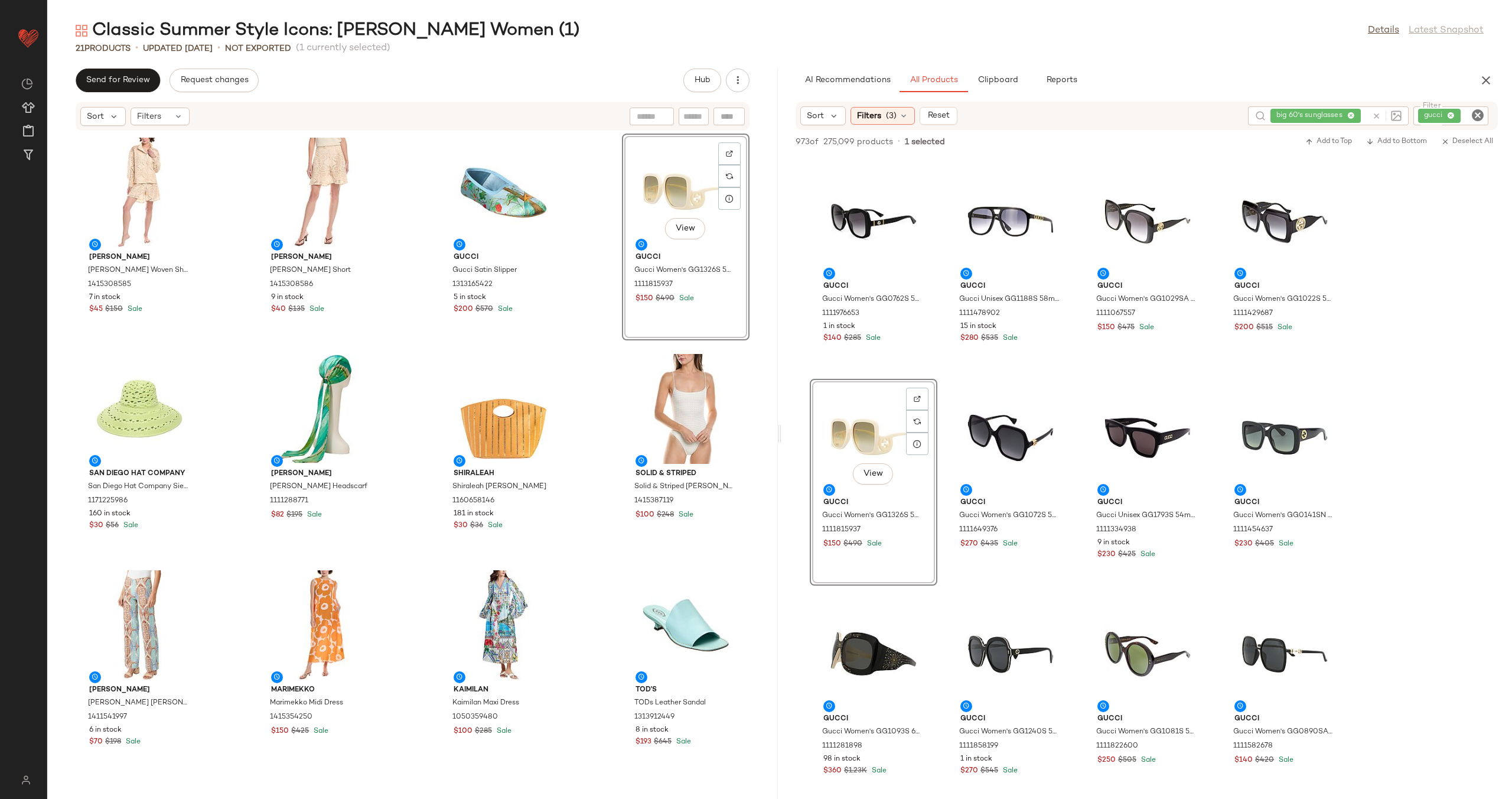
click at [607, 267] on div "Colette Rose Colette Rose Woven Shirt 1415308585 7 in stock $45 $150 Sale Colet…" at bounding box center [412, 458] width 730 height 654
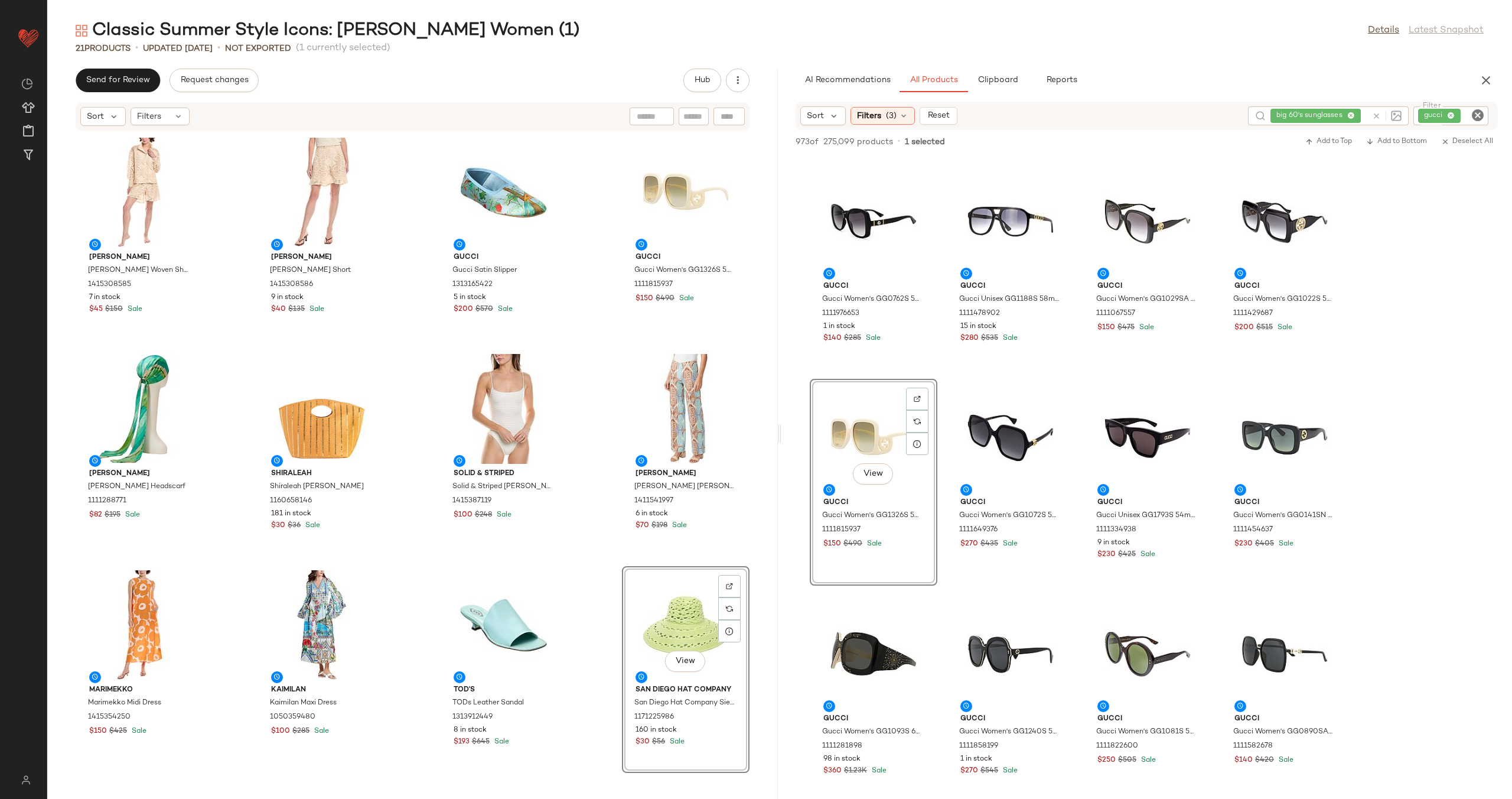
click at [588, 534] on div "Colette Rose Colette Rose Woven Shirt 1415308585 7 in stock $45 $150 Sale Colet…" at bounding box center [412, 458] width 730 height 654
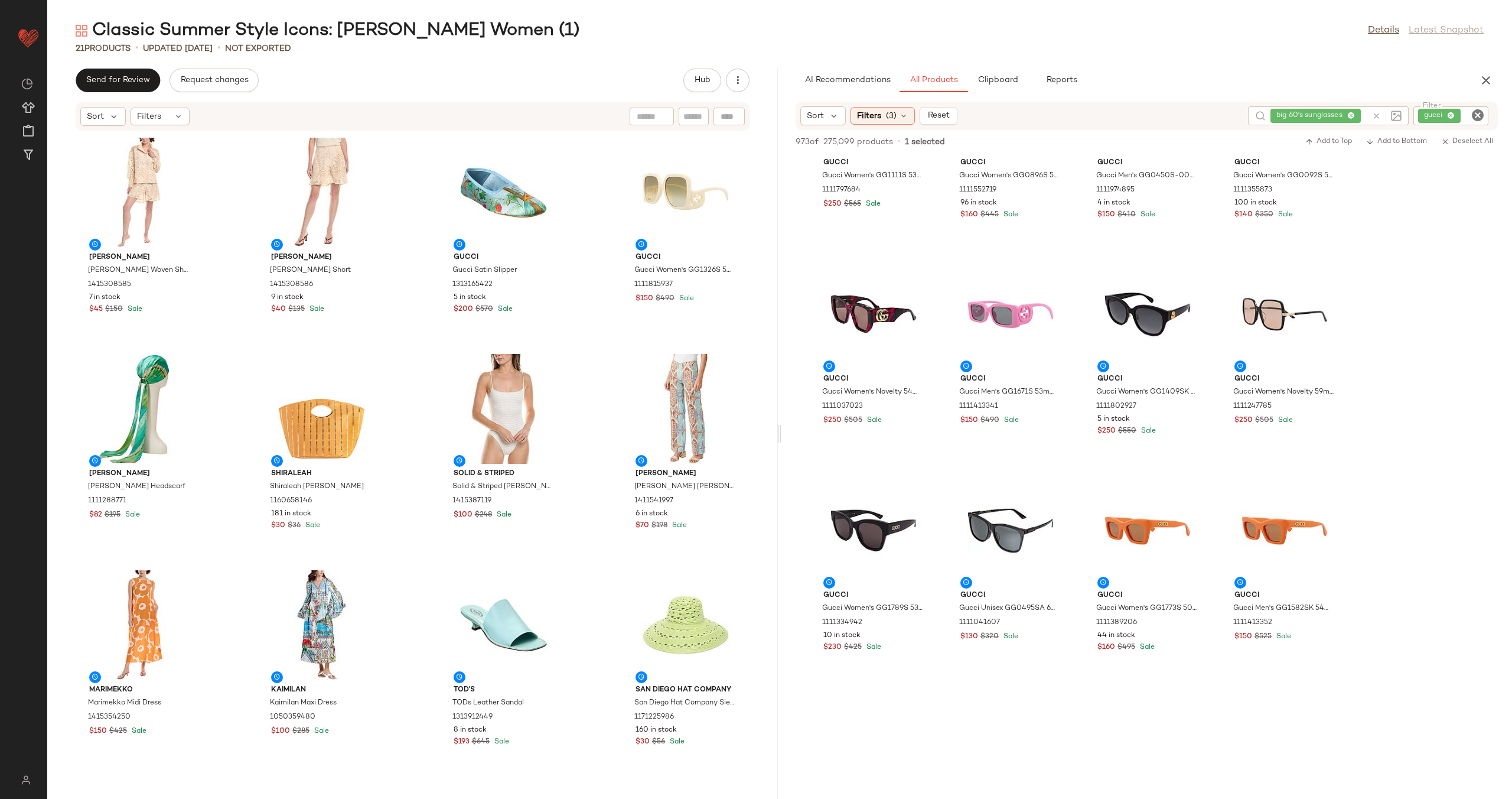
scroll to position [2066, 0]
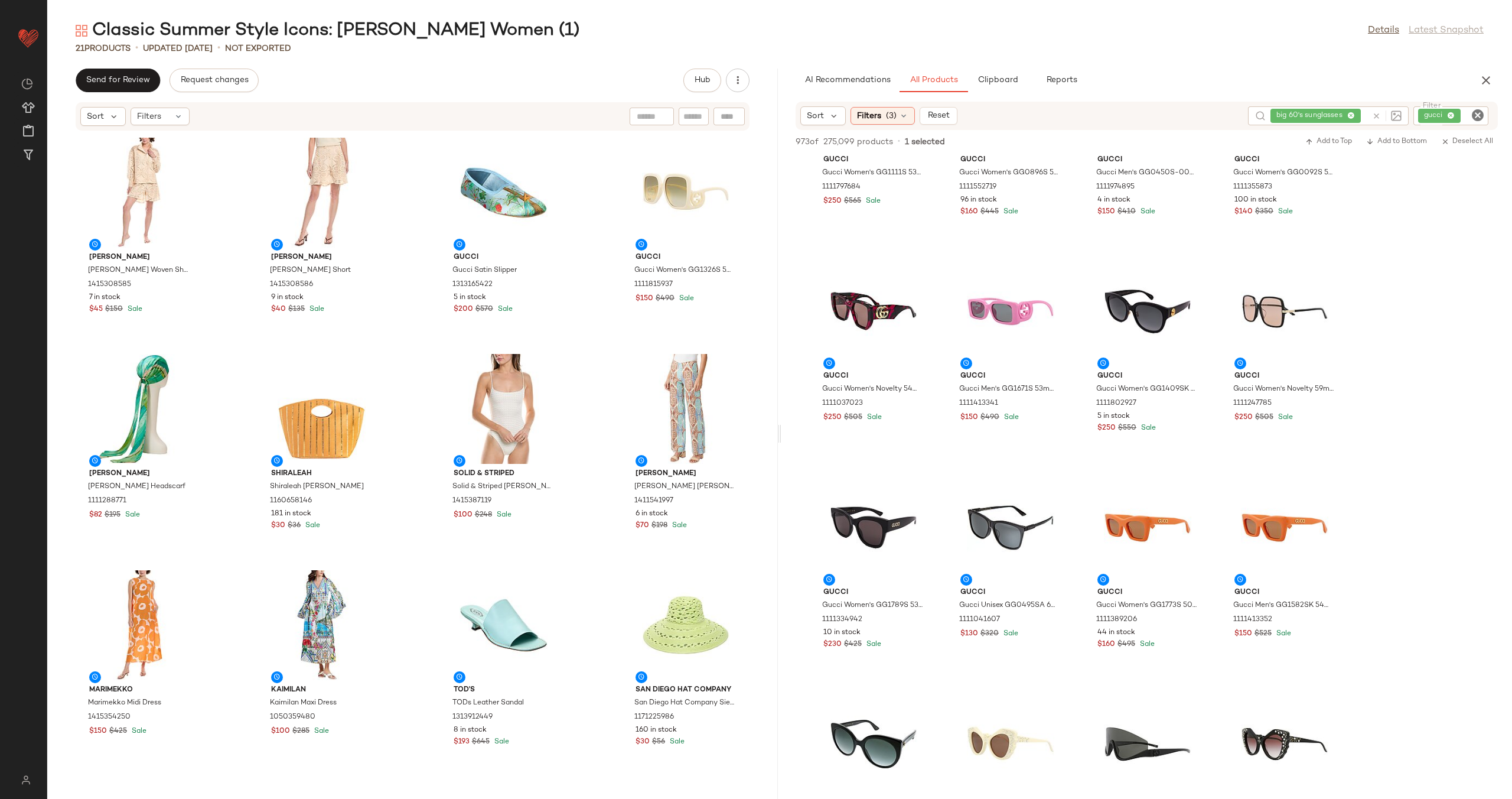
click at [587, 456] on div "Colette Rose Colette Rose Woven Shirt 1415308585 7 in stock $45 $150 Sale Colet…" at bounding box center [412, 458] width 730 height 654
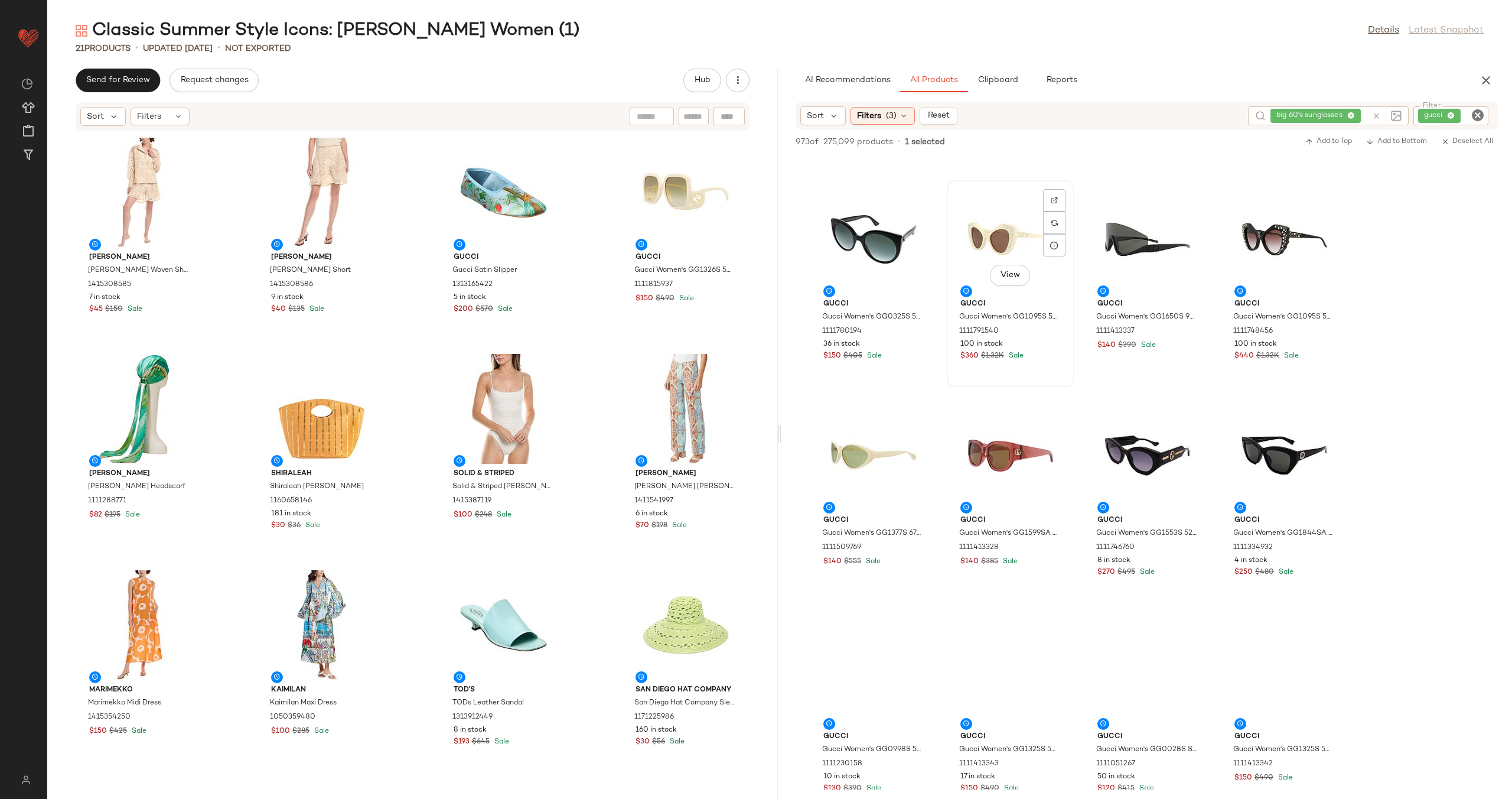
scroll to position [2634, 0]
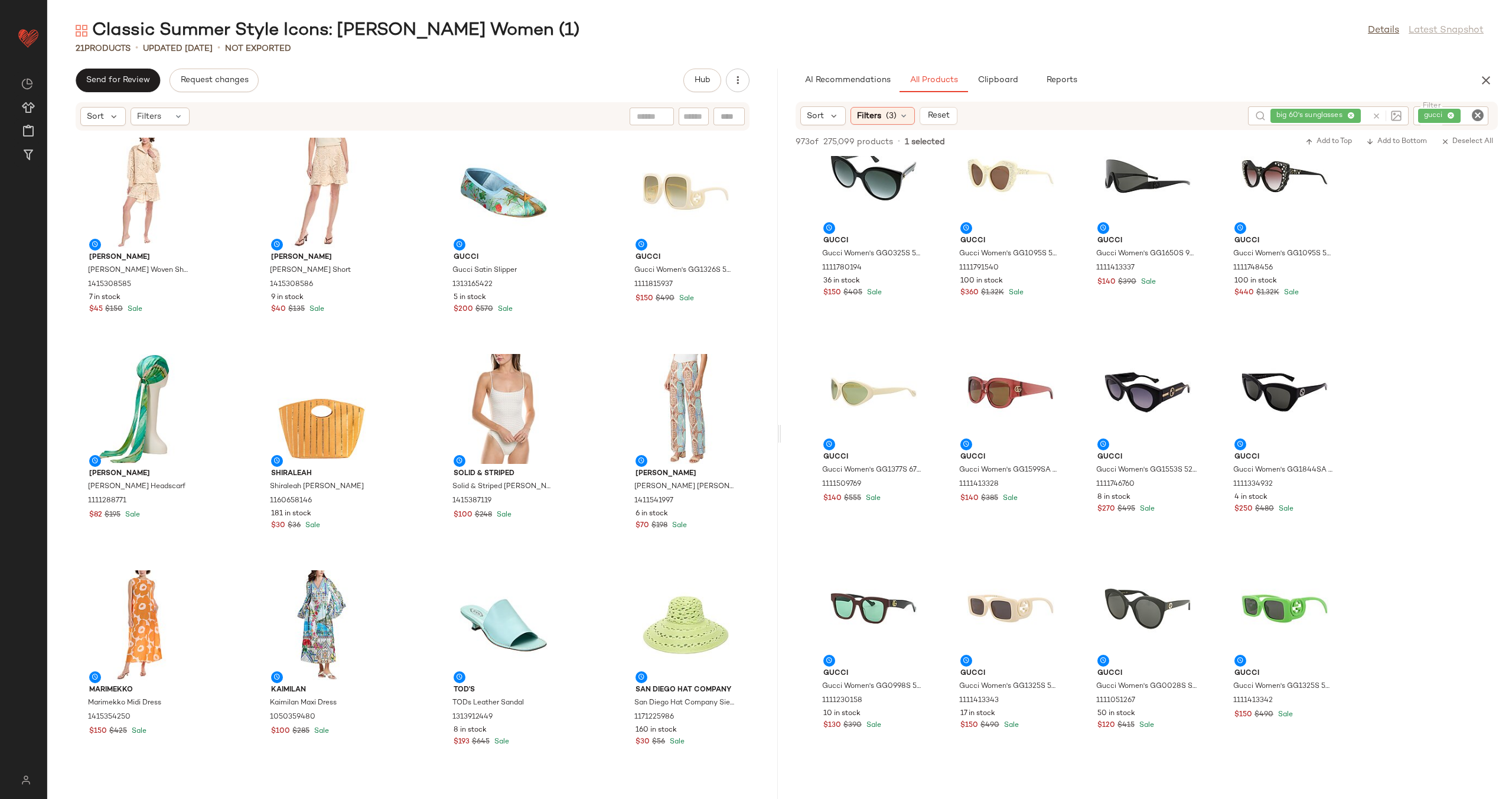
click at [1472, 111] on icon "Clear Filter" at bounding box center [1478, 115] width 14 height 14
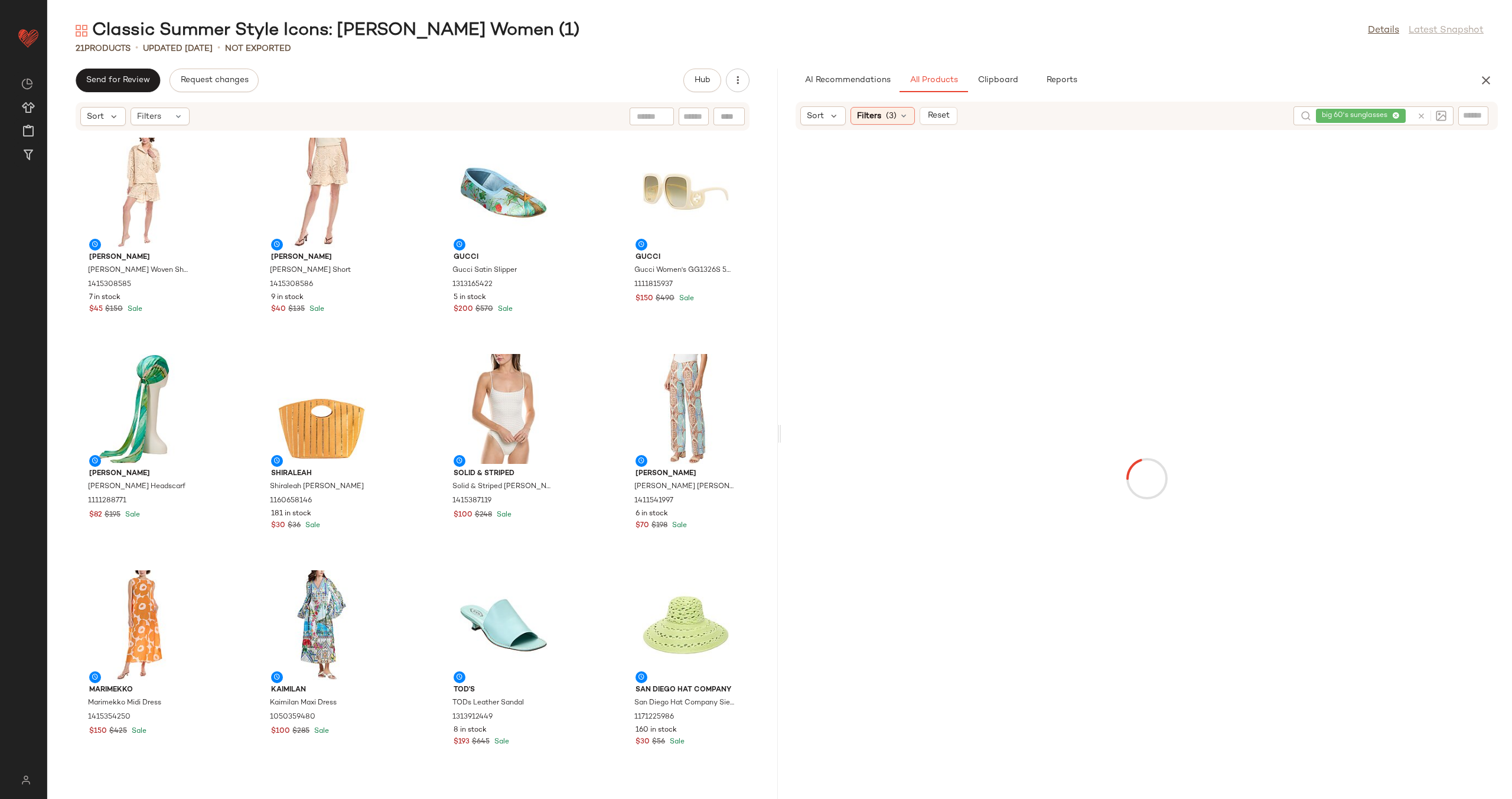
click at [945, 363] on div at bounding box center [1146, 479] width 726 height 692
click at [664, 629] on div "View" at bounding box center [686, 625] width 119 height 110
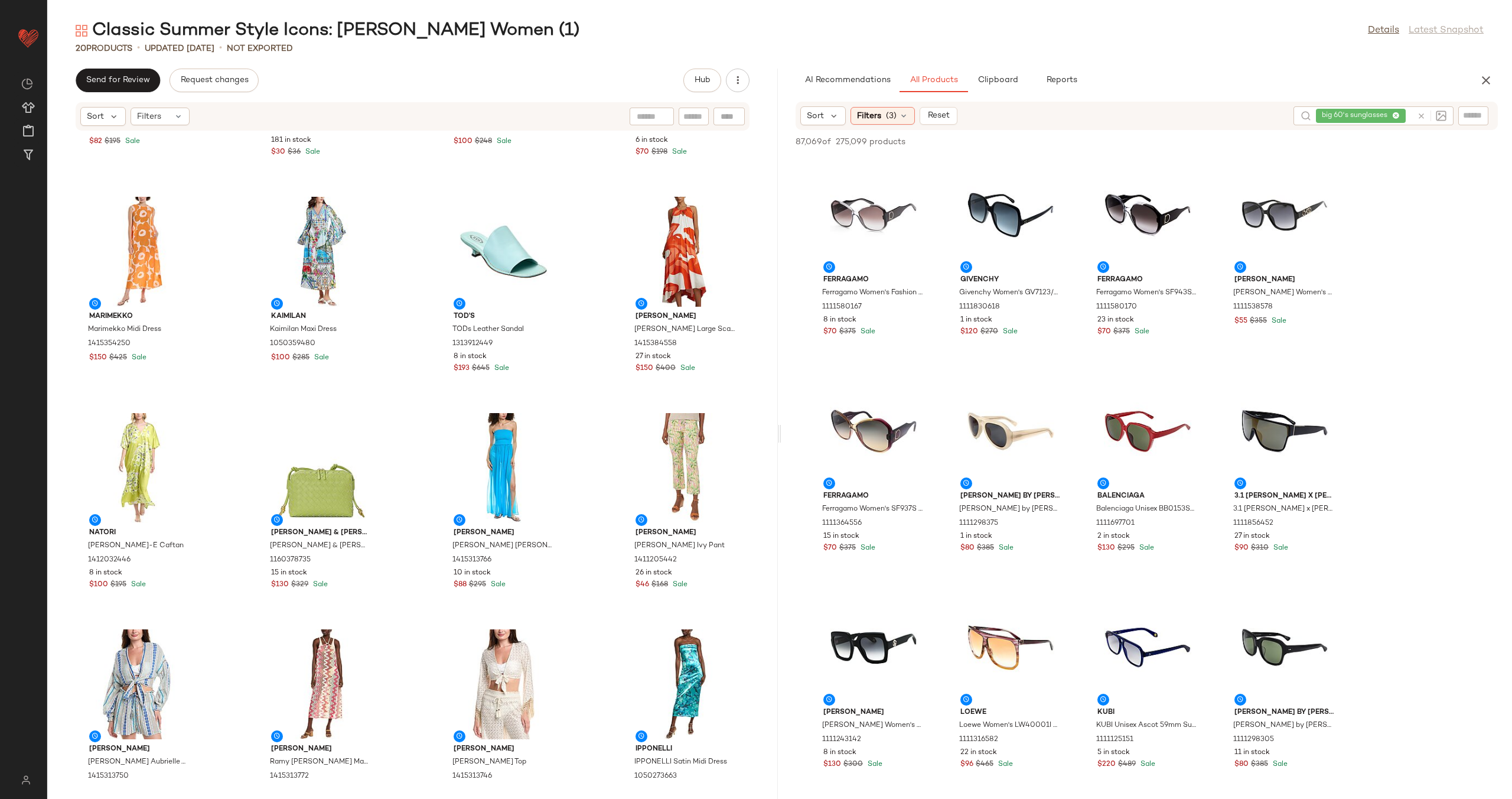
scroll to position [430, 0]
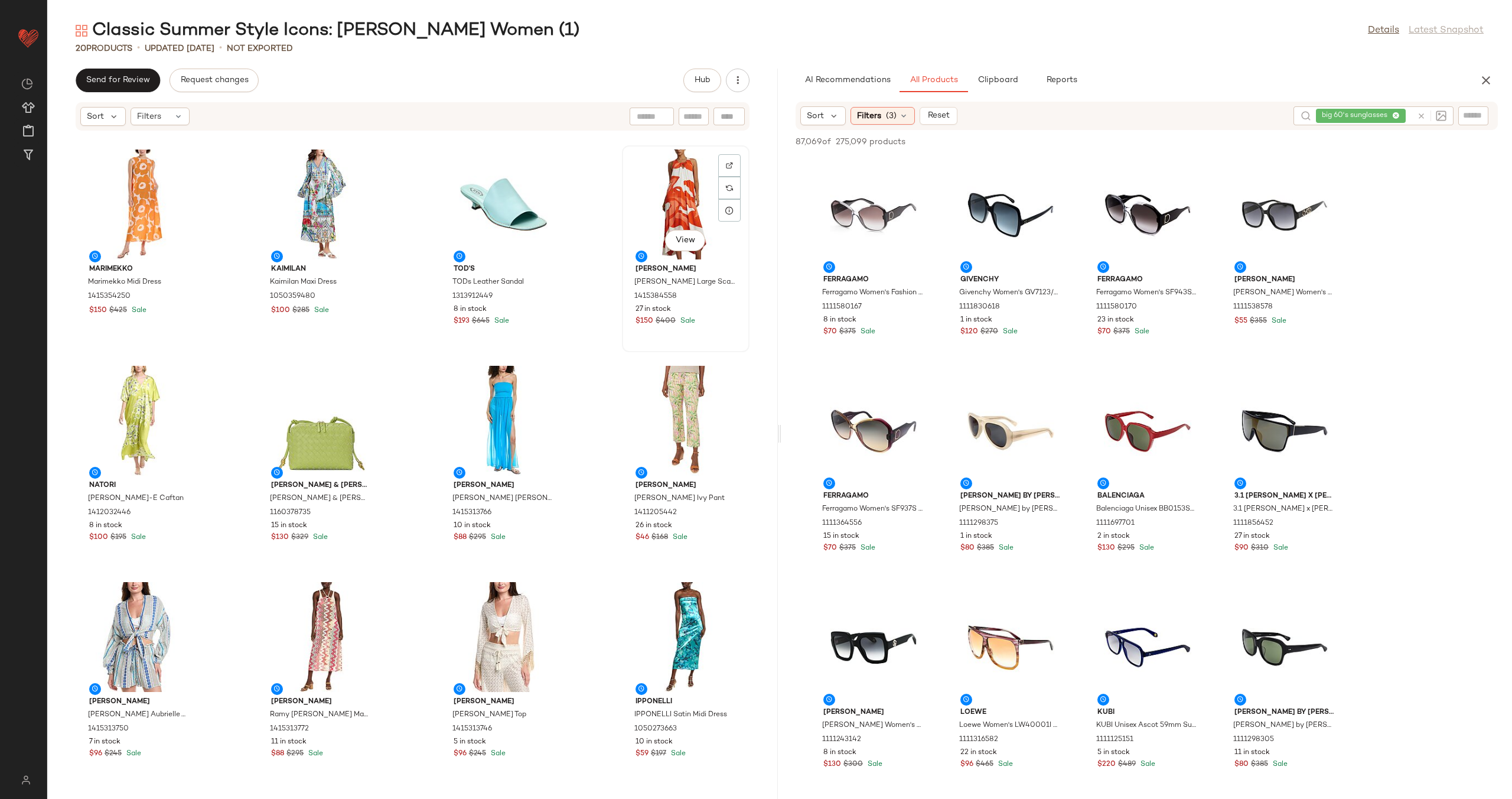
click at [679, 204] on div "View" at bounding box center [686, 204] width 119 height 110
click at [651, 629] on div "View" at bounding box center [686, 637] width 119 height 110
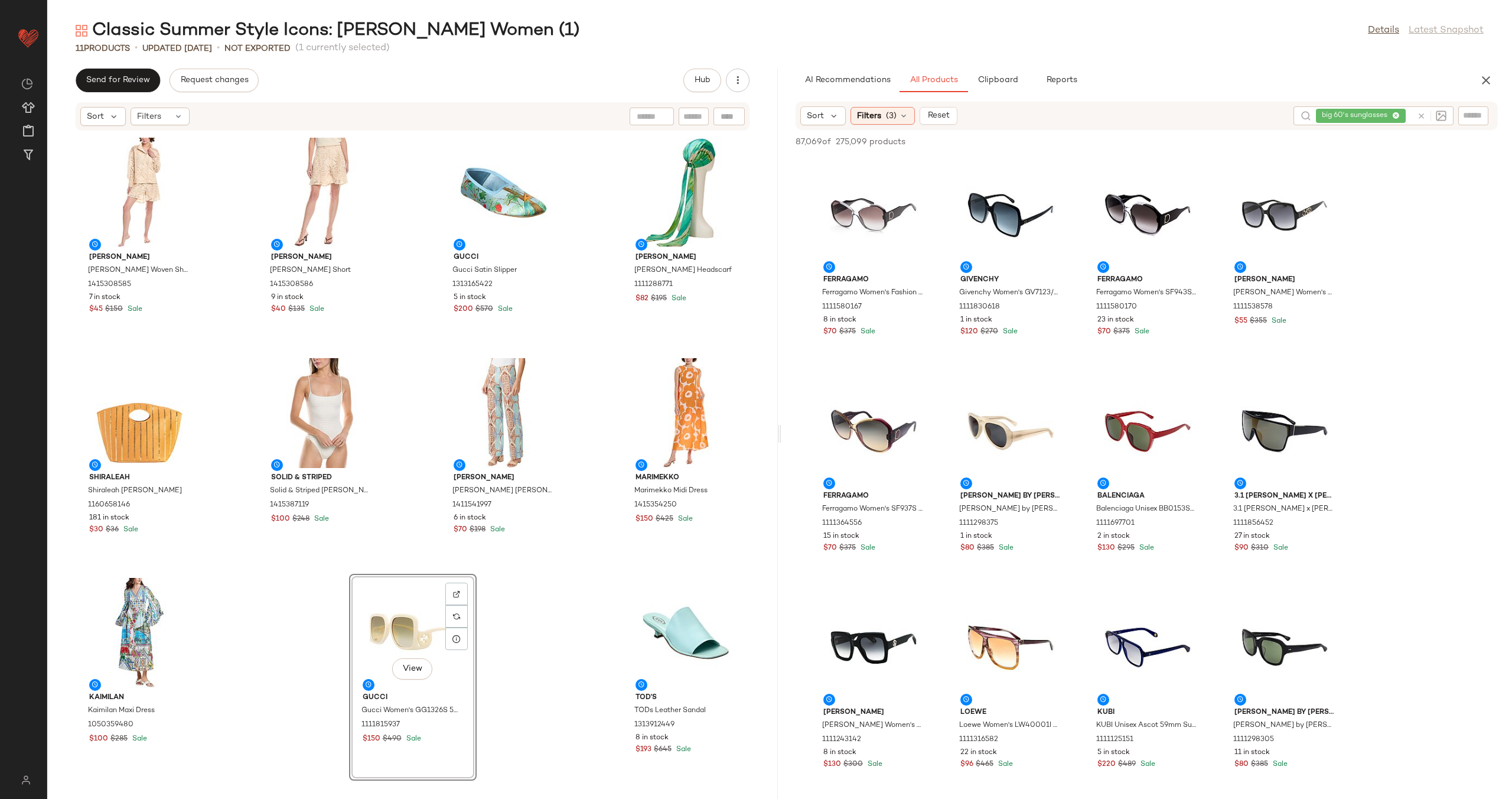
click at [599, 556] on div "Colette Rose Colette Rose Woven Shirt 1415308585 7 in stock $45 $150 Sale Colet…" at bounding box center [412, 458] width 730 height 654
click at [1404, 119] on div "big 60's sunglasses" at bounding box center [1364, 115] width 96 height 19
type input "******"
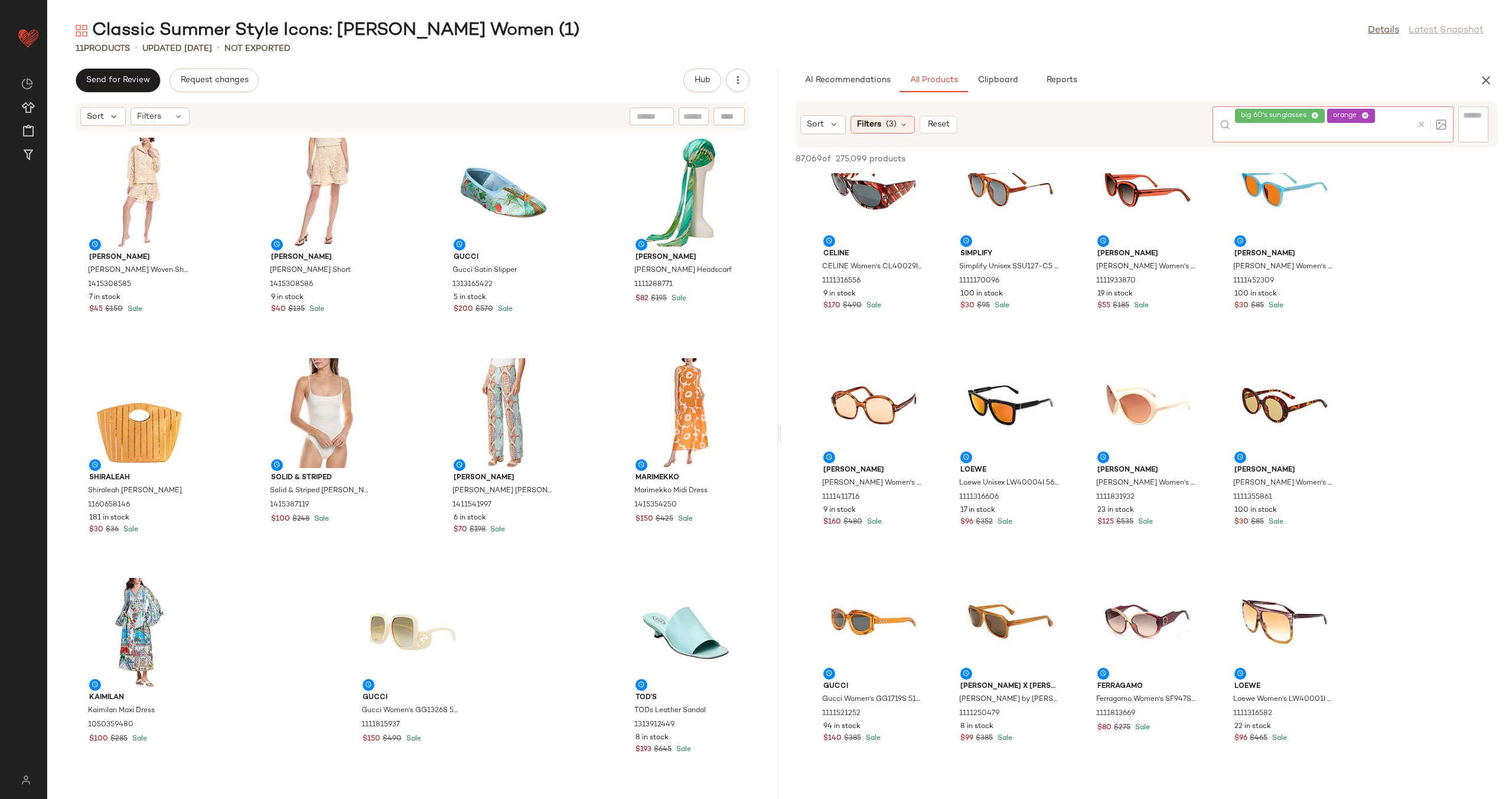
scroll to position [1138, 0]
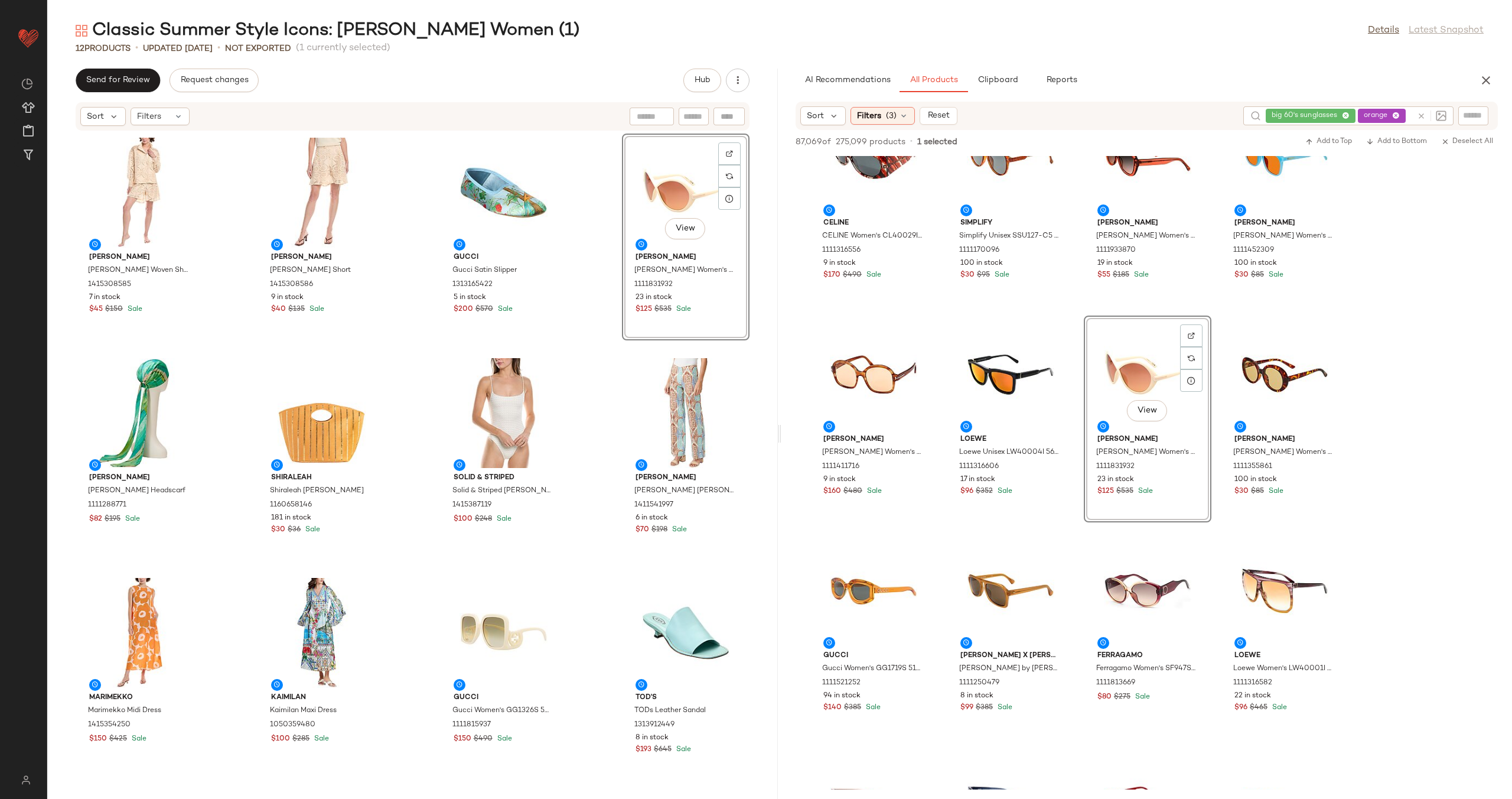
click at [597, 283] on div "Colette Rose Colette Rose Woven Shirt 1415308585 7 in stock $45 $150 Sale Colet…" at bounding box center [412, 458] width 730 height 654
click at [734, 84] on icon "button" at bounding box center [738, 80] width 12 height 12
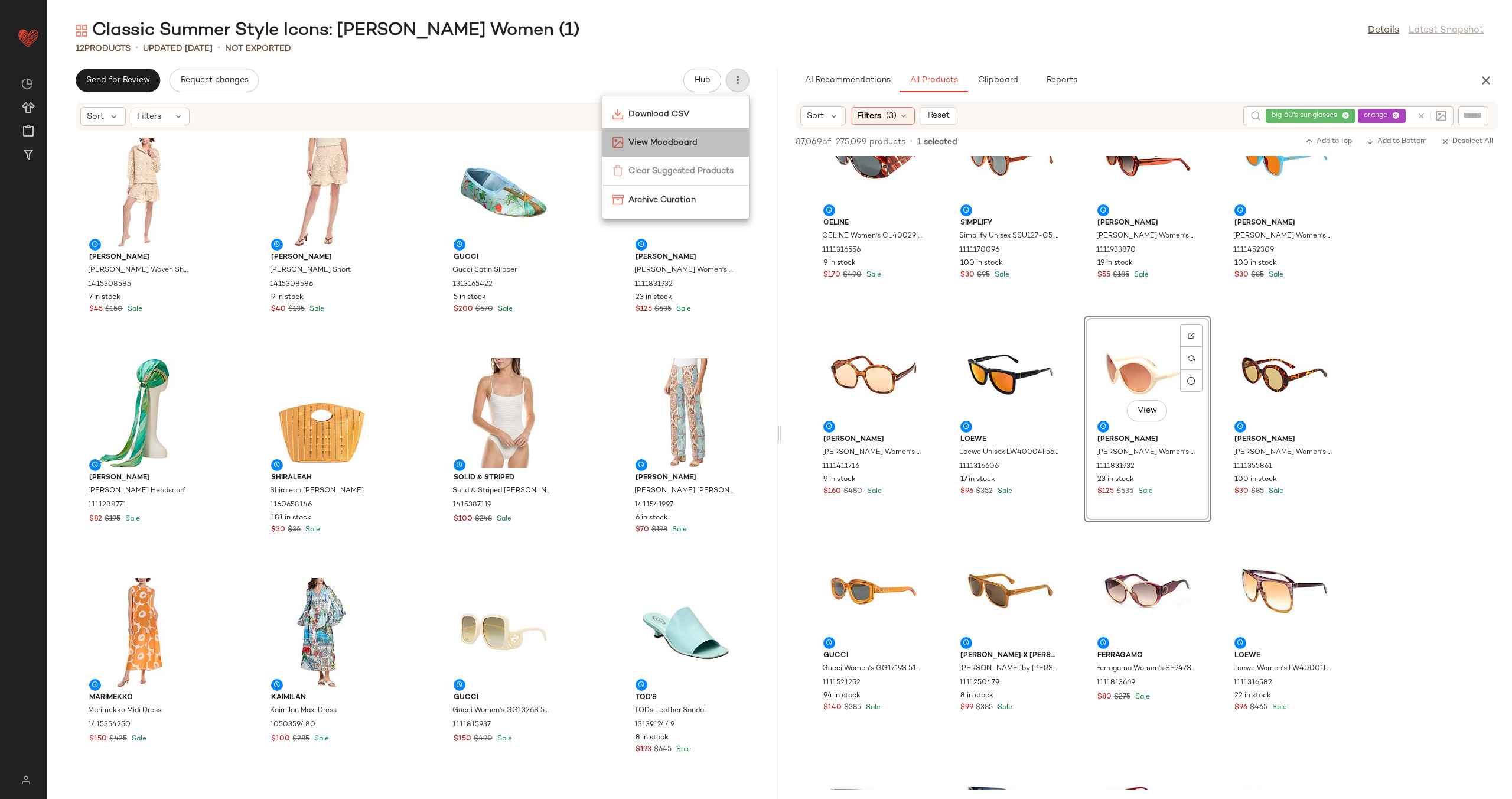
click at [683, 139] on span "View Moodboard" at bounding box center [684, 143] width 111 height 13
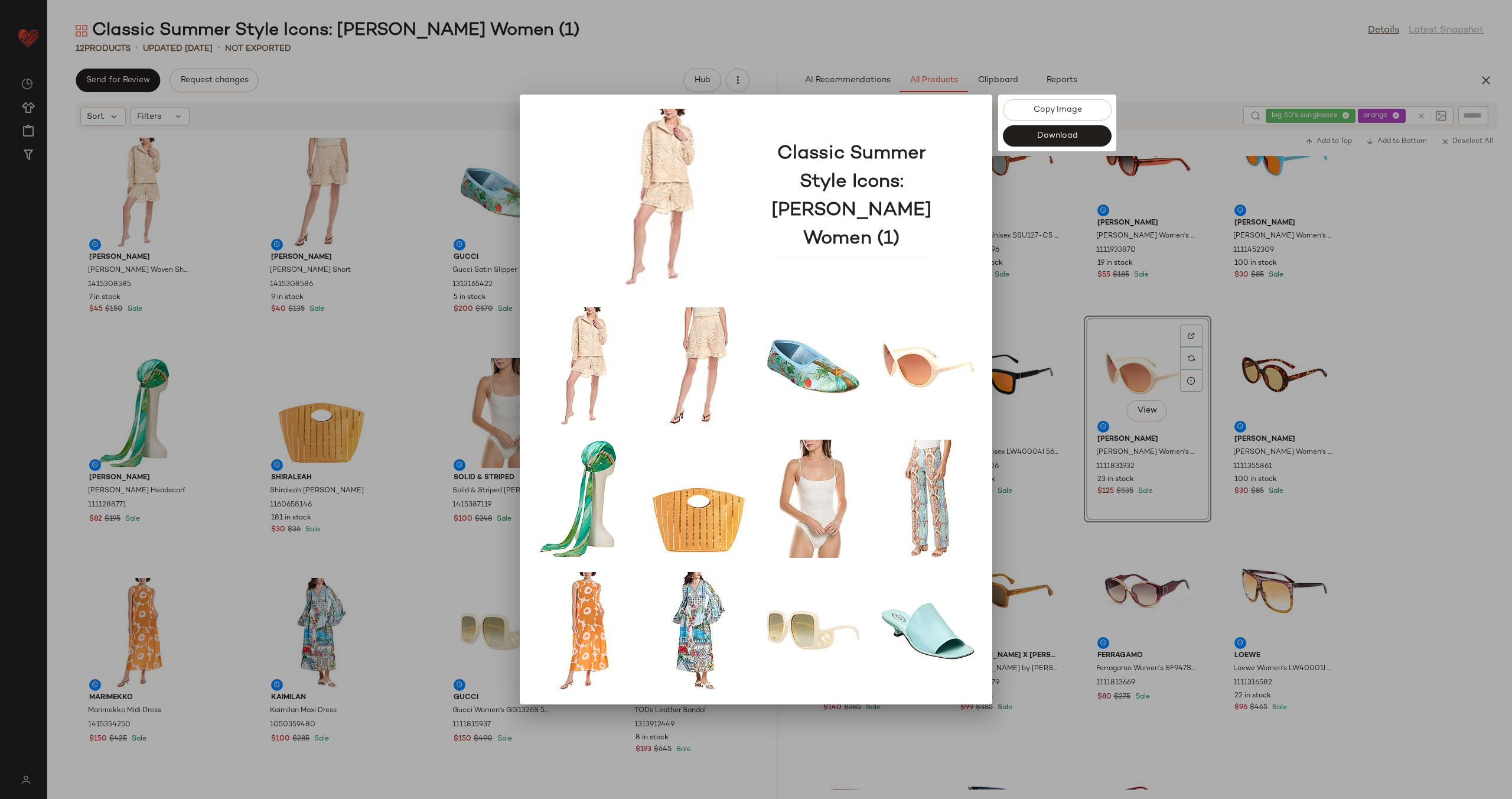
click at [1075, 207] on div at bounding box center [756, 399] width 1512 height 799
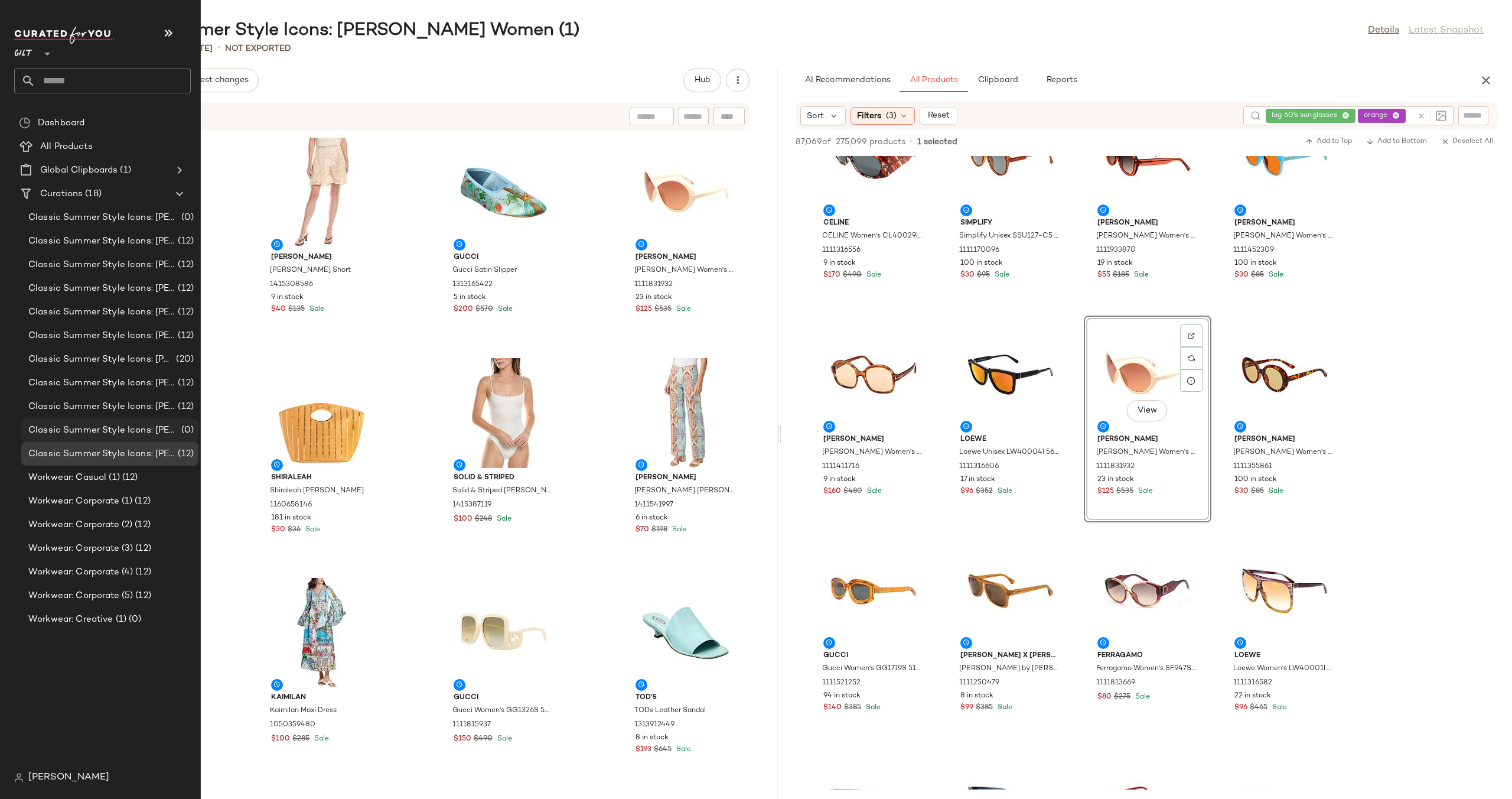
click at [100, 432] on span "Classic Summer Style Icons: [PERSON_NAME] (1)" at bounding box center [103, 430] width 150 height 13
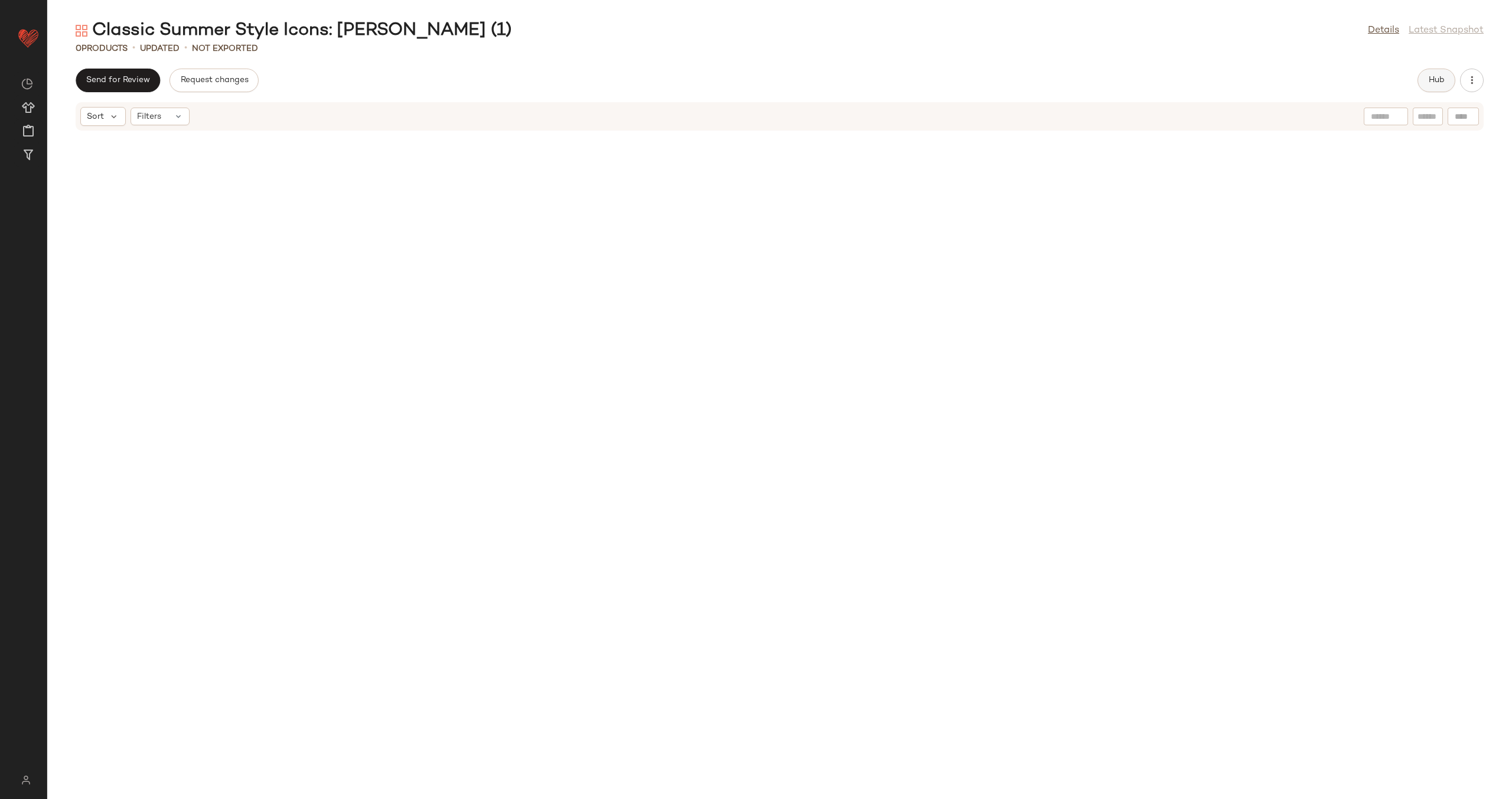
click at [1438, 80] on span "Hub" at bounding box center [1436, 80] width 17 height 9
click at [890, 114] on span "(1)" at bounding box center [891, 116] width 10 height 13
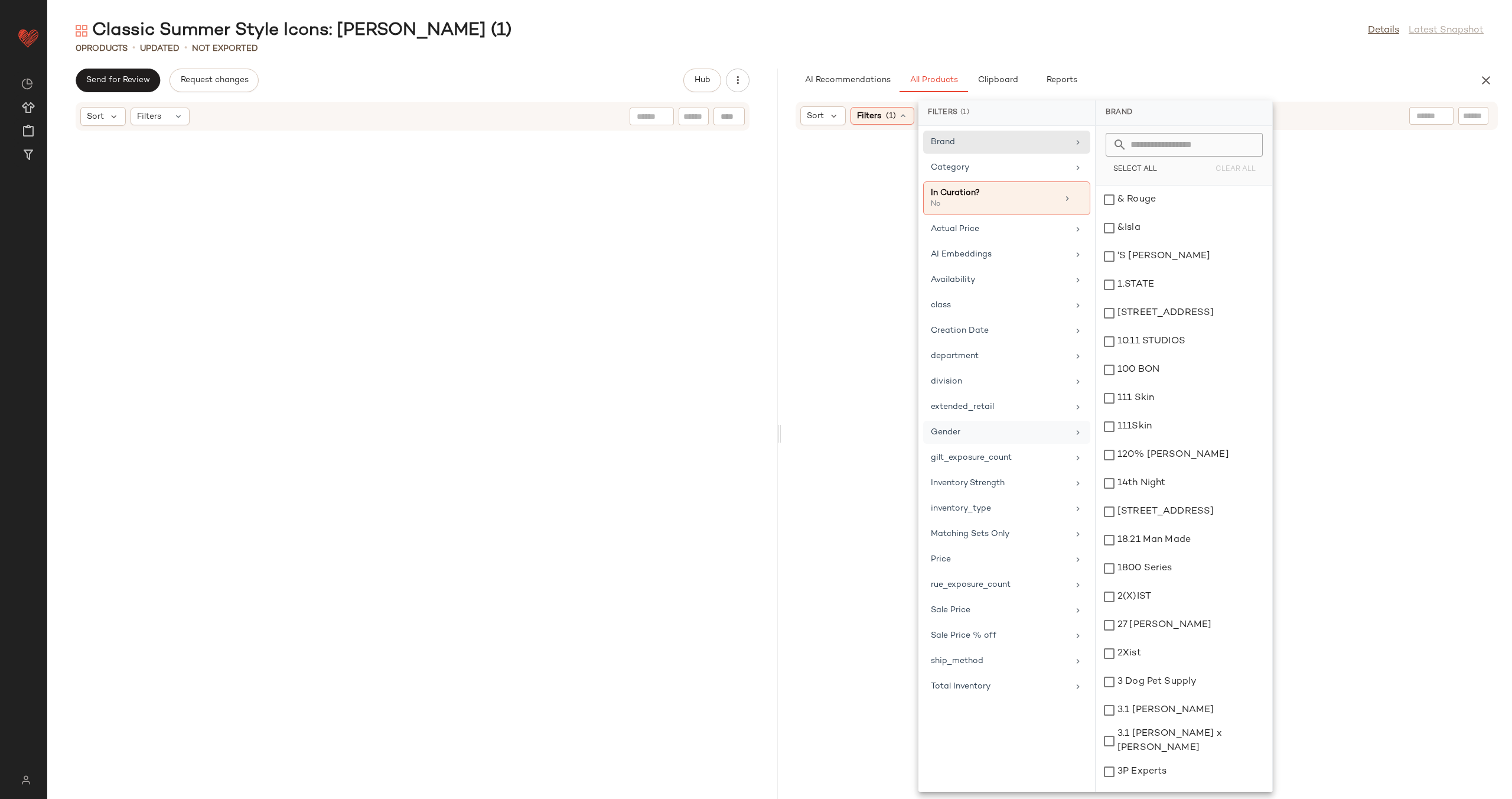
click at [1039, 446] on div "Gender" at bounding box center [1007, 458] width 167 height 23
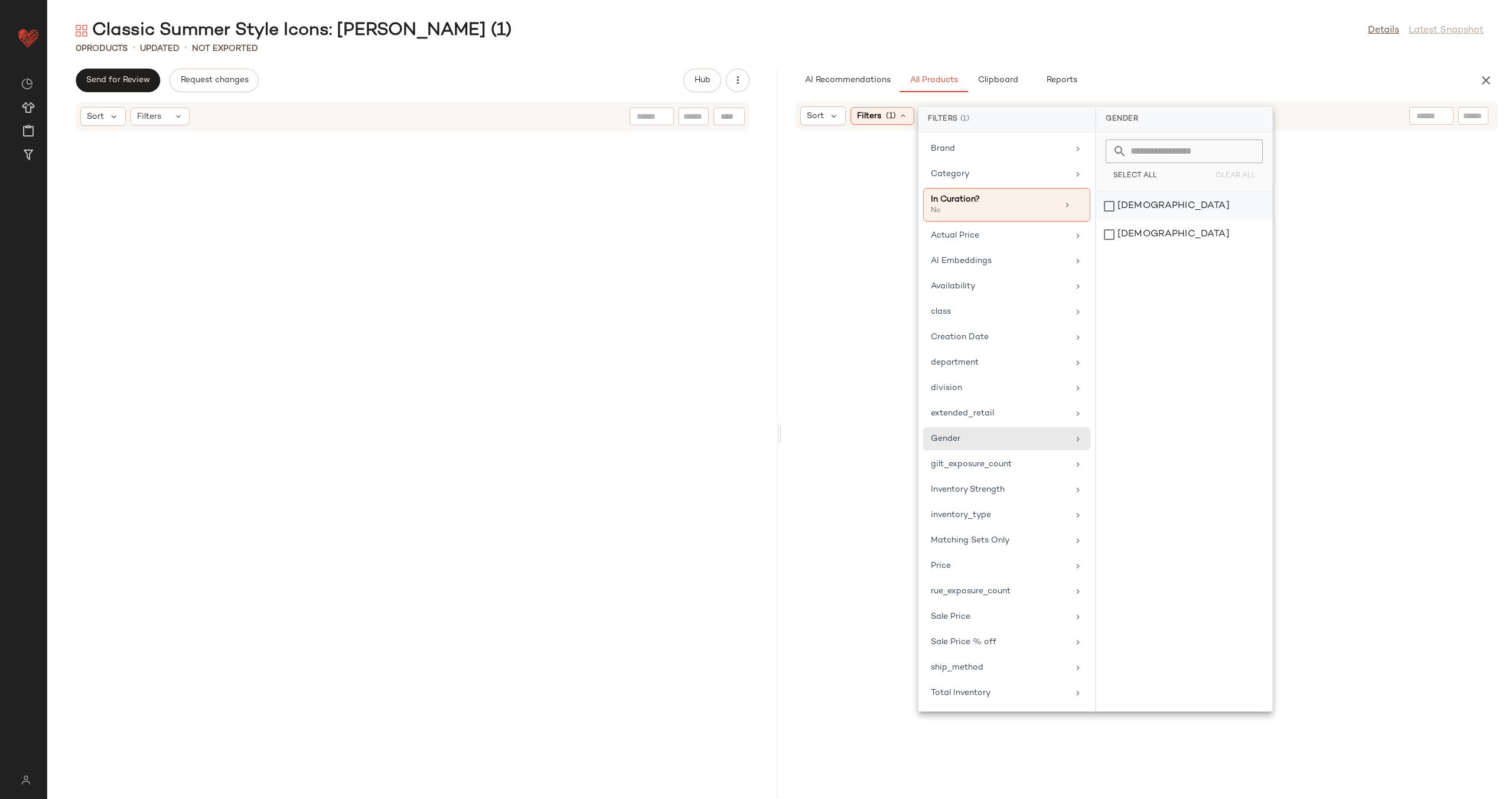
click at [1159, 220] on div "female" at bounding box center [1185, 234] width 176 height 29
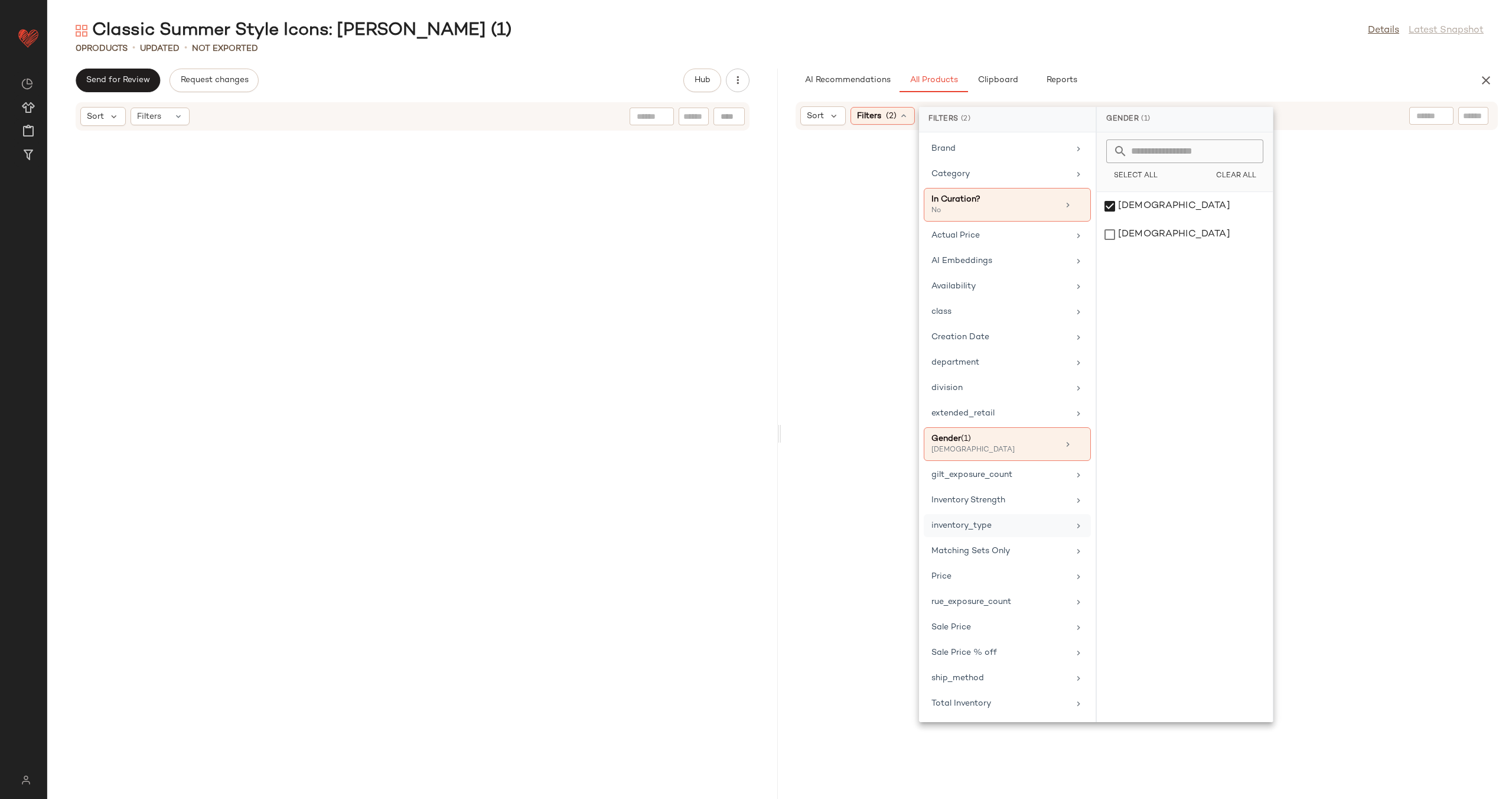
click at [1010, 525] on div "inventory_type" at bounding box center [1000, 525] width 138 height 13
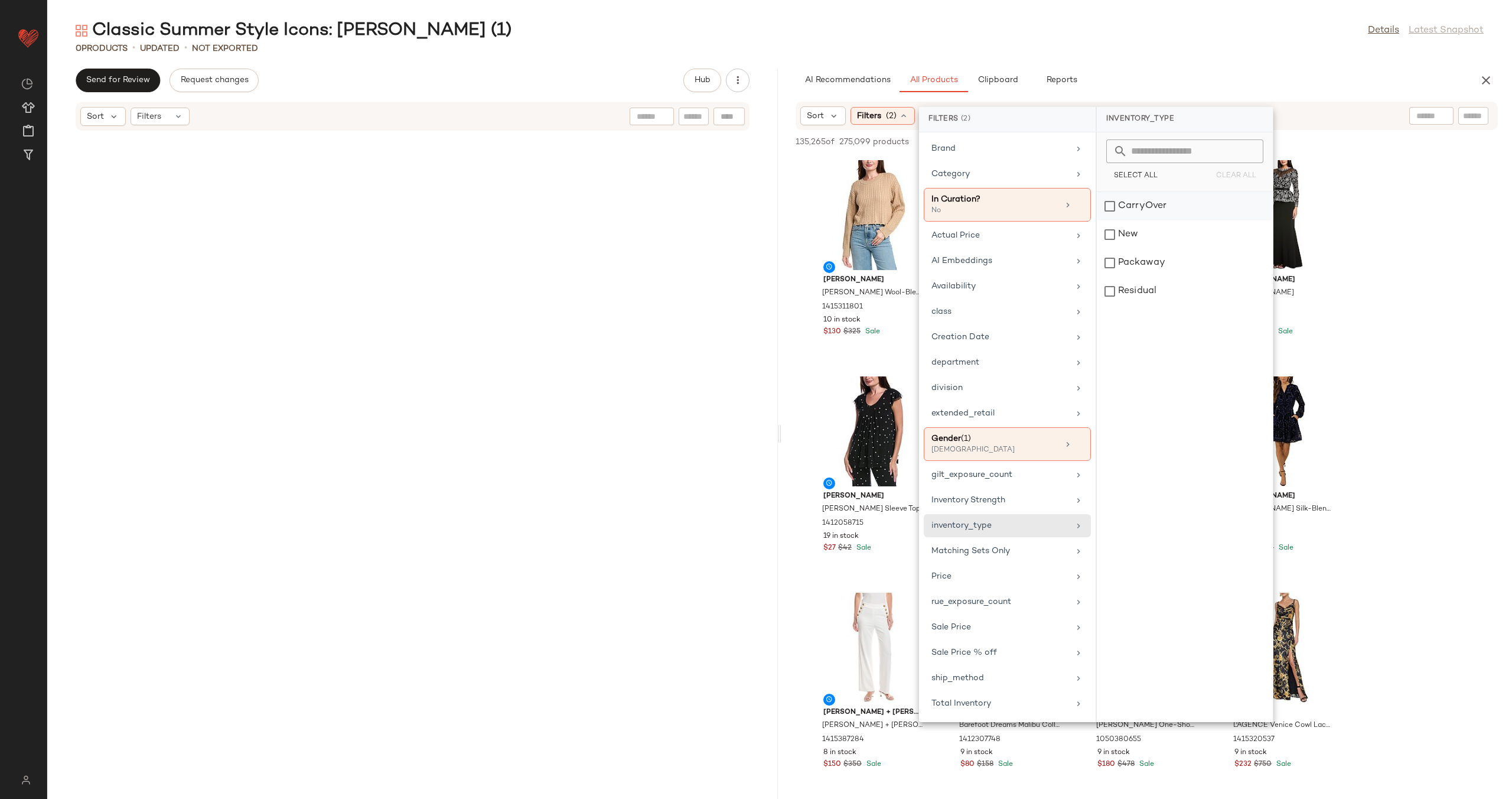
click at [1170, 220] on div "CarryOver" at bounding box center [1185, 234] width 176 height 29
click at [1160, 249] on div "New" at bounding box center [1185, 263] width 176 height 29
click at [1167, 277] on div "Packaway" at bounding box center [1185, 291] width 176 height 29
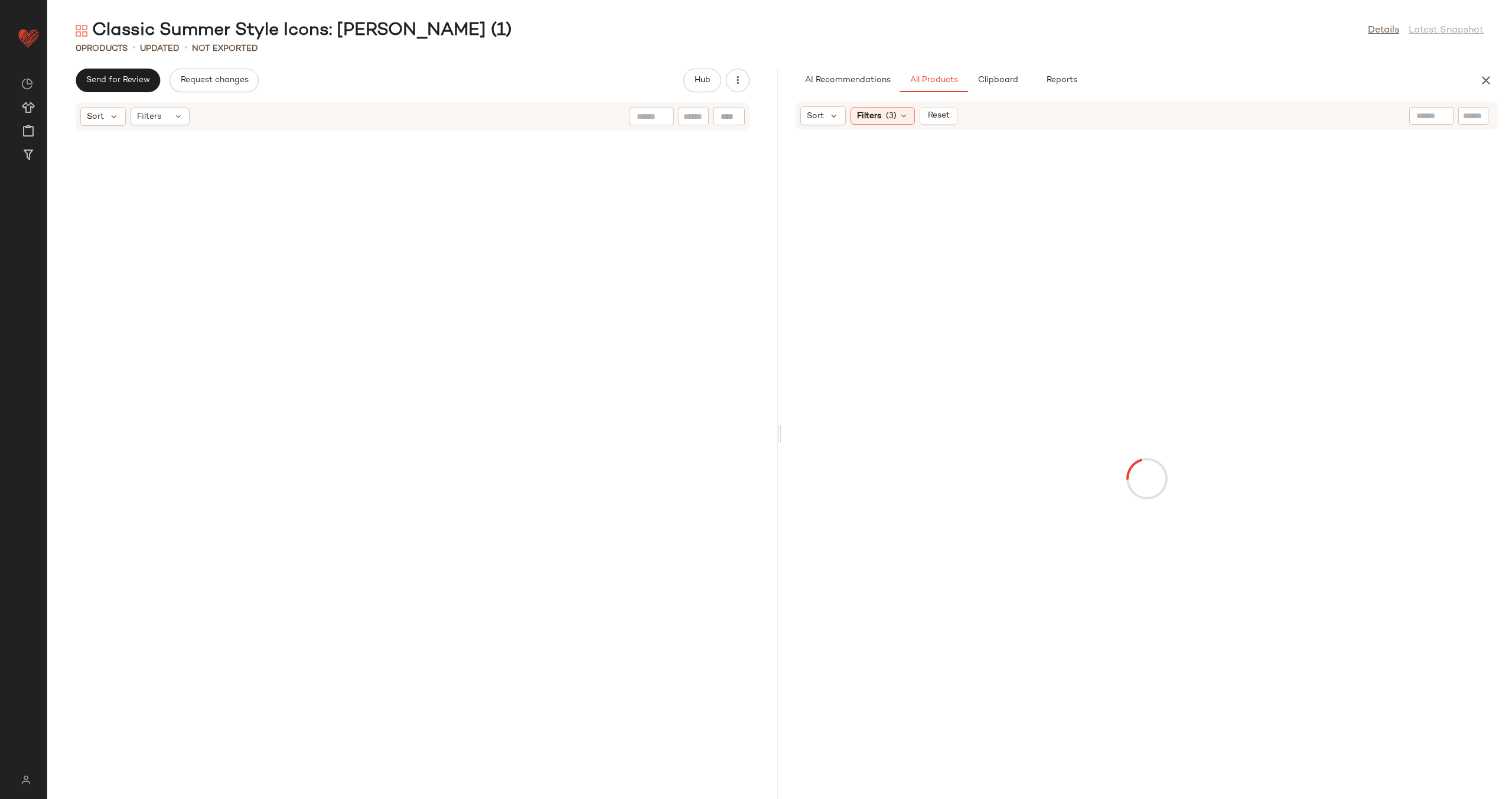
click at [1434, 115] on div at bounding box center [1431, 115] width 44 height 18
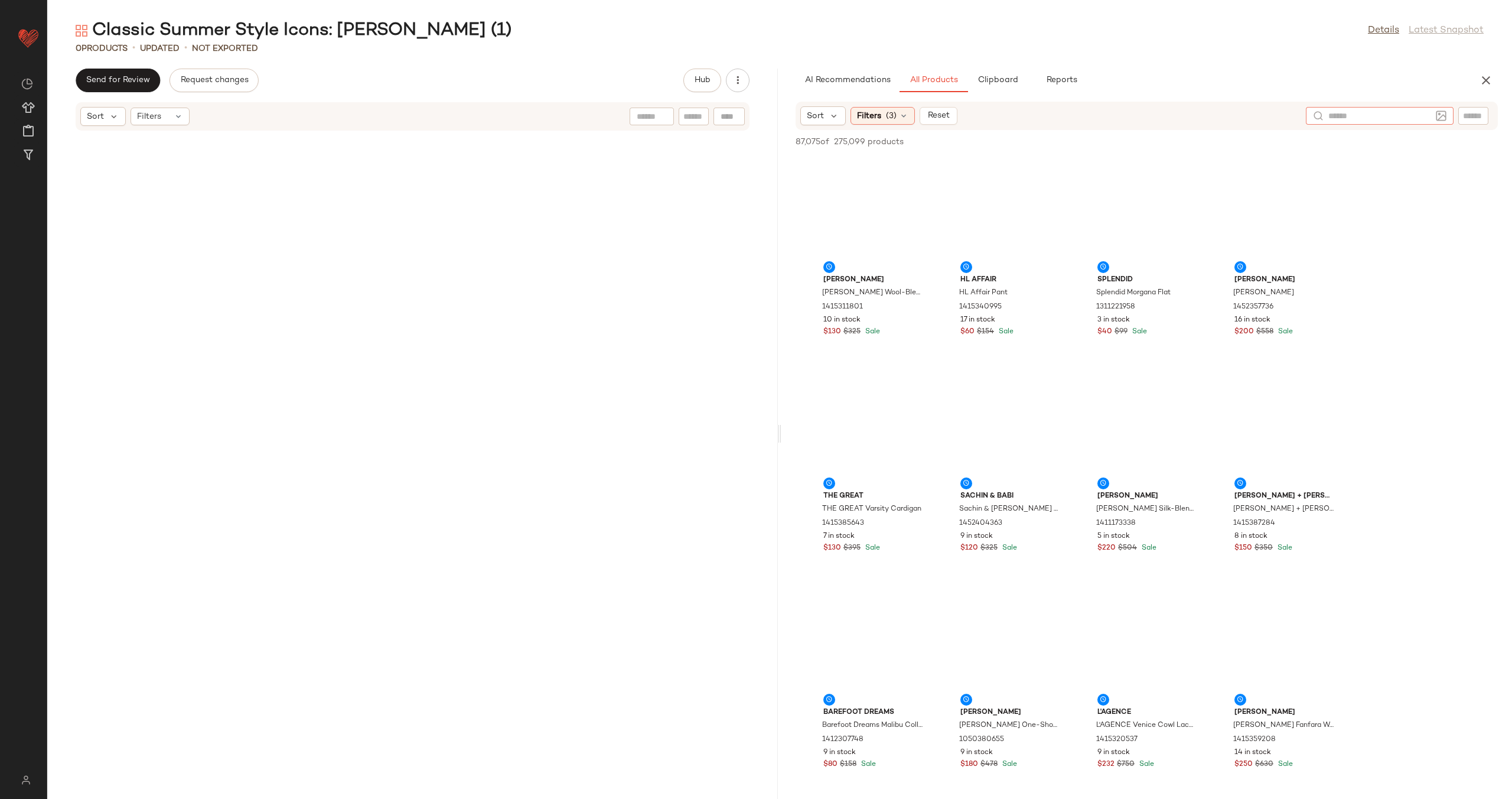
click at [1445, 117] on img at bounding box center [1441, 116] width 11 height 11
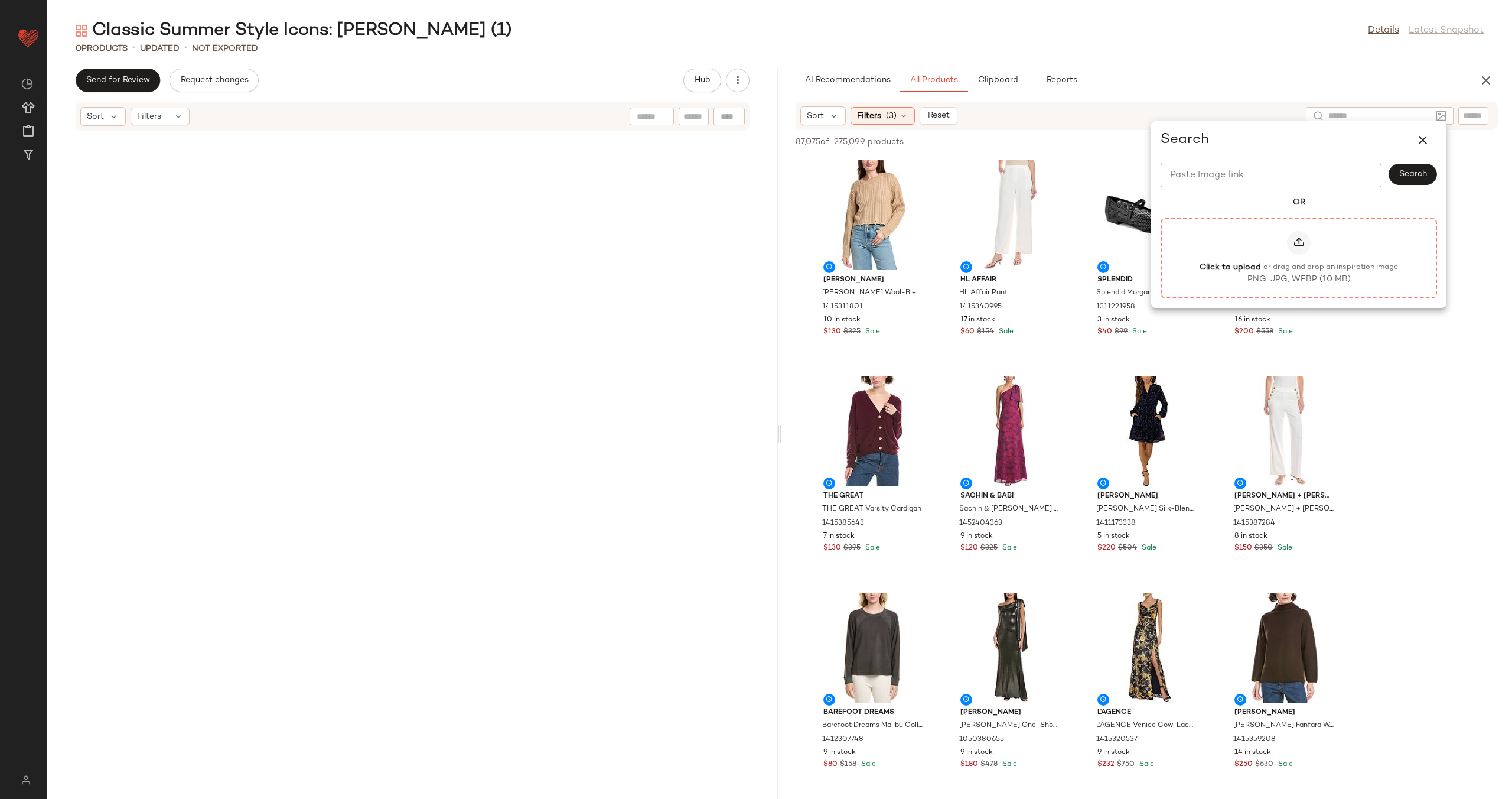
click at [1312, 251] on label "Click to upload or drag and drop an inspiration image PNG, JPG, WEBP (10 MB)" at bounding box center [1299, 258] width 251 height 54
click at [1299, 258] on input "Click to upload or drag and drop an inspiration image PNG, JPG, WEBP (10 MB)" at bounding box center [1299, 258] width 1 height 1
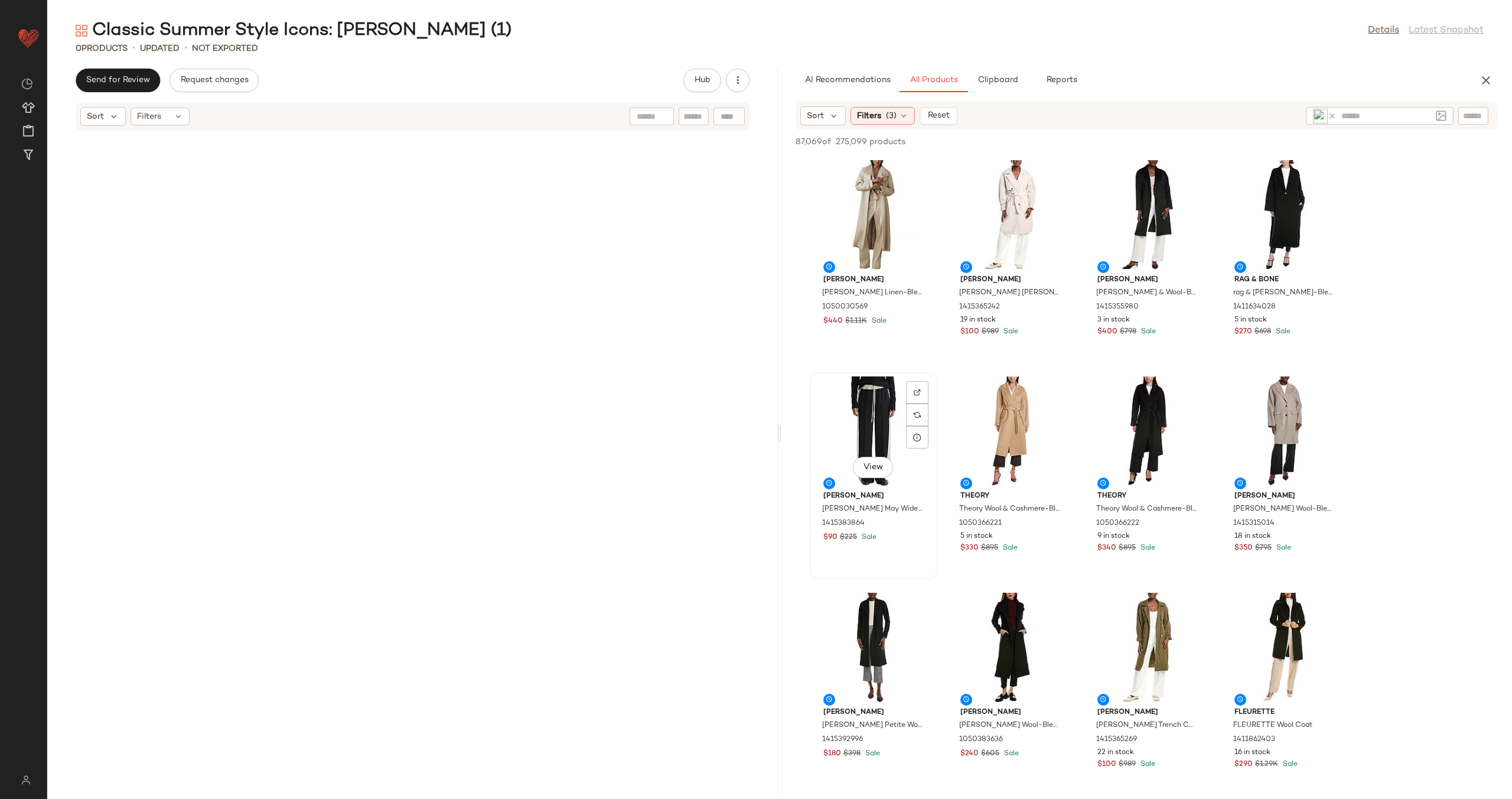
click at [874, 424] on div "View" at bounding box center [874, 432] width 119 height 110
click at [1155, 641] on div "View" at bounding box center [1147, 648] width 119 height 110
click at [1016, 226] on div "View" at bounding box center [1011, 215] width 119 height 110
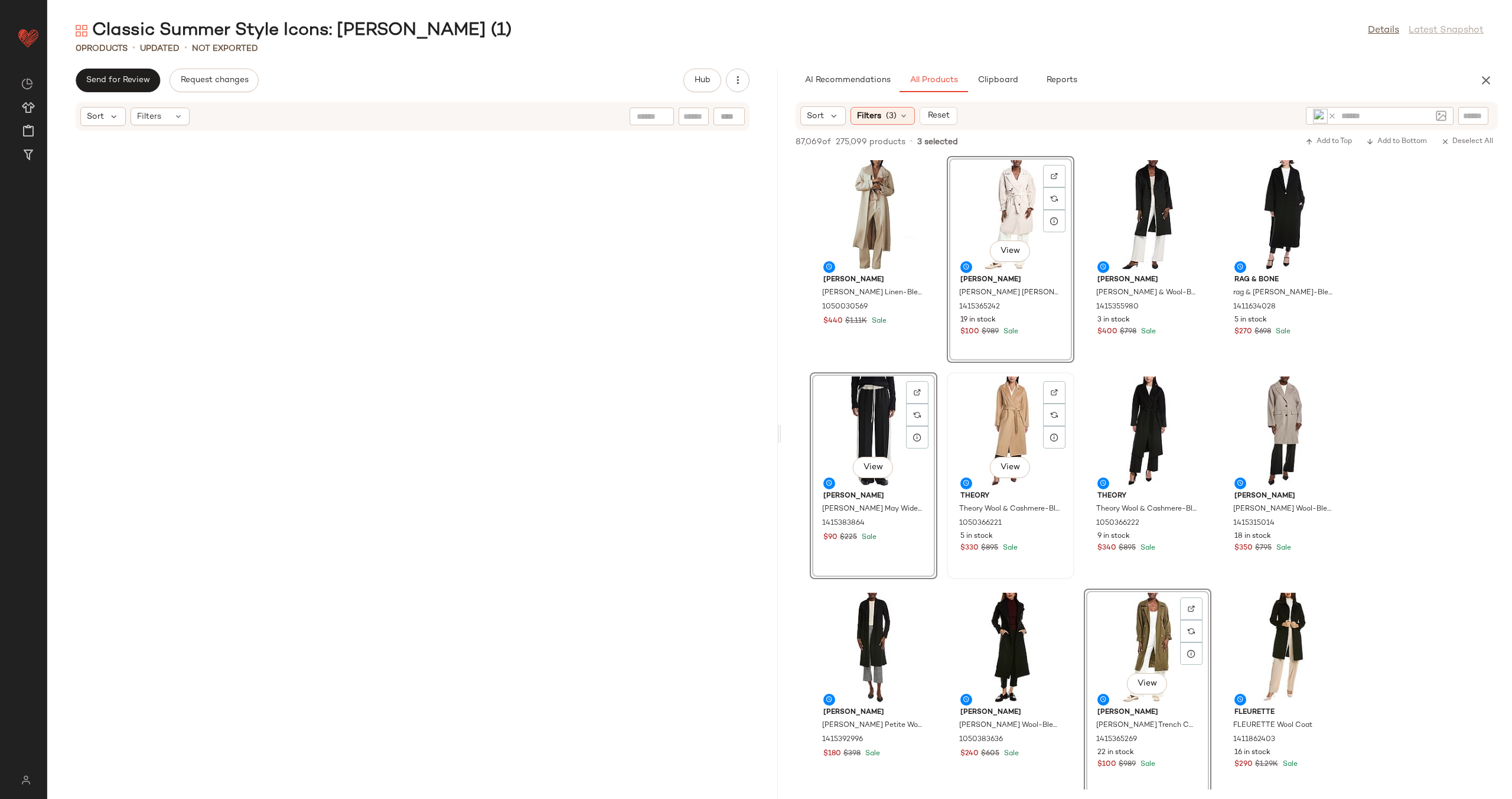
click at [998, 430] on div "View" at bounding box center [1011, 432] width 119 height 110
click at [1252, 429] on div "View" at bounding box center [1285, 432] width 119 height 110
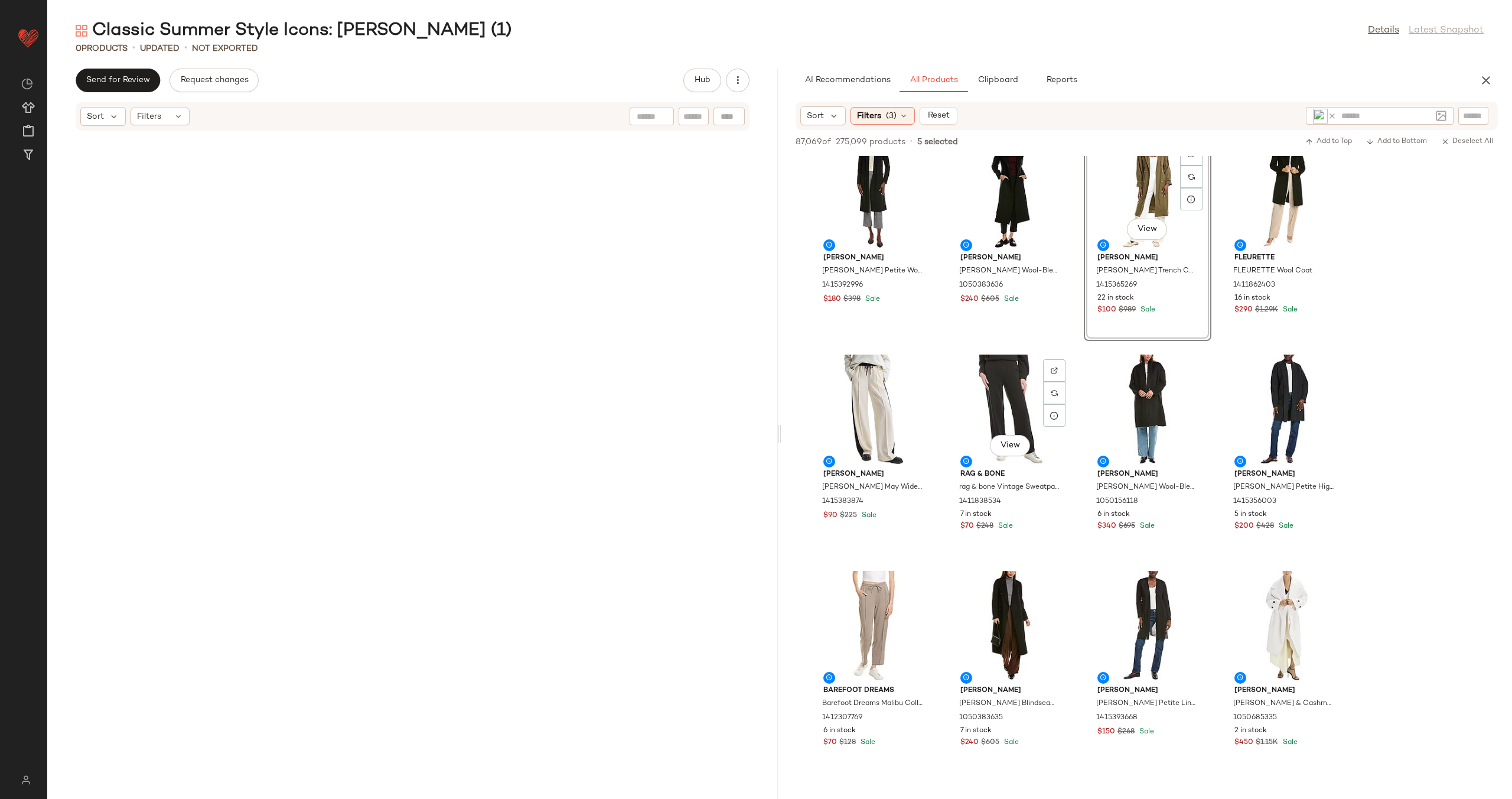
scroll to position [456, 0]
click at [854, 400] on div "View" at bounding box center [874, 408] width 119 height 110
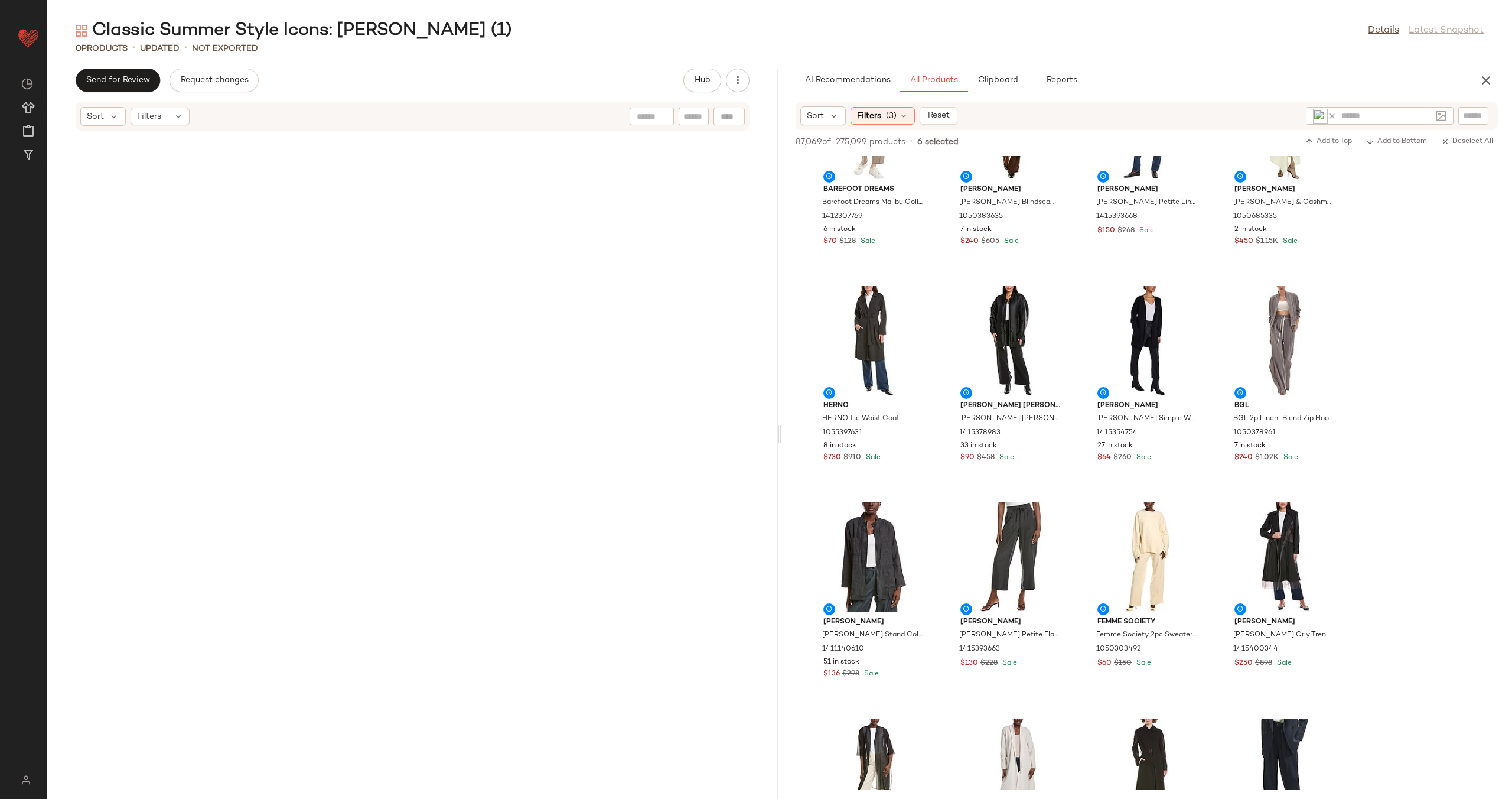
scroll to position [997, 0]
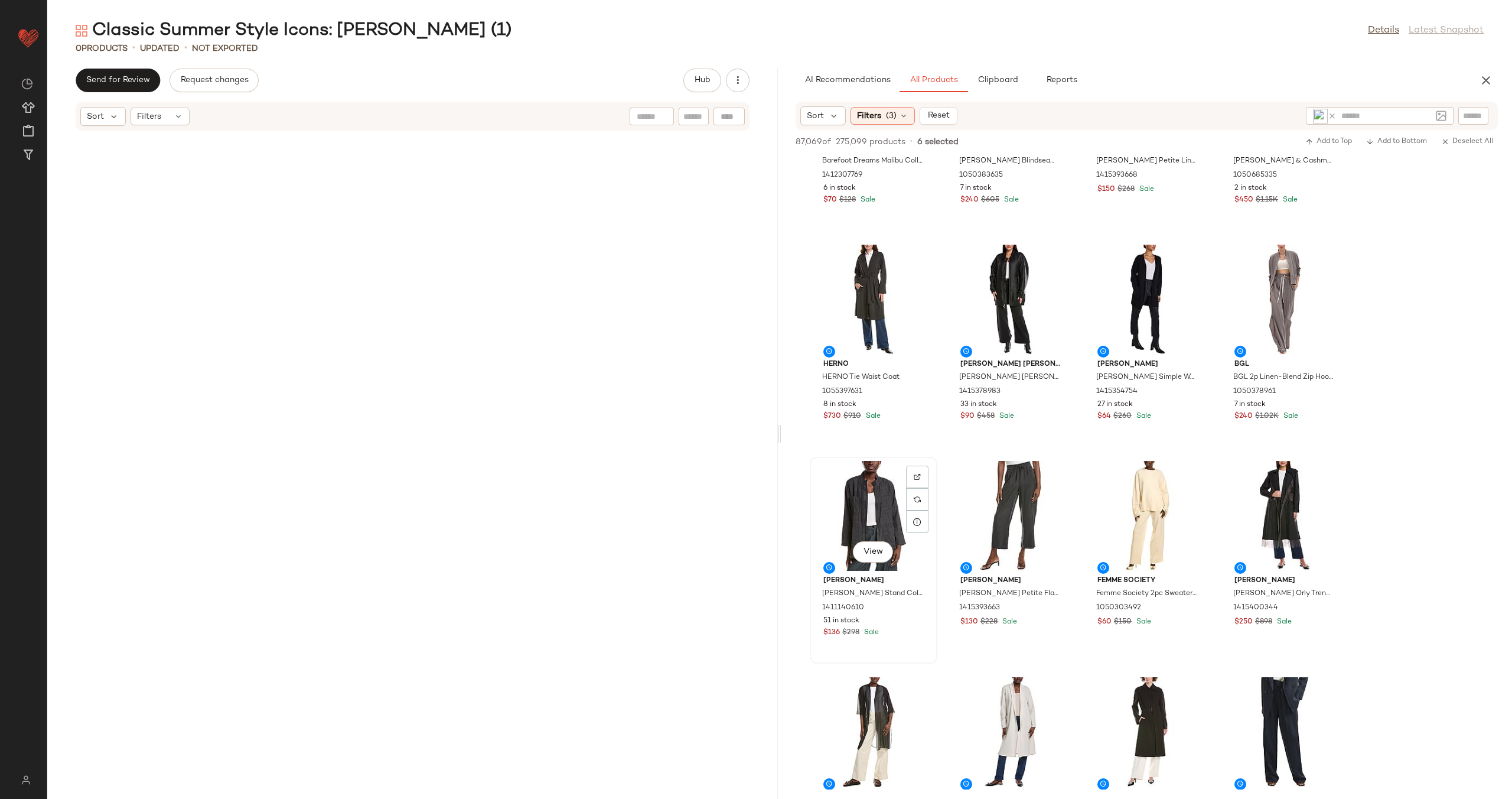
click at [863, 518] on div "View" at bounding box center [874, 516] width 119 height 110
click at [1012, 519] on div "View" at bounding box center [1011, 516] width 119 height 110
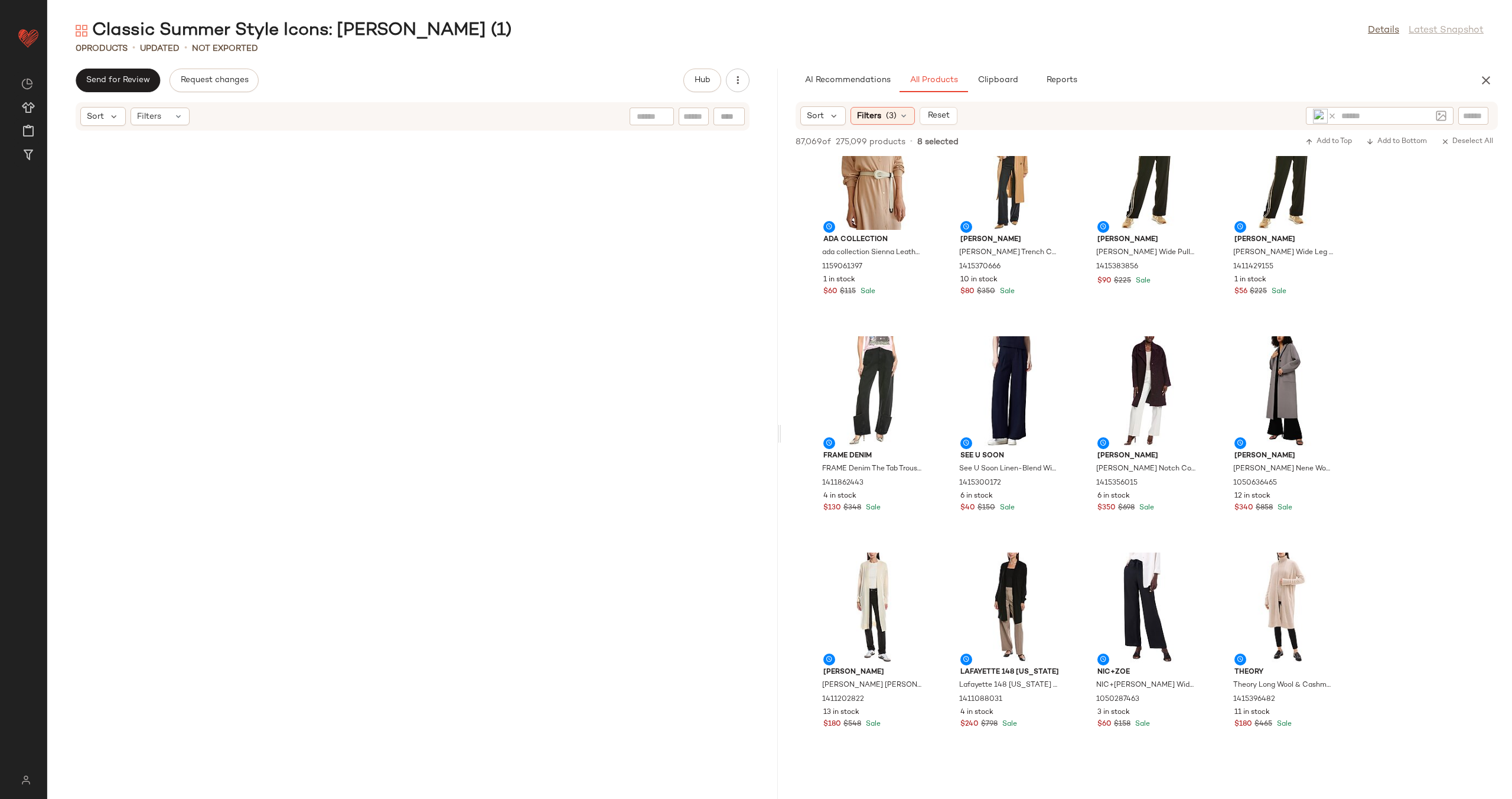
scroll to position [1780, 0]
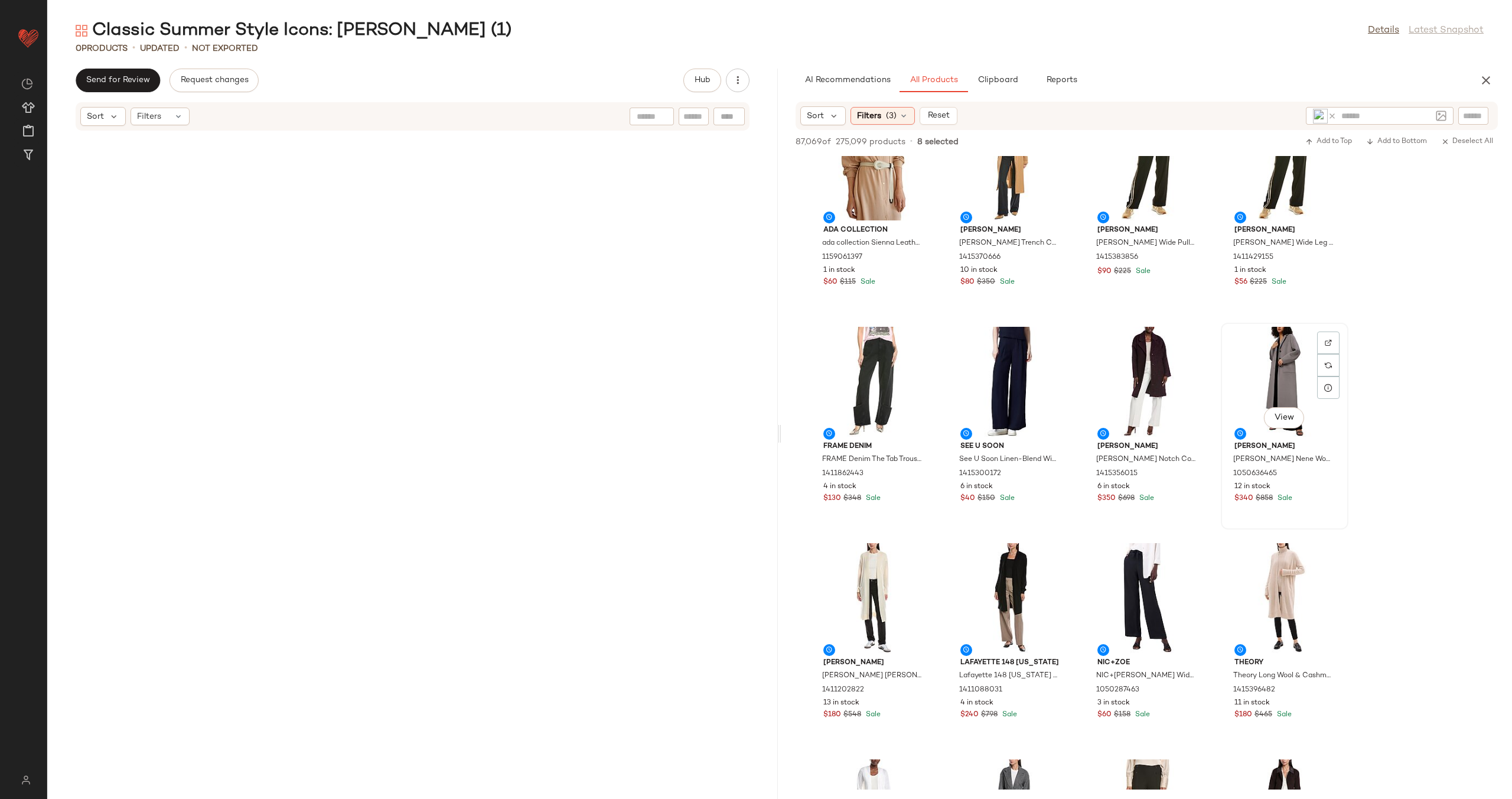
click at [1251, 377] on div "View" at bounding box center [1285, 382] width 119 height 110
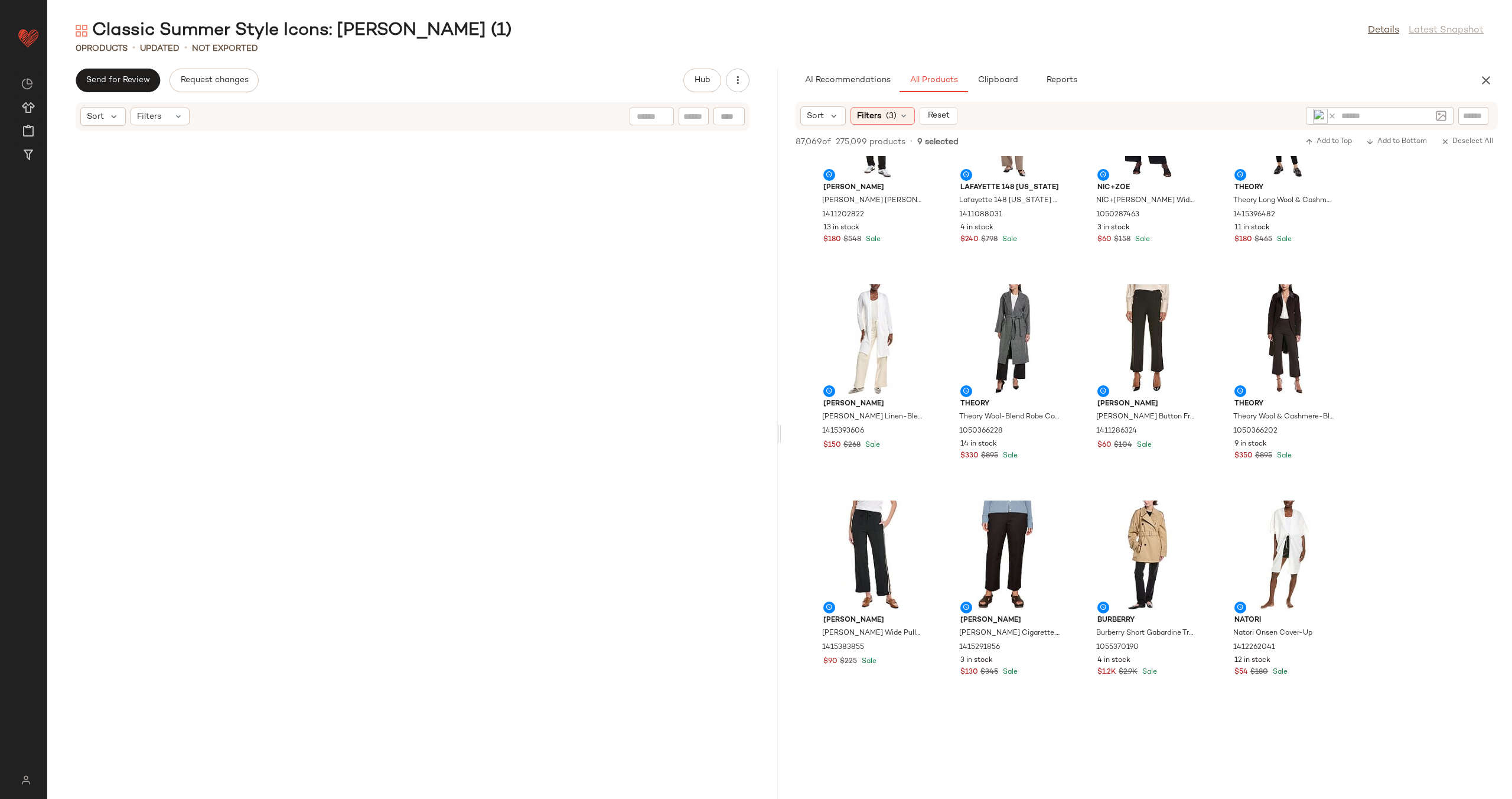
scroll to position [2327, 0]
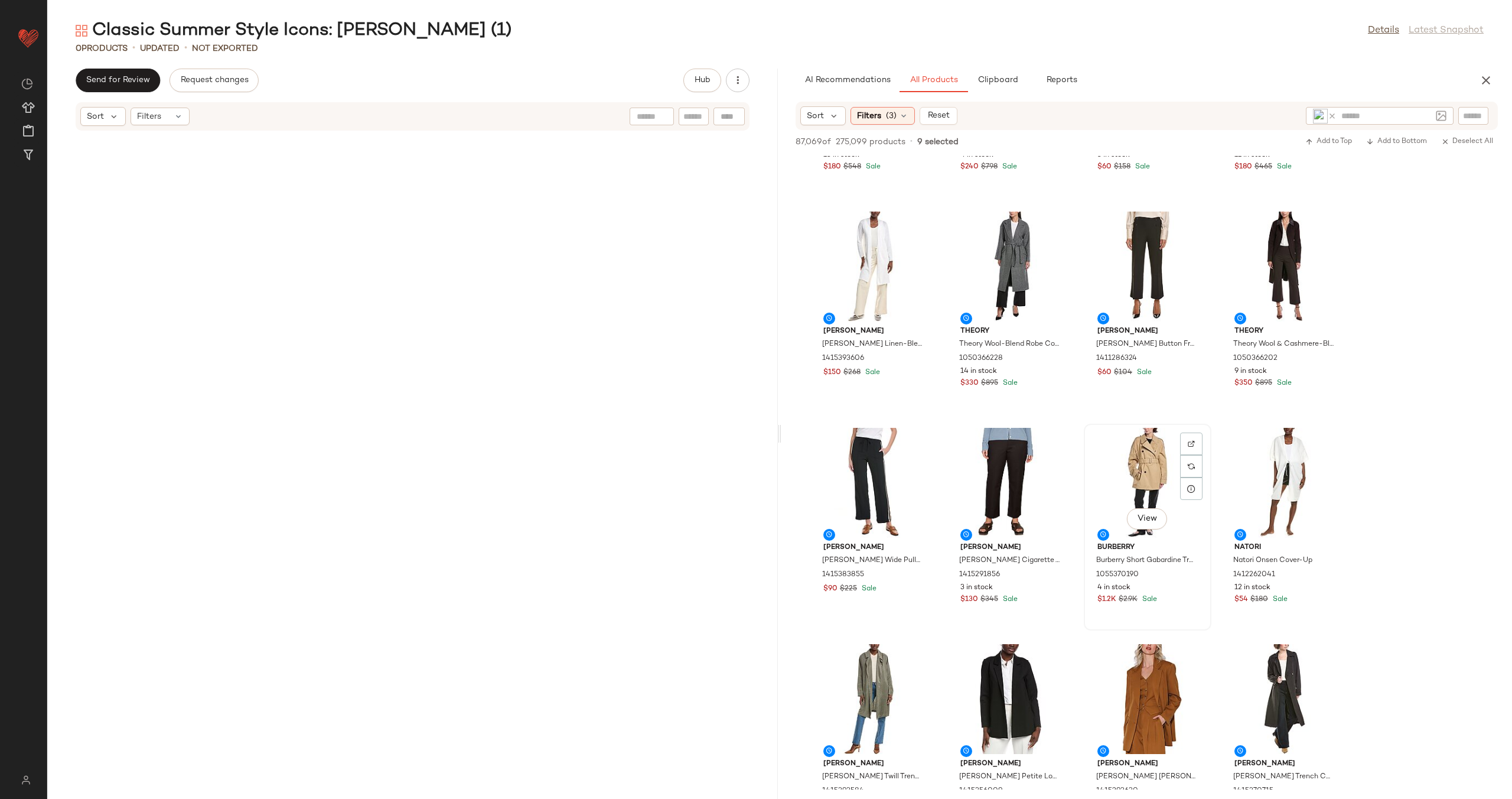
click at [1153, 456] on div "View" at bounding box center [1147, 483] width 119 height 110
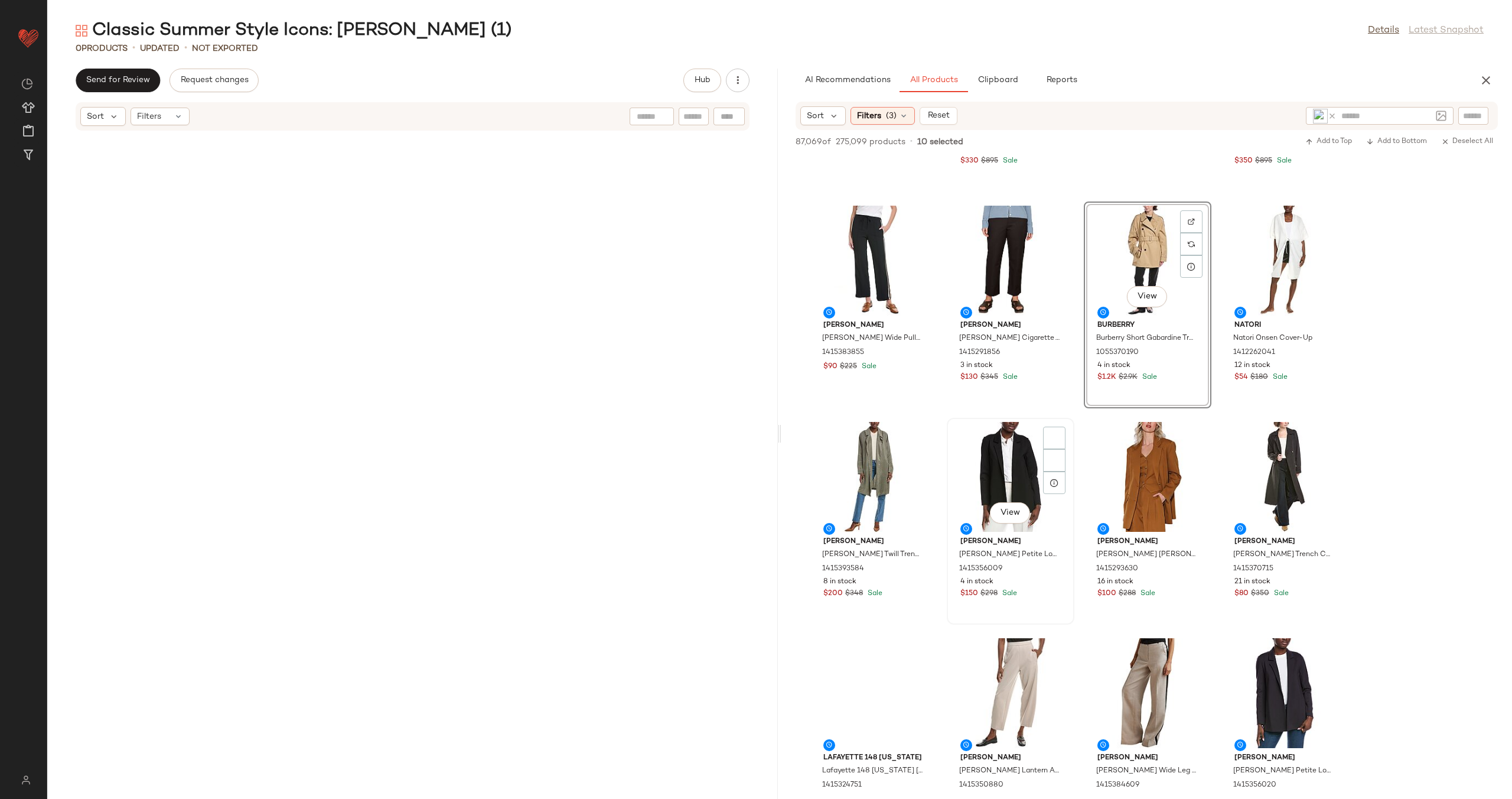
scroll to position [2591, 0]
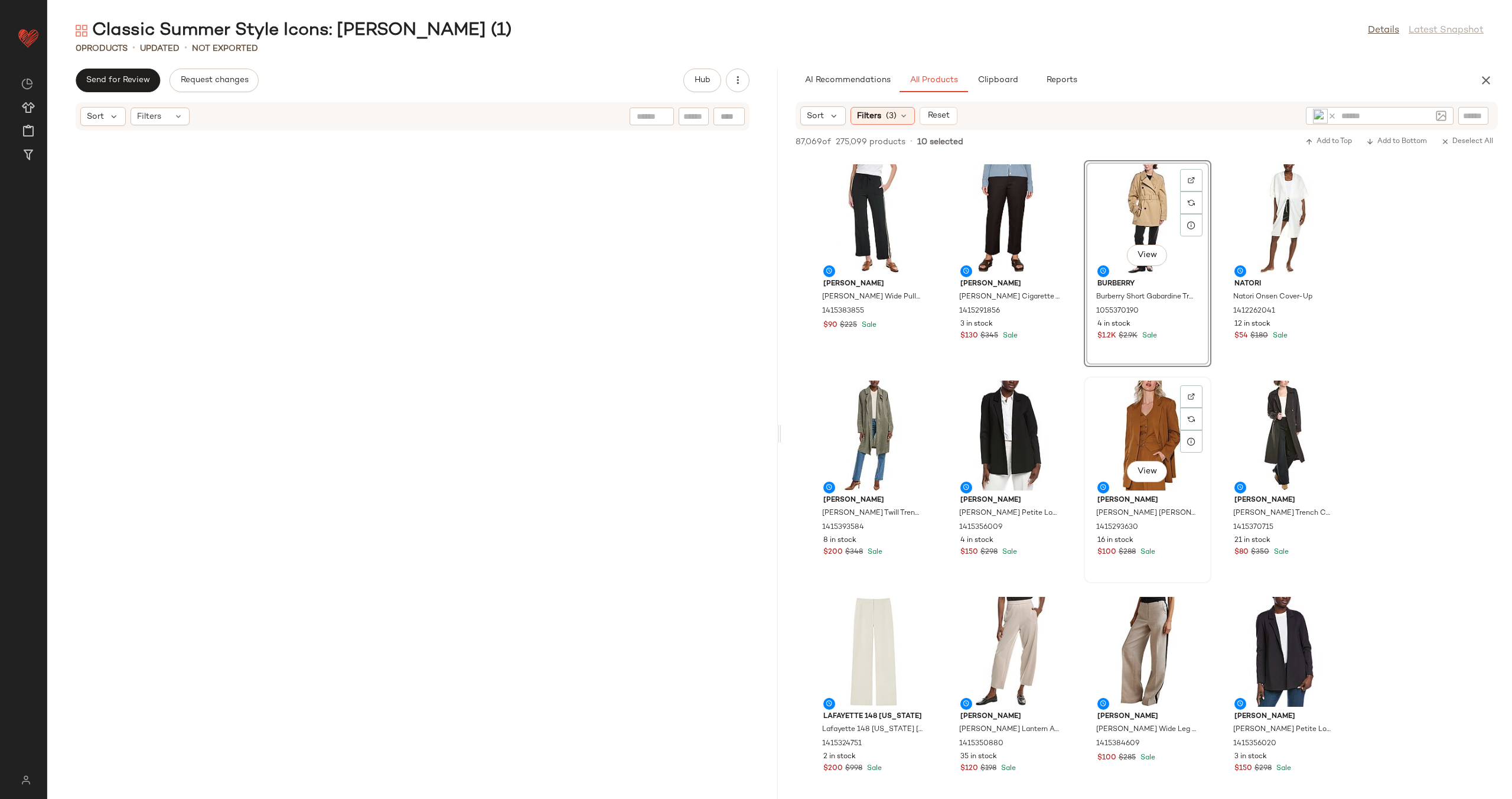
click at [1132, 448] on div "View" at bounding box center [1147, 436] width 119 height 110
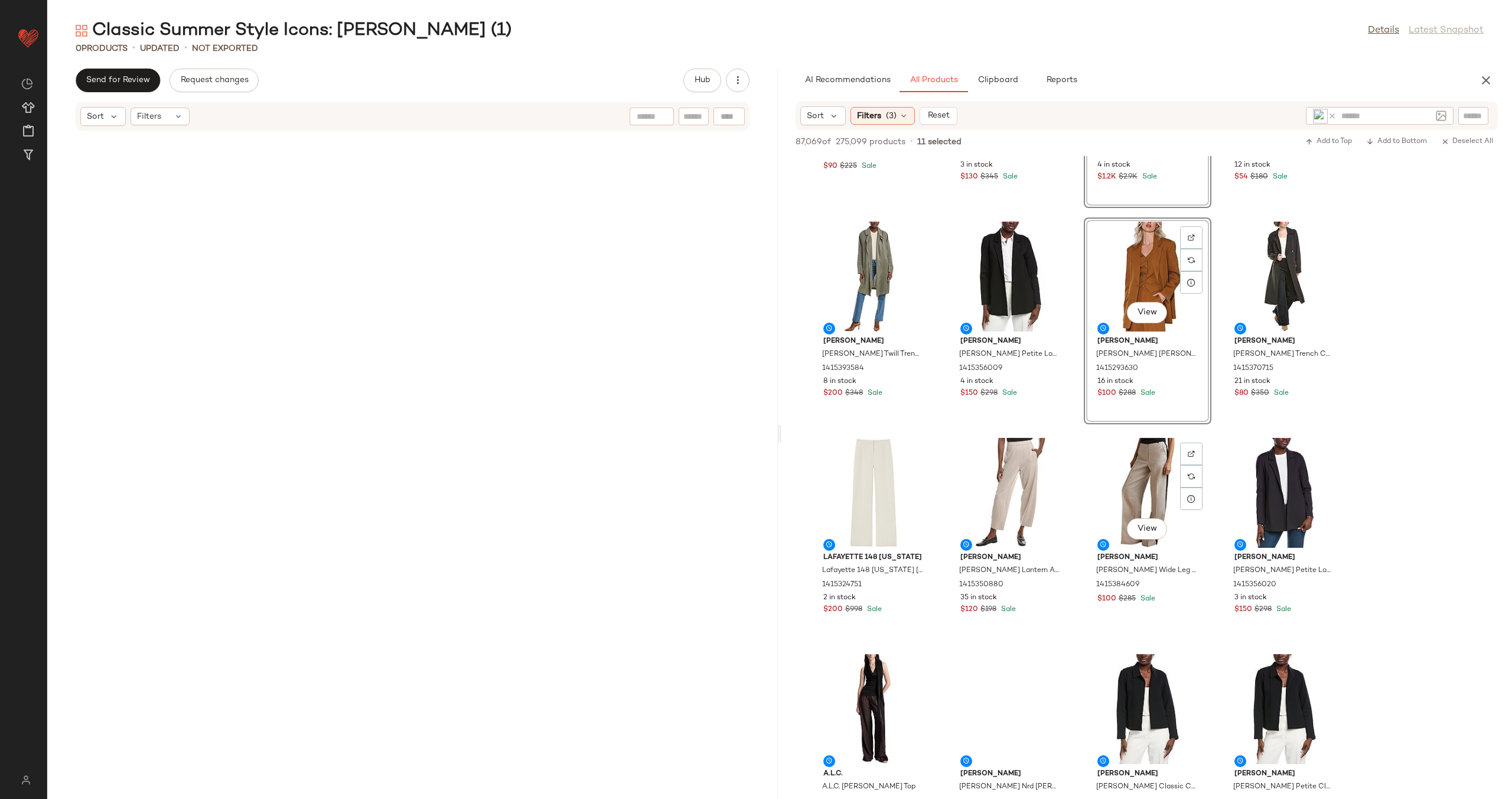
scroll to position [2782, 0]
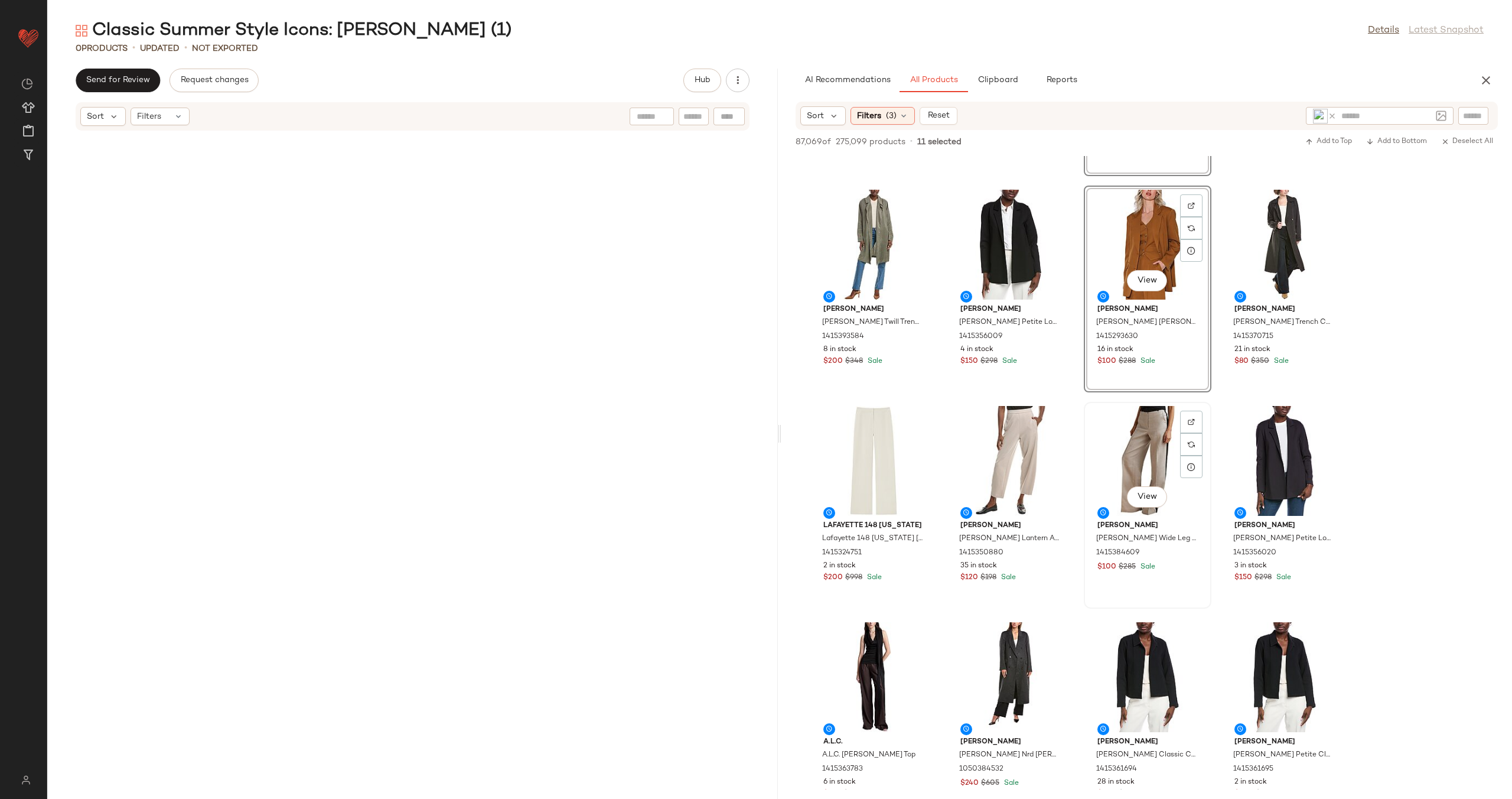
click at [1121, 461] on div "View" at bounding box center [1147, 461] width 119 height 110
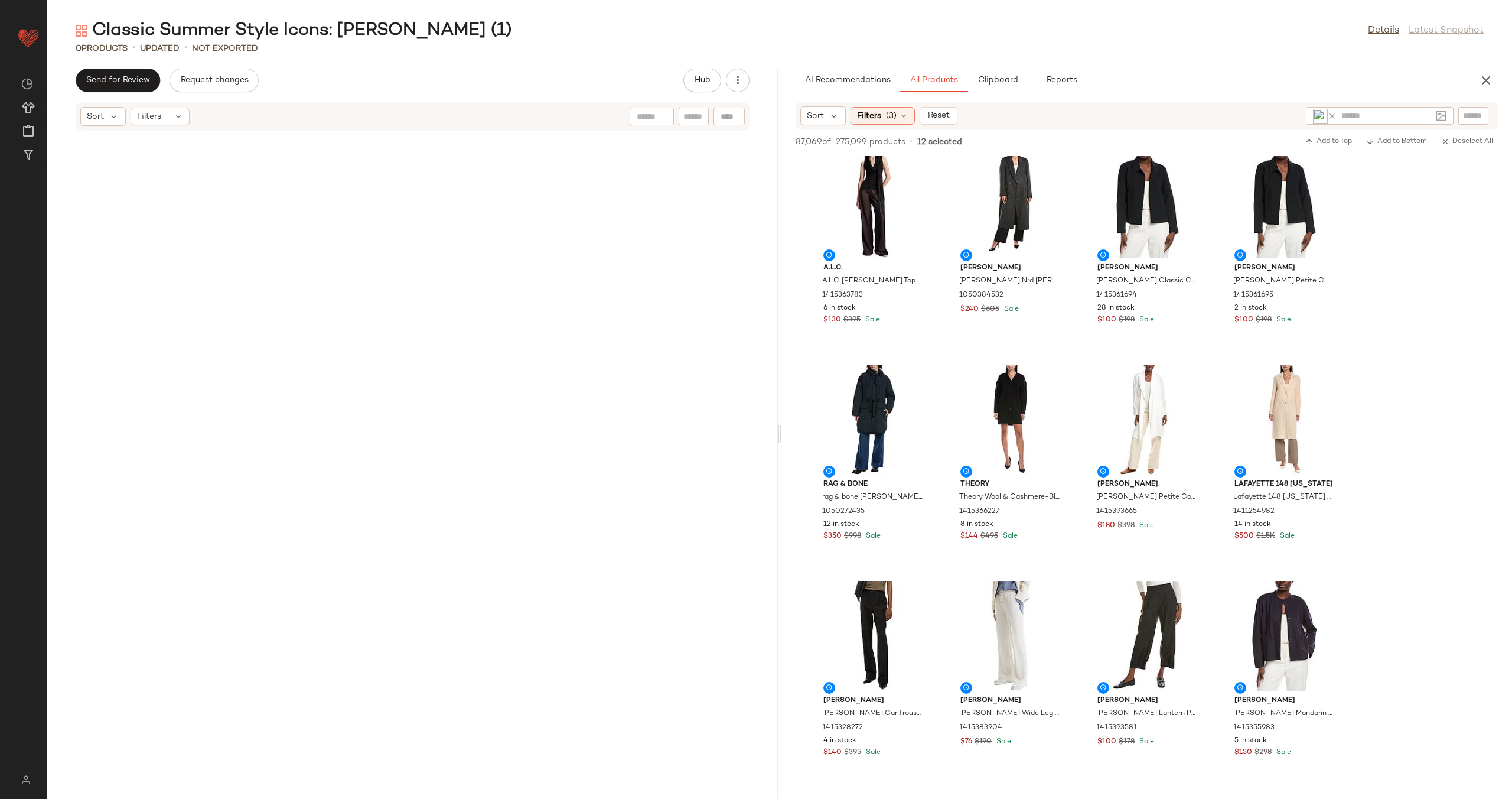
scroll to position [3261, 0]
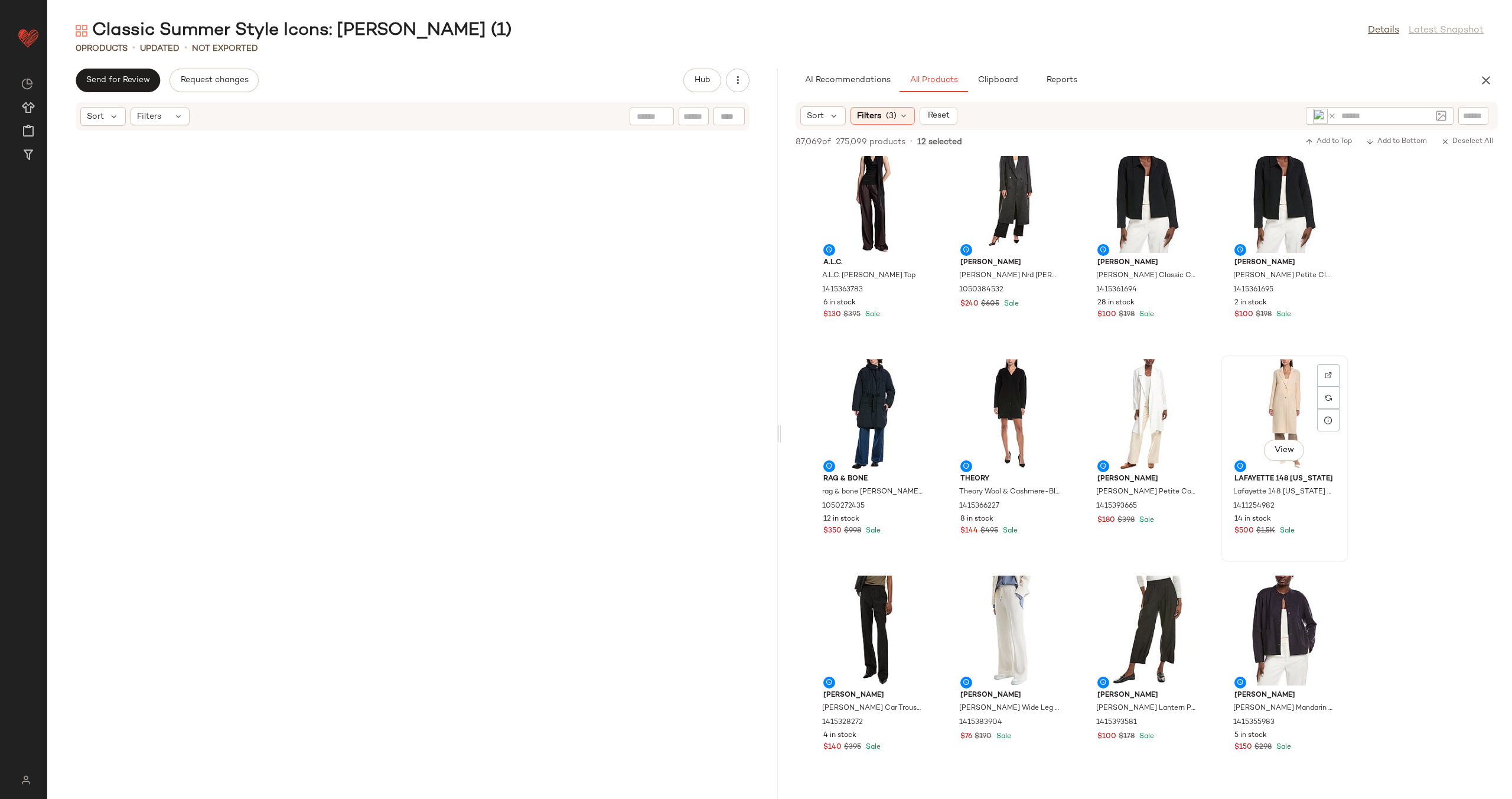
click at [1265, 419] on div "View" at bounding box center [1285, 414] width 119 height 110
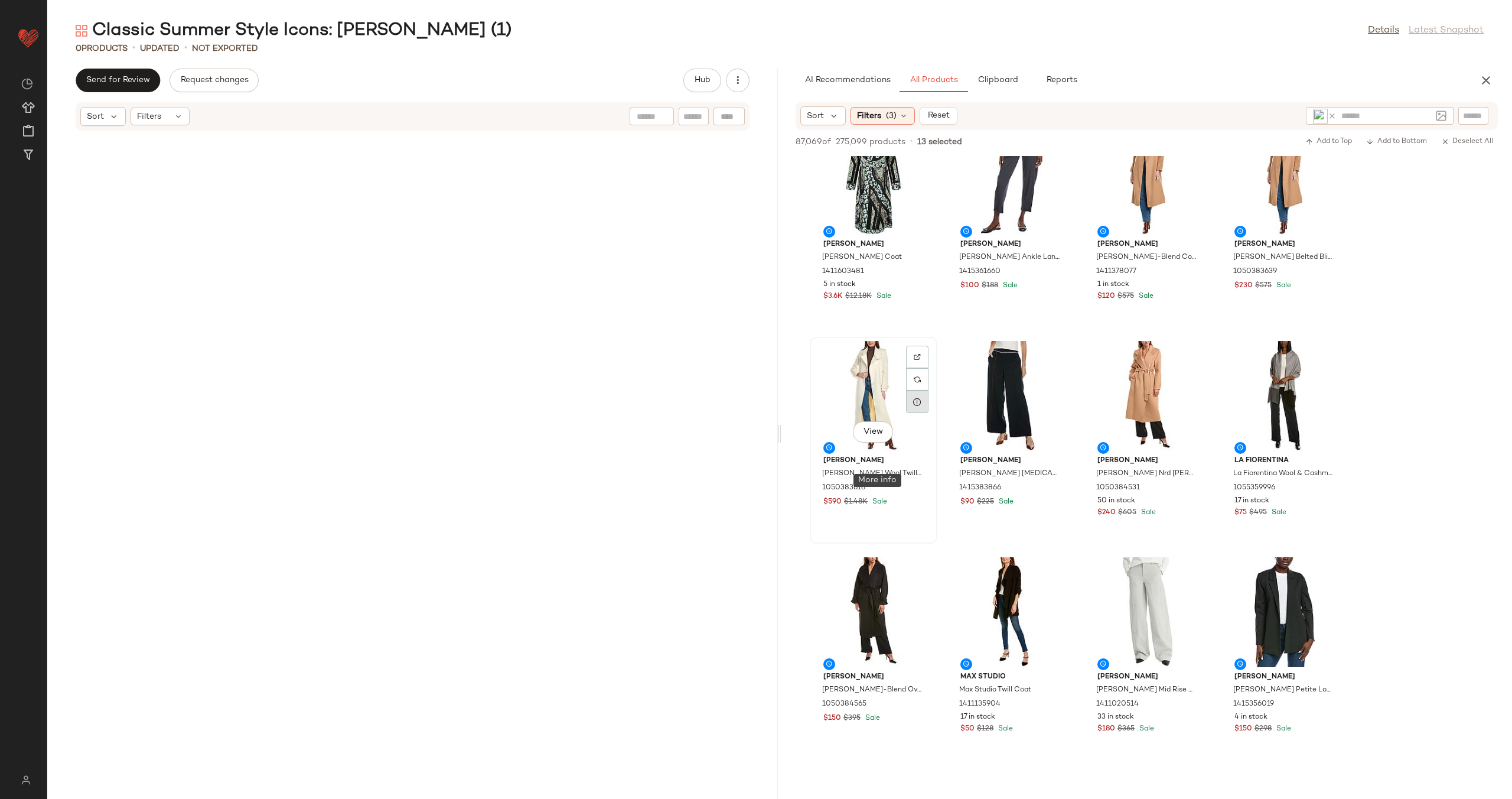
scroll to position [5458, 0]
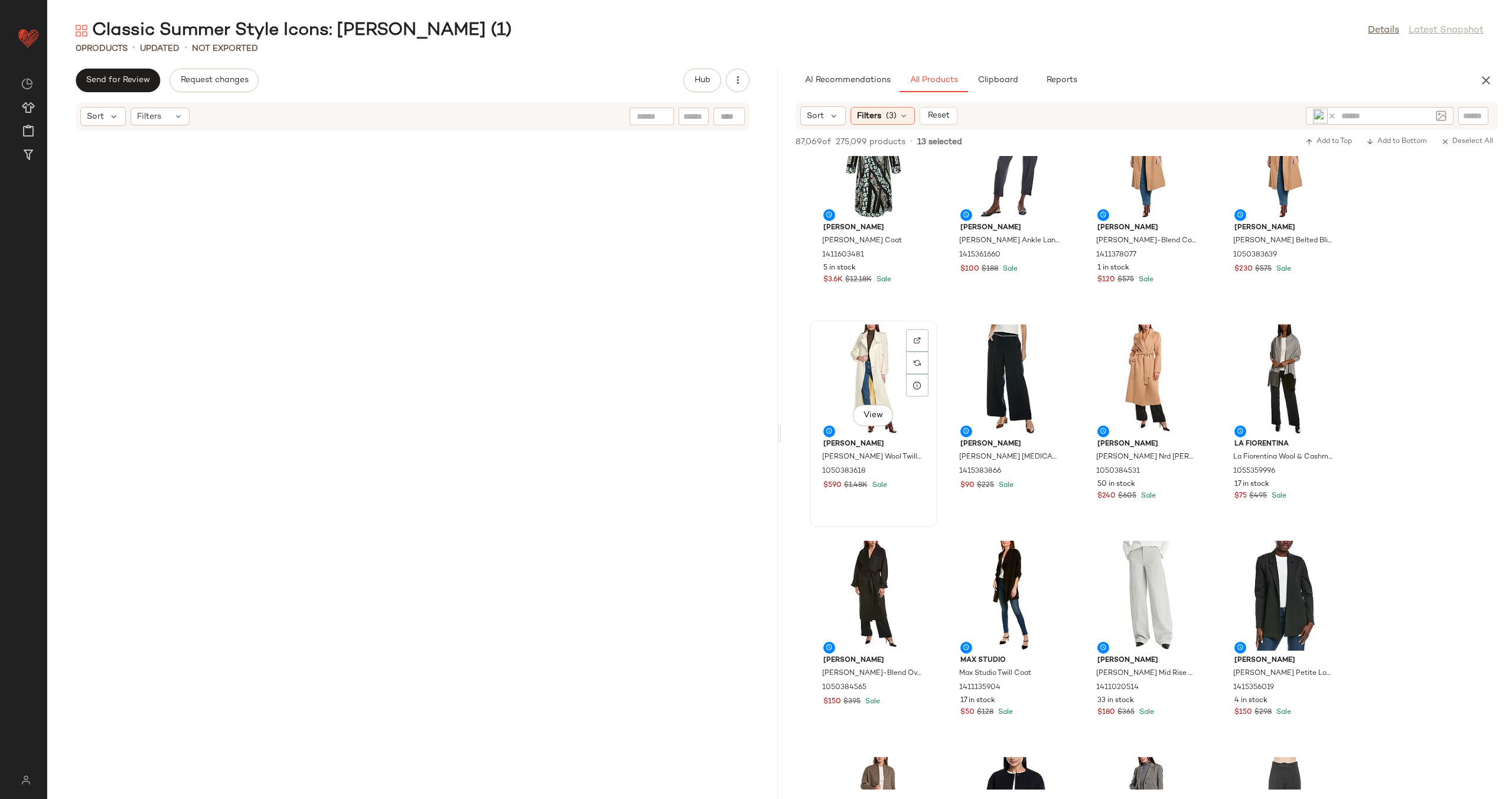
click at [874, 369] on div "View" at bounding box center [874, 379] width 119 height 110
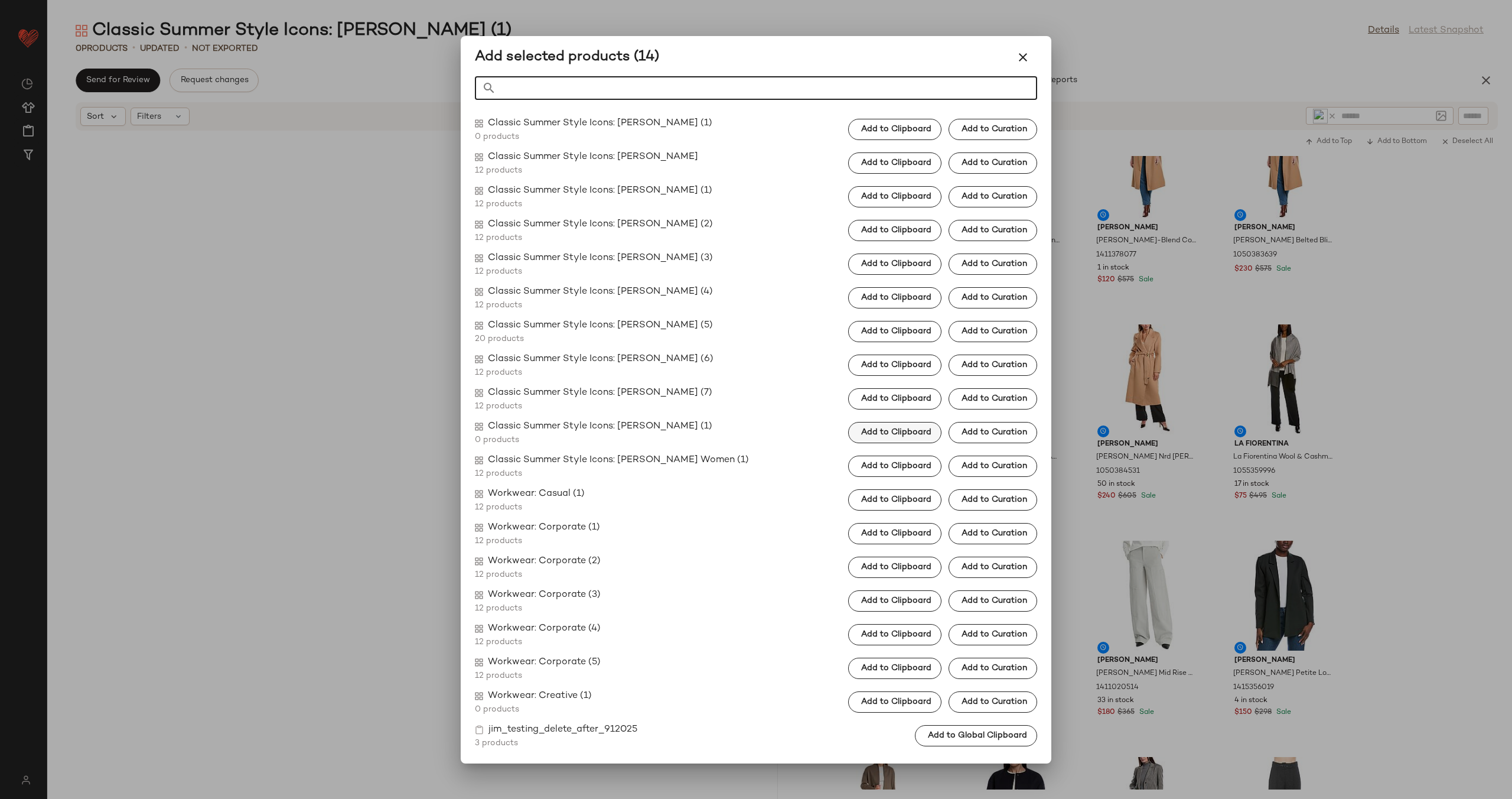
click at [893, 426] on button "Add to Clipboard" at bounding box center [895, 432] width 93 height 21
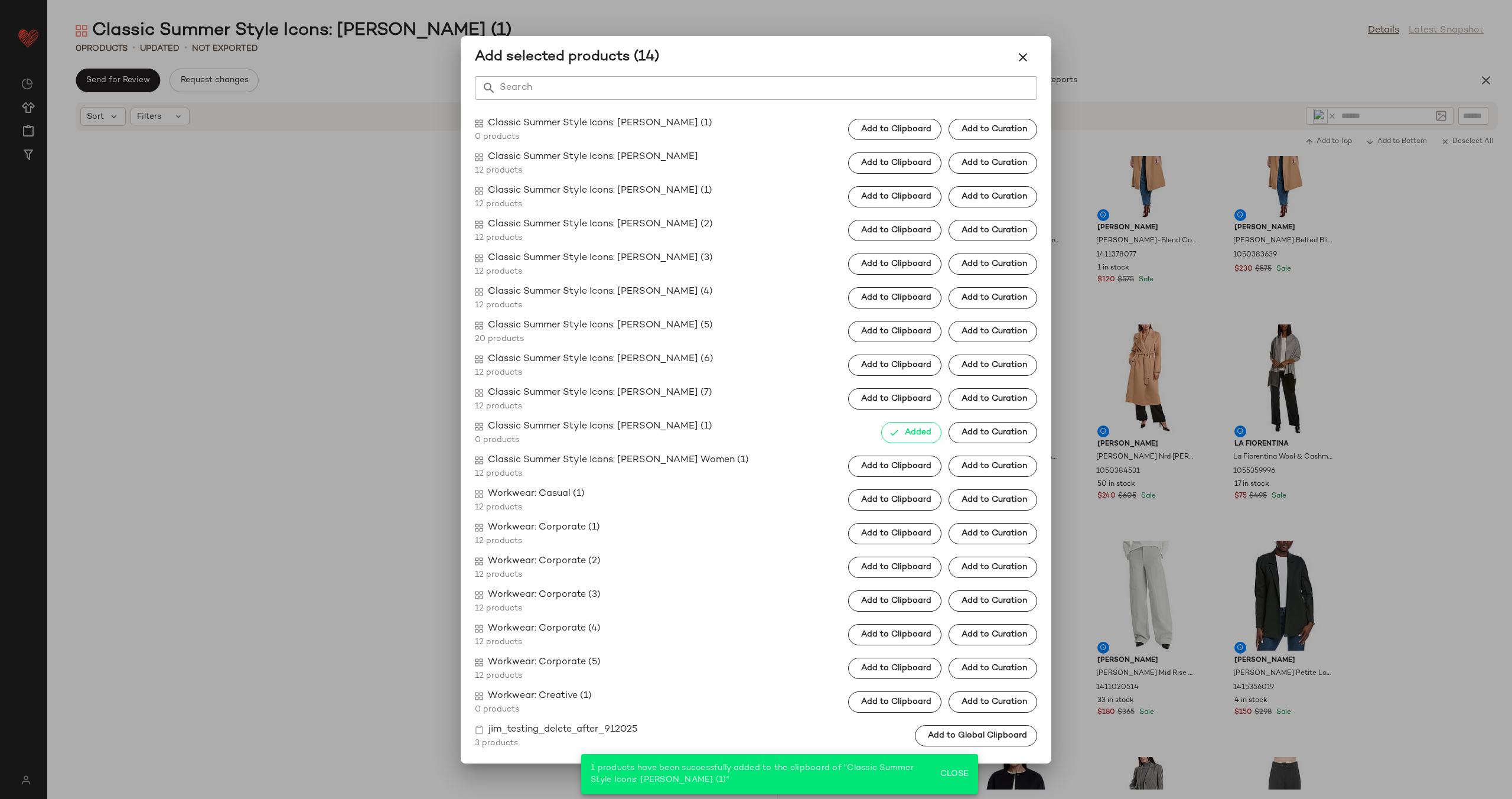
click at [1439, 432] on div at bounding box center [756, 399] width 1512 height 799
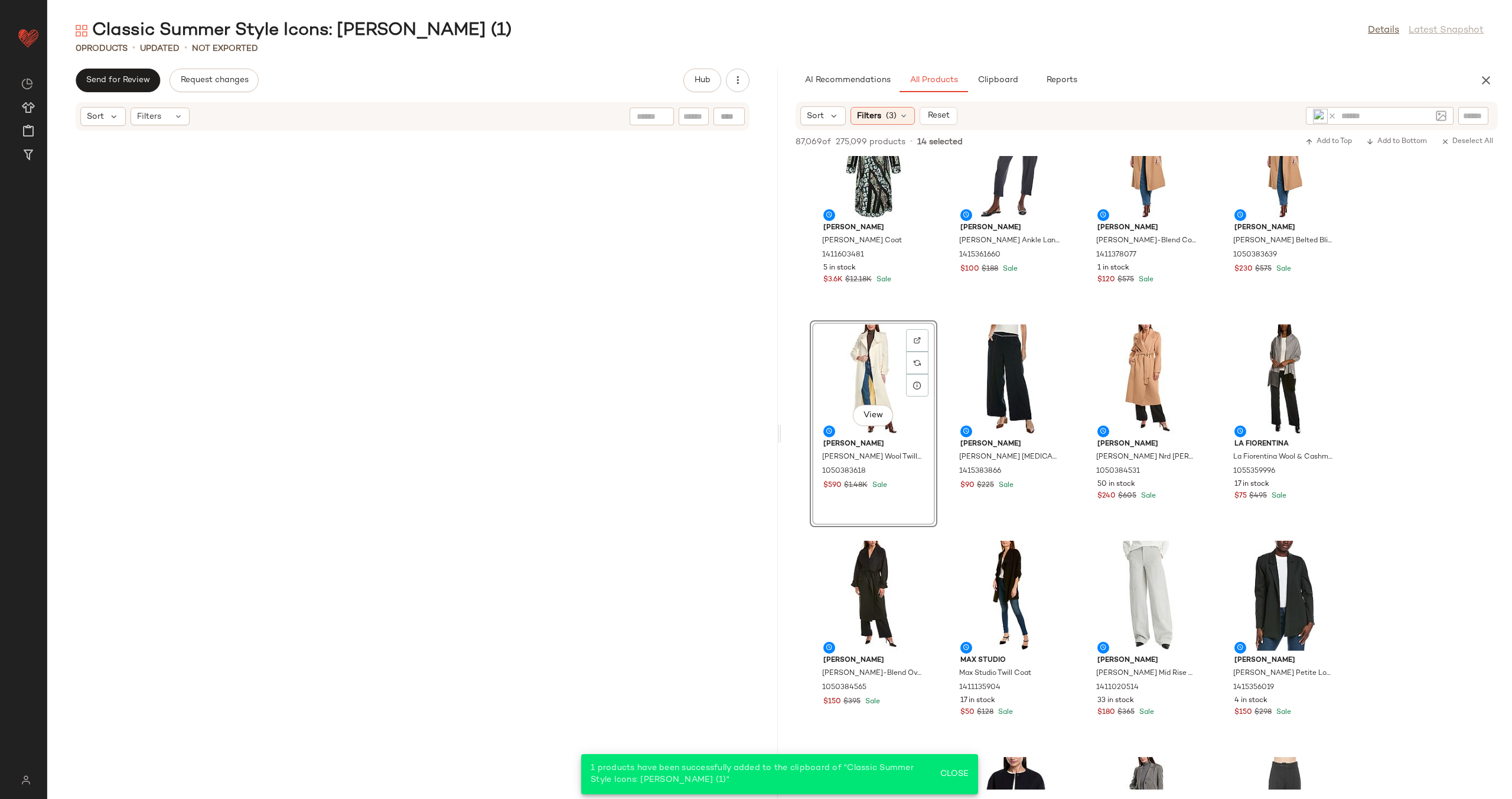
click at [1334, 113] on icon at bounding box center [1332, 115] width 9 height 9
click at [1446, 115] on div at bounding box center [1379, 115] width 148 height 18
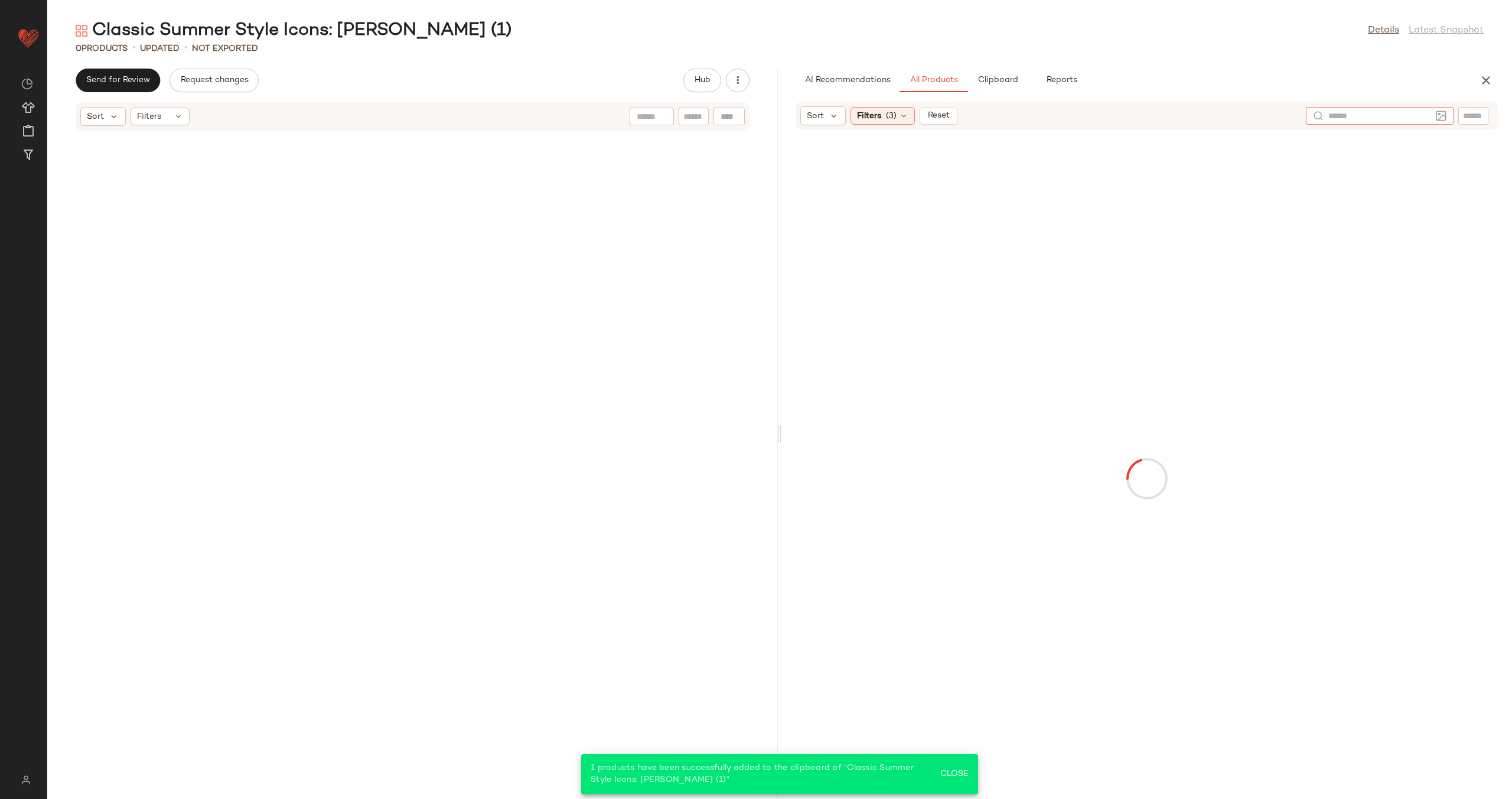
click at [1442, 115] on img at bounding box center [1441, 116] width 11 height 11
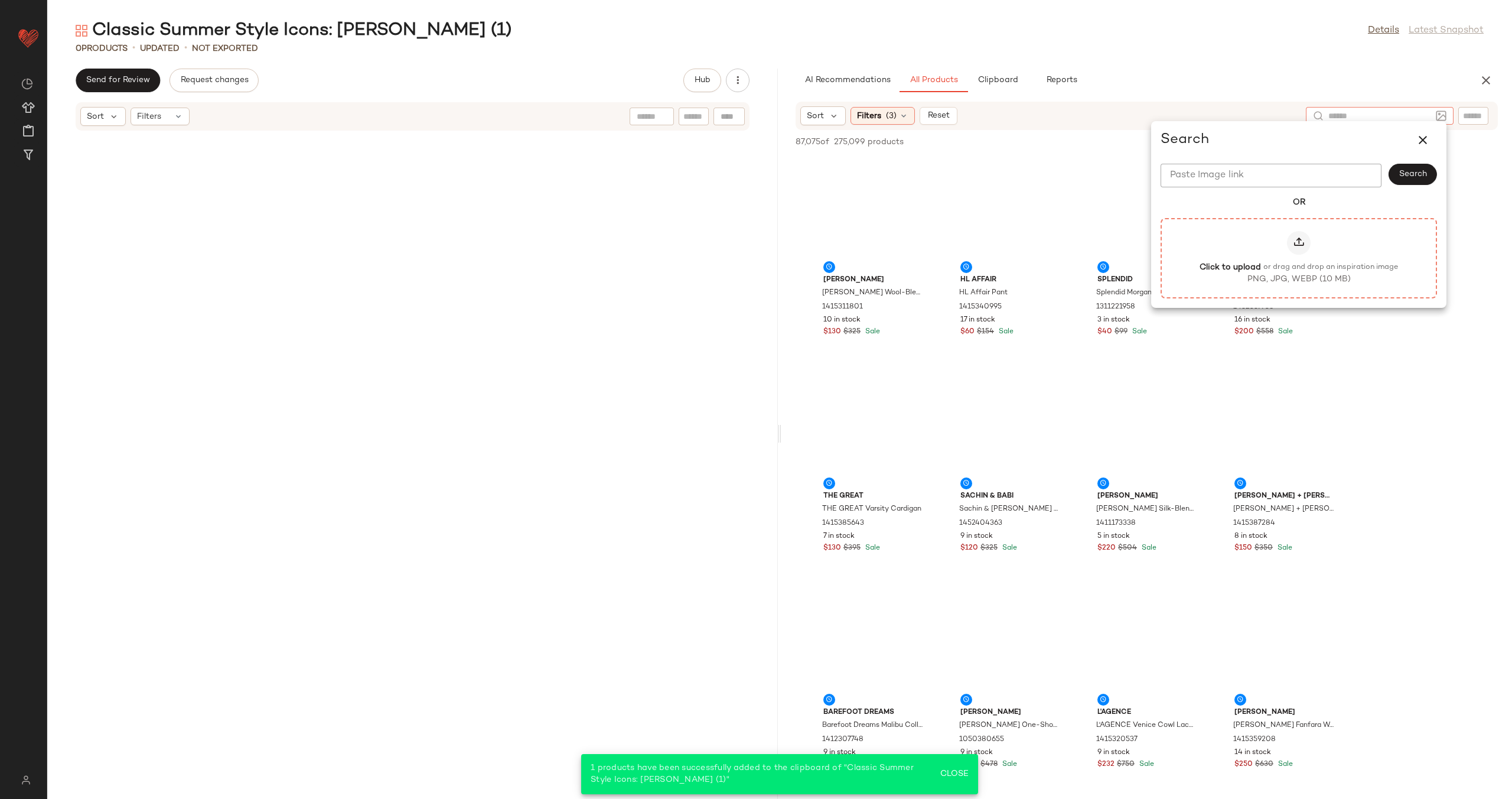
click at [1302, 241] on icon at bounding box center [1299, 243] width 12 height 12
click at [1299, 258] on input "Click to upload or drag and drop an inspiration image PNG, JPG, WEBP (10 MB)" at bounding box center [1299, 258] width 1 height 1
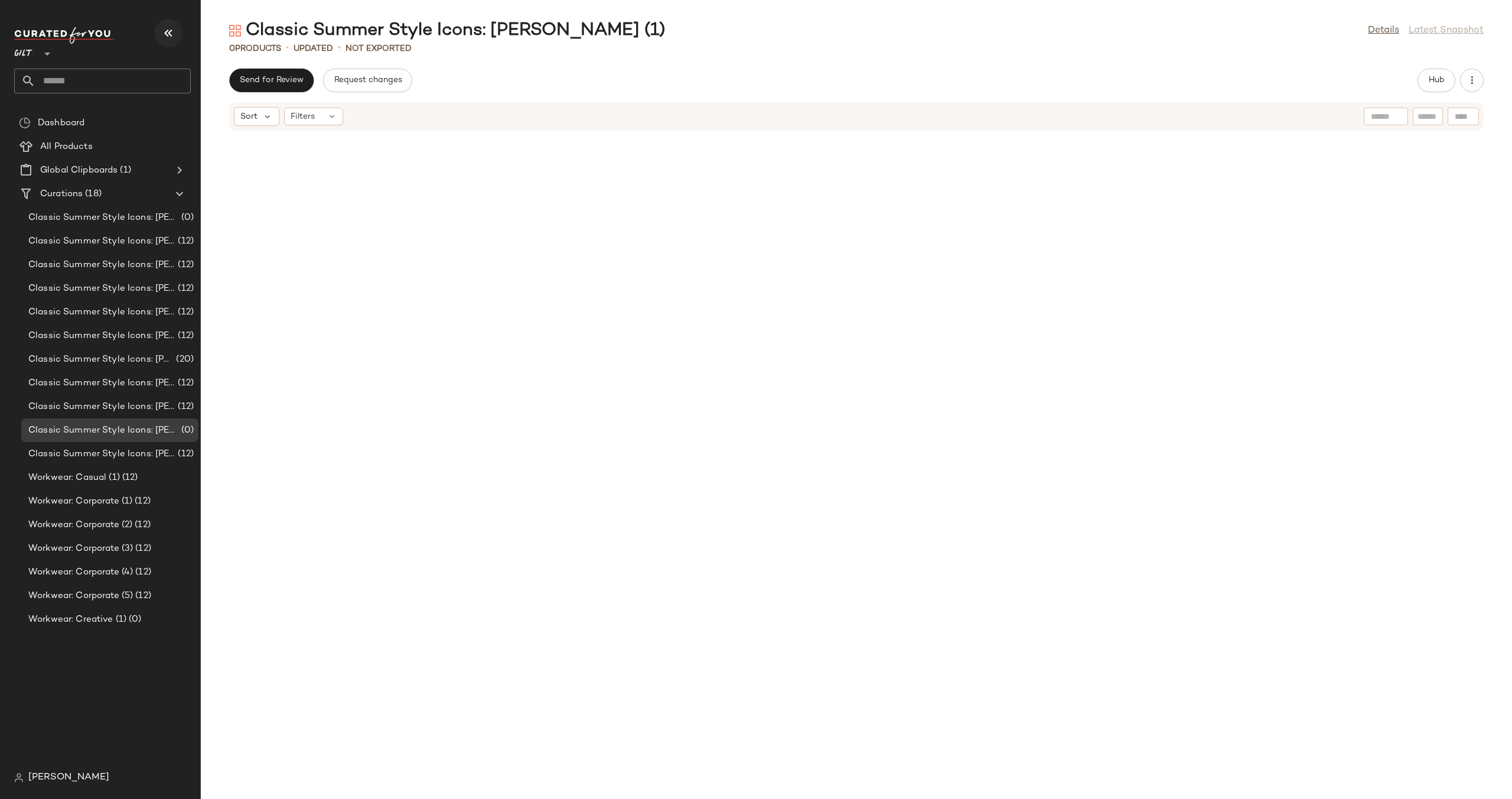
click at [173, 31] on icon "button" at bounding box center [168, 32] width 14 height 14
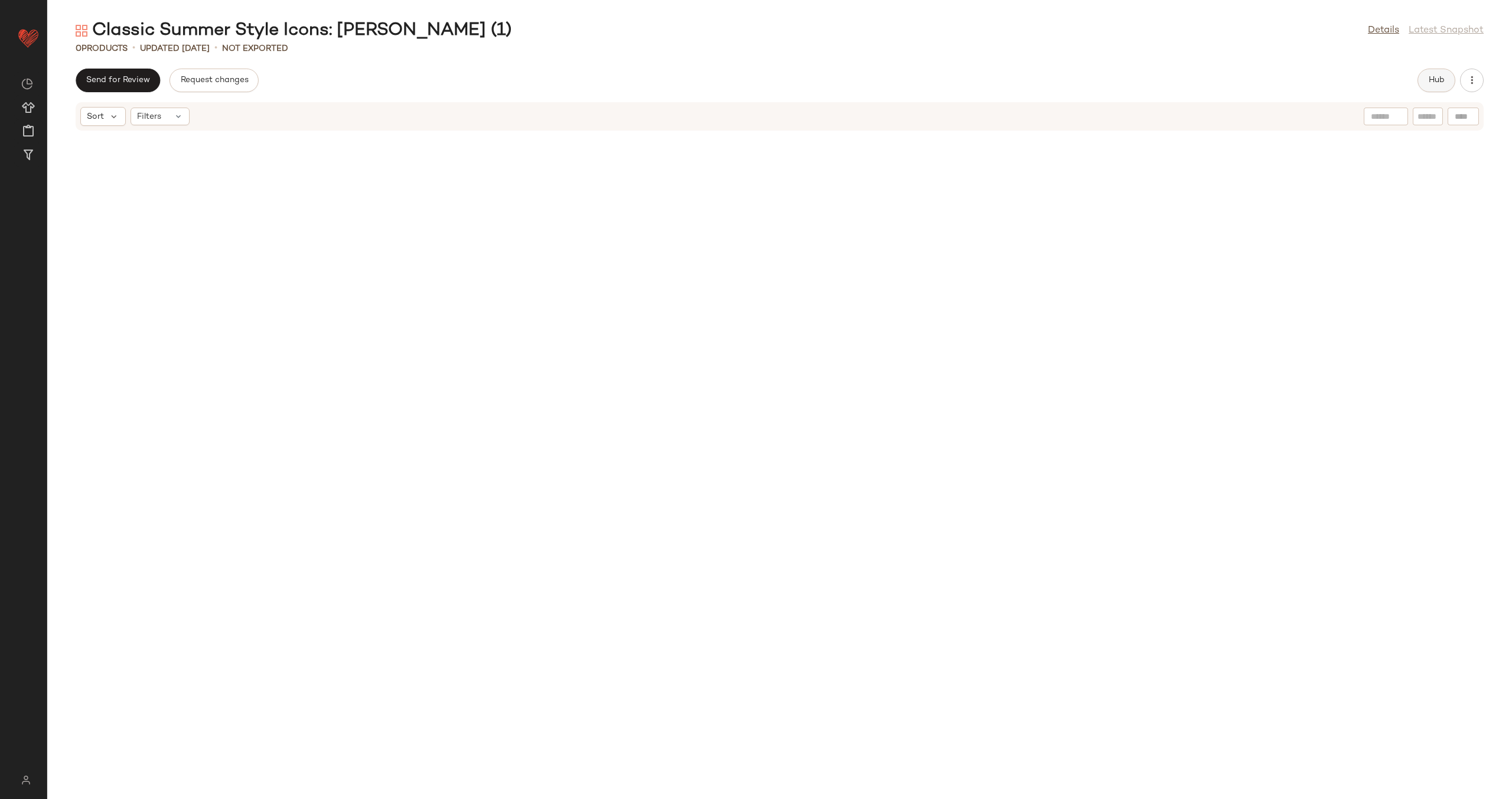
click at [1441, 82] on span "Hub" at bounding box center [1436, 80] width 17 height 9
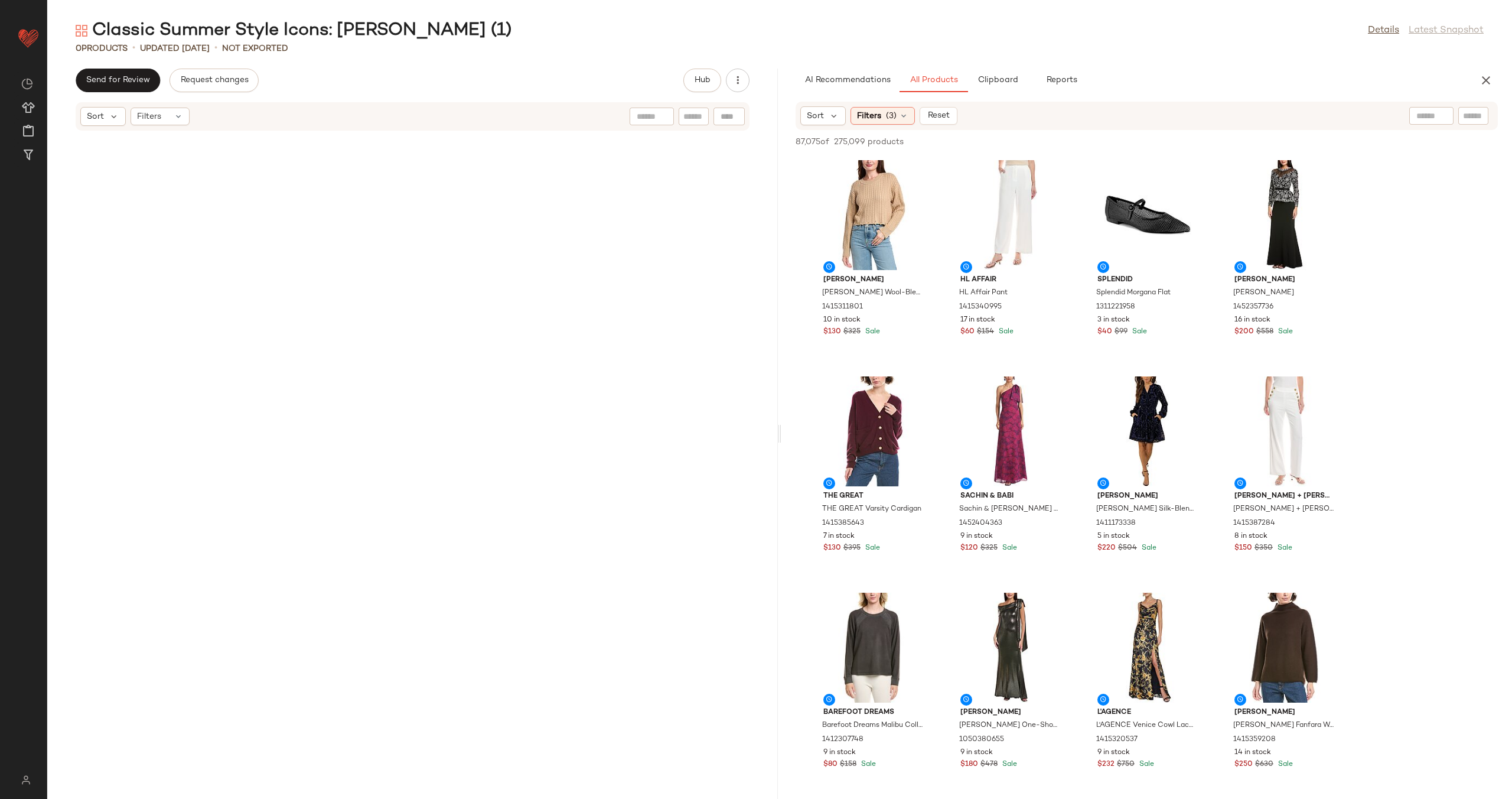
click at [1422, 117] on input "text" at bounding box center [1431, 116] width 30 height 13
click at [1444, 117] on img at bounding box center [1441, 116] width 11 height 11
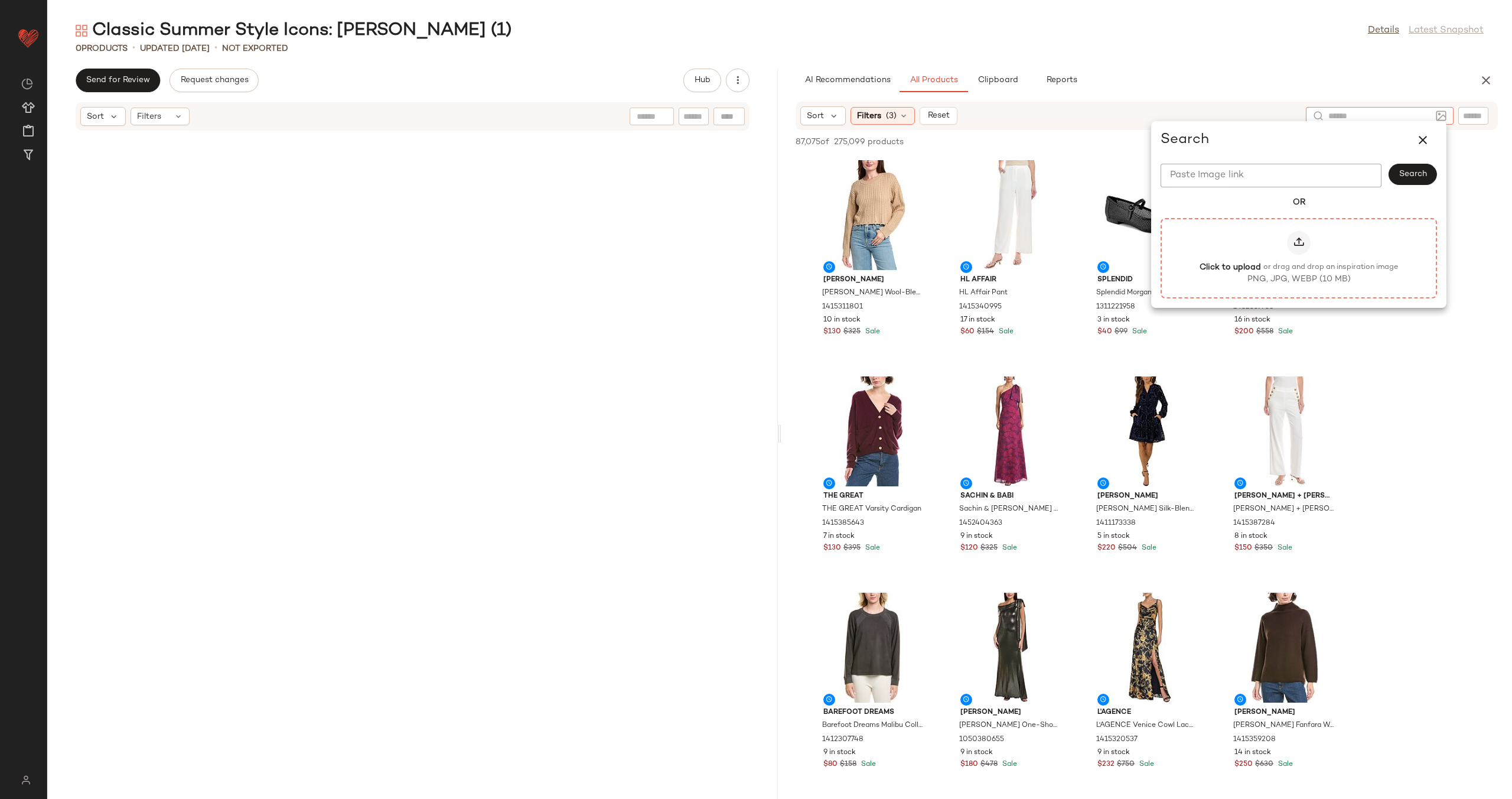
click at [1285, 250] on label "Click to upload or drag and drop an inspiration image PNG, JPG, WEBP (10 MB)" at bounding box center [1299, 258] width 251 height 54
click at [1299, 258] on input "Click to upload or drag and drop an inspiration image PNG, JPG, WEBP (10 MB)" at bounding box center [1299, 258] width 1 height 1
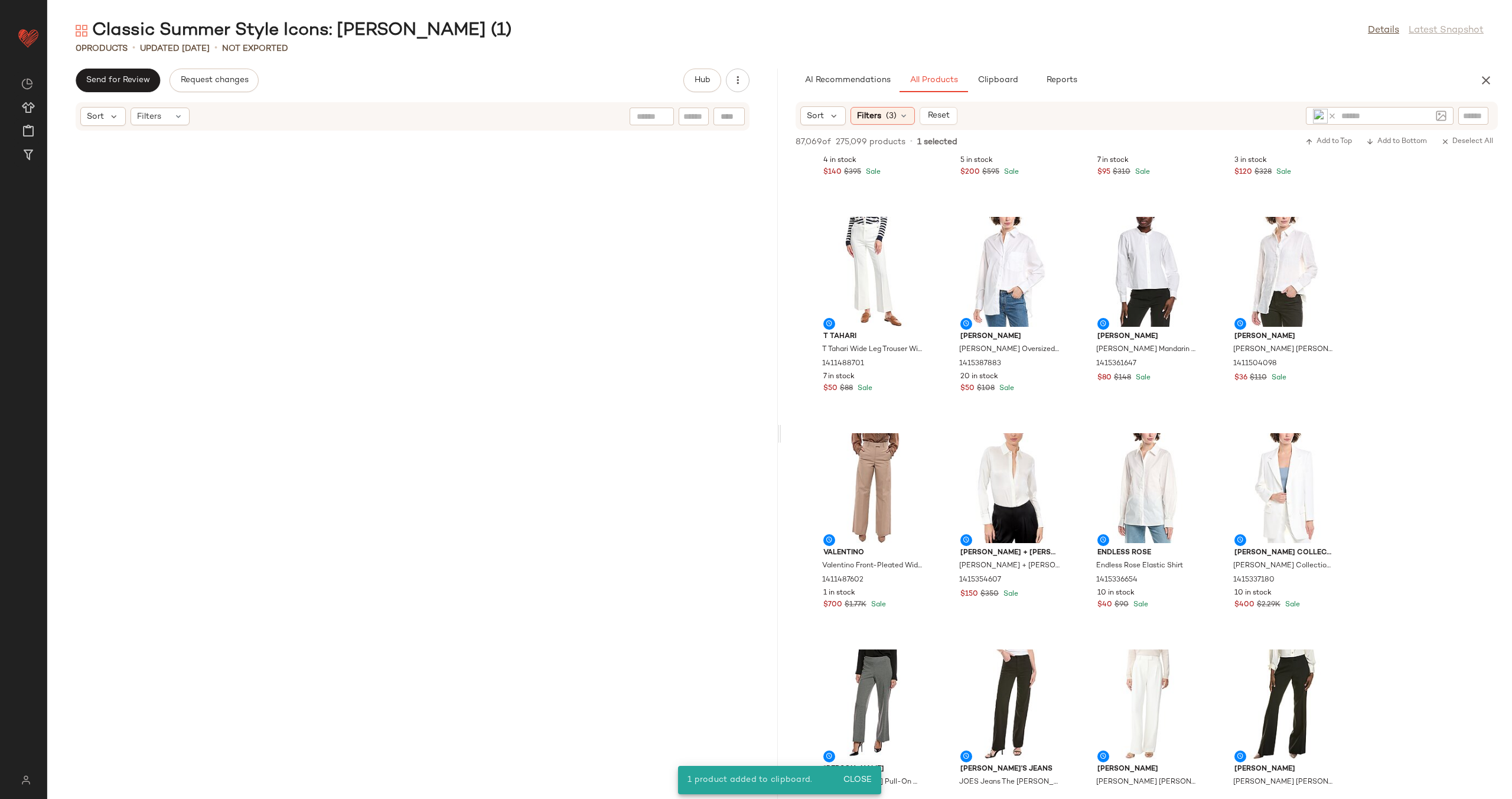
scroll to position [2772, 0]
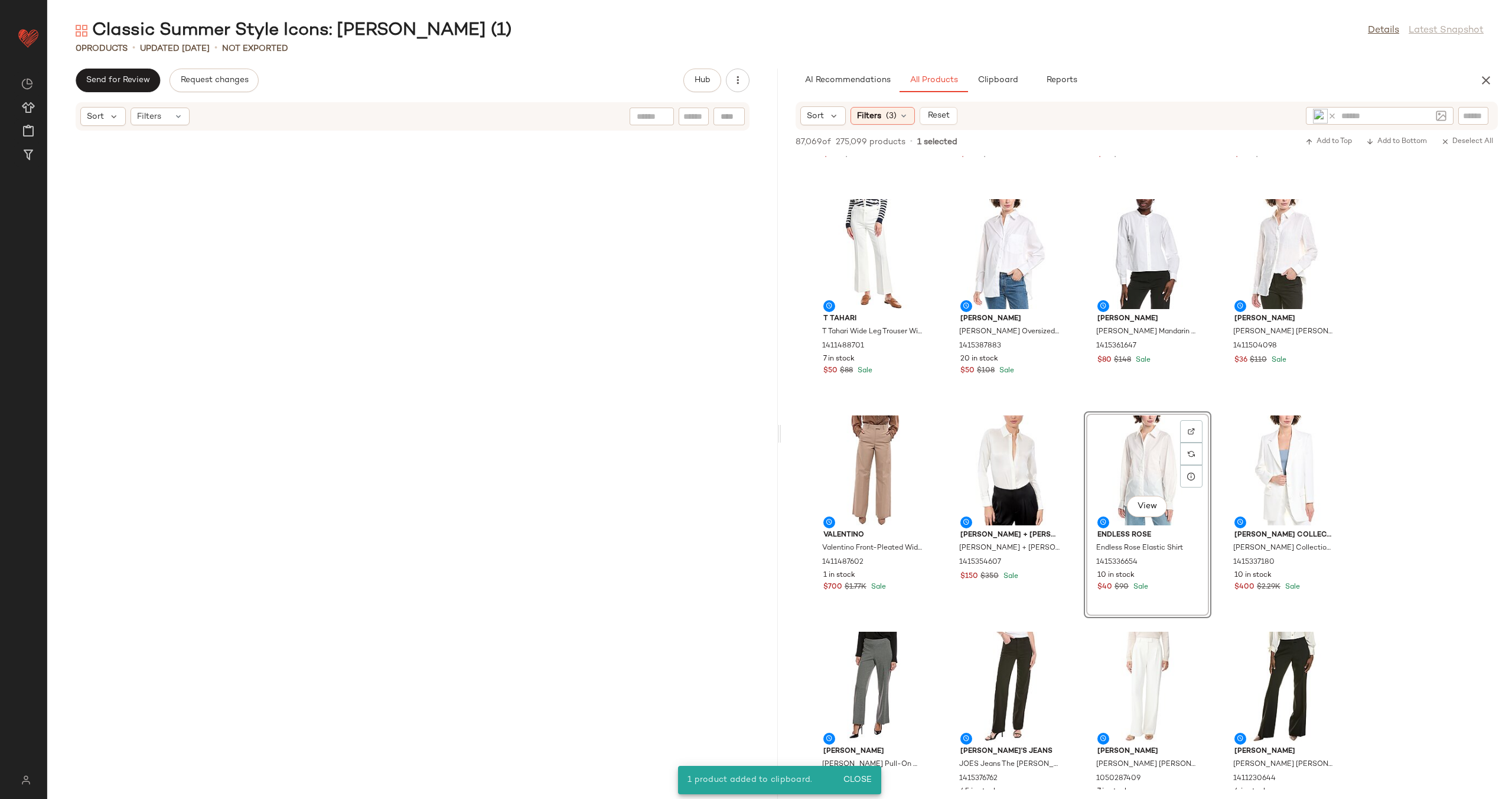
click at [998, 113] on div "Sort Filters (3) Reset" at bounding box center [1048, 115] width 496 height 19
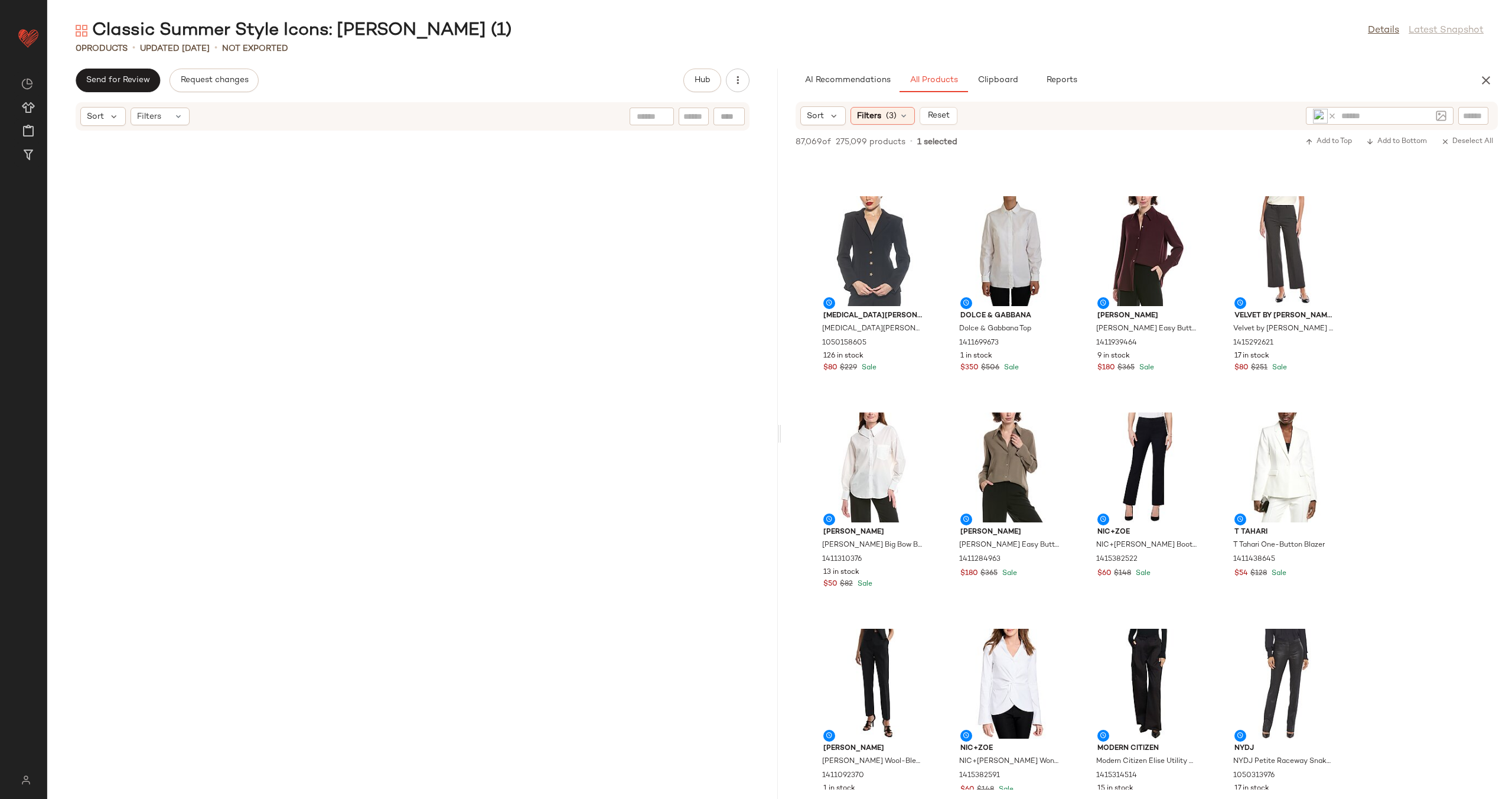
scroll to position [7307, 0]
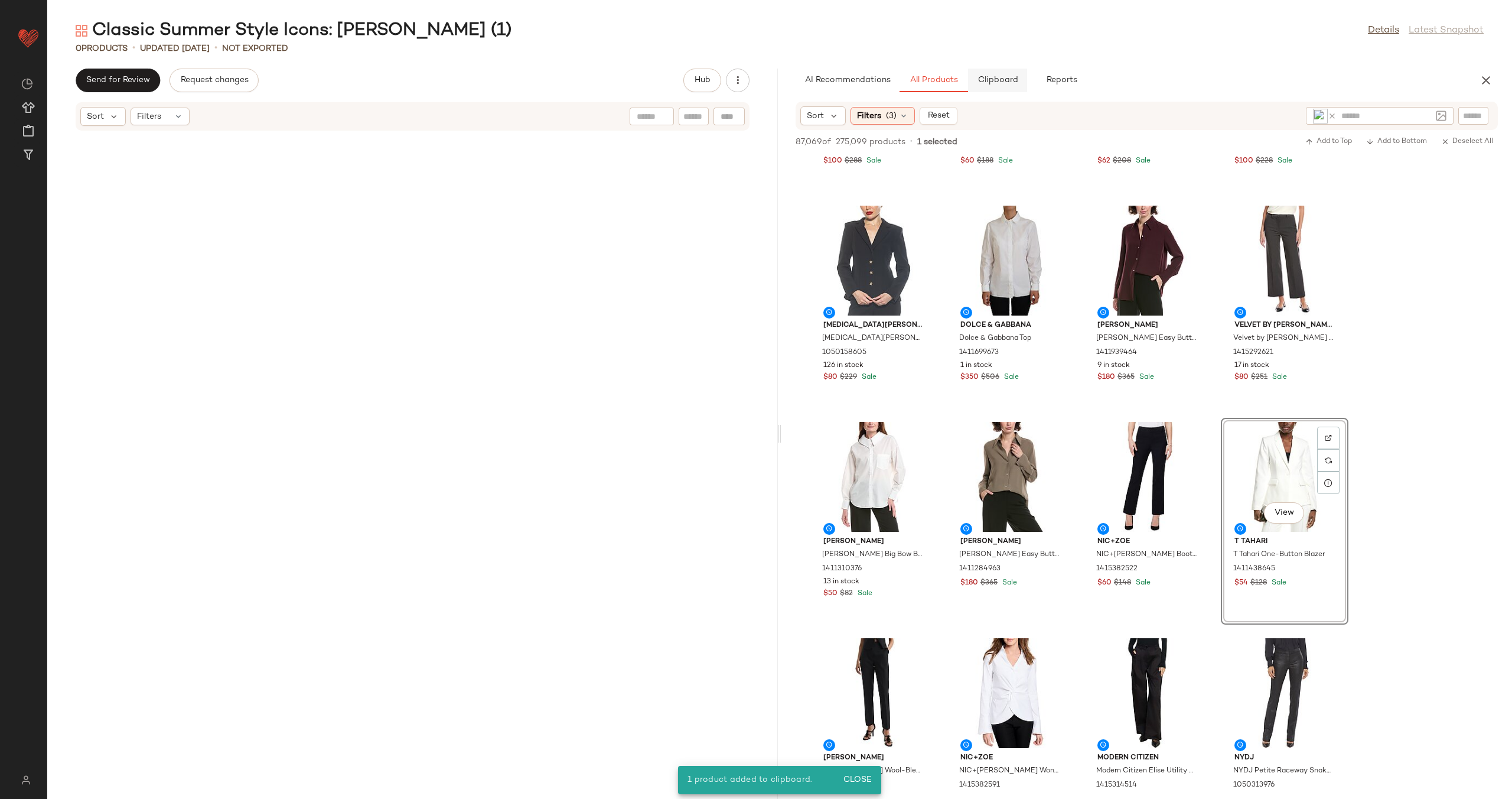
click at [995, 84] on span "Clipboard" at bounding box center [997, 80] width 40 height 9
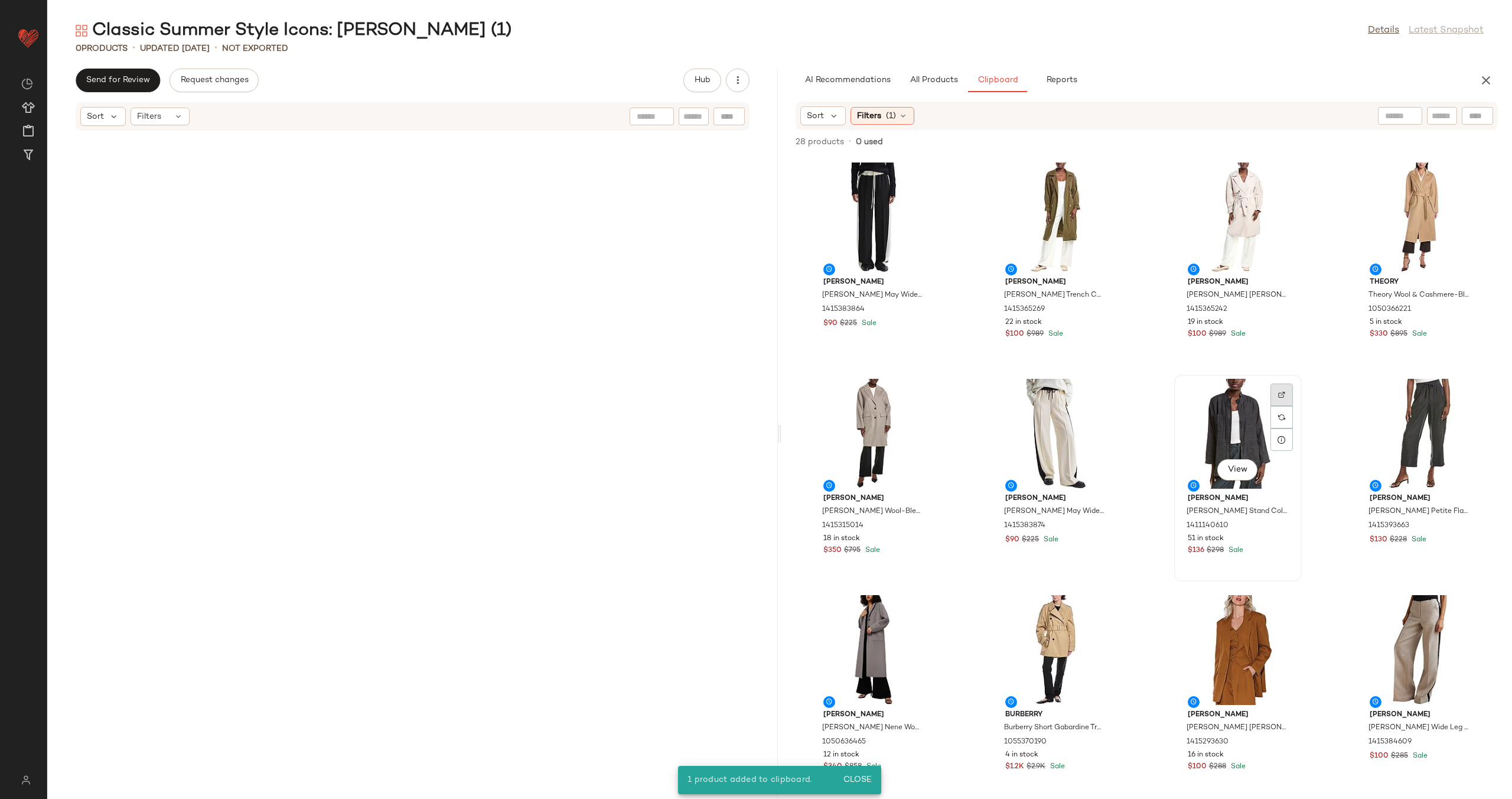
click at [1282, 406] on div at bounding box center [1282, 417] width 23 height 23
click at [1452, 406] on div at bounding box center [1464, 417] width 23 height 23
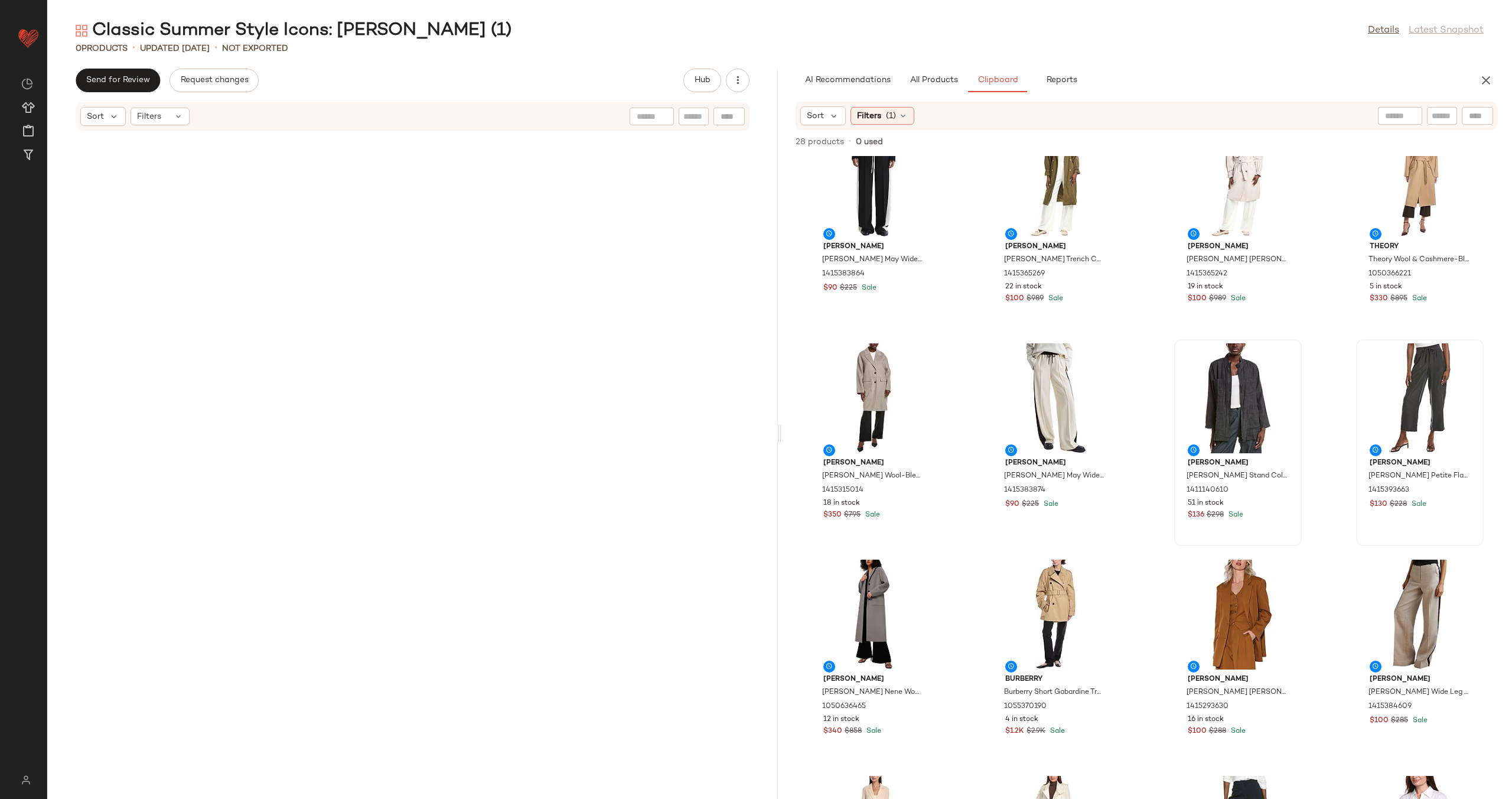
scroll to position [39, 0]
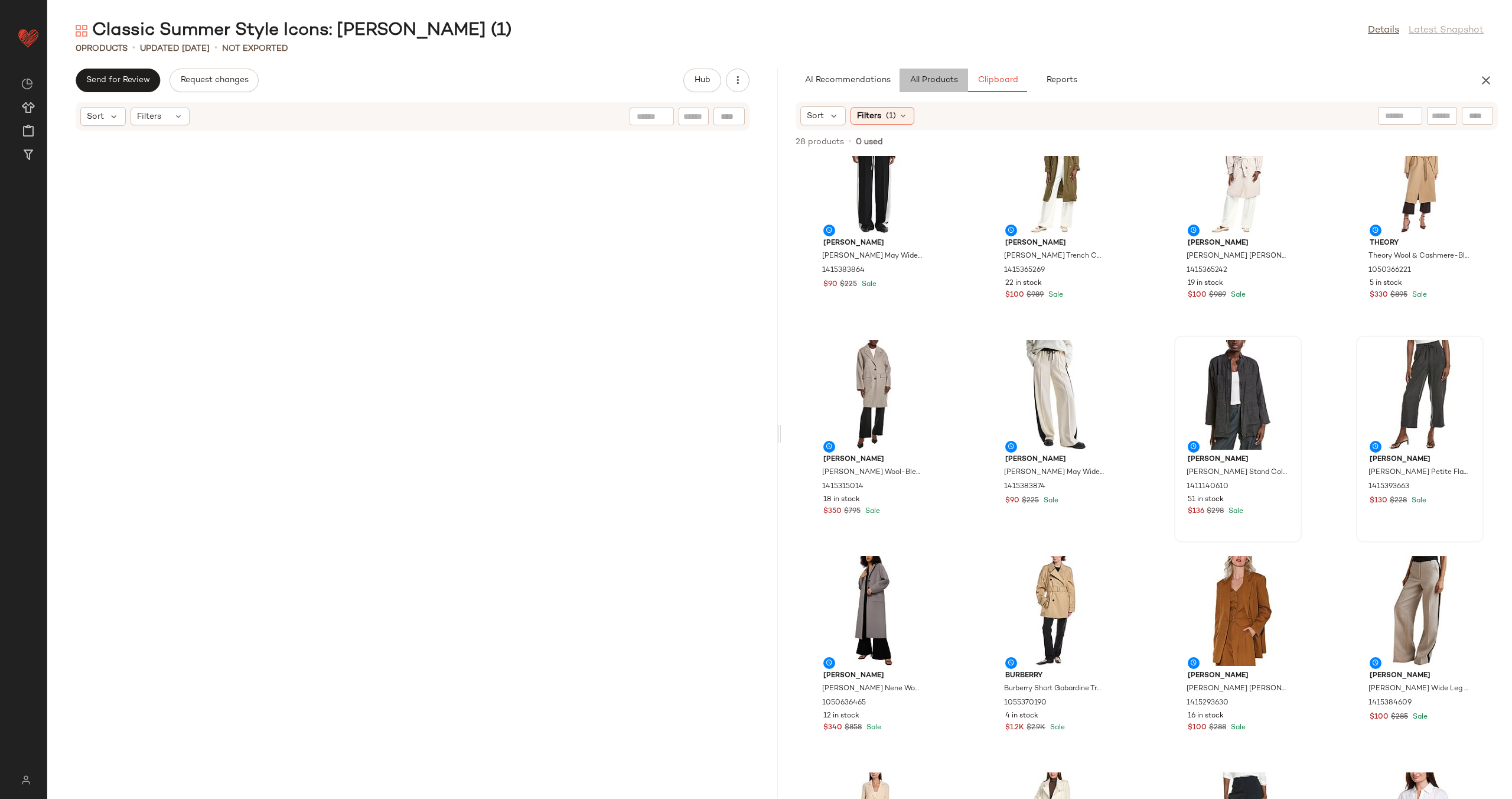
click at [945, 79] on span "All Products" at bounding box center [933, 80] width 48 height 9
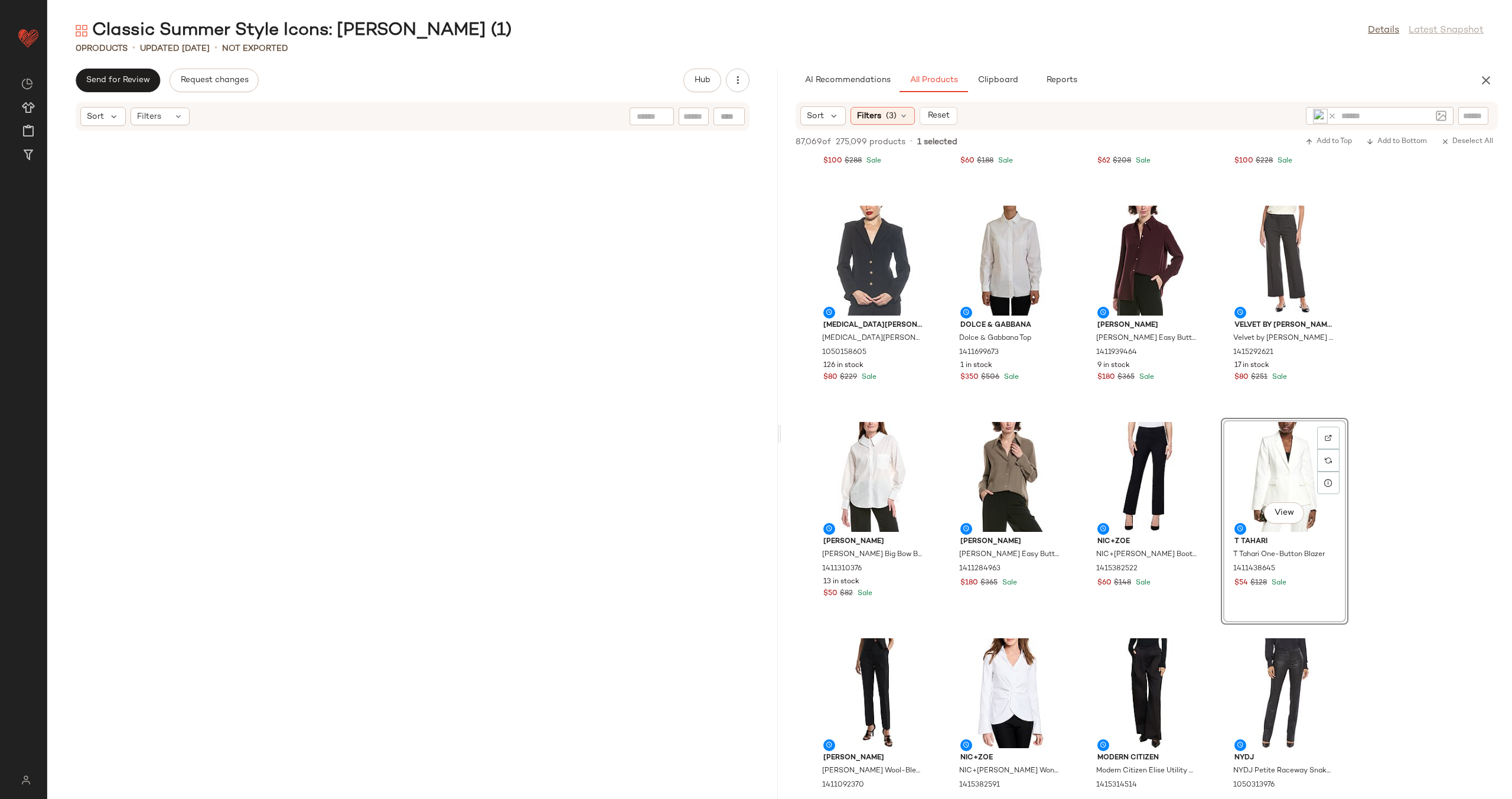
click at [1329, 113] on icon at bounding box center [1332, 115] width 9 height 9
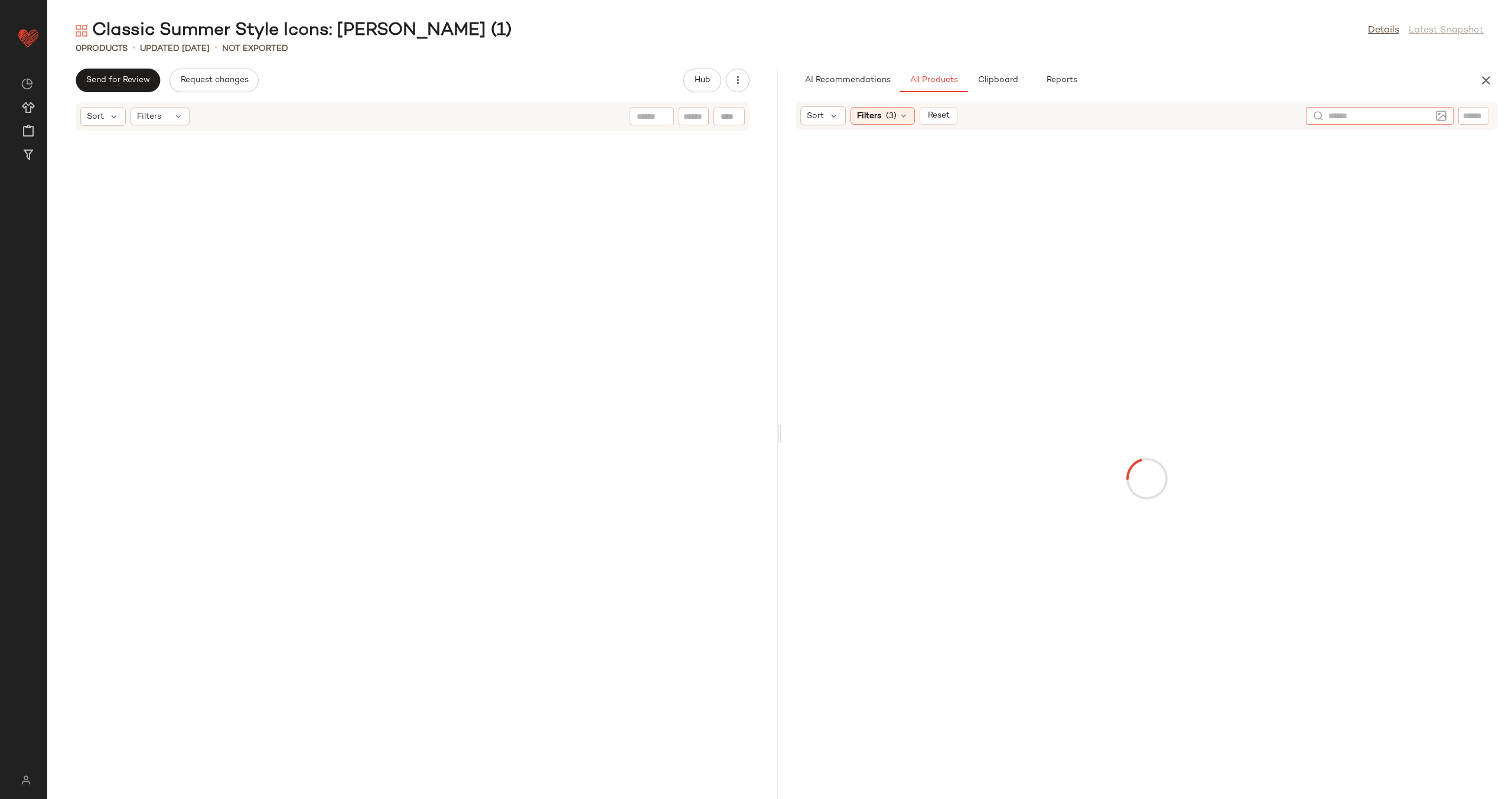
click at [1470, 119] on input "text" at bounding box center [1473, 116] width 21 height 13
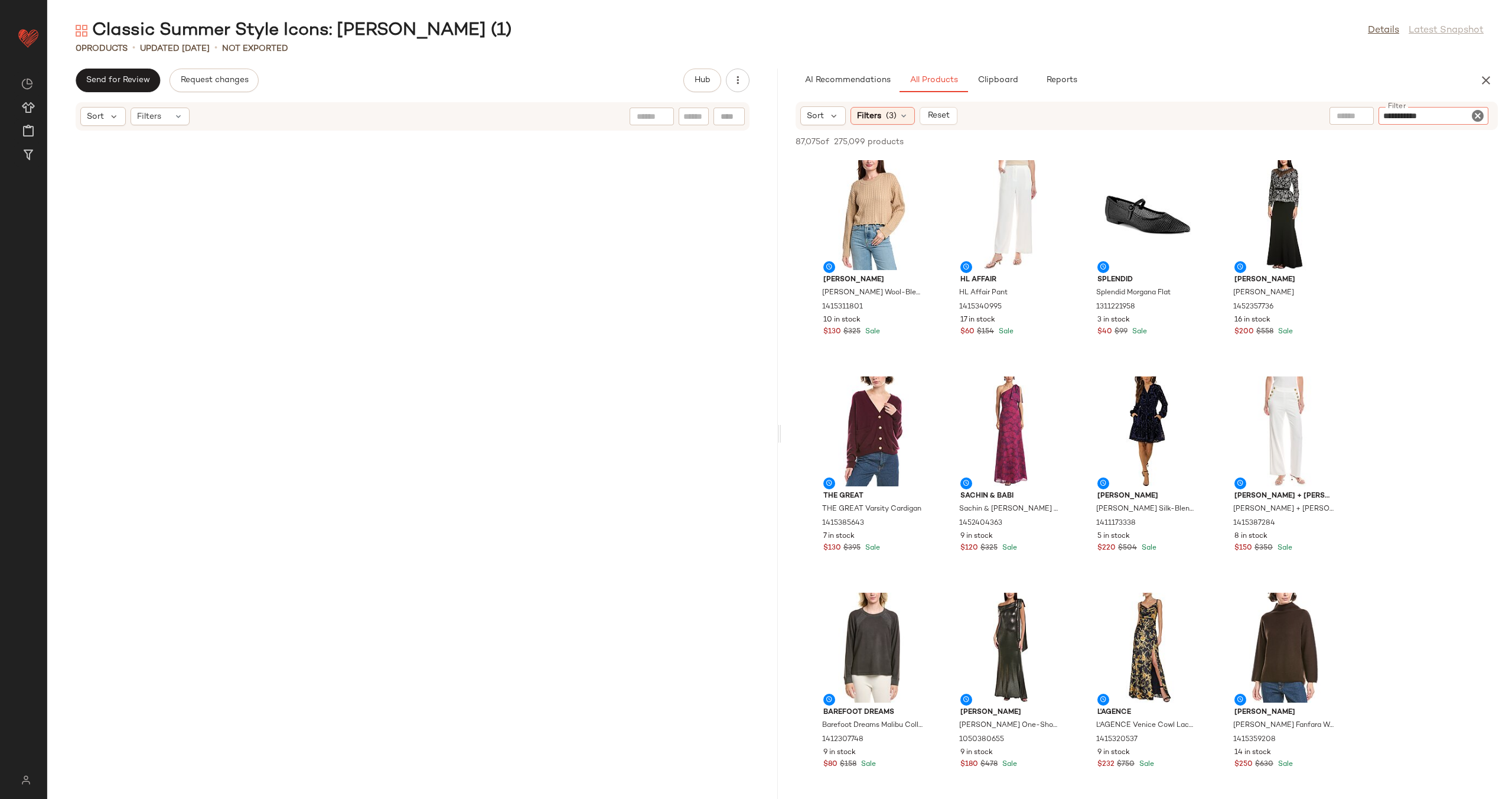
type input "**********"
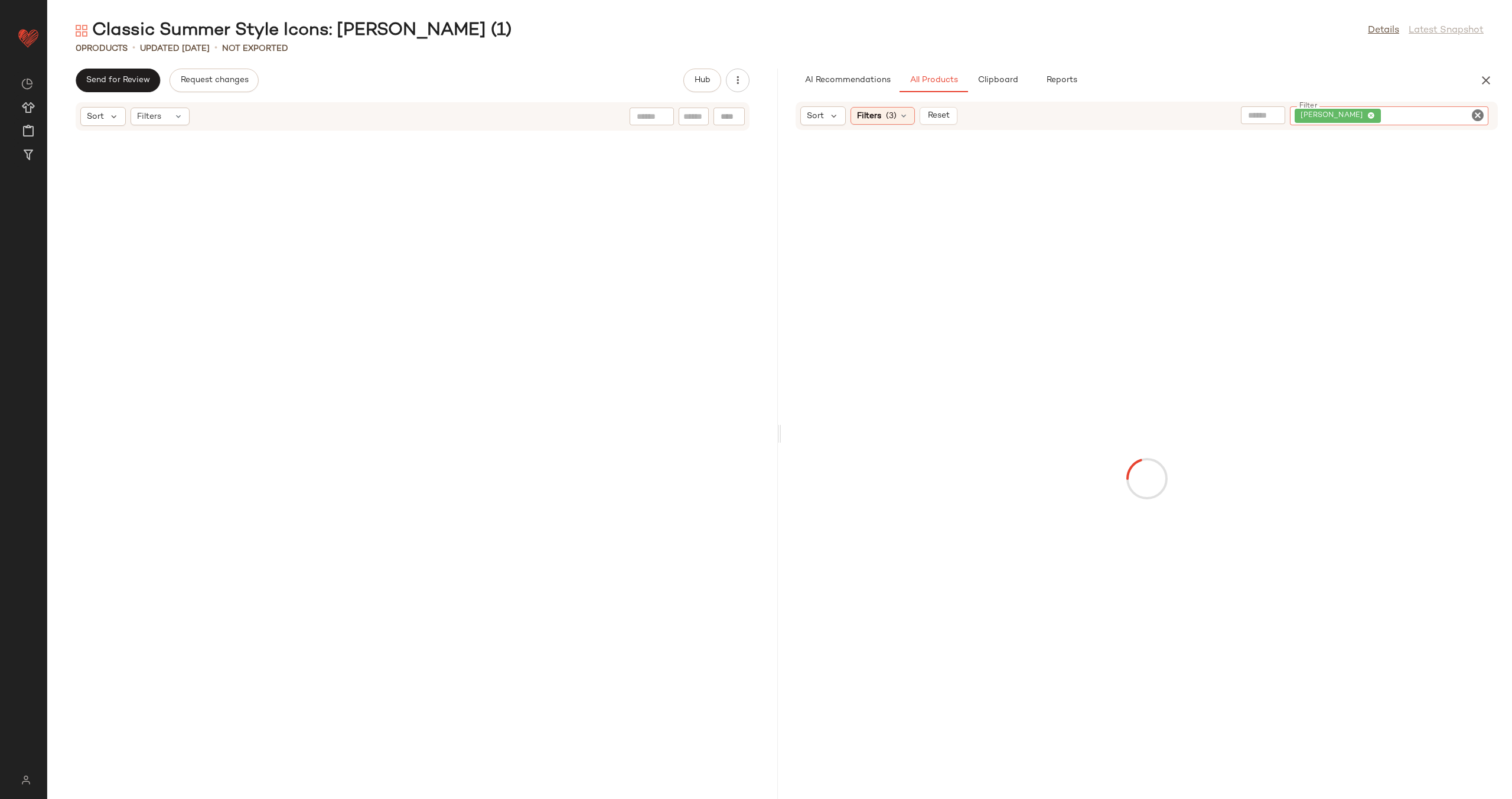
click at [1478, 119] on icon "Clear Filter" at bounding box center [1478, 115] width 14 height 14
type input "**********"
click at [1016, 89] on button "Clipboard" at bounding box center [997, 80] width 59 height 24
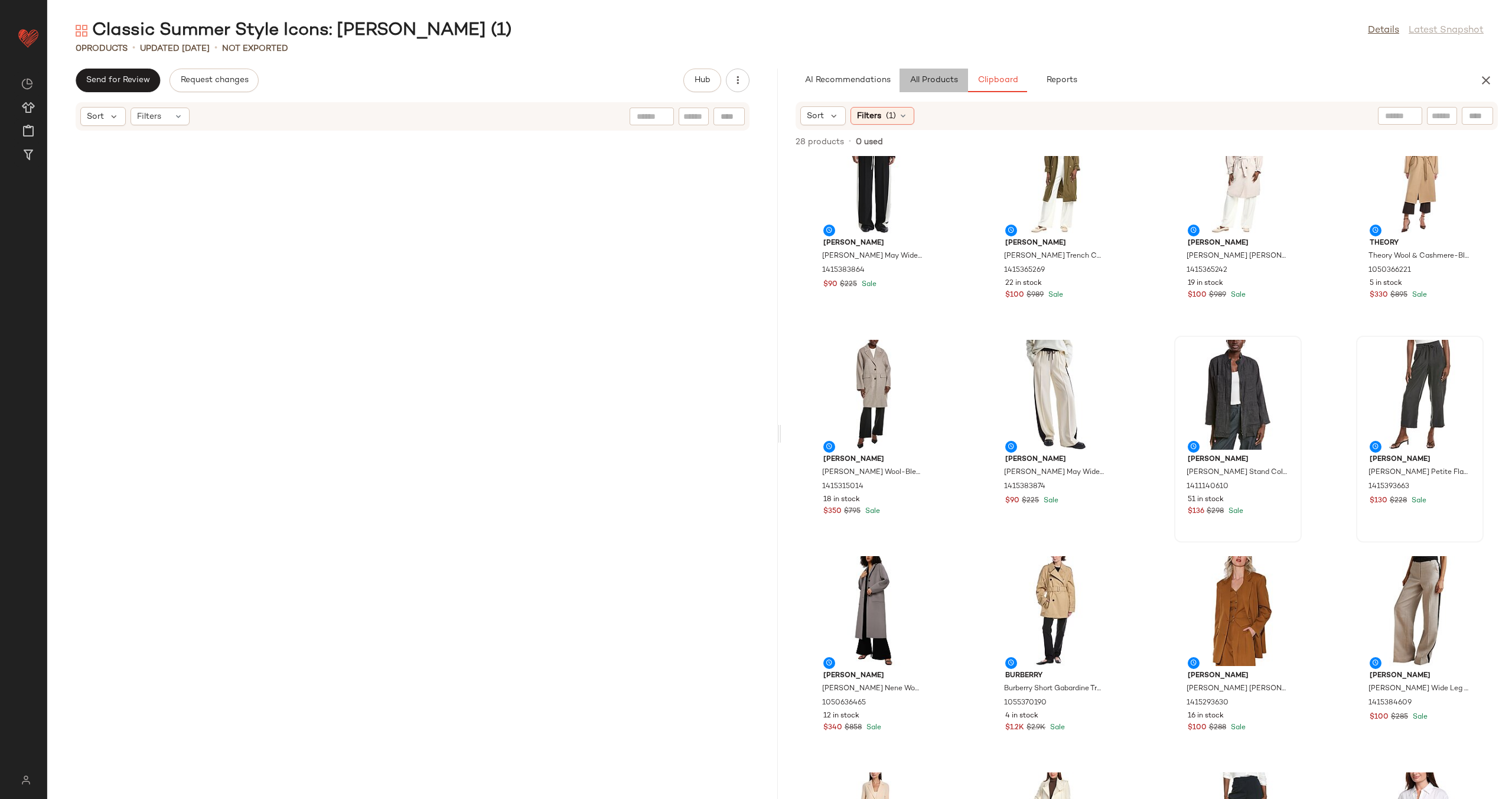
click at [922, 88] on button "All Products" at bounding box center [933, 80] width 68 height 24
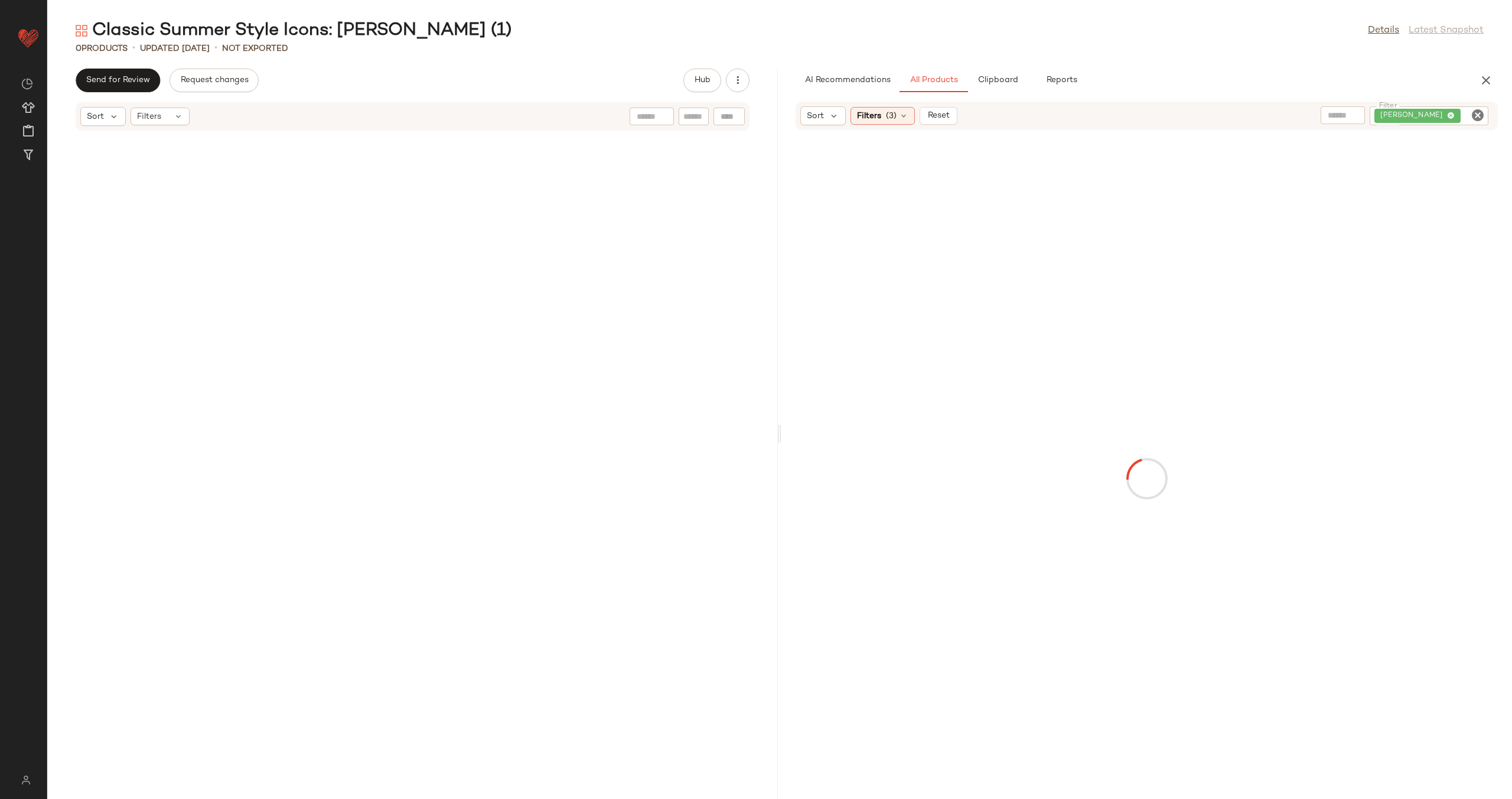
click at [1481, 116] on icon "Clear Filter" at bounding box center [1478, 115] width 14 height 14
click at [1135, 164] on div at bounding box center [1146, 479] width 726 height 692
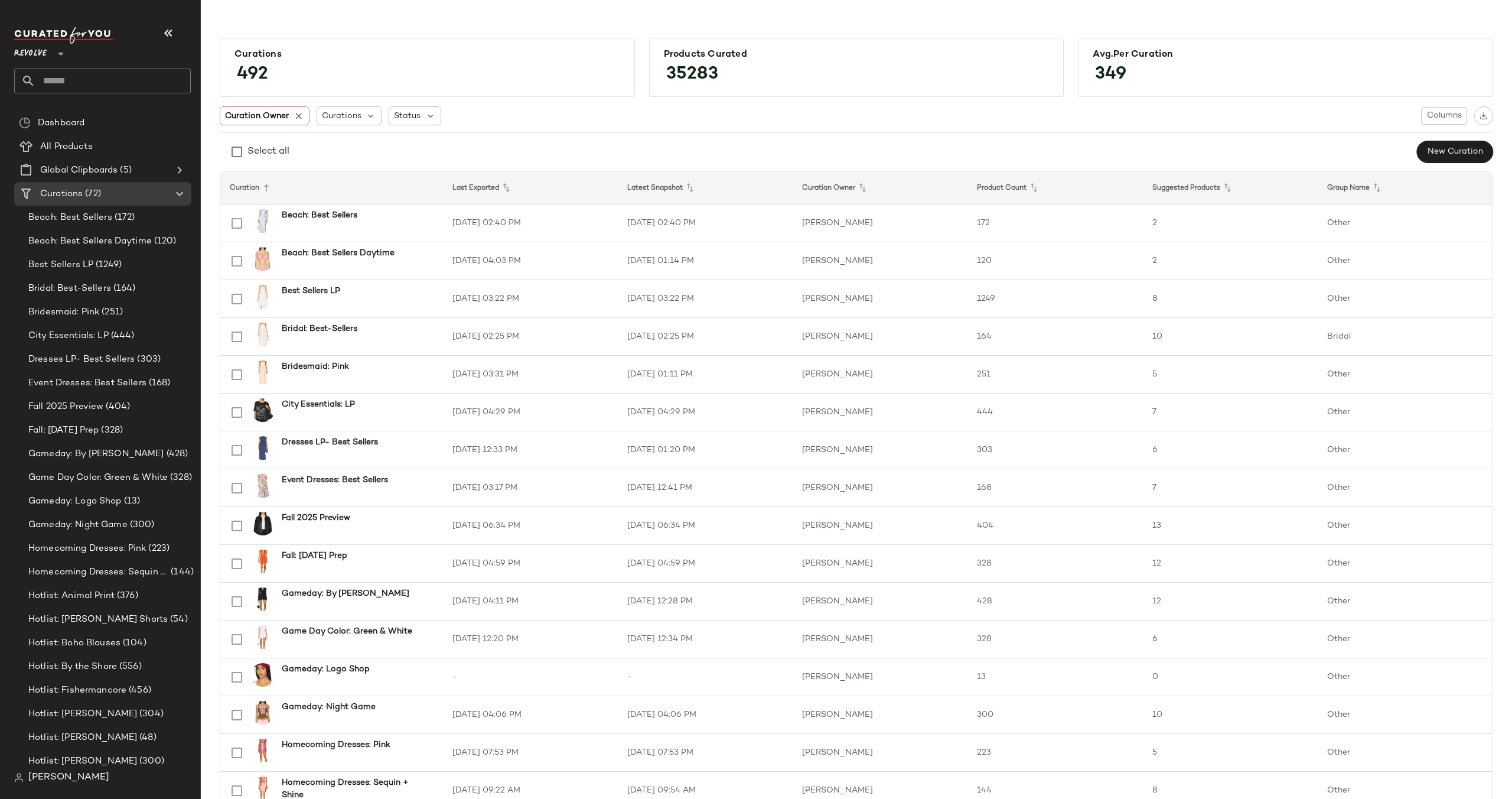
click at [44, 50] on span "Revolve" at bounding box center [30, 51] width 32 height 21
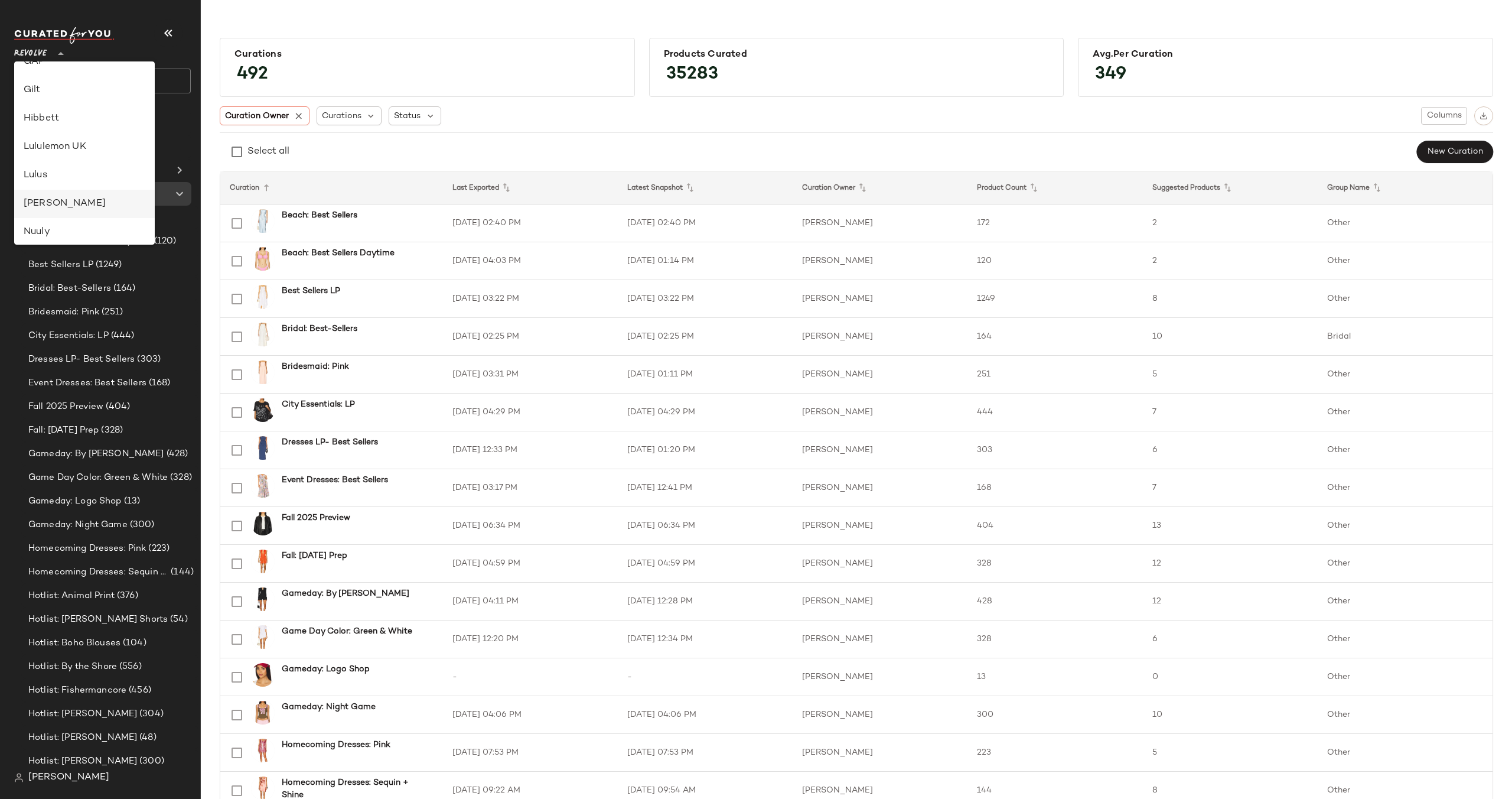
scroll to position [270, 0]
click at [77, 95] on div "Gilt" at bounding box center [85, 93] width 122 height 14
type input "**"
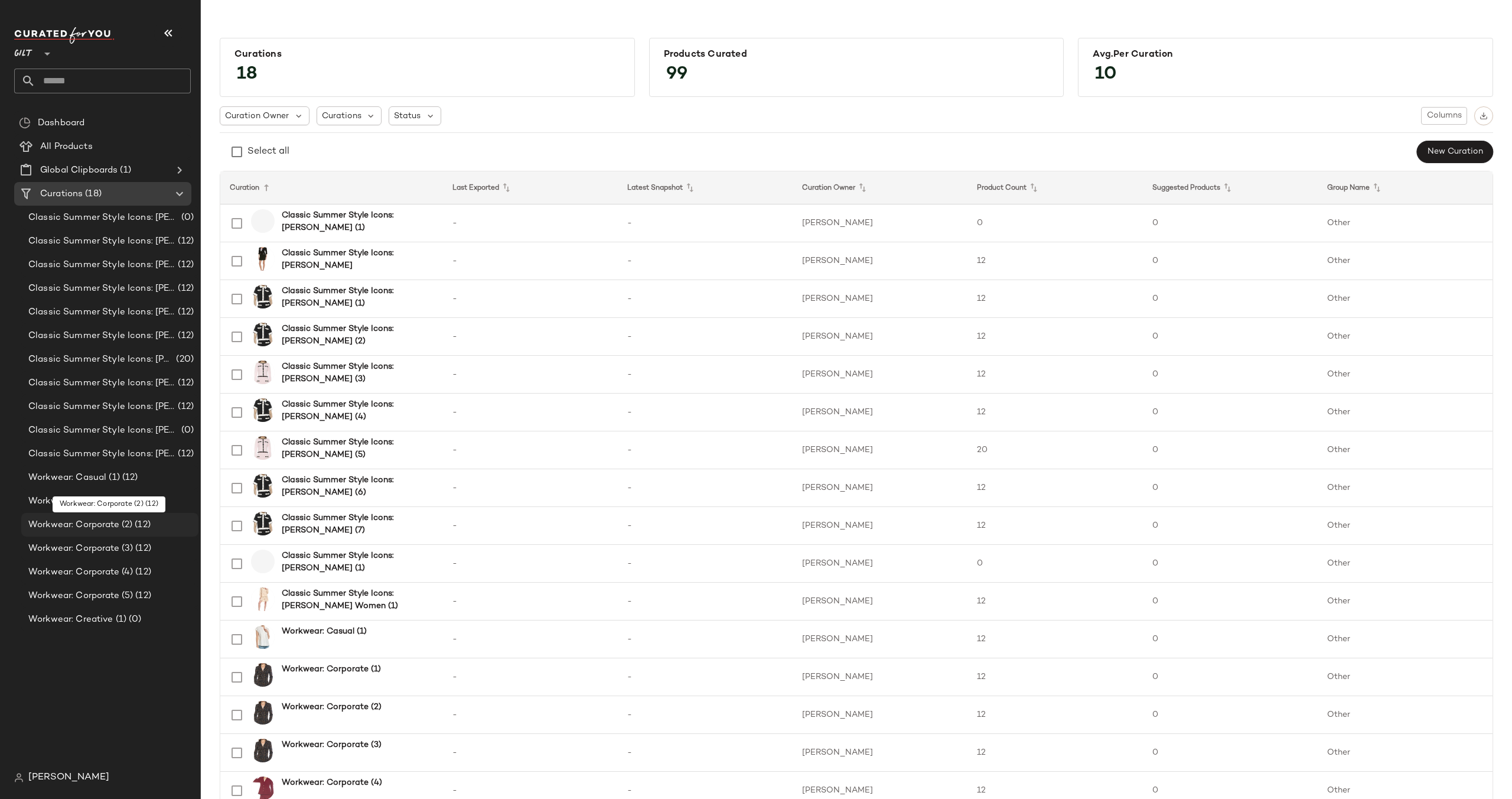
click at [97, 521] on span "Workwear: Corporate (2)" at bounding box center [80, 524] width 104 height 13
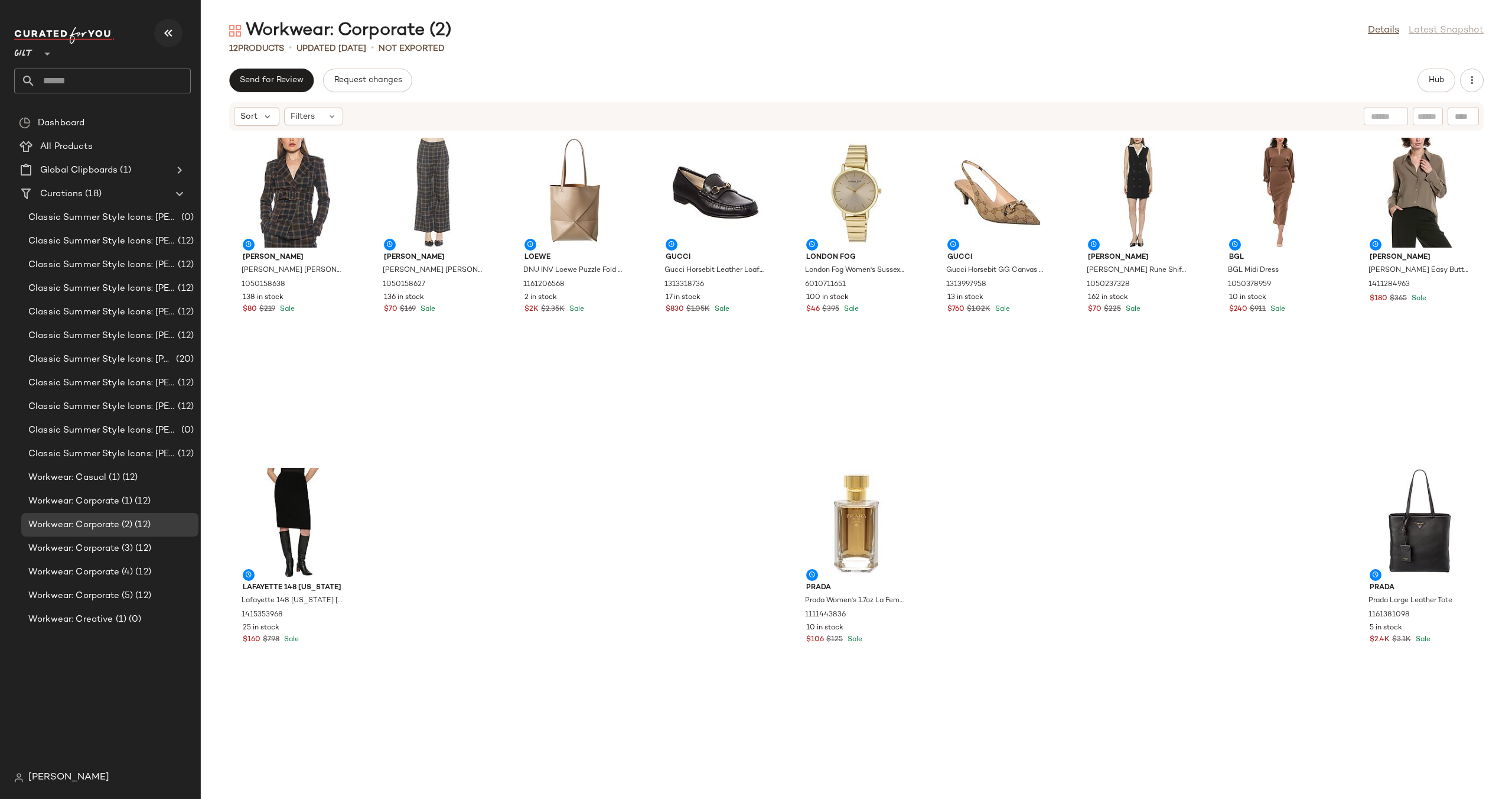
click at [169, 29] on icon "button" at bounding box center [168, 32] width 14 height 14
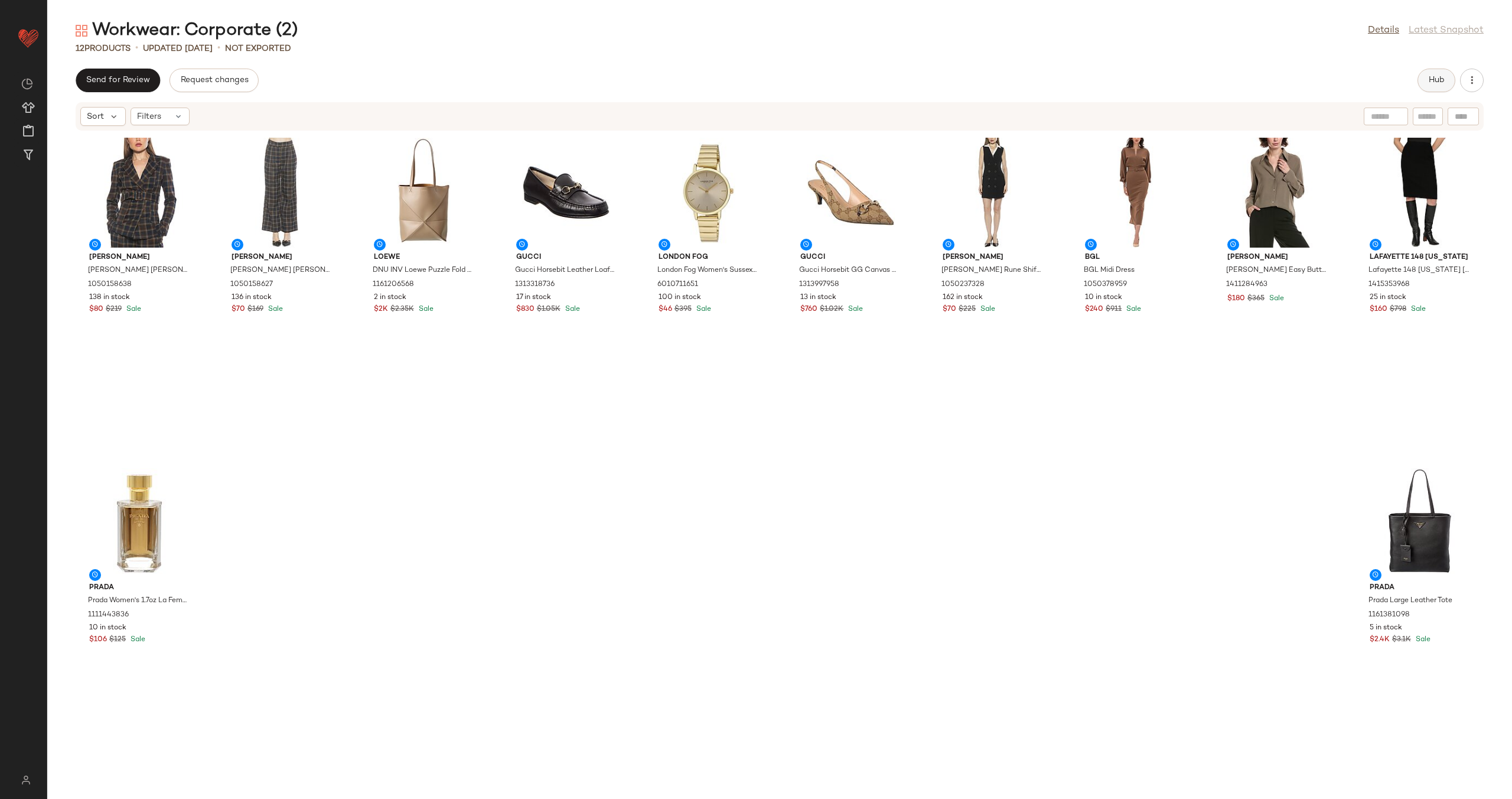
click at [1430, 83] on span "Hub" at bounding box center [1436, 80] width 17 height 9
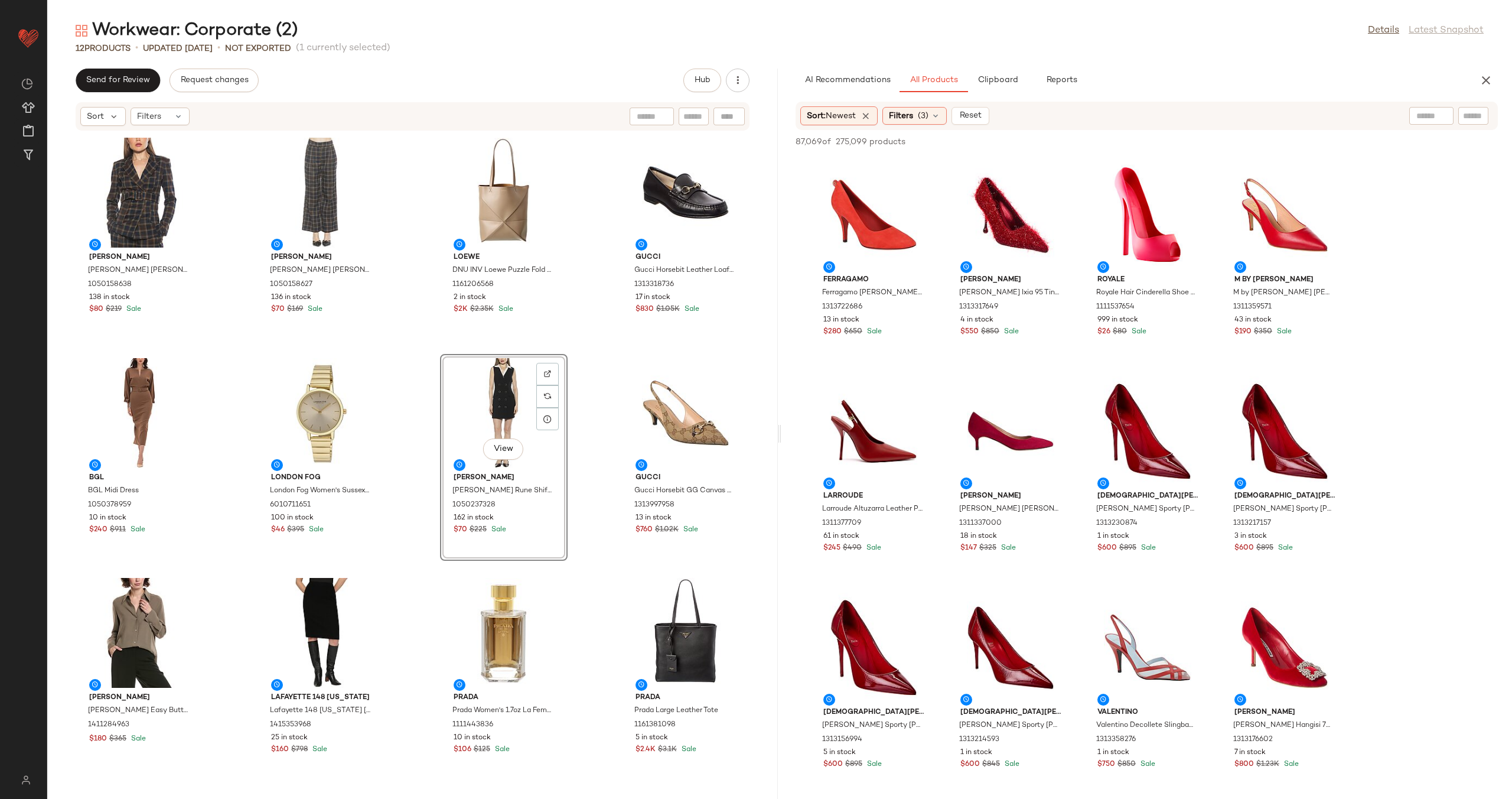
click at [578, 404] on div "Alexia Admor Alexia Admor [PERSON_NAME] 1050158638 138 in stock $80 $219 Sale A…" at bounding box center [412, 458] width 730 height 654
click at [730, 82] on button "button" at bounding box center [738, 80] width 24 height 24
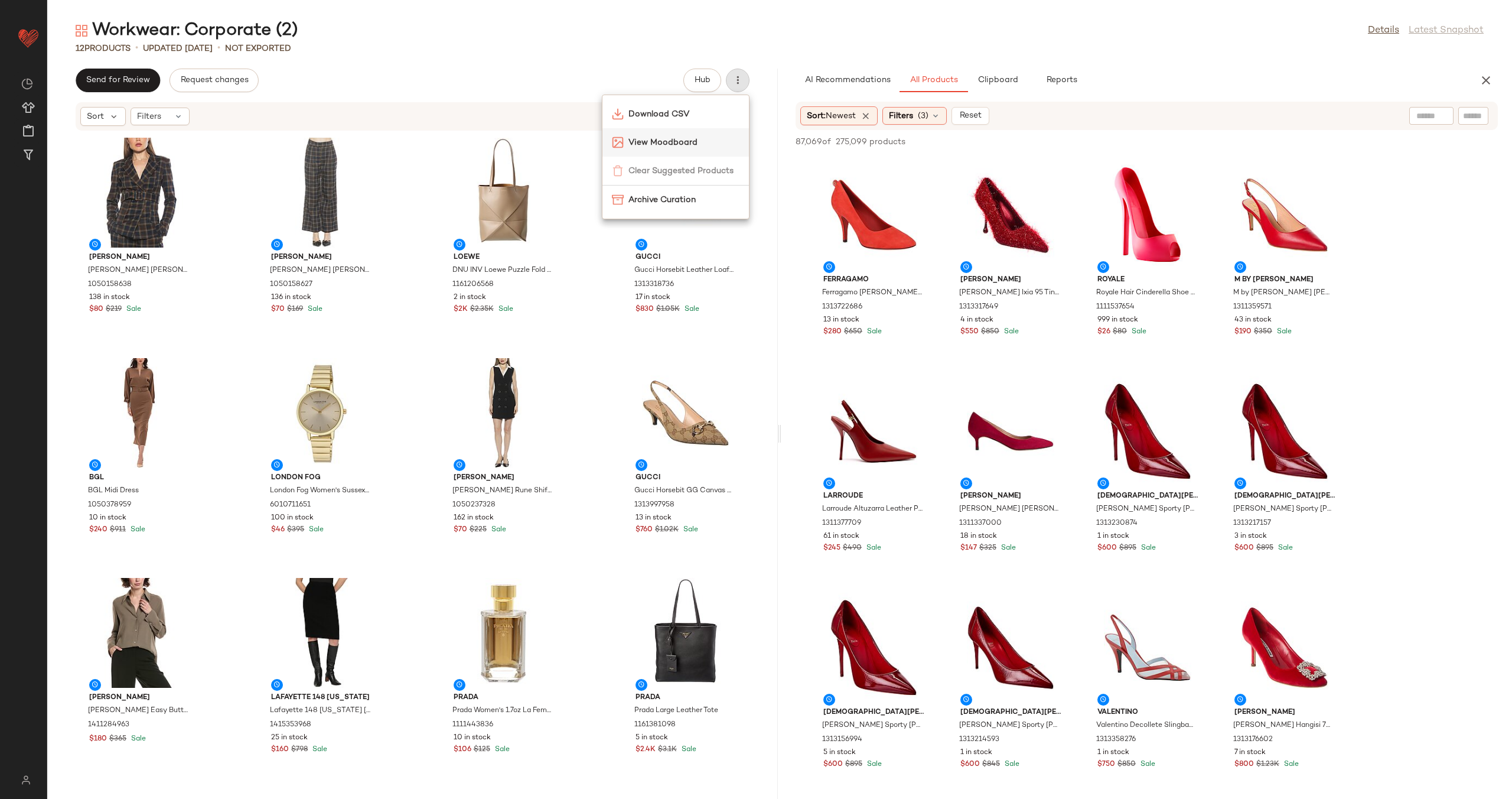
click at [711, 147] on span "View Moodboard" at bounding box center [684, 143] width 111 height 13
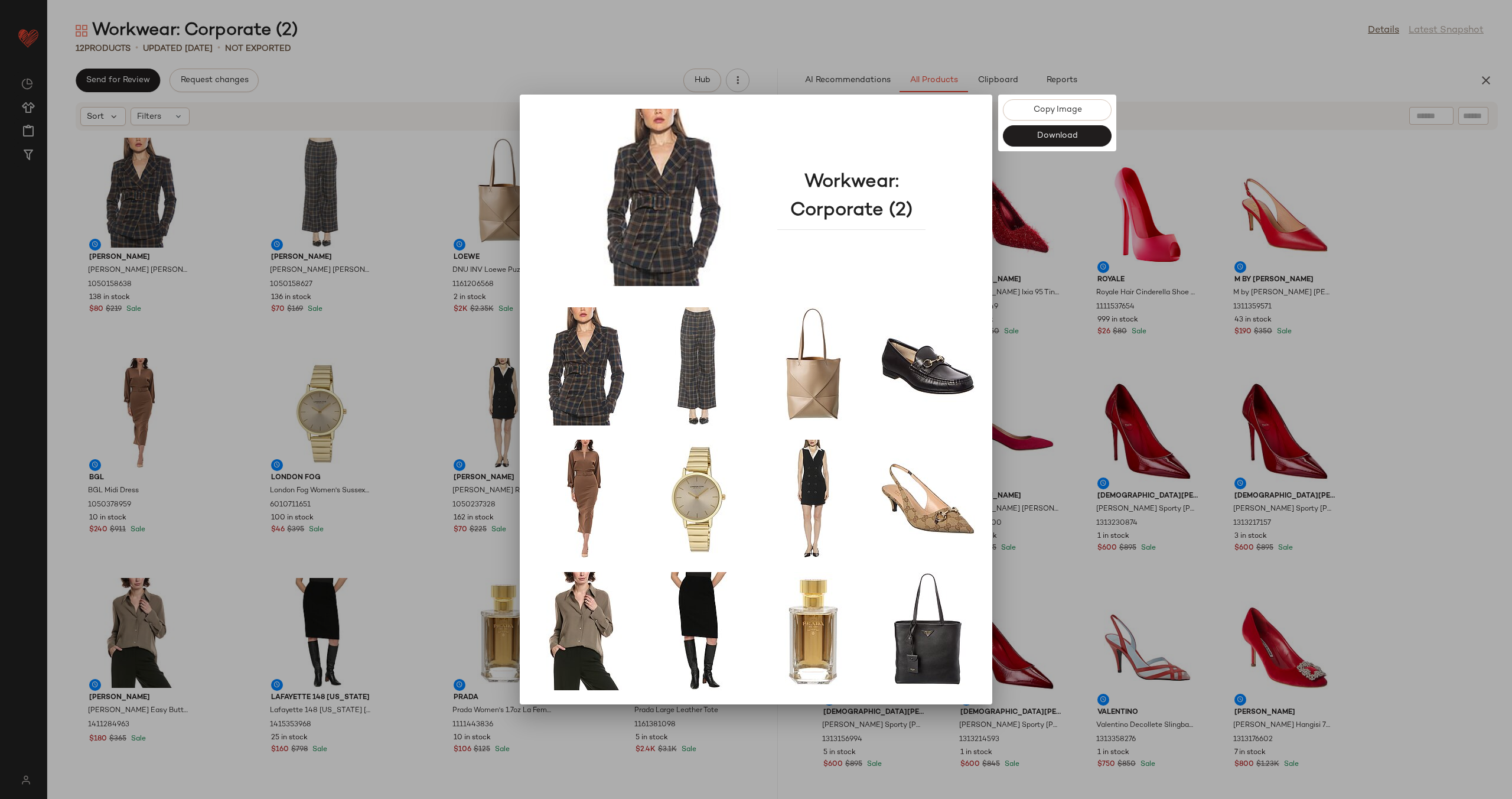
click at [1128, 338] on div at bounding box center [756, 399] width 1512 height 799
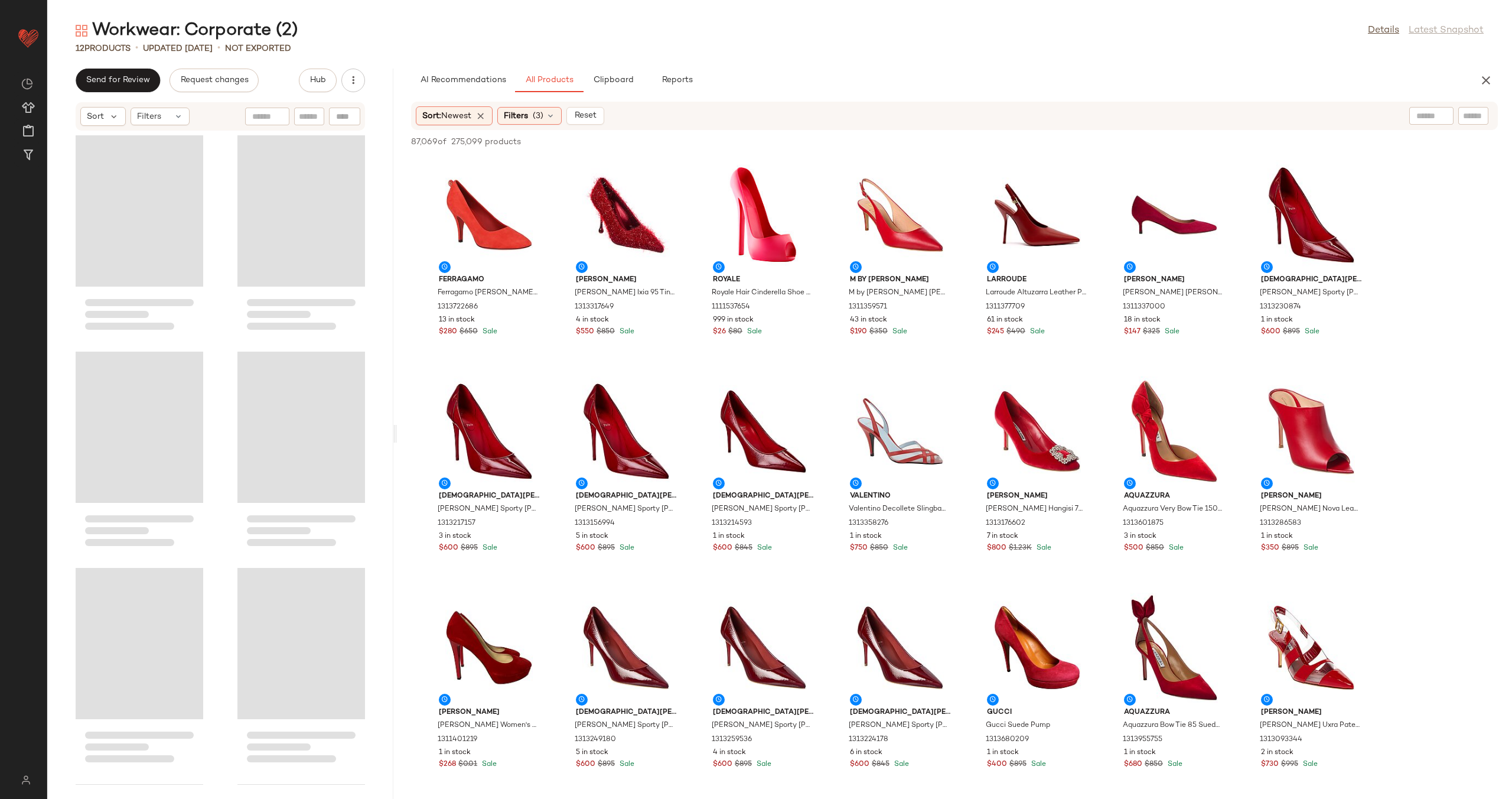
drag, startPoint x: 778, startPoint y: 432, endPoint x: 395, endPoint y: 418, distance: 383.3
click at [395, 418] on div "Workwear: Corporate (2) Details Latest Snapshot 12 Products • updated [DATE] • …" at bounding box center [780, 409] width 1465 height 780
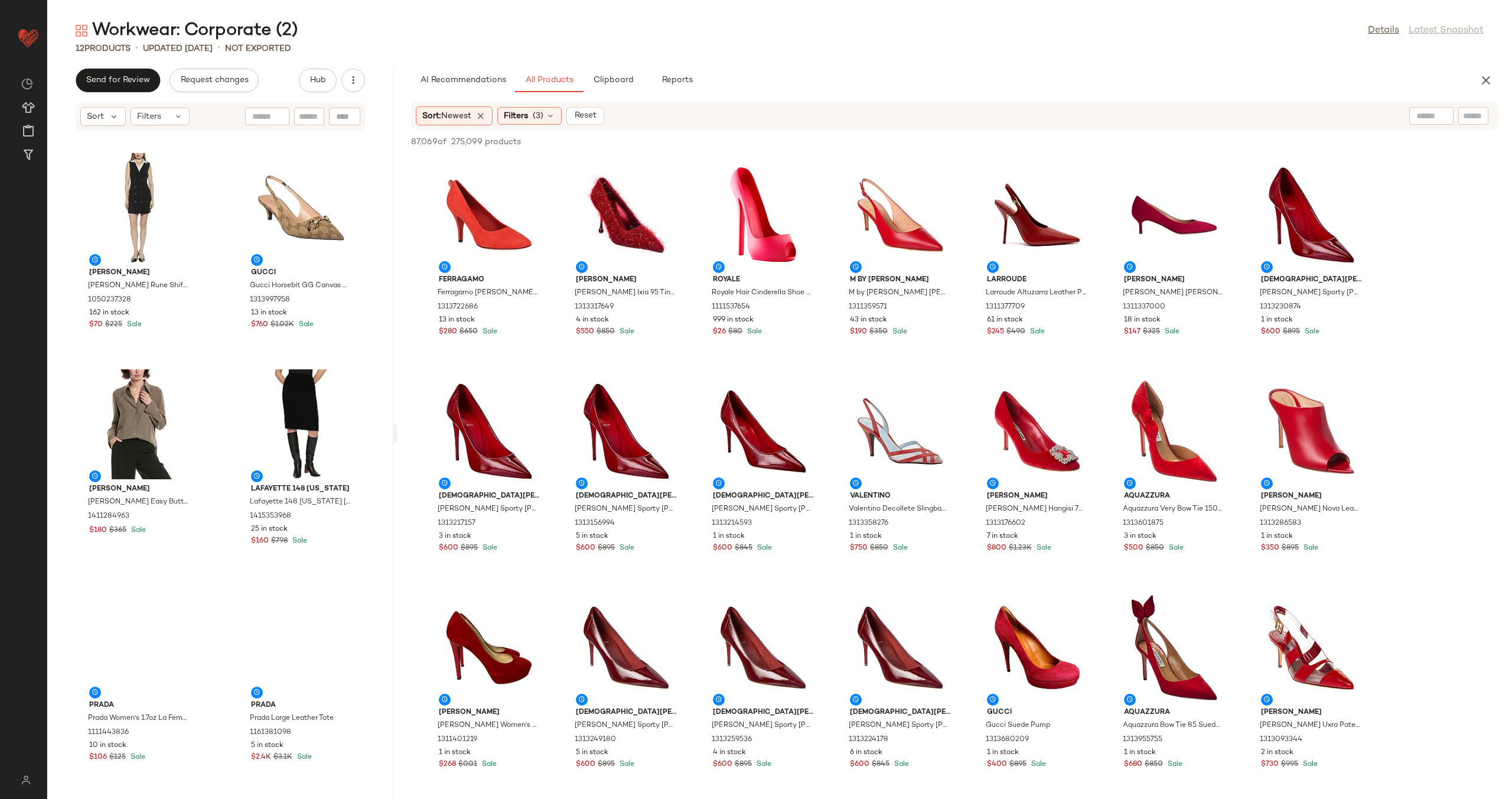
scroll to position [646, 0]
